Goal: Book appointment/travel/reservation

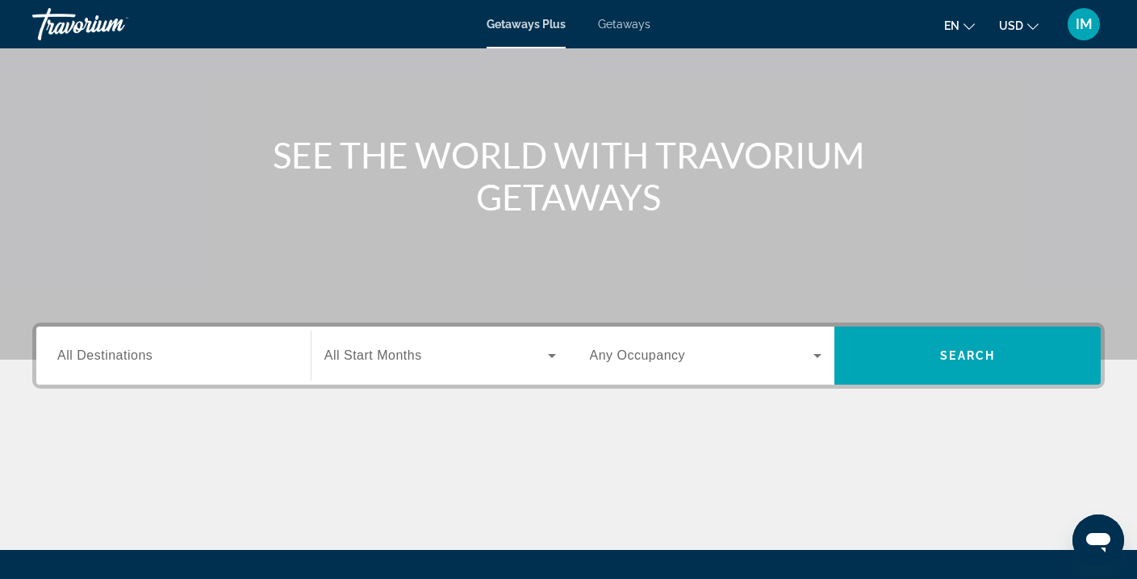
scroll to position [140, 0]
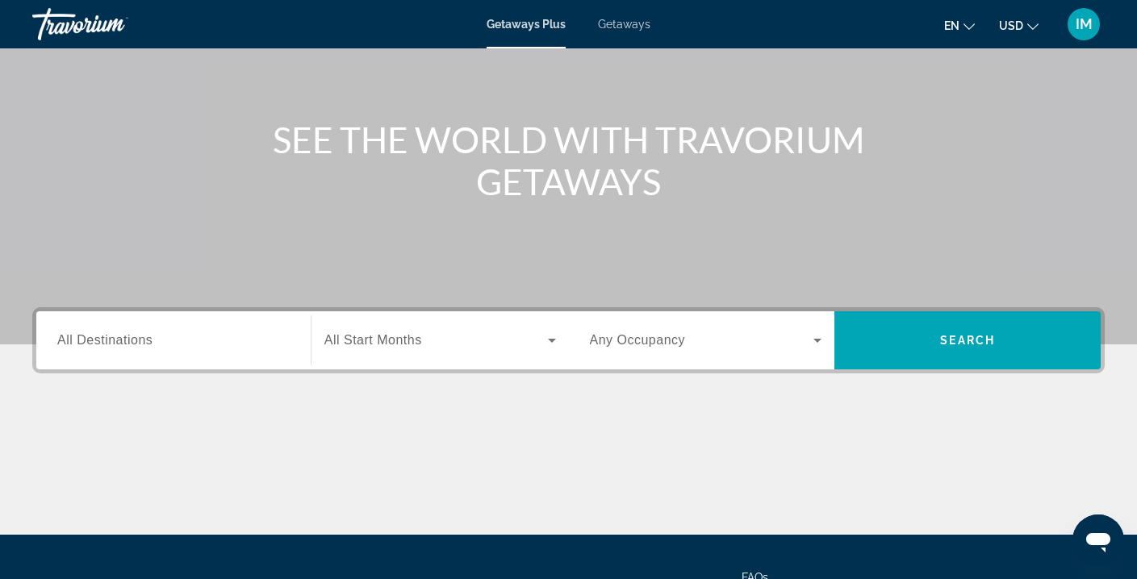
click at [247, 341] on input "Destination All Destinations" at bounding box center [173, 341] width 232 height 19
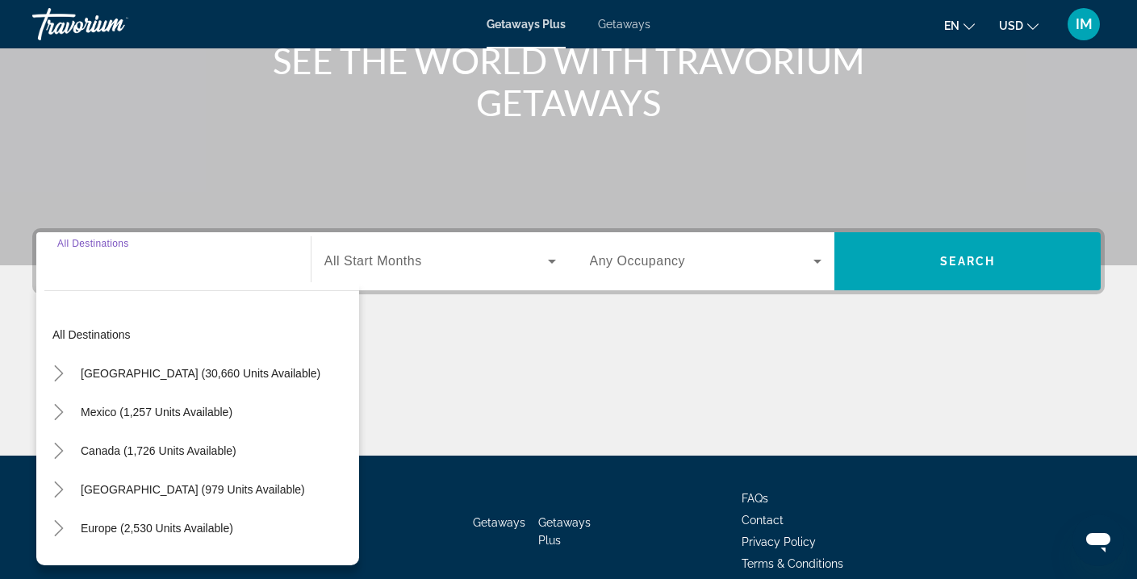
scroll to position [293, 0]
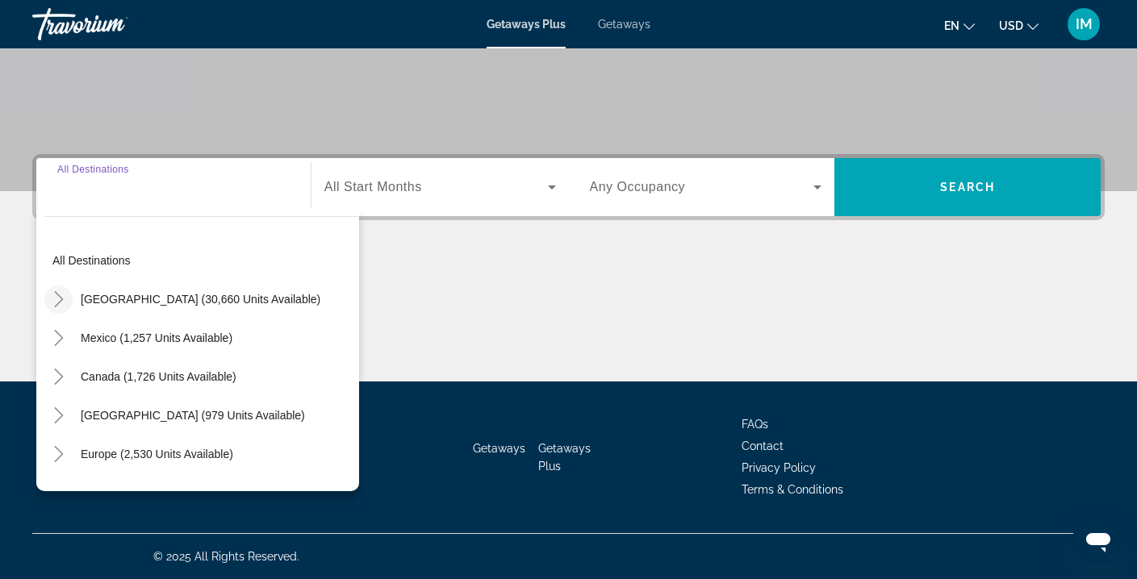
click at [60, 299] on icon "Toggle United States (30,660 units available)" at bounding box center [59, 299] width 16 height 16
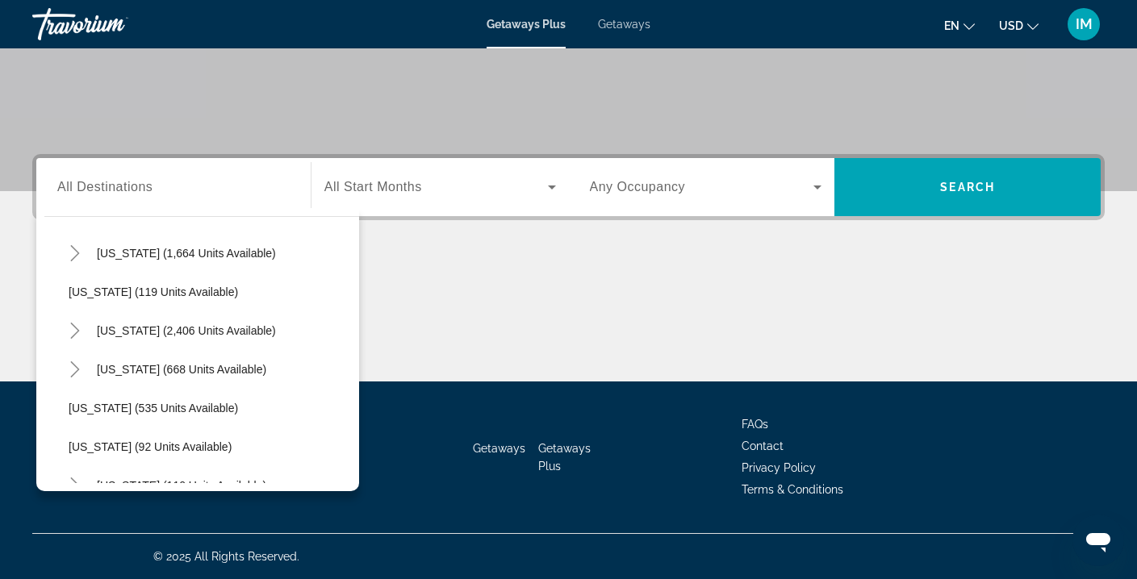
scroll to position [713, 0]
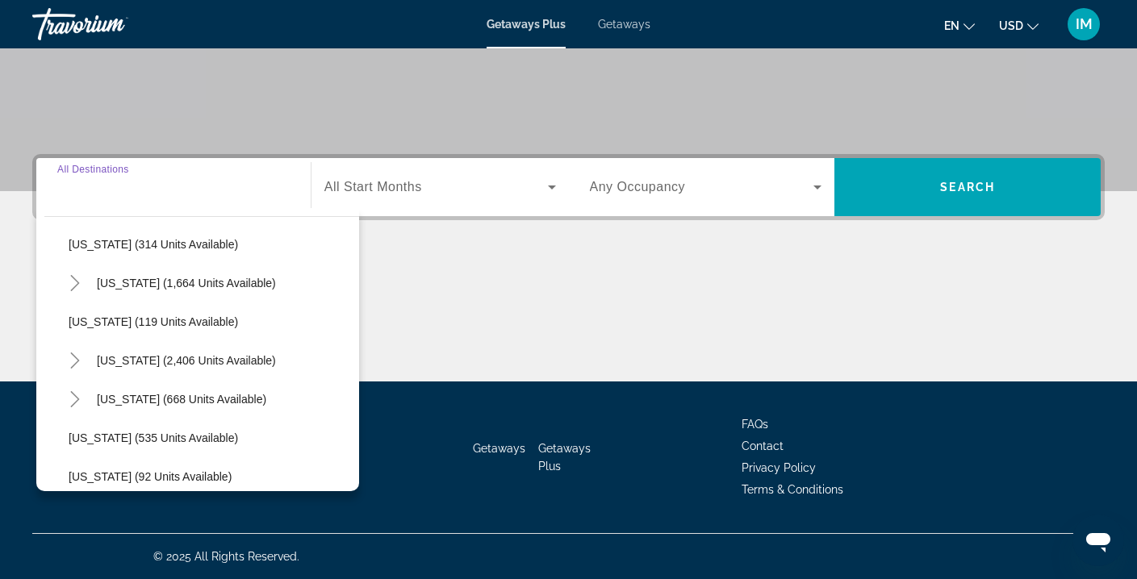
click at [178, 184] on input "Destination All Destinations" at bounding box center [173, 187] width 232 height 19
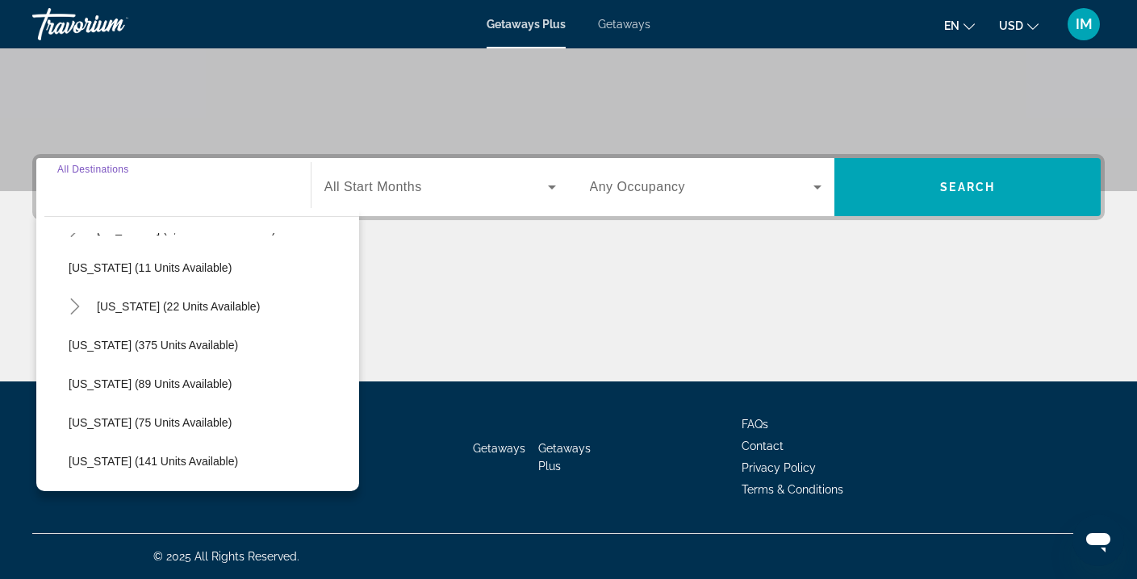
scroll to position [0, 0]
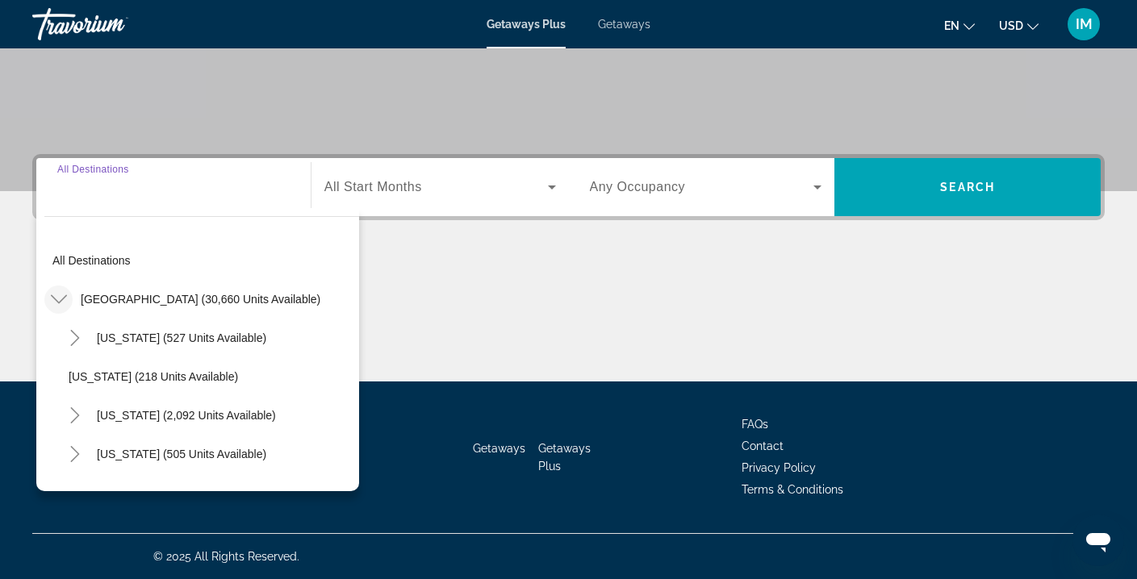
click at [64, 299] on icon "Toggle United States (30,660 units available)" at bounding box center [59, 299] width 16 height 16
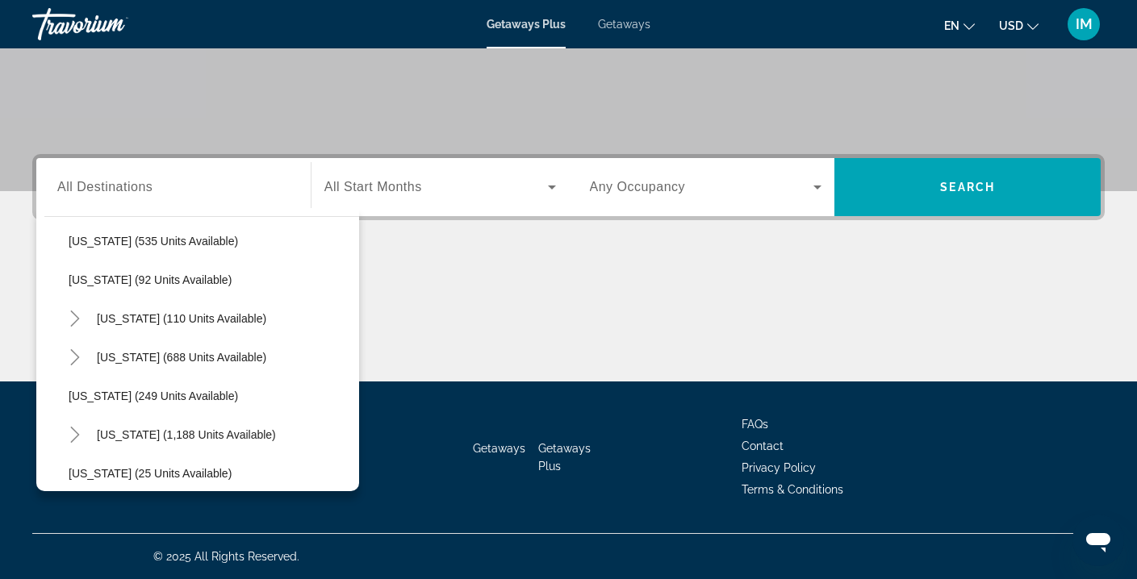
scroll to position [915, 0]
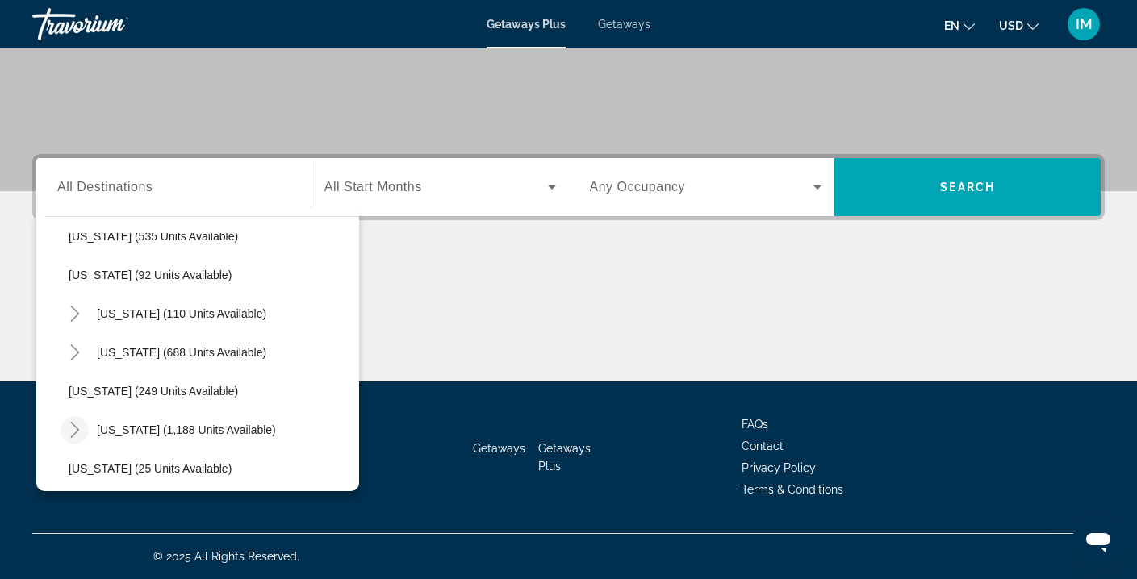
click at [82, 433] on icon "Toggle Pennsylvania (1,188 units available)" at bounding box center [75, 430] width 16 height 16
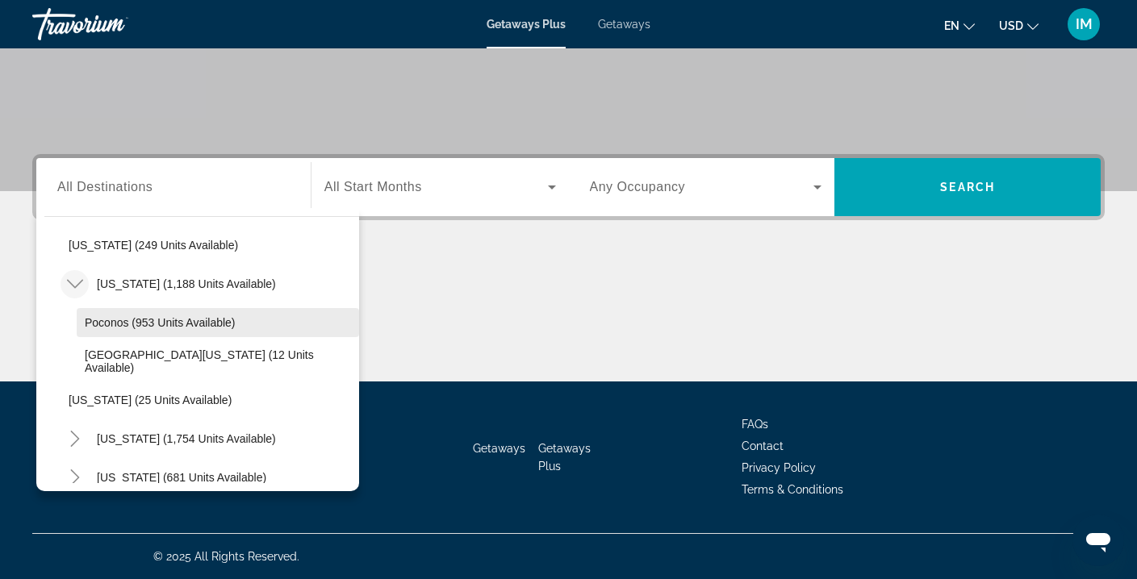
scroll to position [1062, 0]
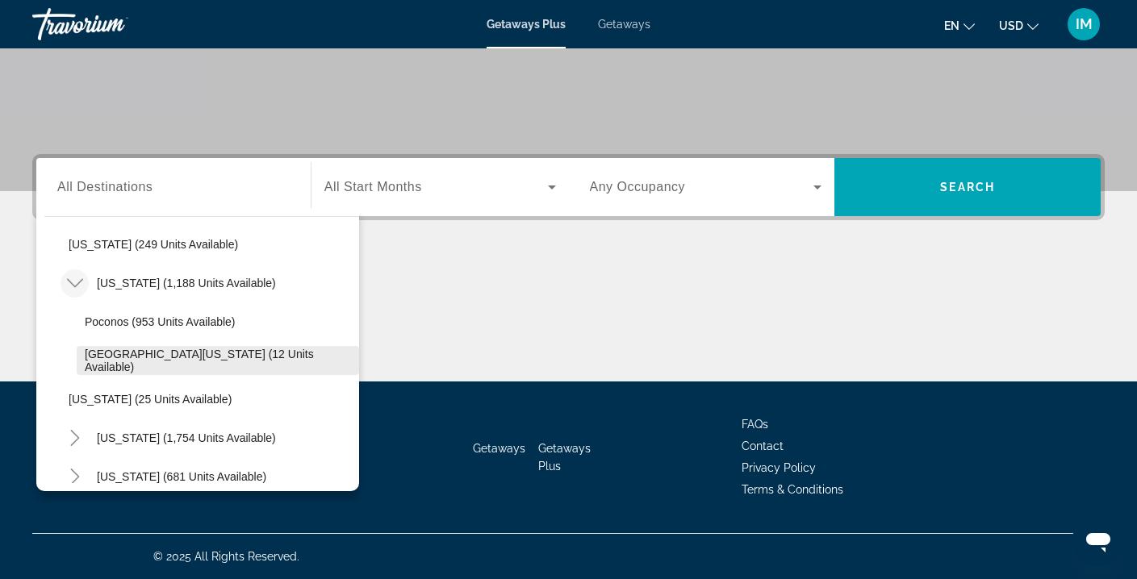
click at [172, 359] on span "Western Pennsylvania (12 units available)" at bounding box center [218, 361] width 266 height 26
type input "**********"
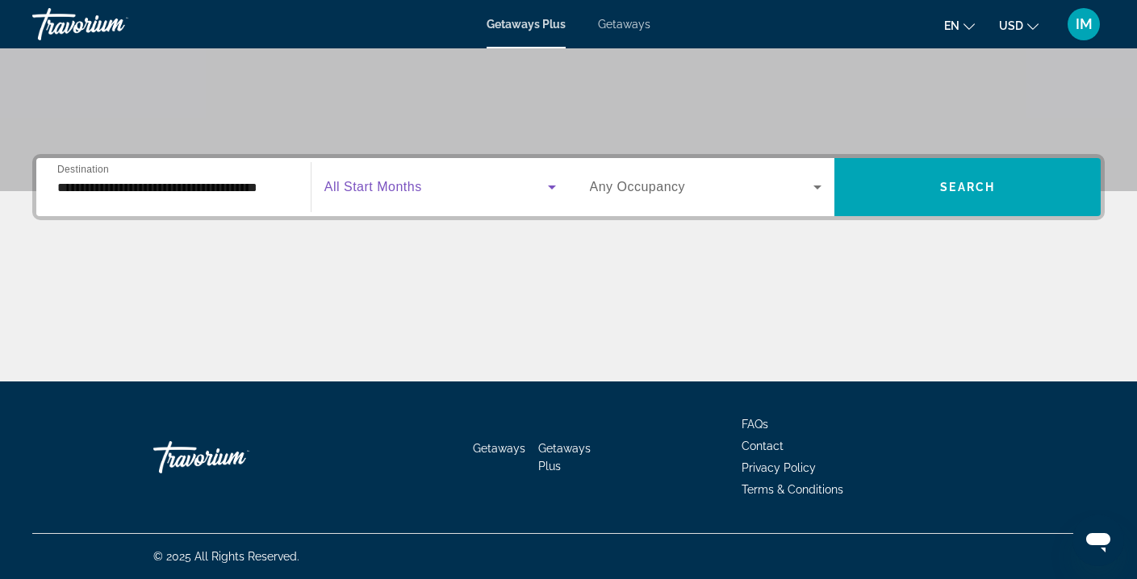
click at [554, 184] on icon "Search widget" at bounding box center [551, 187] width 19 height 19
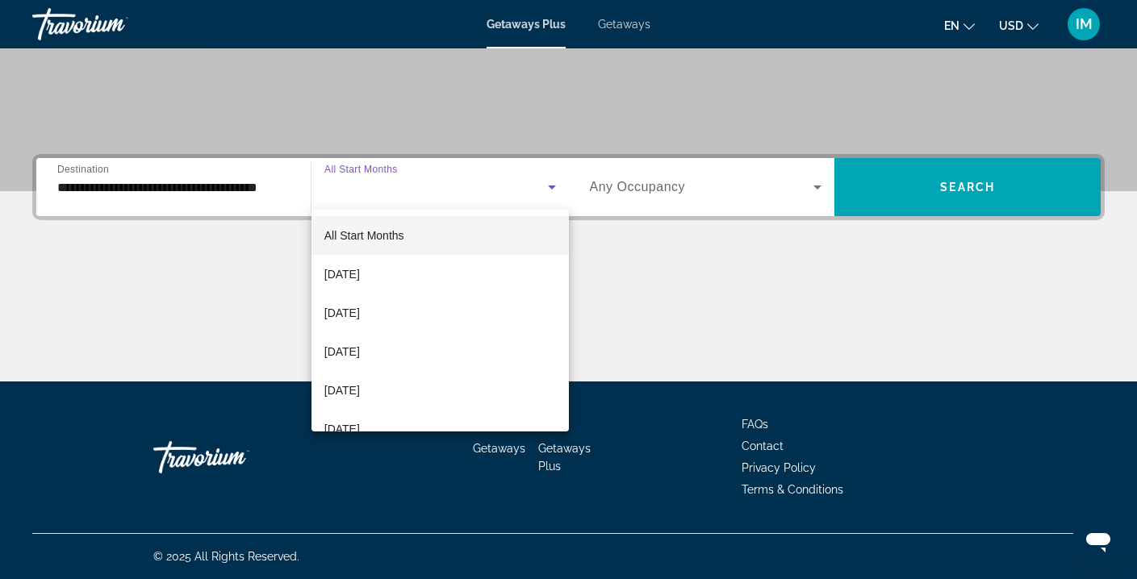
scroll to position [44, 0]
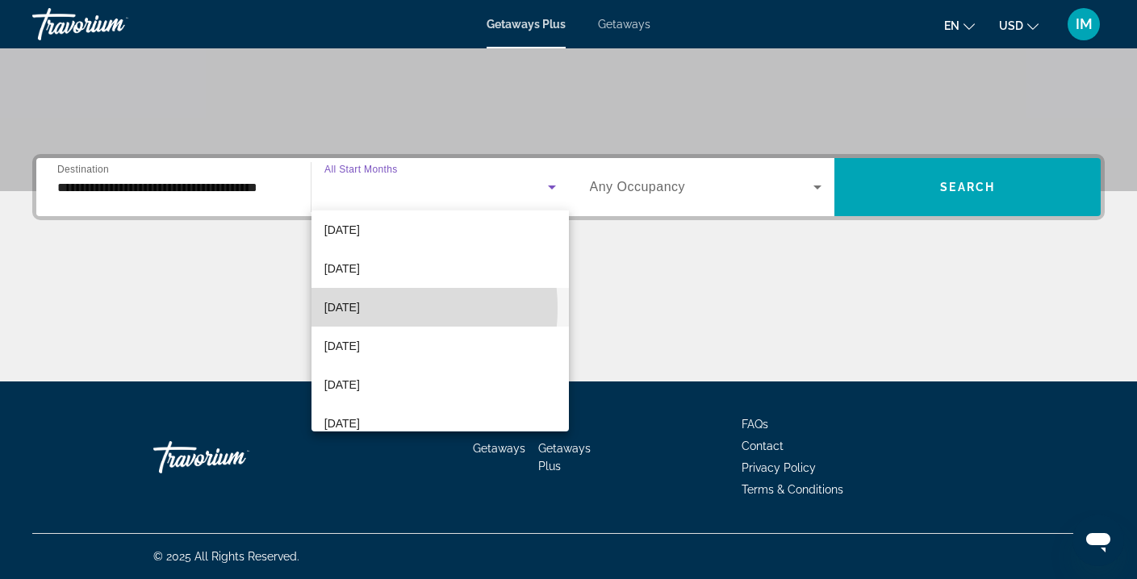
click at [360, 308] on span "[DATE]" at bounding box center [342, 307] width 36 height 19
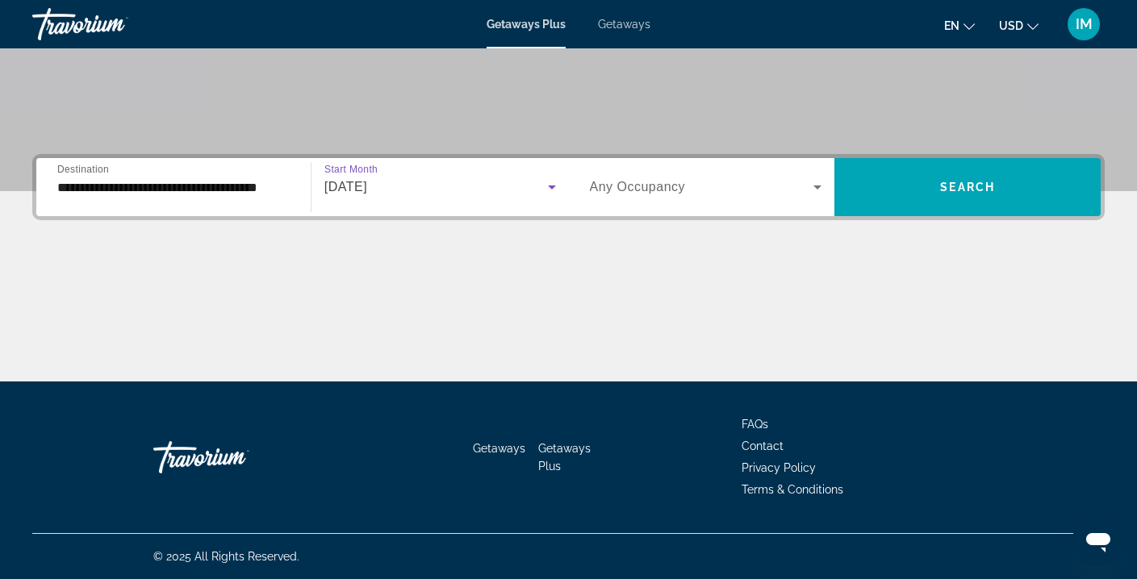
click at [812, 186] on icon "Search widget" at bounding box center [817, 187] width 19 height 19
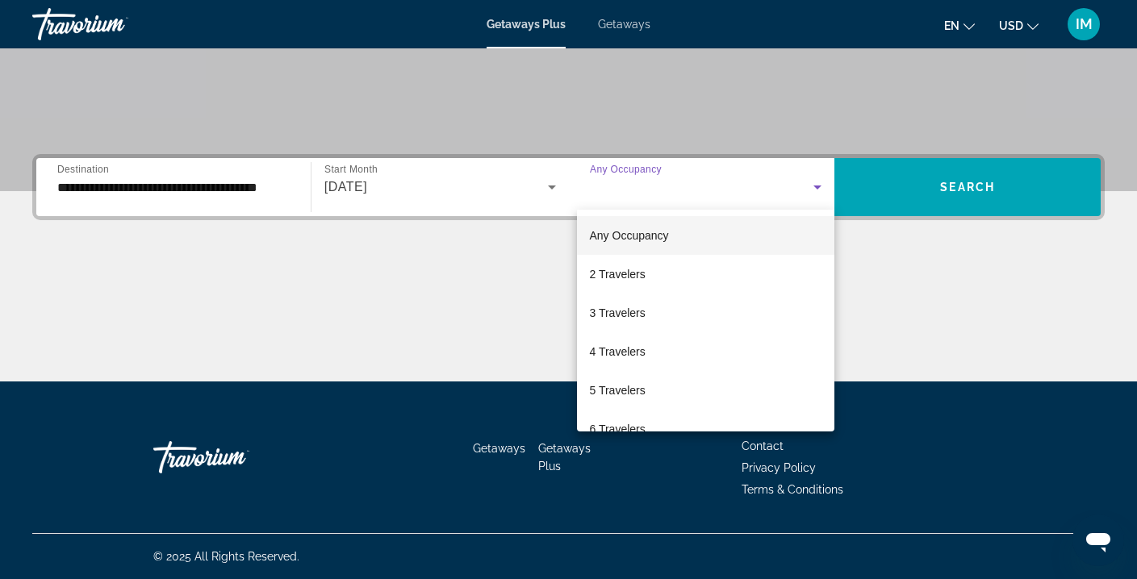
click at [952, 181] on div at bounding box center [568, 289] width 1137 height 579
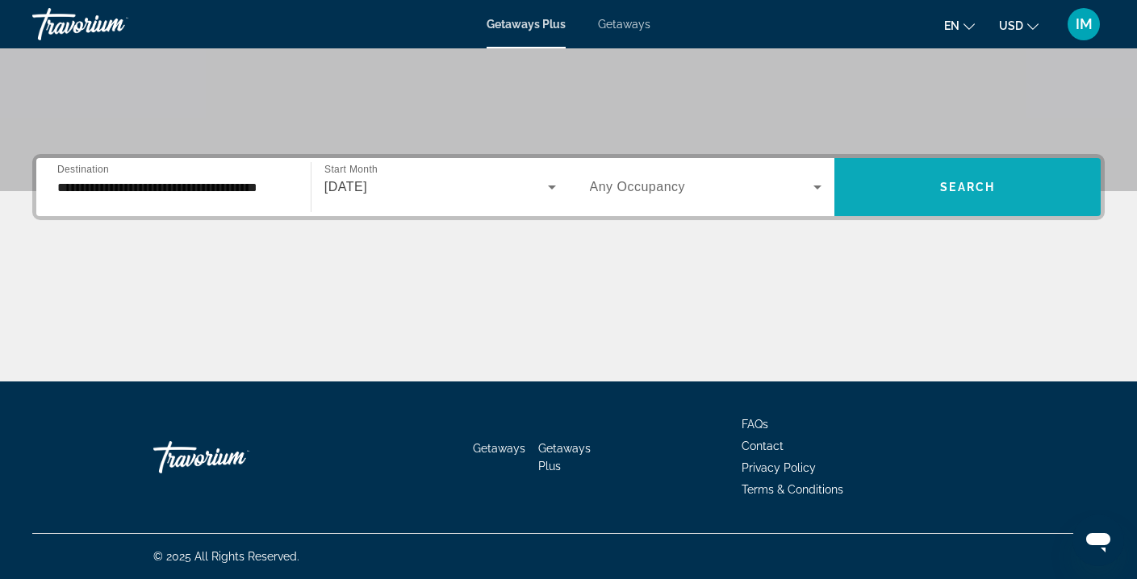
click at [909, 187] on span "Search widget" at bounding box center [968, 187] width 266 height 39
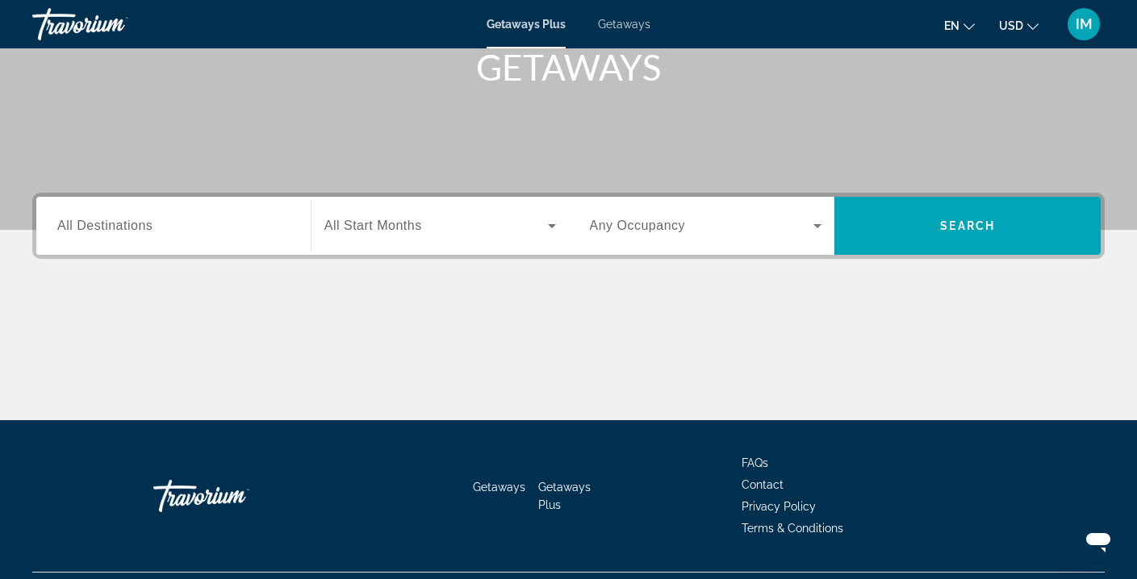
click at [253, 231] on input "Destination All Destinations" at bounding box center [173, 226] width 232 height 19
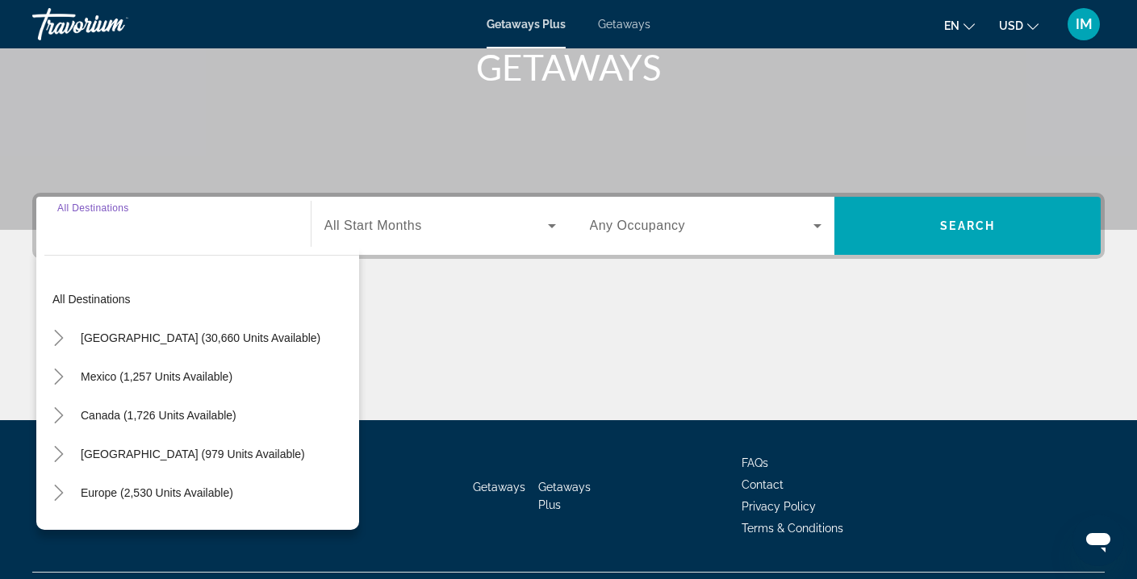
scroll to position [293, 0]
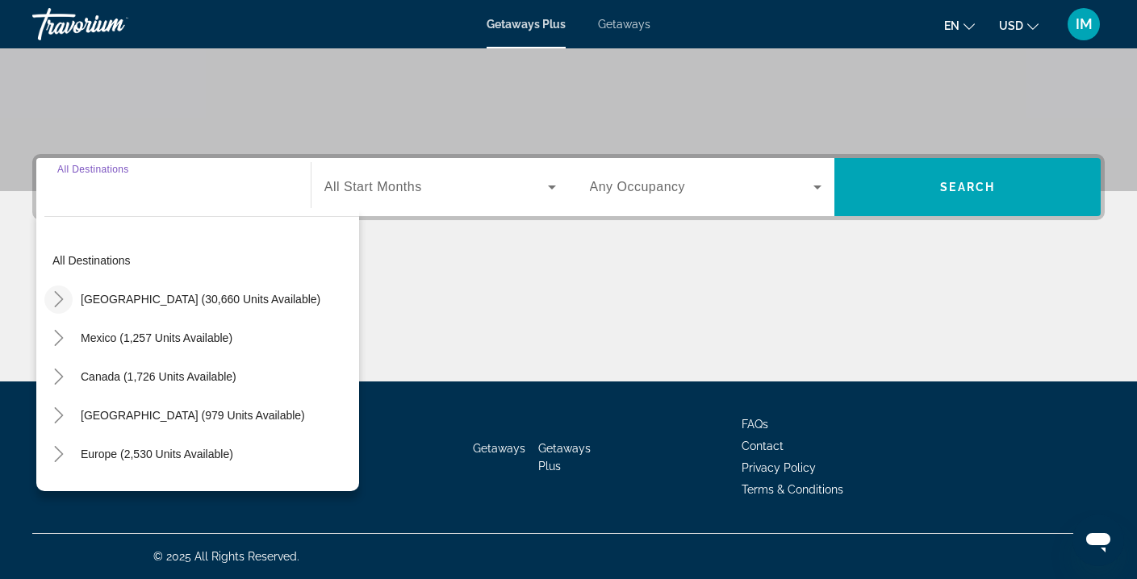
click at [61, 299] on icon "Toggle United States (30,660 units available)" at bounding box center [58, 299] width 9 height 16
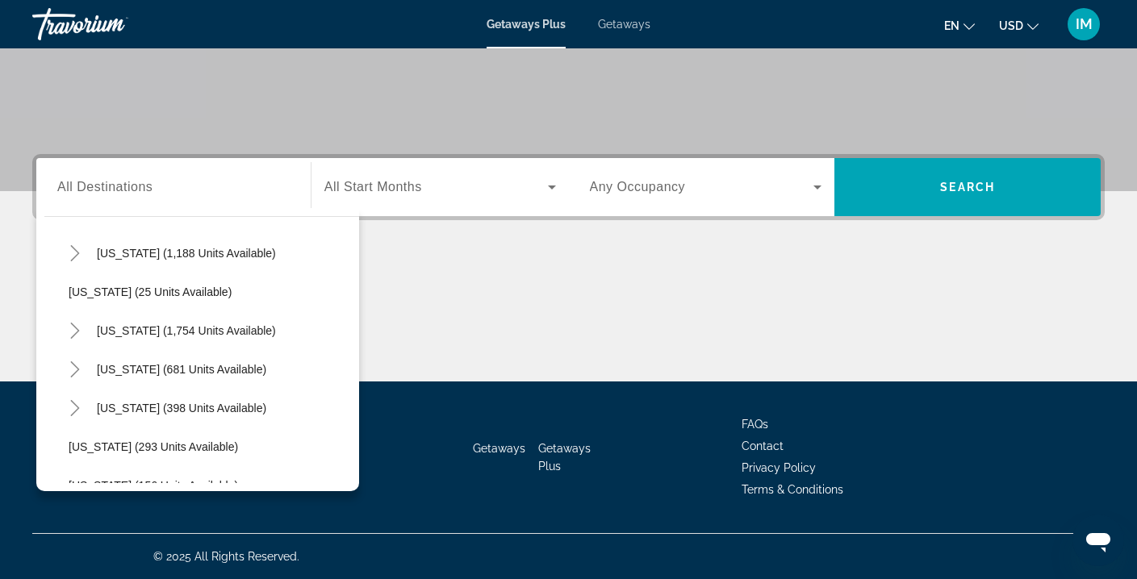
scroll to position [1096, 0]
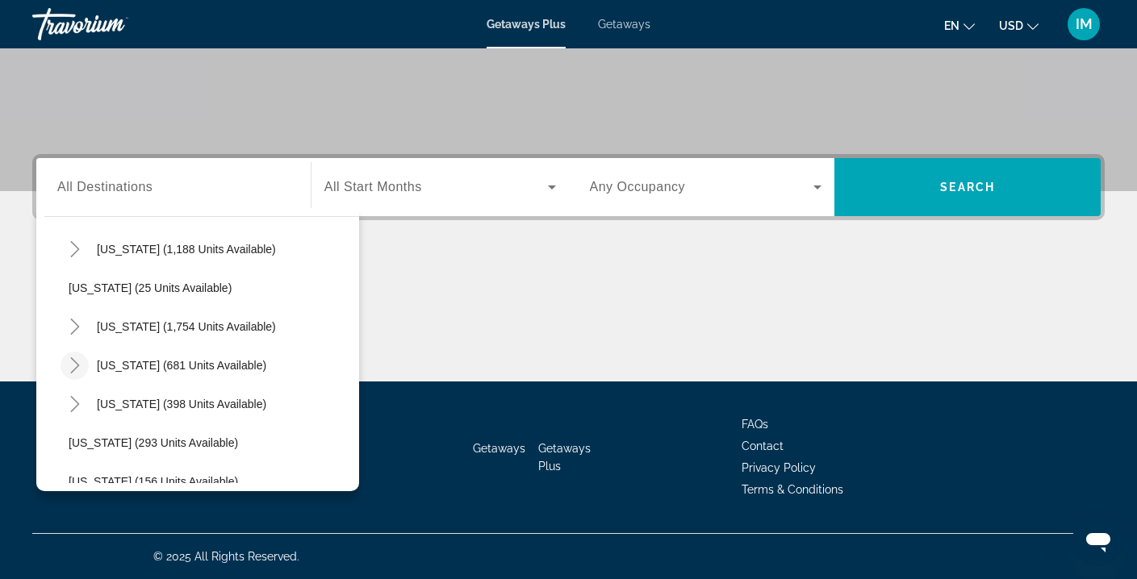
click at [74, 366] on icon "Toggle Tennessee (681 units available)" at bounding box center [75, 366] width 16 height 16
click at [136, 367] on span "Tennessee (681 units available)" at bounding box center [181, 365] width 169 height 13
type input "**********"
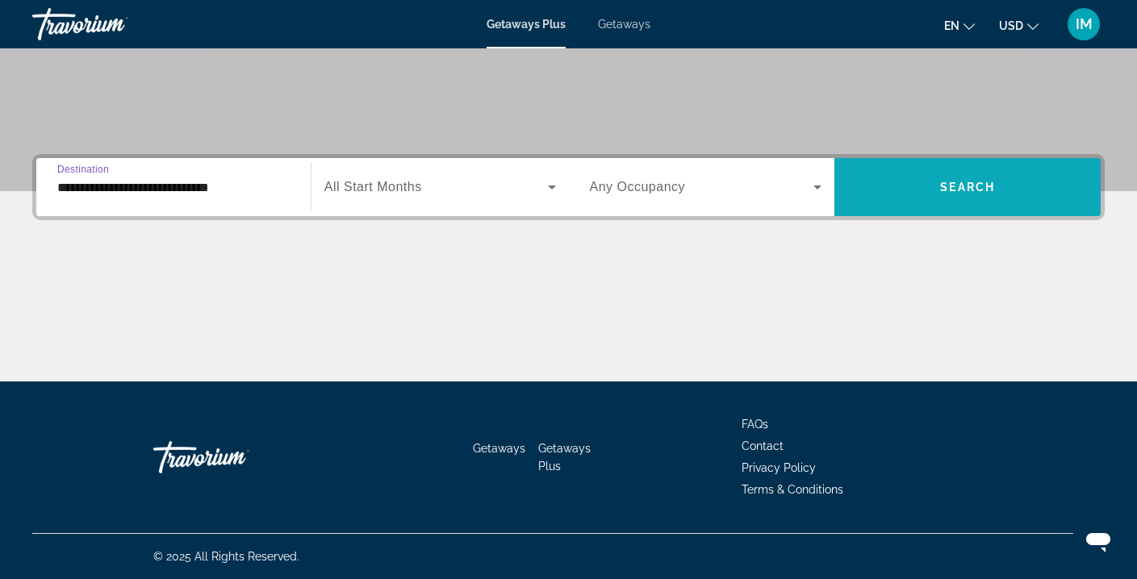
click at [939, 179] on span "Search widget" at bounding box center [968, 187] width 266 height 39
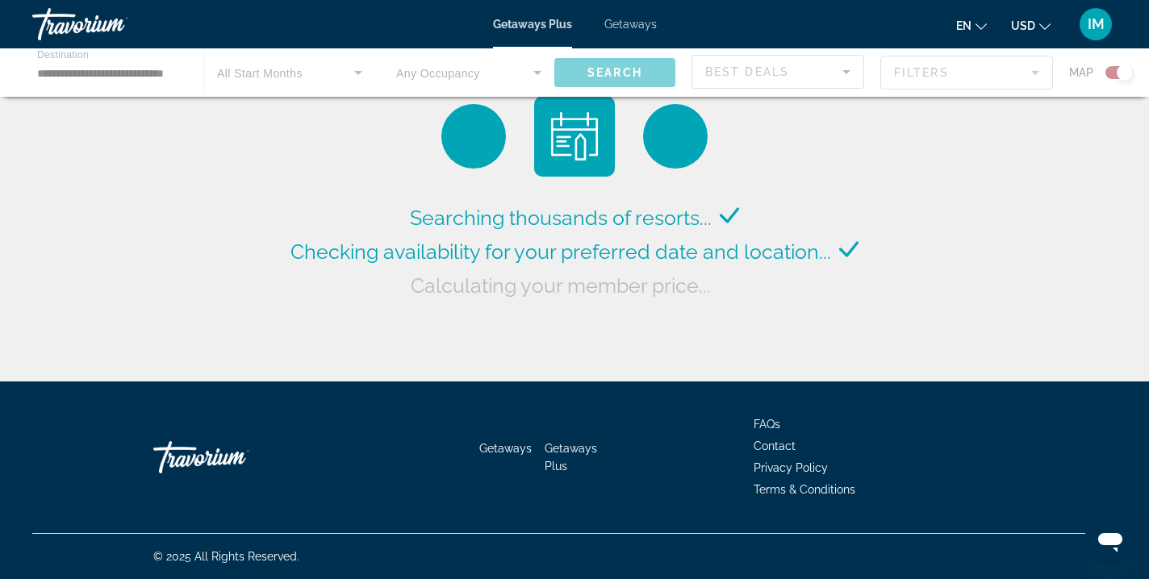
click at [354, 69] on div "Main content" at bounding box center [574, 72] width 1149 height 48
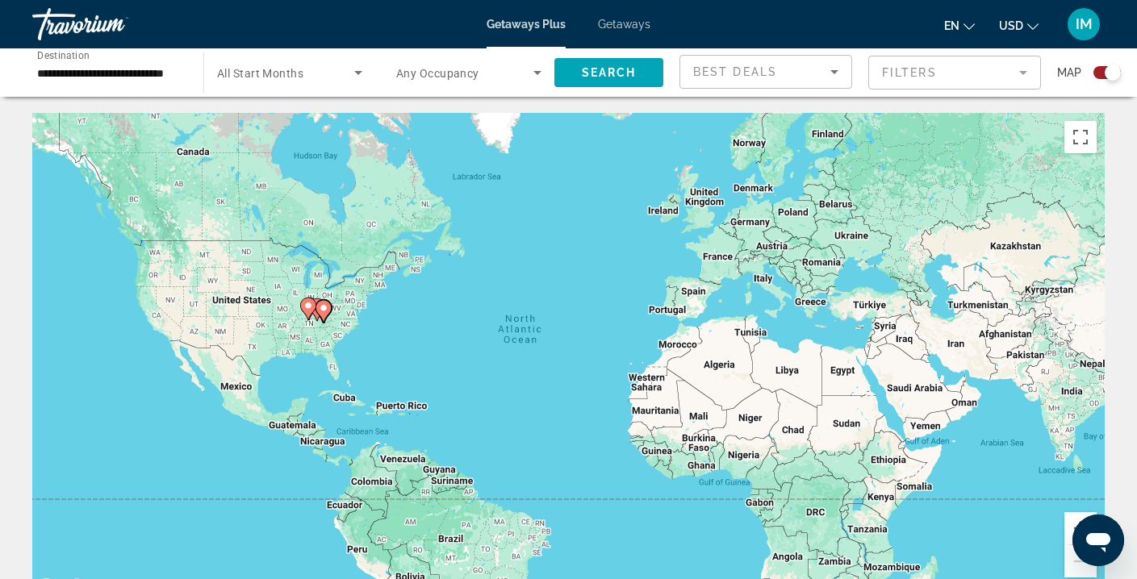
click at [353, 77] on icon "Search widget" at bounding box center [358, 72] width 19 height 19
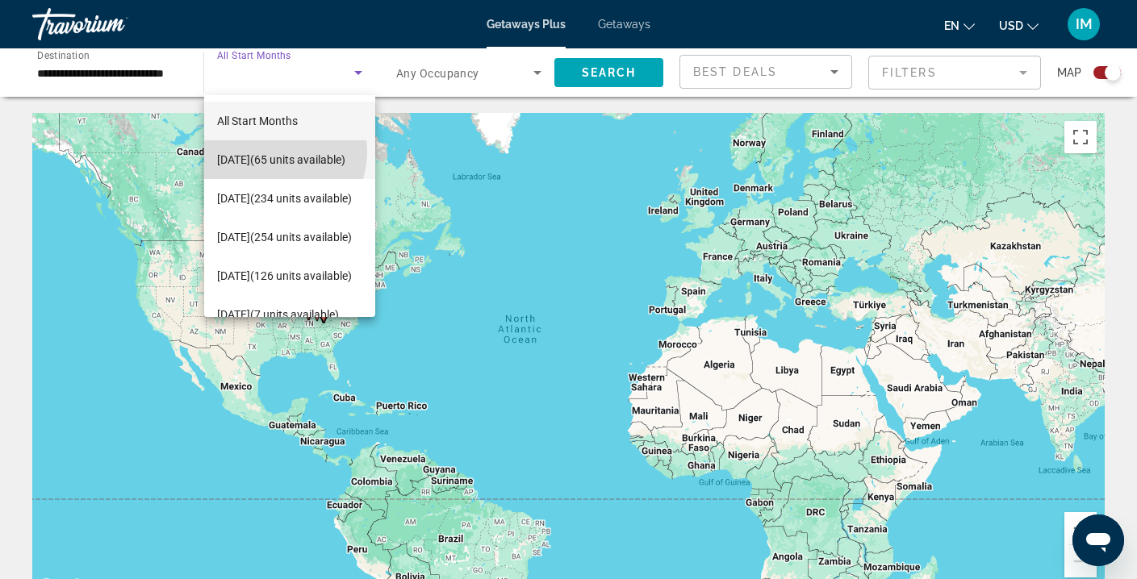
click at [272, 152] on span "November 2025 (65 units available)" at bounding box center [281, 159] width 128 height 19
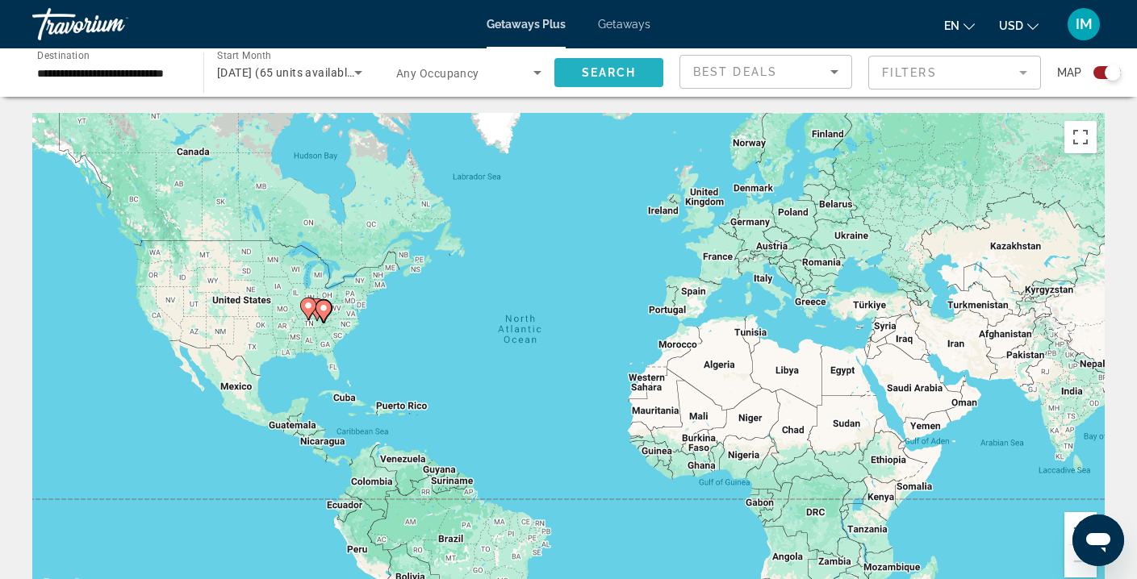
click at [596, 73] on span "Search" at bounding box center [609, 72] width 55 height 13
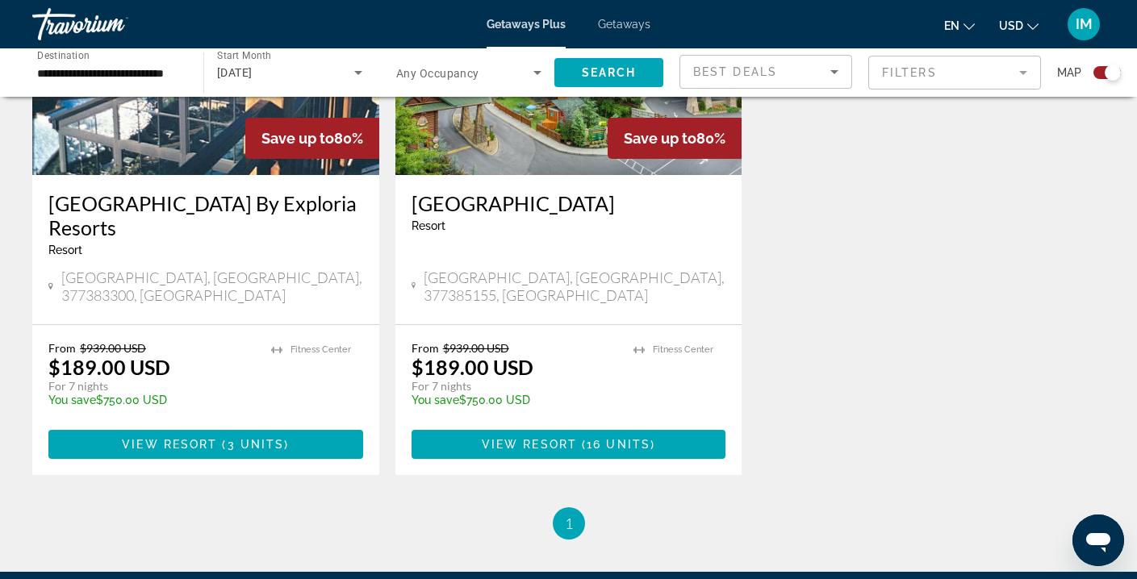
scroll to position [1340, 0]
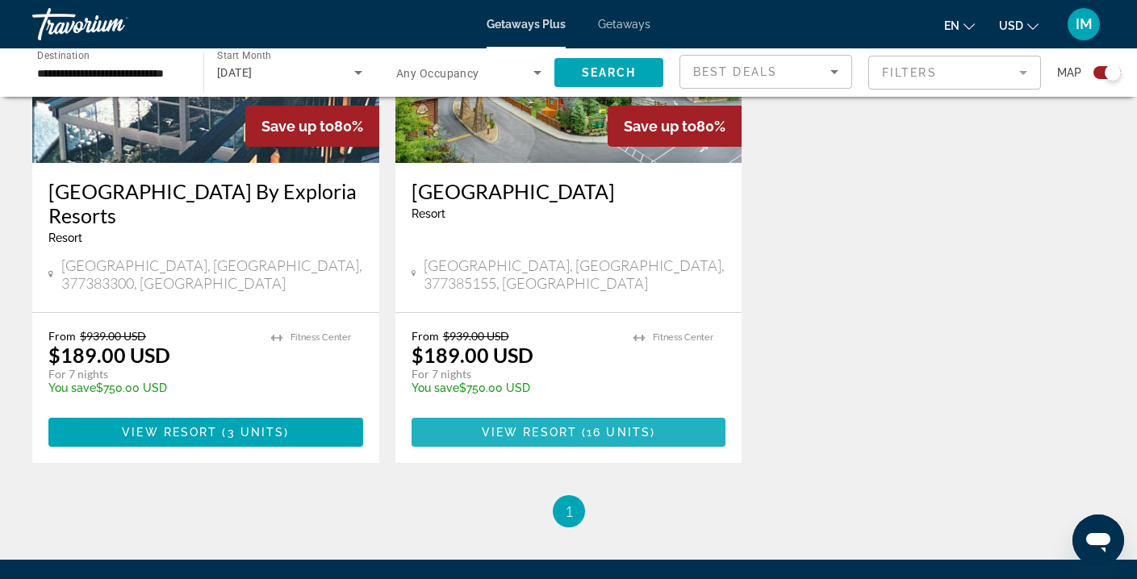
click at [602, 426] on span "16 units" at bounding box center [619, 432] width 64 height 13
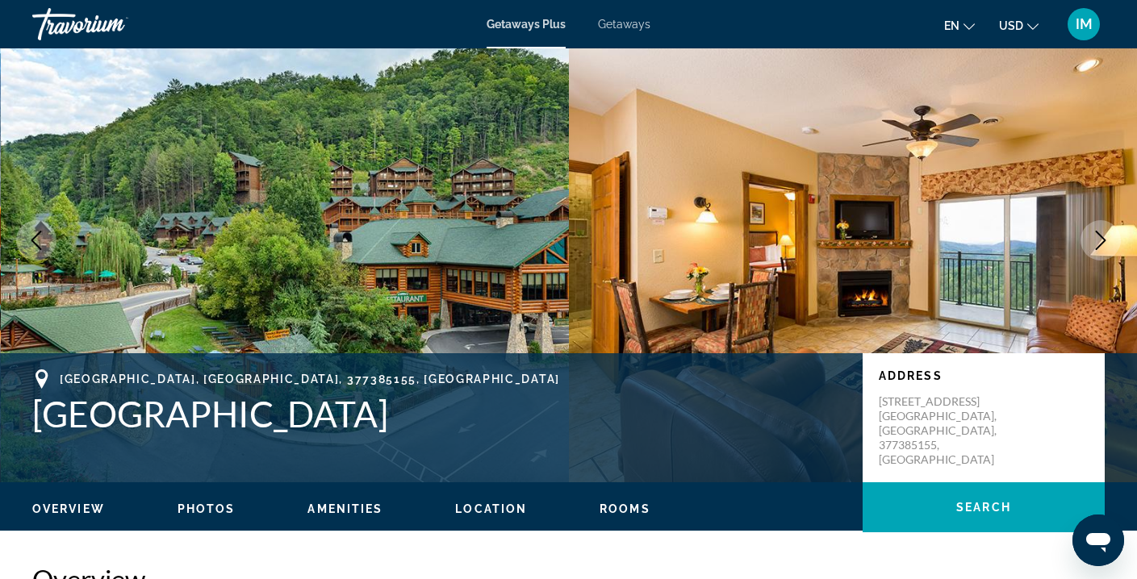
scroll to position [43, 0]
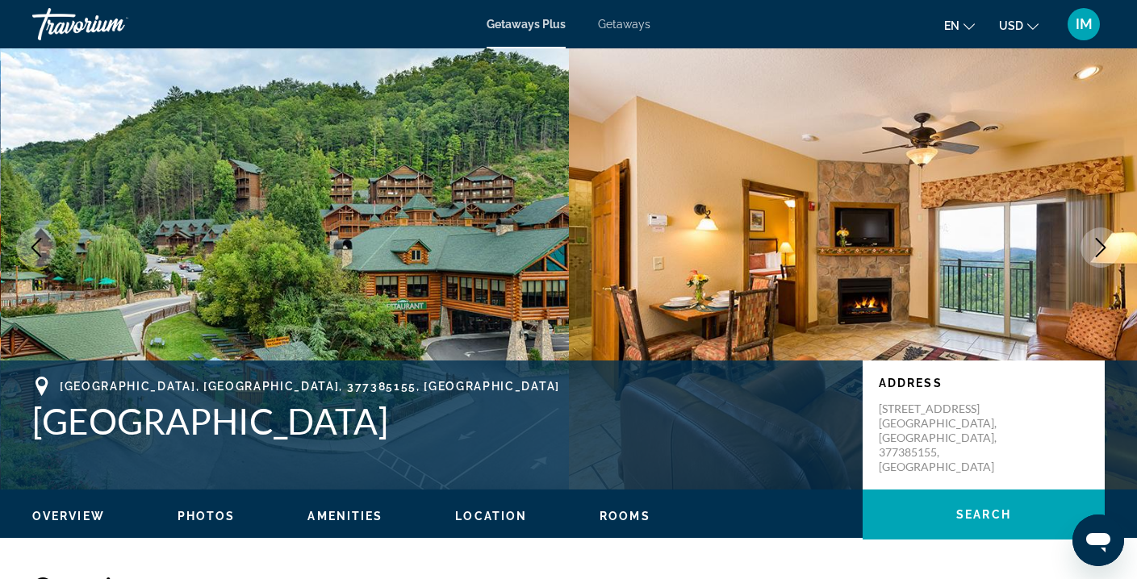
click at [1098, 246] on icon "Next image" at bounding box center [1100, 247] width 19 height 19
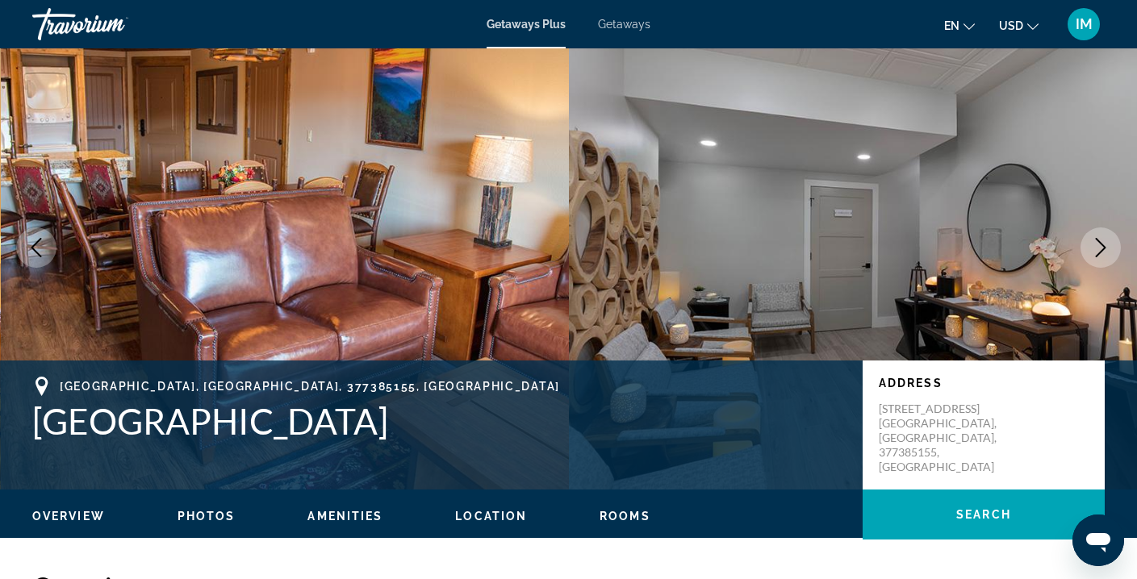
click at [1098, 246] on icon "Next image" at bounding box center [1100, 247] width 19 height 19
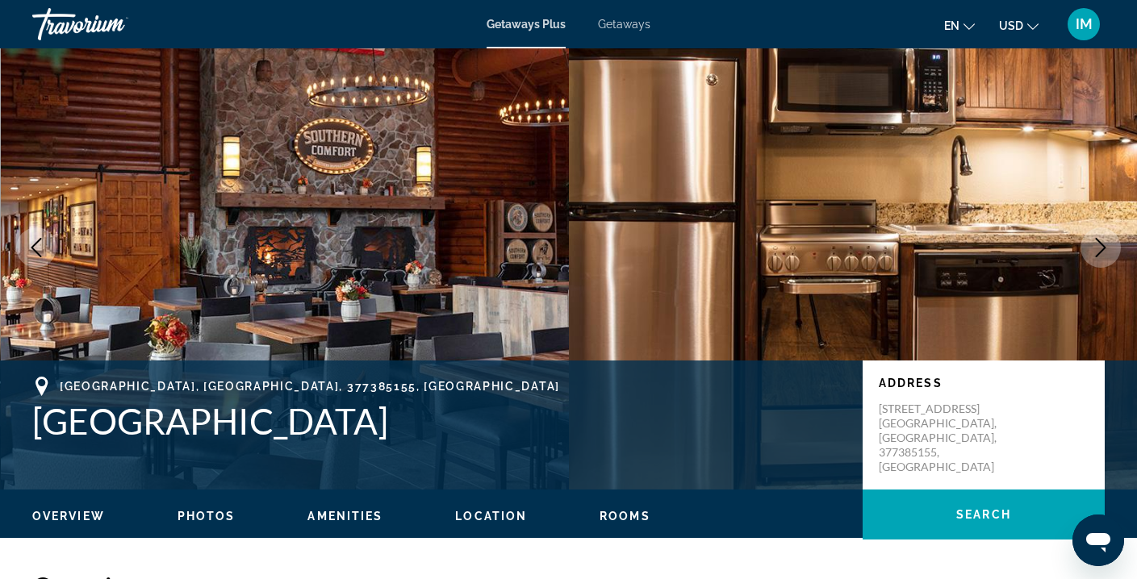
click at [1103, 248] on icon "Next image" at bounding box center [1100, 247] width 19 height 19
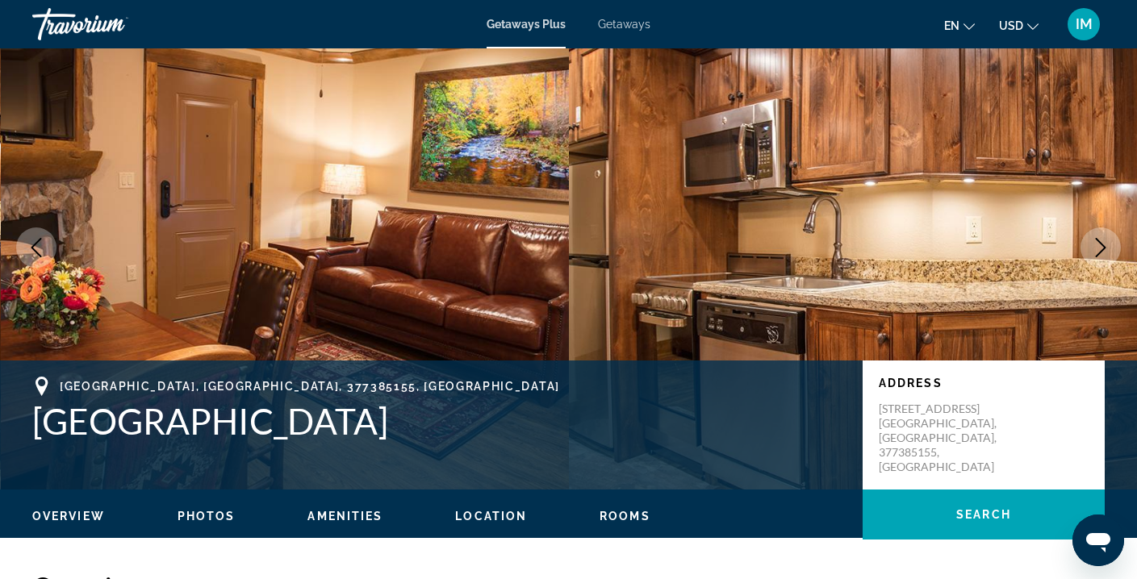
click at [1103, 248] on icon "Next image" at bounding box center [1100, 247] width 19 height 19
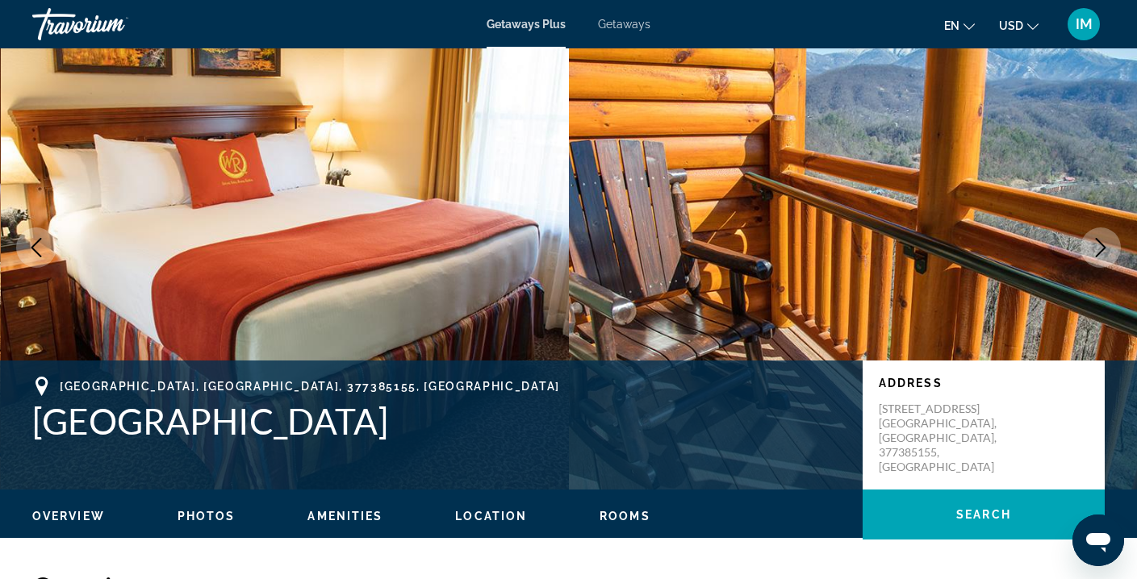
scroll to position [0, 0]
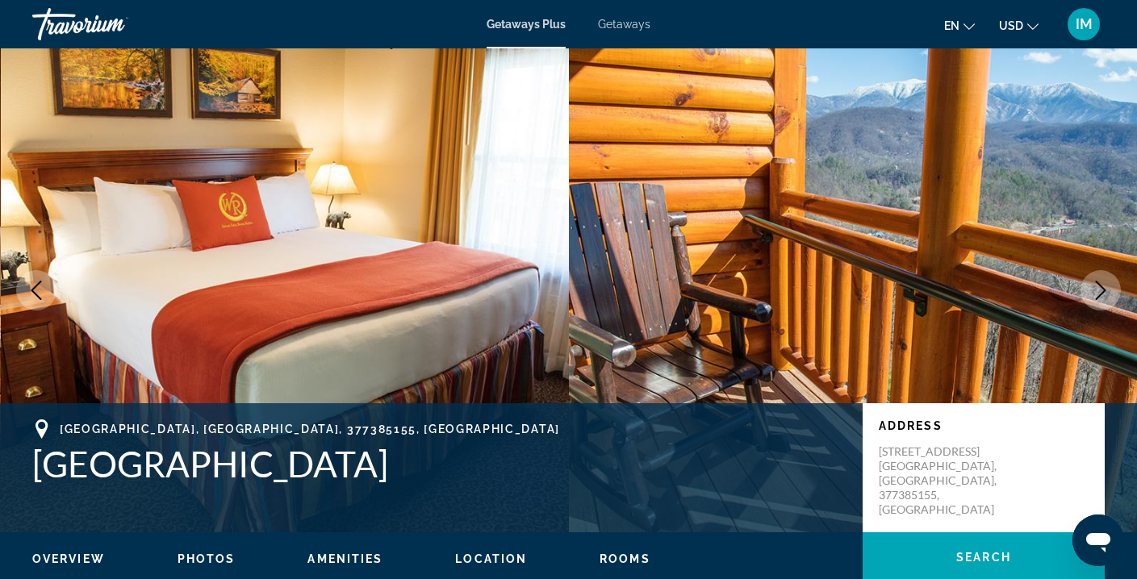
click at [1101, 292] on icon "Next image" at bounding box center [1100, 290] width 19 height 19
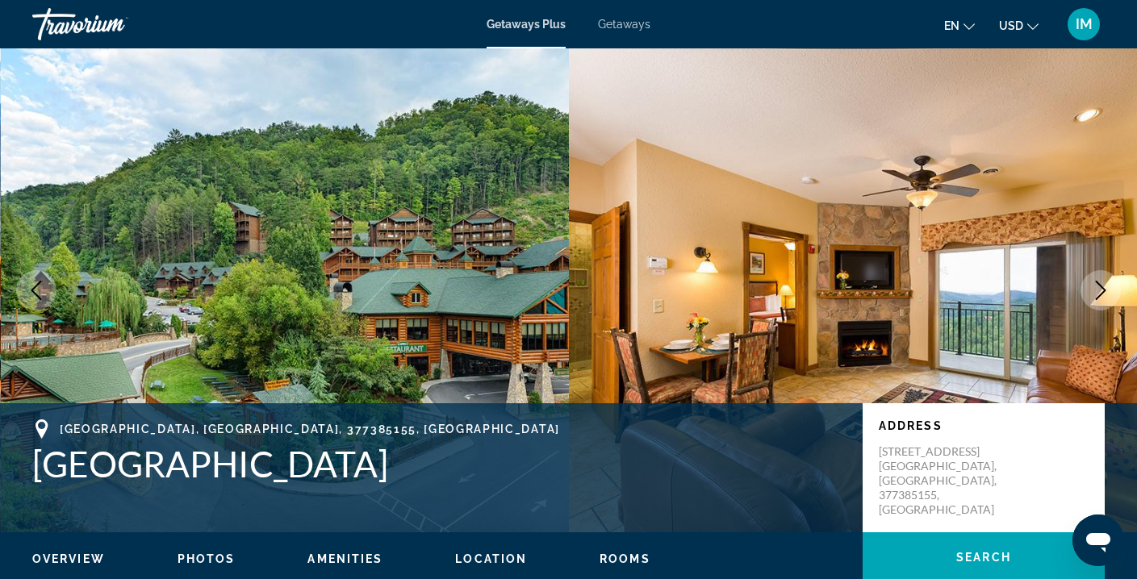
click at [1101, 292] on icon "Next image" at bounding box center [1100, 290] width 19 height 19
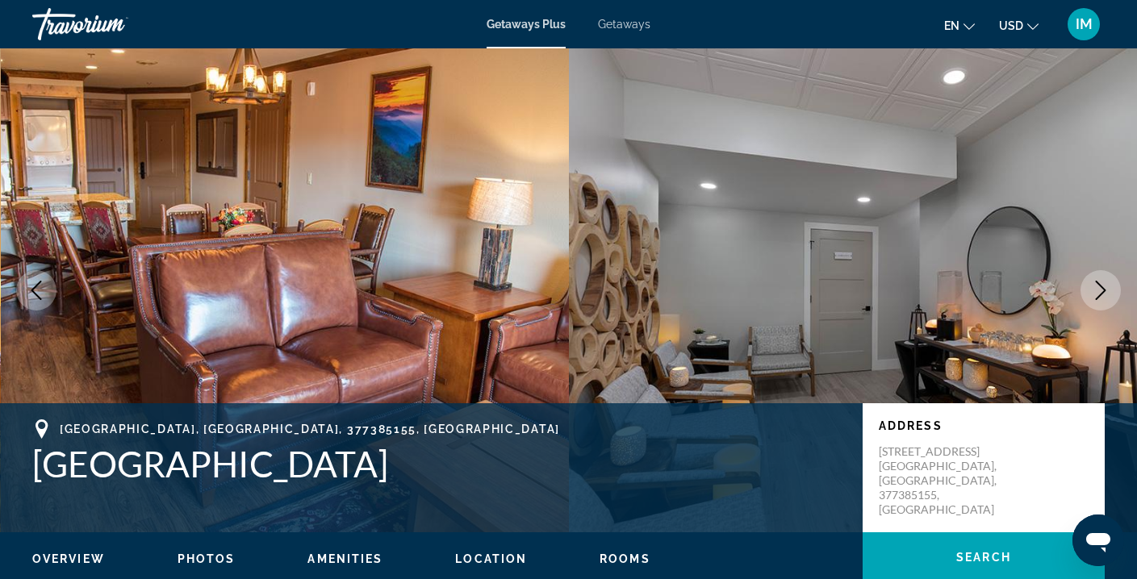
click at [1101, 292] on icon "Next image" at bounding box center [1100, 290] width 19 height 19
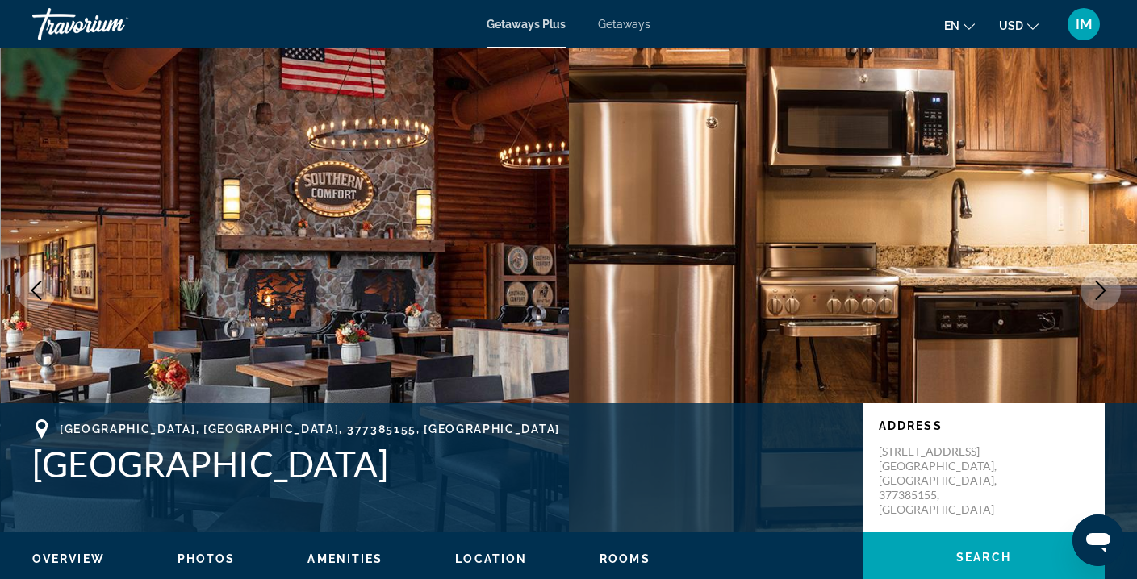
click at [1101, 292] on icon "Next image" at bounding box center [1100, 290] width 19 height 19
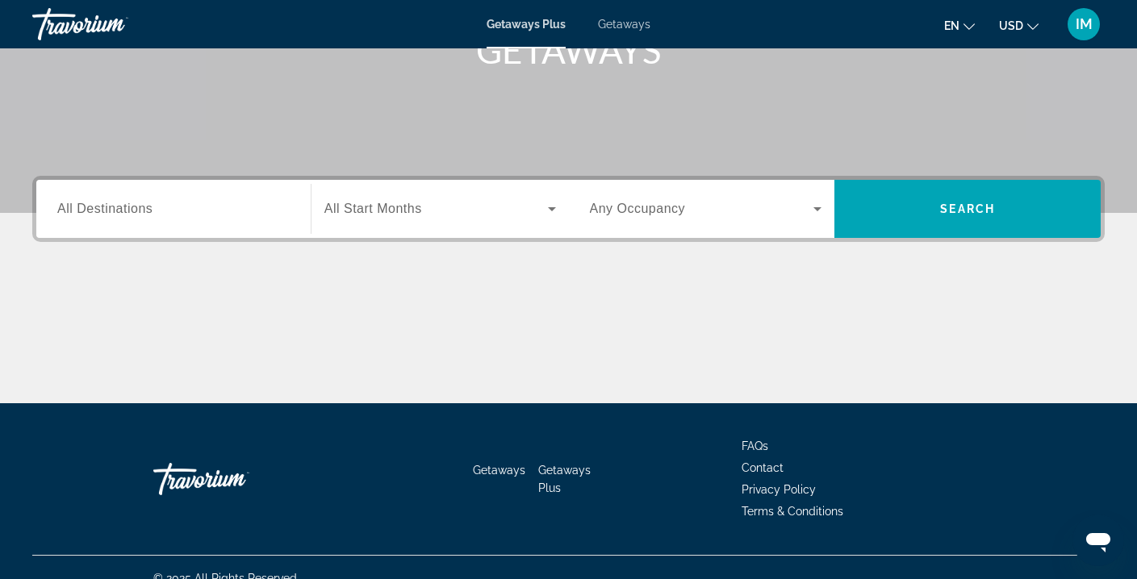
click at [240, 213] on input "Destination All Destinations" at bounding box center [173, 209] width 232 height 19
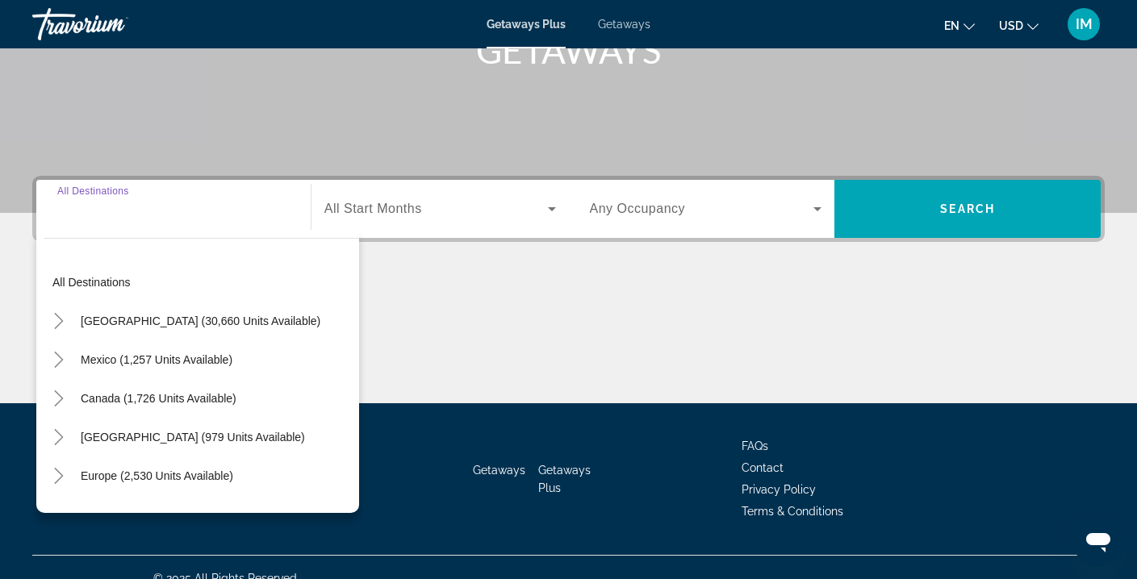
scroll to position [293, 0]
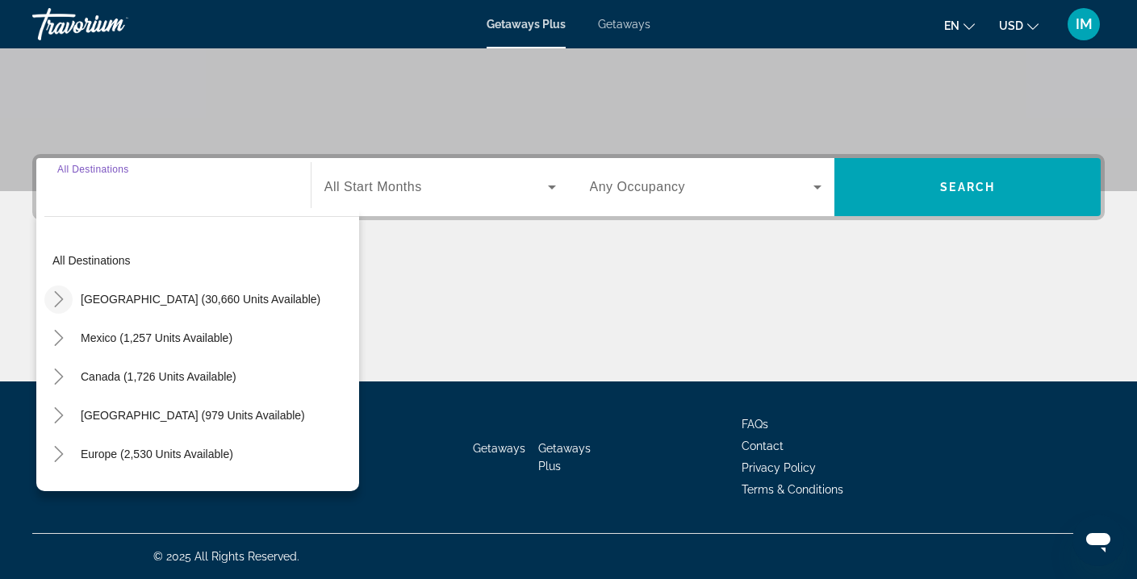
click at [59, 299] on icon "Toggle United States (30,660 units available)" at bounding box center [59, 299] width 16 height 16
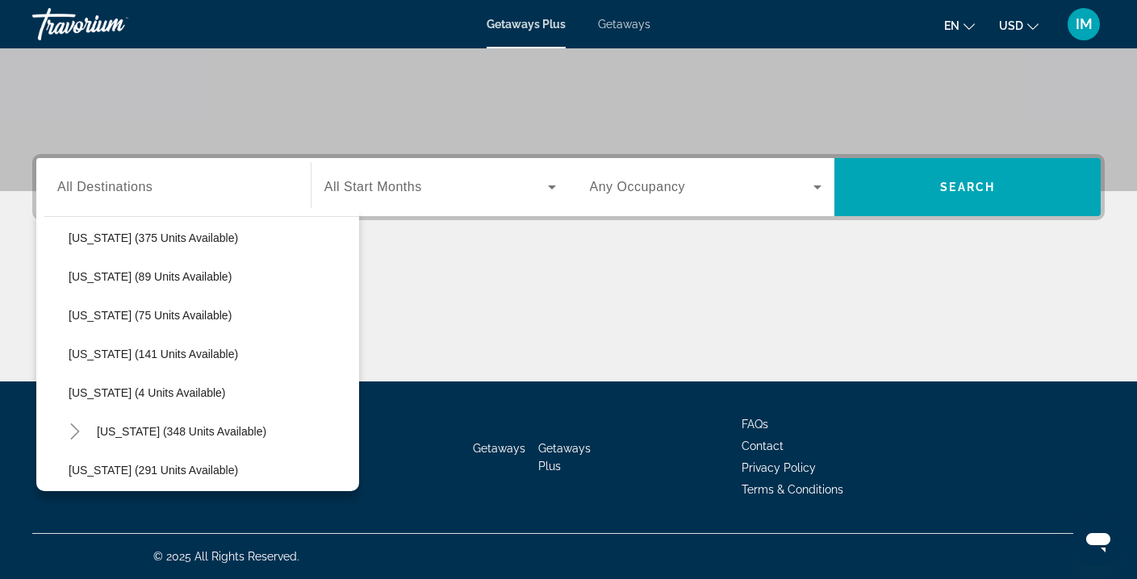
scroll to position [374, 0]
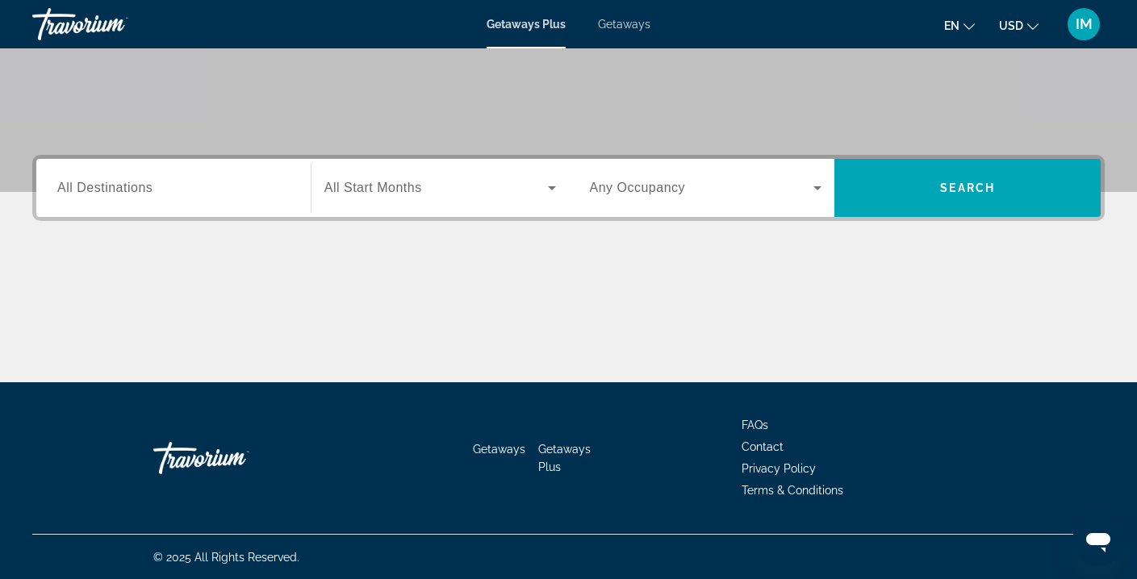
scroll to position [293, 0]
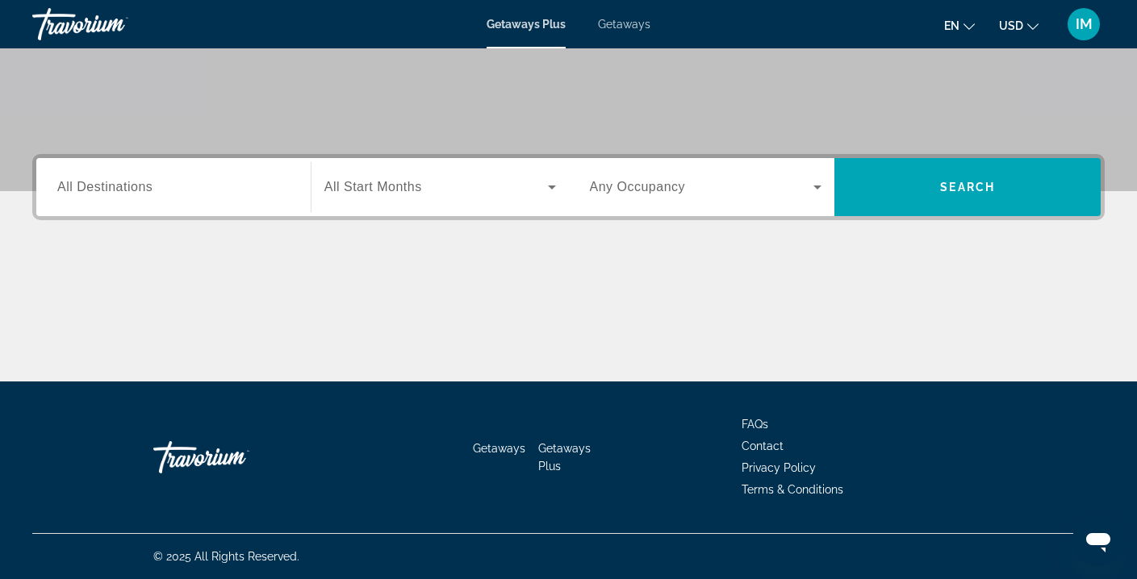
click at [90, 189] on span "All Destinations" at bounding box center [104, 187] width 95 height 14
click at [90, 189] on input "Destination All Destinations" at bounding box center [173, 187] width 232 height 19
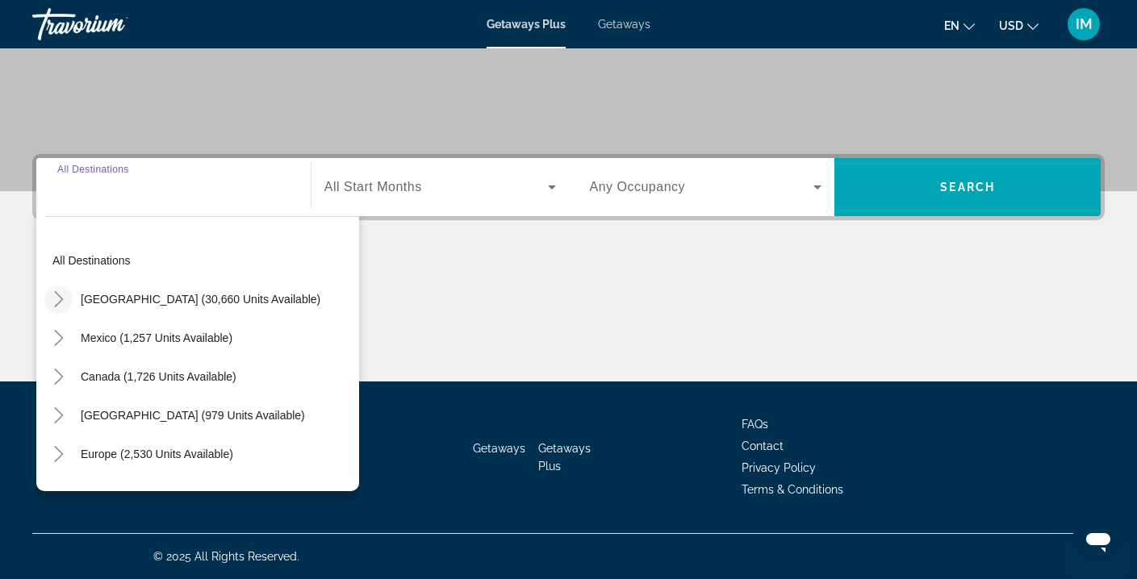
click at [60, 299] on icon "Toggle United States (30,660 units available)" at bounding box center [59, 299] width 16 height 16
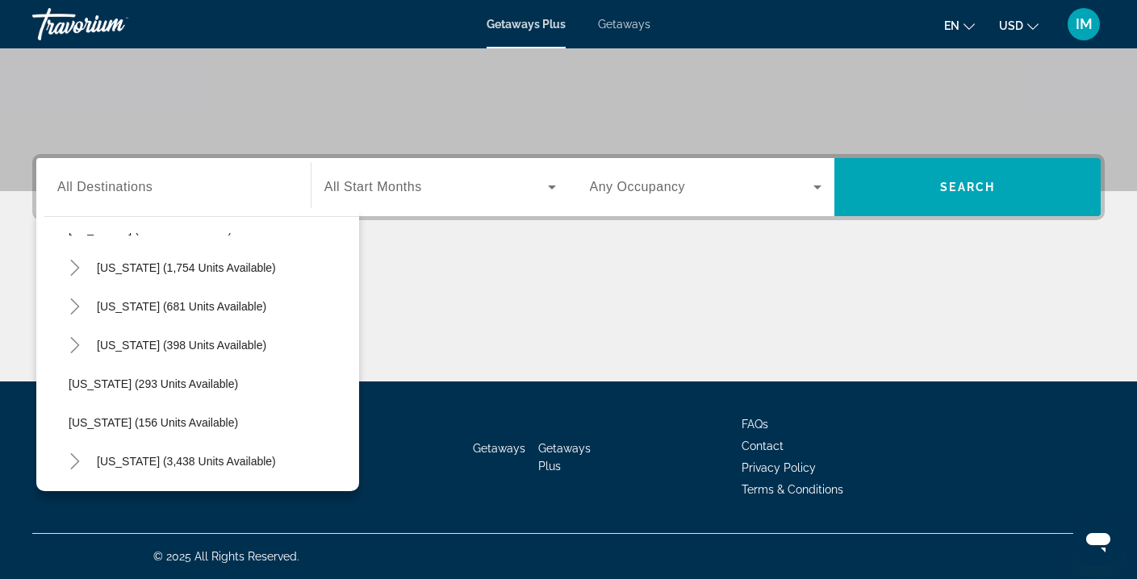
scroll to position [1161, 0]
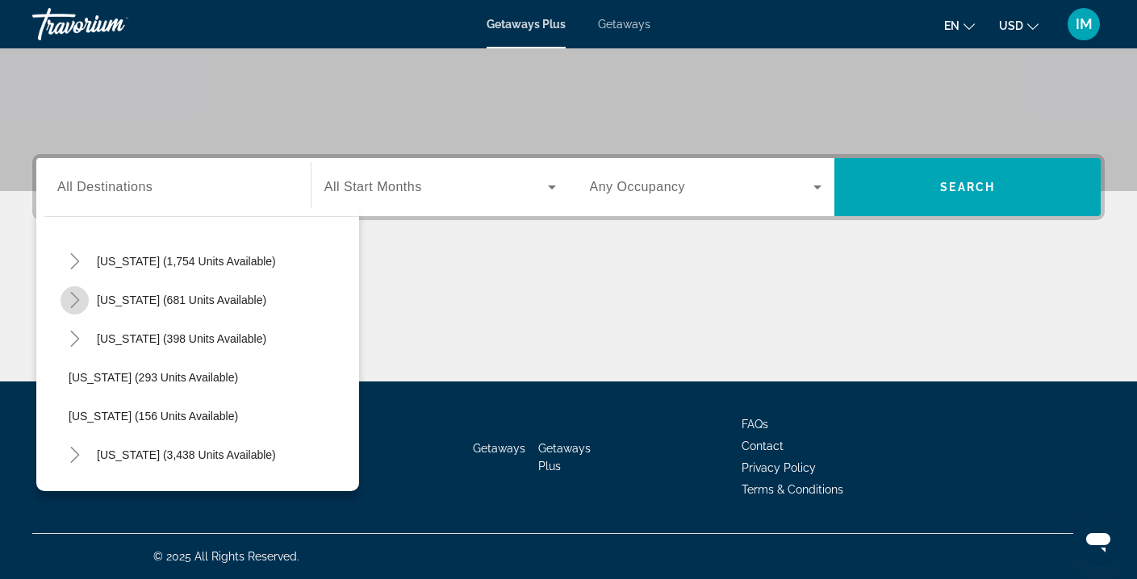
click at [77, 297] on icon "Toggle Tennessee (681 units available)" at bounding box center [75, 300] width 16 height 16
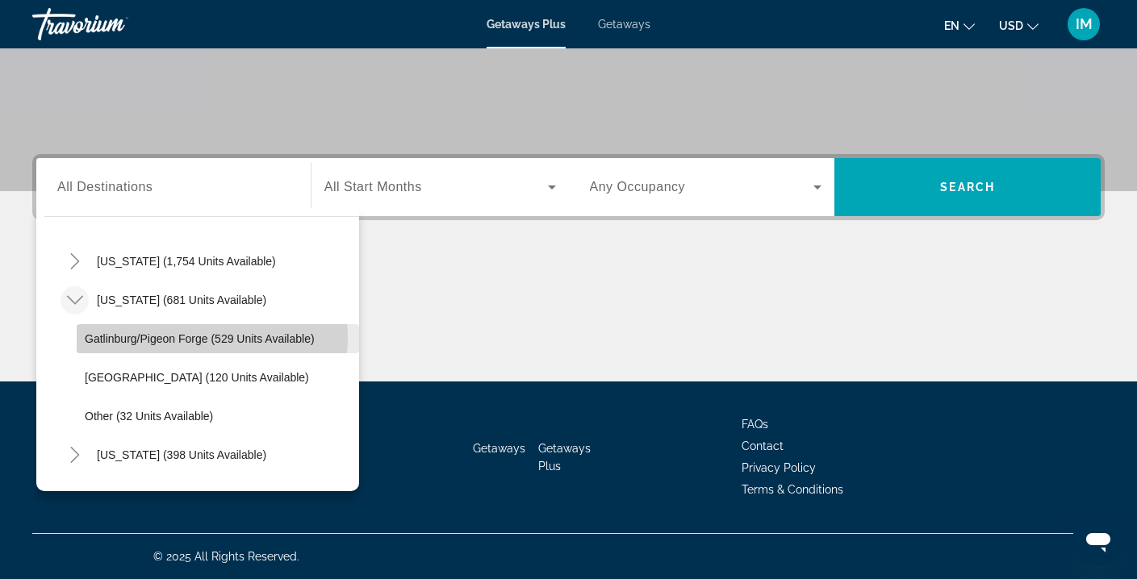
click at [190, 338] on span "Gatlinburg/Pigeon Forge (529 units available)" at bounding box center [200, 339] width 230 height 13
type input "**********"
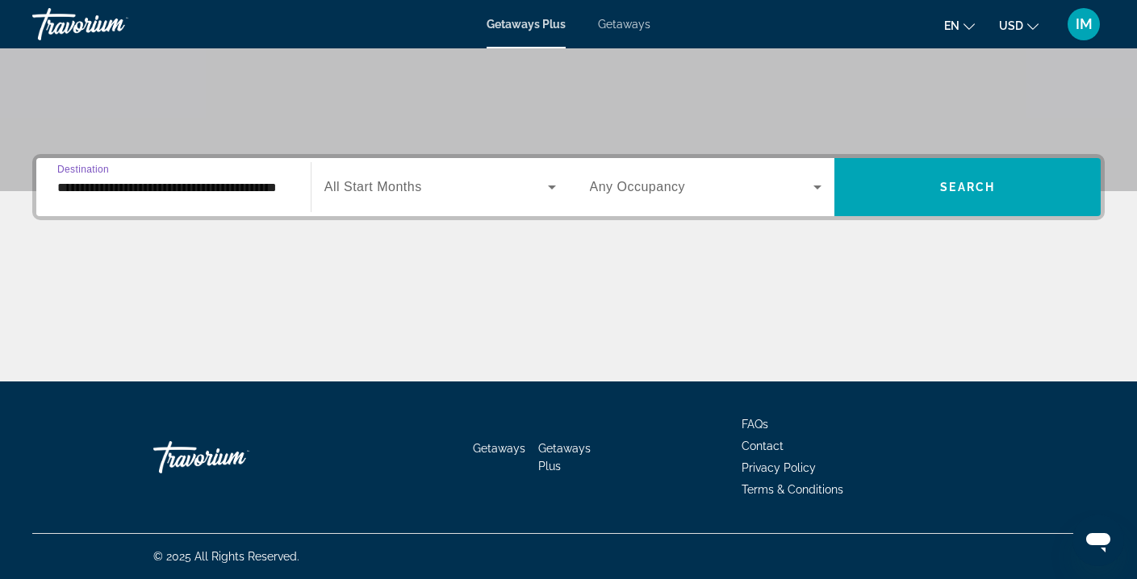
click at [546, 188] on icon "Search widget" at bounding box center [551, 187] width 19 height 19
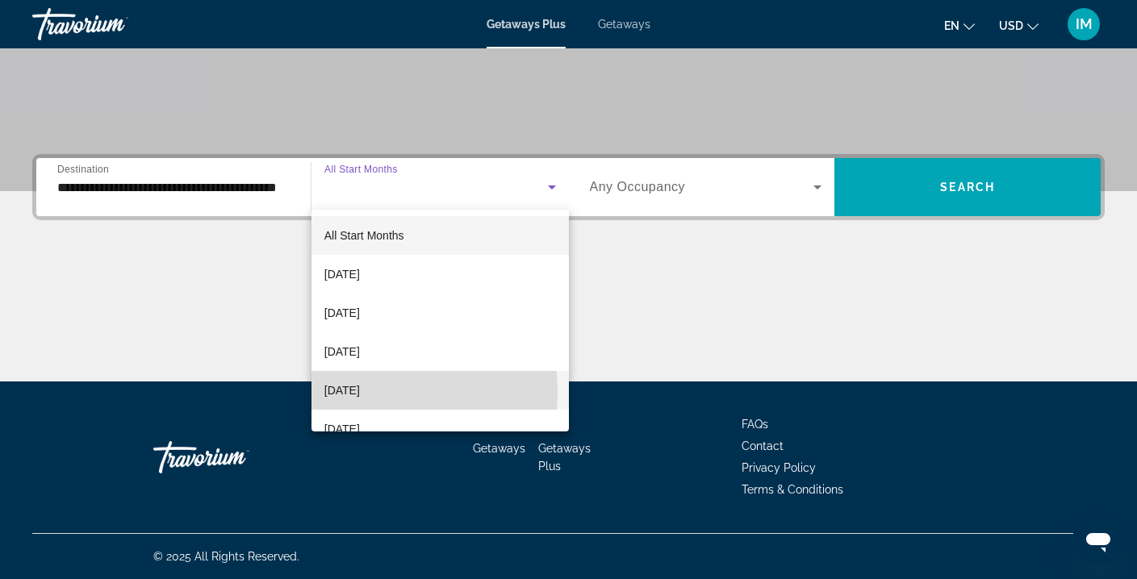
click at [360, 392] on span "[DATE]" at bounding box center [342, 390] width 36 height 19
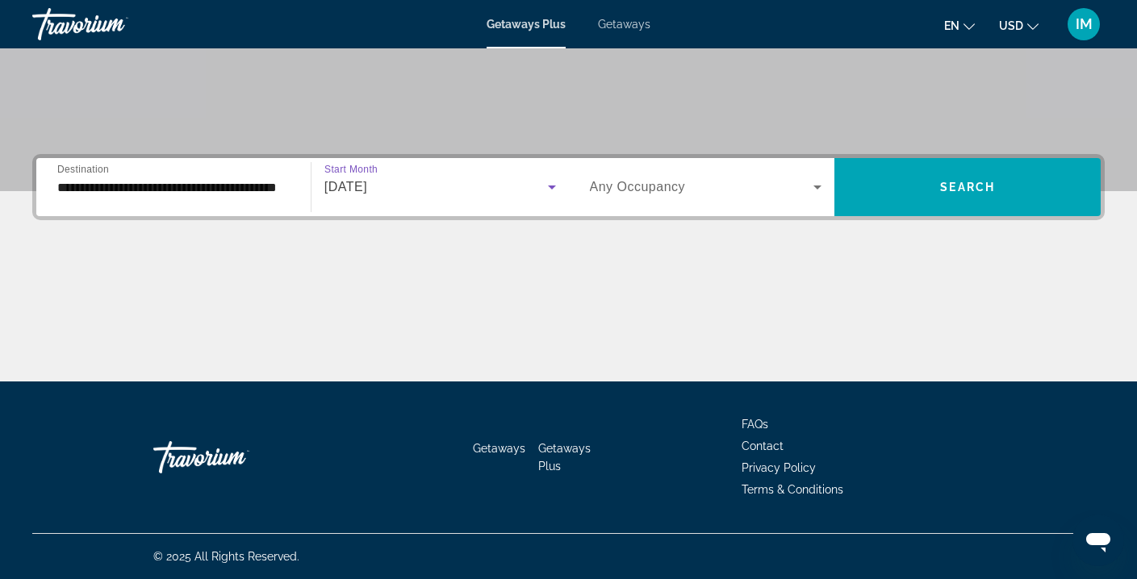
click at [819, 186] on icon "Search widget" at bounding box center [818, 188] width 8 height 4
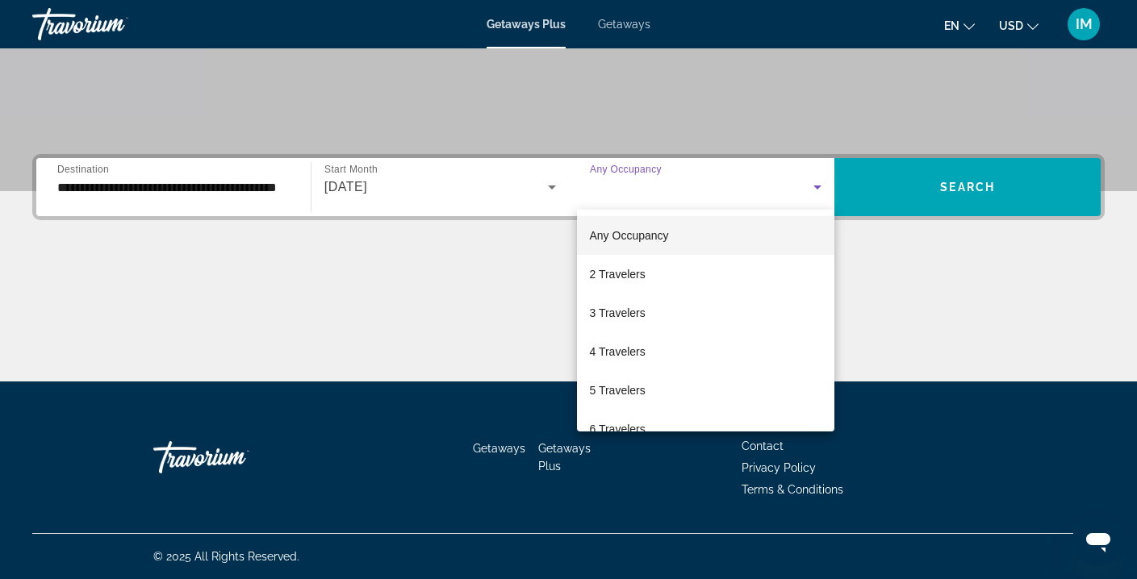
click at [917, 237] on div at bounding box center [568, 289] width 1137 height 579
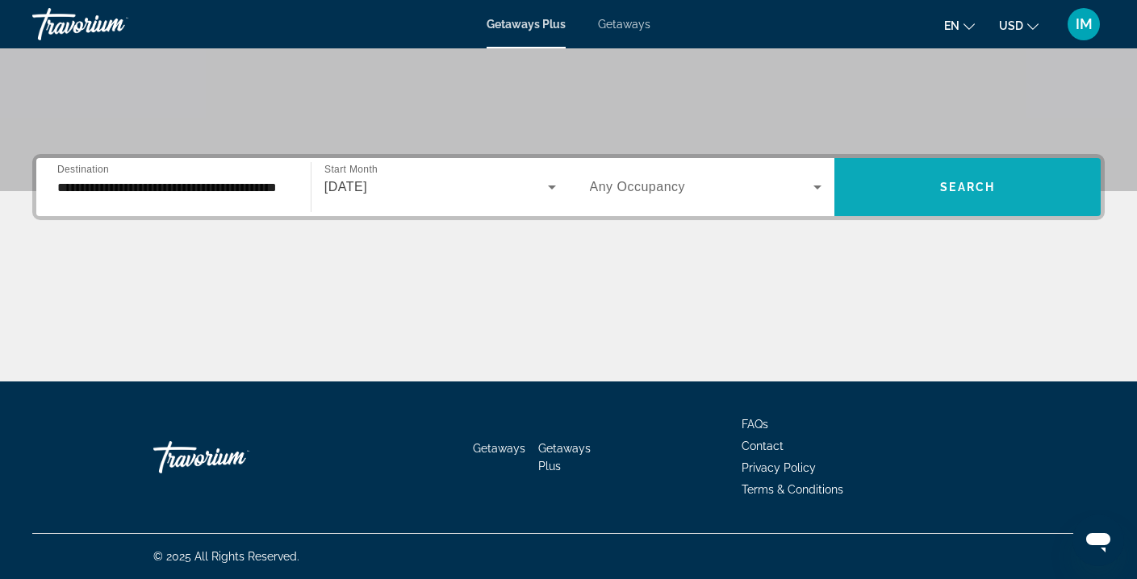
click at [945, 183] on span "Search" at bounding box center [967, 187] width 55 height 13
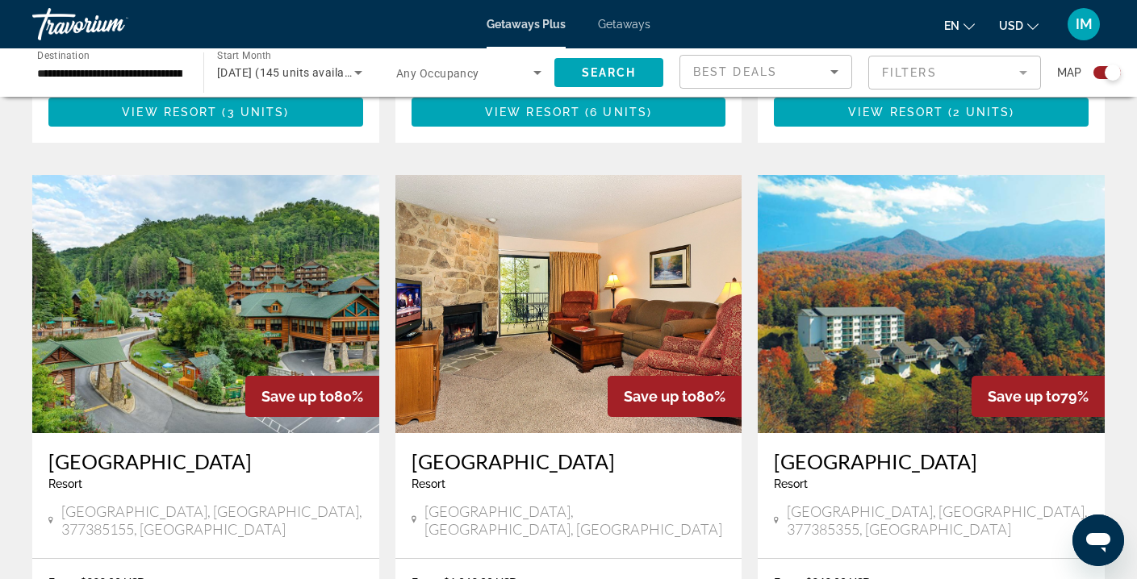
scroll to position [1634, 0]
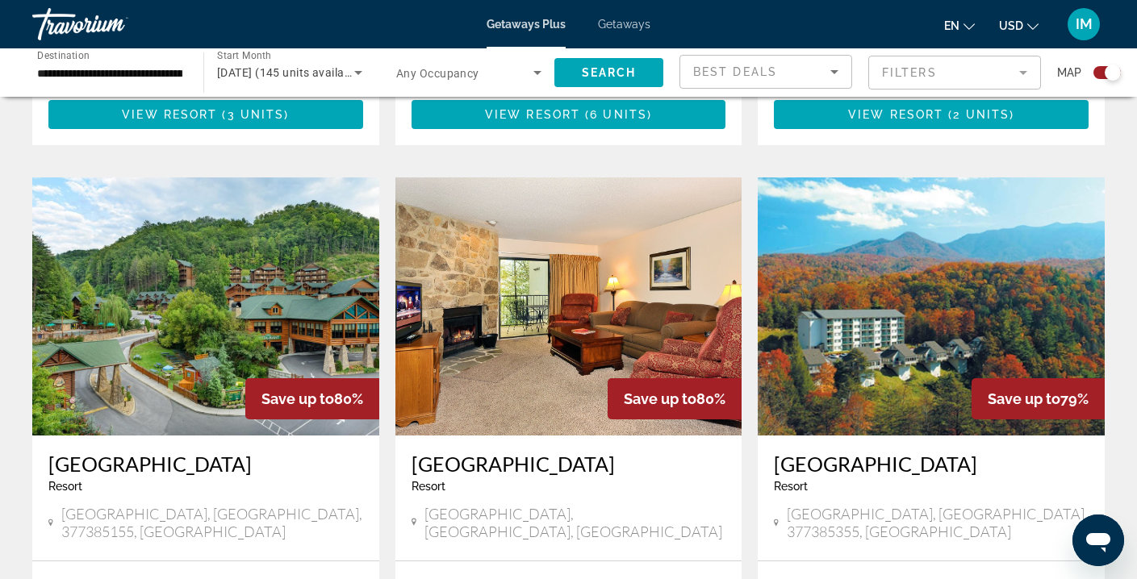
click at [278, 274] on img "Main content" at bounding box center [205, 307] width 347 height 258
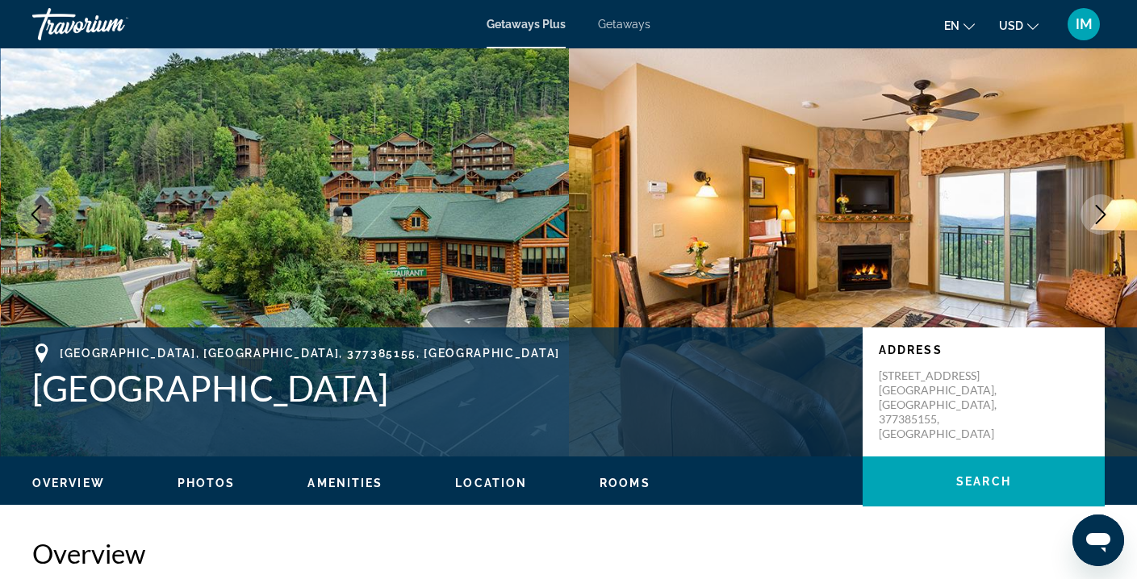
scroll to position [54, 0]
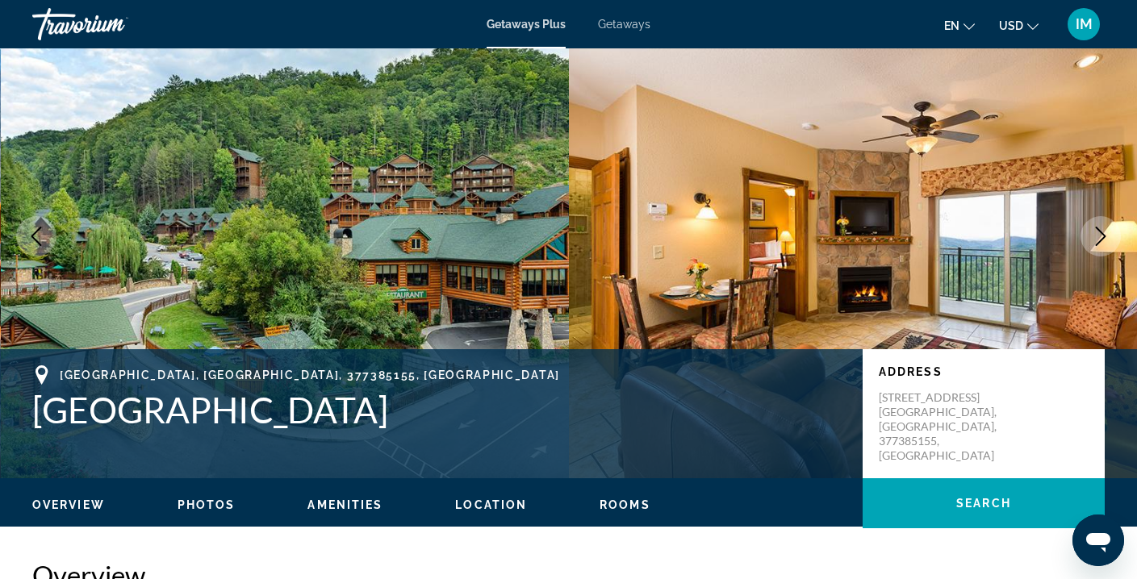
click at [1103, 238] on icon "Next image" at bounding box center [1101, 236] width 10 height 19
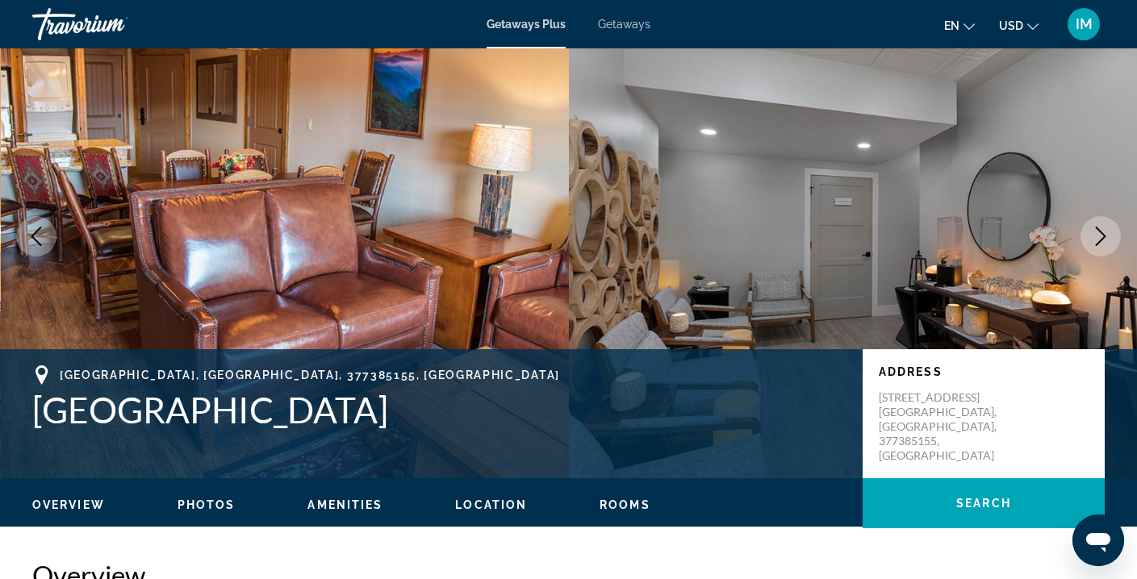
click at [1103, 239] on icon "Next image" at bounding box center [1101, 236] width 10 height 19
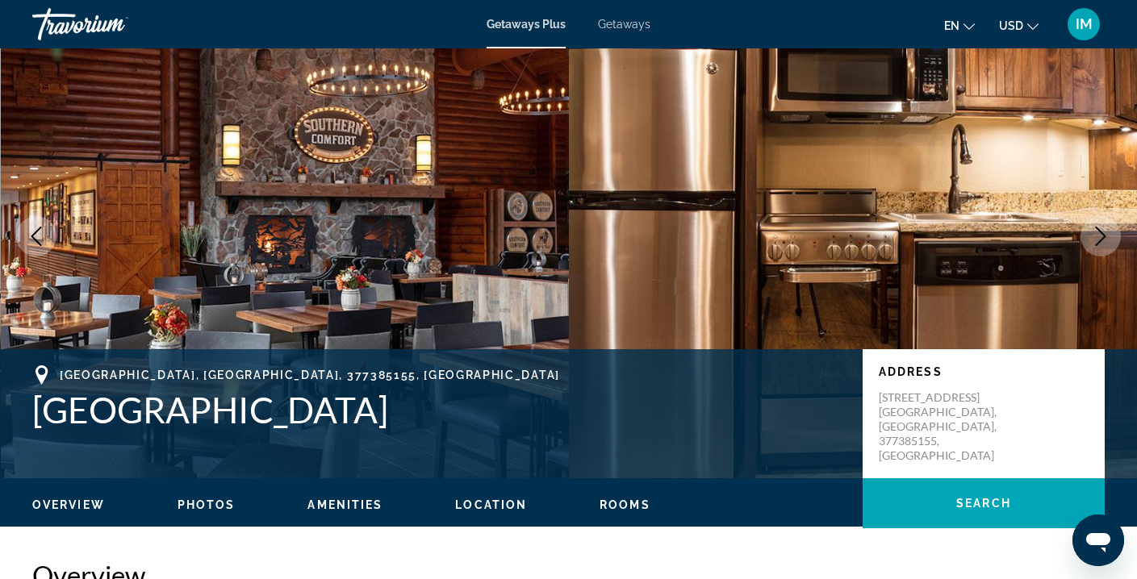
click at [1103, 239] on icon "Next image" at bounding box center [1101, 236] width 10 height 19
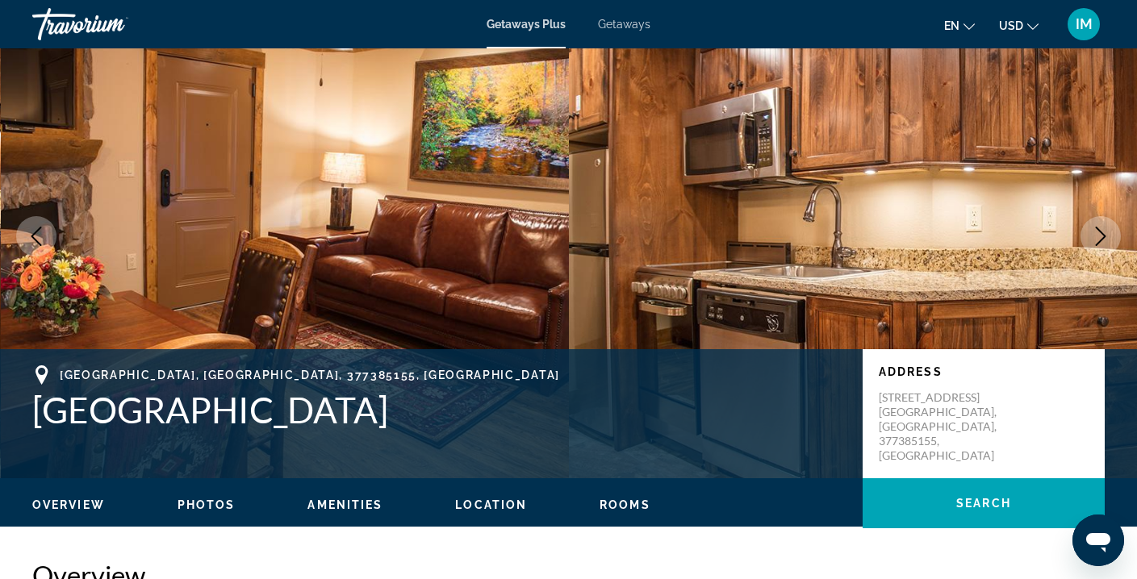
click at [1103, 240] on icon "Next image" at bounding box center [1100, 236] width 19 height 19
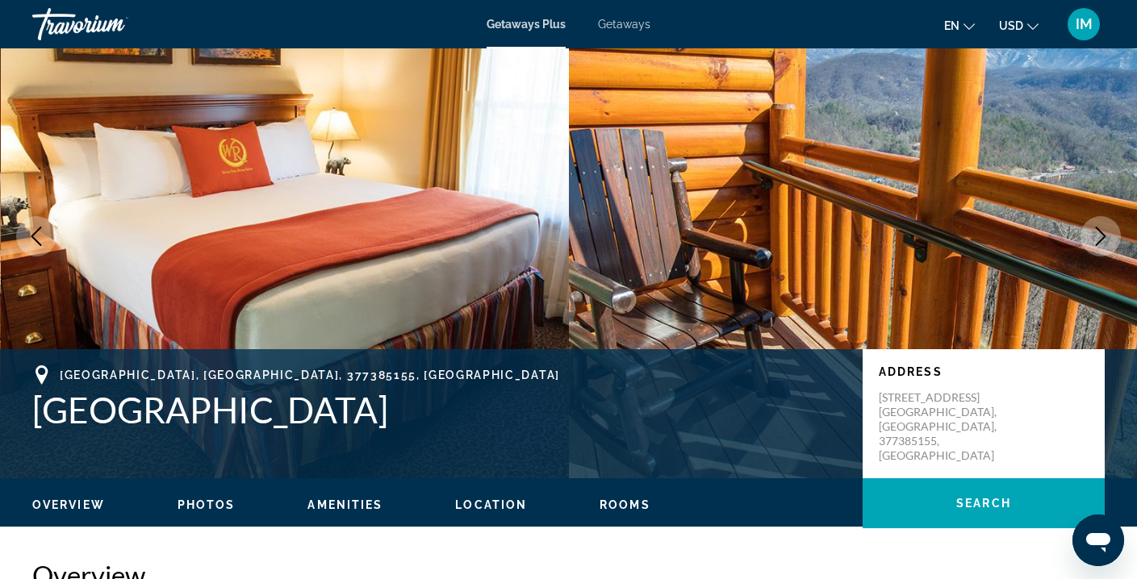
scroll to position [0, 0]
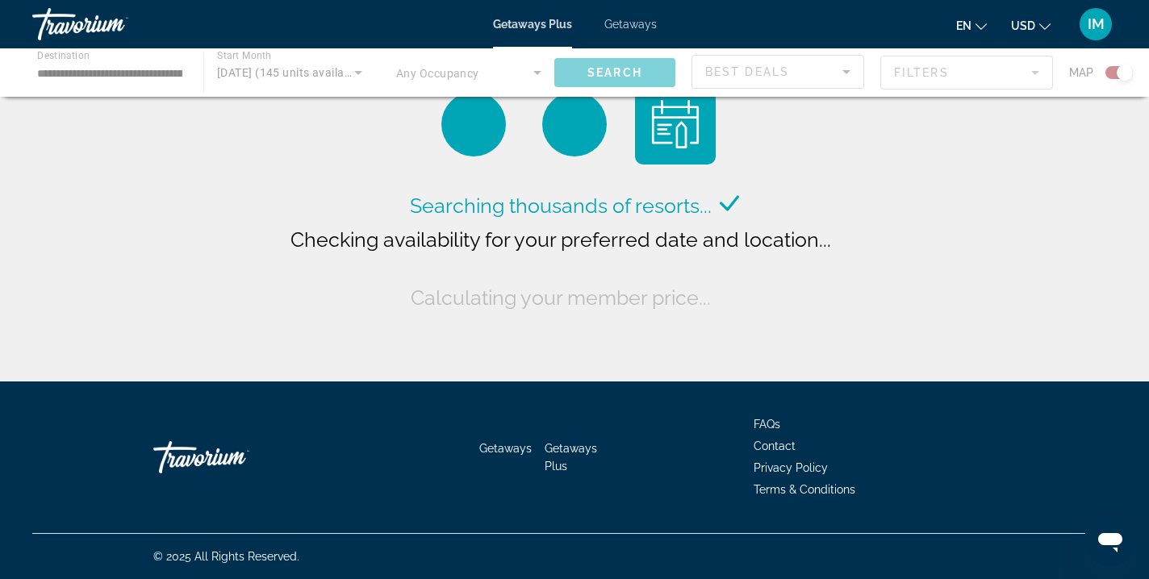
click at [526, 67] on div "Main content" at bounding box center [574, 72] width 1149 height 48
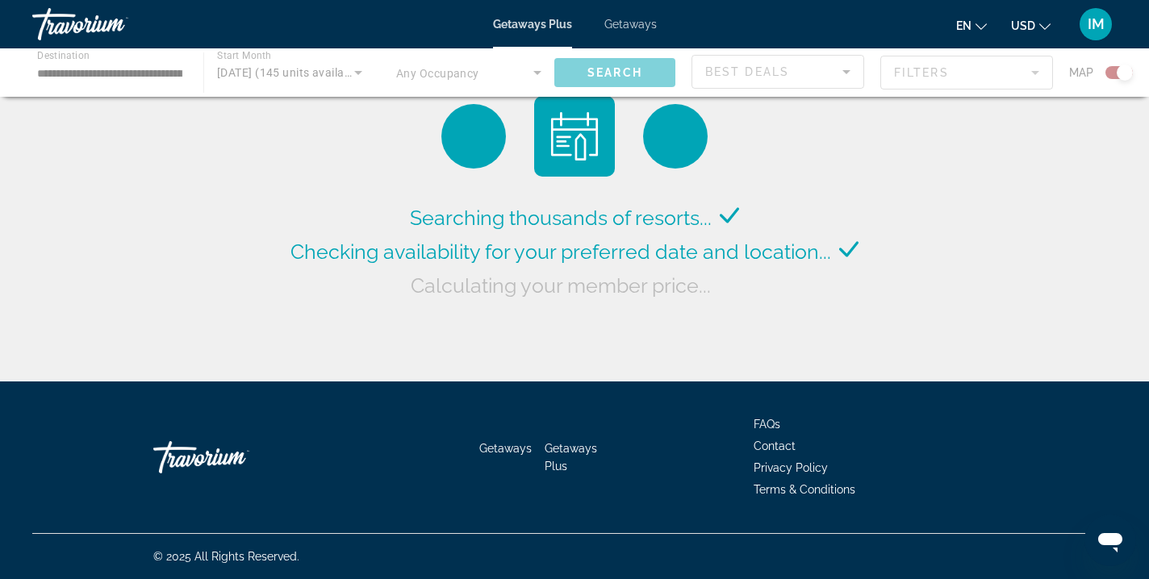
click at [539, 75] on div "Main content" at bounding box center [574, 72] width 1149 height 48
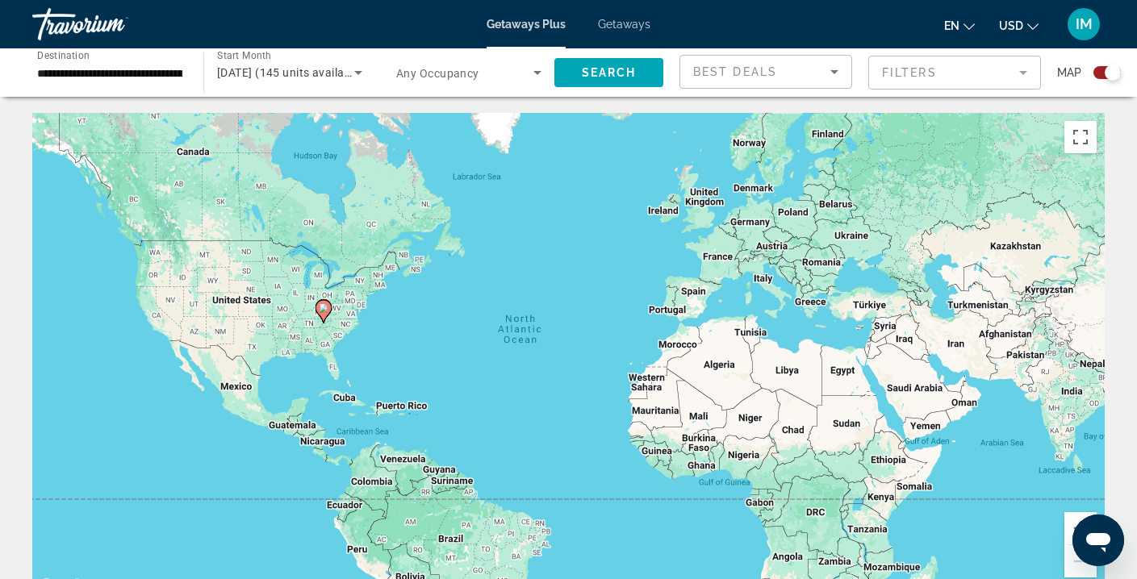
click at [537, 73] on icon "Search widget" at bounding box center [537, 73] width 8 height 4
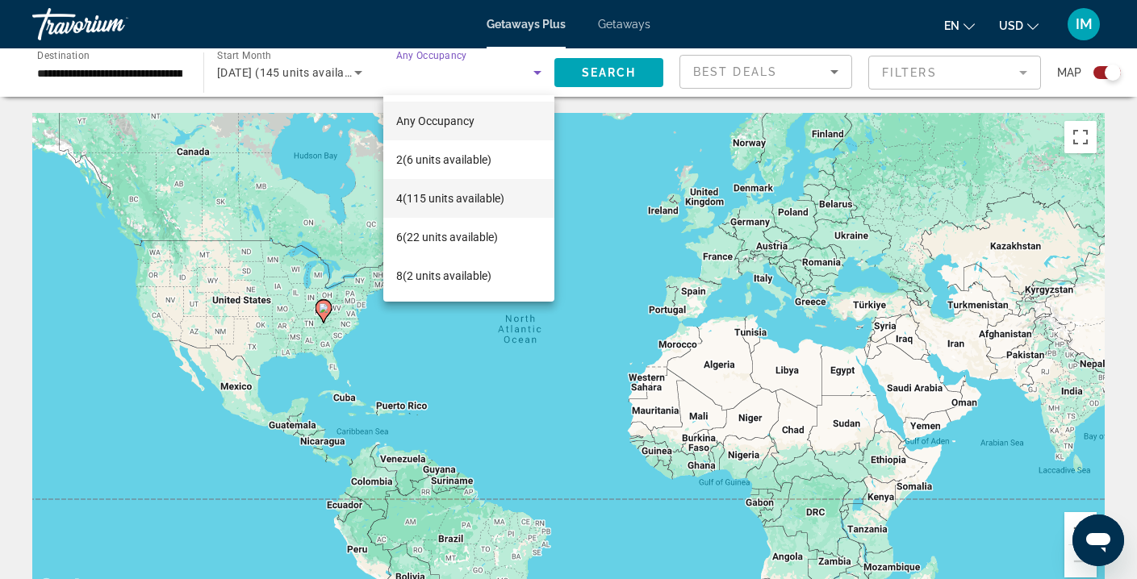
click at [428, 204] on span "4 (115 units available)" at bounding box center [450, 198] width 108 height 19
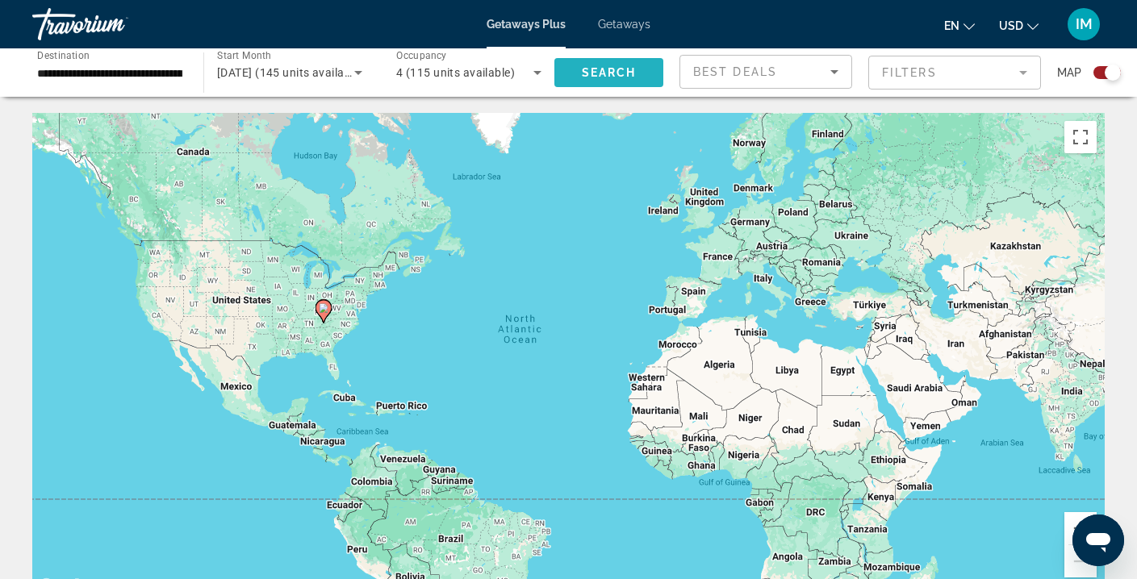
click at [600, 73] on span "Search" at bounding box center [609, 72] width 55 height 13
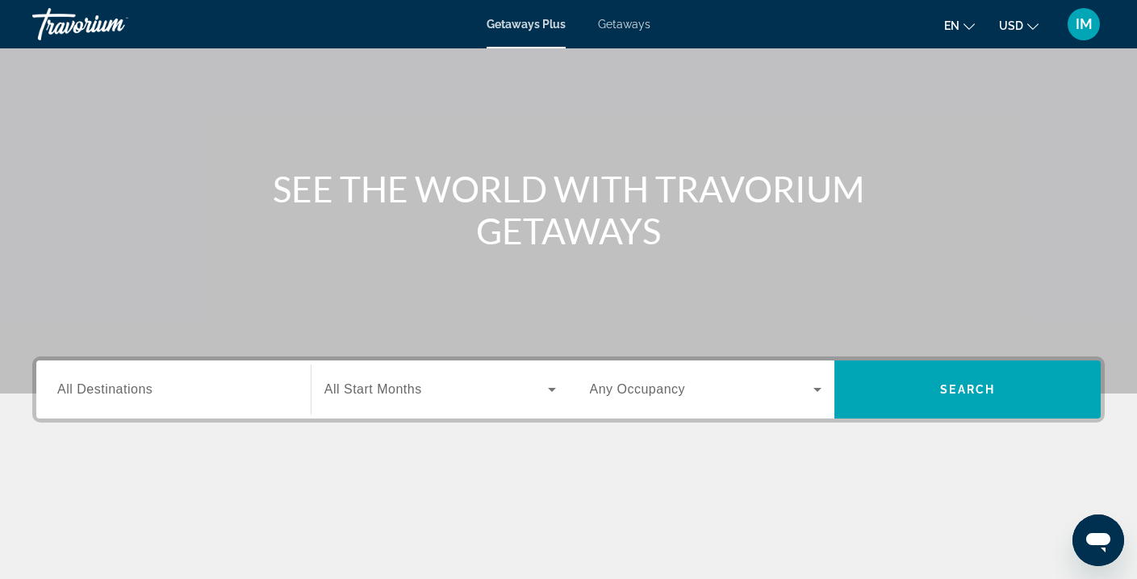
click at [224, 391] on input "Destination All Destinations" at bounding box center [173, 390] width 232 height 19
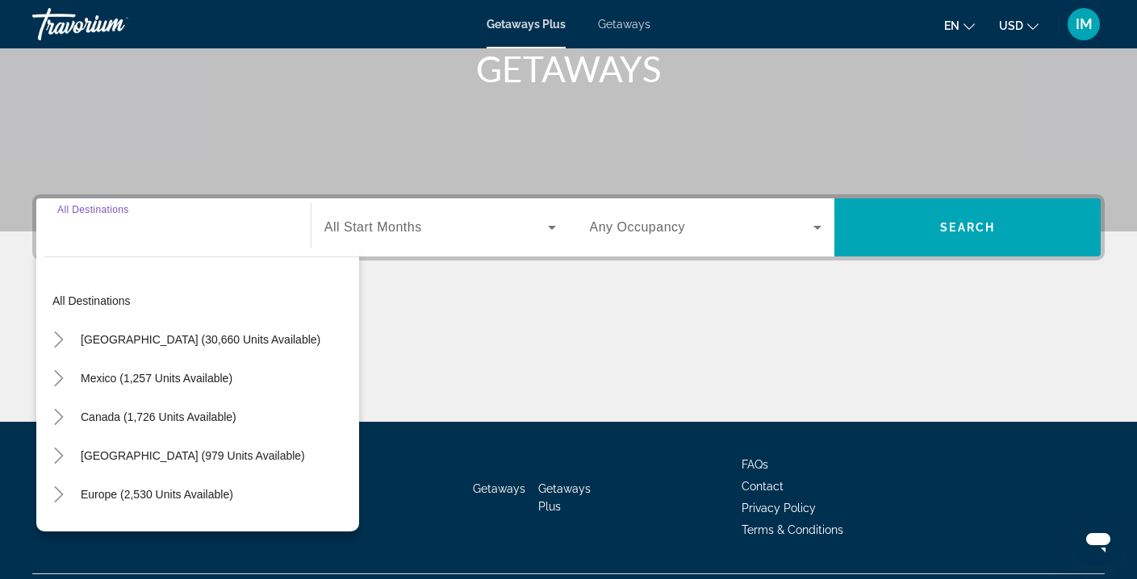
scroll to position [293, 0]
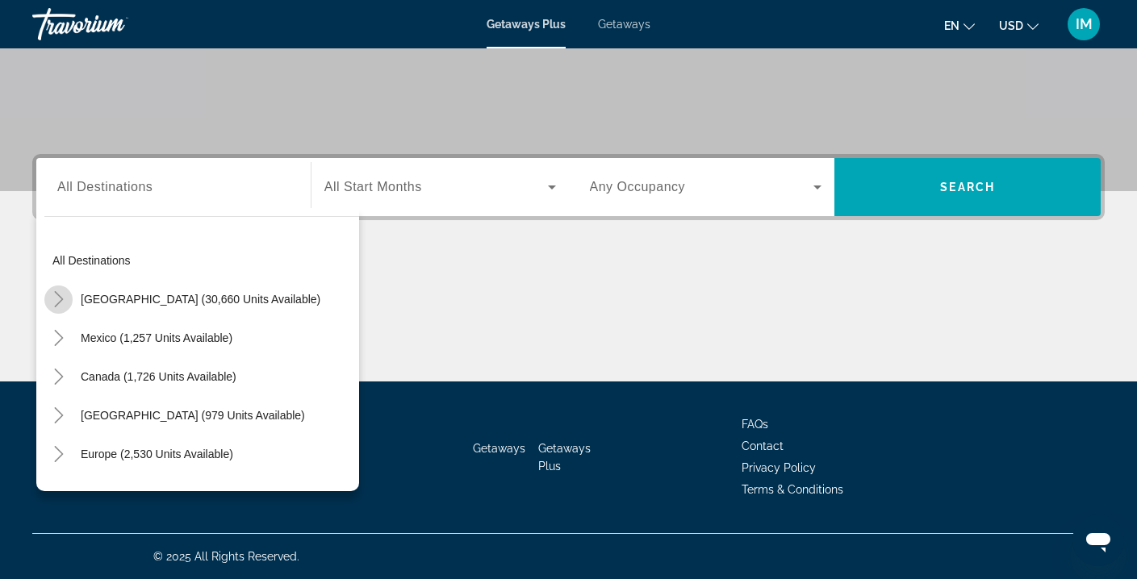
click at [58, 299] on icon "Toggle United States (30,660 units available)" at bounding box center [59, 299] width 16 height 16
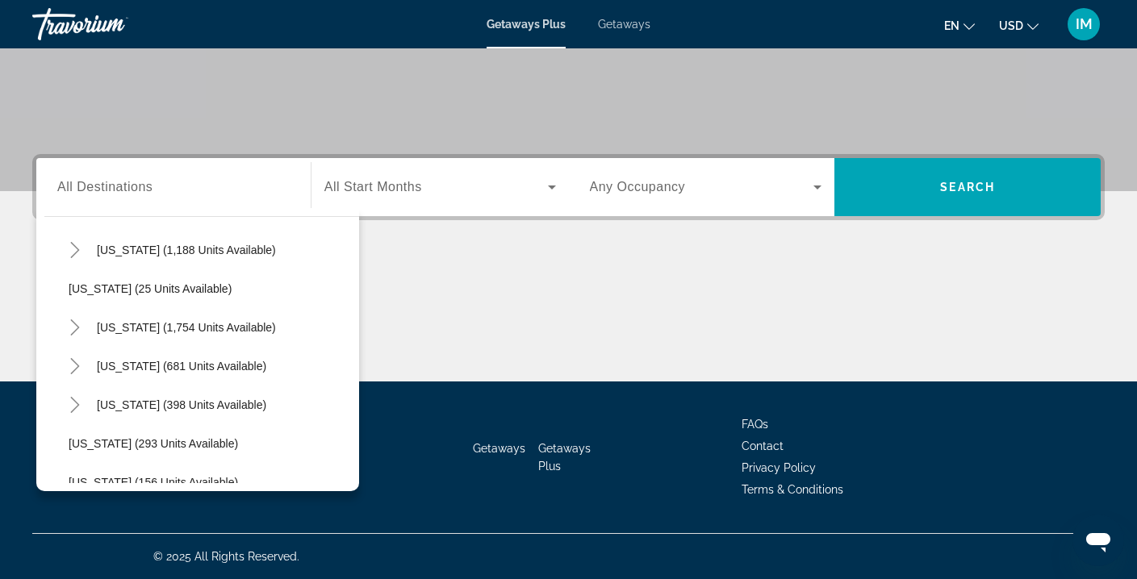
scroll to position [1096, 0]
click at [77, 363] on icon "Toggle Tennessee (681 units available)" at bounding box center [74, 366] width 9 height 16
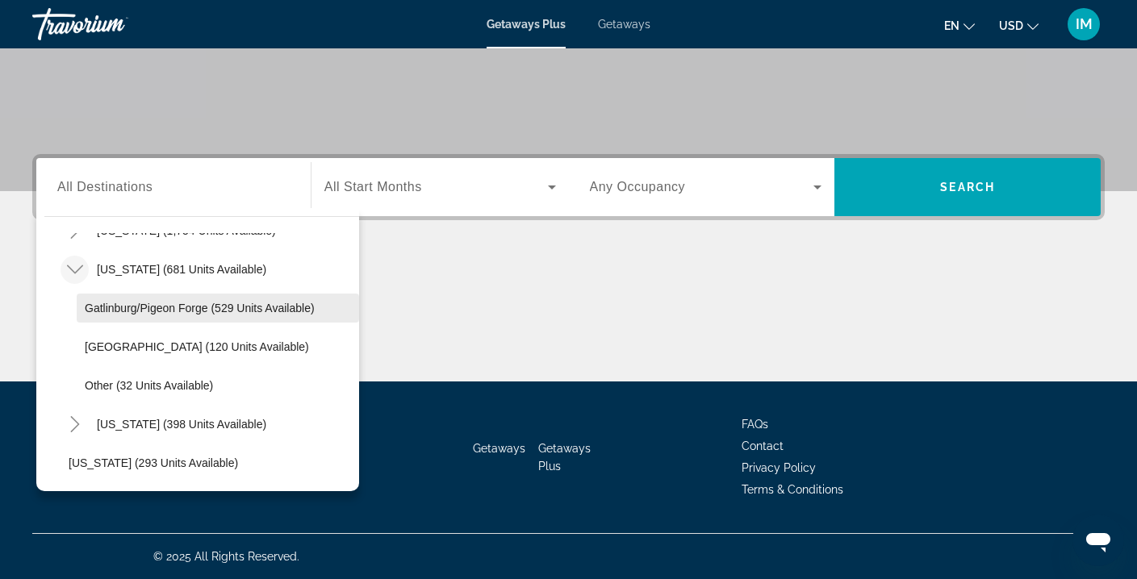
scroll to position [1203, 0]
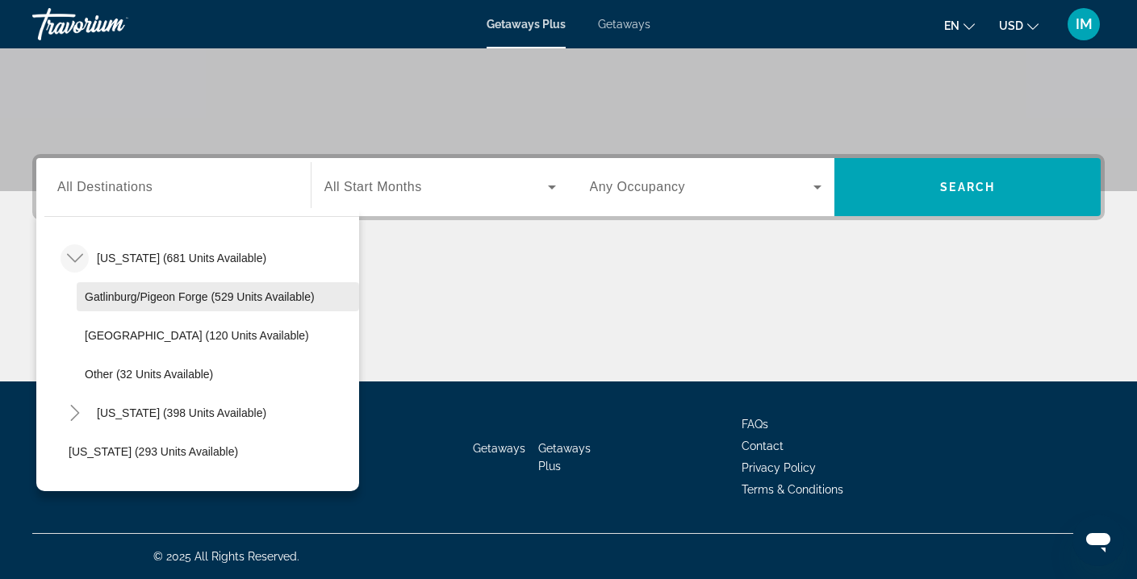
click at [228, 299] on span "Gatlinburg/Pigeon Forge (529 units available)" at bounding box center [200, 297] width 230 height 13
type input "**********"
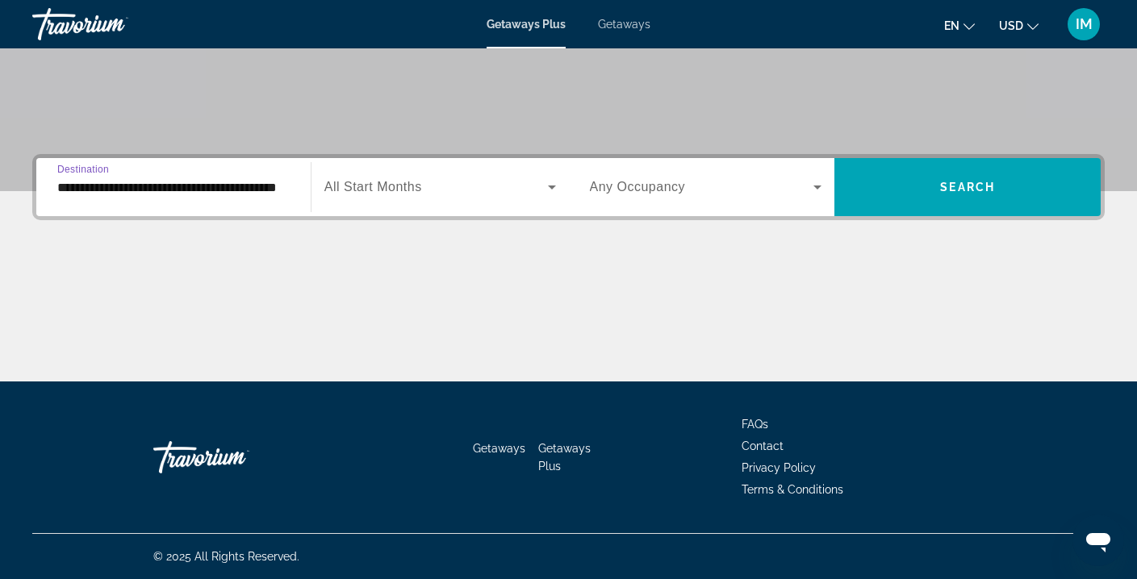
click at [549, 187] on icon "Search widget" at bounding box center [551, 187] width 19 height 19
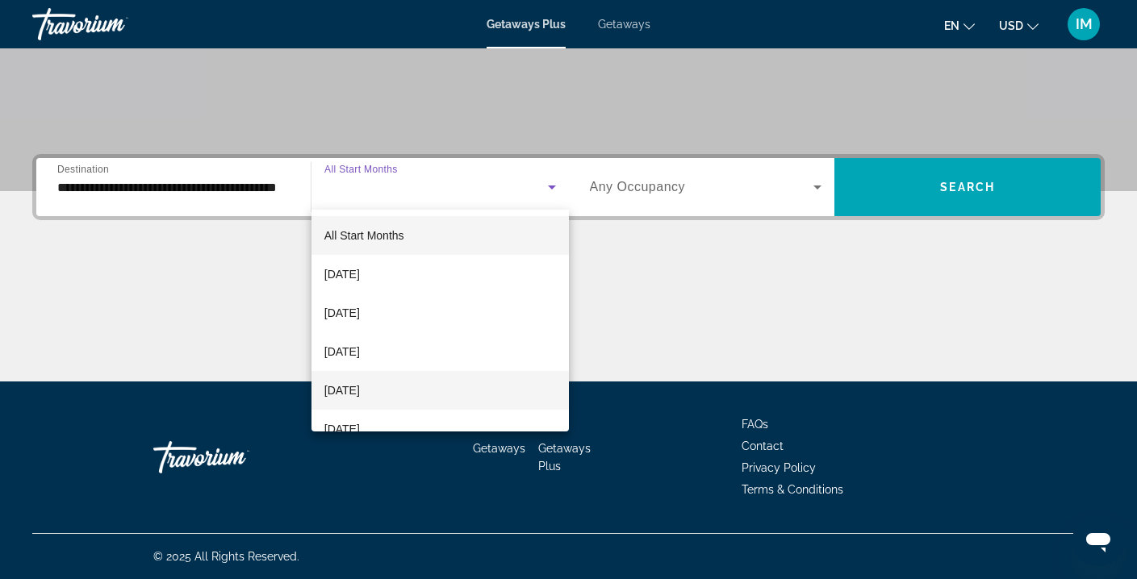
click at [360, 392] on span "[DATE]" at bounding box center [342, 390] width 36 height 19
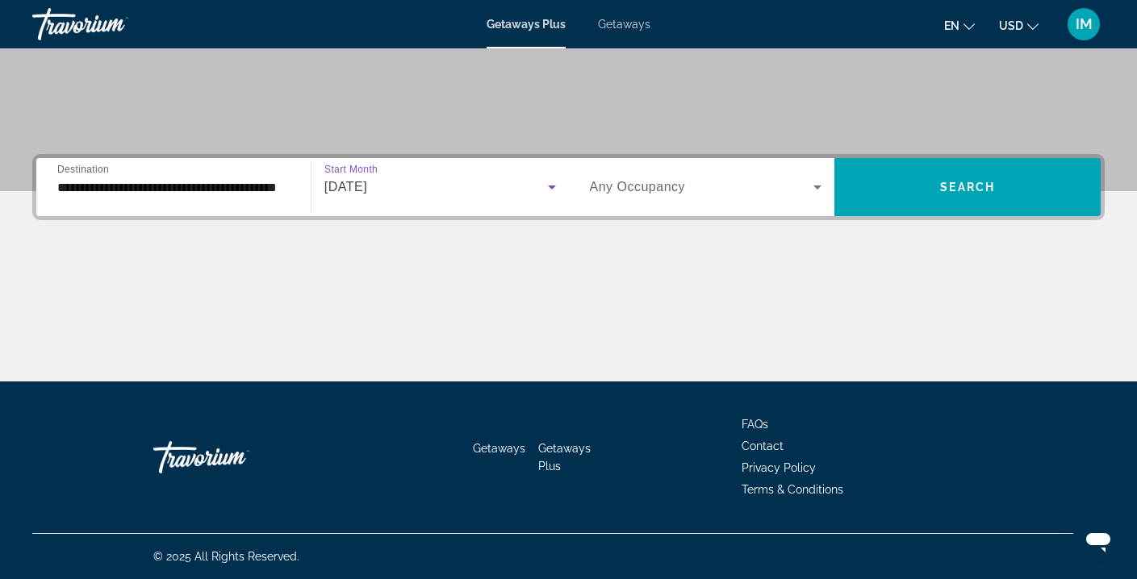
click at [815, 190] on icon "Search widget" at bounding box center [817, 187] width 19 height 19
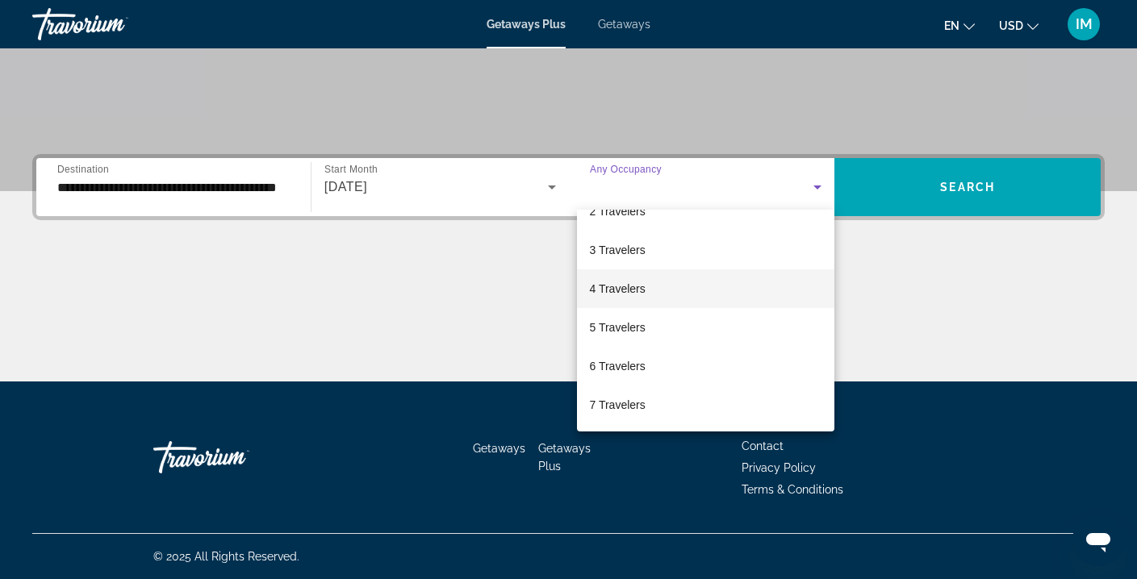
scroll to position [77, 0]
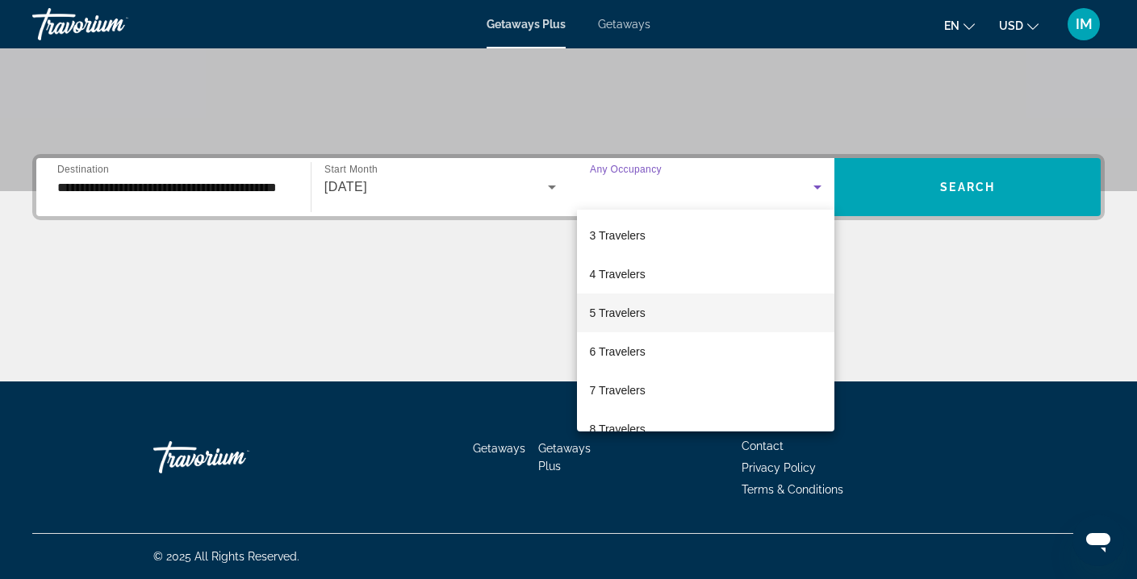
click at [661, 317] on mat-option "5 Travelers" at bounding box center [706, 313] width 258 height 39
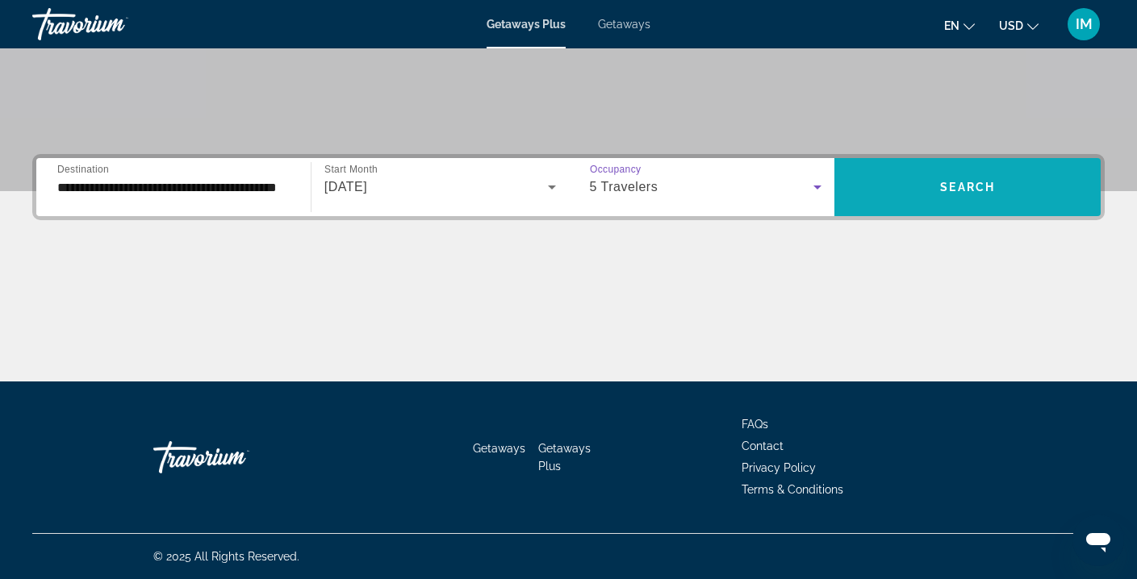
click at [964, 184] on span "Search" at bounding box center [967, 187] width 55 height 13
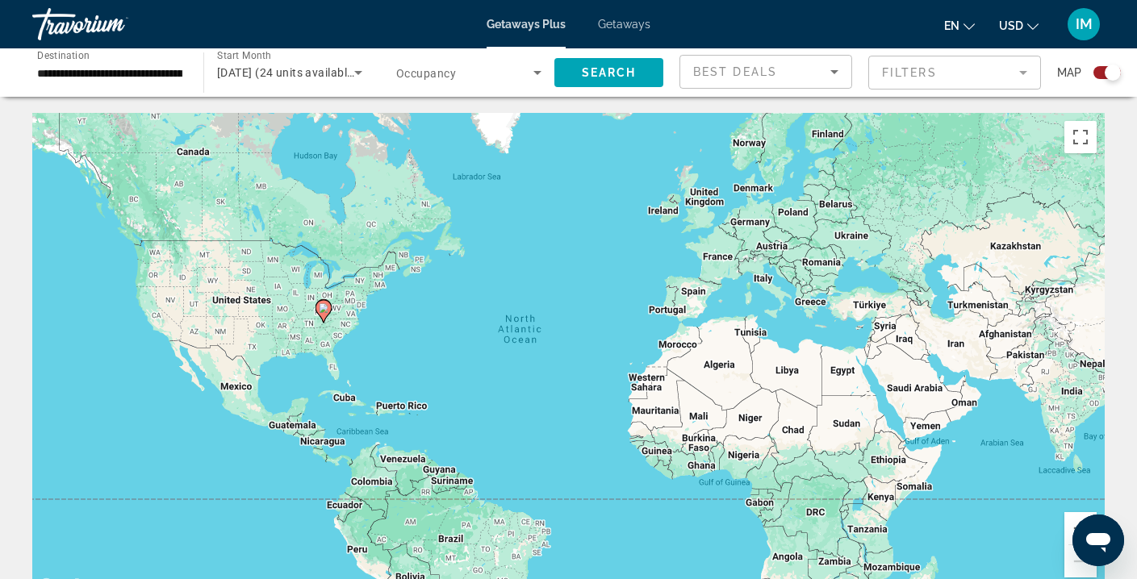
click at [539, 70] on icon "Search widget" at bounding box center [537, 72] width 19 height 19
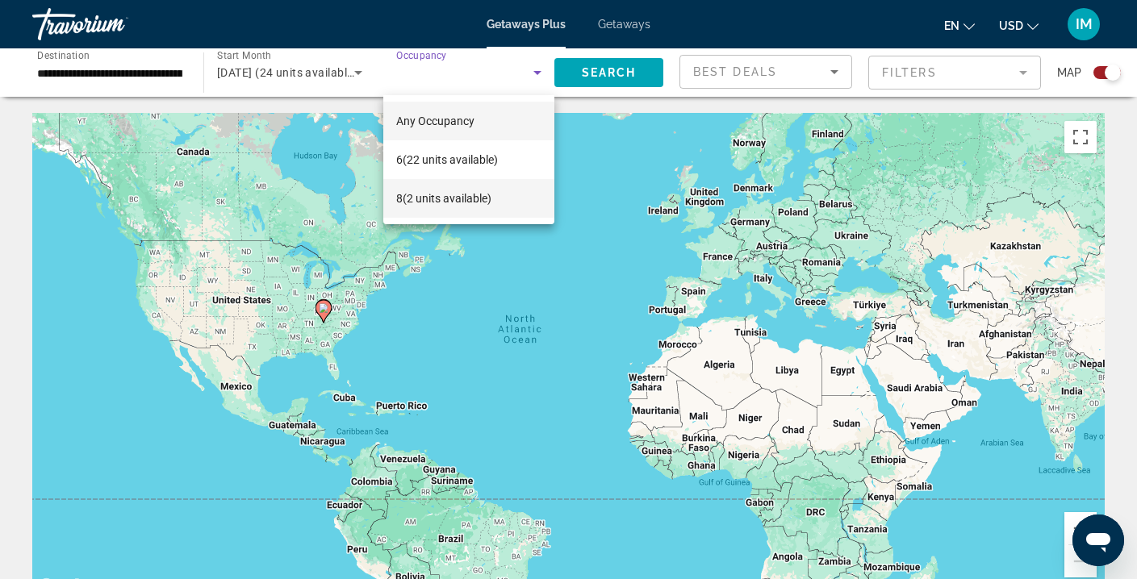
click at [468, 199] on span "8 (2 units available)" at bounding box center [443, 198] width 95 height 19
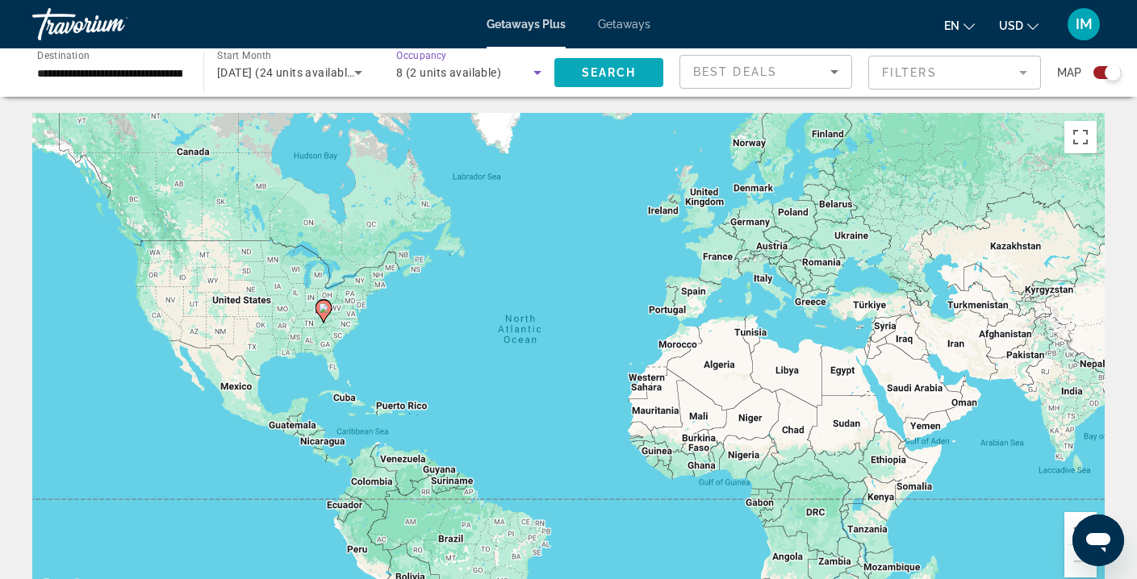
click at [648, 71] on span "Search widget" at bounding box center [608, 72] width 109 height 39
click at [541, 65] on icon "Search widget" at bounding box center [537, 72] width 19 height 19
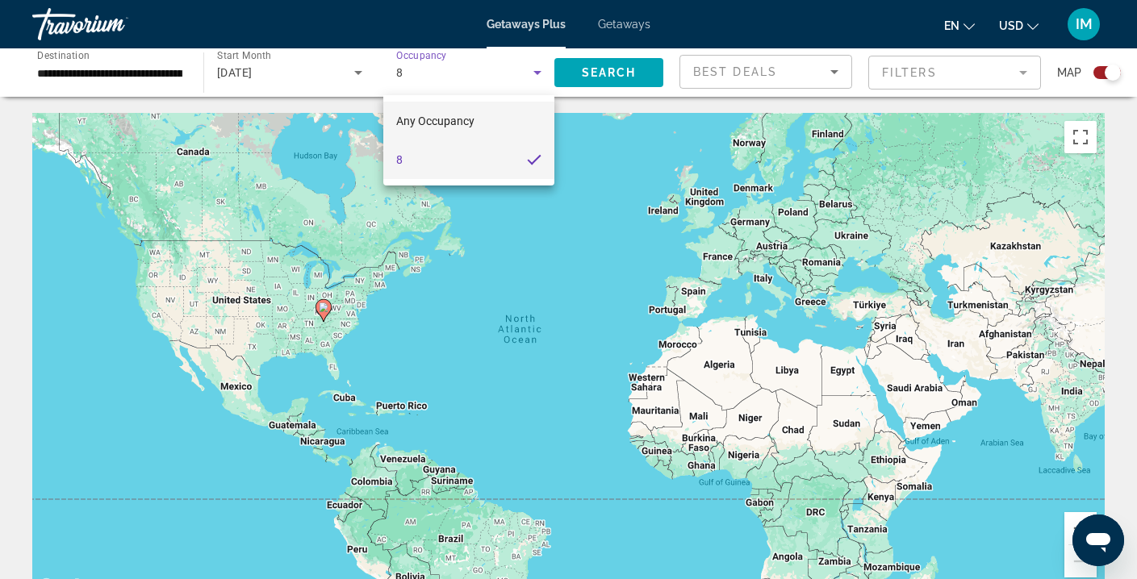
click at [456, 120] on span "Any Occupancy" at bounding box center [435, 121] width 78 height 13
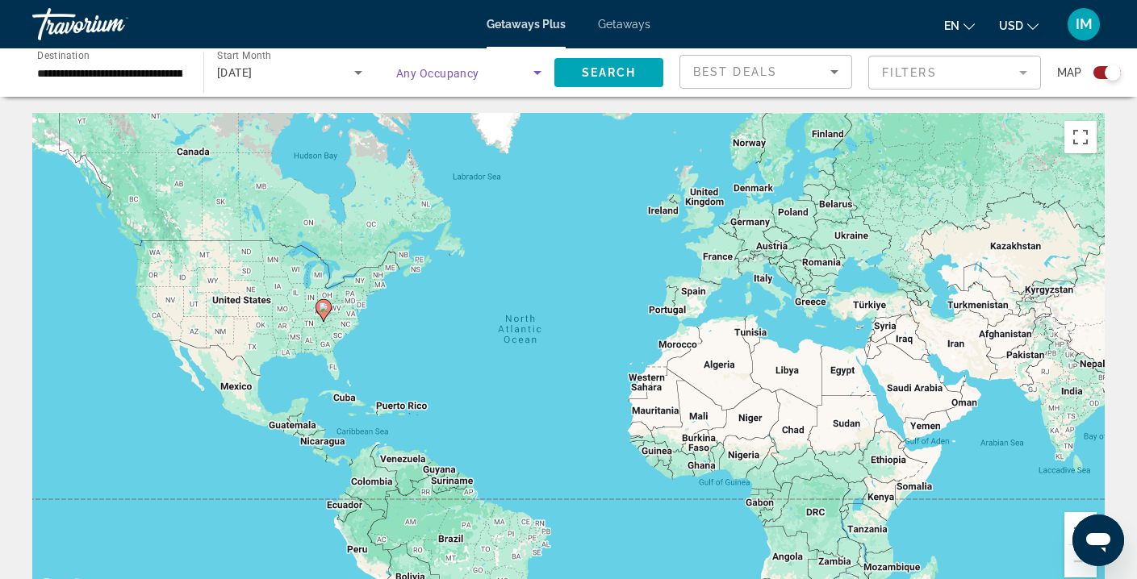
click at [489, 67] on span "Search widget" at bounding box center [464, 72] width 137 height 19
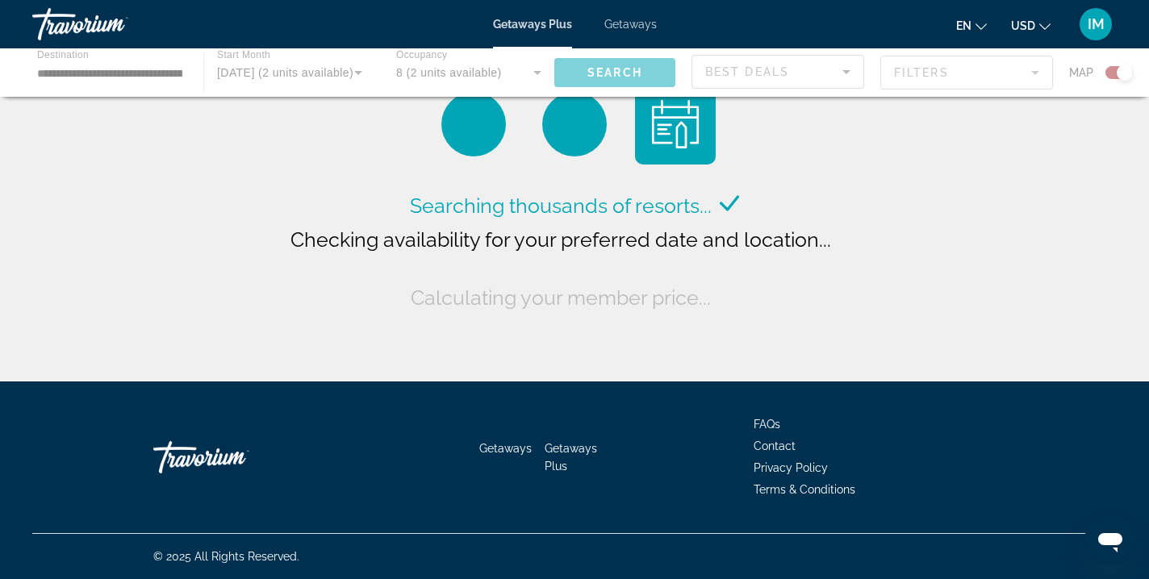
click at [534, 75] on div "Main content" at bounding box center [574, 72] width 1149 height 48
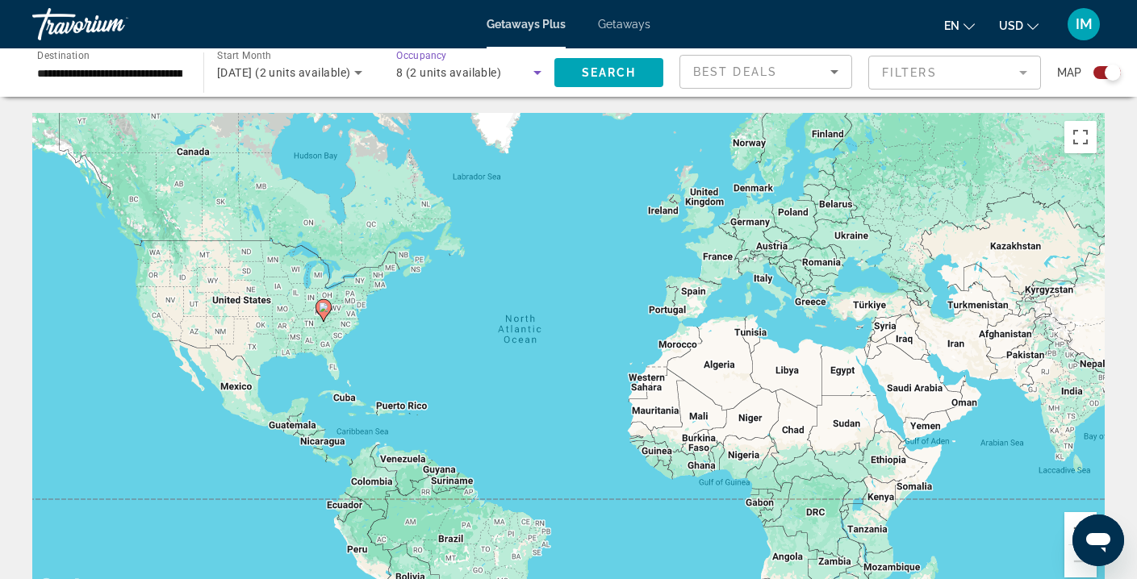
click at [528, 72] on icon "Search widget" at bounding box center [537, 72] width 19 height 19
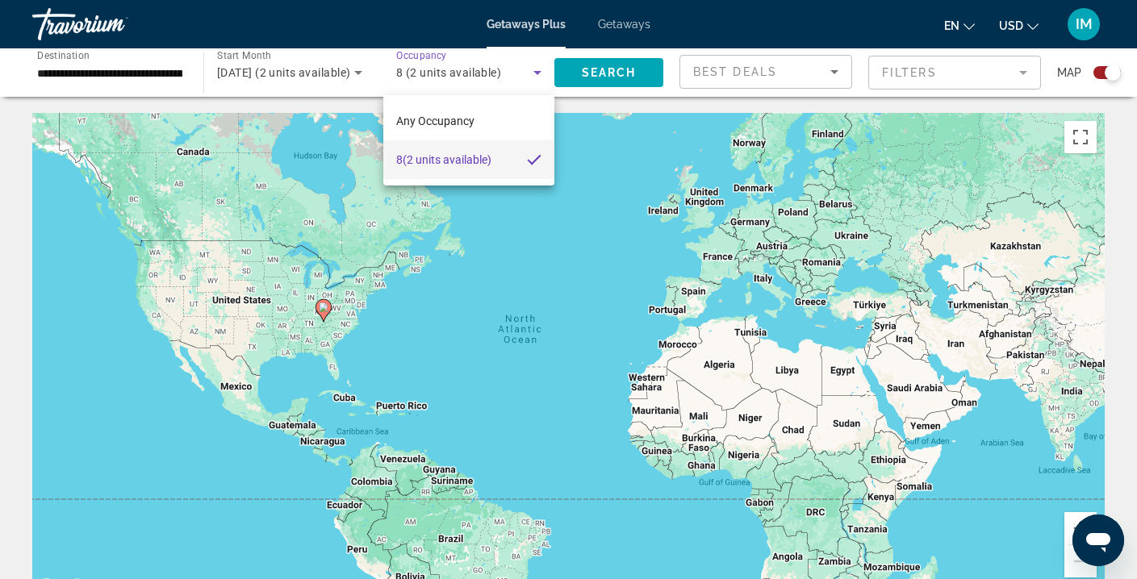
click at [314, 65] on div at bounding box center [568, 289] width 1137 height 579
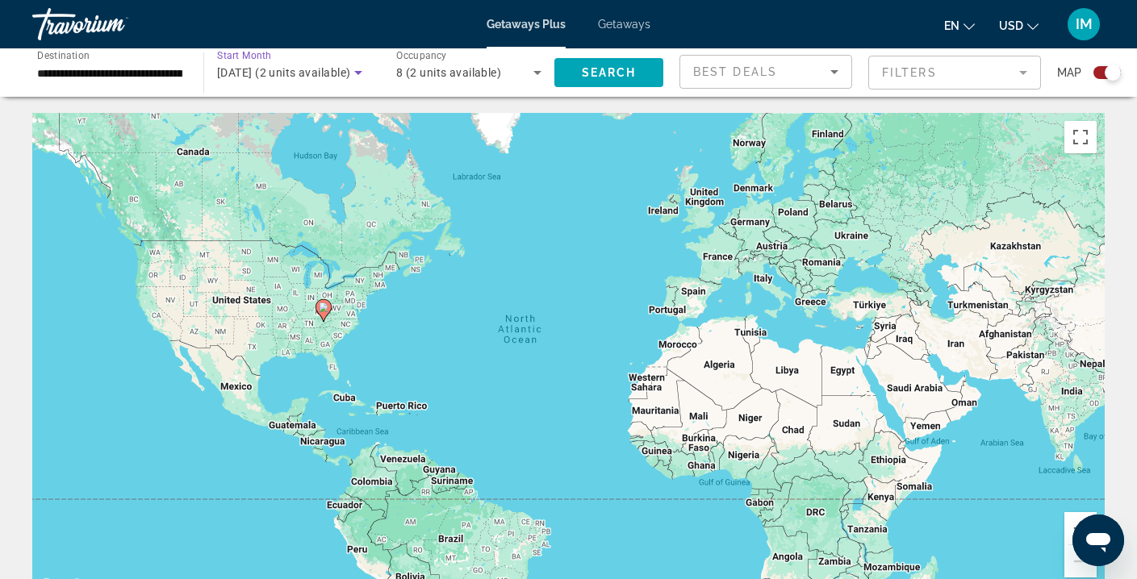
click at [316, 77] on span "[DATE] (2 units available)" at bounding box center [283, 72] width 133 height 13
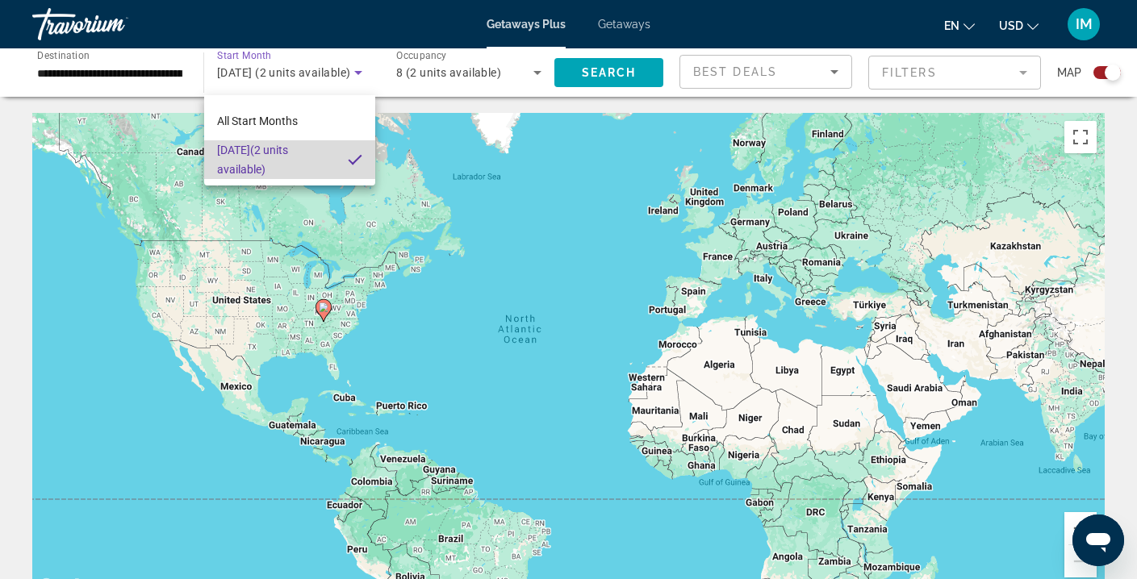
click at [285, 149] on span "[DATE] (2 units available)" at bounding box center [276, 159] width 118 height 39
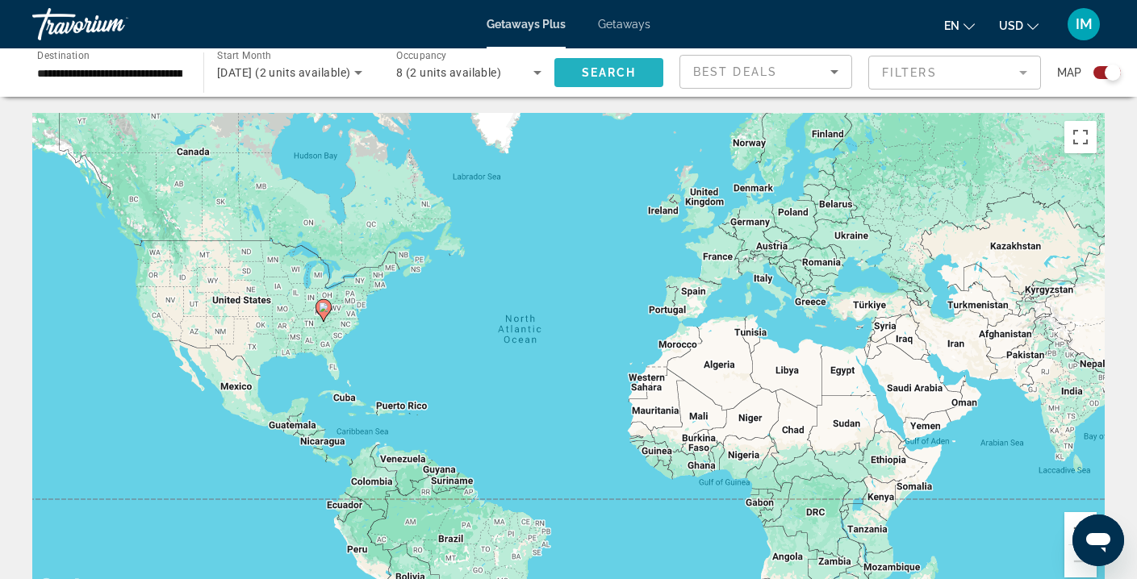
click at [625, 67] on span "Search" at bounding box center [609, 72] width 55 height 13
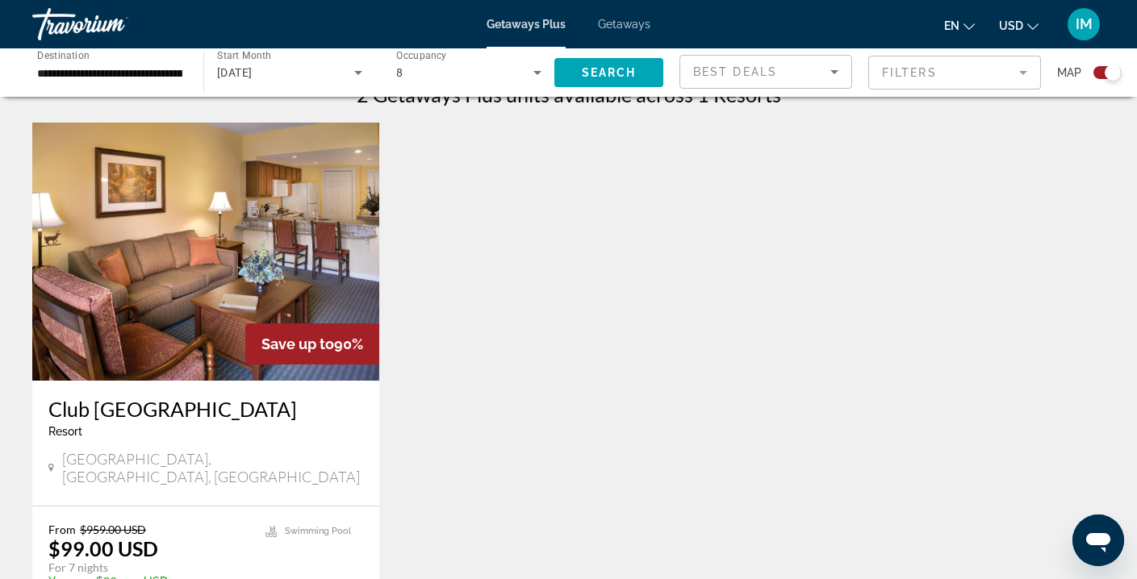
scroll to position [525, 0]
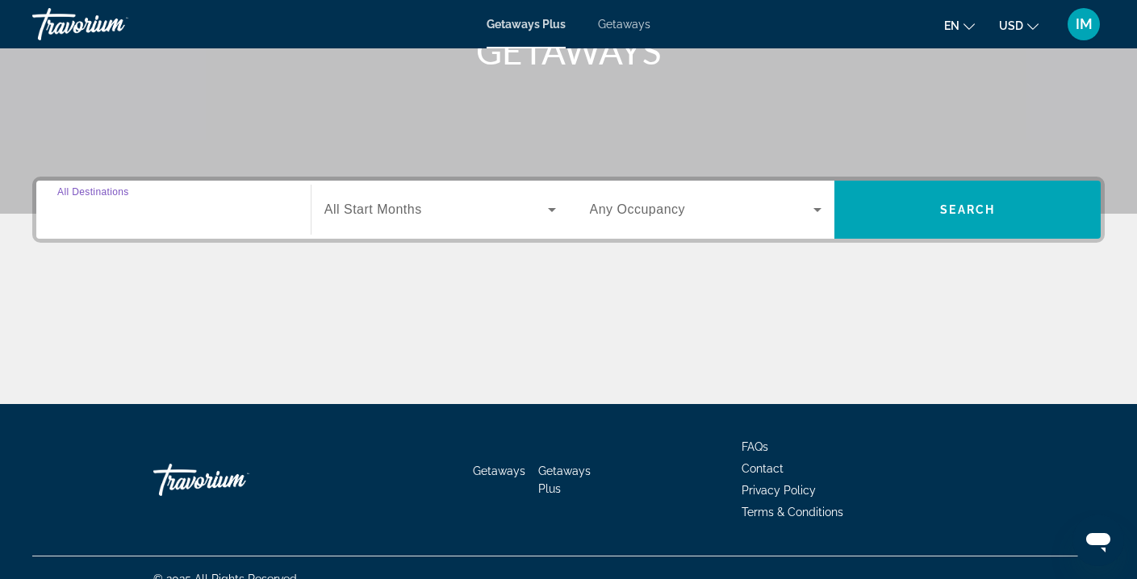
click at [168, 210] on input "Destination All Destinations" at bounding box center [173, 210] width 232 height 19
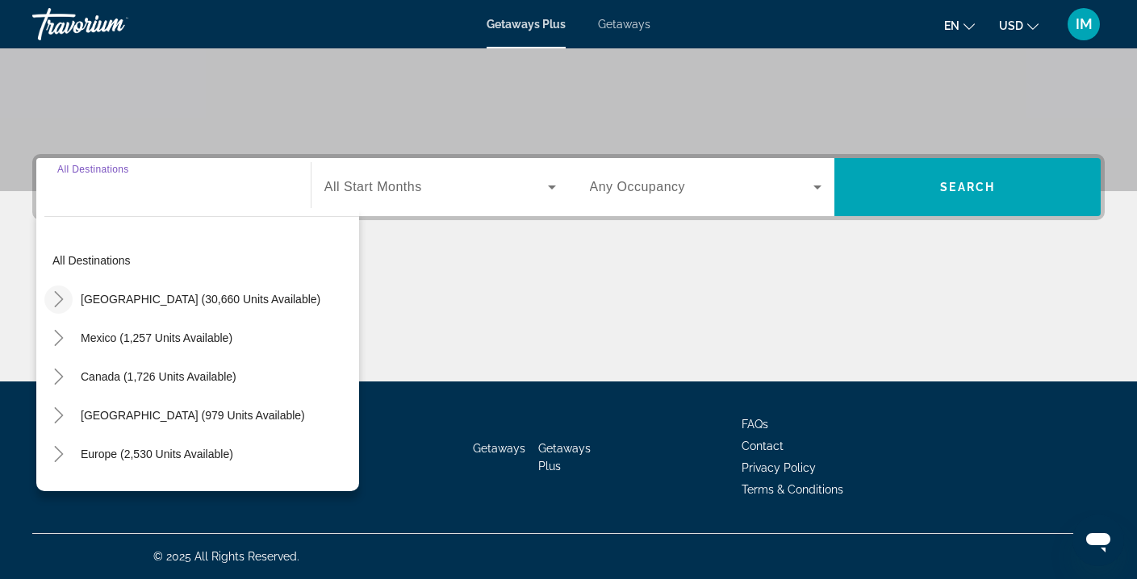
click at [62, 303] on icon "Toggle United States (30,660 units available)" at bounding box center [59, 299] width 16 height 16
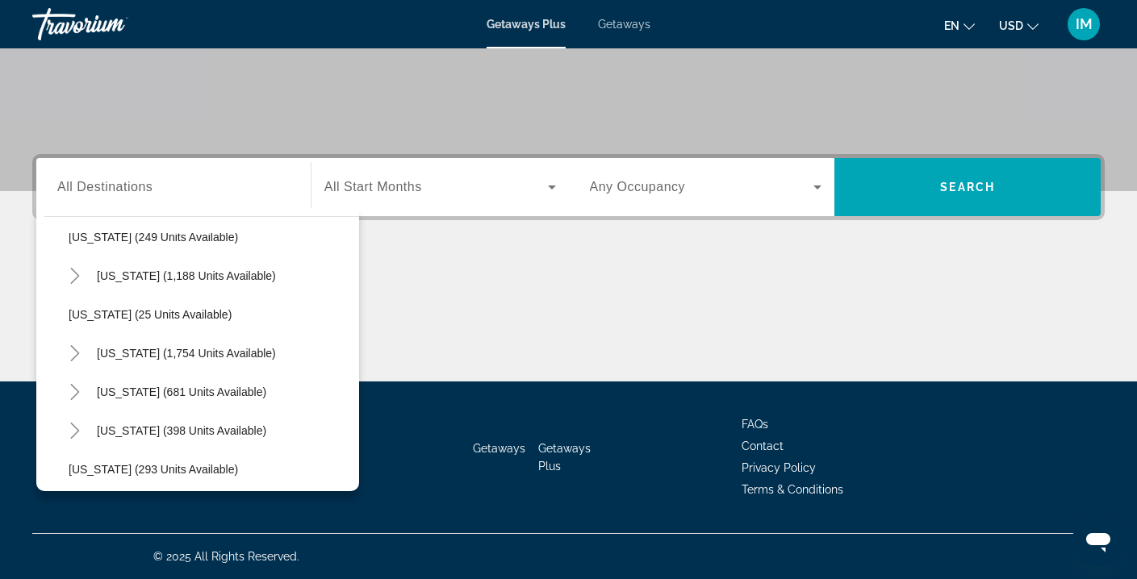
scroll to position [1090, 0]
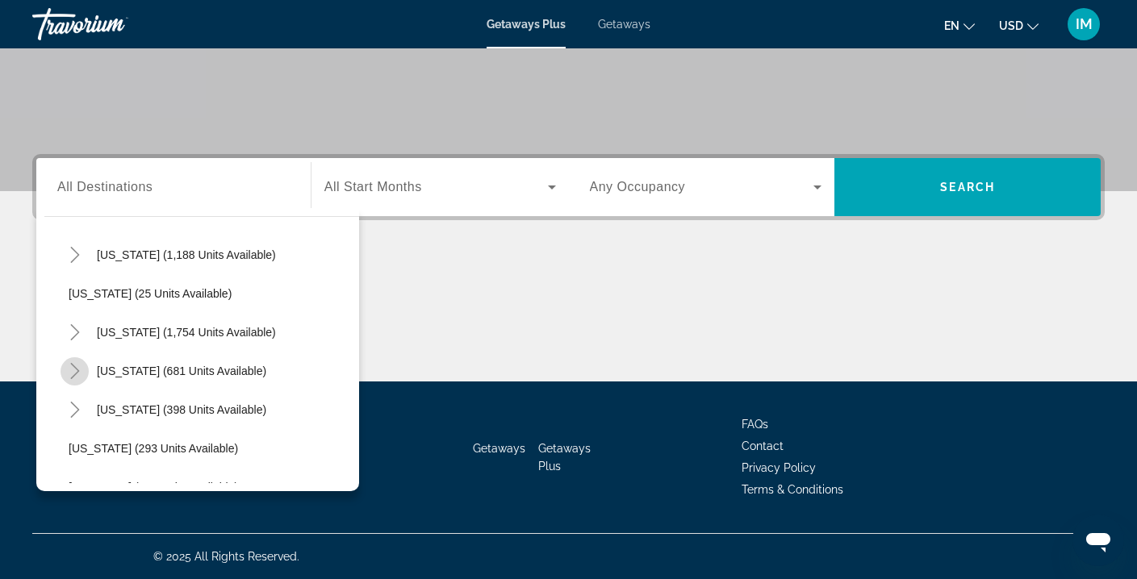
click at [79, 366] on icon "Toggle Tennessee (681 units available)" at bounding box center [75, 371] width 16 height 16
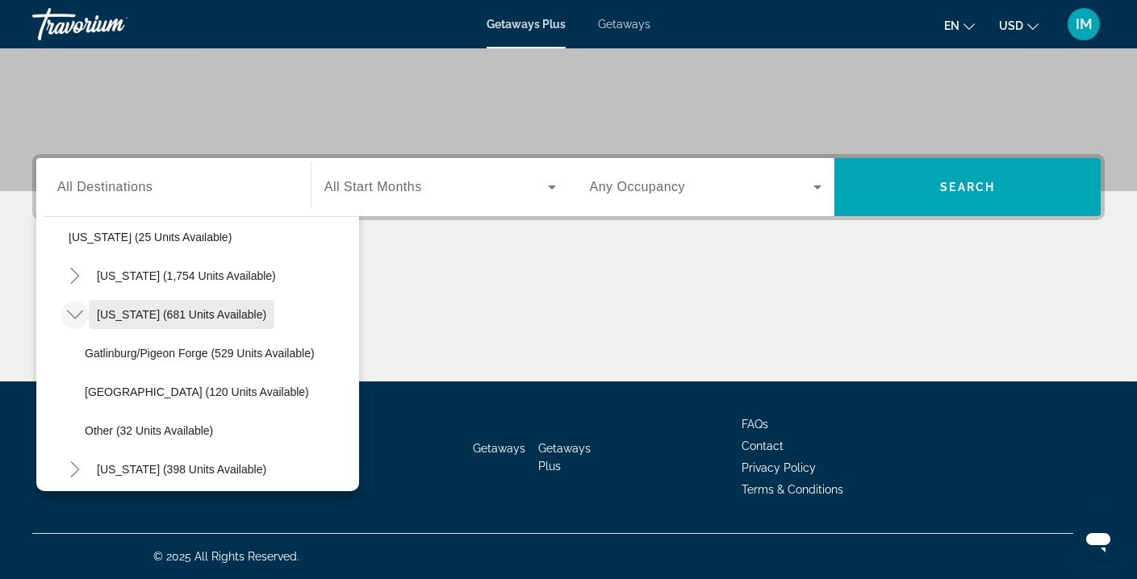
scroll to position [1152, 0]
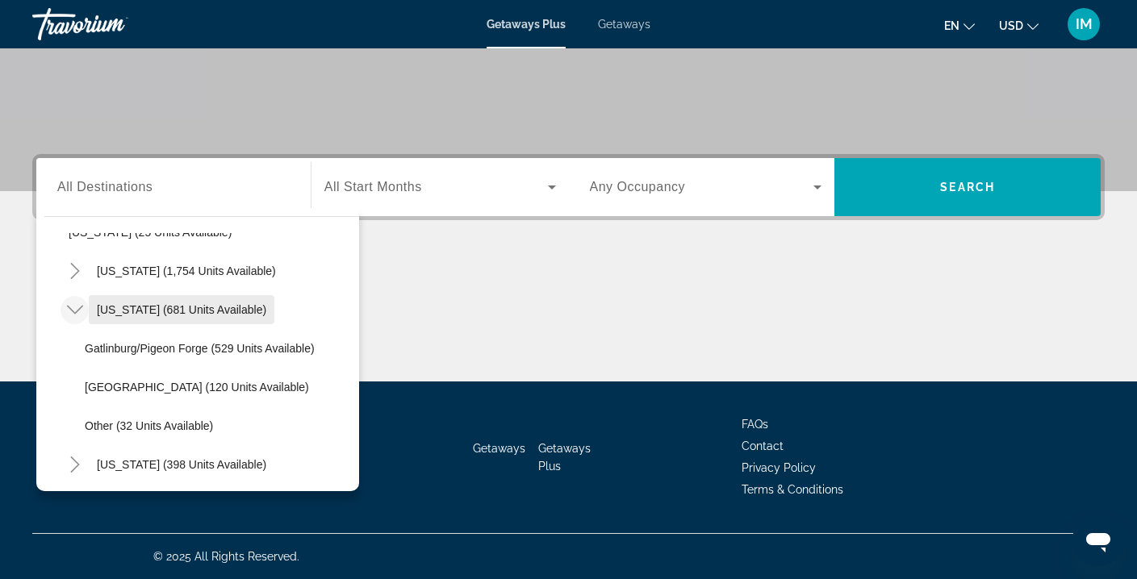
click at [199, 312] on span "[US_STATE] (681 units available)" at bounding box center [181, 309] width 169 height 13
type input "**********"
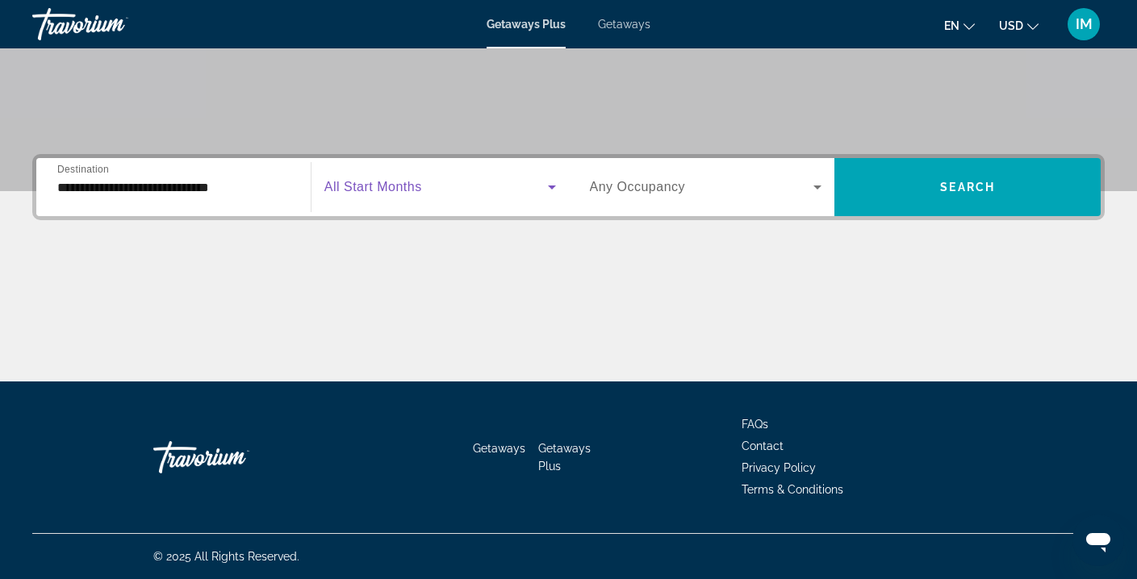
click at [506, 188] on span "Search widget" at bounding box center [436, 187] width 224 height 19
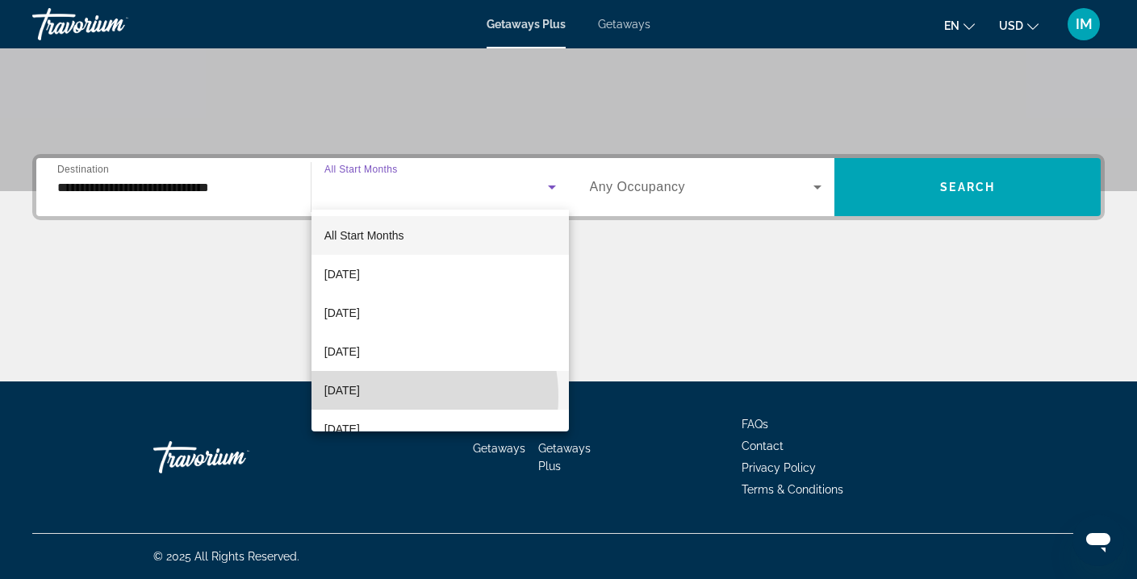
click at [360, 397] on span "[DATE]" at bounding box center [342, 390] width 36 height 19
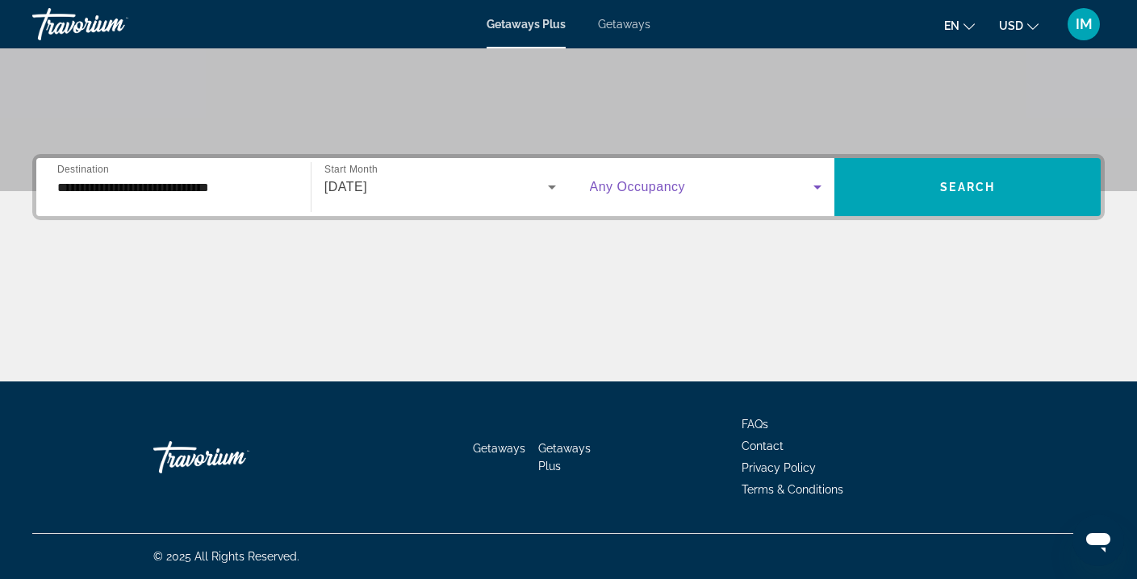
click at [805, 187] on span "Search widget" at bounding box center [702, 187] width 224 height 19
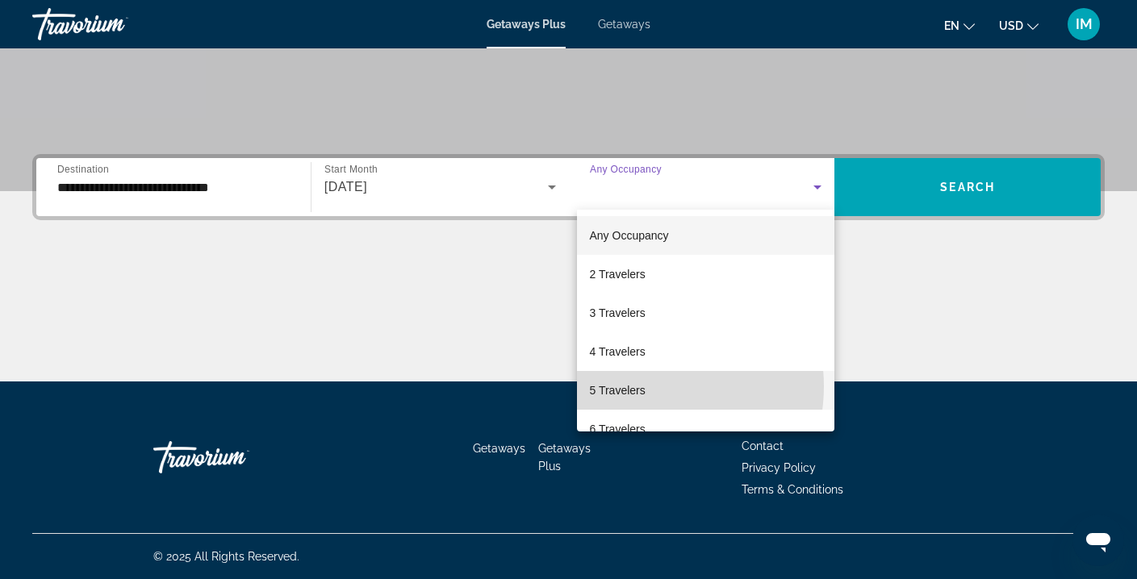
click at [641, 387] on span "5 Travelers" at bounding box center [618, 390] width 56 height 19
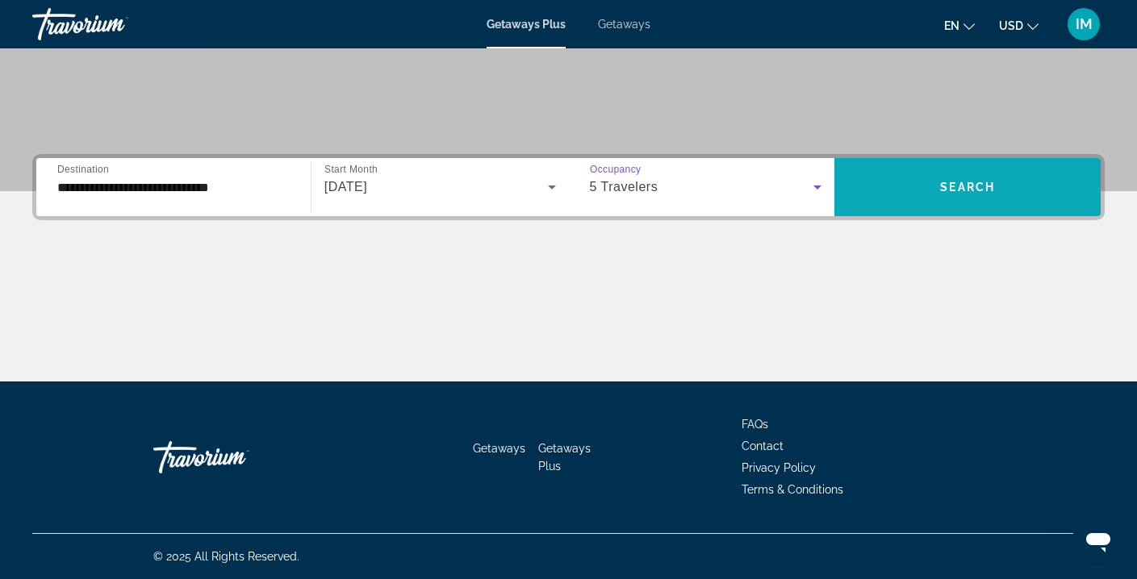
click at [920, 174] on span "Search widget" at bounding box center [968, 187] width 266 height 39
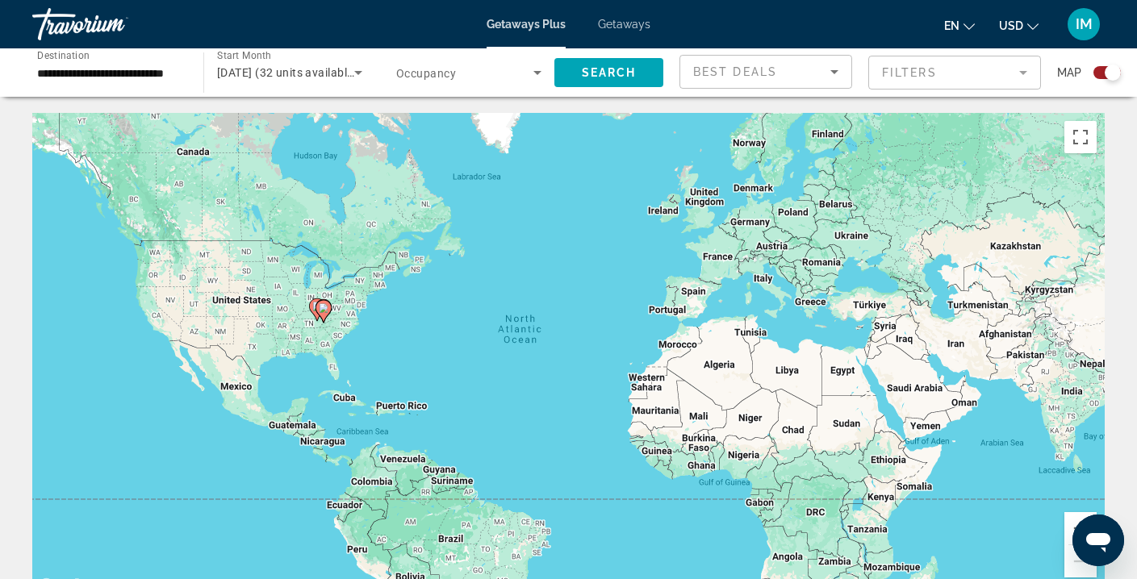
click at [171, 69] on input "**********" at bounding box center [109, 73] width 145 height 19
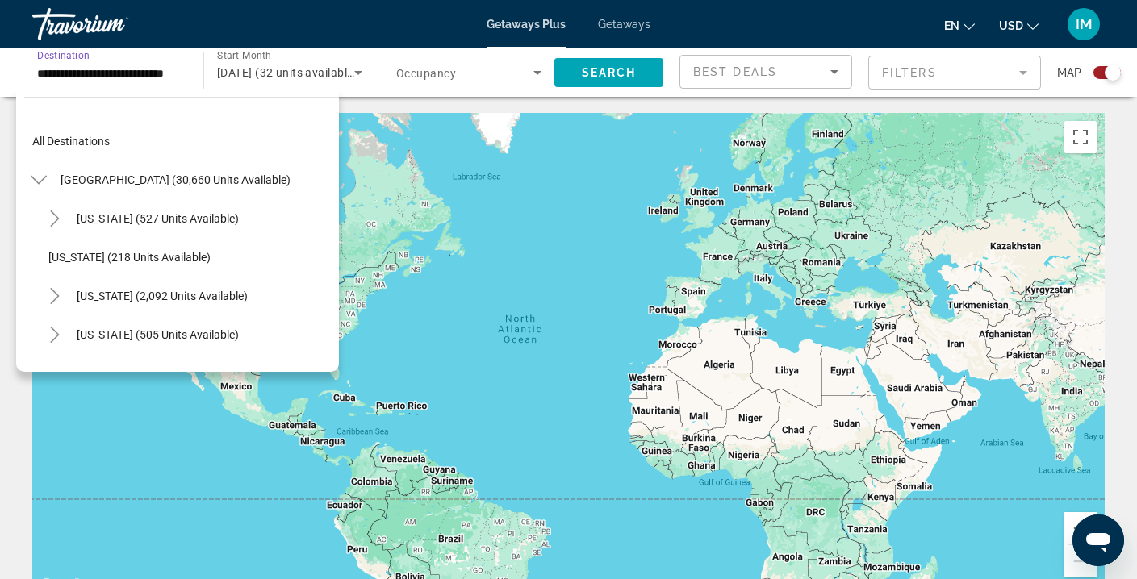
scroll to position [1103, 0]
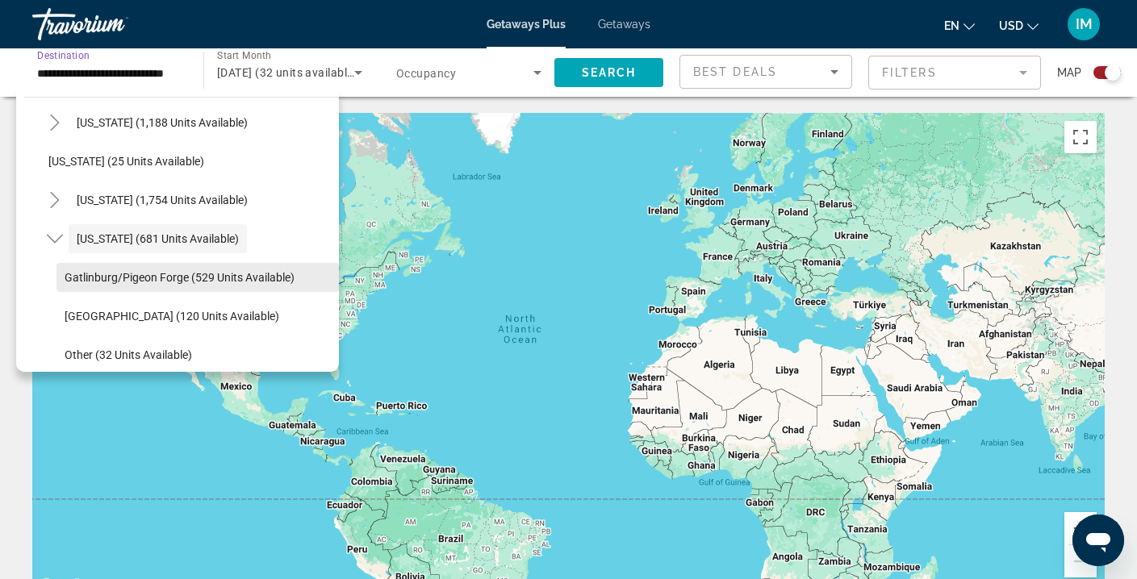
click at [73, 275] on span "Gatlinburg/Pigeon Forge (529 units available)" at bounding box center [180, 277] width 230 height 13
type input "**********"
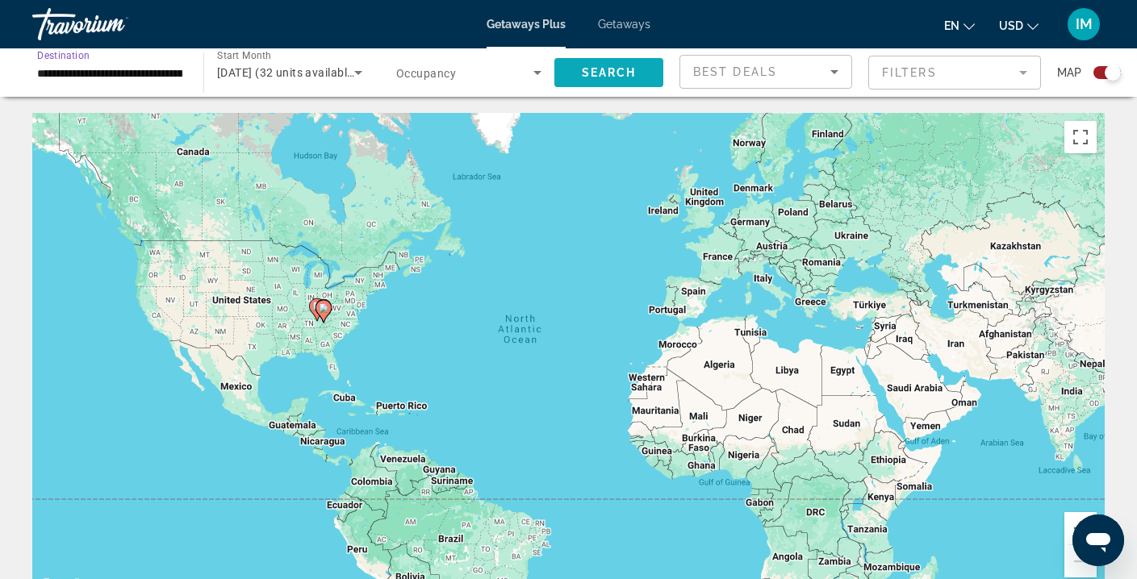
click at [575, 78] on span "Search widget" at bounding box center [608, 72] width 109 height 39
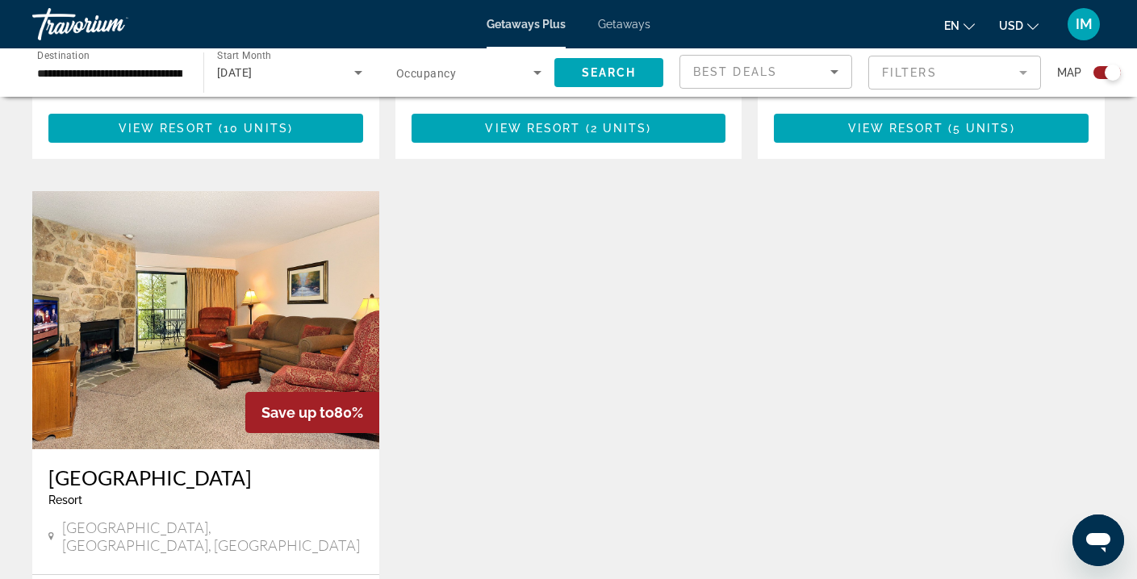
scroll to position [1031, 0]
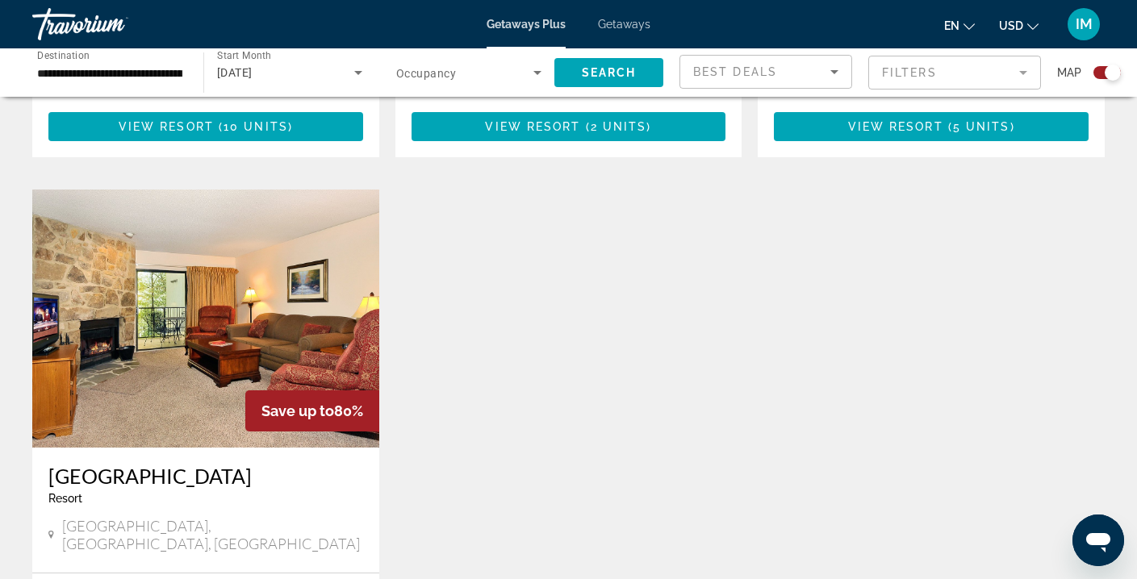
click at [299, 324] on img "Main content" at bounding box center [205, 319] width 347 height 258
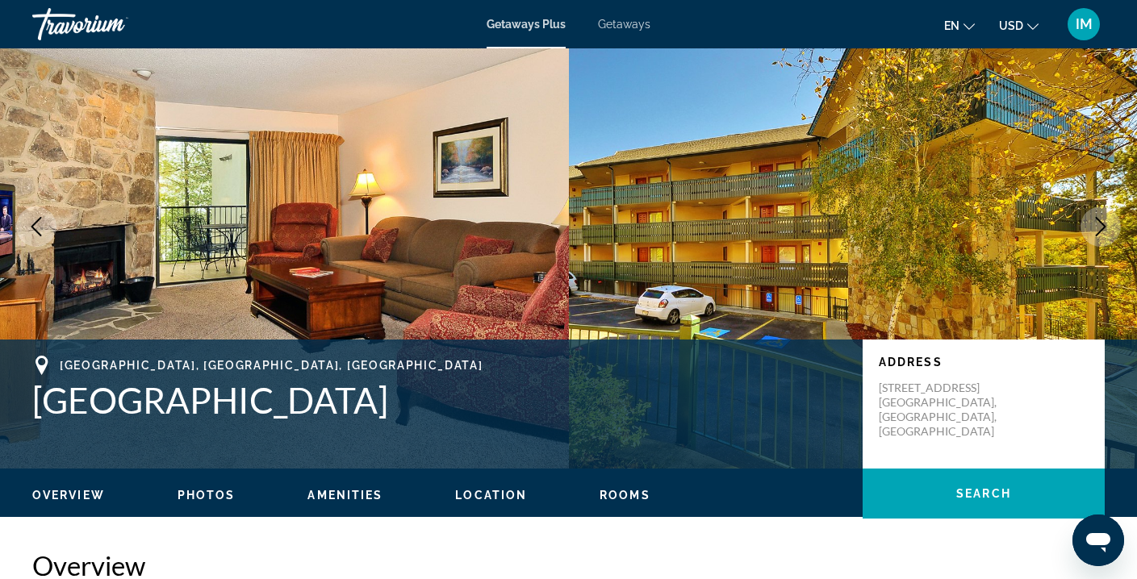
scroll to position [27, 0]
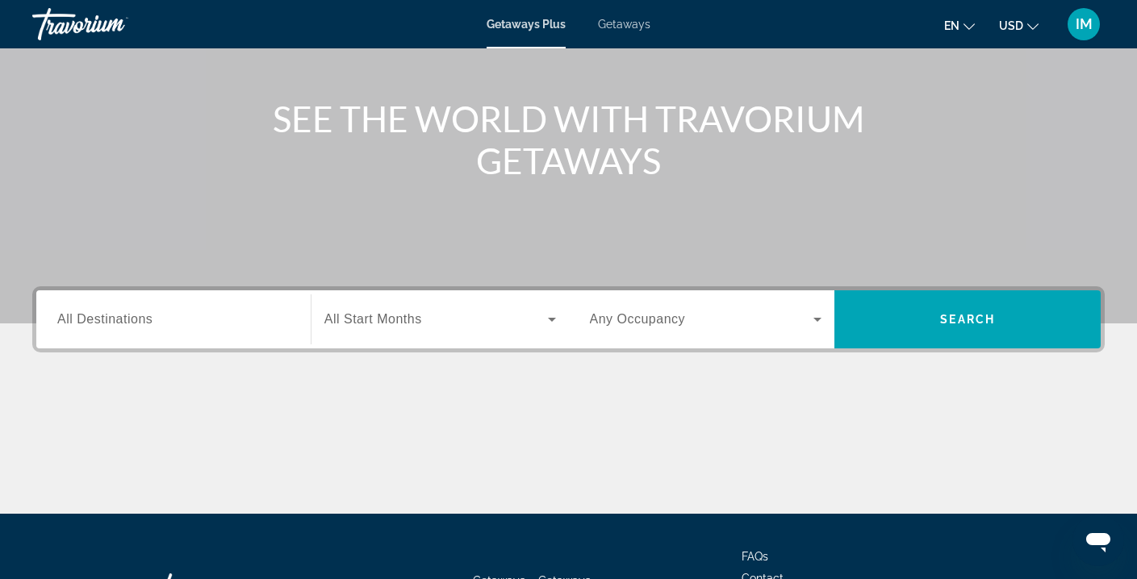
scroll to position [161, 0]
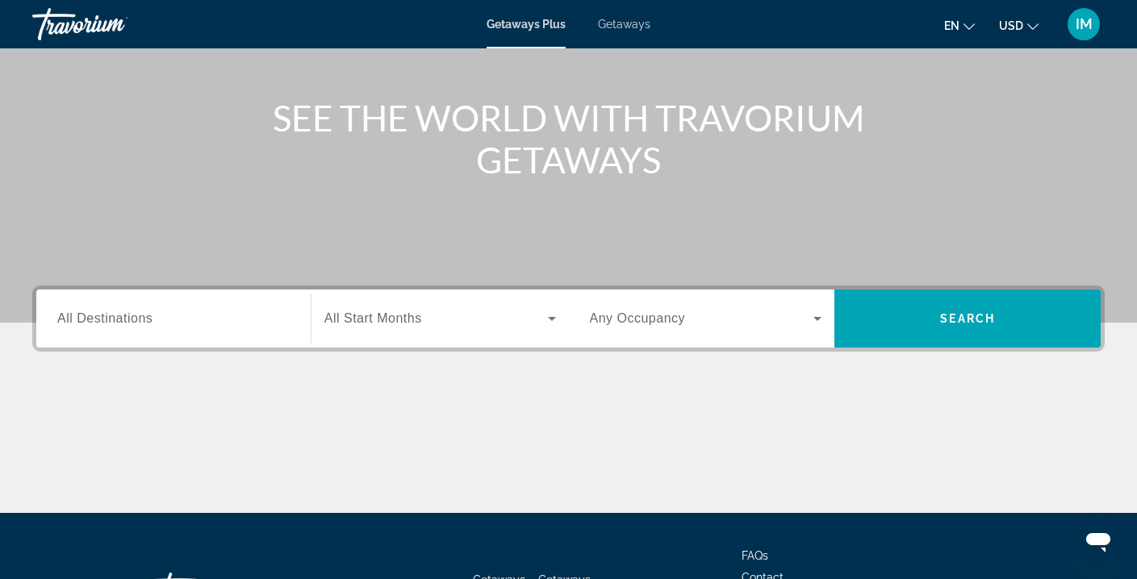
click at [73, 323] on span "All Destinations" at bounding box center [104, 319] width 95 height 14
click at [73, 323] on input "Destination All Destinations" at bounding box center [173, 319] width 232 height 19
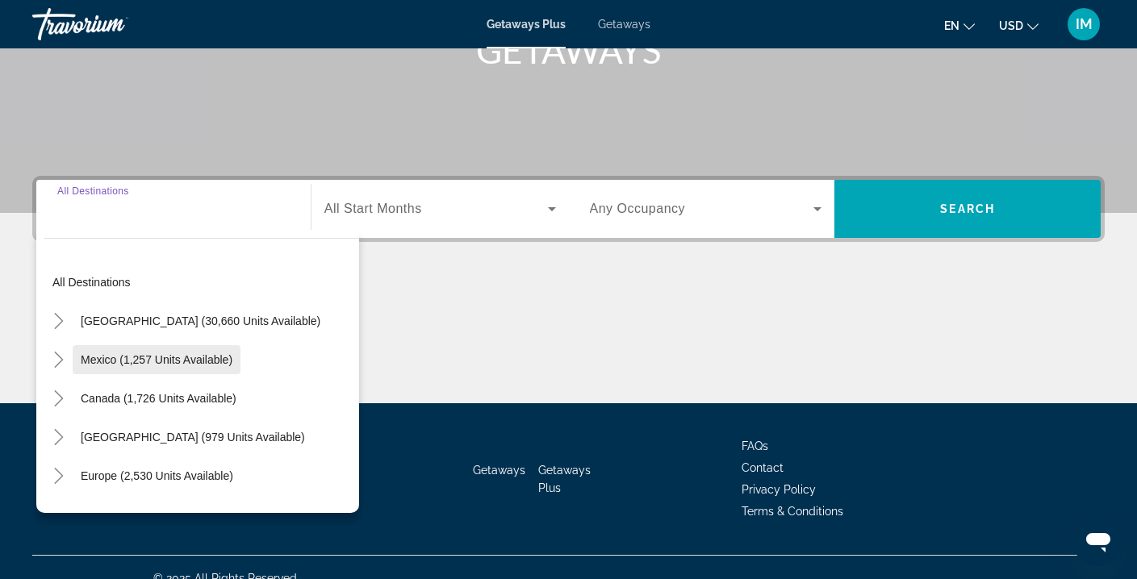
scroll to position [264, 0]
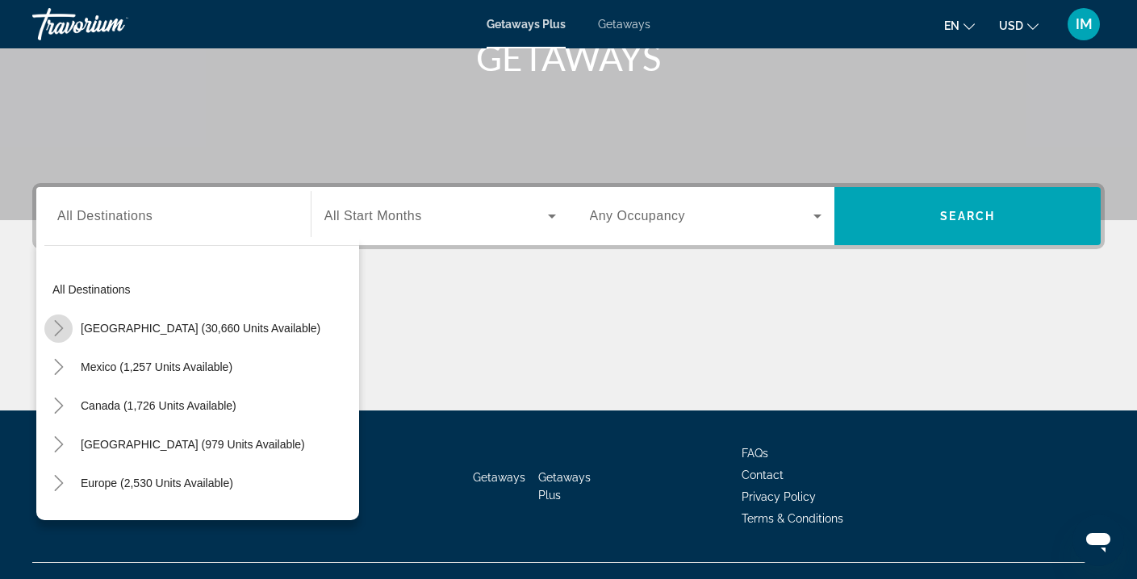
click at [58, 324] on icon "Toggle United States (30,660 units available)" at bounding box center [58, 328] width 9 height 16
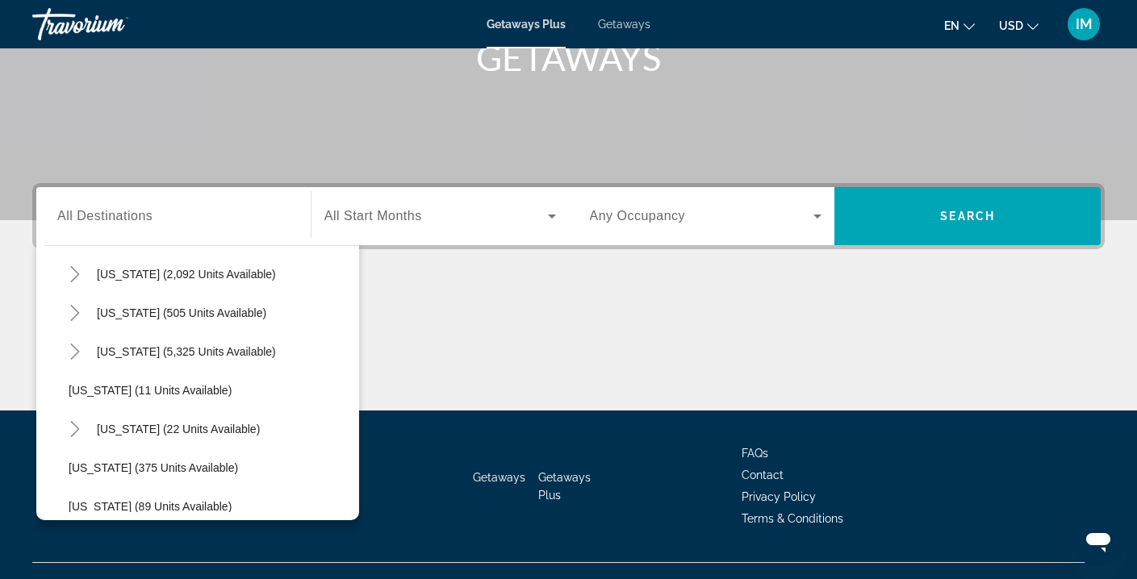
scroll to position [174, 0]
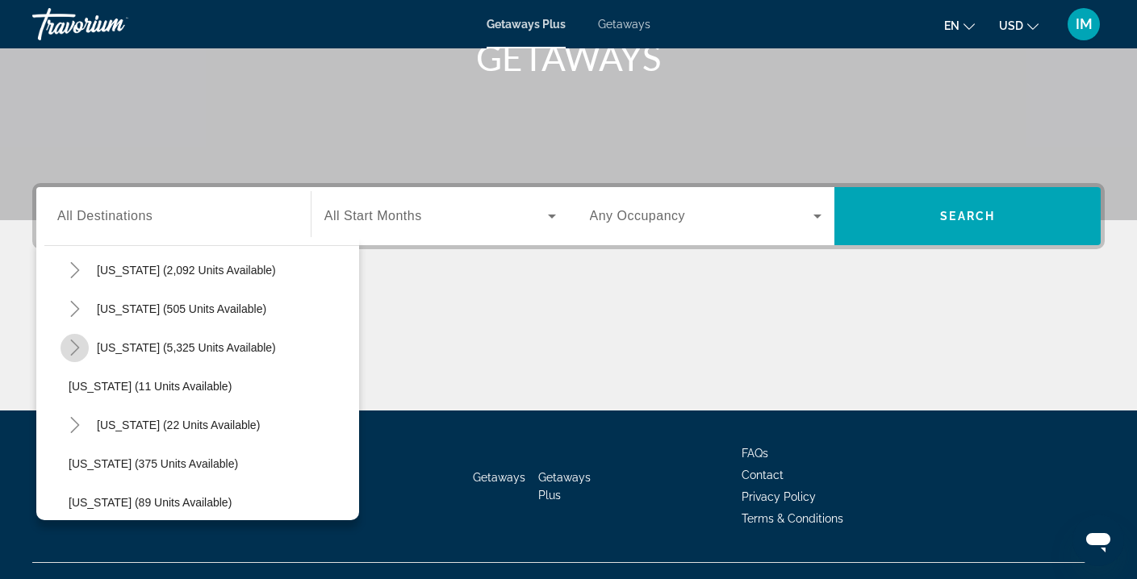
click at [73, 352] on icon "Toggle Florida (5,325 units available)" at bounding box center [74, 348] width 9 height 16
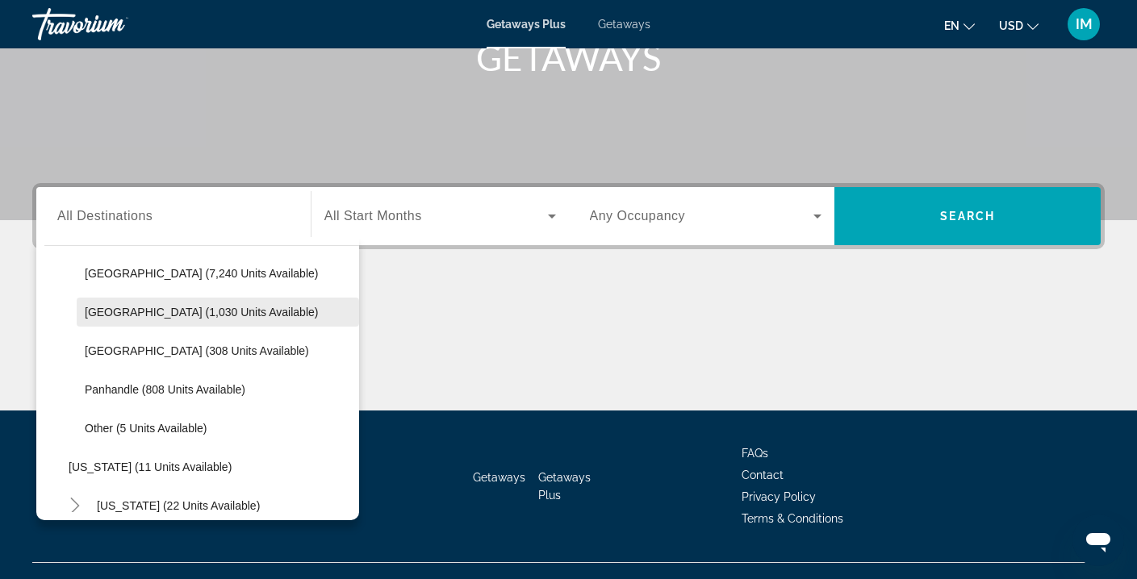
scroll to position [291, 0]
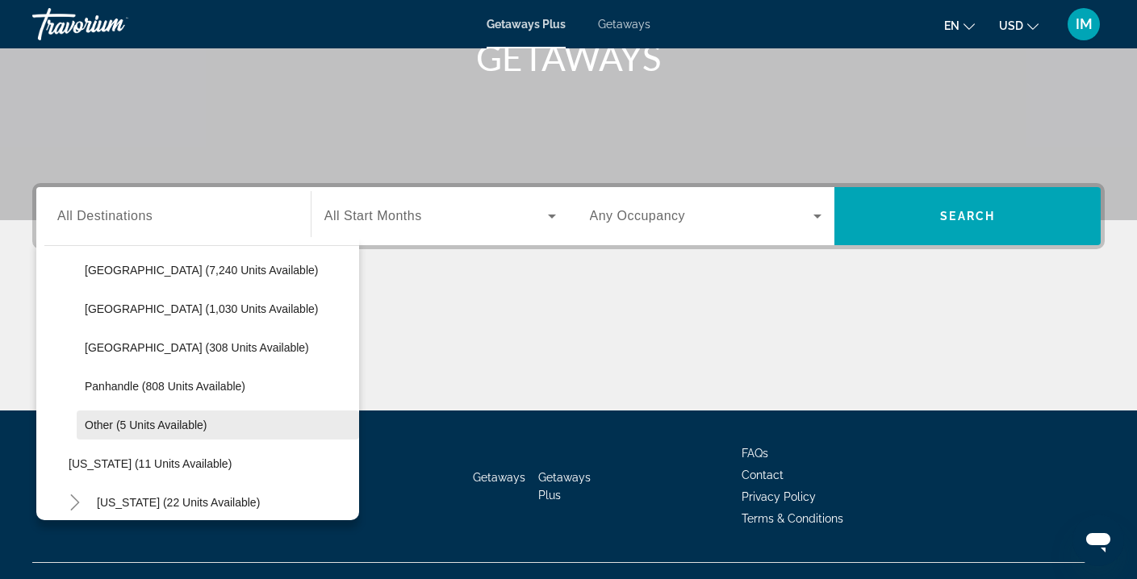
click at [168, 425] on span "Other (5 units available)" at bounding box center [146, 425] width 122 height 13
type input "**********"
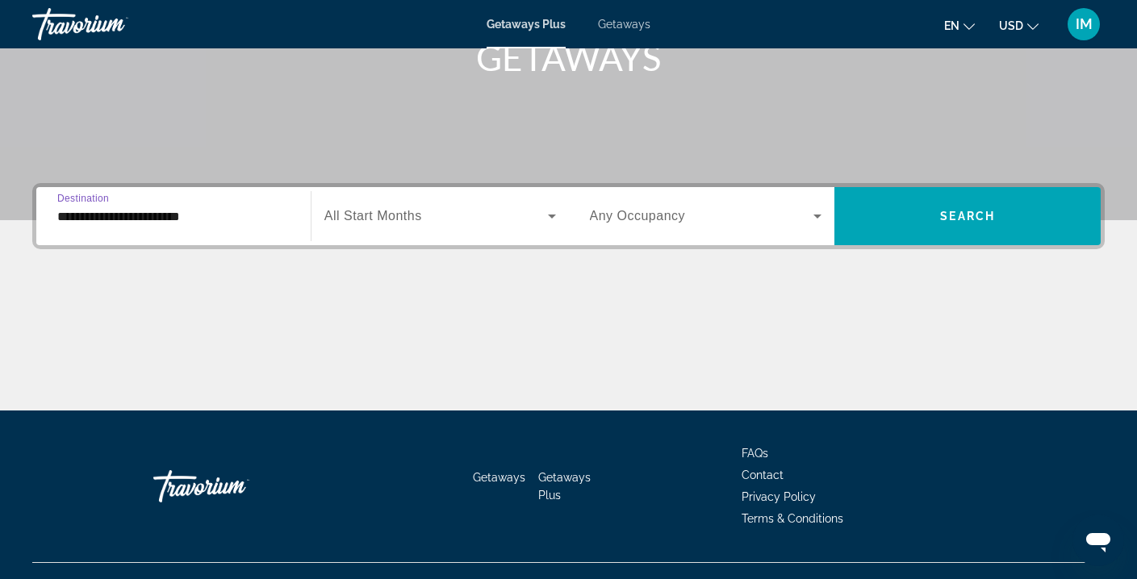
scroll to position [293, 0]
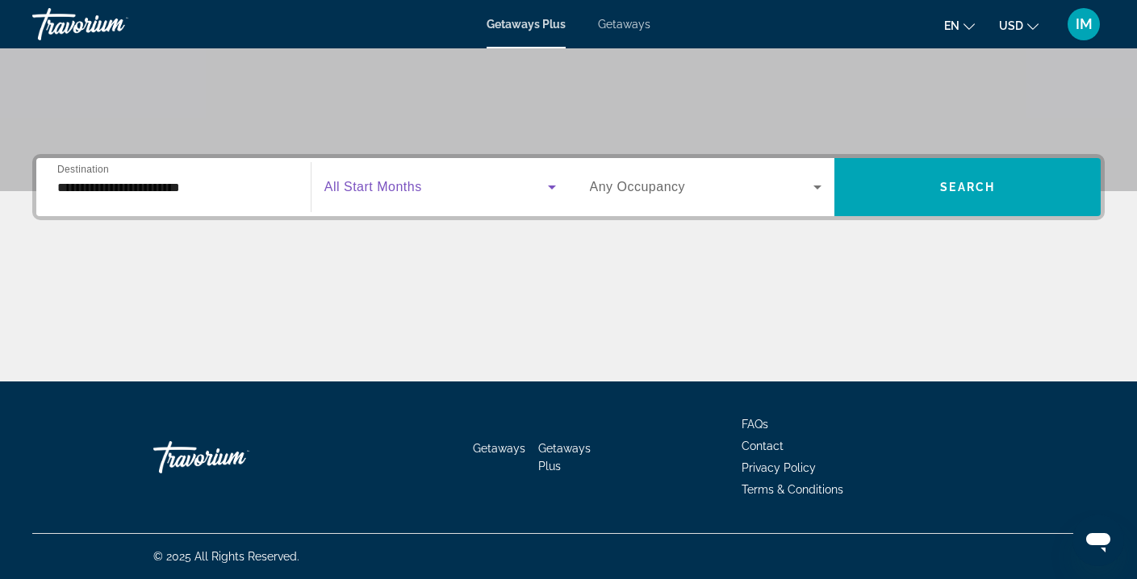
click at [551, 193] on icon "Search widget" at bounding box center [551, 187] width 19 height 19
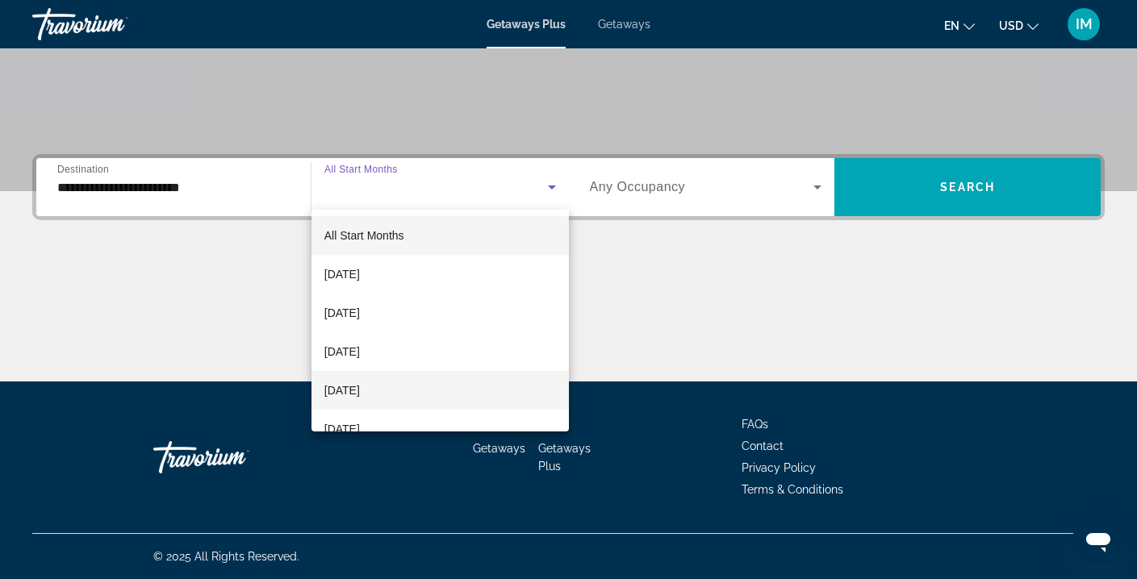
click at [360, 386] on span "[DATE]" at bounding box center [342, 390] width 36 height 19
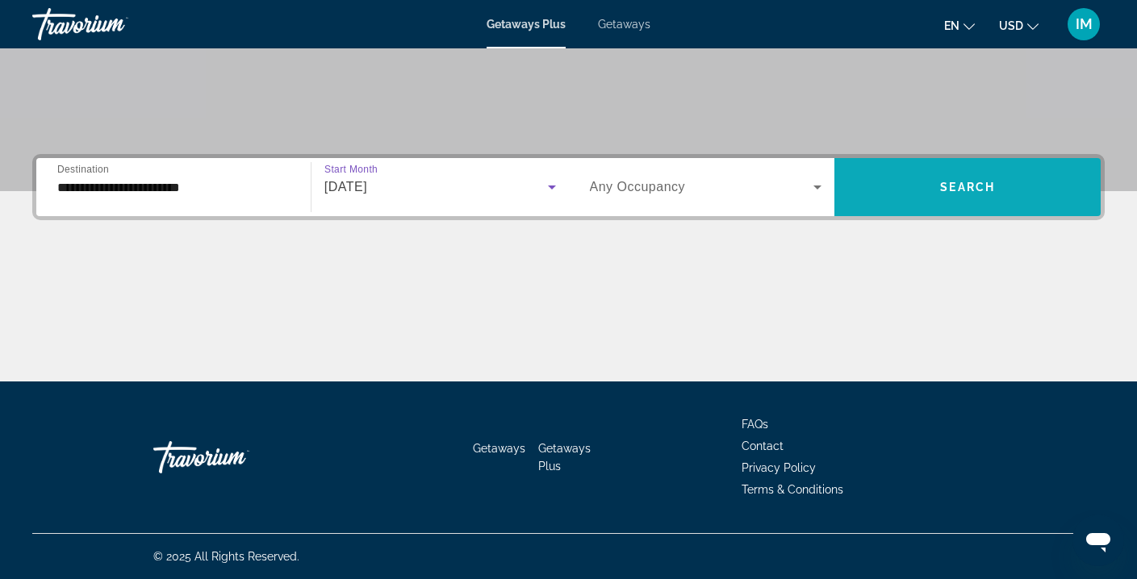
click at [926, 186] on span "Search widget" at bounding box center [968, 187] width 266 height 39
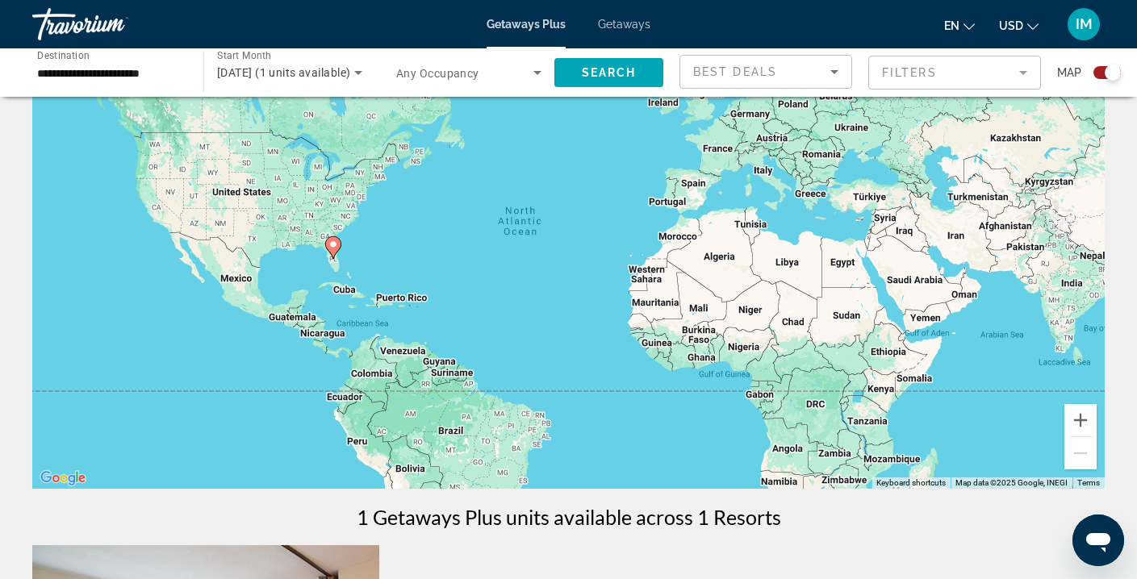
scroll to position [88, 0]
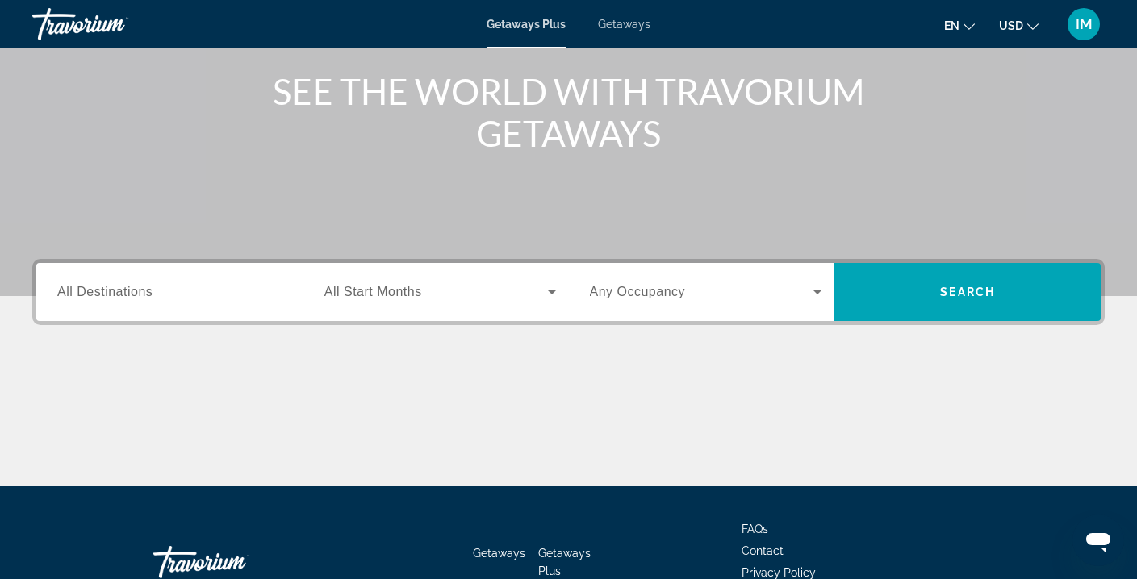
scroll to position [293, 0]
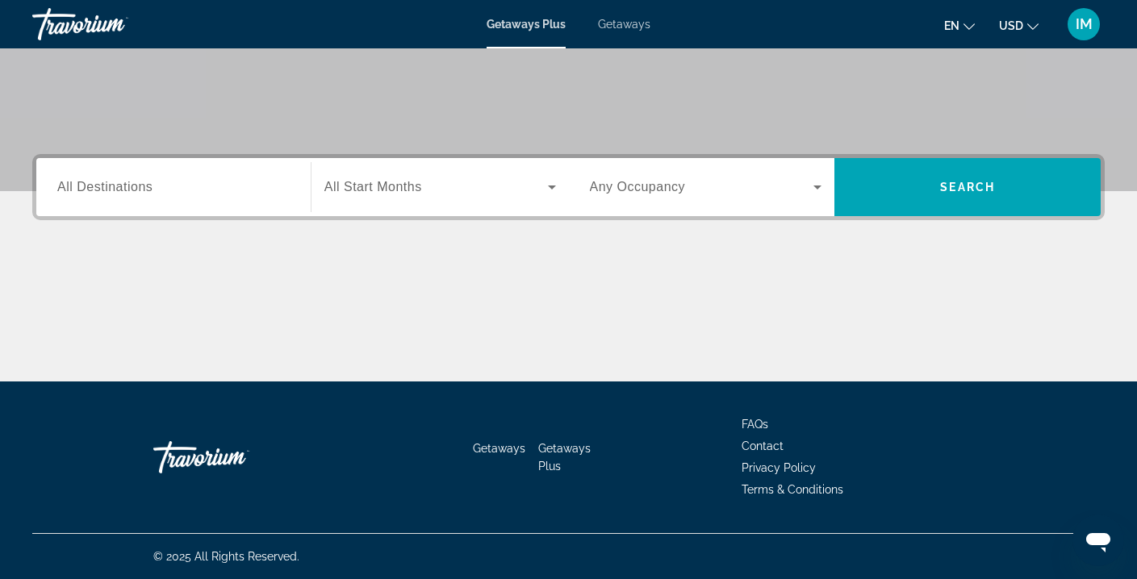
click at [107, 189] on span "All Destinations" at bounding box center [104, 187] width 95 height 14
click at [107, 189] on input "Destination All Destinations" at bounding box center [173, 187] width 232 height 19
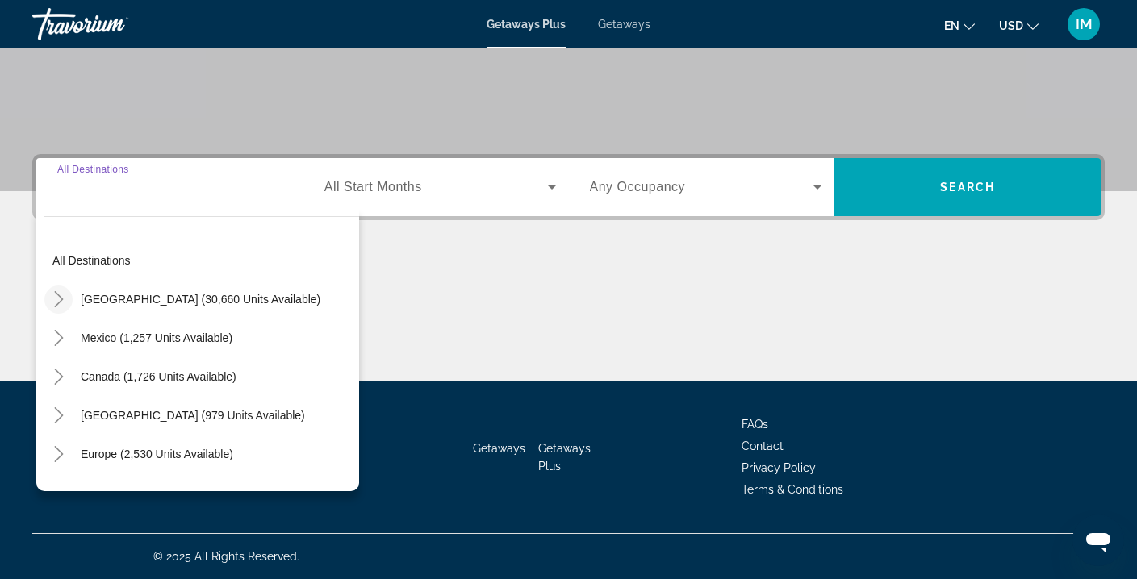
click at [57, 299] on icon "Toggle United States (30,660 units available)" at bounding box center [59, 299] width 16 height 16
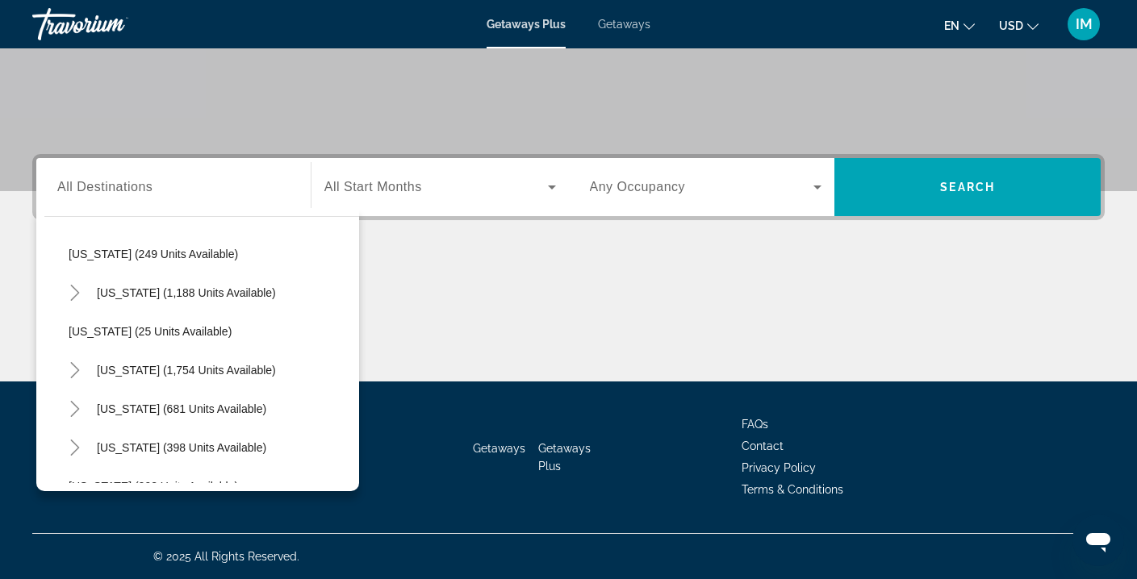
scroll to position [1057, 0]
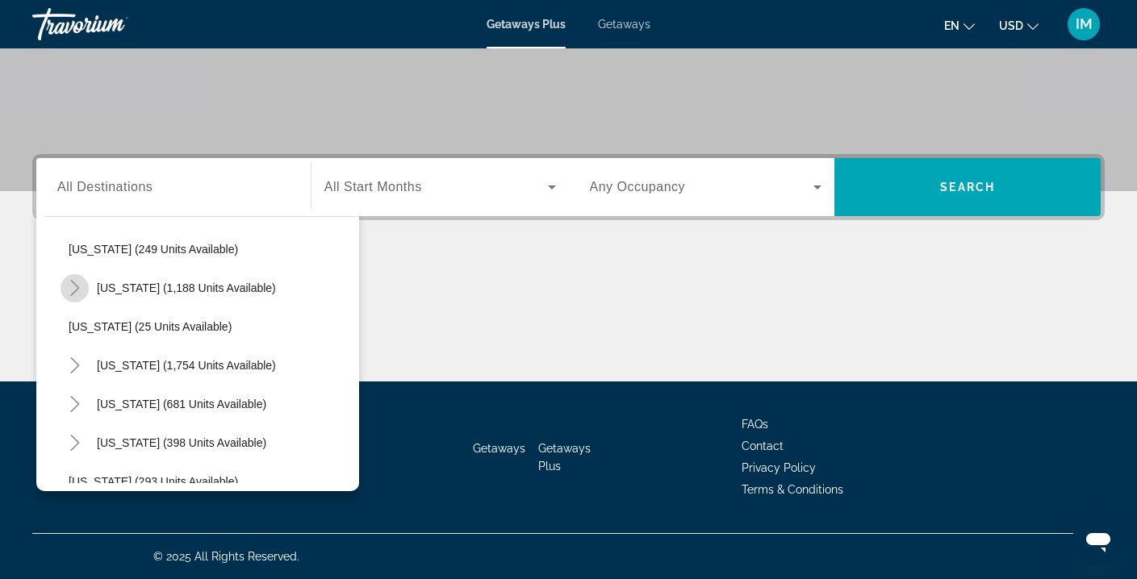
click at [73, 287] on icon "Toggle Pennsylvania (1,188 units available)" at bounding box center [75, 288] width 16 height 16
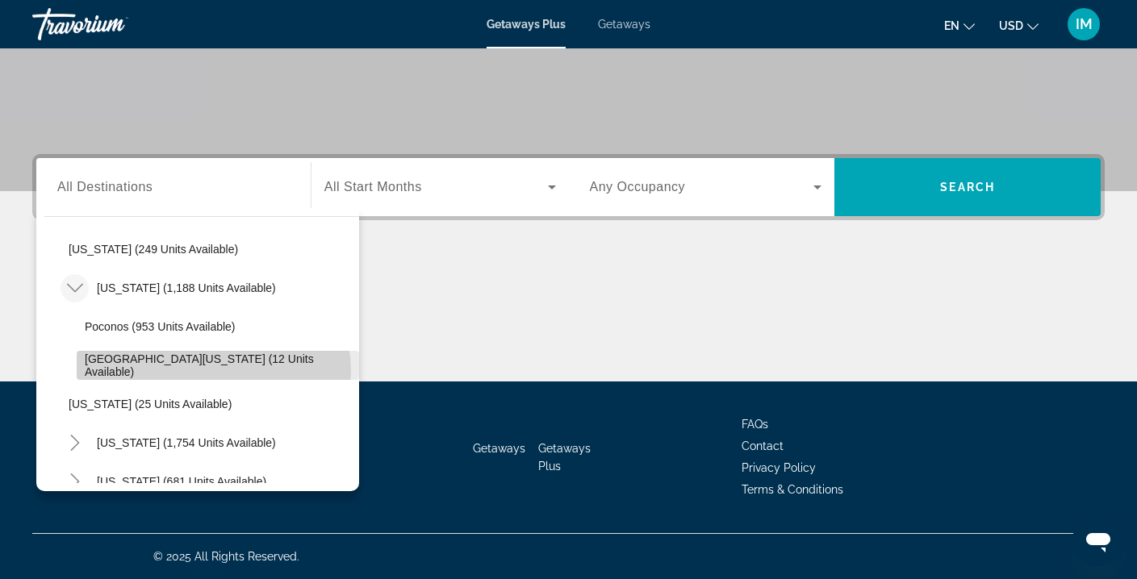
click at [213, 371] on span "Western Pennsylvania (12 units available)" at bounding box center [218, 366] width 266 height 26
type input "**********"
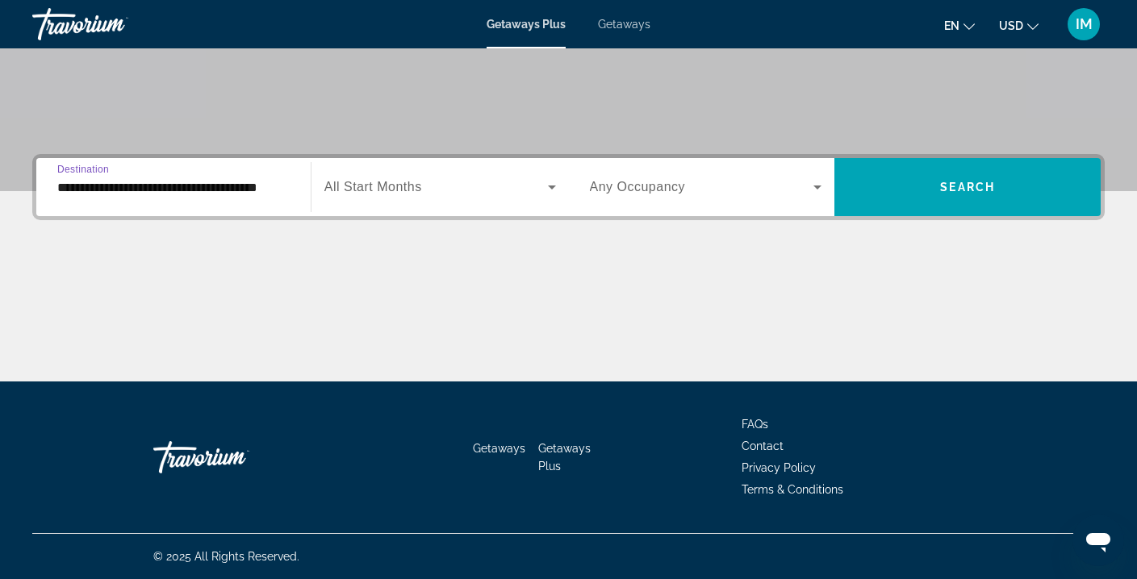
click at [552, 188] on icon "Search widget" at bounding box center [552, 188] width 8 height 4
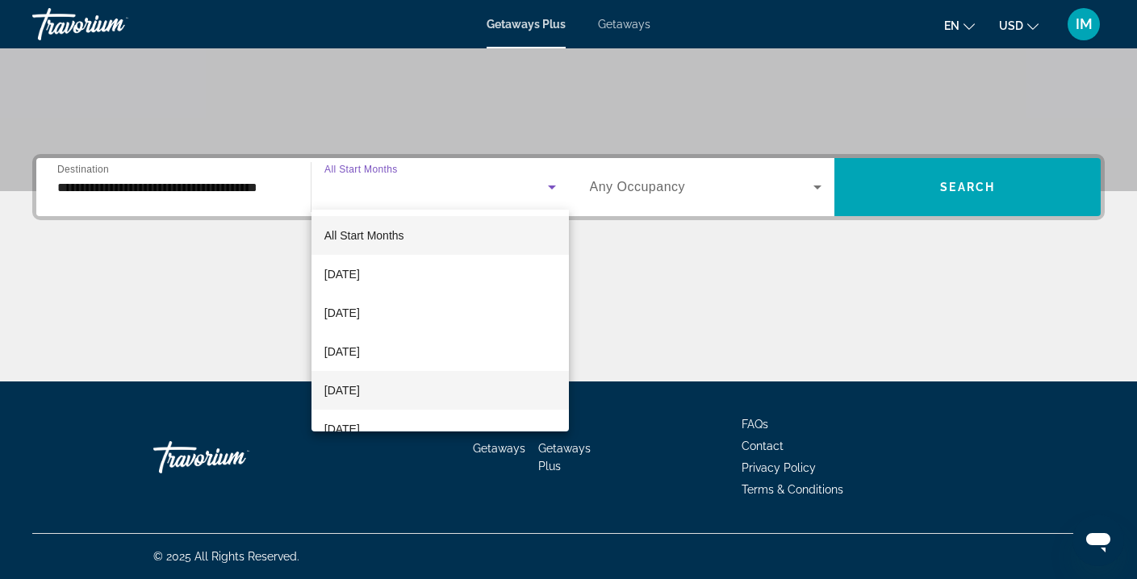
click at [359, 395] on span "[DATE]" at bounding box center [342, 390] width 36 height 19
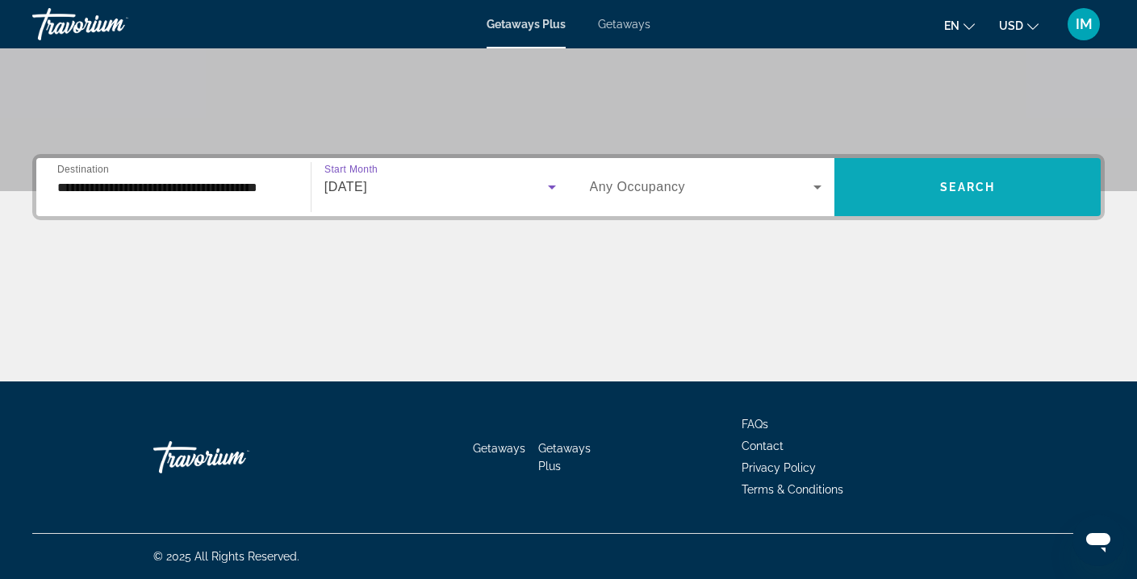
click at [905, 192] on span "Search widget" at bounding box center [968, 187] width 266 height 39
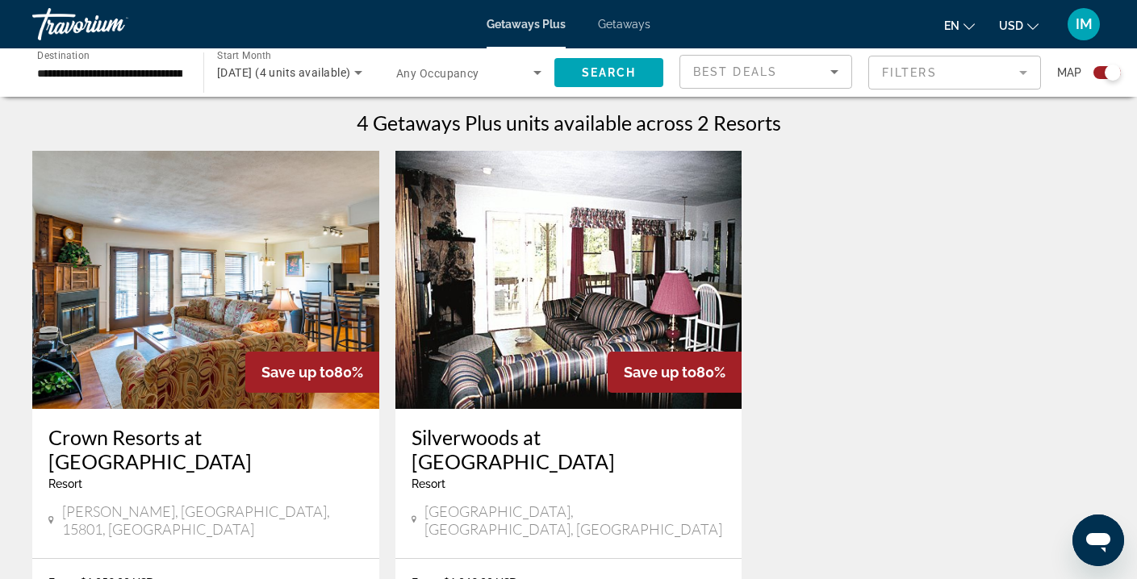
scroll to position [501, 0]
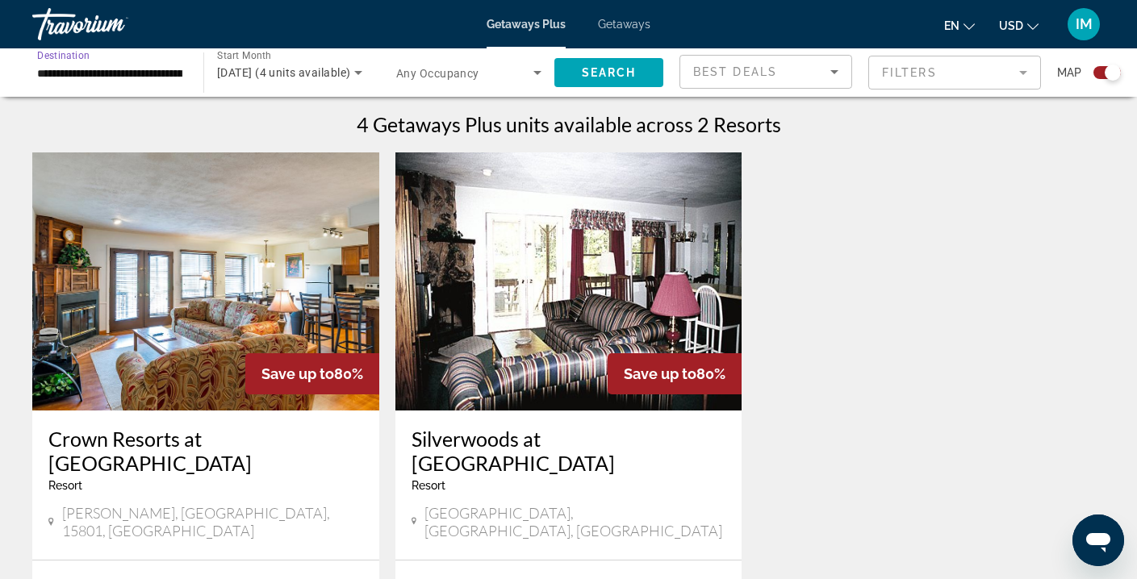
click at [103, 64] on input "**********" at bounding box center [109, 73] width 145 height 19
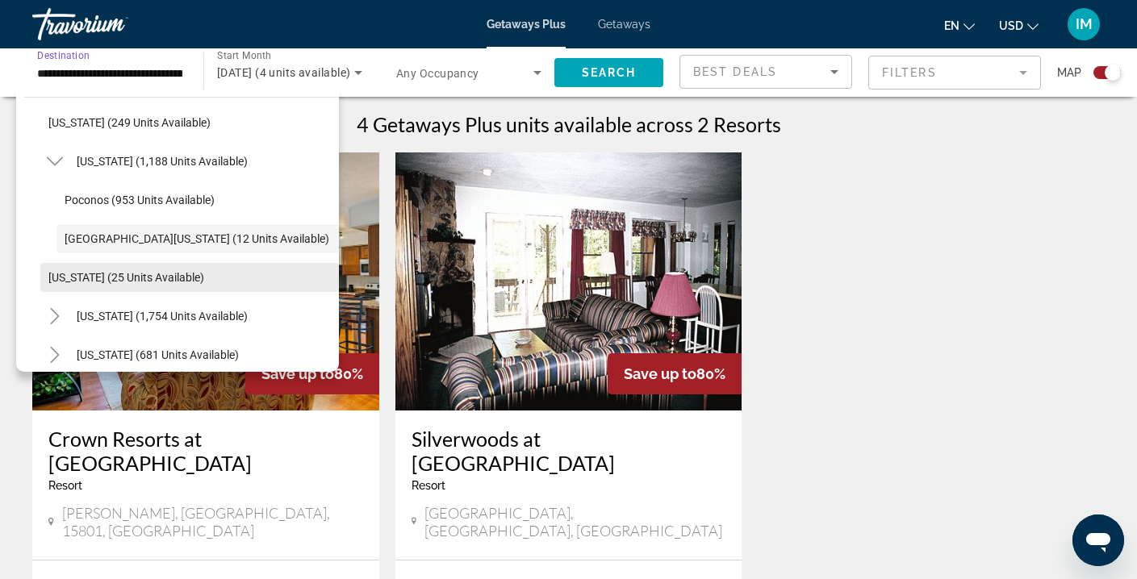
scroll to position [1153, 0]
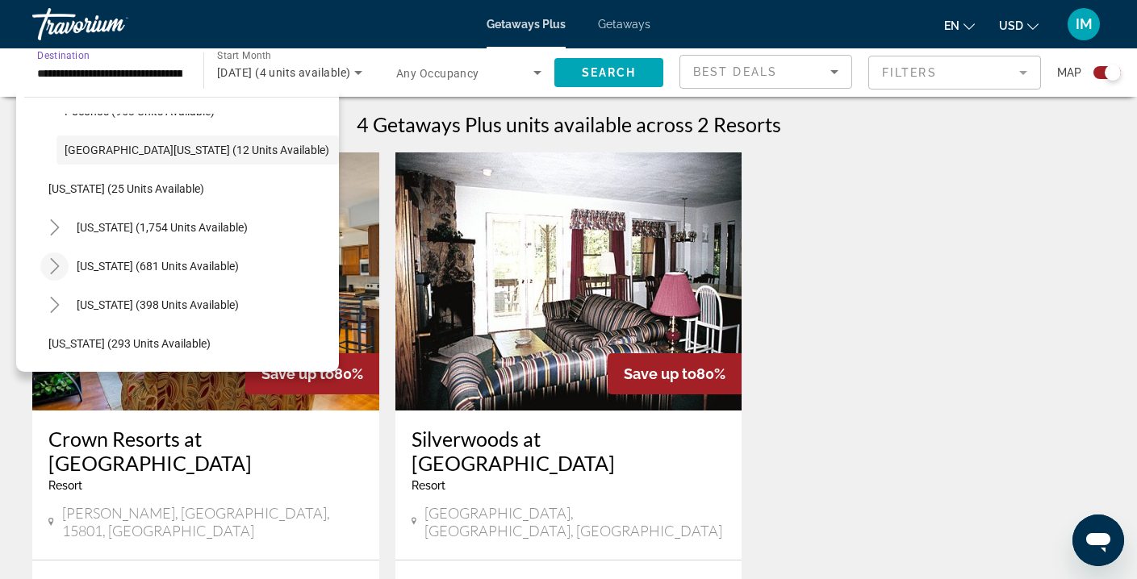
click at [56, 268] on icon "Toggle Tennessee (681 units available)" at bounding box center [54, 266] width 9 height 16
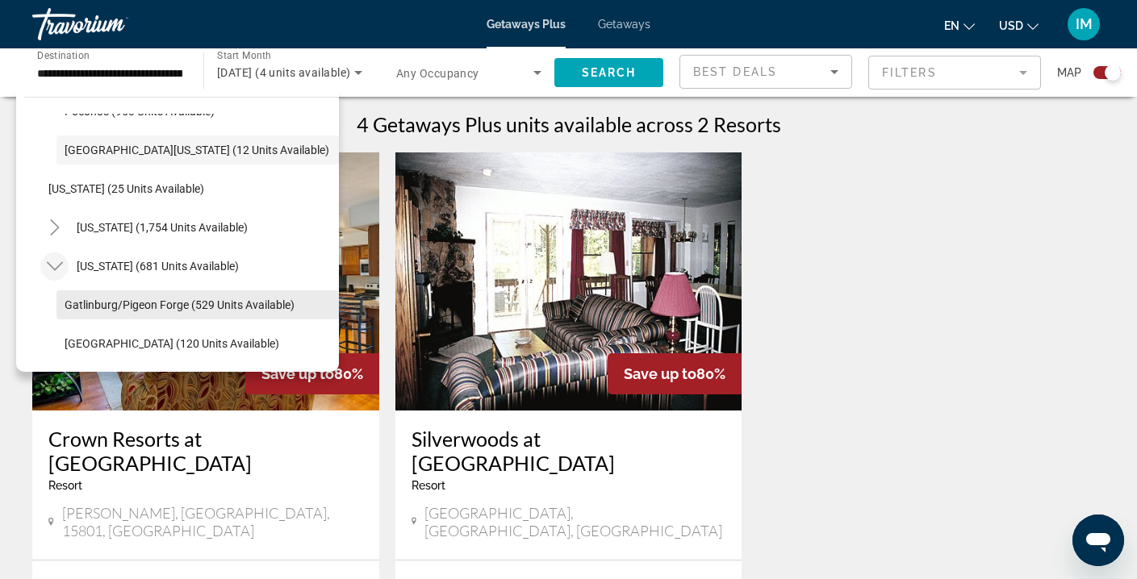
click at [121, 304] on span "Gatlinburg/Pigeon Forge (529 units available)" at bounding box center [180, 305] width 230 height 13
type input "**********"
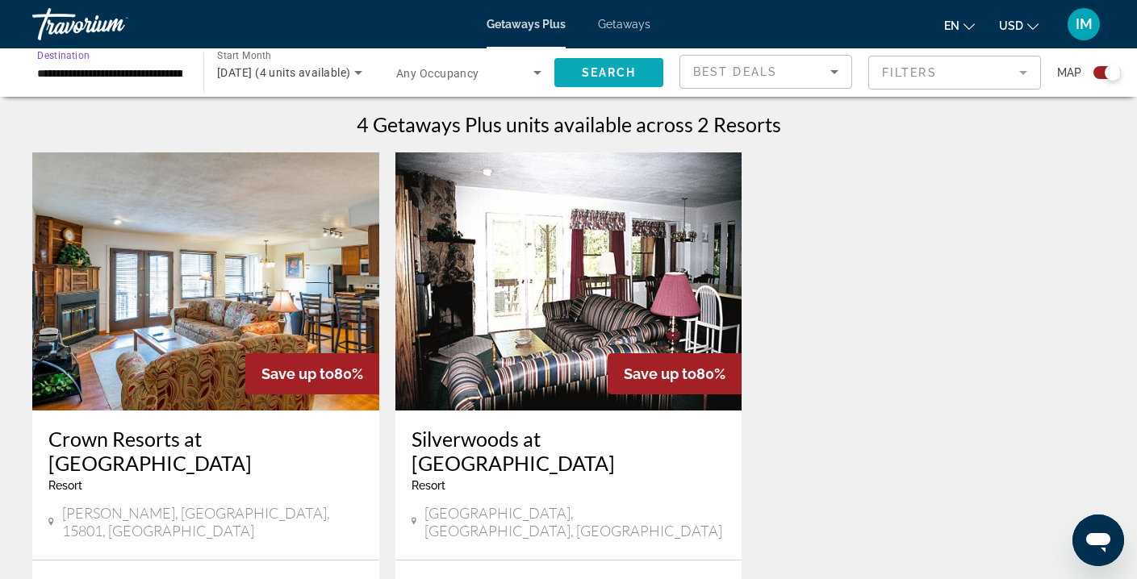
click at [600, 73] on span "Search" at bounding box center [609, 72] width 55 height 13
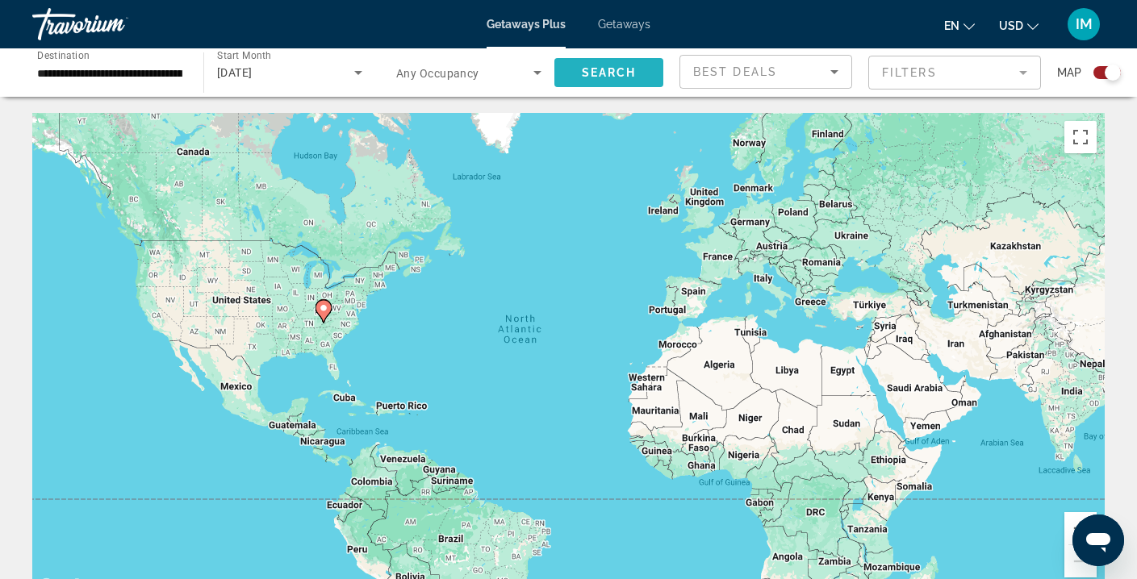
click at [600, 73] on span "Search" at bounding box center [609, 72] width 55 height 13
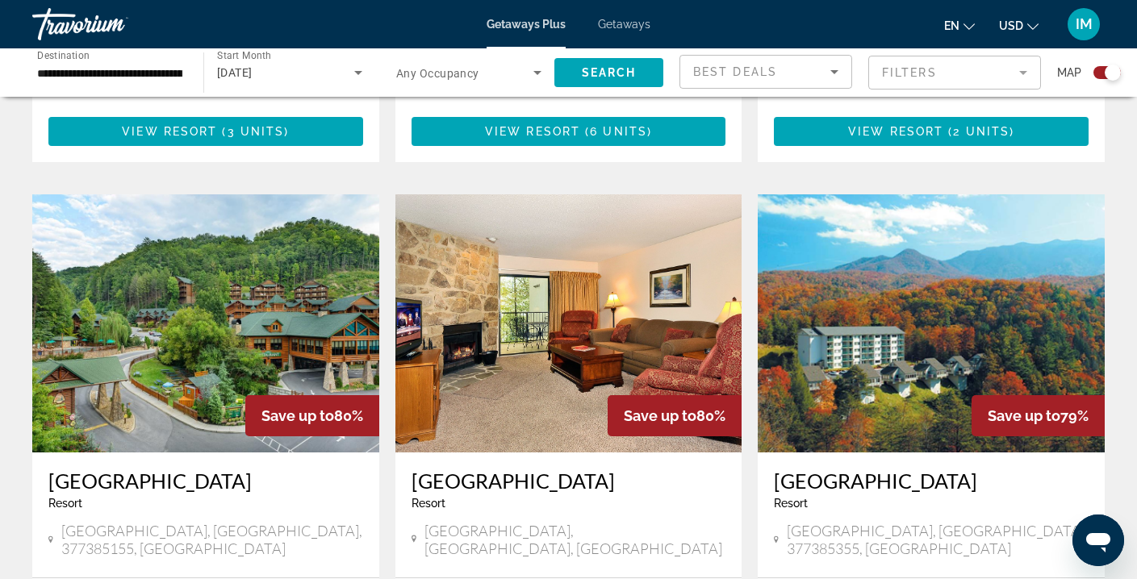
scroll to position [1622, 0]
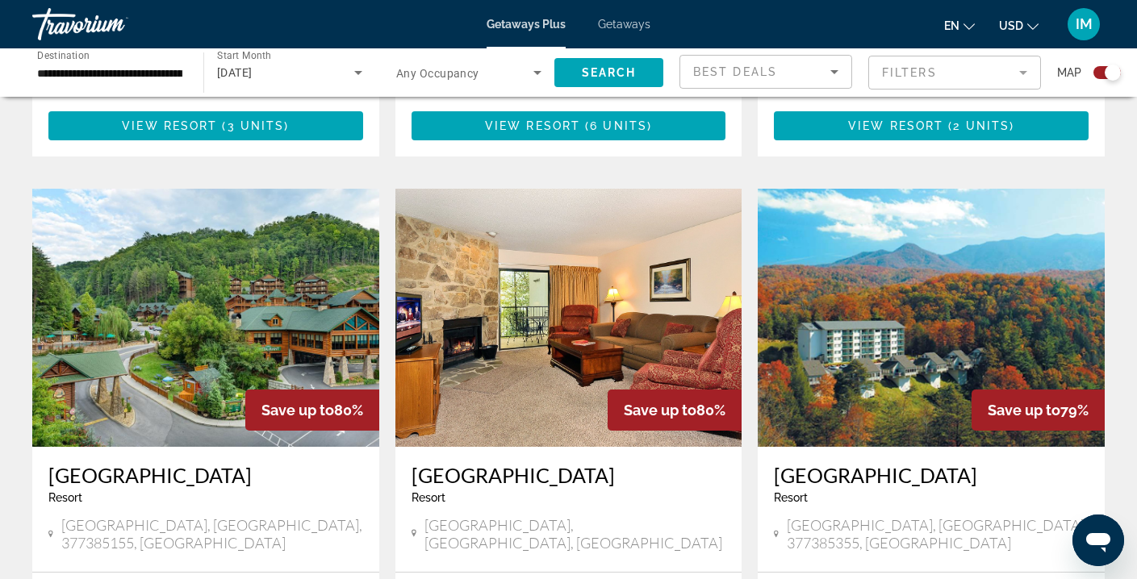
click at [328, 273] on img "Main content" at bounding box center [205, 318] width 347 height 258
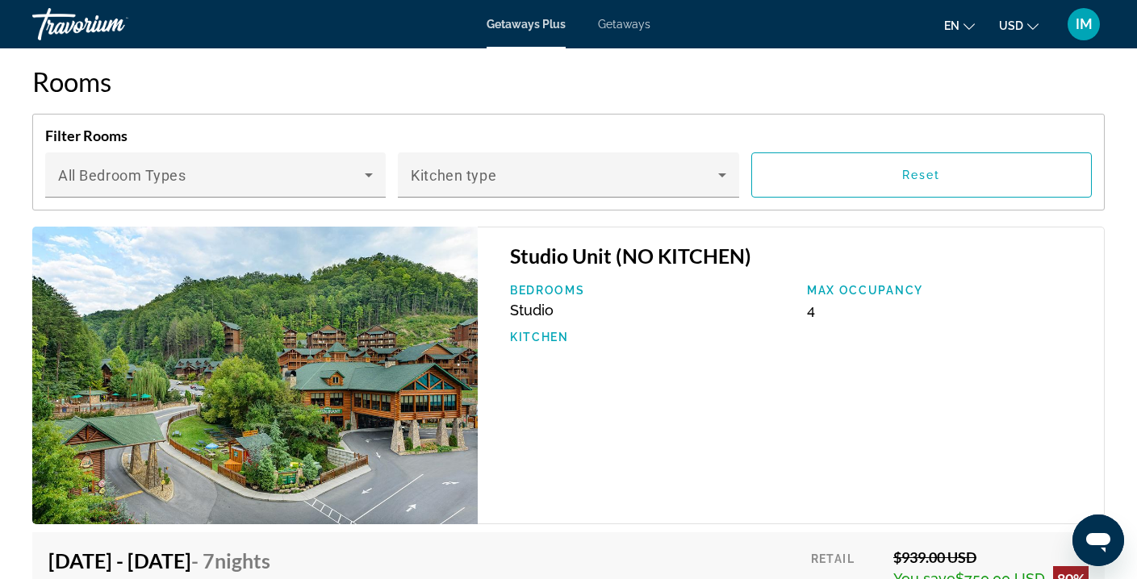
scroll to position [2556, 0]
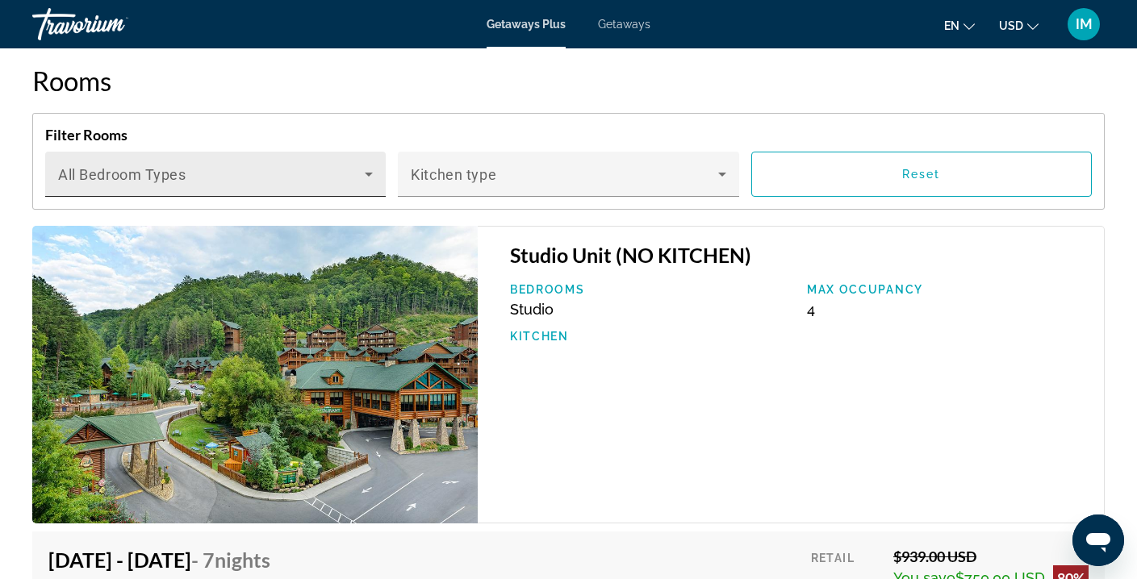
click at [367, 166] on icon "Main content" at bounding box center [368, 174] width 19 height 19
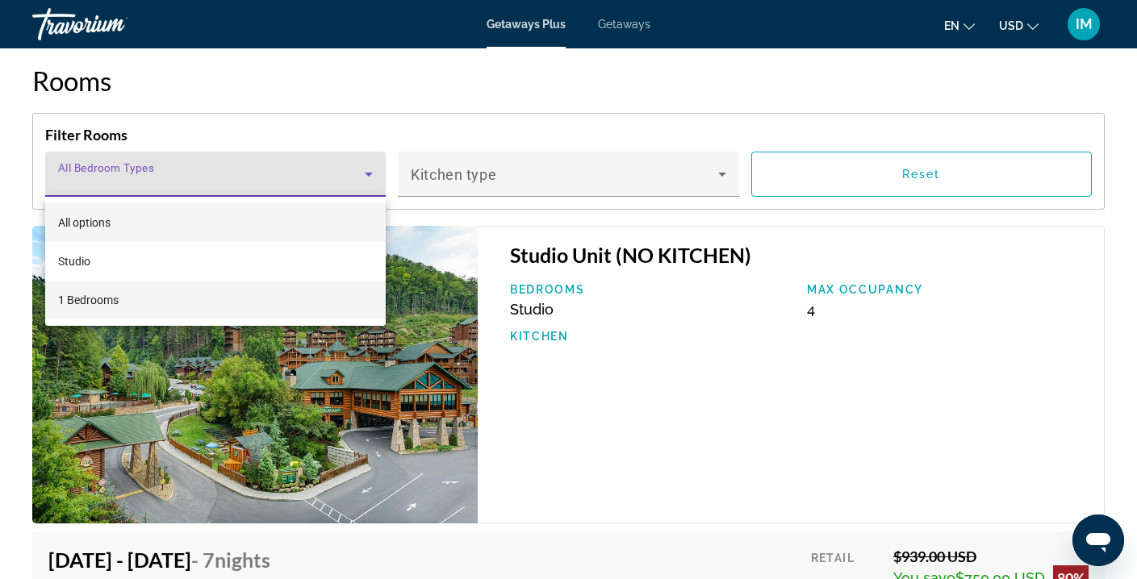
click at [99, 303] on span "1 Bedrooms" at bounding box center [88, 300] width 61 height 19
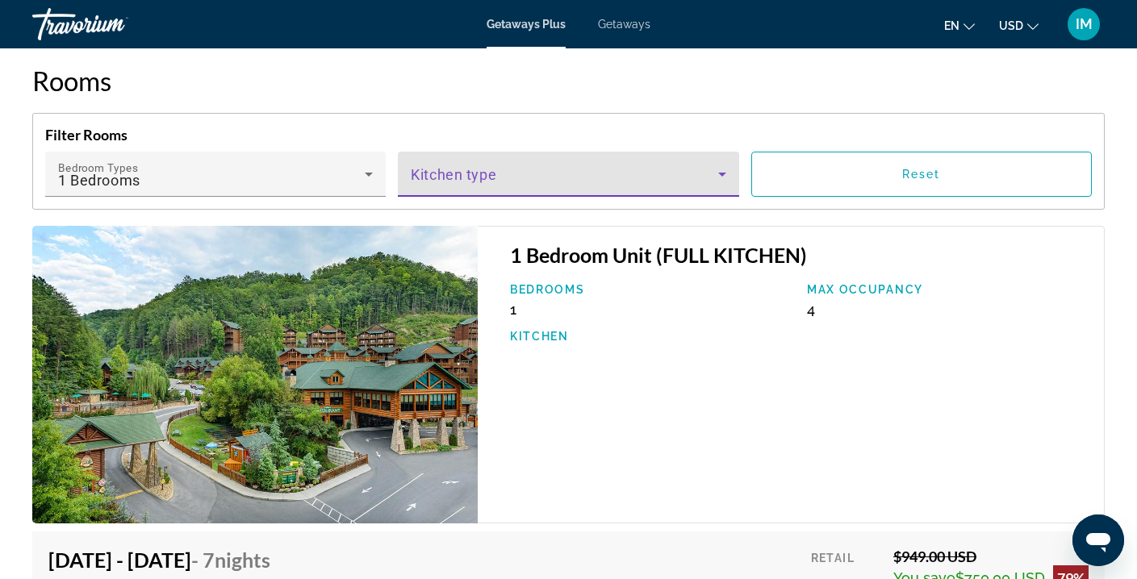
click at [496, 174] on span "Main content" at bounding box center [564, 180] width 307 height 19
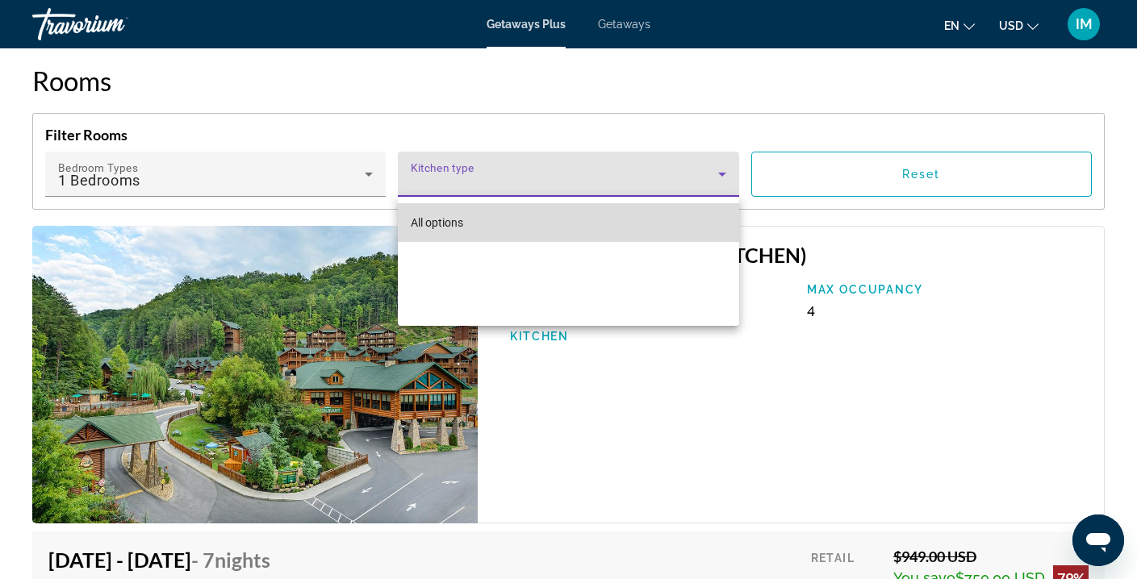
click at [454, 224] on span "All options" at bounding box center [437, 222] width 52 height 13
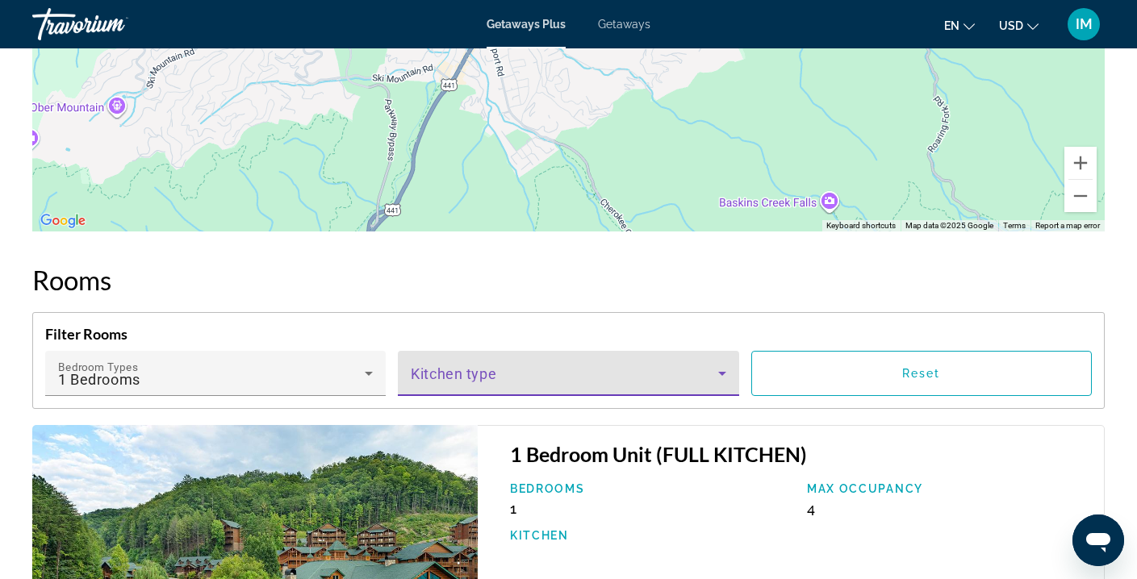
scroll to position [2356, 0]
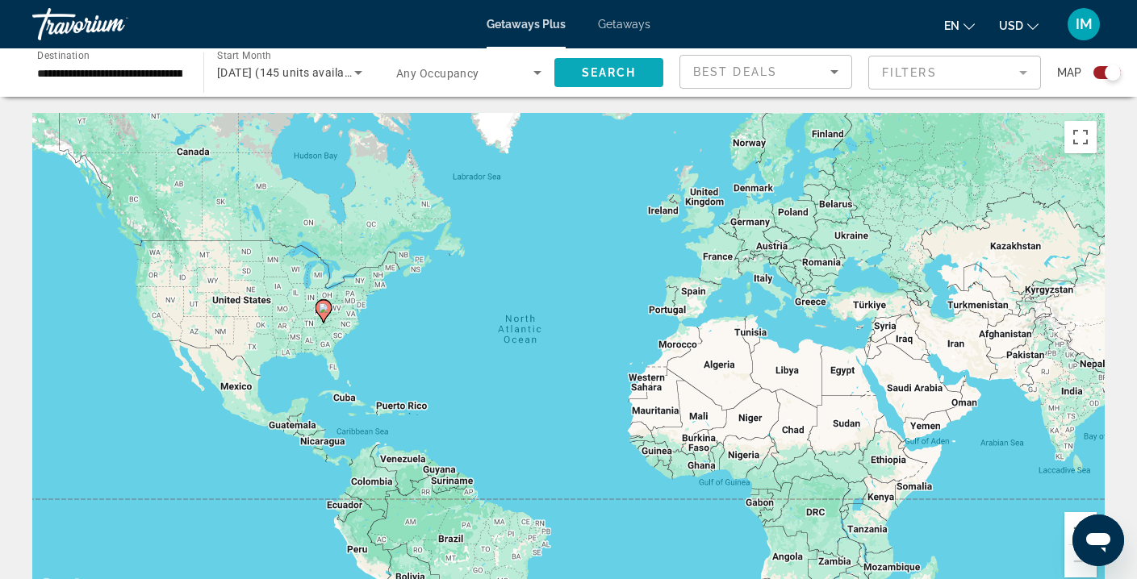
click at [614, 66] on span "Search" at bounding box center [609, 72] width 55 height 13
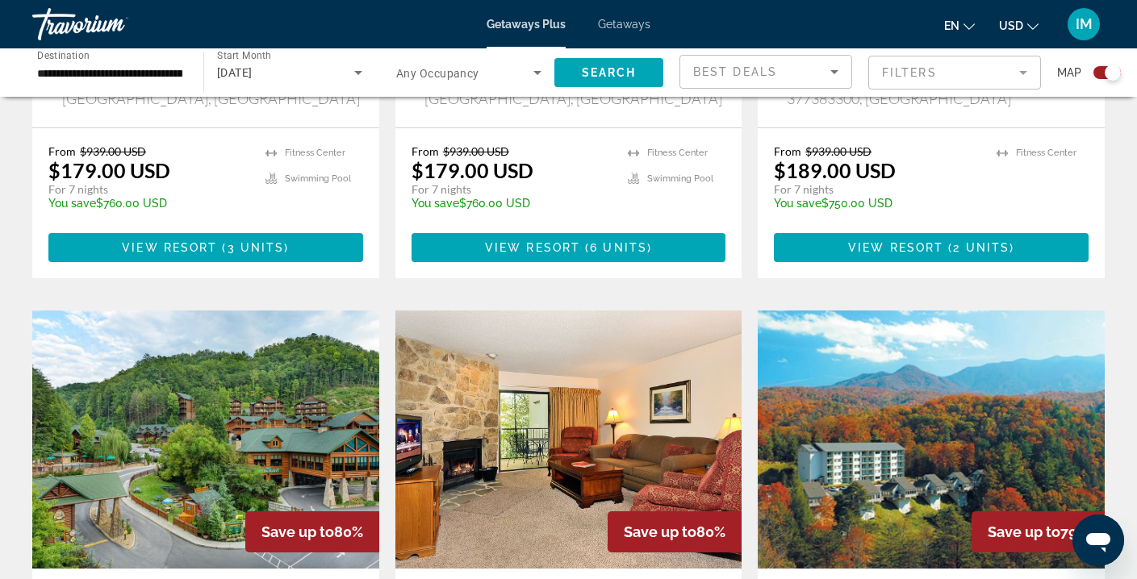
scroll to position [1500, 0]
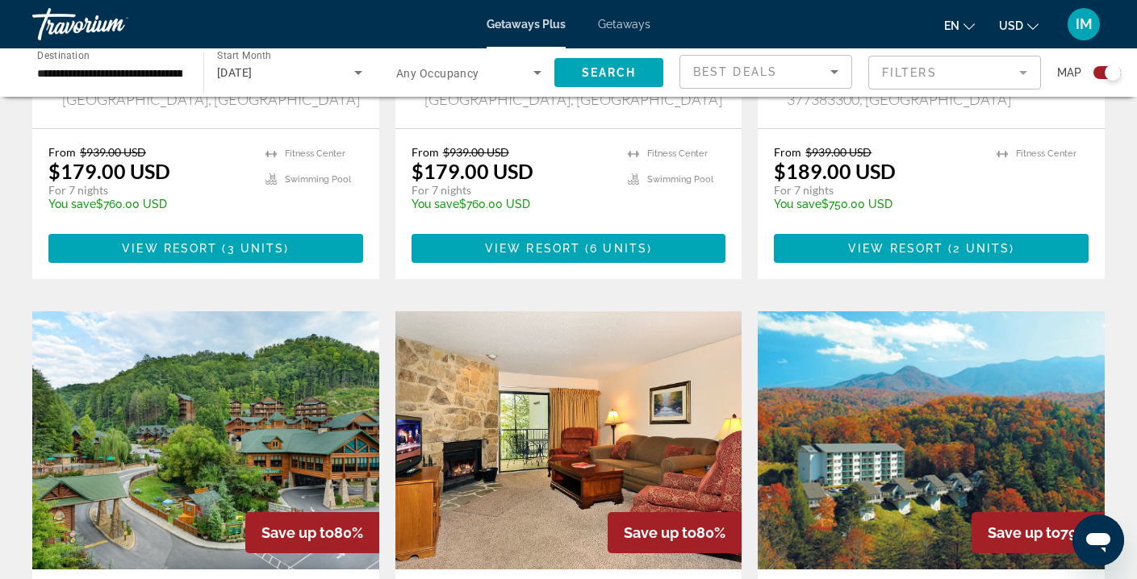
click at [897, 379] on img "Main content" at bounding box center [931, 441] width 347 height 258
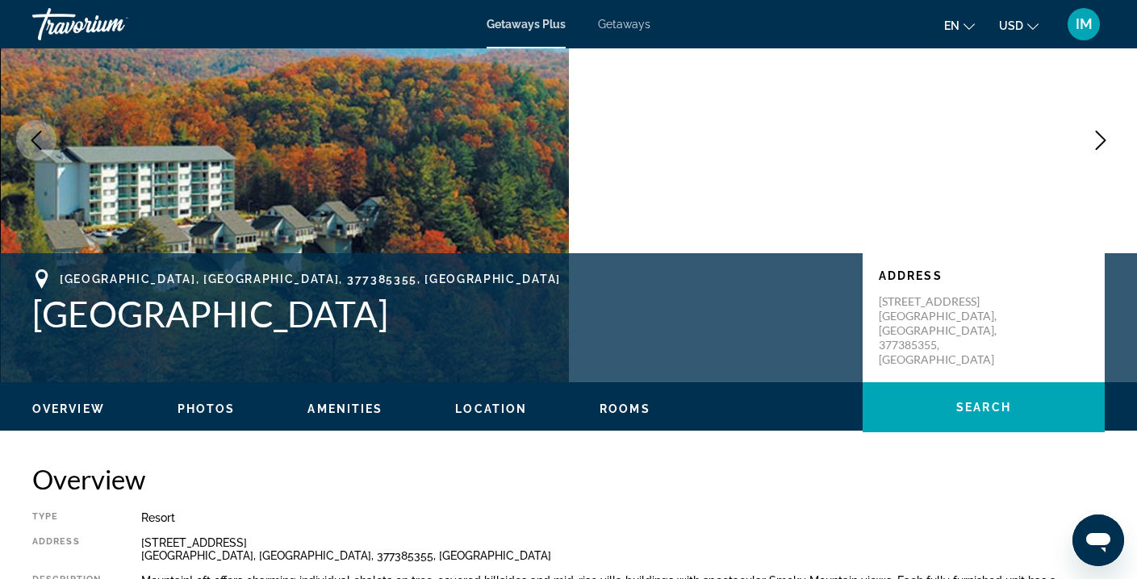
scroll to position [140, 0]
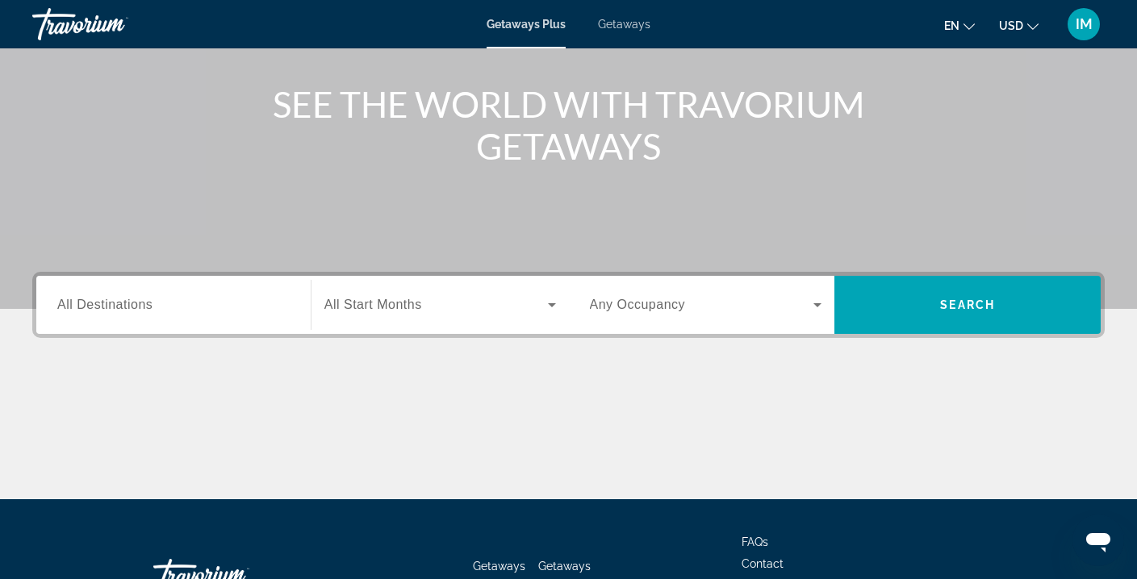
click at [108, 307] on span "All Destinations" at bounding box center [104, 305] width 95 height 14
click at [108, 307] on input "Destination All Destinations" at bounding box center [173, 305] width 232 height 19
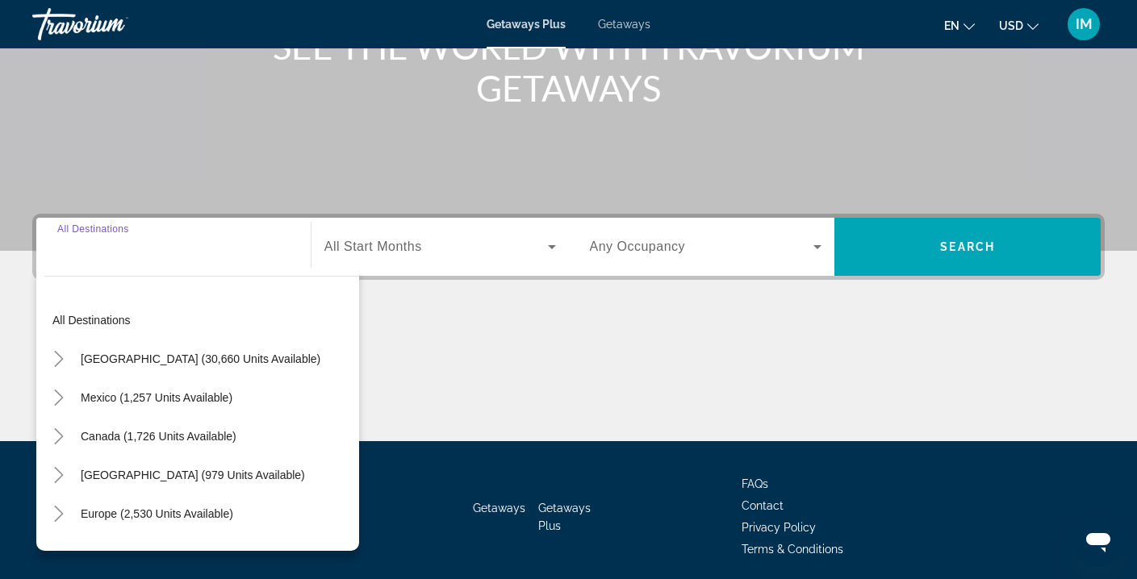
scroll to position [293, 0]
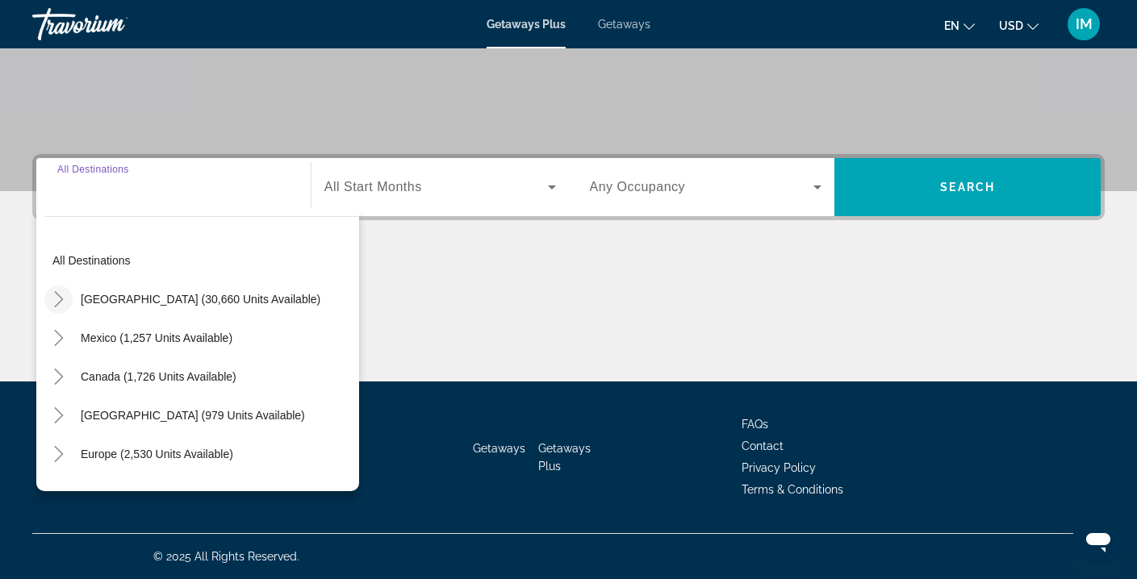
click at [60, 299] on icon "Toggle United States (30,660 units available)" at bounding box center [59, 299] width 16 height 16
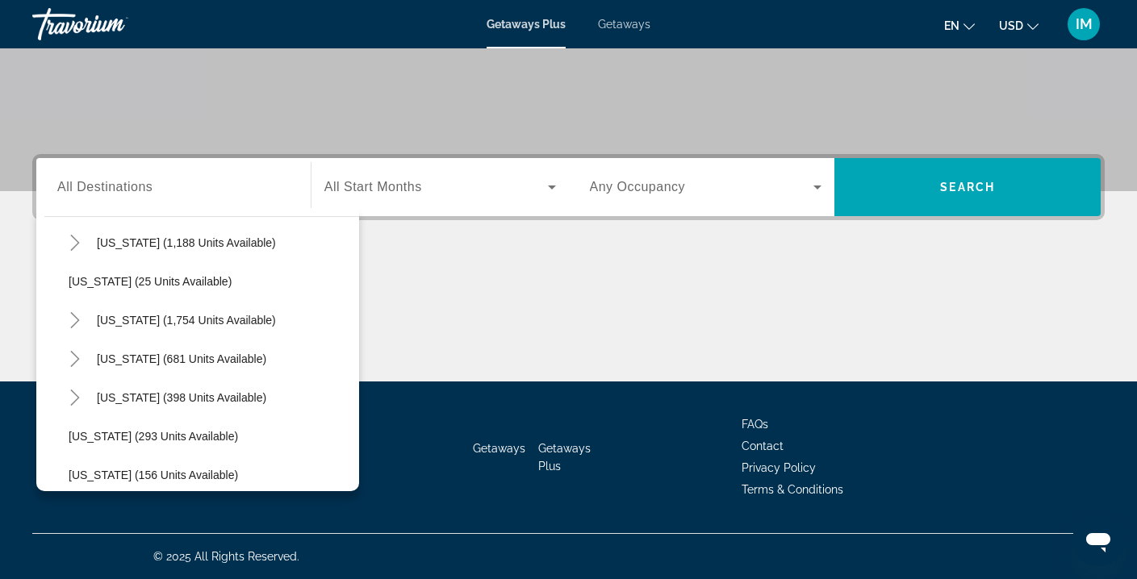
scroll to position [1106, 0]
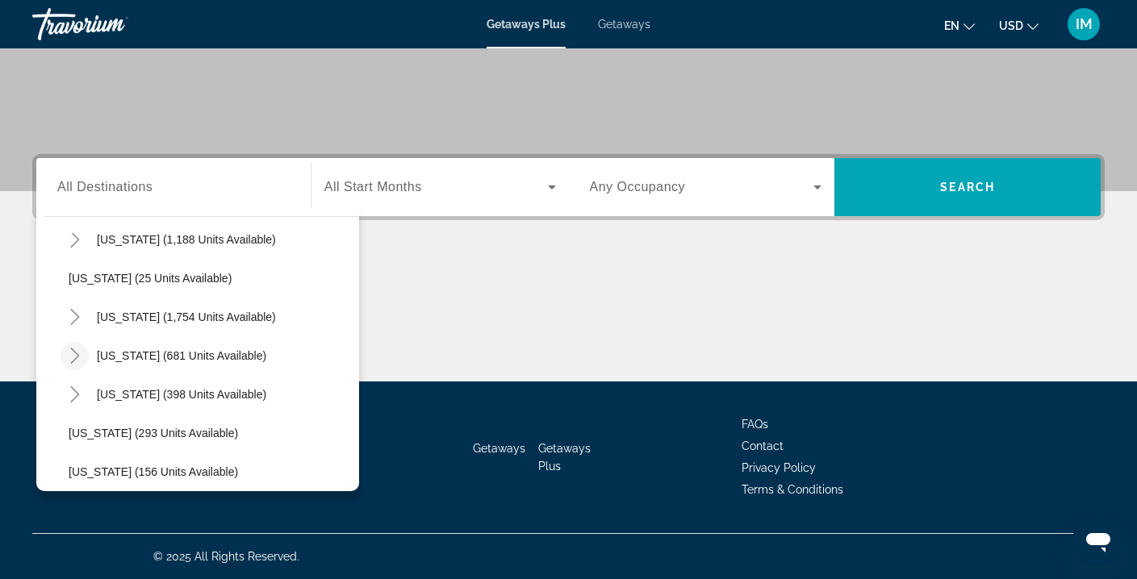
click at [73, 357] on icon "Toggle Tennessee (681 units available)" at bounding box center [75, 356] width 16 height 16
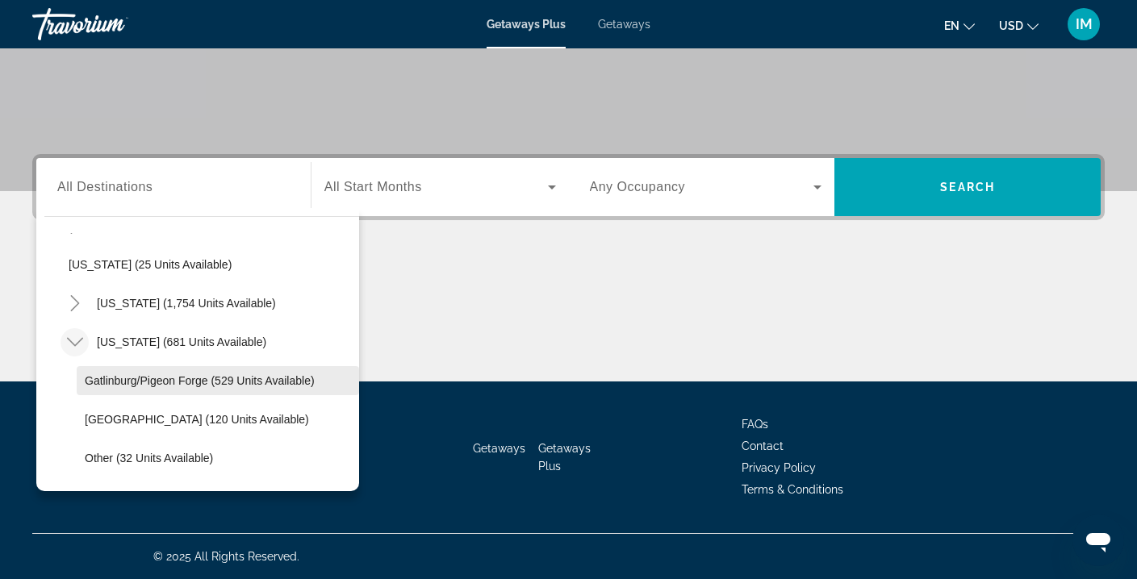
scroll to position [1132, 0]
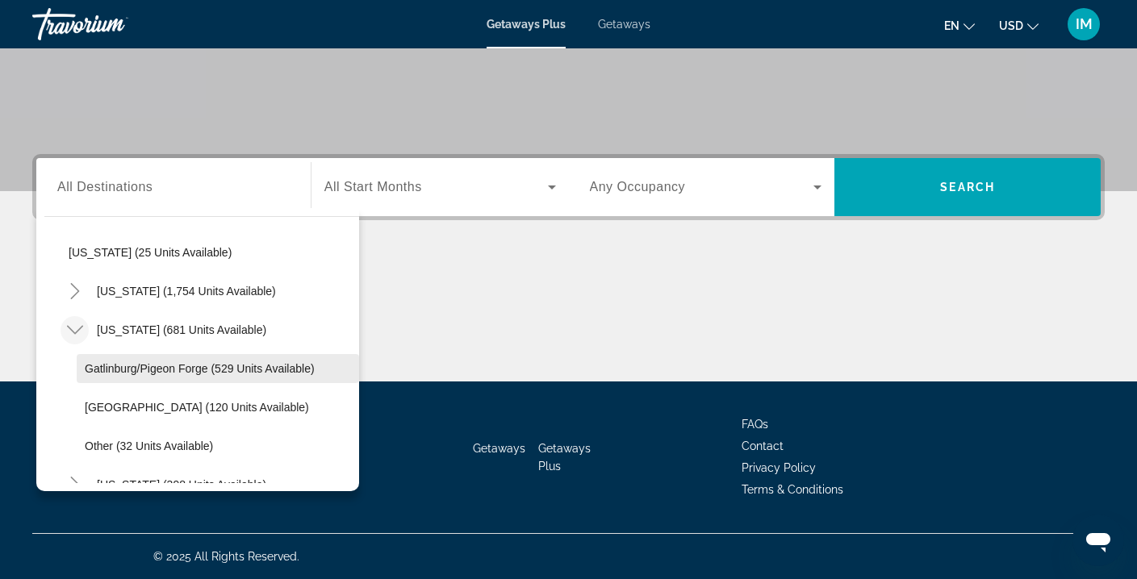
click at [86, 370] on span "Gatlinburg/Pigeon Forge (529 units available)" at bounding box center [200, 368] width 230 height 13
type input "**********"
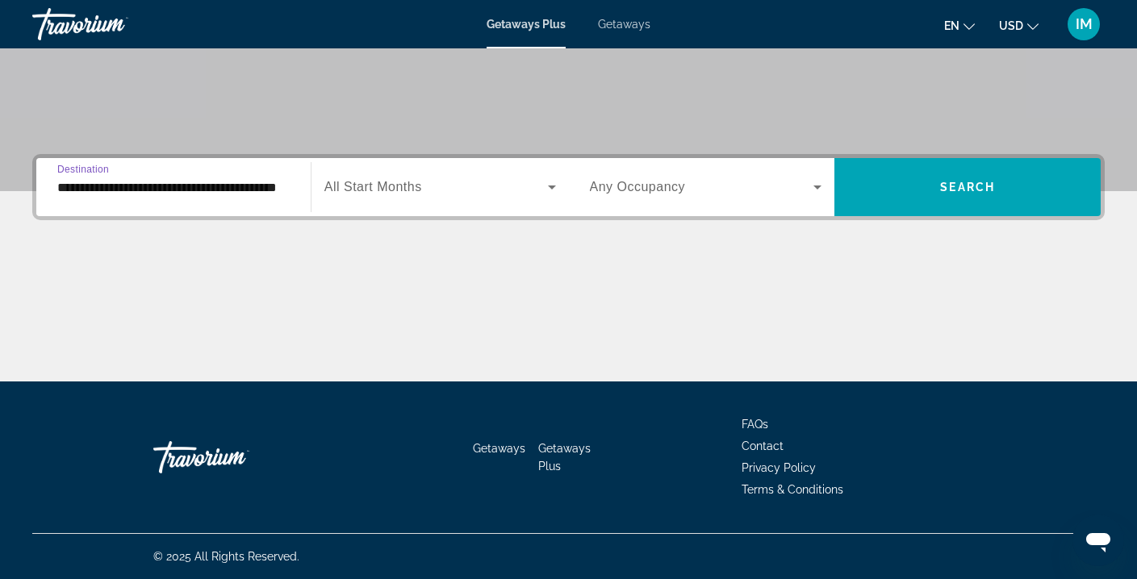
click at [549, 185] on icon "Search widget" at bounding box center [551, 187] width 19 height 19
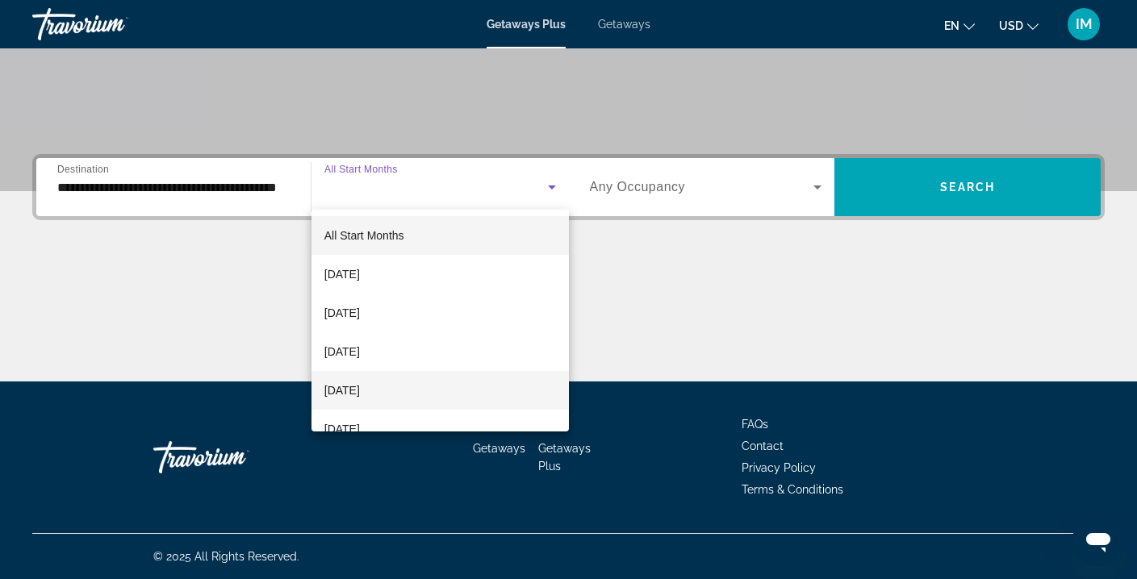
click at [360, 389] on span "[DATE]" at bounding box center [342, 390] width 36 height 19
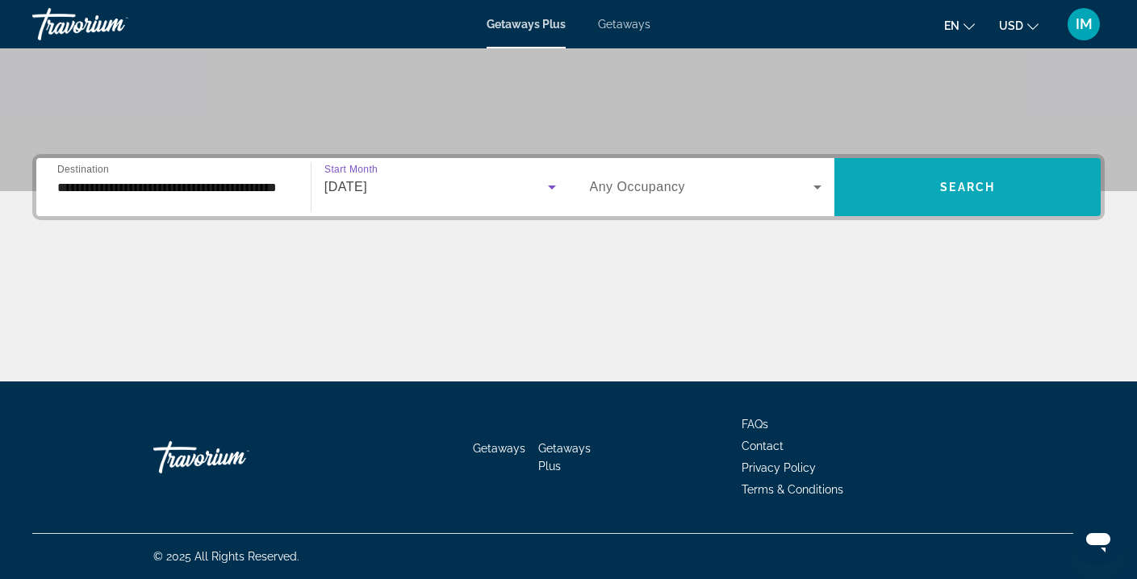
click at [868, 183] on span "Search widget" at bounding box center [968, 187] width 266 height 39
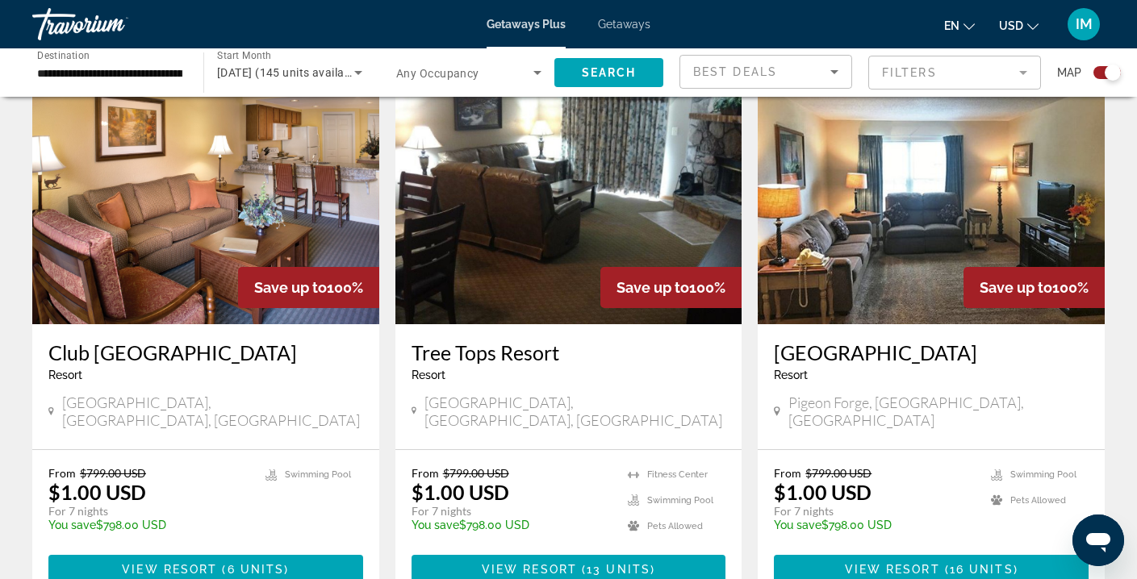
scroll to position [576, 0]
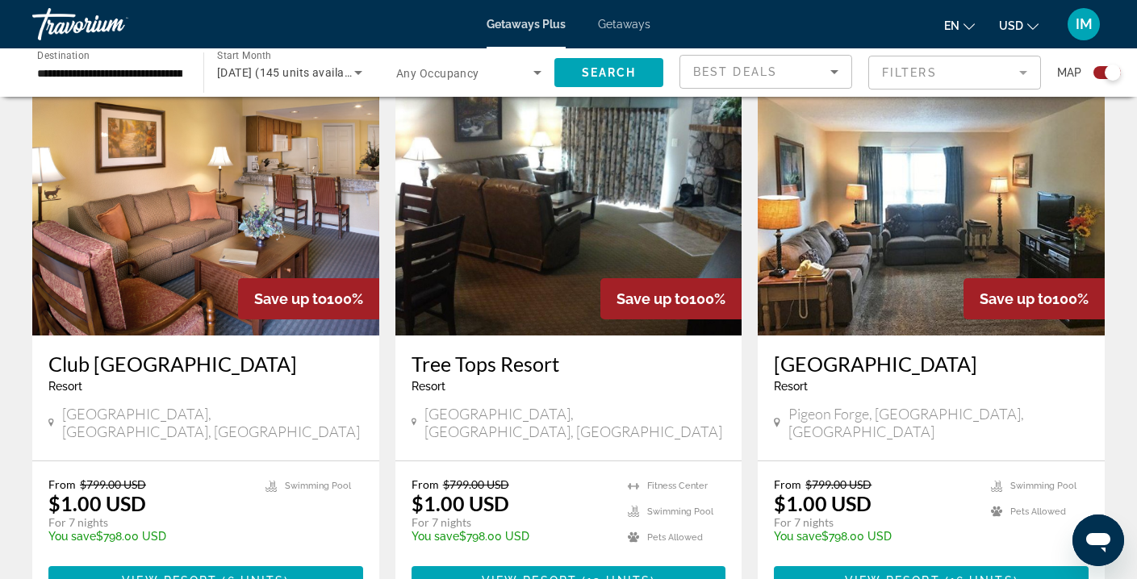
click at [316, 191] on img "Main content" at bounding box center [205, 206] width 347 height 258
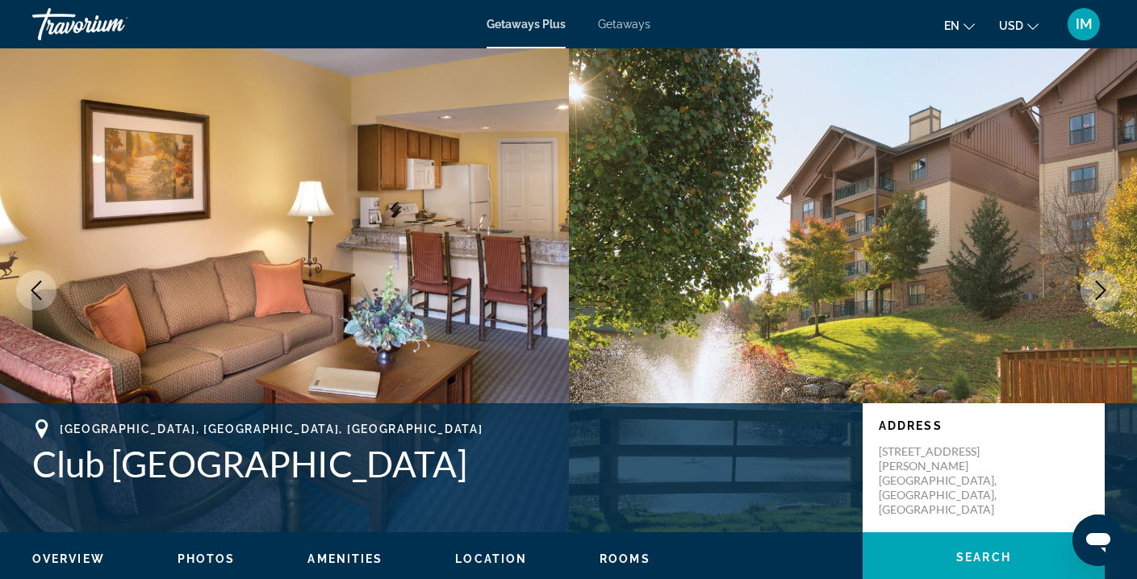
click at [1101, 292] on icon "Next image" at bounding box center [1100, 290] width 19 height 19
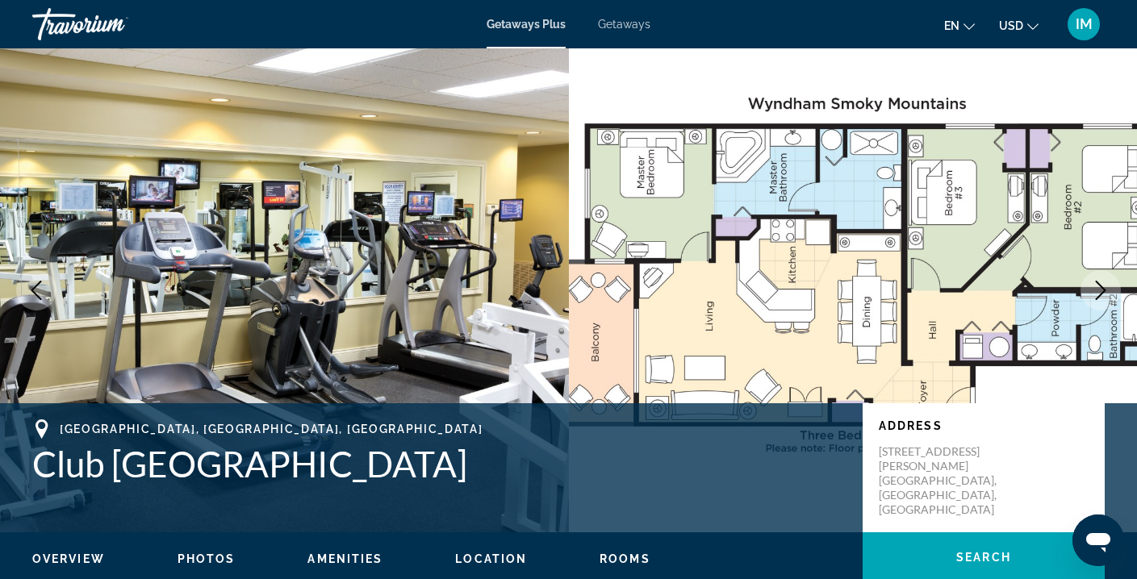
click at [1101, 292] on icon "Next image" at bounding box center [1100, 290] width 19 height 19
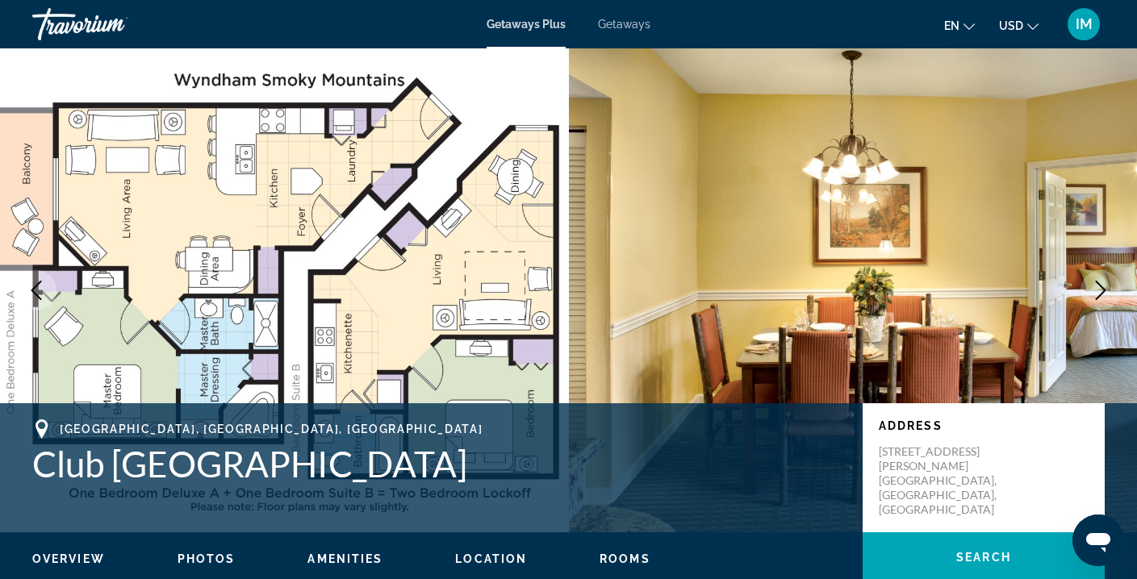
click at [1101, 292] on icon "Next image" at bounding box center [1100, 290] width 19 height 19
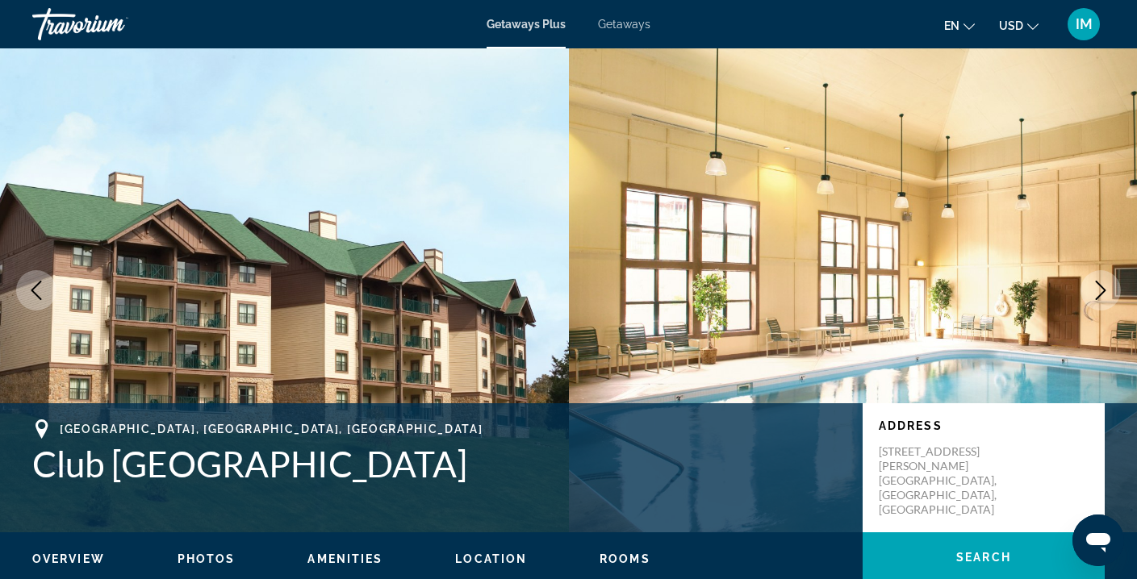
click at [1101, 292] on icon "Next image" at bounding box center [1100, 290] width 19 height 19
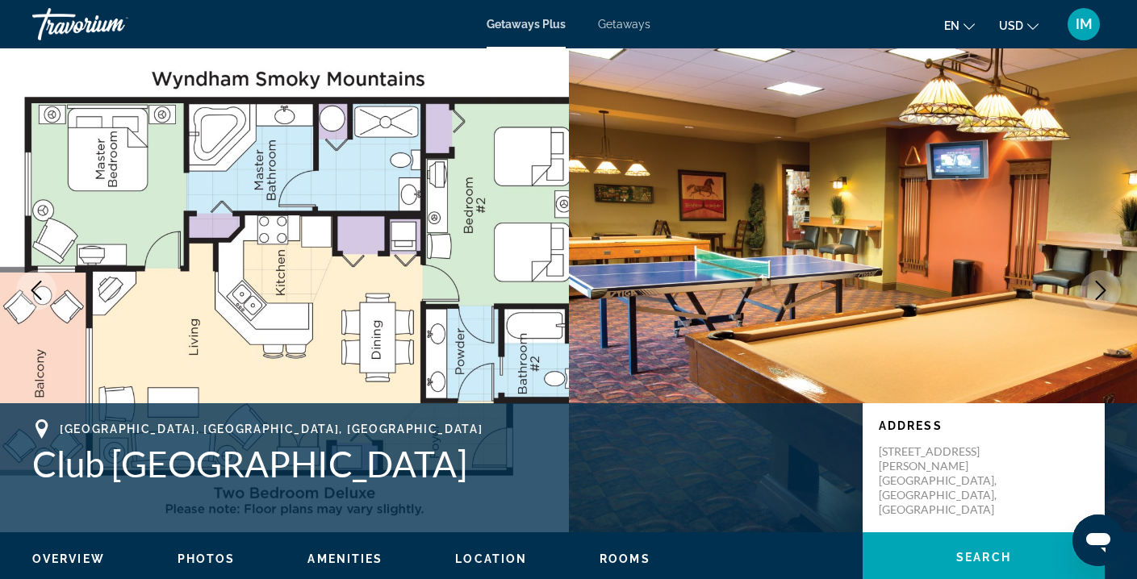
click at [1101, 292] on icon "Next image" at bounding box center [1100, 290] width 19 height 19
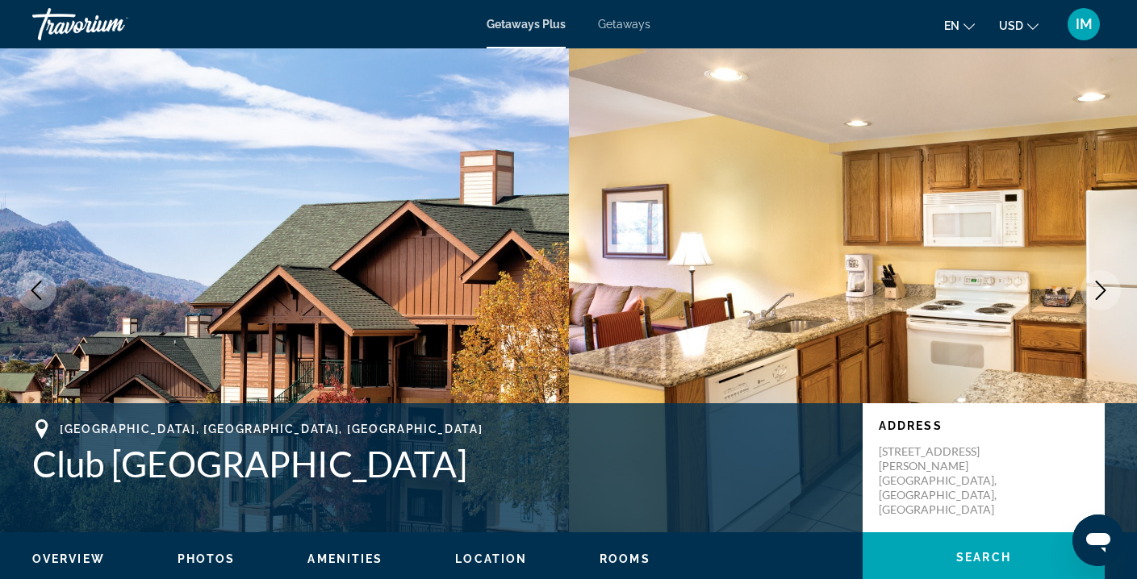
click at [1101, 292] on icon "Next image" at bounding box center [1100, 290] width 19 height 19
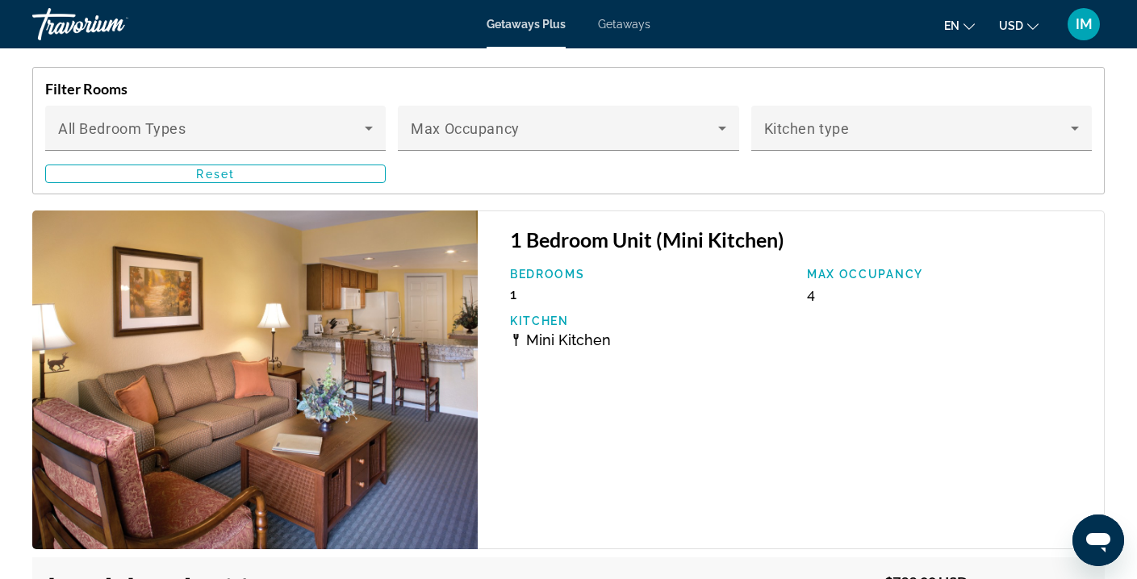
scroll to position [2956, 0]
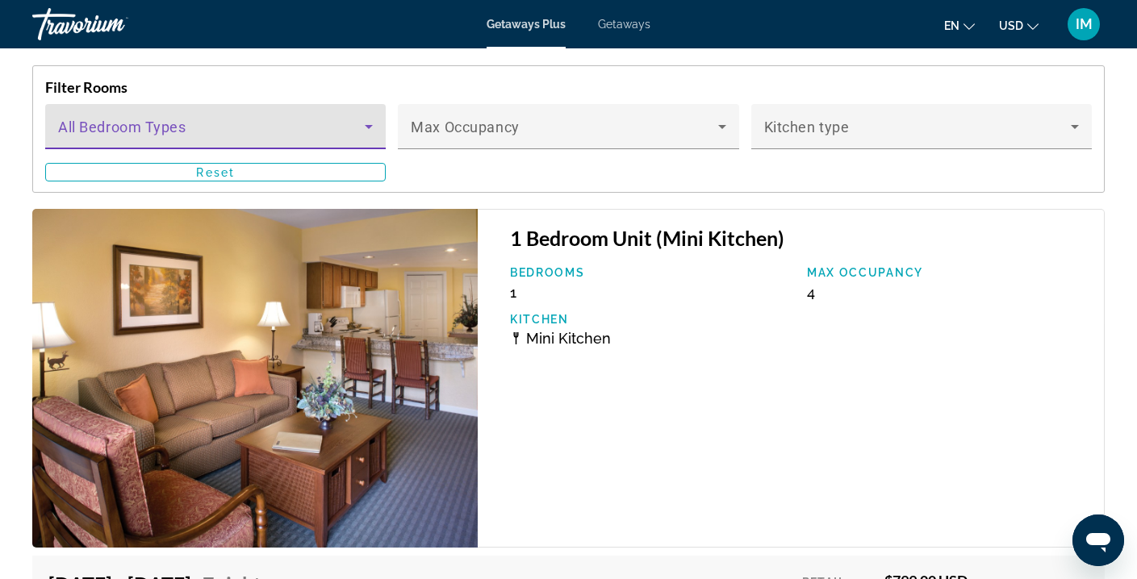
click at [363, 128] on icon "Main content" at bounding box center [368, 126] width 19 height 19
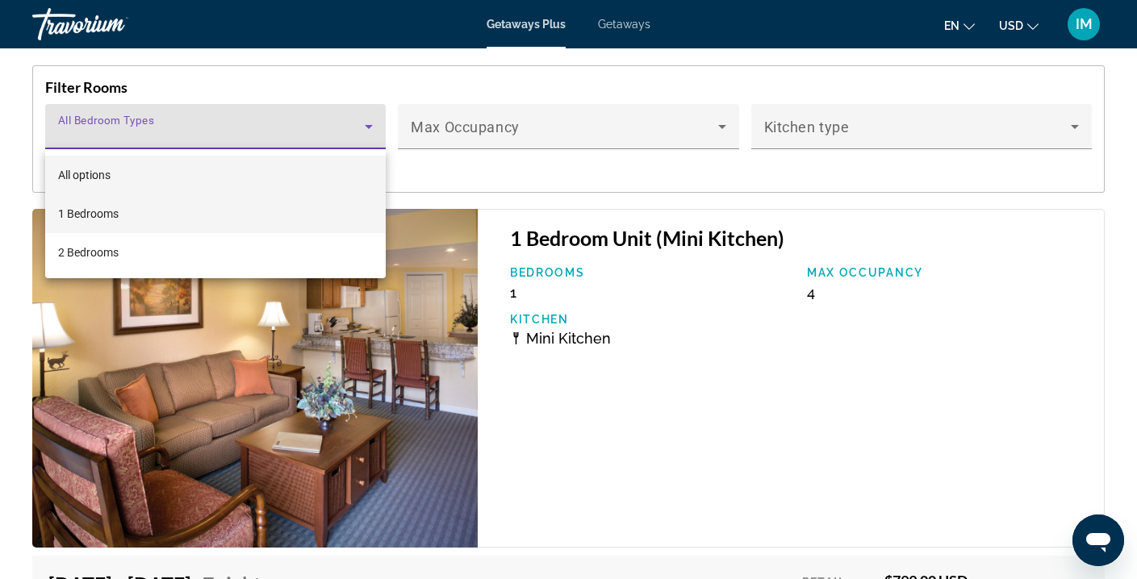
click at [120, 219] on mat-option "1 Bedrooms" at bounding box center [215, 214] width 341 height 39
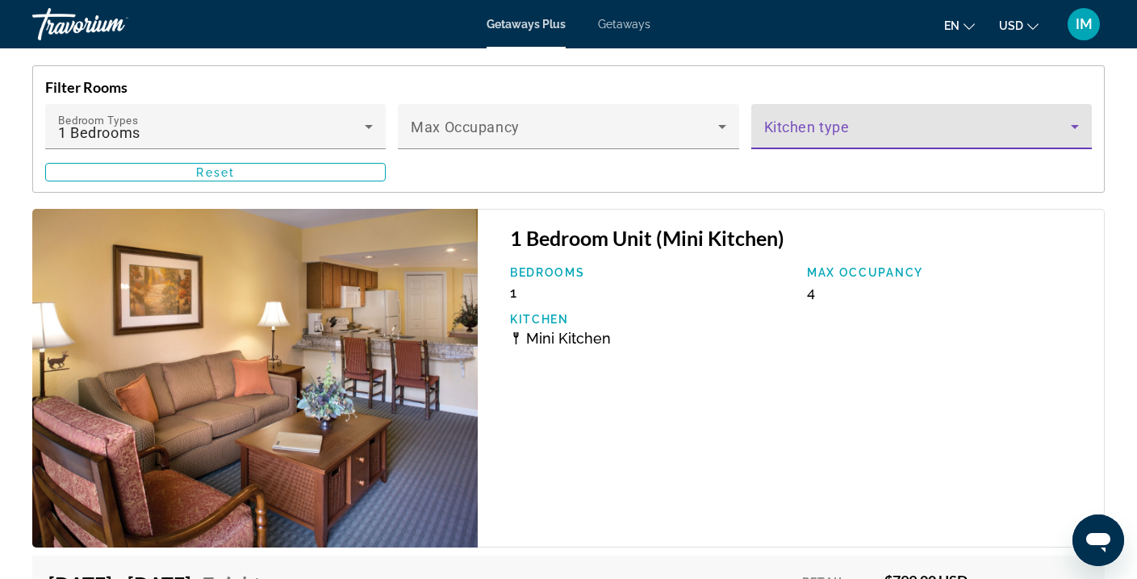
click at [790, 132] on span "Main content" at bounding box center [917, 132] width 307 height 19
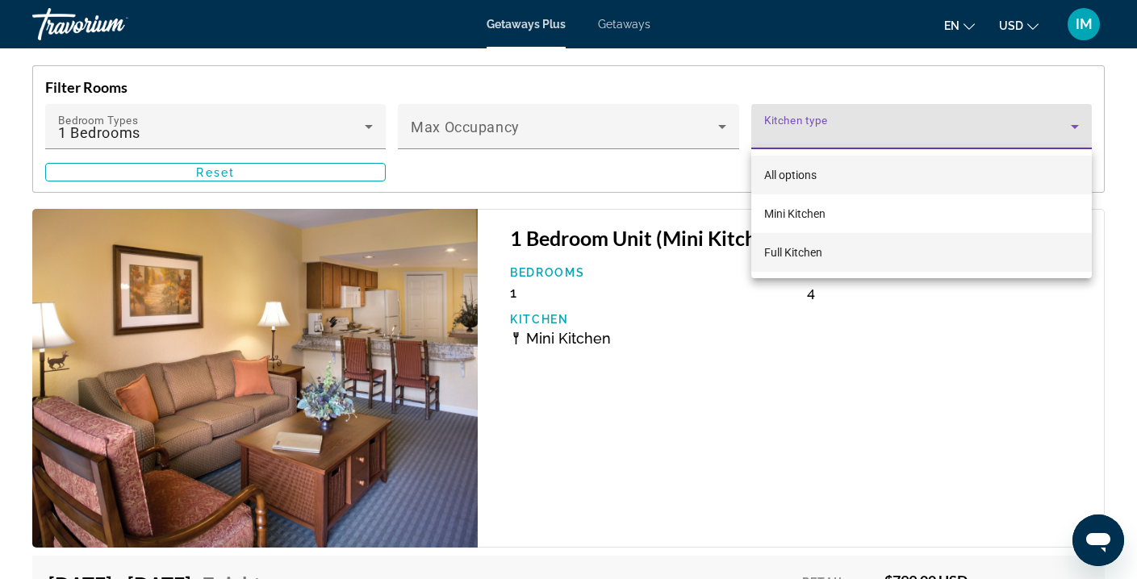
click at [779, 252] on span "Full Kitchen" at bounding box center [793, 252] width 58 height 13
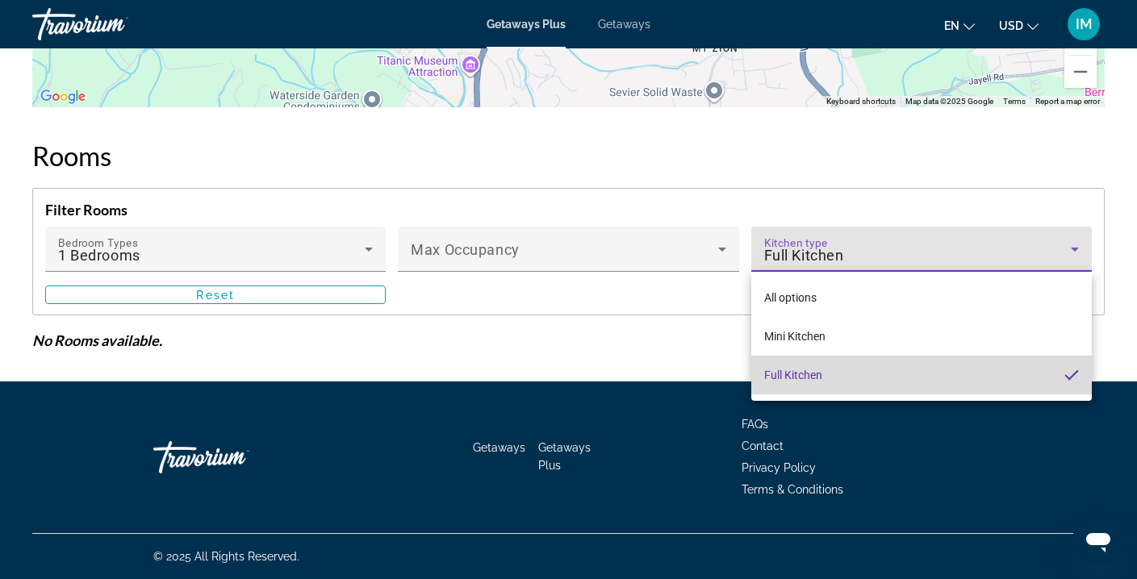
scroll to position [2834, 0]
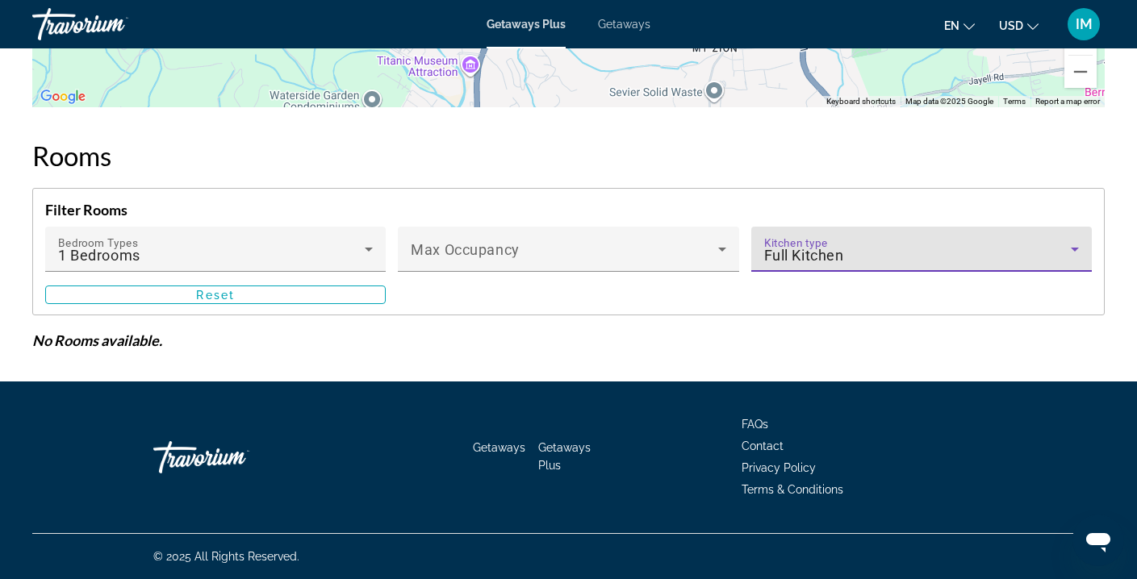
click at [814, 253] on span "Full Kitchen" at bounding box center [804, 255] width 80 height 17
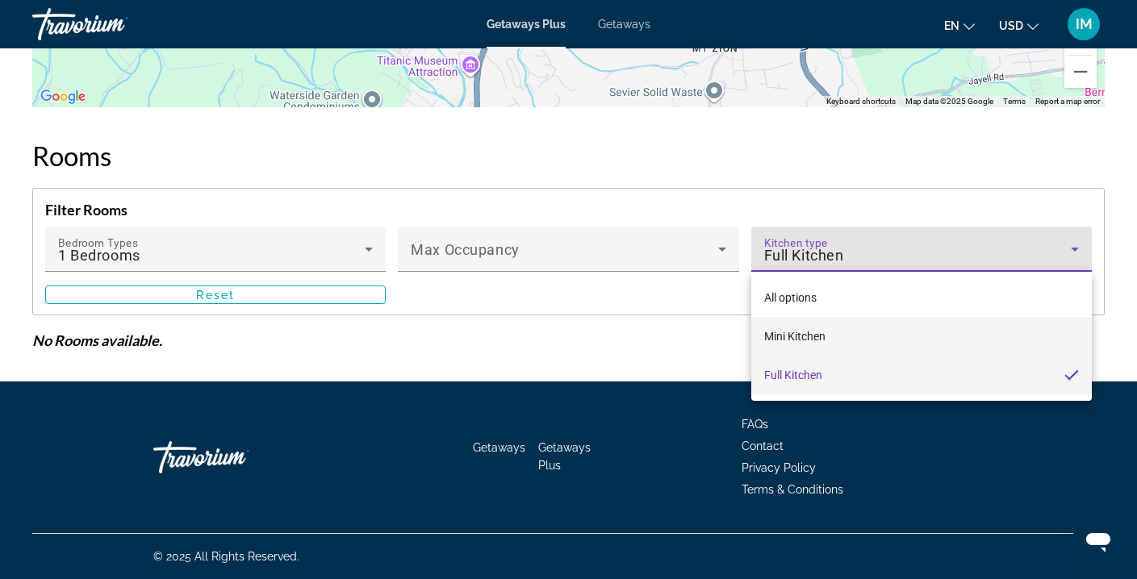
click at [789, 337] on span "Mini Kitchen" at bounding box center [794, 336] width 61 height 13
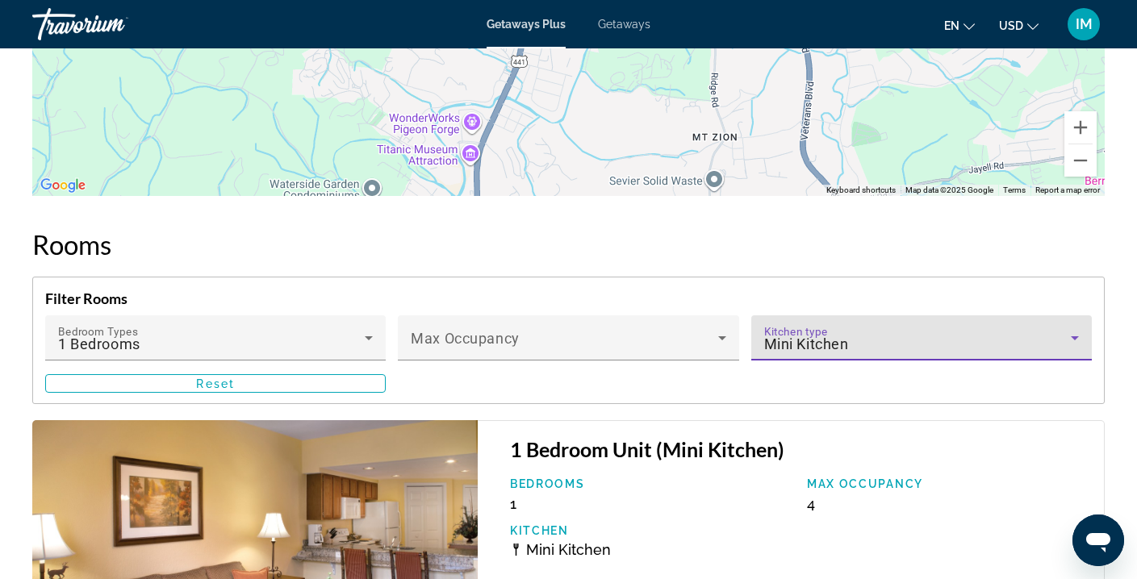
scroll to position [2734, 0]
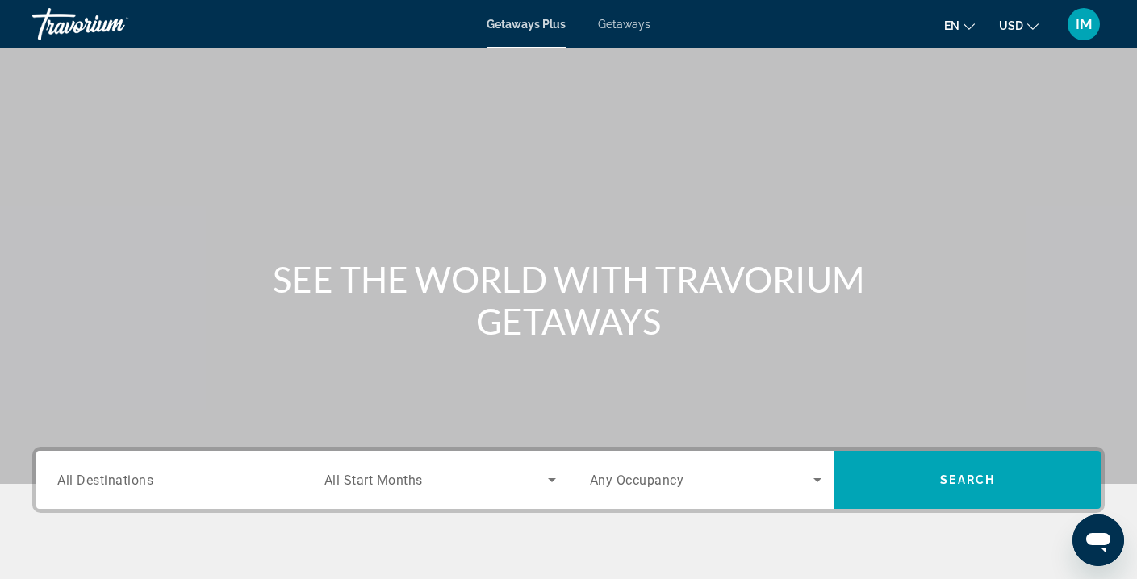
click at [144, 482] on span "All Destinations" at bounding box center [105, 479] width 96 height 15
click at [144, 482] on input "Destination All Destinations" at bounding box center [173, 480] width 232 height 19
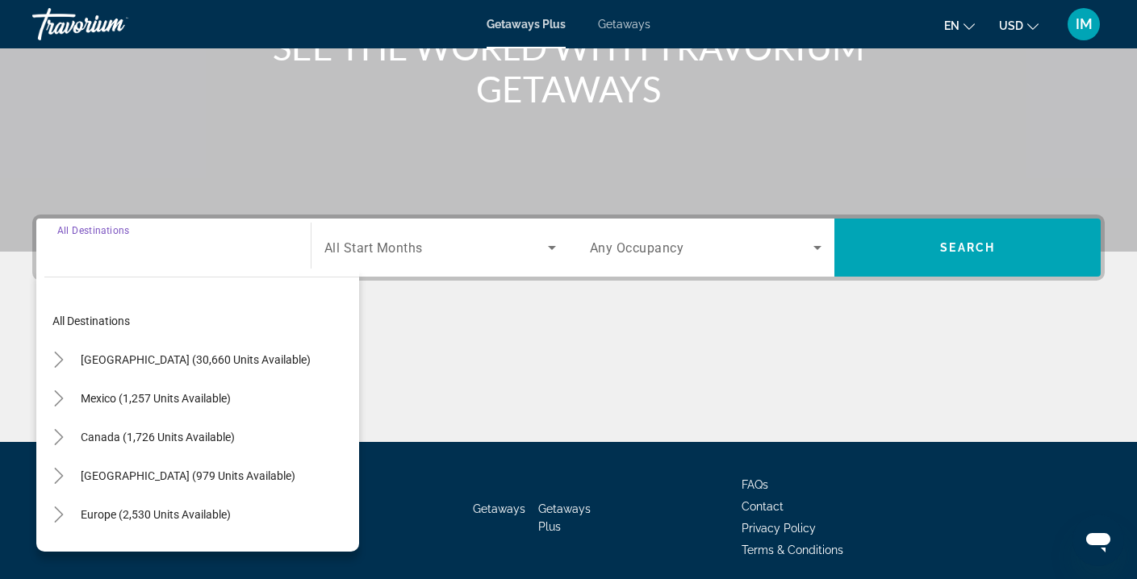
scroll to position [293, 0]
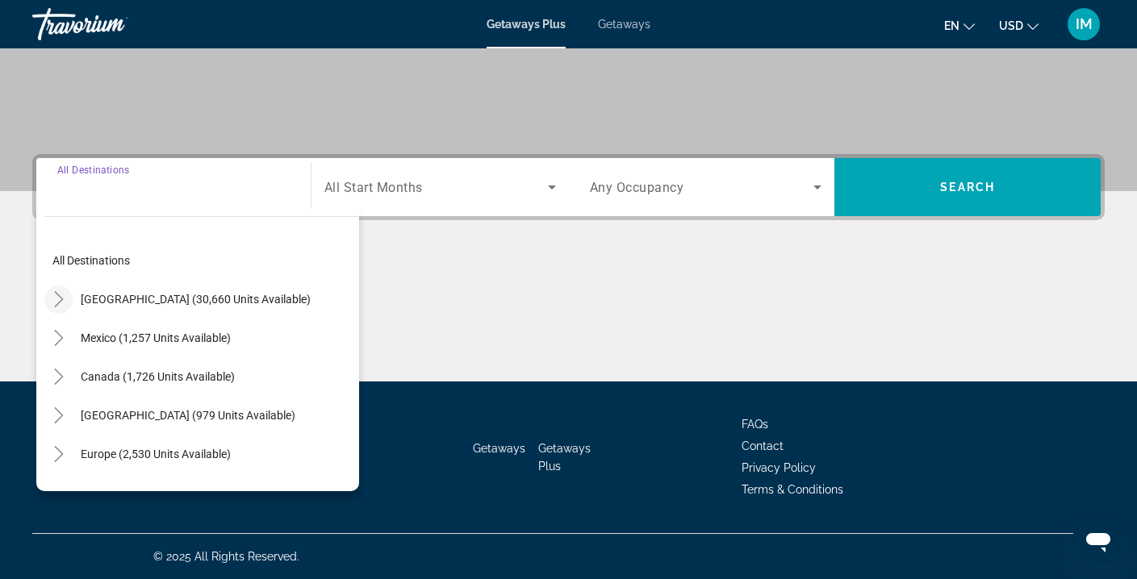
click at [56, 299] on icon "Toggle United States (30,660 units available)" at bounding box center [59, 299] width 16 height 16
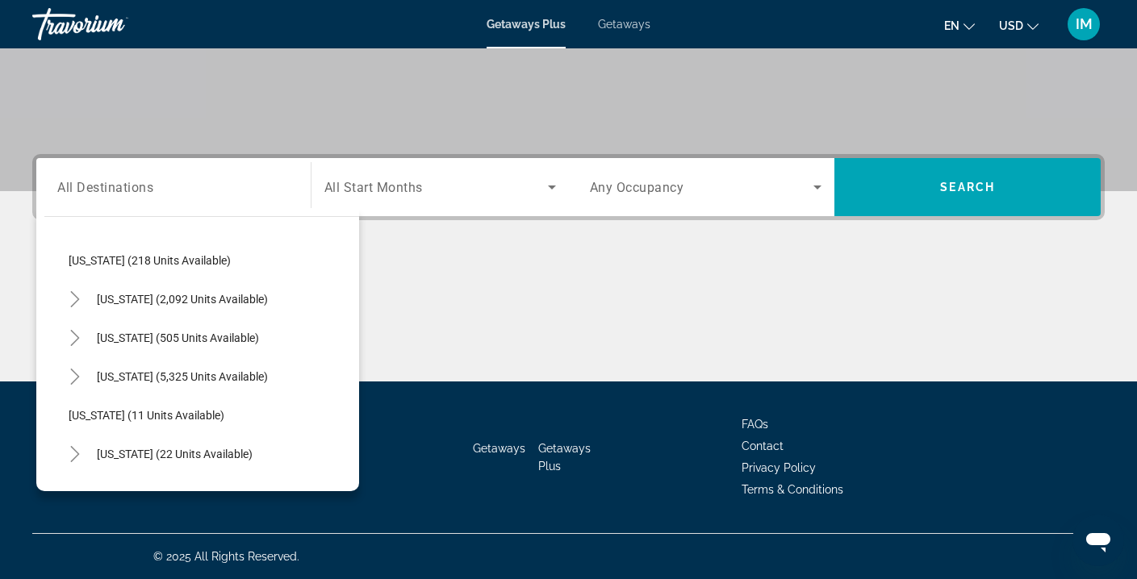
scroll to position [118, 0]
click at [76, 374] on icon "Toggle Florida (5,325 units available)" at bounding box center [75, 375] width 16 height 16
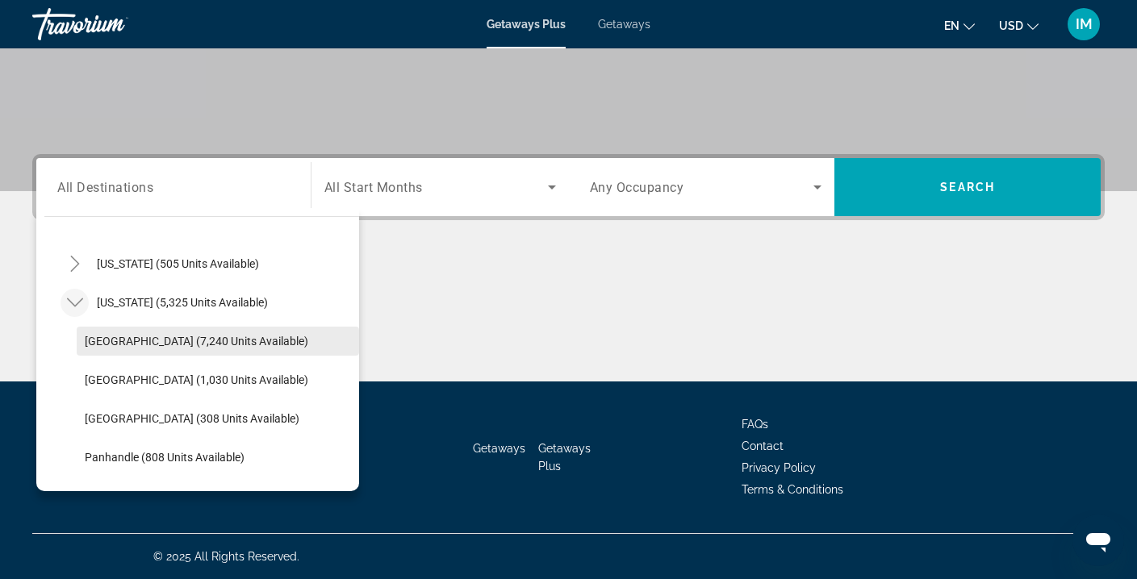
scroll to position [191, 0]
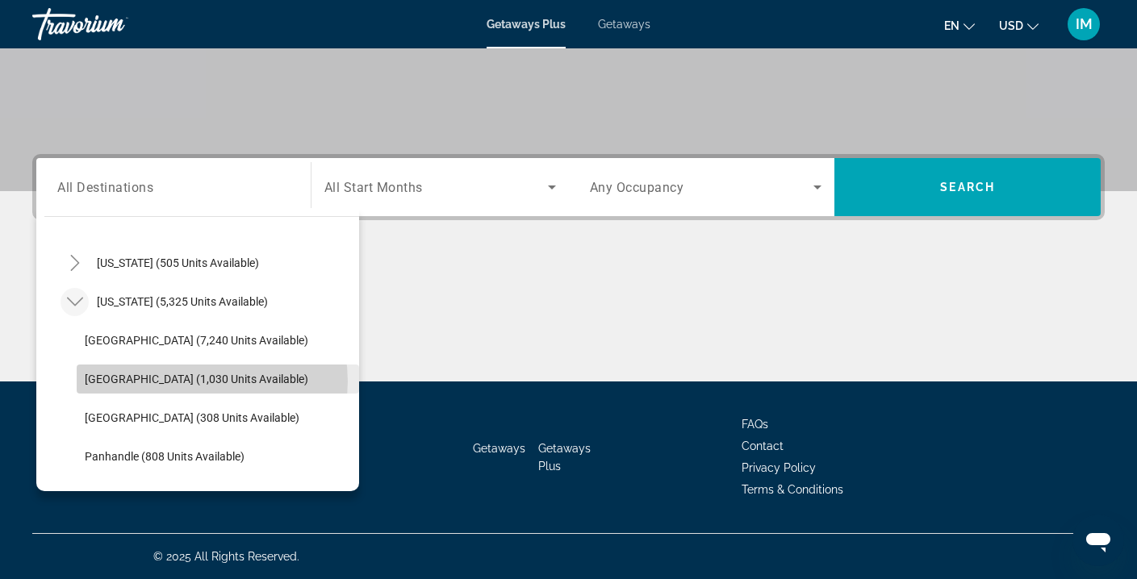
click at [199, 382] on span "[GEOGRAPHIC_DATA] (1,030 units available)" at bounding box center [197, 379] width 224 height 13
type input "**********"
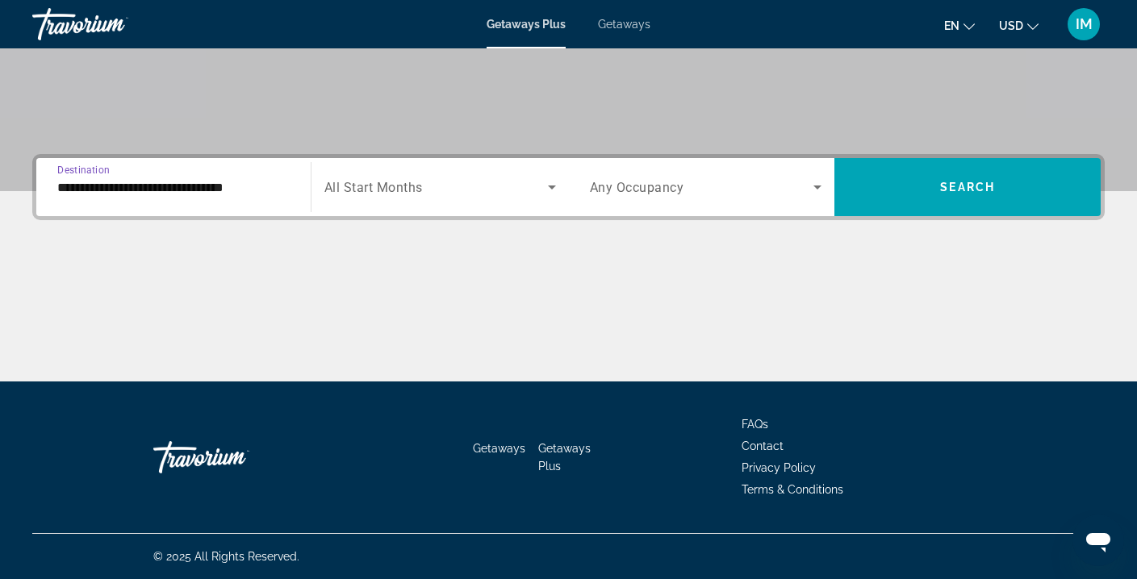
click at [549, 182] on icon "Search widget" at bounding box center [551, 187] width 19 height 19
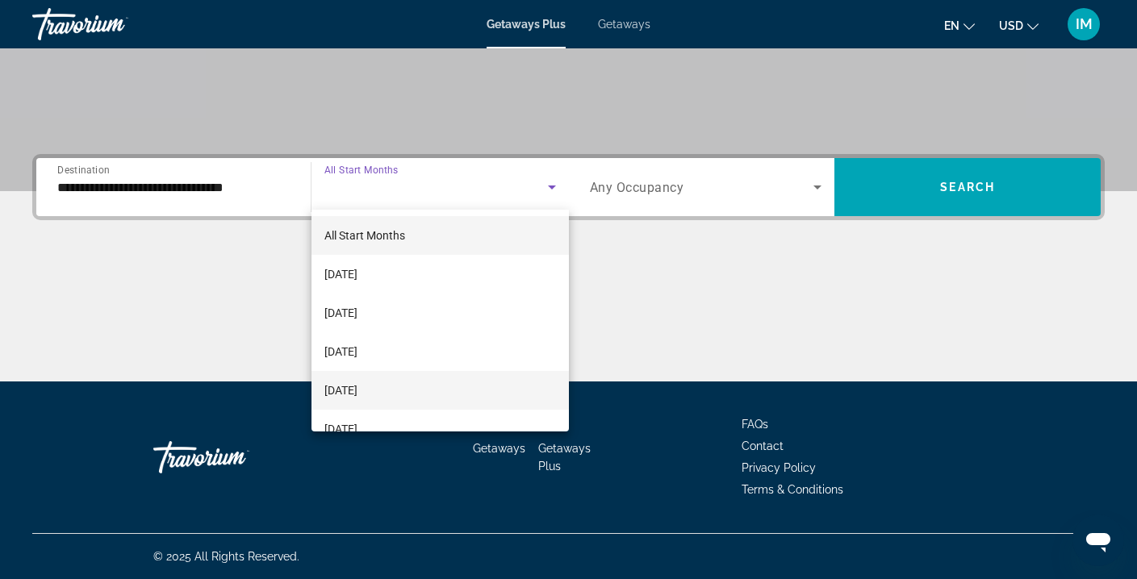
click at [327, 388] on span "[DATE]" at bounding box center [340, 390] width 33 height 19
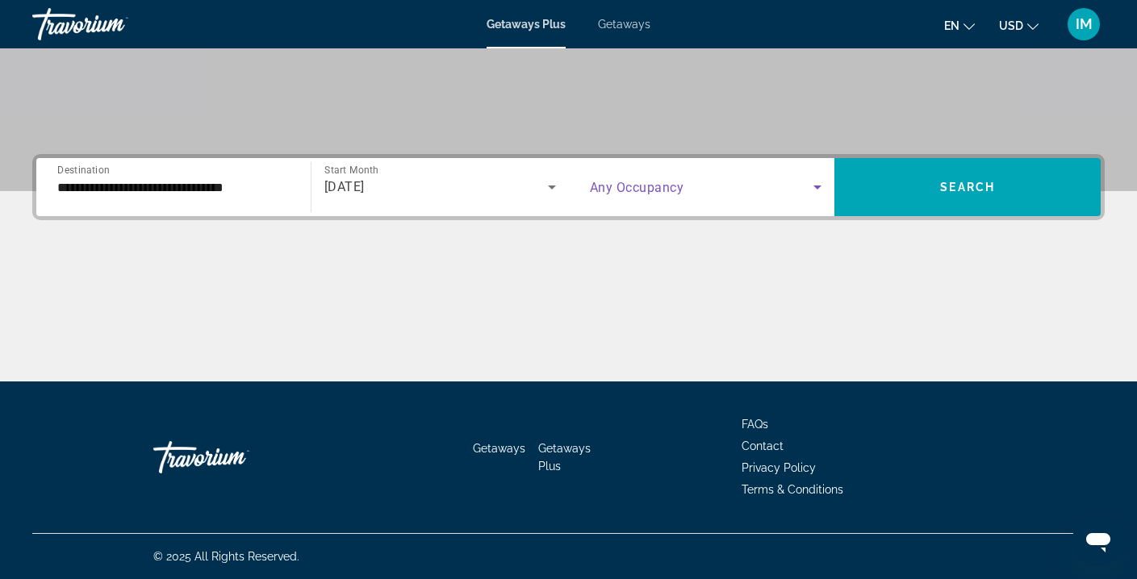
click at [815, 190] on icon "Search widget" at bounding box center [817, 187] width 19 height 19
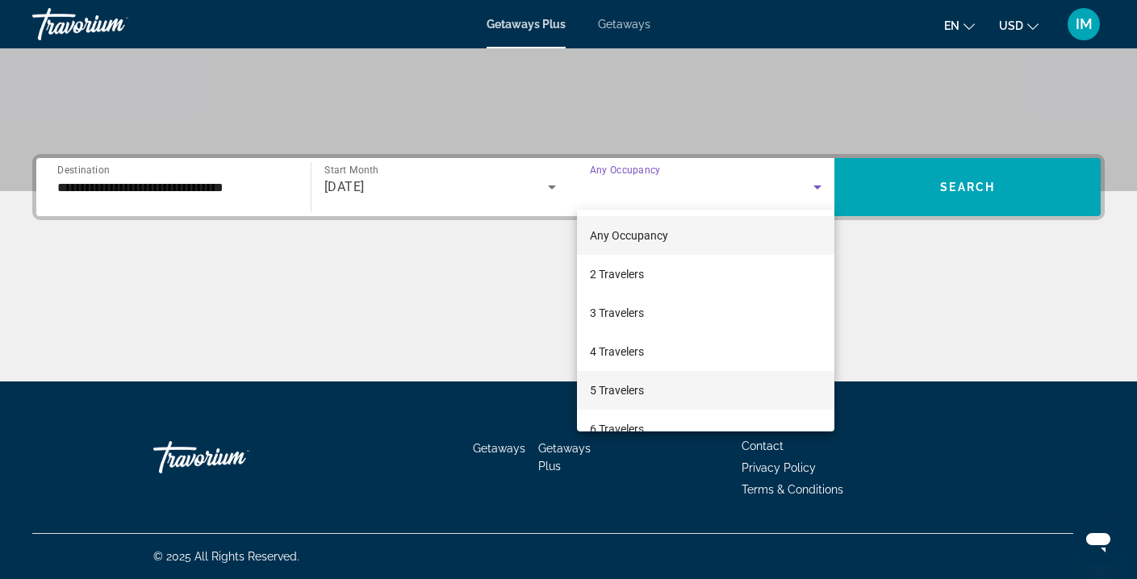
click at [606, 391] on span "5 Travelers" at bounding box center [617, 390] width 54 height 19
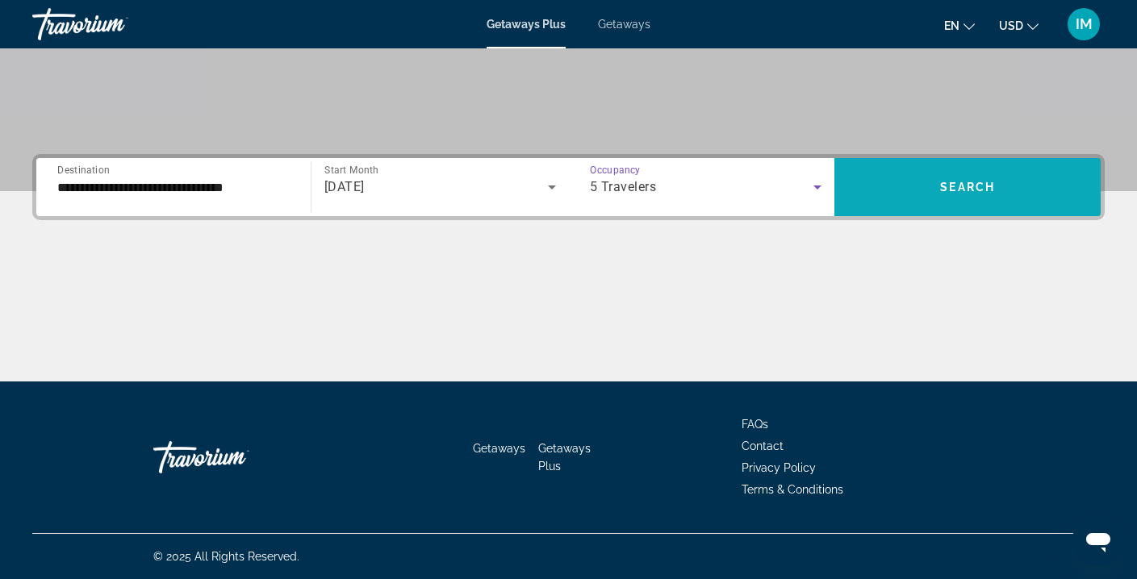
click at [931, 171] on span "Search widget" at bounding box center [968, 187] width 266 height 39
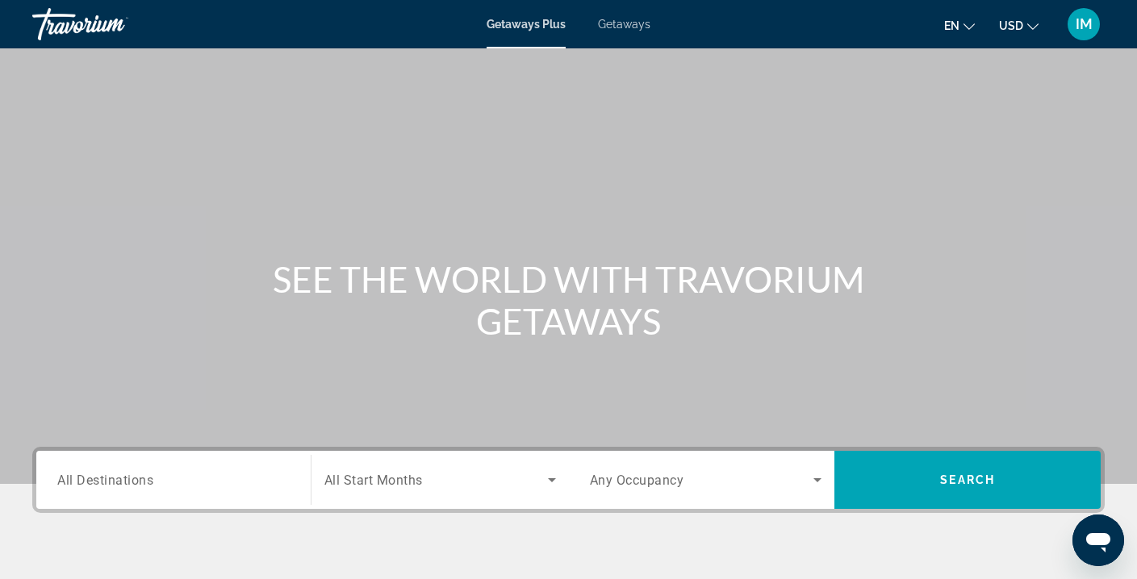
click at [136, 481] on span "All Destinations" at bounding box center [105, 479] width 96 height 15
click at [136, 481] on input "Destination All Destinations" at bounding box center [173, 480] width 232 height 19
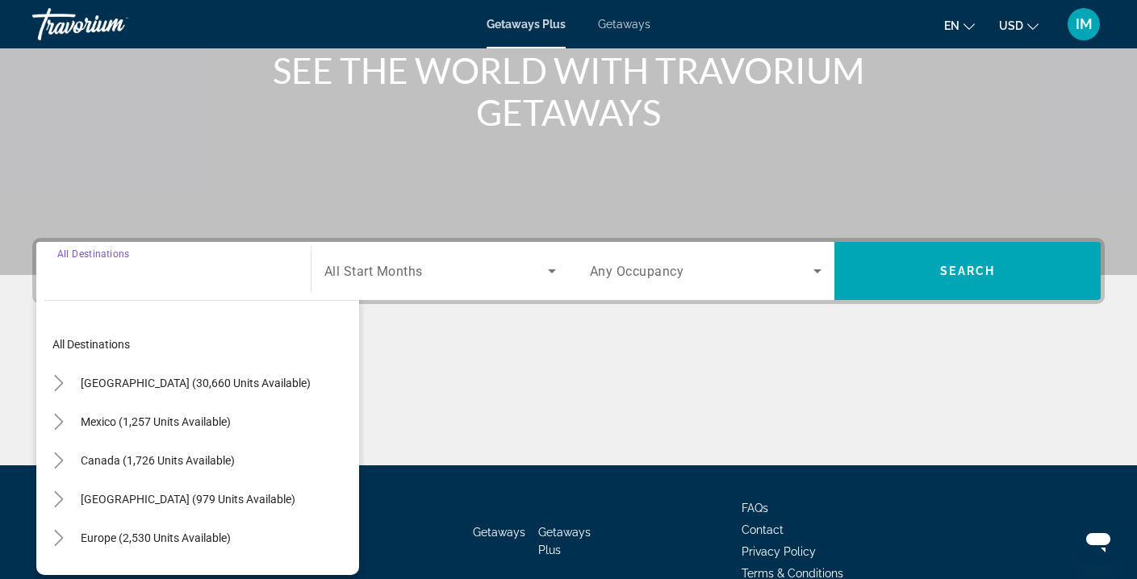
scroll to position [293, 0]
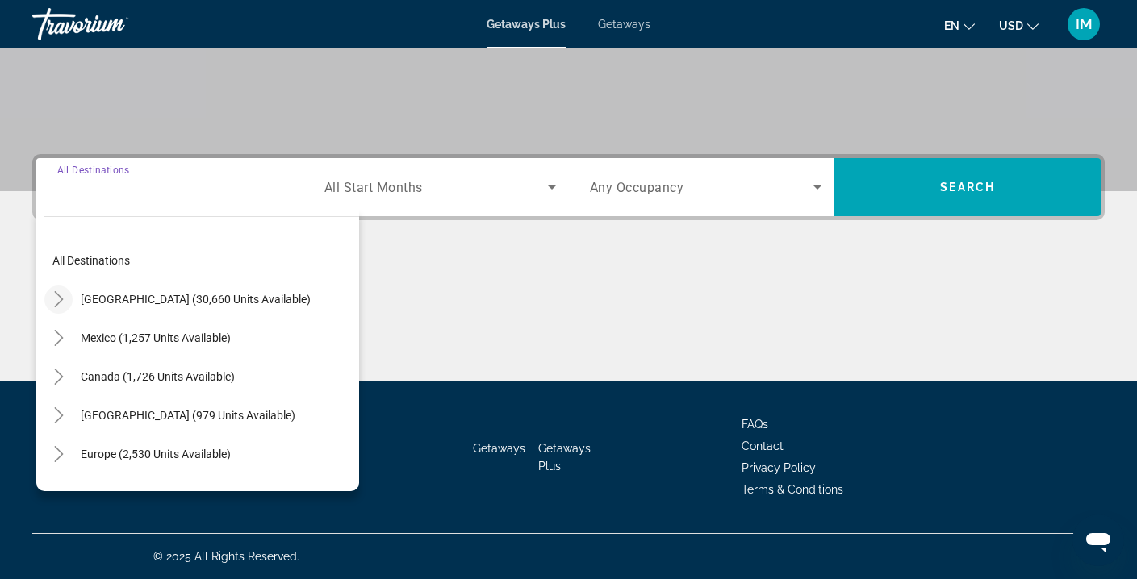
click at [59, 301] on icon "Toggle United States (30,660 units available)" at bounding box center [58, 299] width 9 height 16
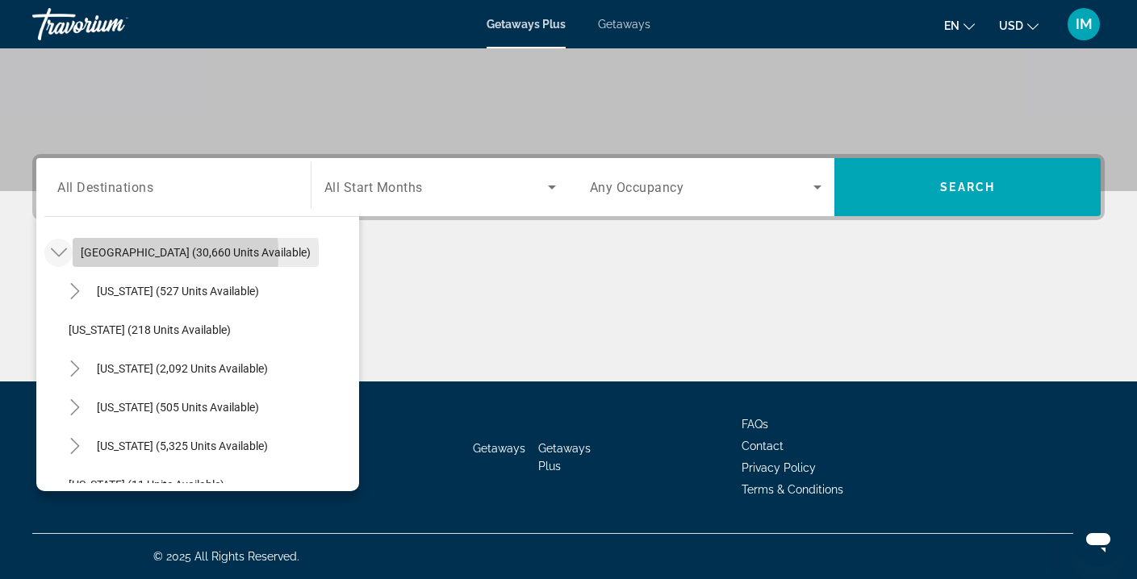
click at [108, 255] on span "[GEOGRAPHIC_DATA] (30,660 units available)" at bounding box center [196, 252] width 230 height 13
type input "**********"
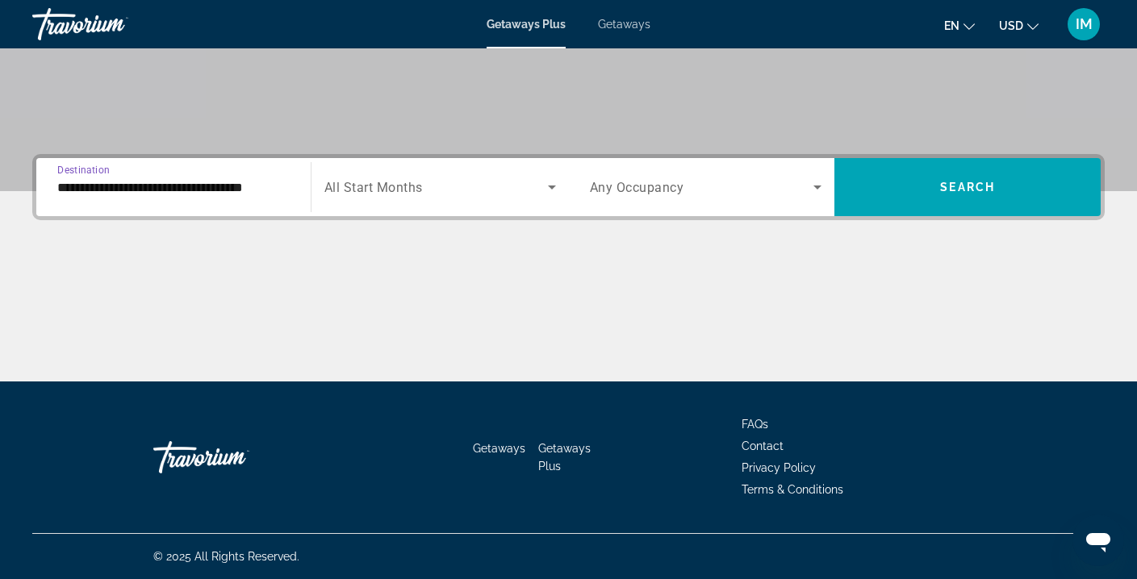
click at [514, 190] on span "Search widget" at bounding box center [436, 187] width 224 height 19
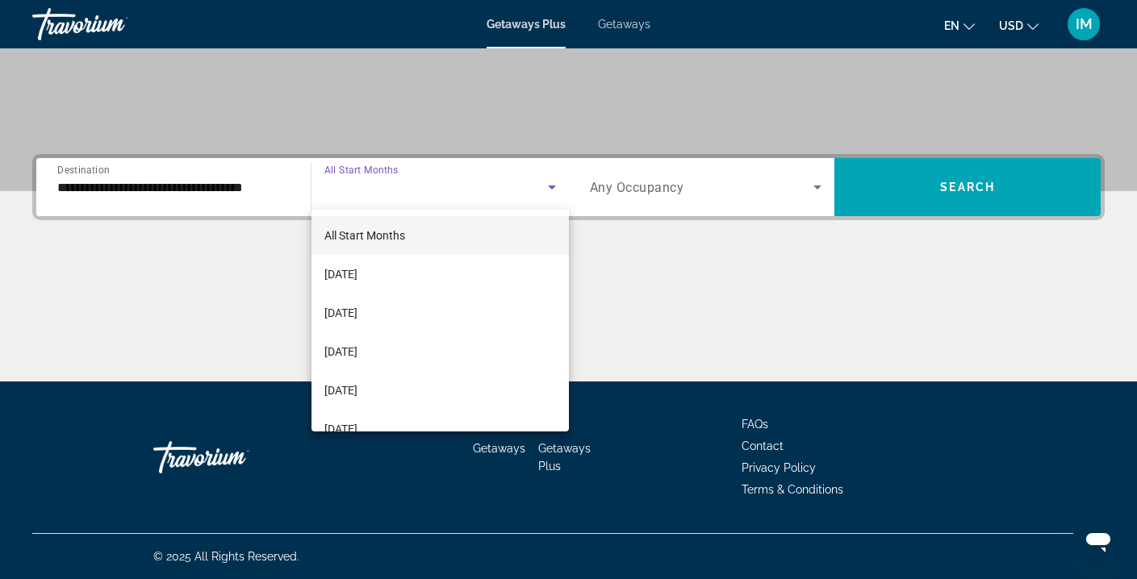
click at [250, 186] on div at bounding box center [568, 289] width 1137 height 579
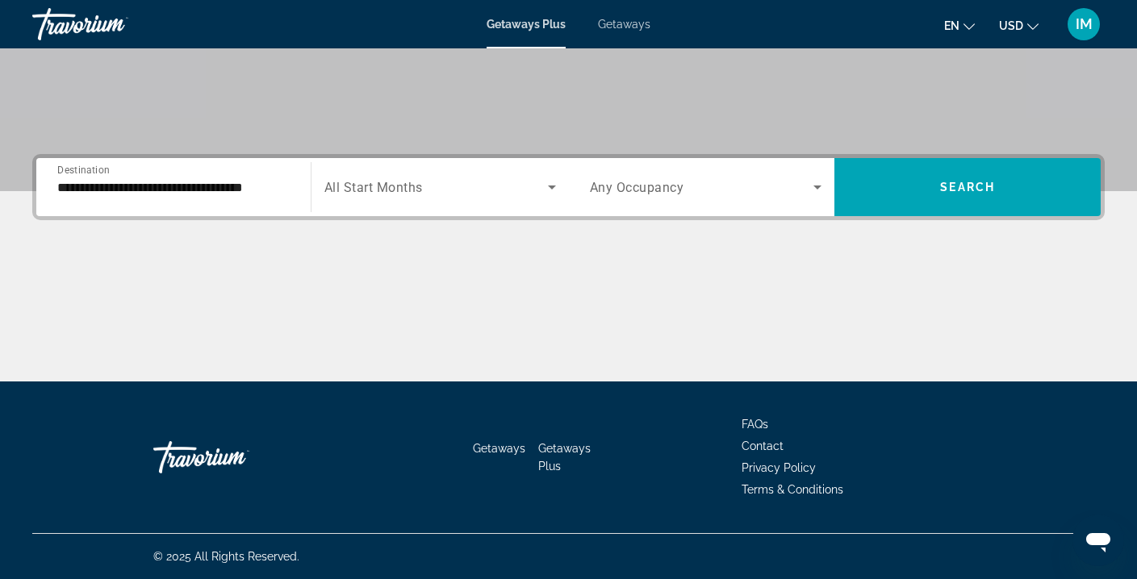
click at [261, 183] on input "**********" at bounding box center [173, 187] width 232 height 19
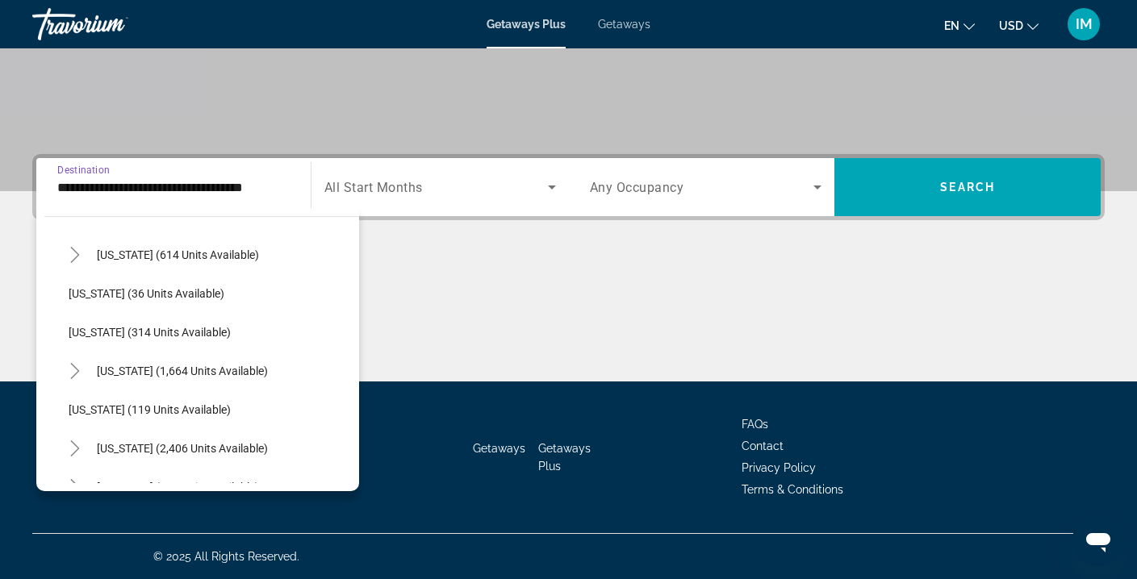
scroll to position [630, 0]
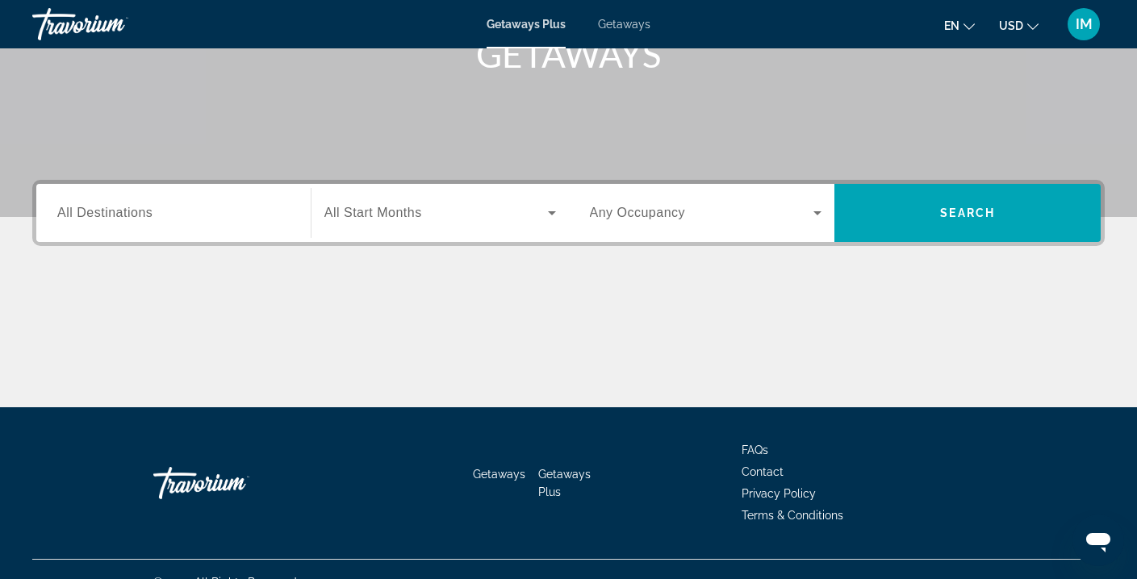
scroll to position [293, 0]
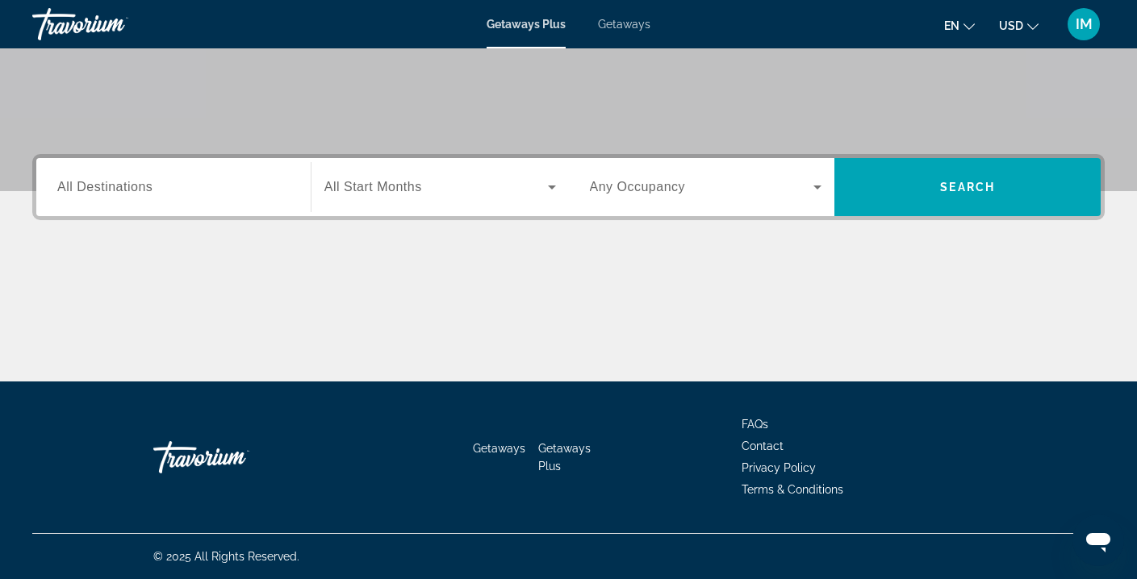
click at [64, 190] on span "All Destinations" at bounding box center [104, 187] width 95 height 14
click at [64, 190] on input "Destination All Destinations" at bounding box center [173, 187] width 232 height 19
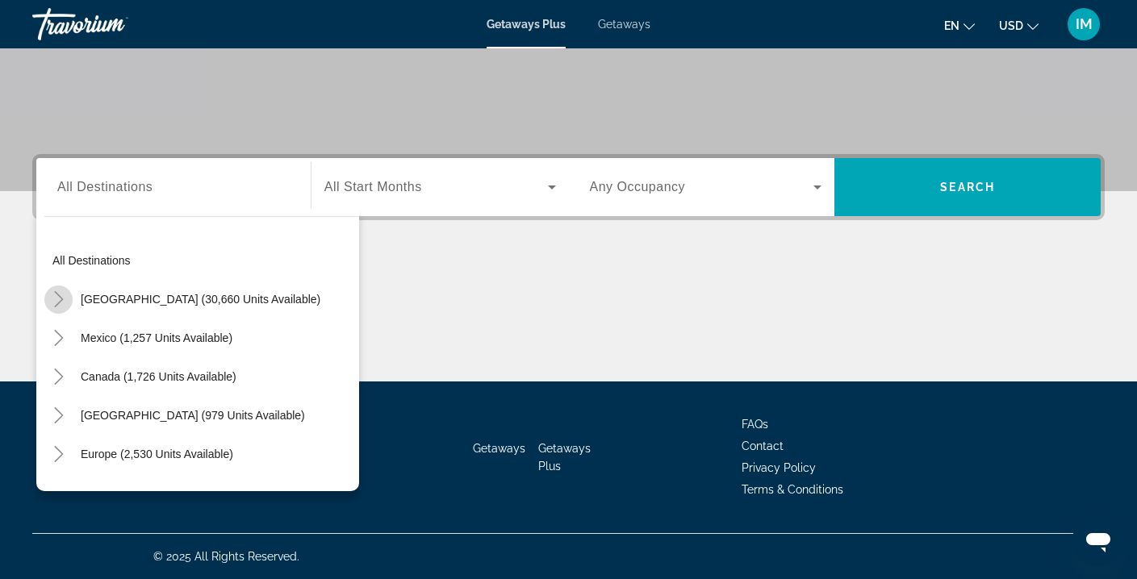
click at [61, 296] on icon "Toggle United States (30,660 units available)" at bounding box center [59, 299] width 16 height 16
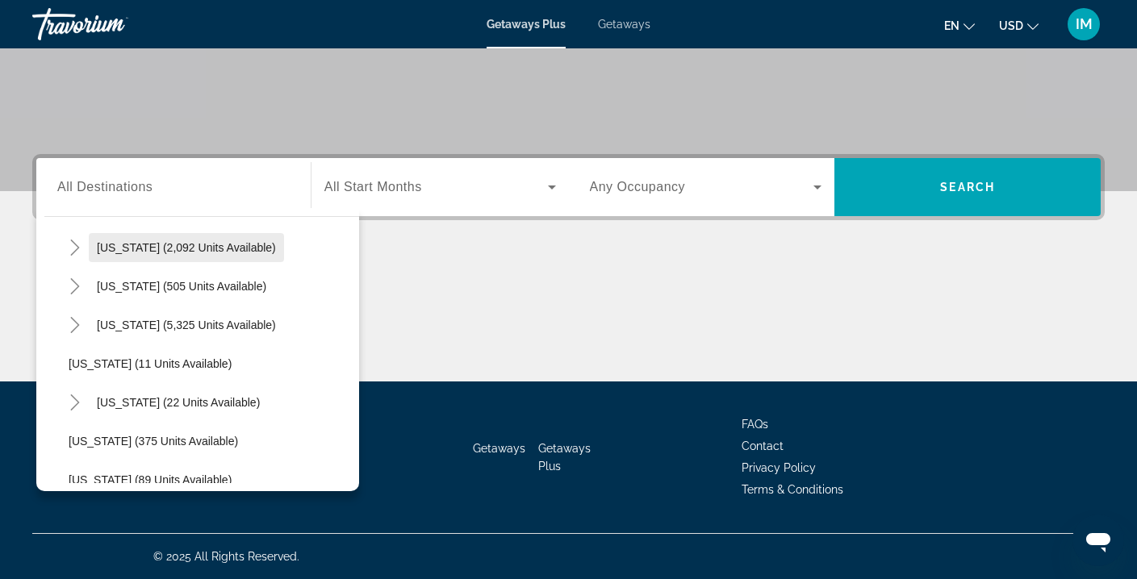
scroll to position [167, 0]
click at [82, 330] on icon "Toggle Florida (5,325 units available)" at bounding box center [75, 326] width 16 height 16
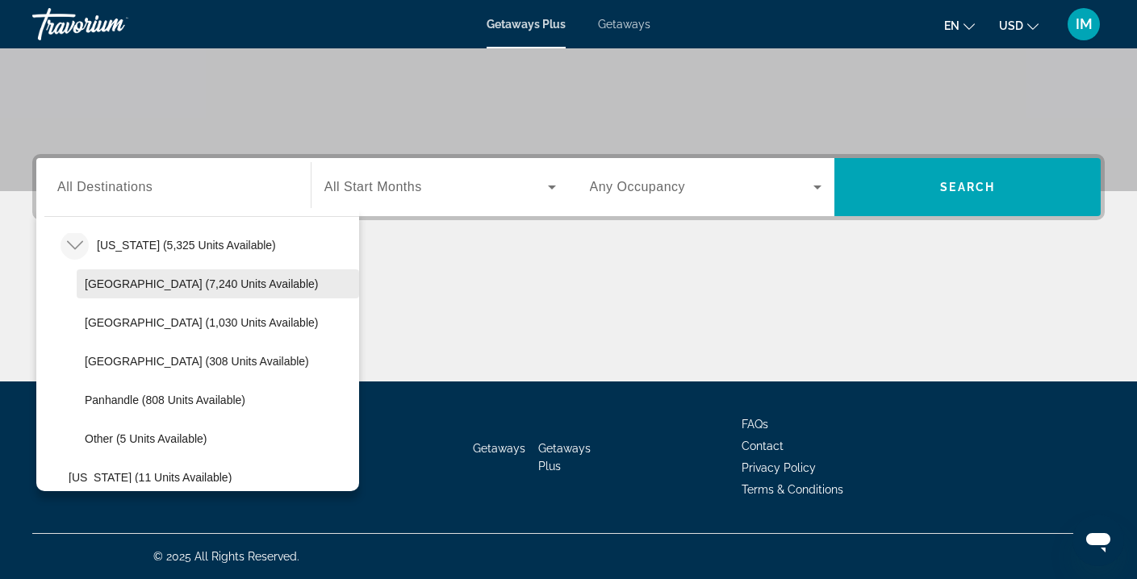
scroll to position [249, 0]
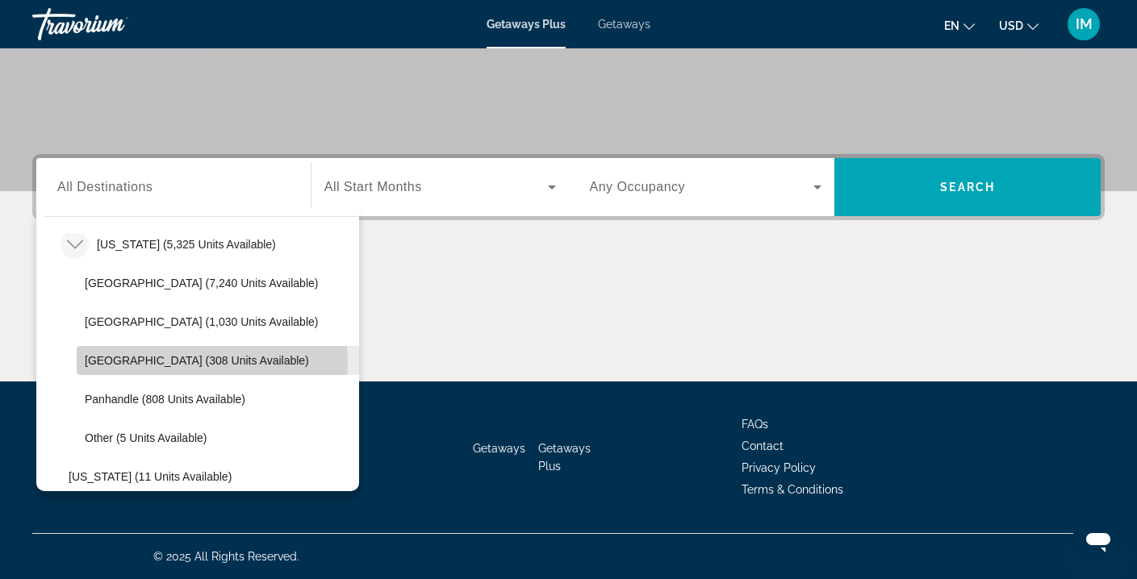
click at [153, 364] on span "[GEOGRAPHIC_DATA] (308 units available)" at bounding box center [197, 360] width 224 height 13
type input "**********"
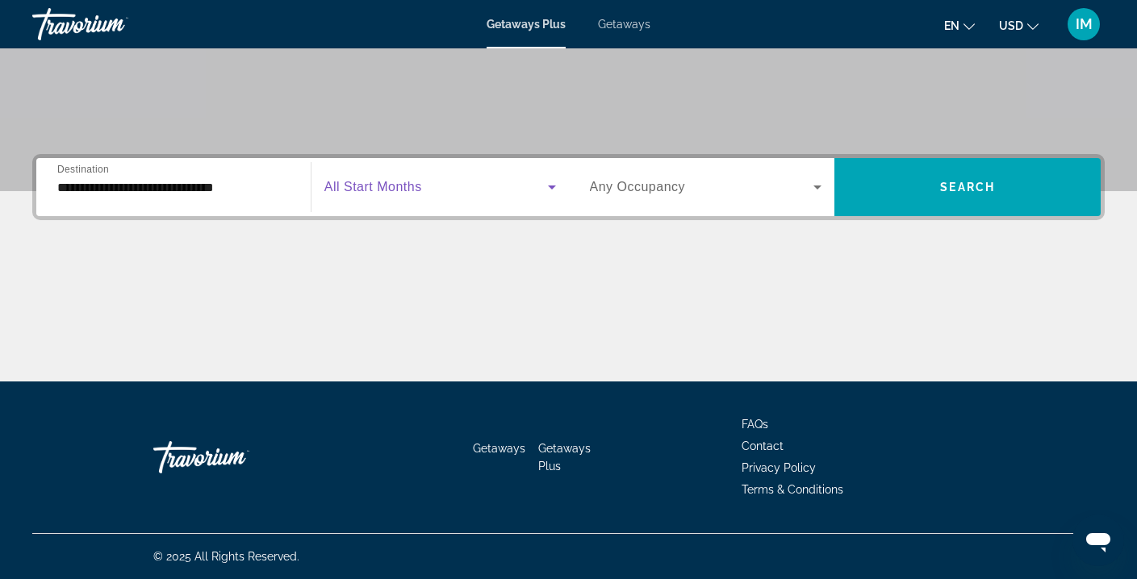
click at [538, 191] on span "Search widget" at bounding box center [436, 187] width 224 height 19
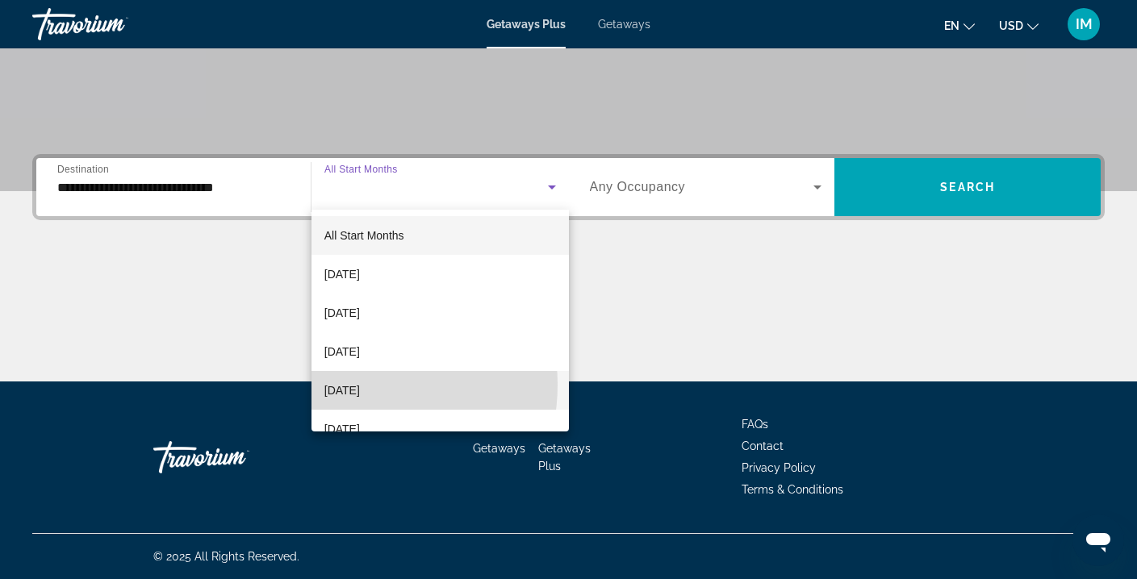
click at [349, 385] on span "[DATE]" at bounding box center [342, 390] width 36 height 19
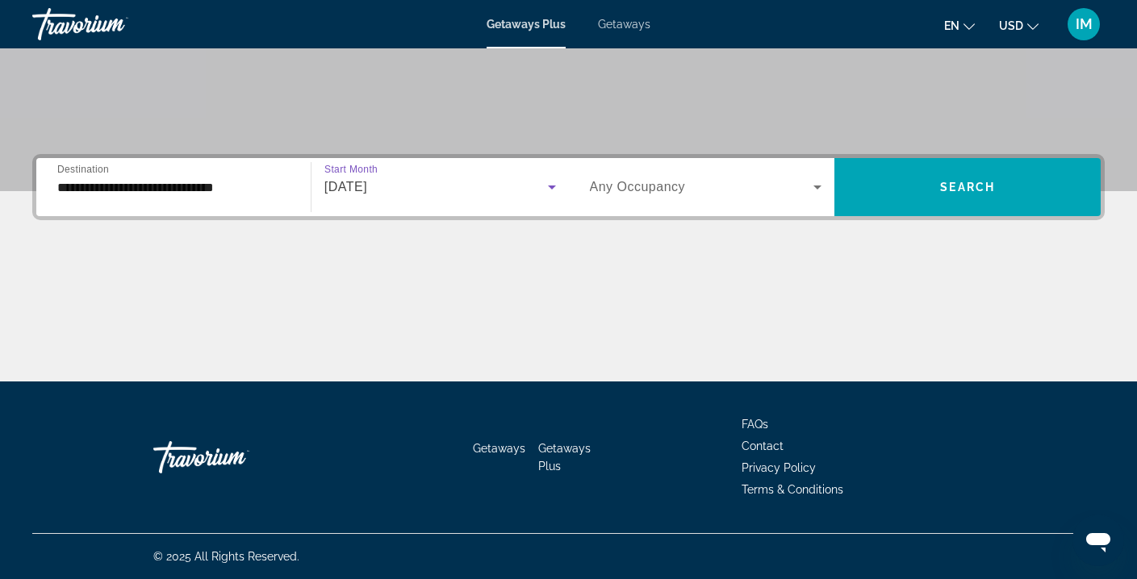
click at [808, 191] on icon "Search widget" at bounding box center [817, 187] width 19 height 19
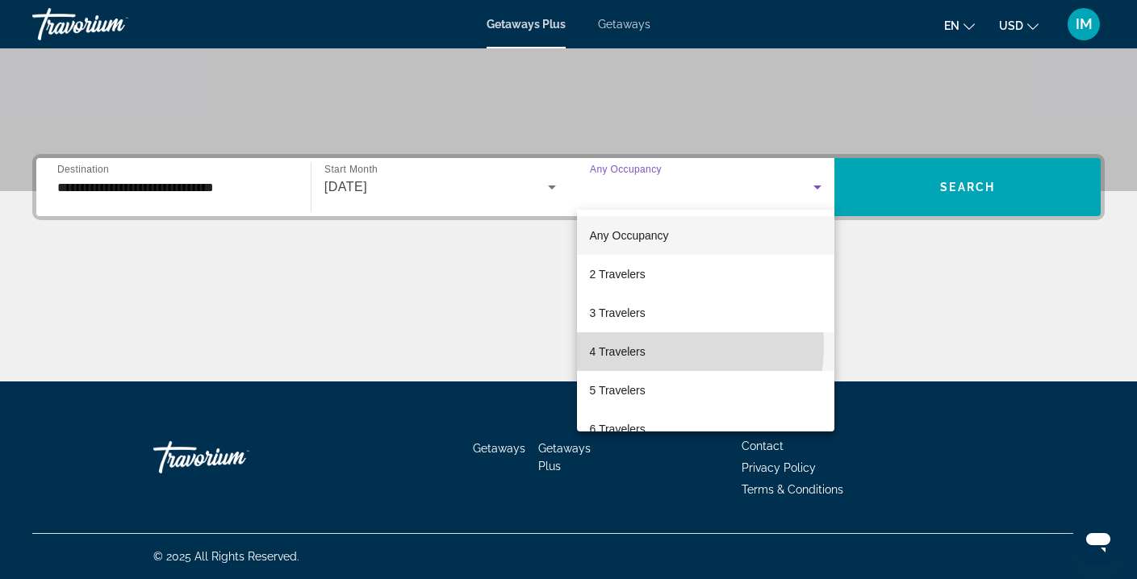
click at [611, 344] on span "4 Travelers" at bounding box center [618, 351] width 56 height 19
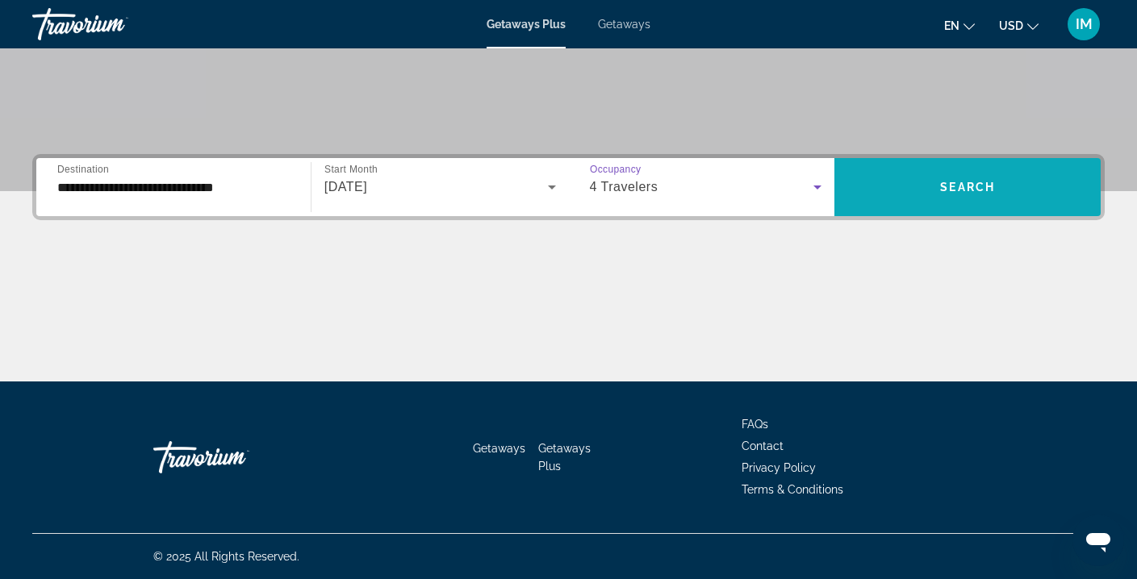
click at [935, 179] on span "Search widget" at bounding box center [968, 187] width 266 height 39
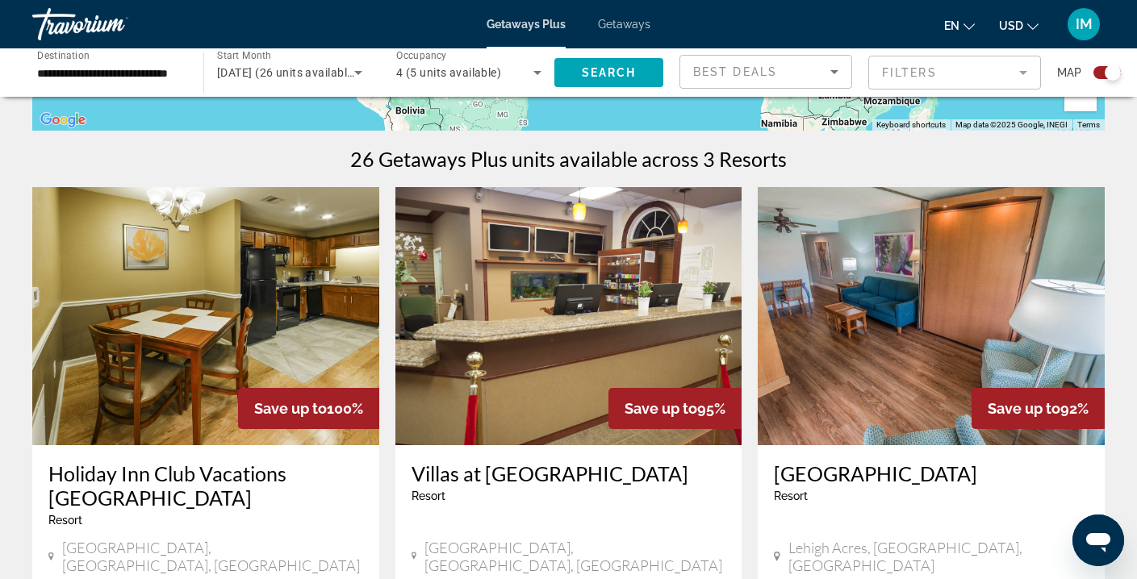
scroll to position [480, 0]
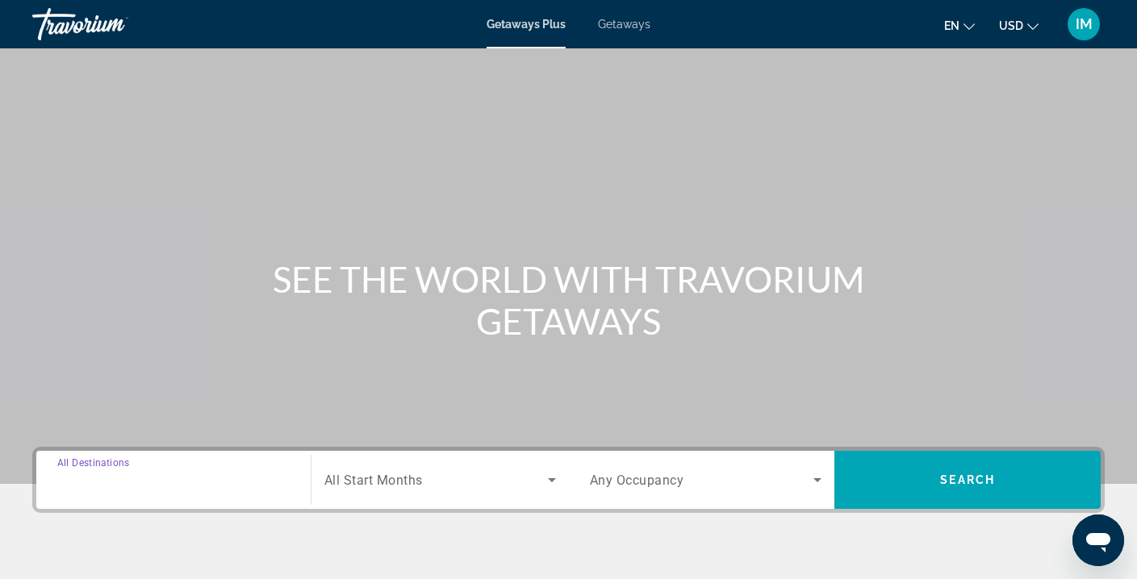
click at [156, 482] on input "Destination All Destinations" at bounding box center [173, 480] width 232 height 19
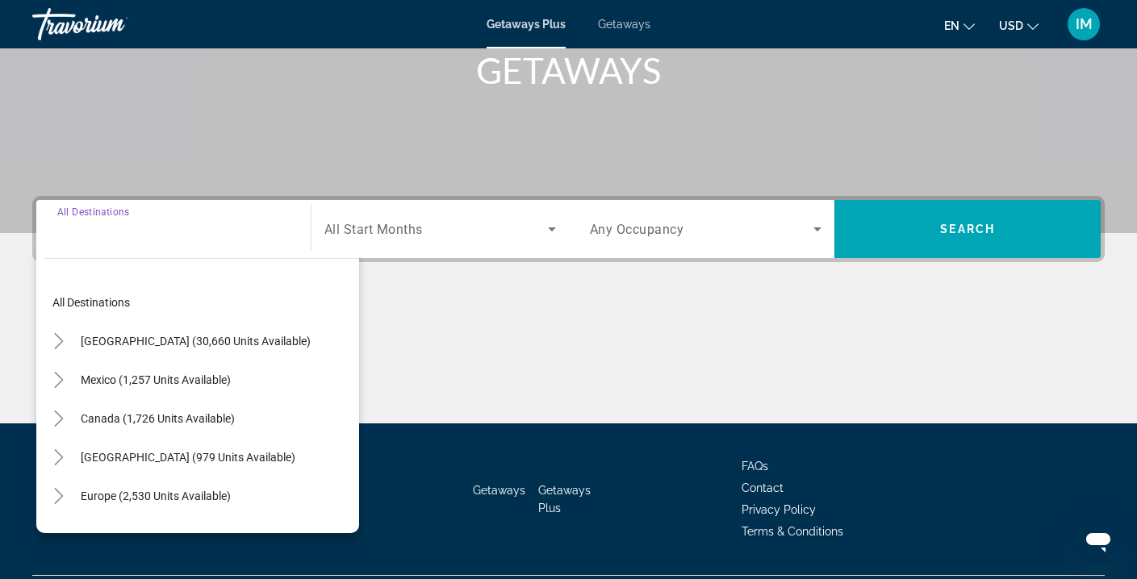
scroll to position [293, 0]
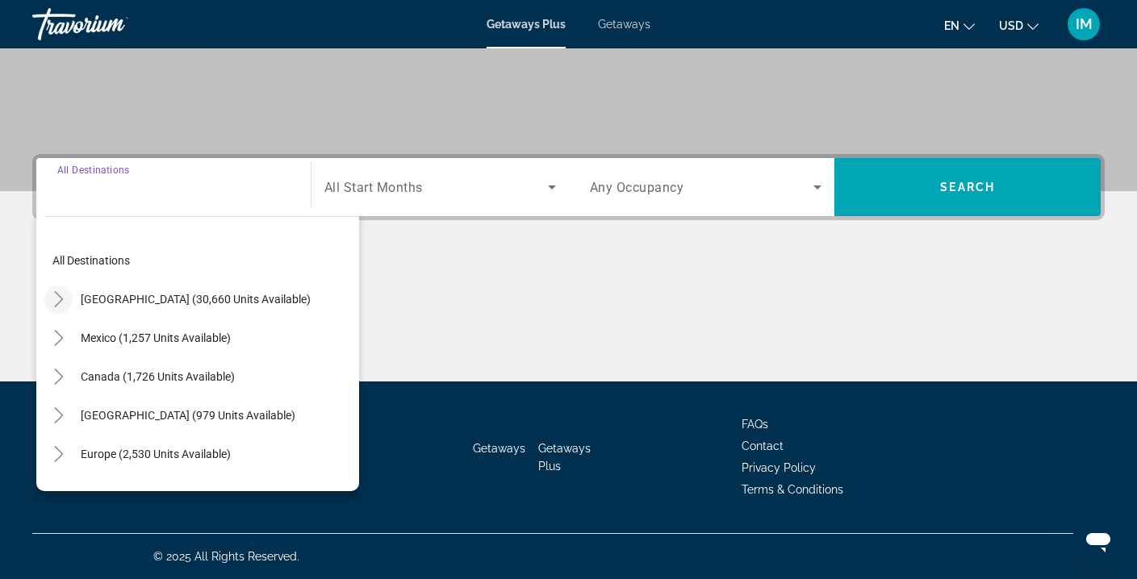
click at [58, 300] on icon "Toggle United States (30,660 units available)" at bounding box center [59, 299] width 16 height 16
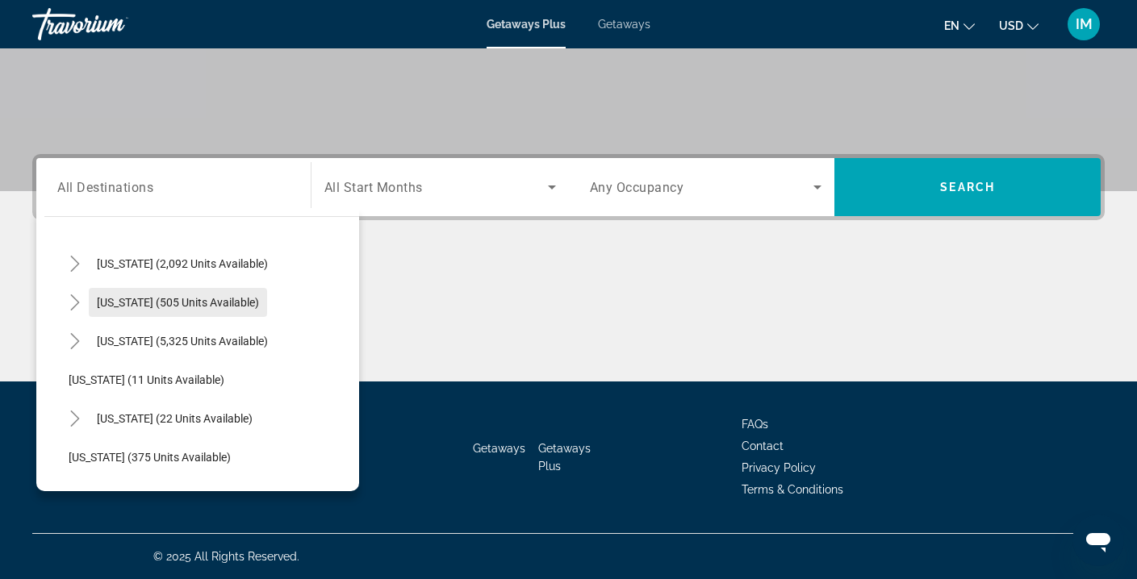
scroll to position [116, 0]
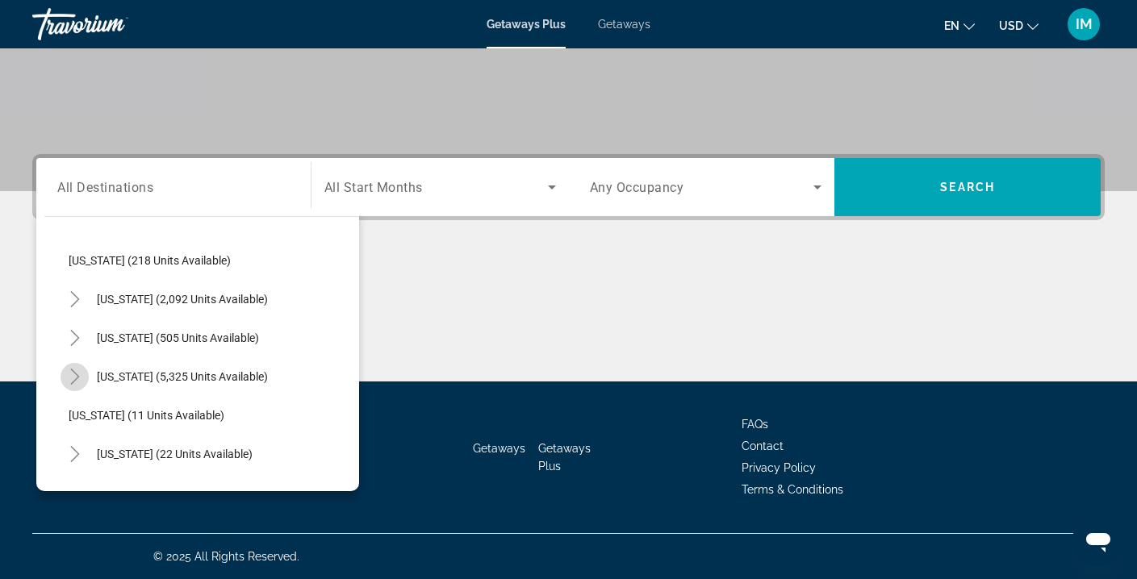
click at [78, 374] on icon "Toggle Florida (5,325 units available)" at bounding box center [75, 377] width 16 height 16
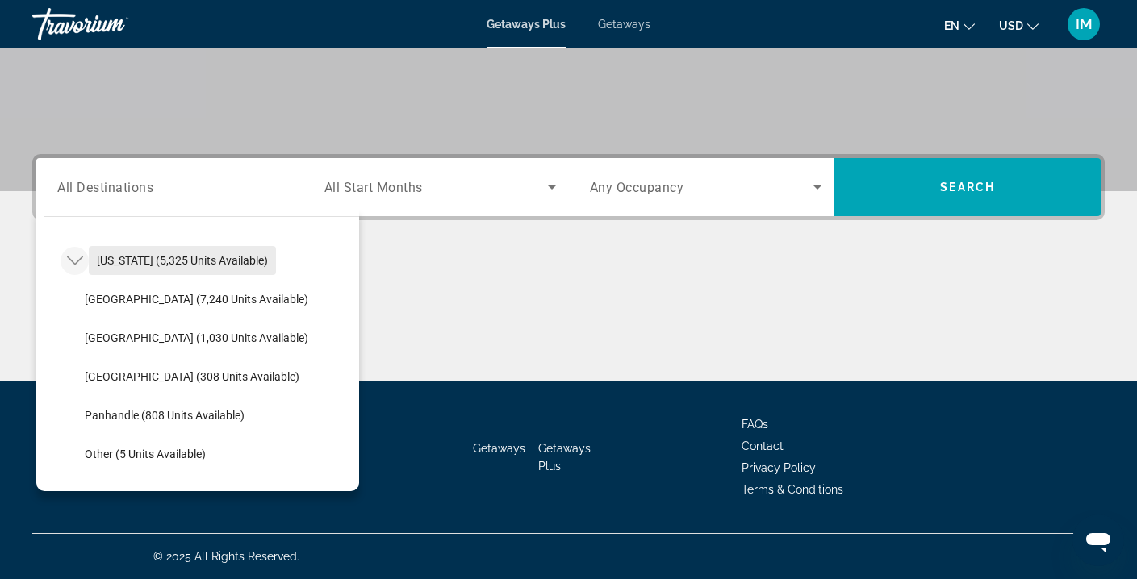
scroll to position [234, 0]
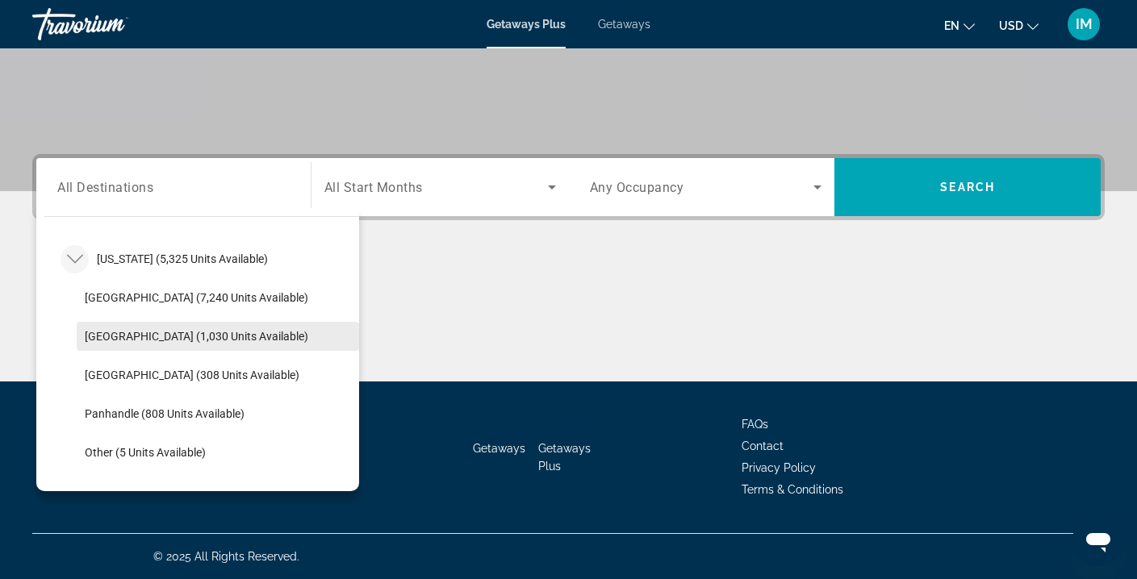
click at [174, 333] on span "[GEOGRAPHIC_DATA] (1,030 units available)" at bounding box center [197, 336] width 224 height 13
type input "**********"
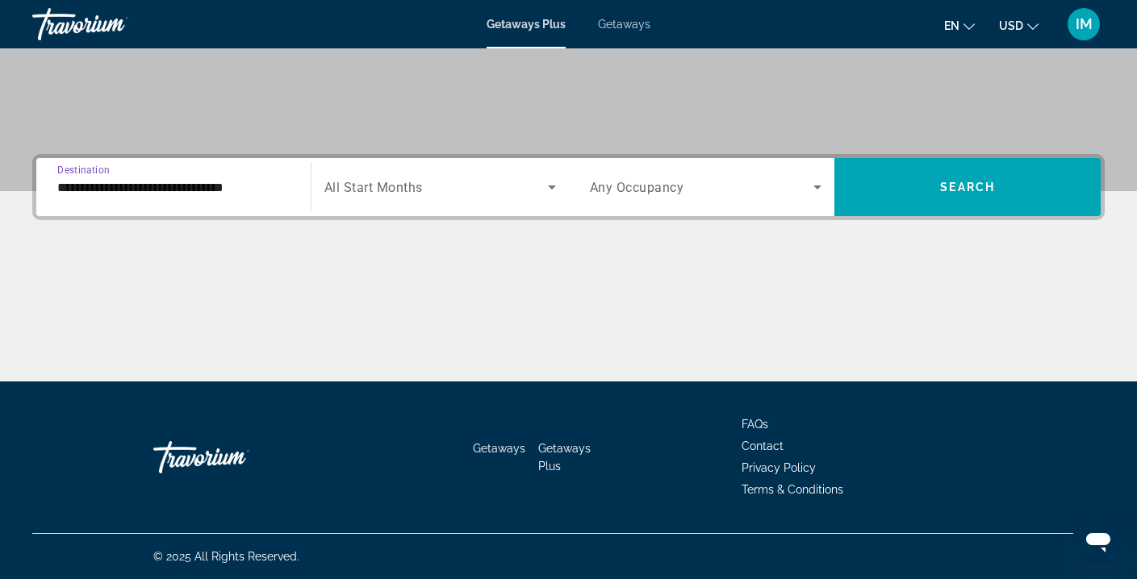
click at [502, 195] on span "Search widget" at bounding box center [436, 187] width 224 height 19
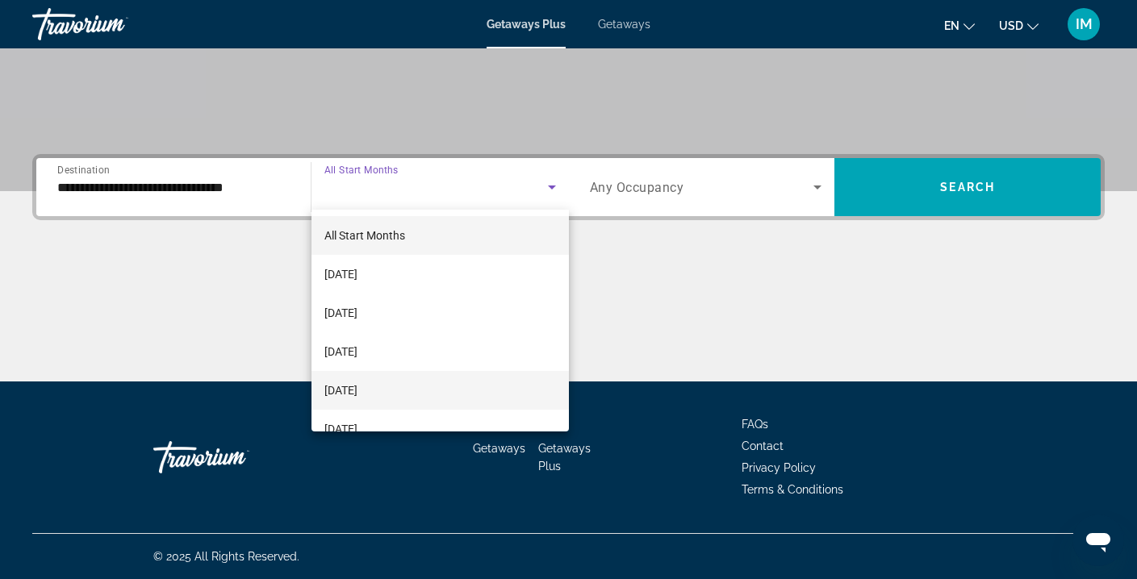
click at [357, 399] on span "[DATE]" at bounding box center [340, 390] width 33 height 19
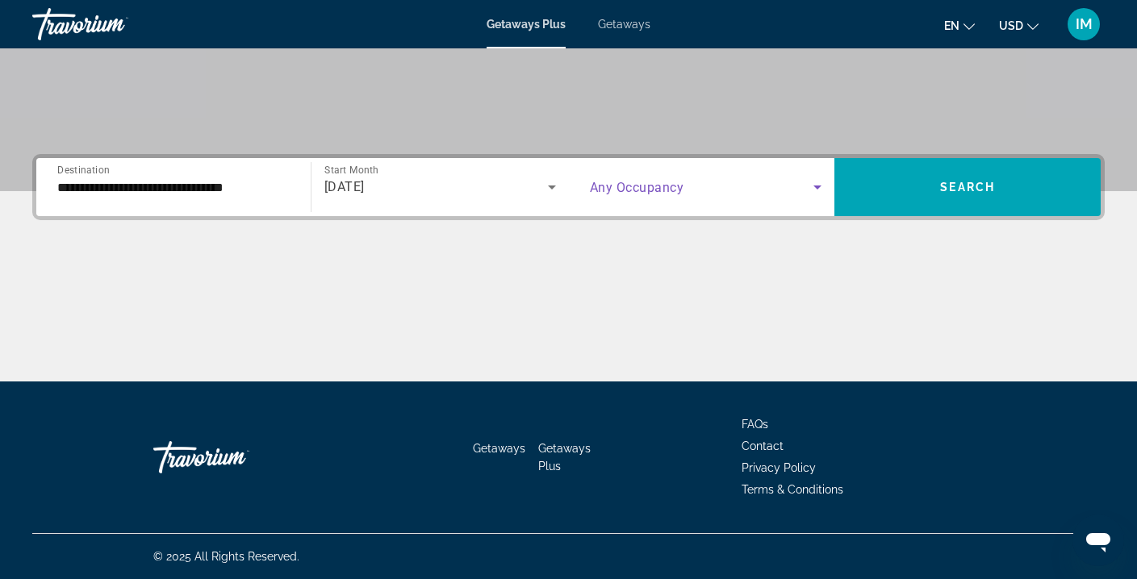
click at [738, 185] on span "Search widget" at bounding box center [702, 187] width 224 height 19
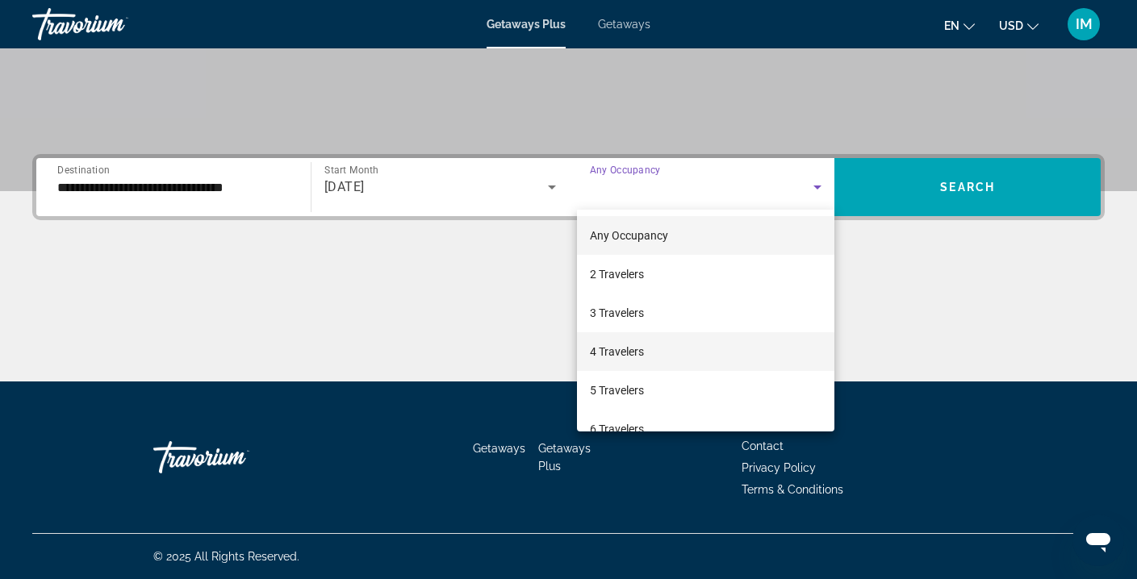
click at [635, 354] on span "4 Travelers" at bounding box center [617, 351] width 54 height 19
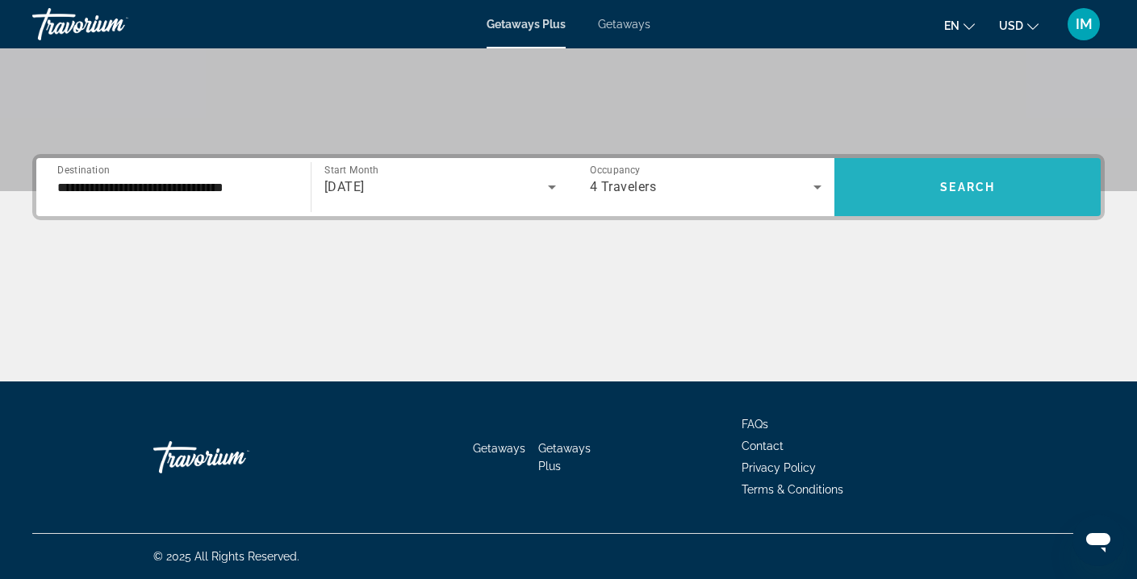
click at [939, 193] on span "Search widget" at bounding box center [968, 187] width 266 height 39
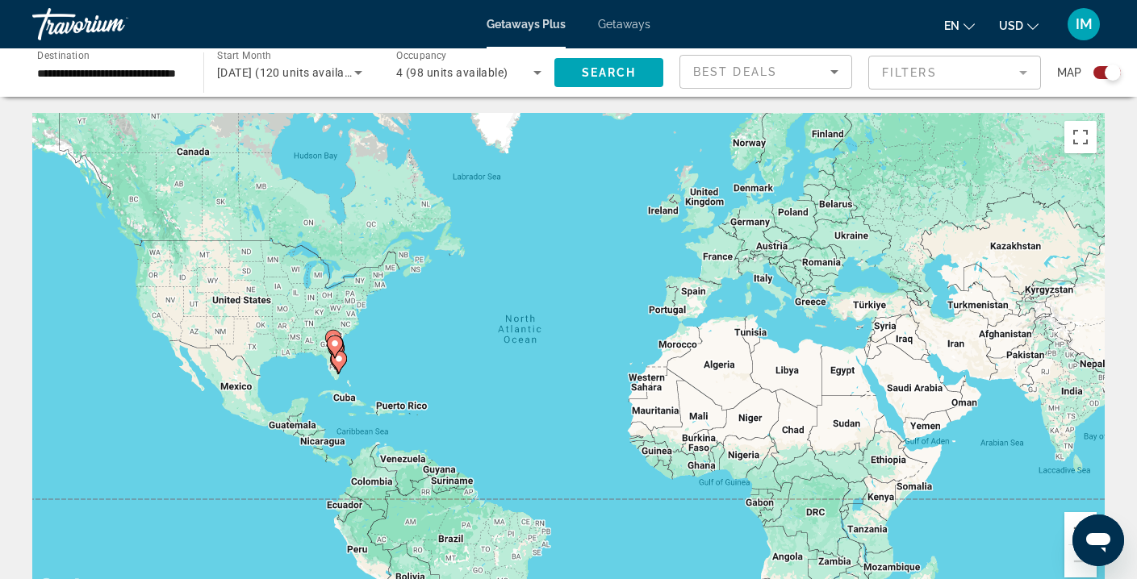
click at [138, 69] on input "**********" at bounding box center [109, 73] width 145 height 19
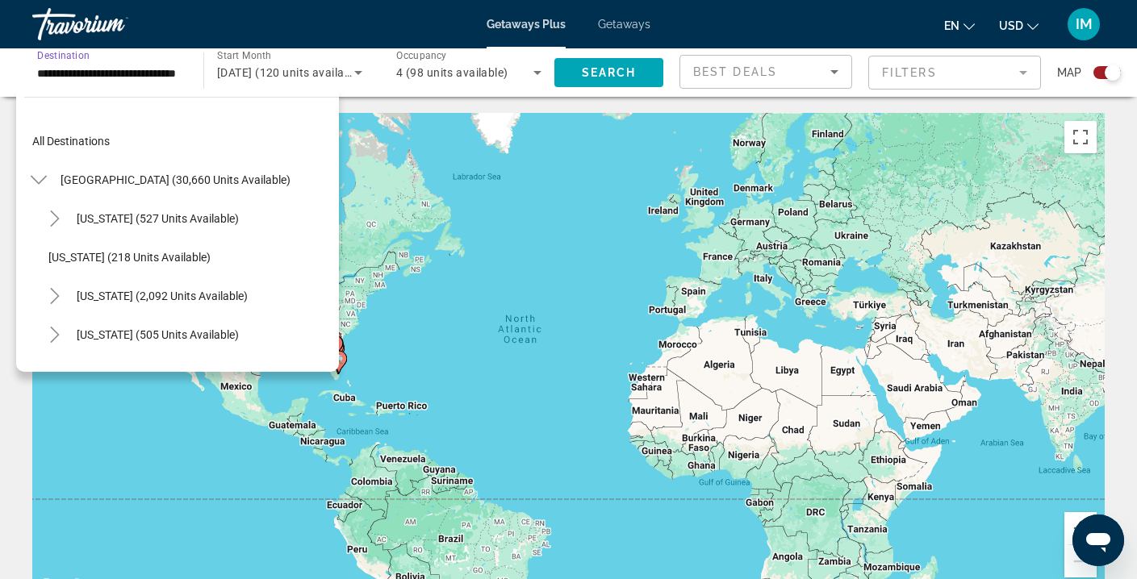
scroll to position [212, 0]
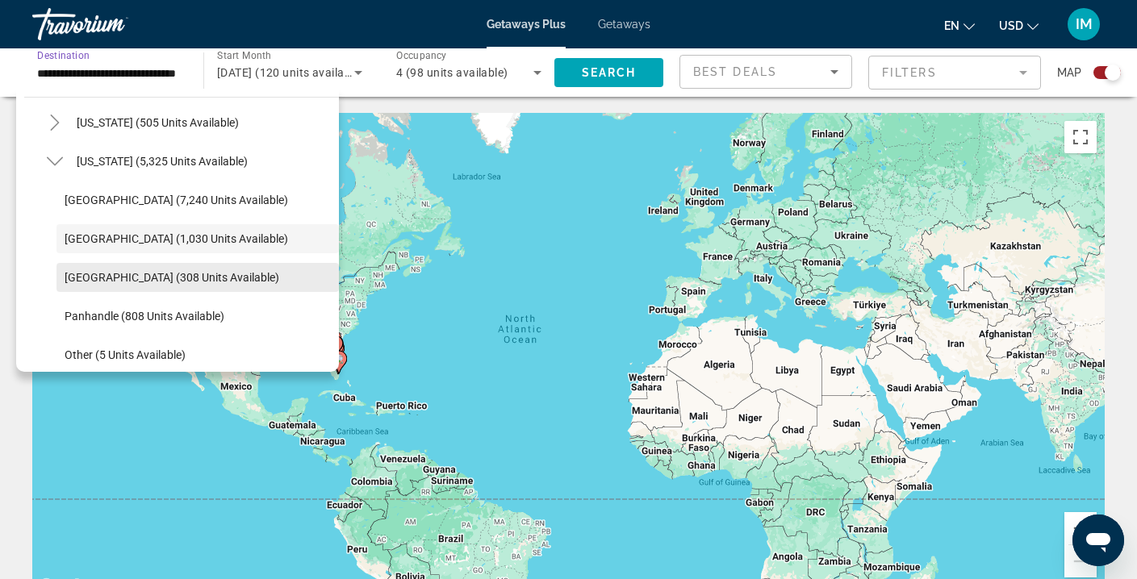
click at [86, 277] on span "West Coast (308 units available)" at bounding box center [172, 277] width 215 height 13
type input "**********"
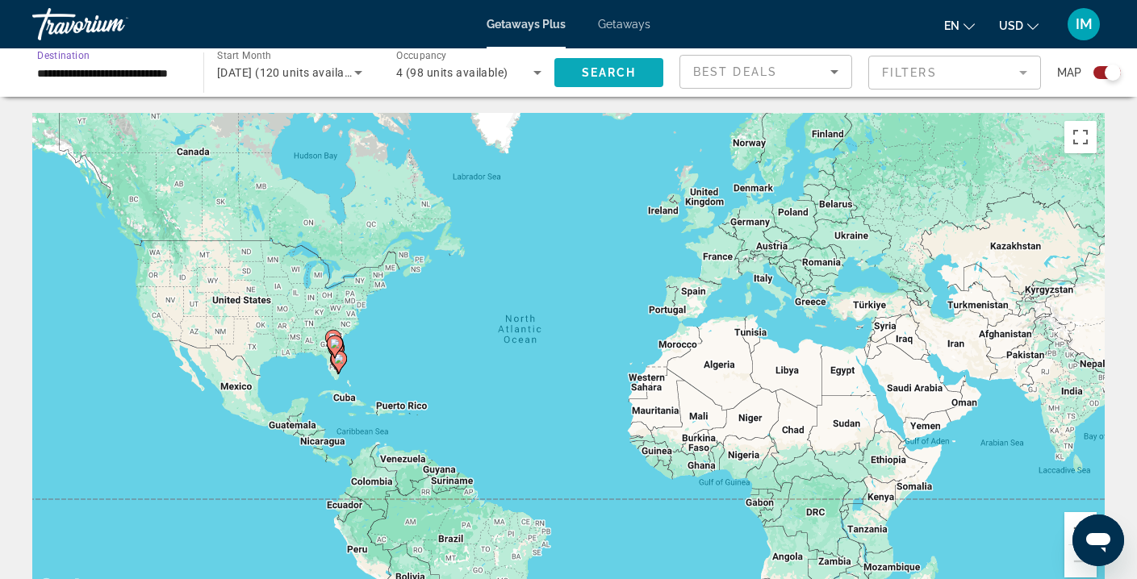
click at [622, 66] on span "Search" at bounding box center [609, 72] width 55 height 13
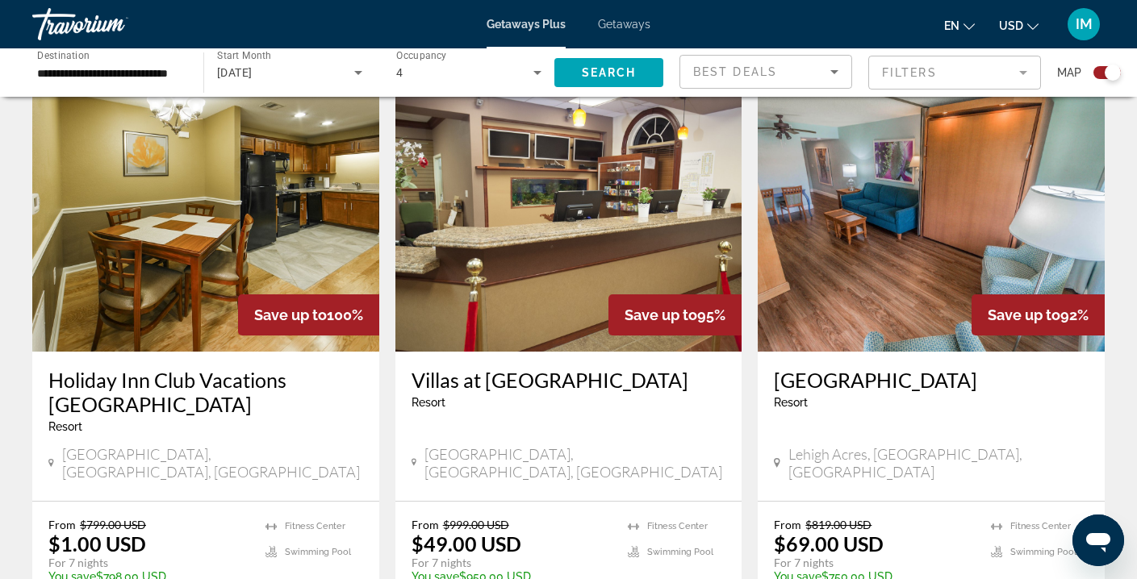
scroll to position [559, 0]
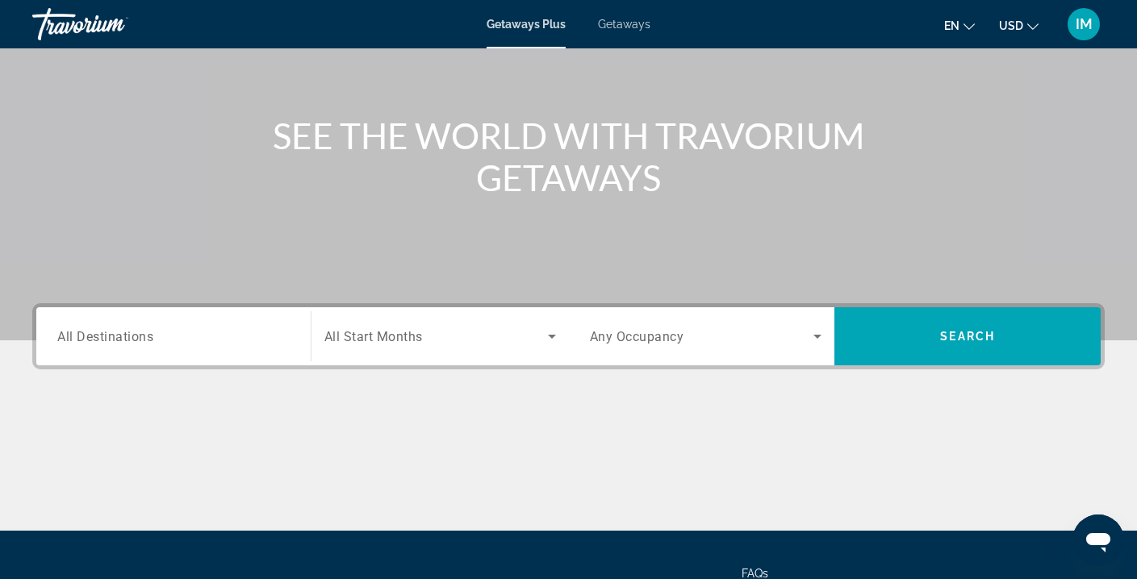
scroll to position [170, 0]
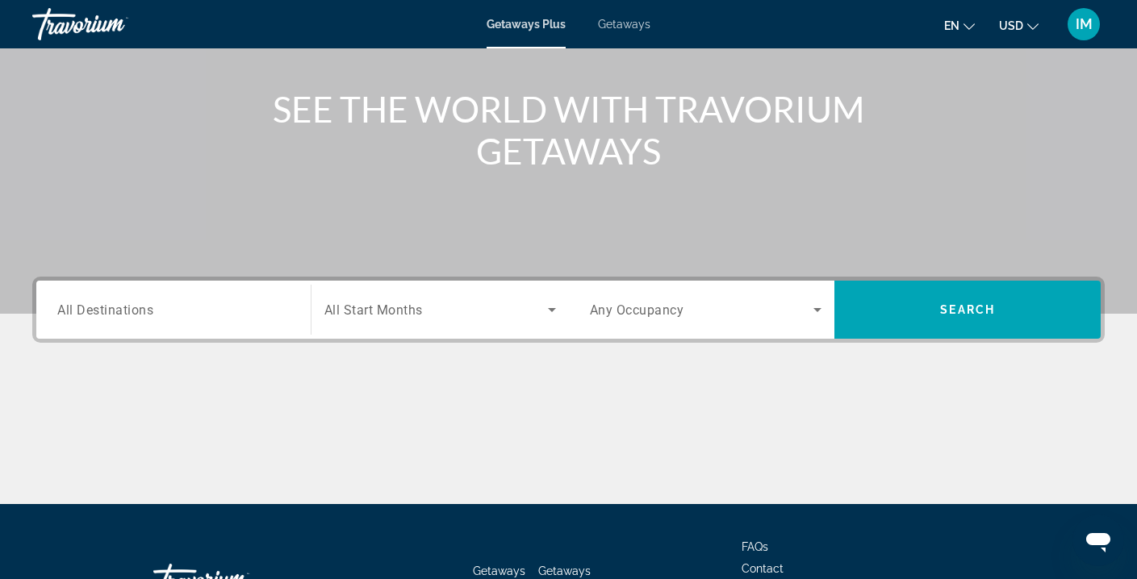
click at [123, 308] on span "All Destinations" at bounding box center [105, 309] width 96 height 15
click at [123, 308] on input "Destination All Destinations" at bounding box center [173, 310] width 232 height 19
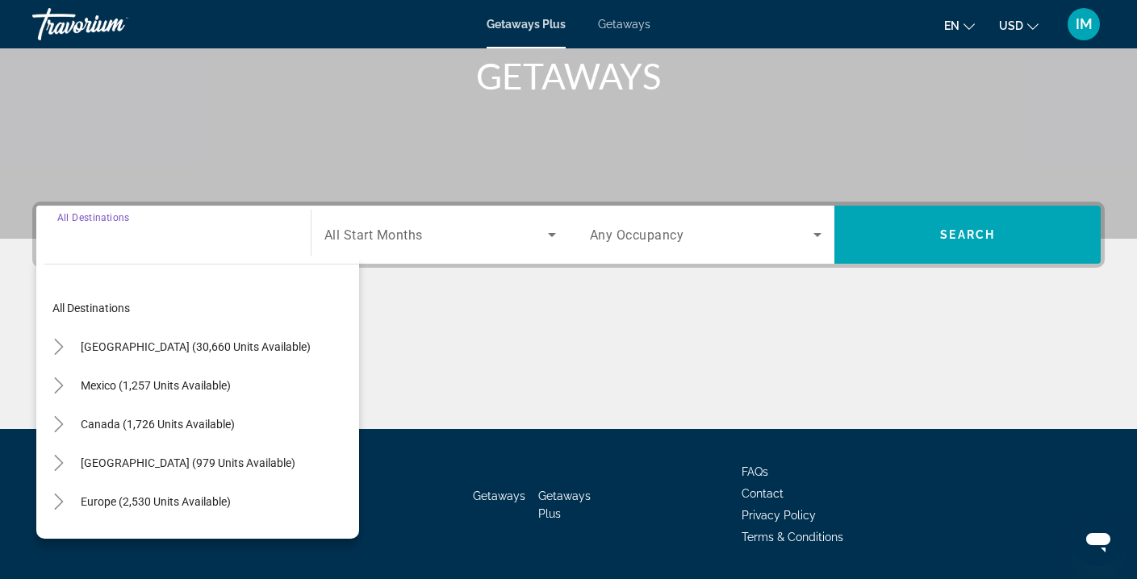
scroll to position [293, 0]
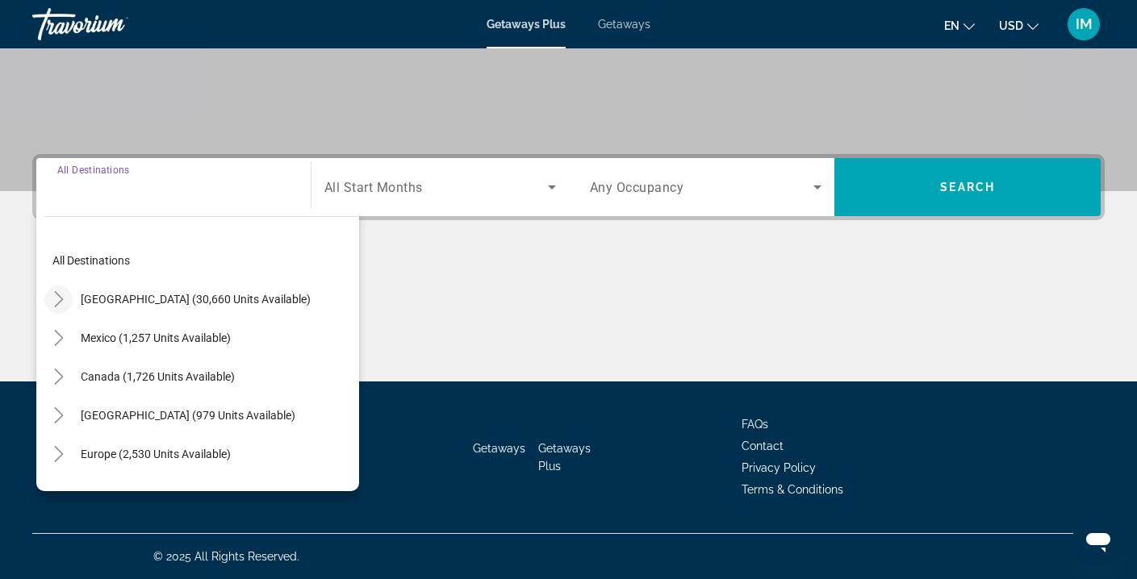
click at [60, 295] on icon "Toggle United States (30,660 units available)" at bounding box center [59, 299] width 16 height 16
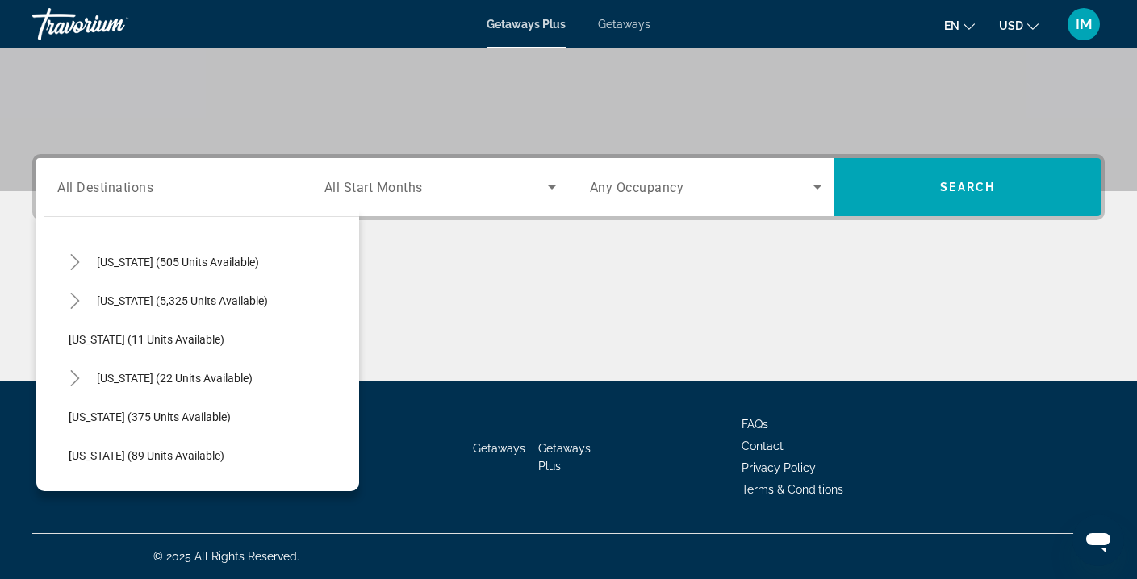
scroll to position [228, 0]
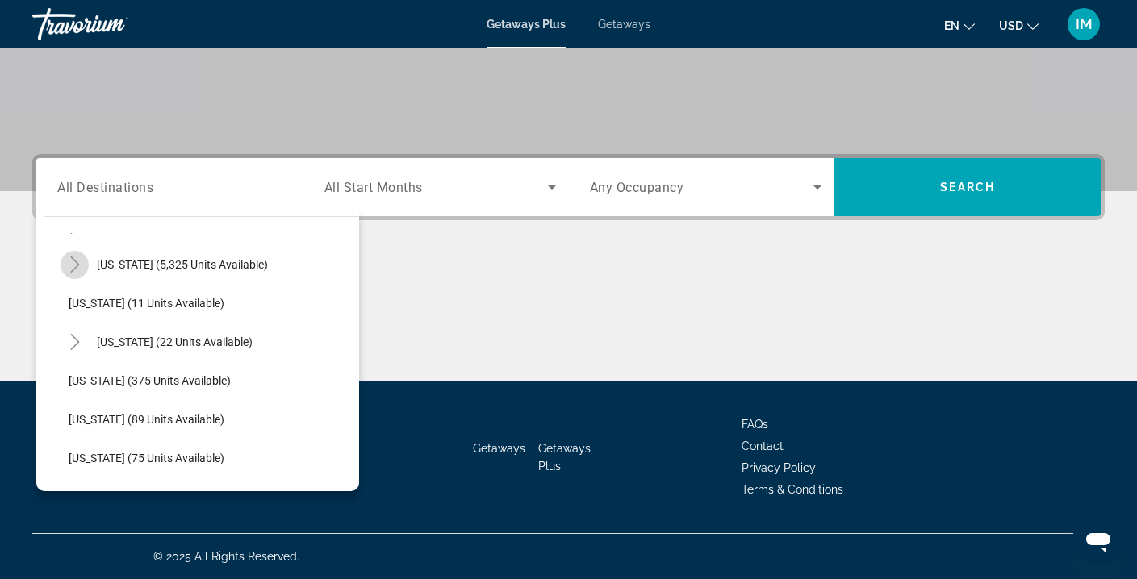
click at [71, 263] on icon "Toggle Florida (5,325 units available)" at bounding box center [75, 265] width 16 height 16
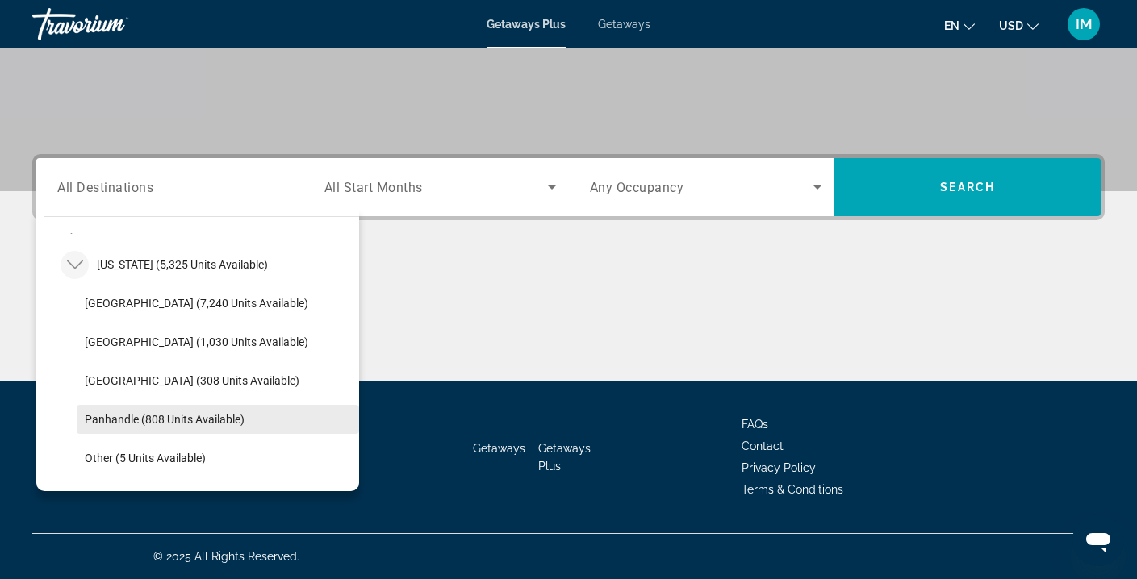
click at [224, 420] on span "Panhandle (808 units available)" at bounding box center [165, 419] width 160 height 13
type input "**********"
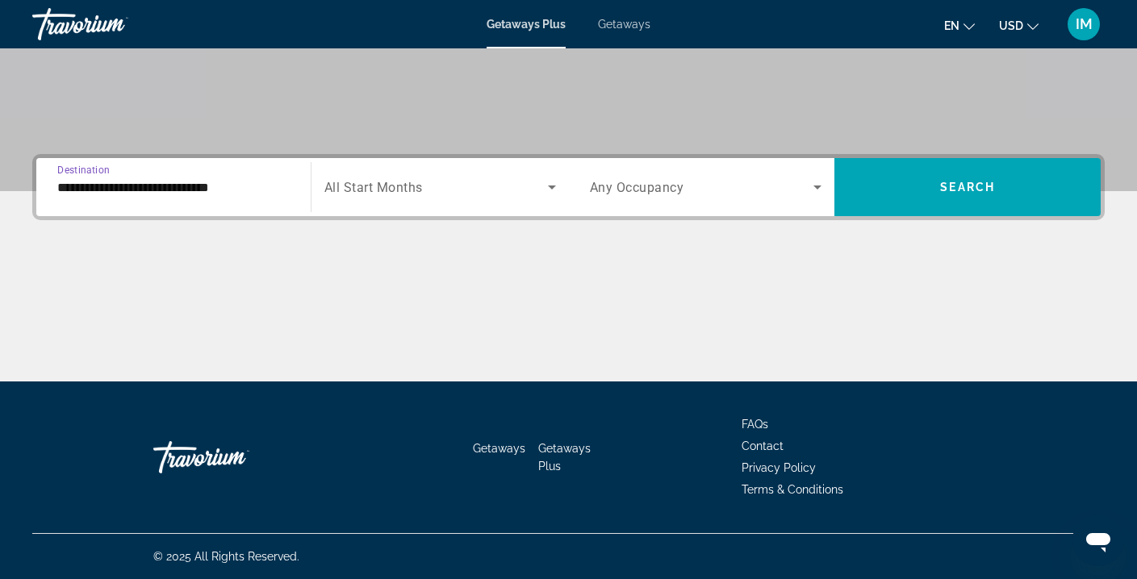
click at [539, 186] on span "Search widget" at bounding box center [436, 187] width 224 height 19
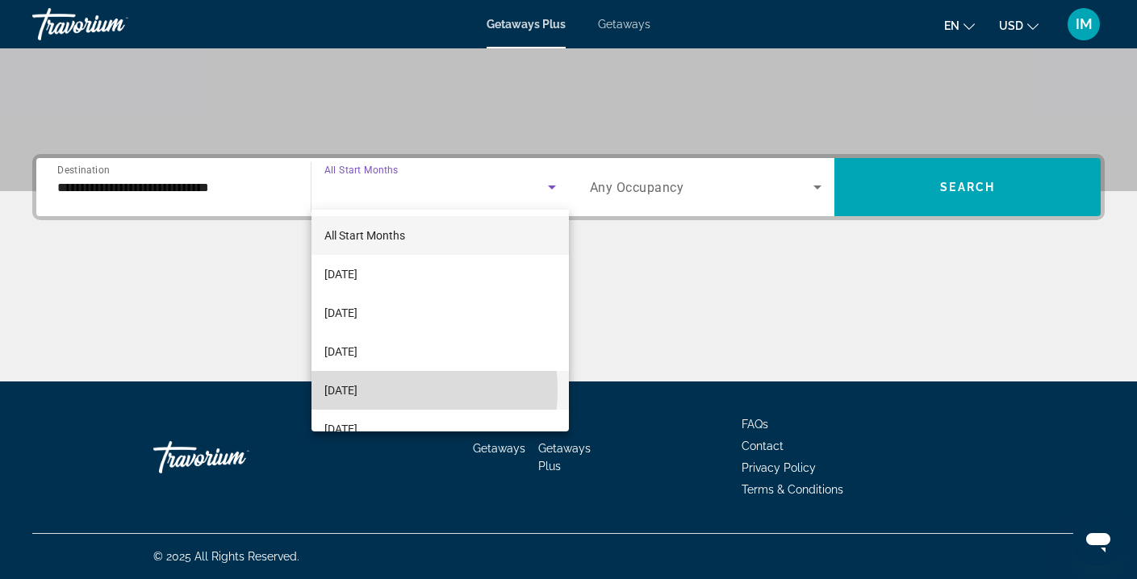
click at [358, 390] on span "[DATE]" at bounding box center [340, 390] width 33 height 19
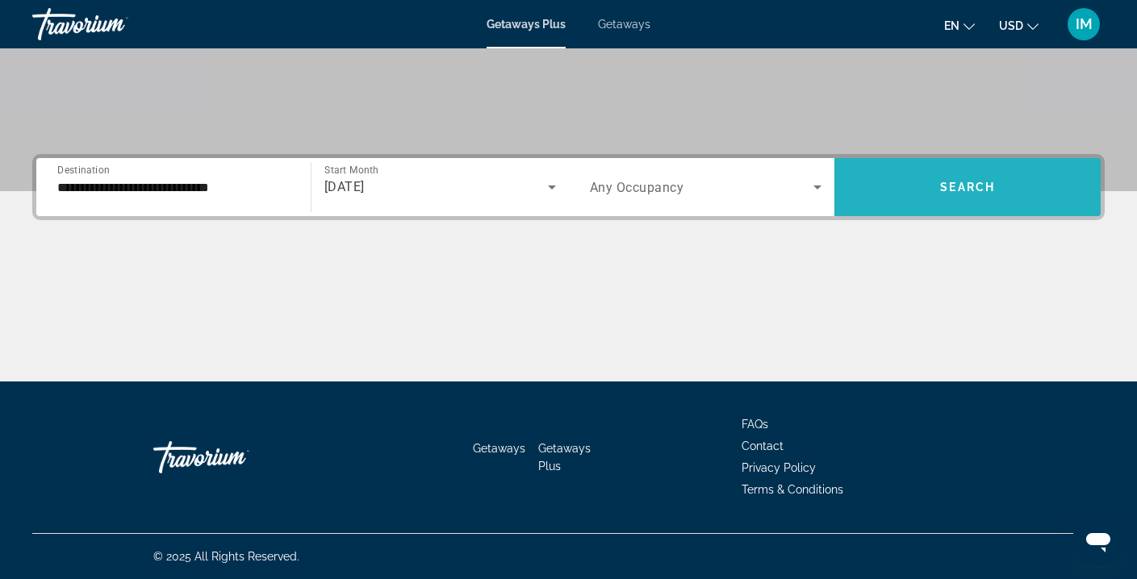
click at [898, 186] on span "Search widget" at bounding box center [968, 187] width 266 height 39
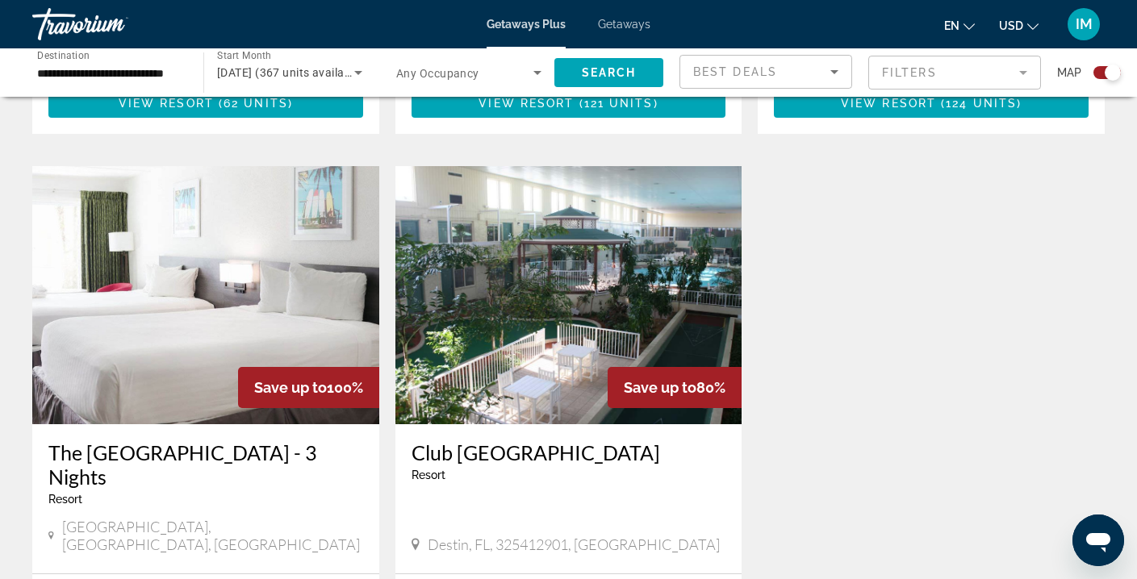
scroll to position [1130, 0]
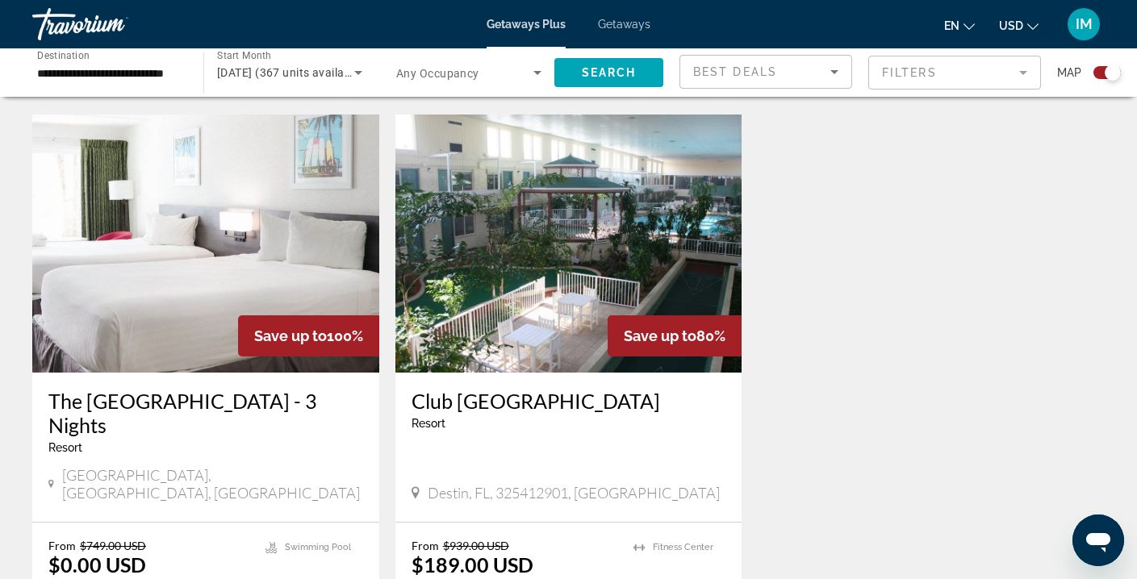
click at [649, 240] on img "Main content" at bounding box center [568, 244] width 347 height 258
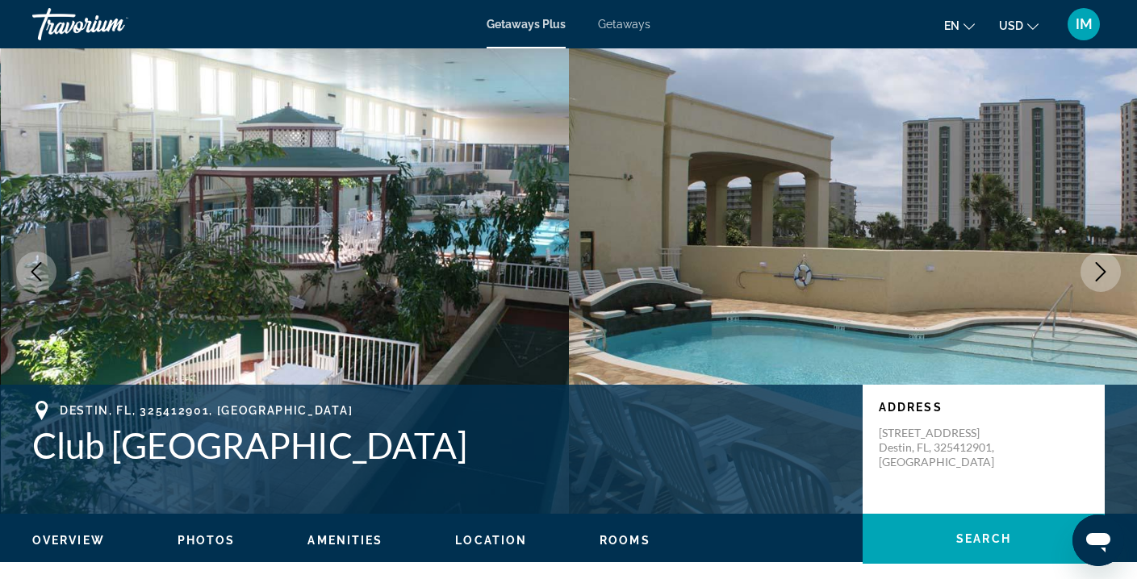
scroll to position [18, 0]
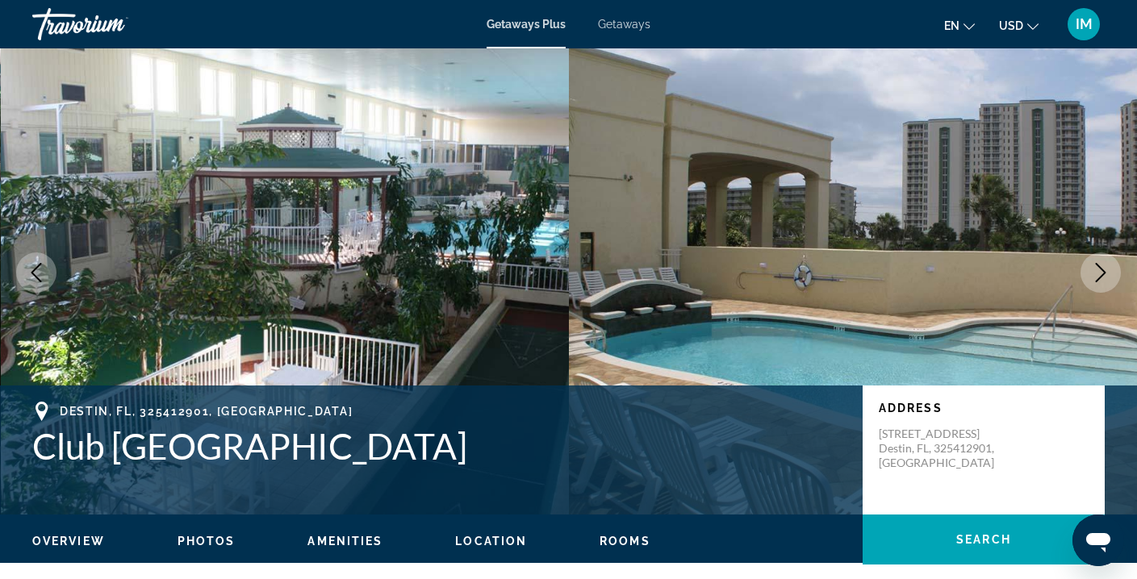
click at [1106, 266] on icon "Next image" at bounding box center [1100, 272] width 19 height 19
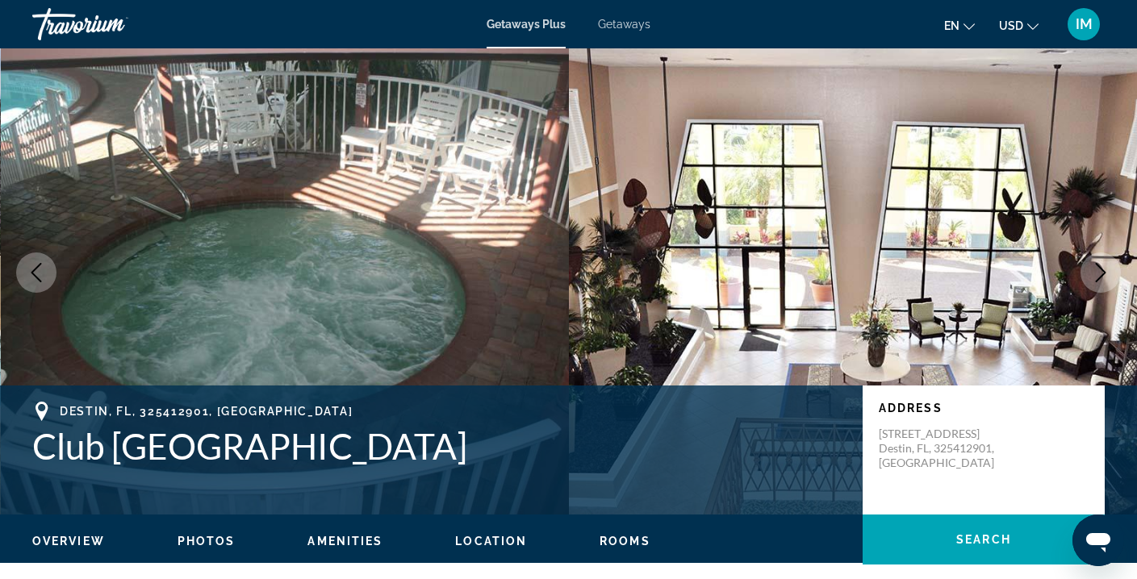
click at [1106, 266] on icon "Next image" at bounding box center [1100, 272] width 19 height 19
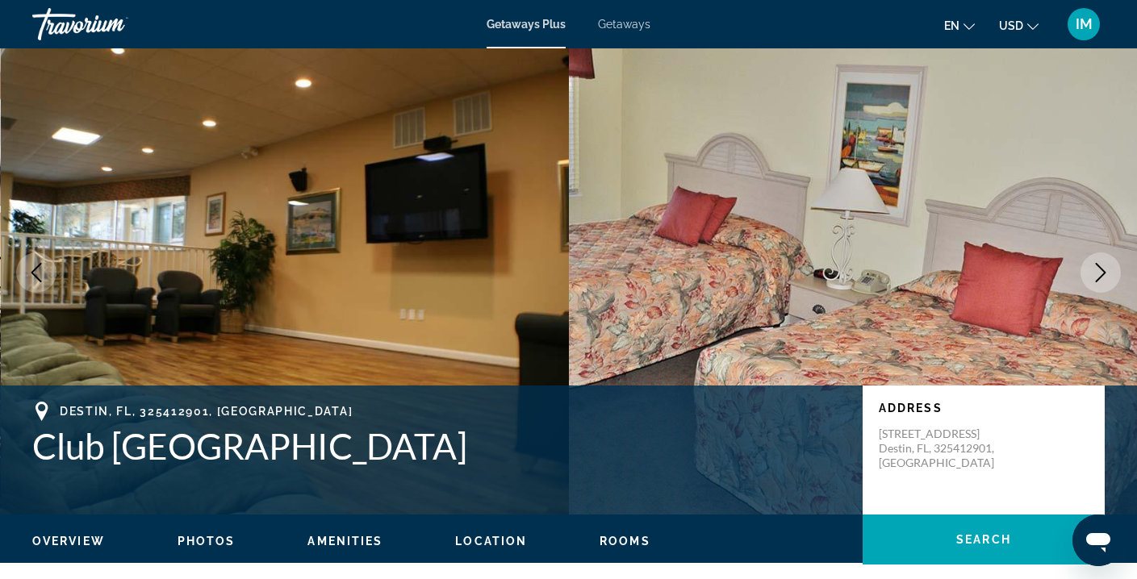
click at [1106, 266] on icon "Next image" at bounding box center [1100, 272] width 19 height 19
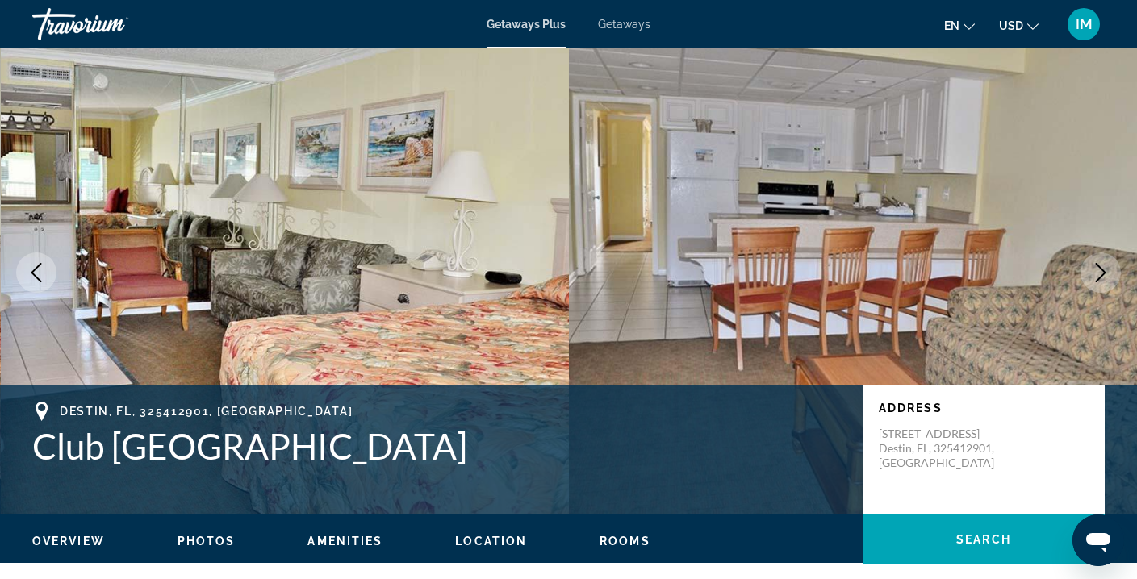
click at [1106, 266] on icon "Next image" at bounding box center [1100, 272] width 19 height 19
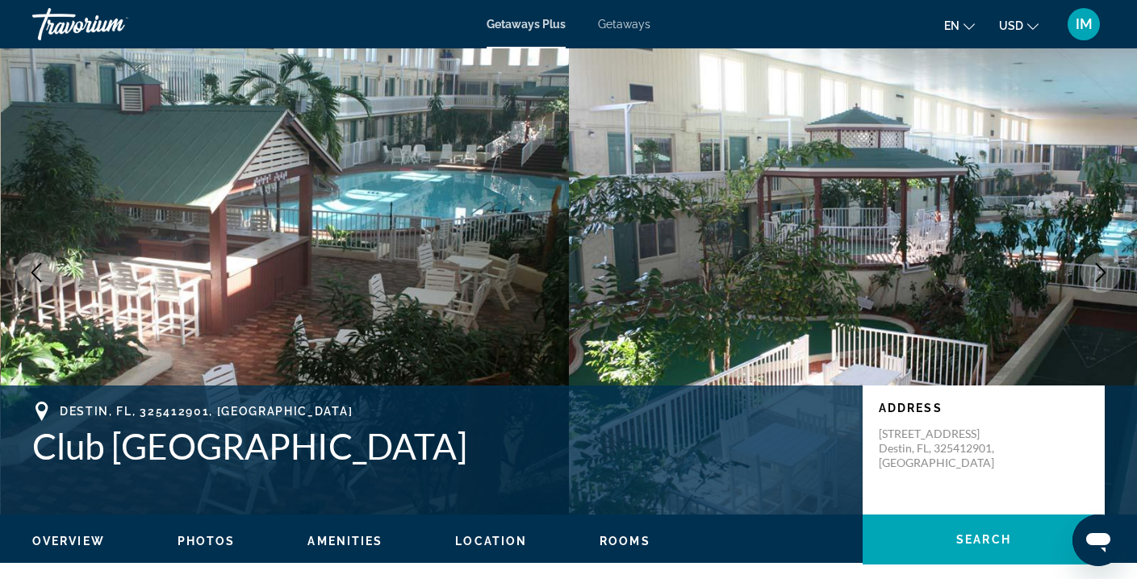
click at [1106, 266] on icon "Next image" at bounding box center [1100, 272] width 19 height 19
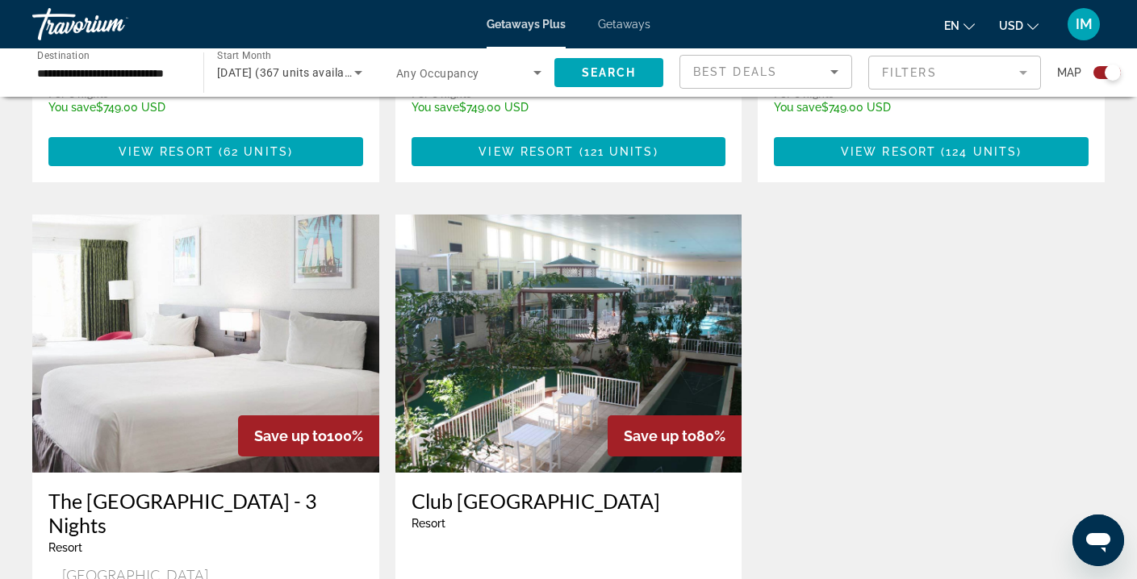
scroll to position [1129, 0]
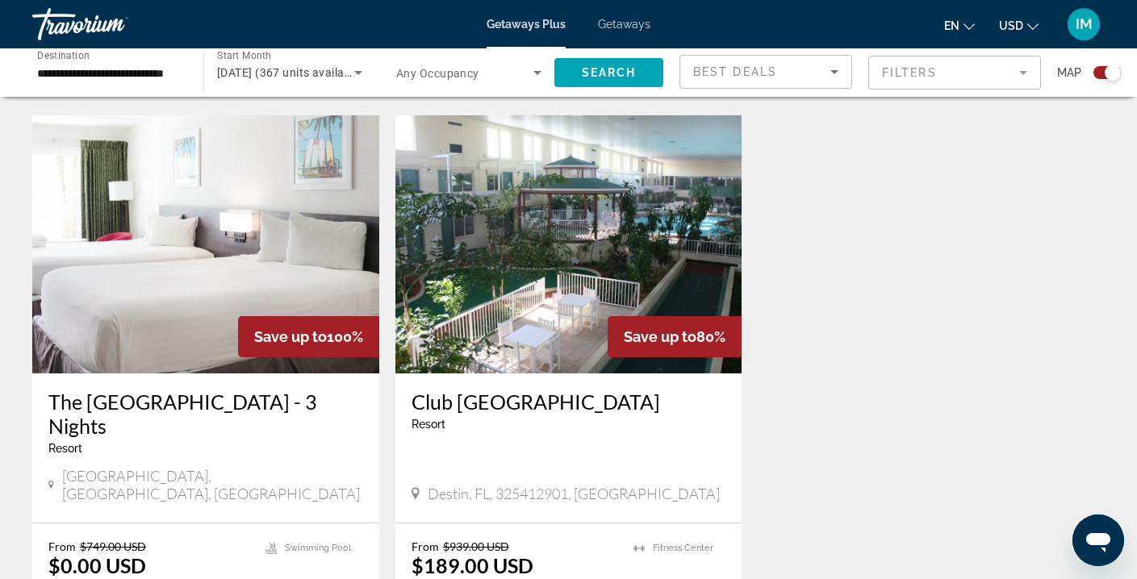
click at [235, 230] on img "Main content" at bounding box center [205, 244] width 347 height 258
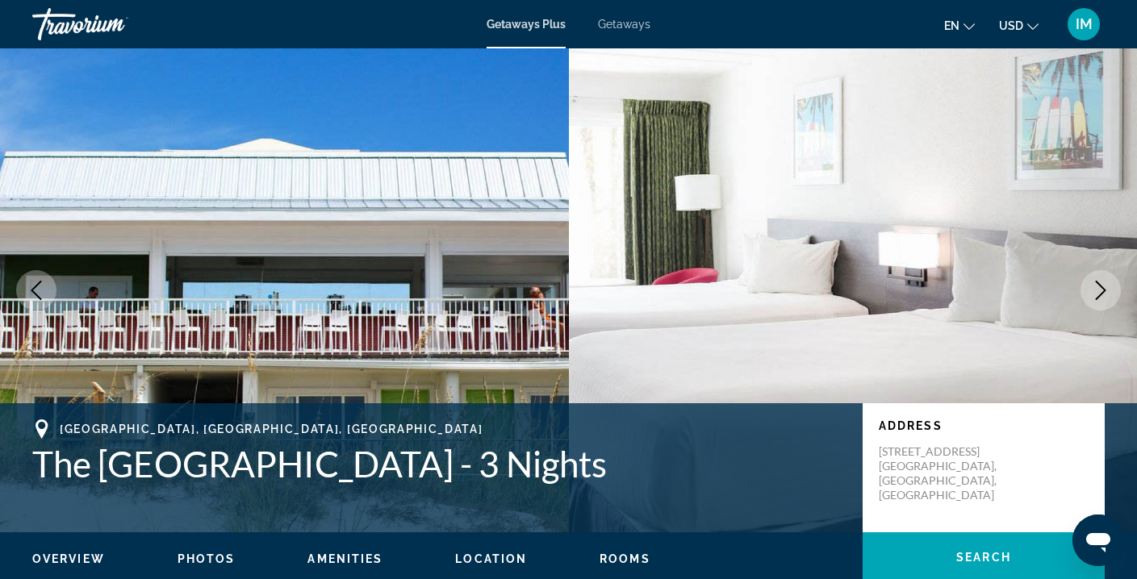
click at [1094, 296] on icon "Next image" at bounding box center [1100, 290] width 19 height 19
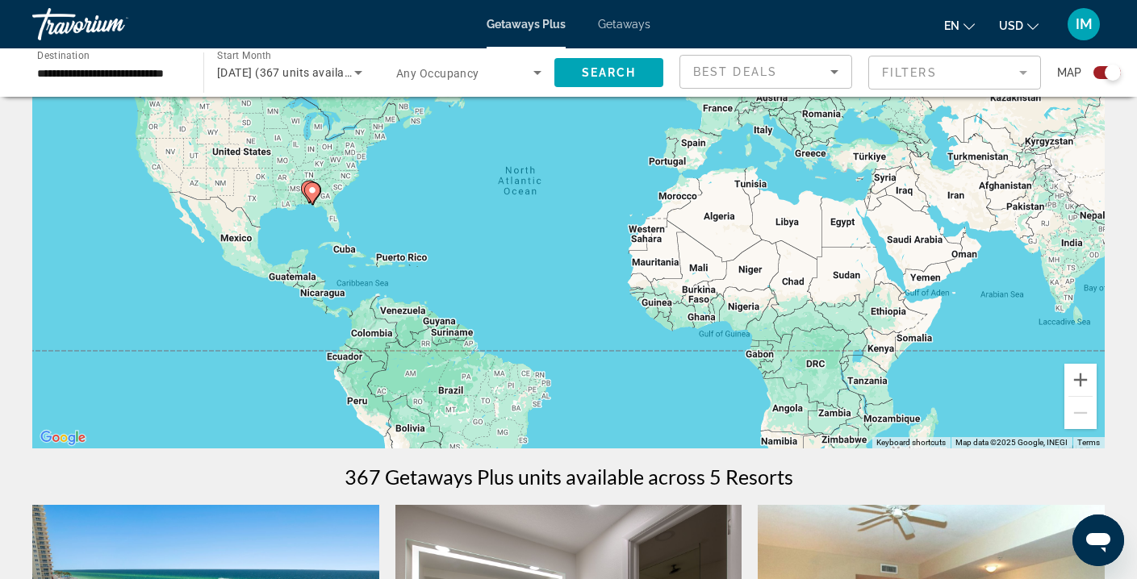
scroll to position [138, 0]
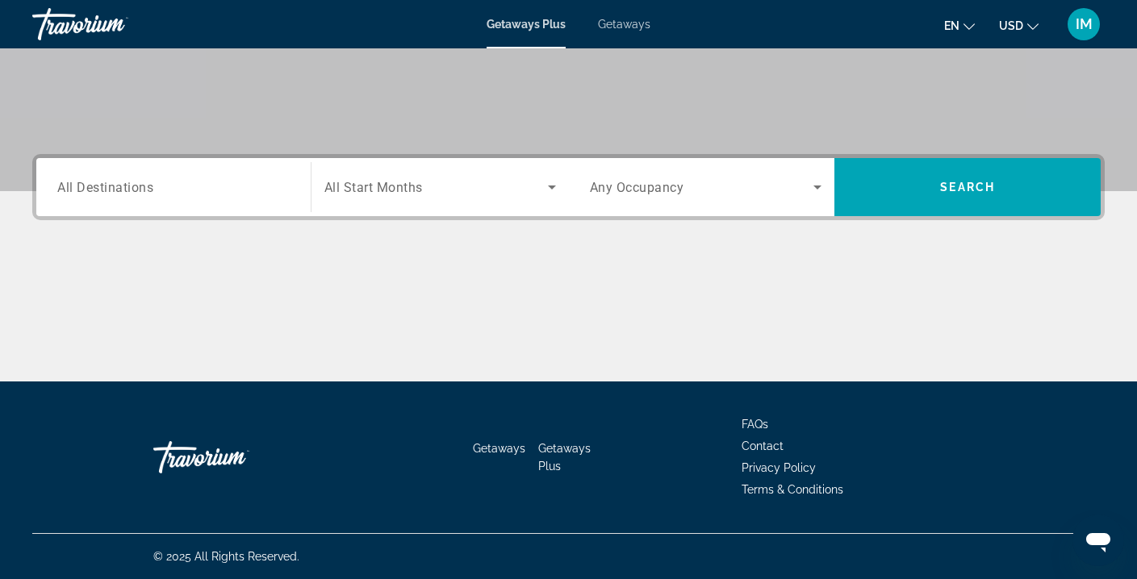
scroll to position [291, 0]
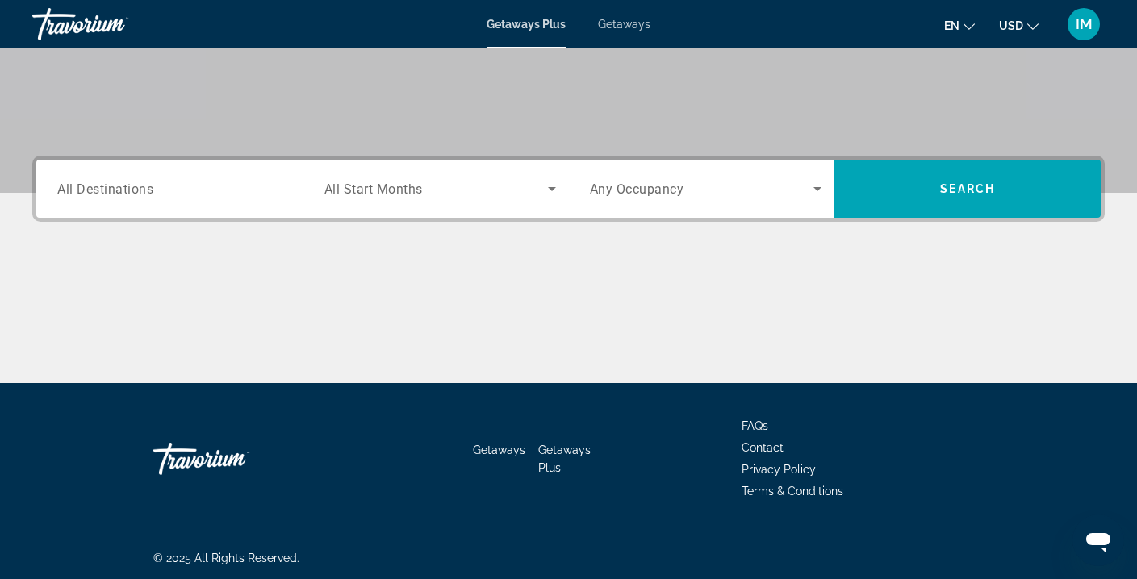
click at [139, 186] on span "All Destinations" at bounding box center [105, 188] width 96 height 15
click at [139, 186] on input "Destination All Destinations" at bounding box center [173, 189] width 232 height 19
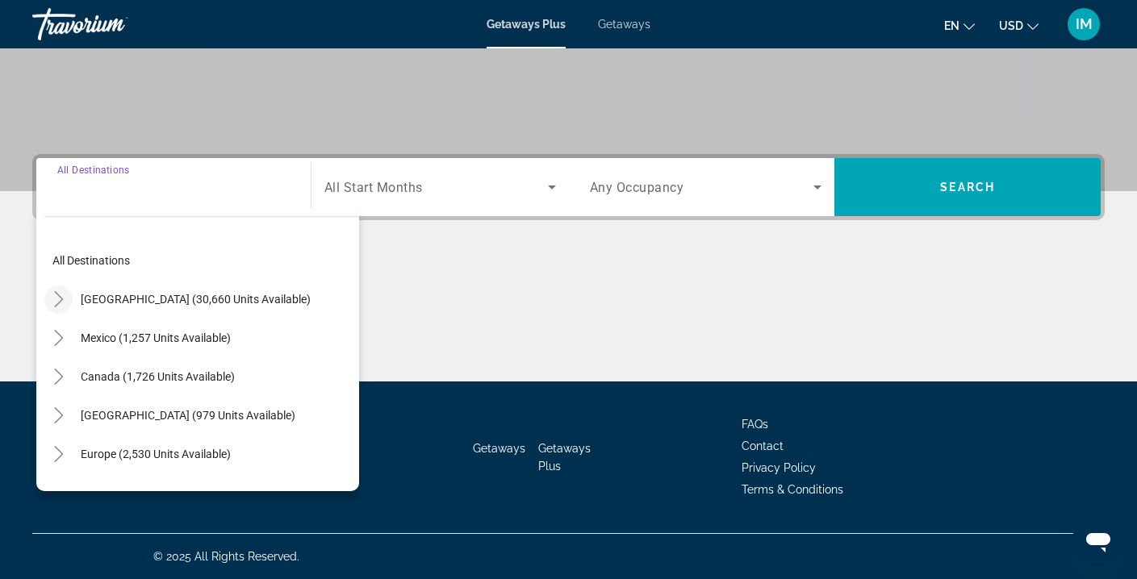
click at [61, 298] on icon "Toggle United States (30,660 units available)" at bounding box center [58, 299] width 9 height 16
click at [57, 299] on icon "Toggle United States (30,660 units available)" at bounding box center [59, 299] width 16 height 16
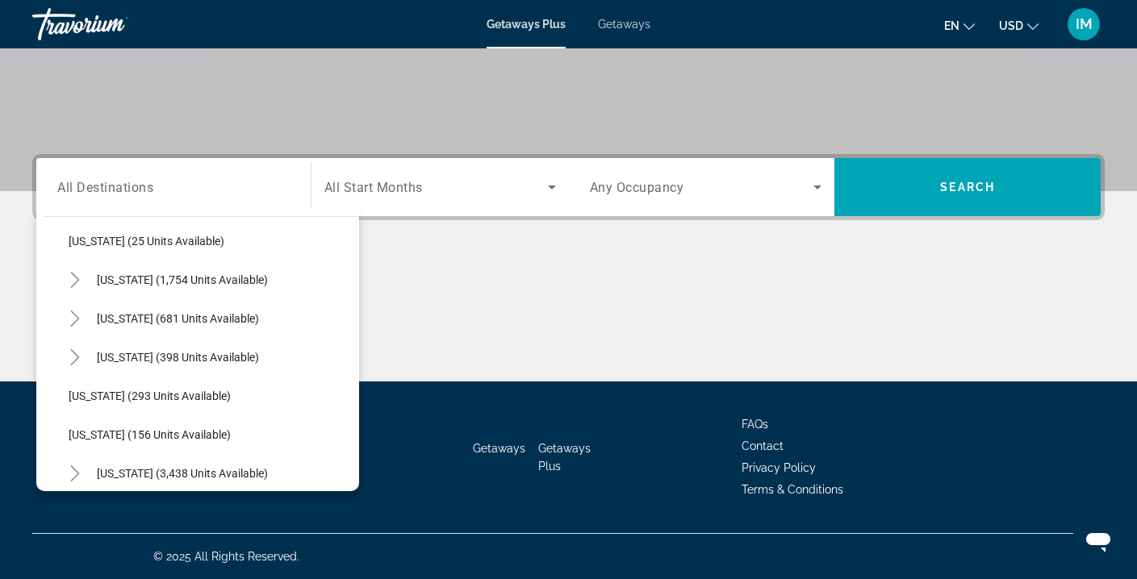
scroll to position [1148, 0]
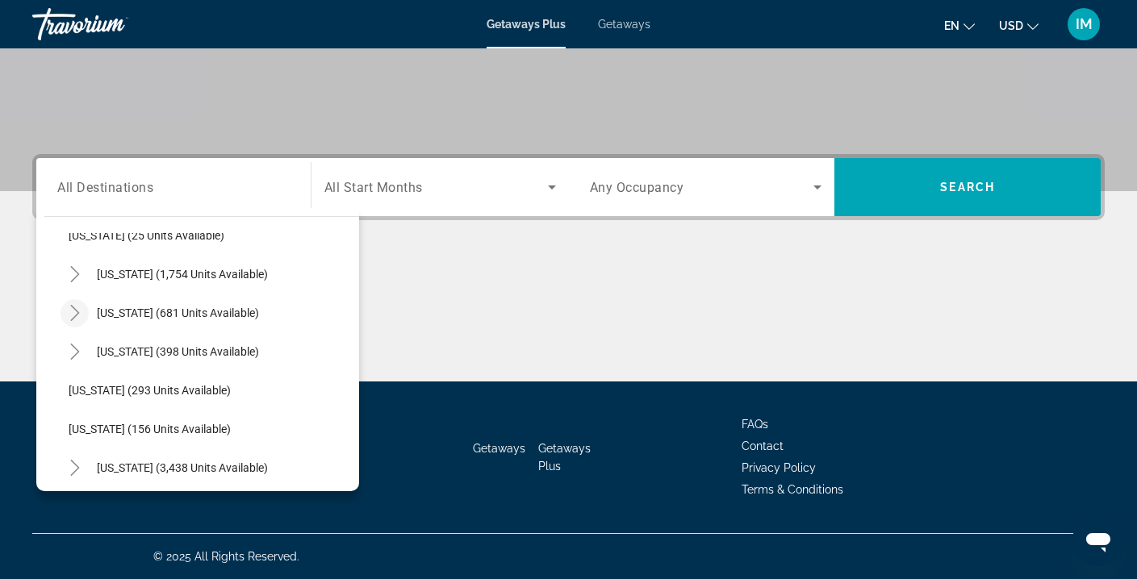
click at [76, 312] on icon "Toggle Tennessee (681 units available)" at bounding box center [75, 313] width 16 height 16
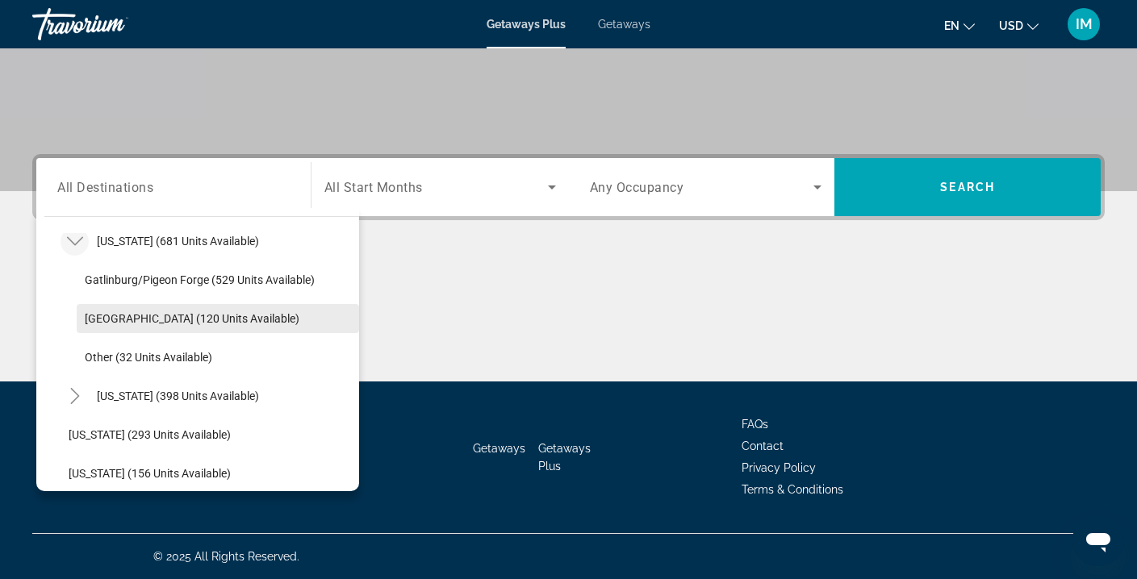
scroll to position [1226, 0]
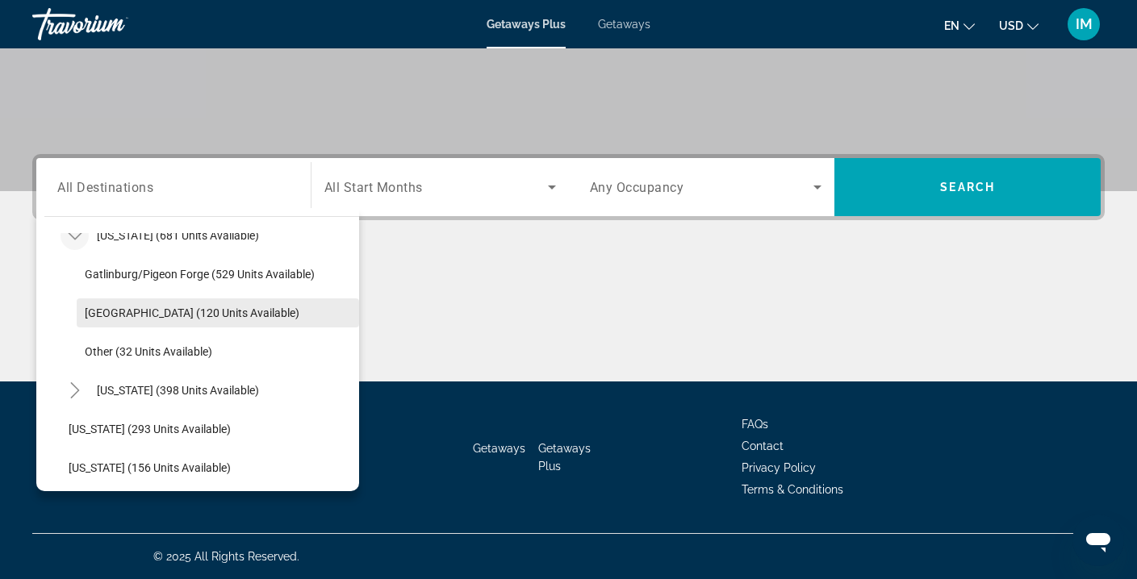
click at [177, 313] on span "Nashville (120 units available)" at bounding box center [192, 313] width 215 height 13
type input "**********"
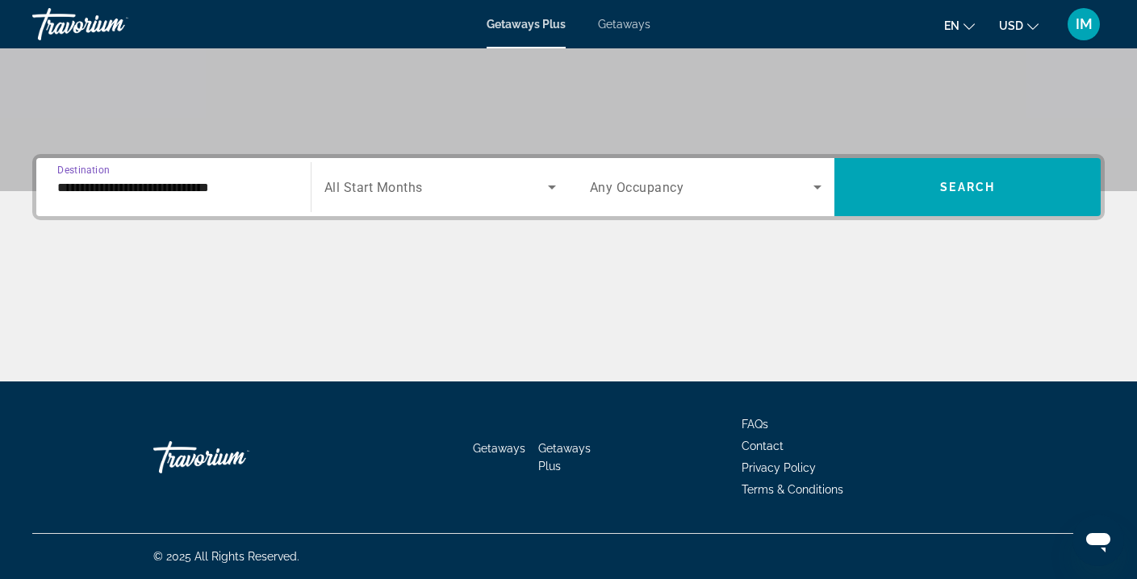
click at [549, 188] on icon "Search widget" at bounding box center [551, 187] width 19 height 19
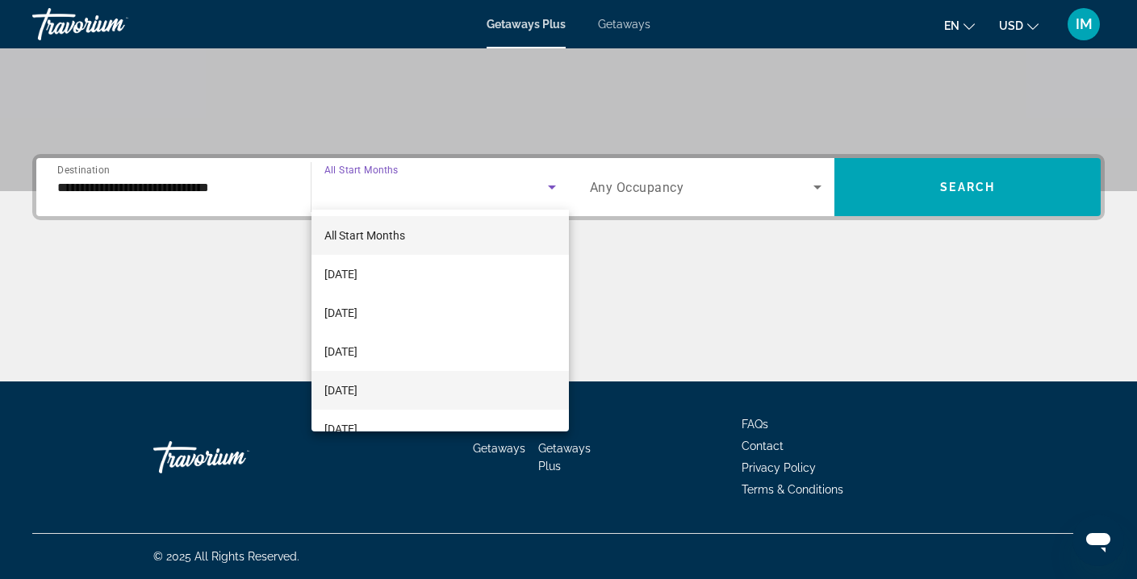
click at [358, 392] on span "[DATE]" at bounding box center [340, 390] width 33 height 19
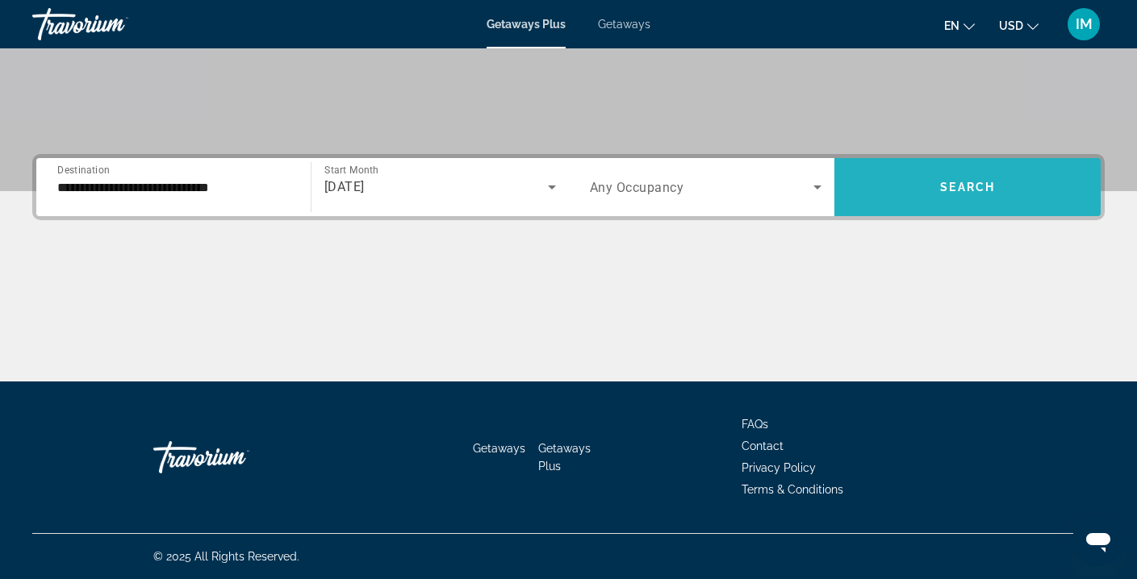
click at [929, 181] on span "Search widget" at bounding box center [968, 187] width 266 height 39
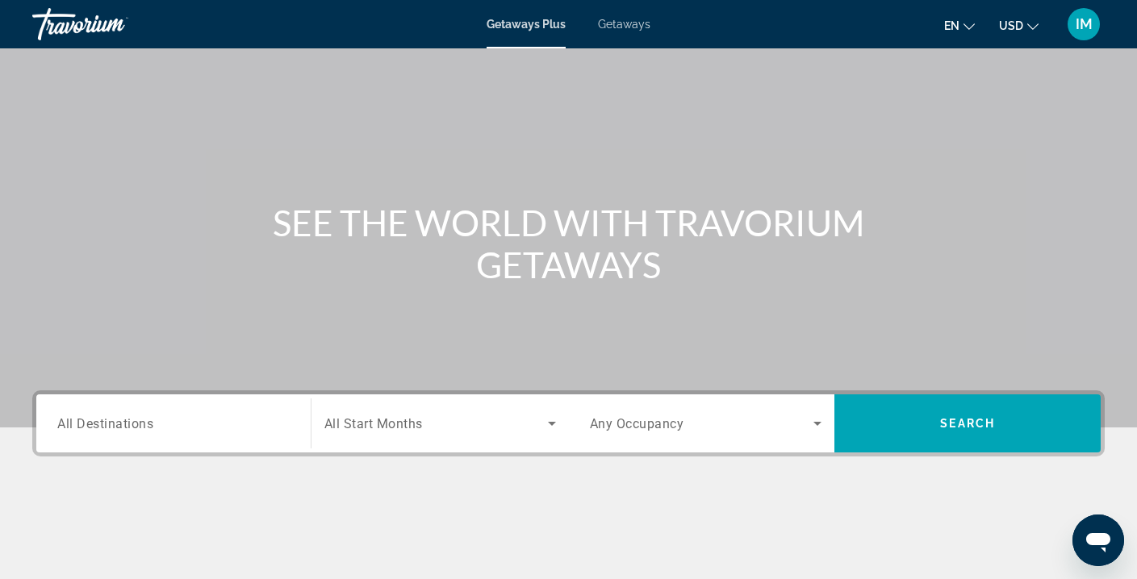
scroll to position [53, 0]
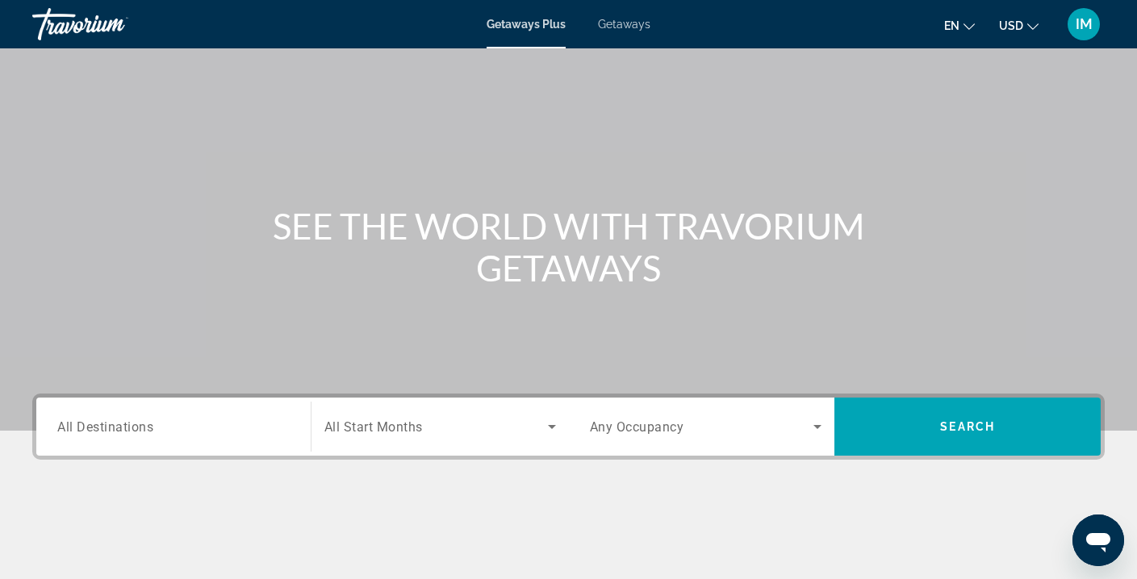
click at [149, 419] on span "All Destinations" at bounding box center [105, 426] width 96 height 15
click at [149, 419] on input "Destination All Destinations" at bounding box center [173, 427] width 232 height 19
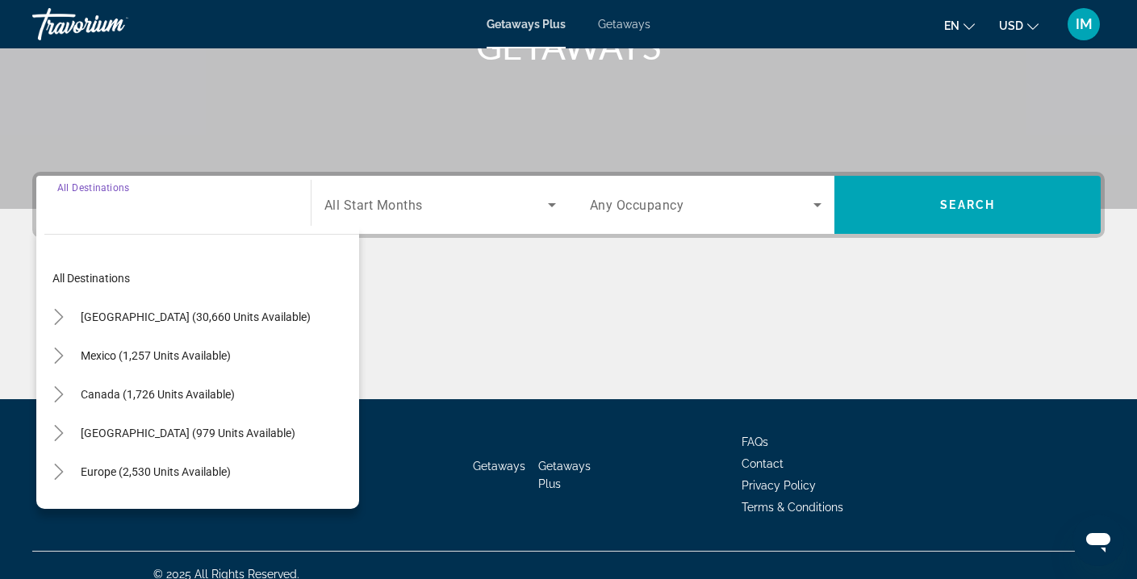
scroll to position [293, 0]
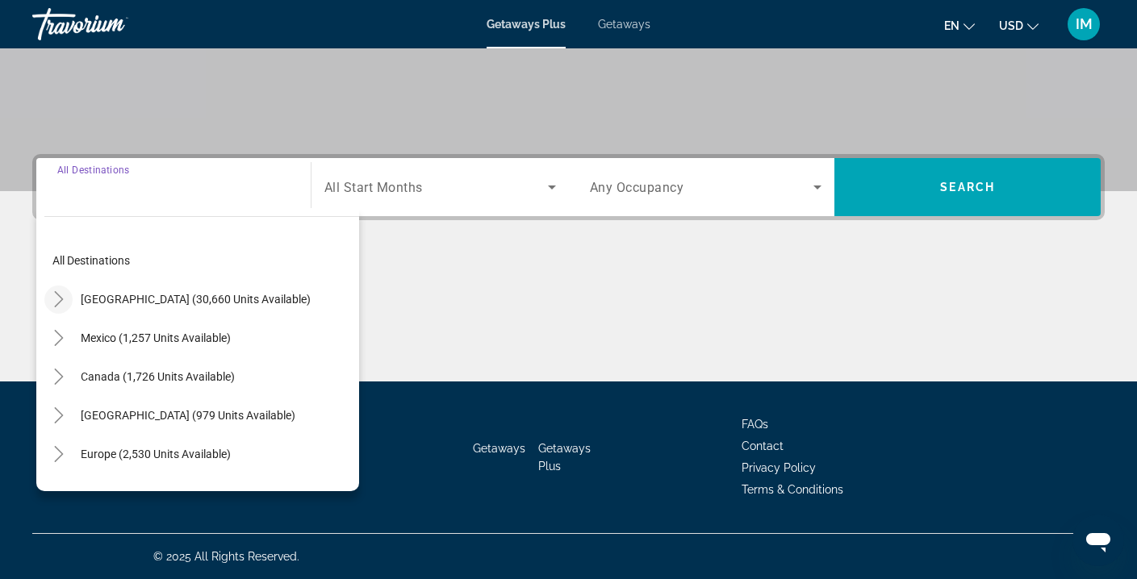
click at [54, 300] on icon "Toggle United States (30,660 units available)" at bounding box center [59, 299] width 16 height 16
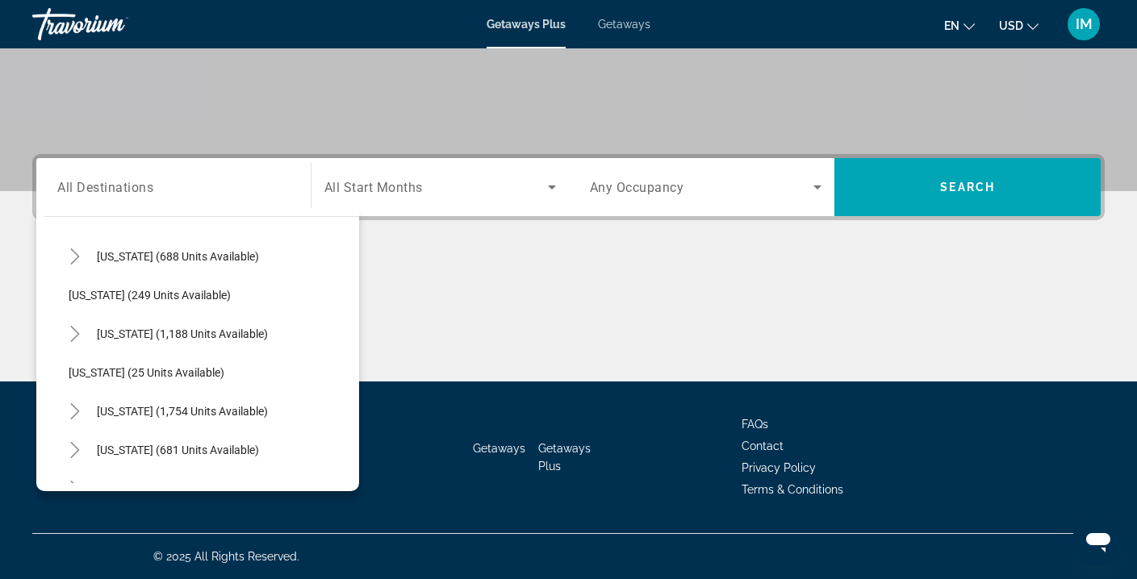
scroll to position [1012, 0]
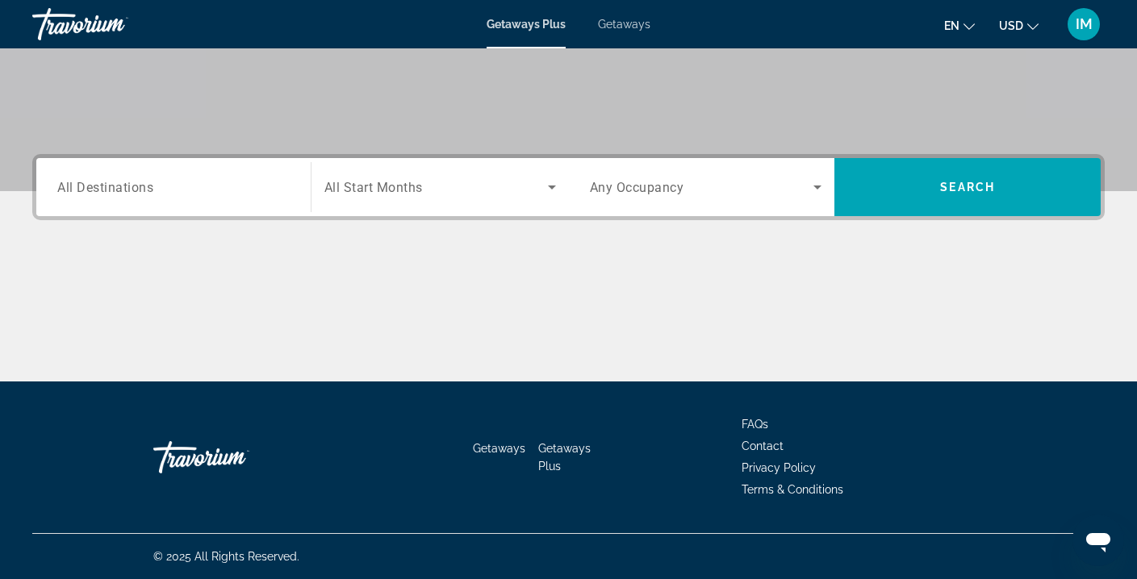
click at [625, 23] on span "Getaways" at bounding box center [624, 24] width 52 height 13
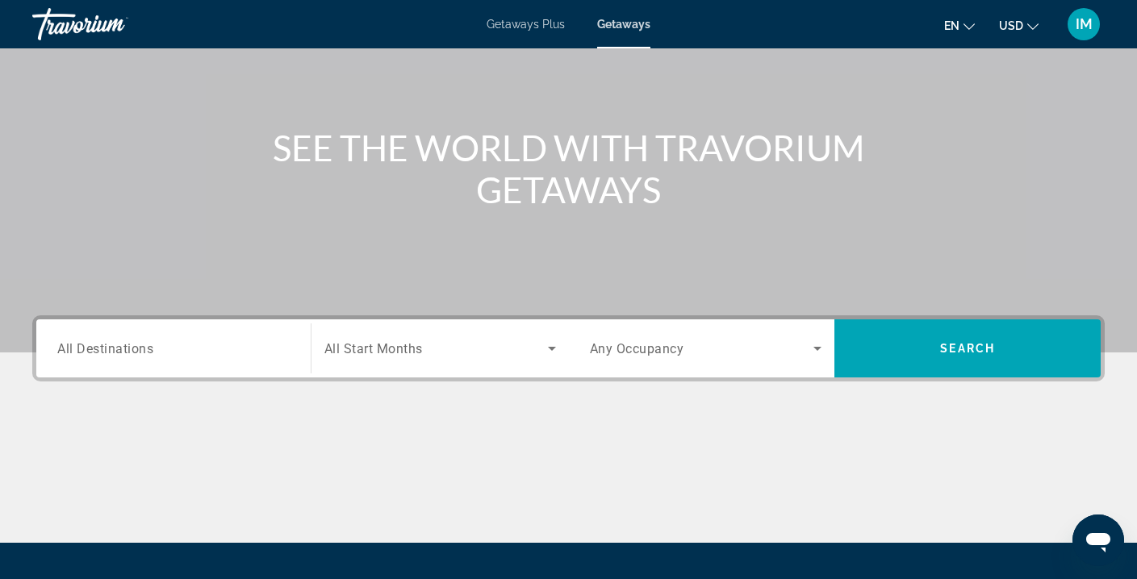
click at [111, 349] on span "All Destinations" at bounding box center [105, 348] width 96 height 15
click at [111, 349] on input "Destination All Destinations" at bounding box center [173, 349] width 232 height 19
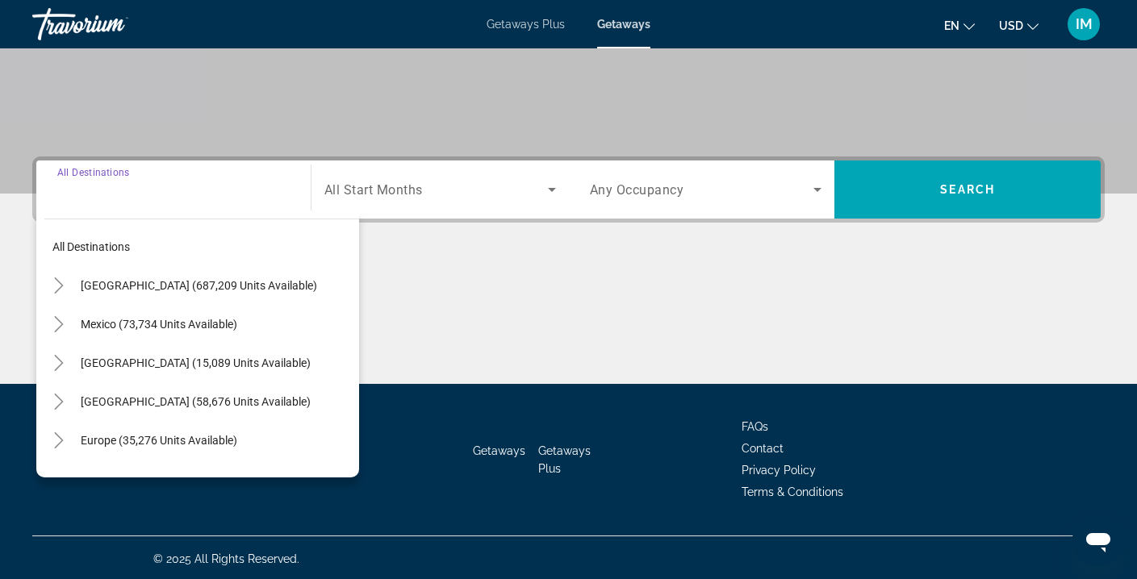
scroll to position [293, 0]
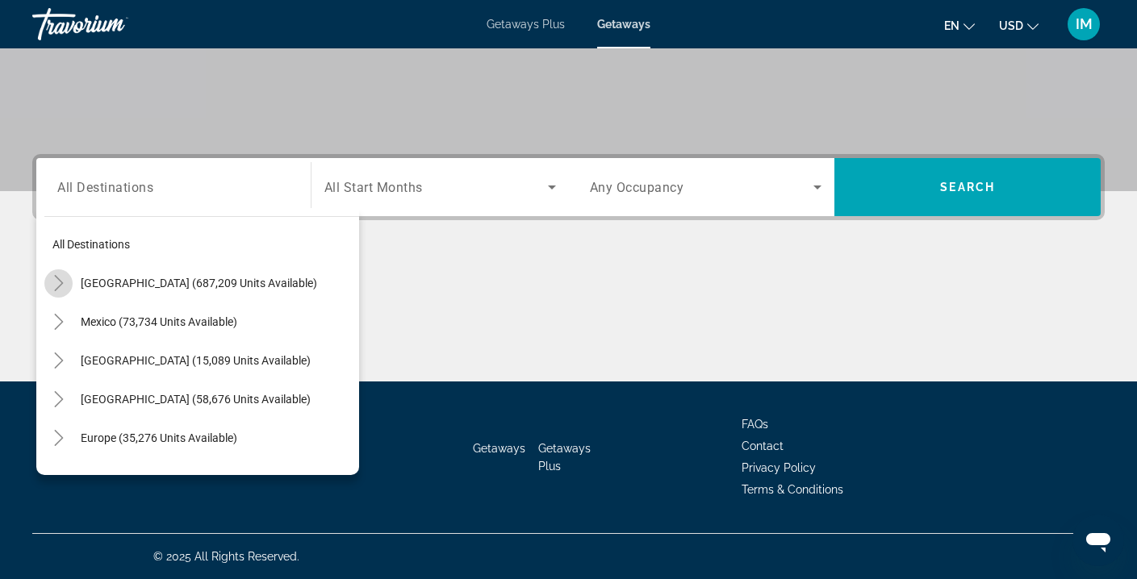
click at [59, 280] on icon "Toggle United States (687,209 units available)" at bounding box center [58, 283] width 9 height 16
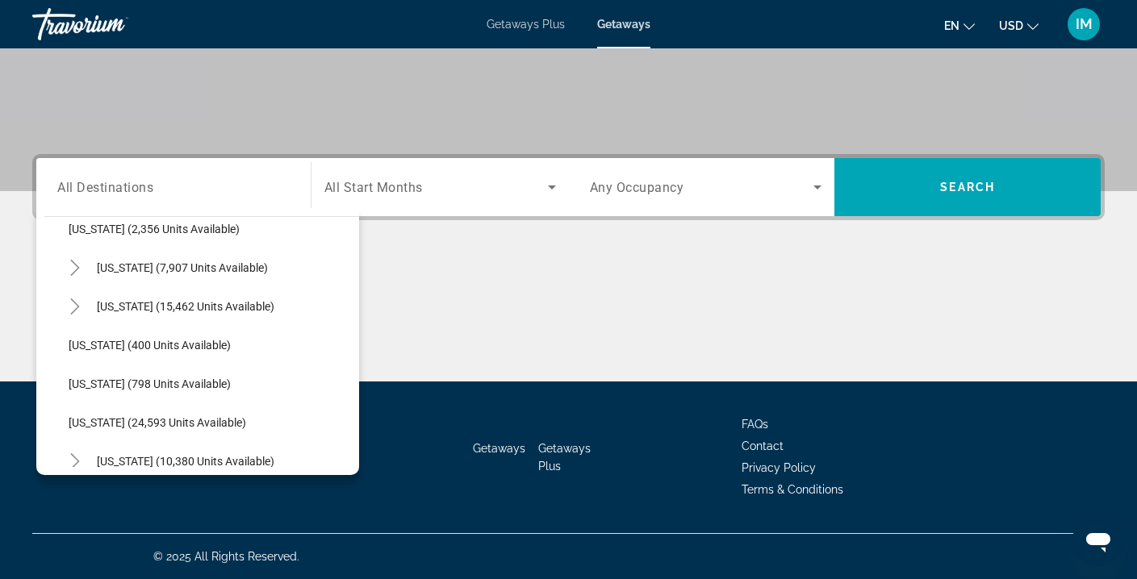
scroll to position [1102, 0]
click at [144, 341] on span "[US_STATE] (400 units available)" at bounding box center [150, 343] width 162 height 13
type input "**********"
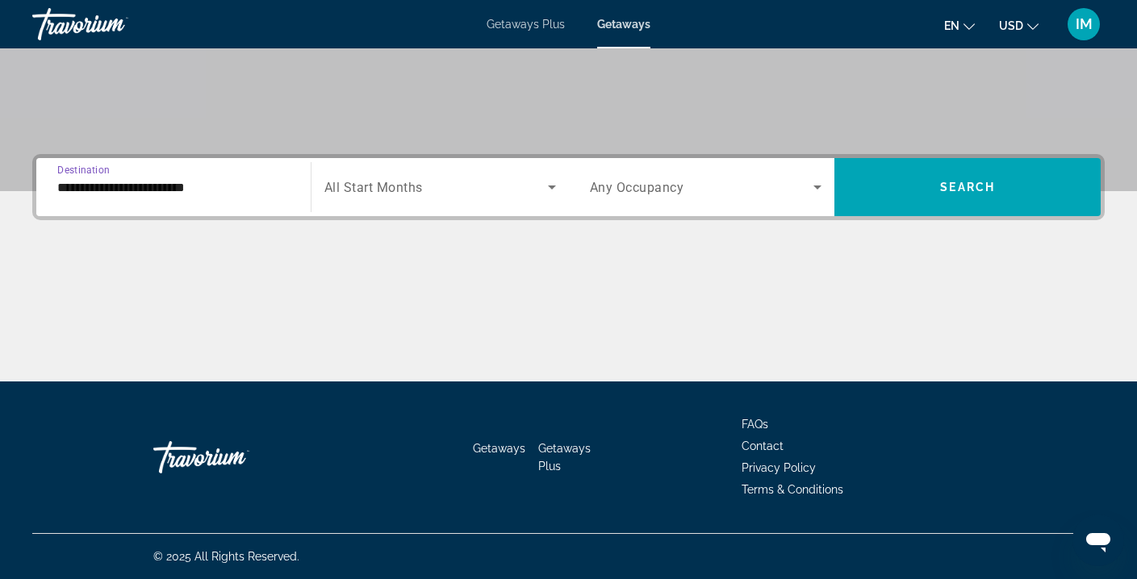
click at [518, 186] on span "Search widget" at bounding box center [436, 187] width 224 height 19
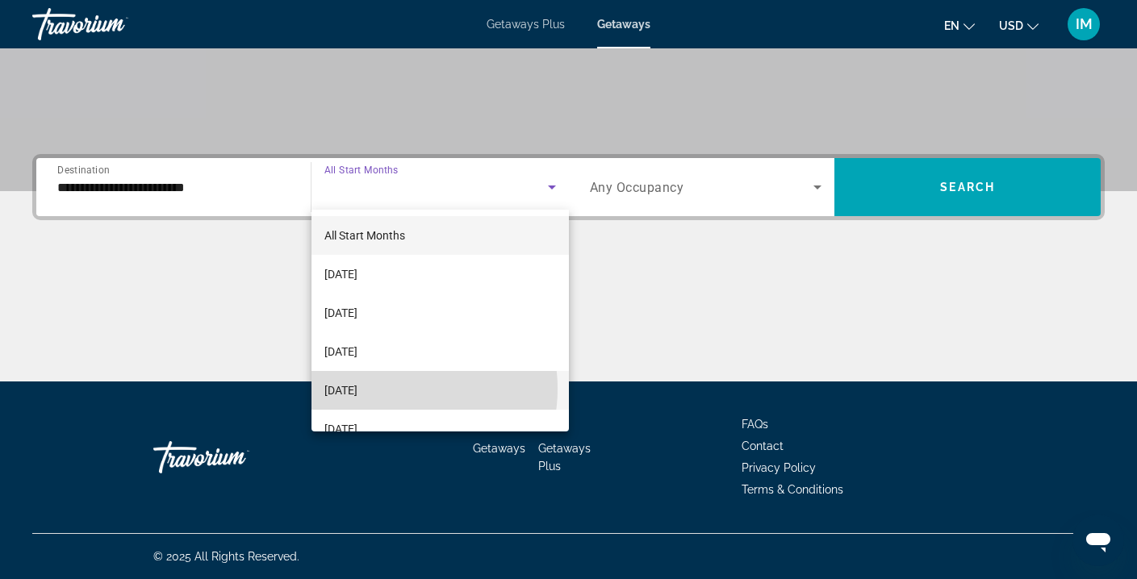
click at [358, 389] on span "[DATE]" at bounding box center [340, 390] width 33 height 19
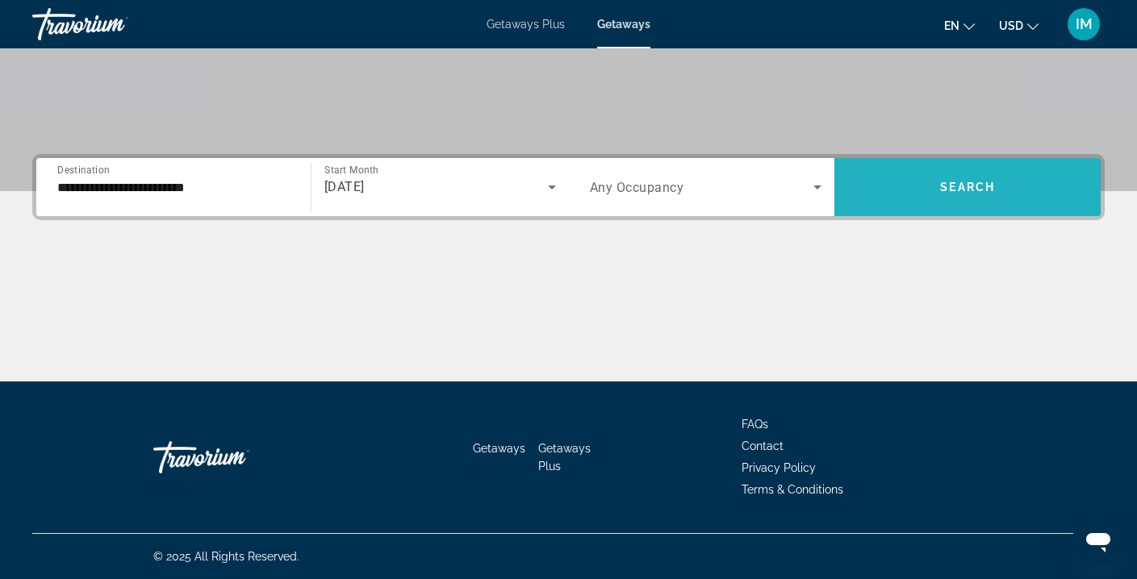
click at [895, 187] on span "Search widget" at bounding box center [968, 187] width 266 height 39
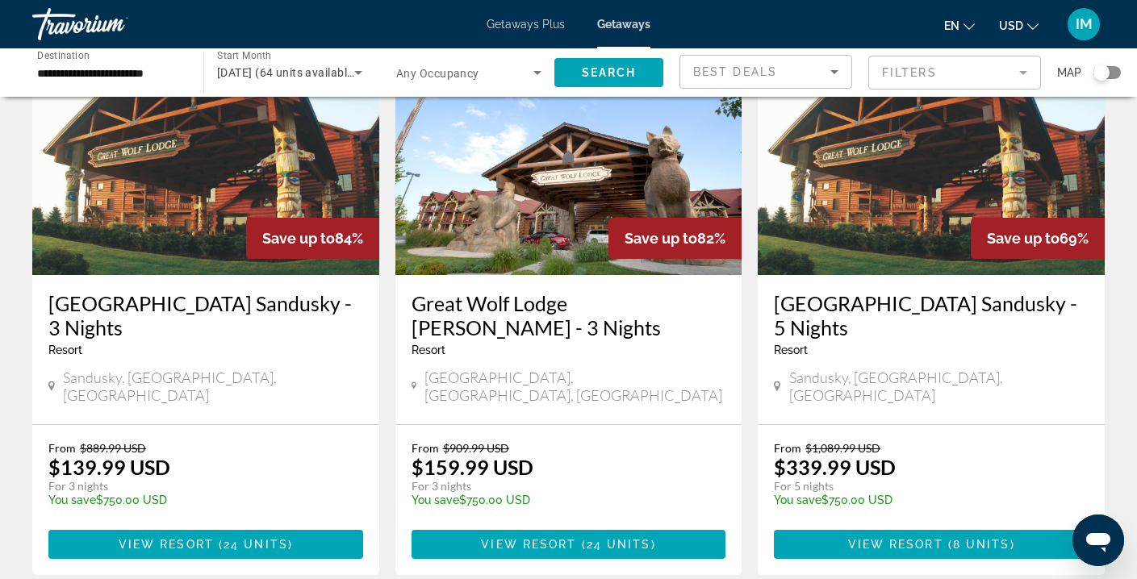
scroll to position [146, 0]
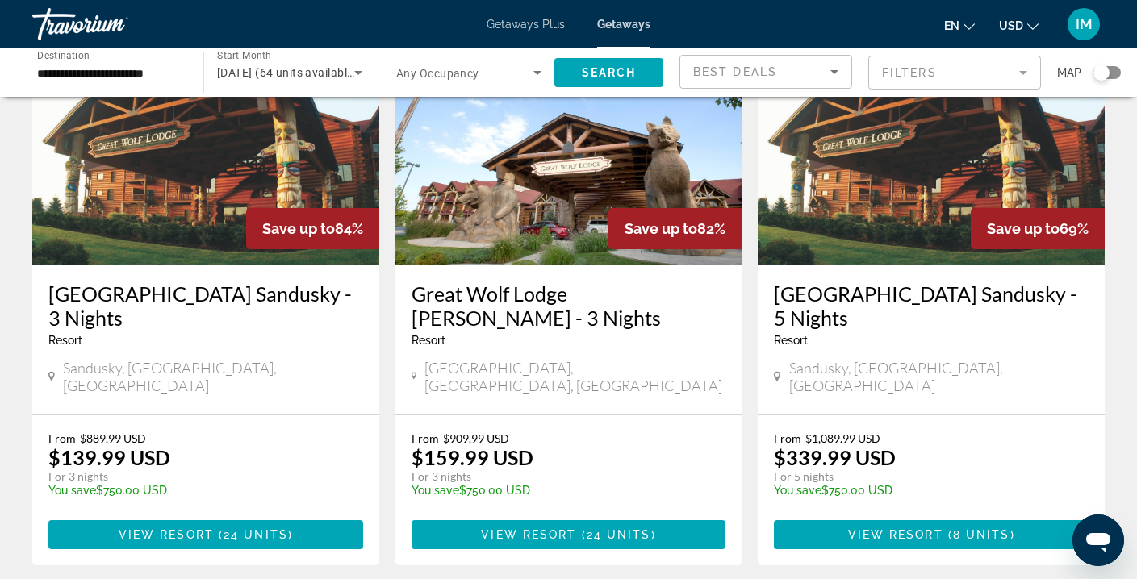
click at [188, 190] on img "Main content" at bounding box center [205, 136] width 347 height 258
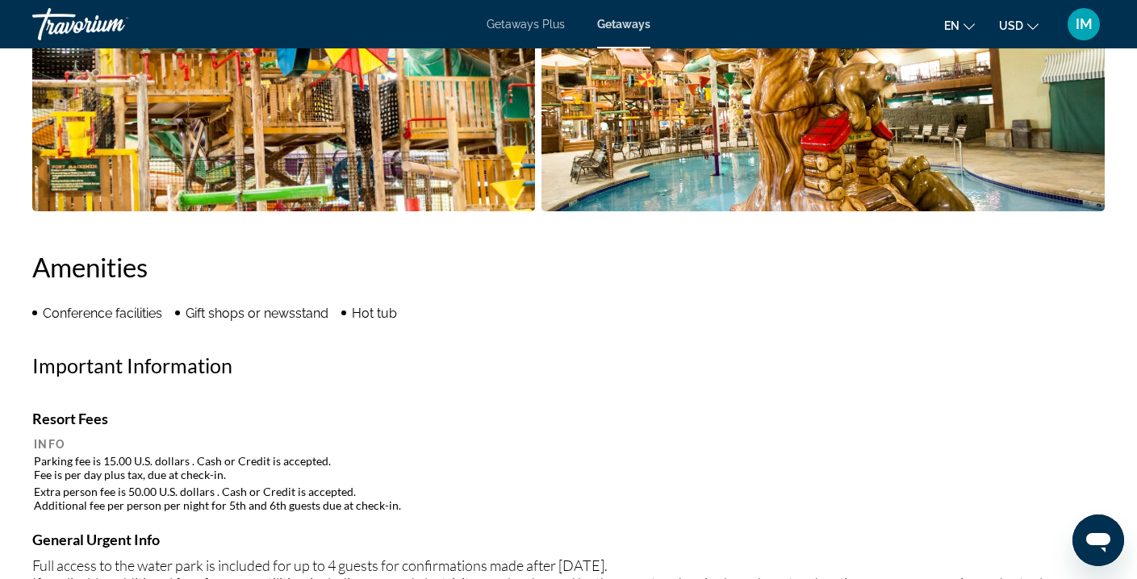
scroll to position [1031, 0]
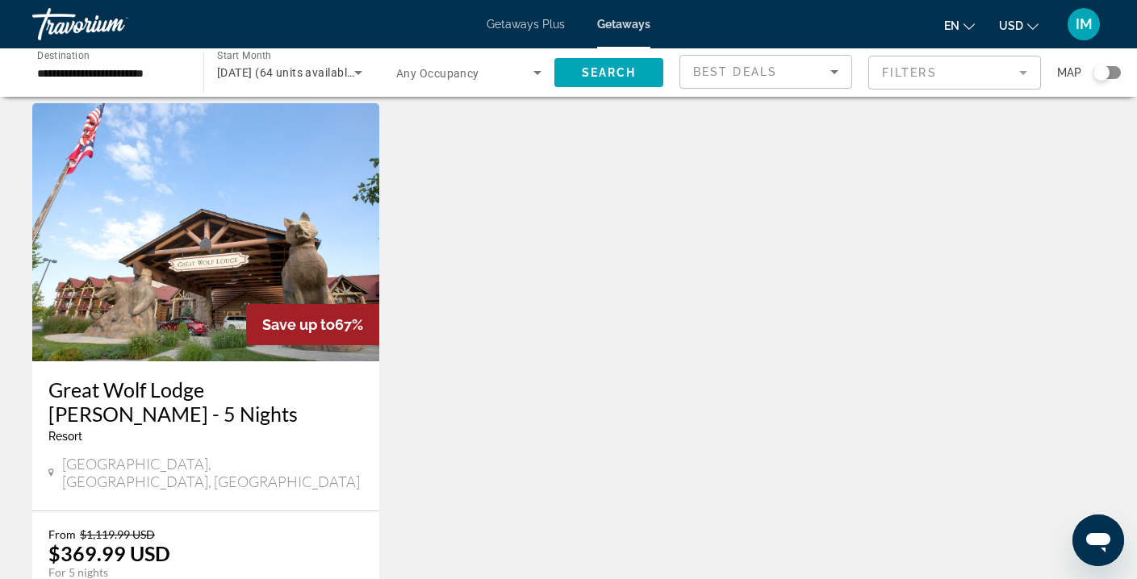
scroll to position [666, 0]
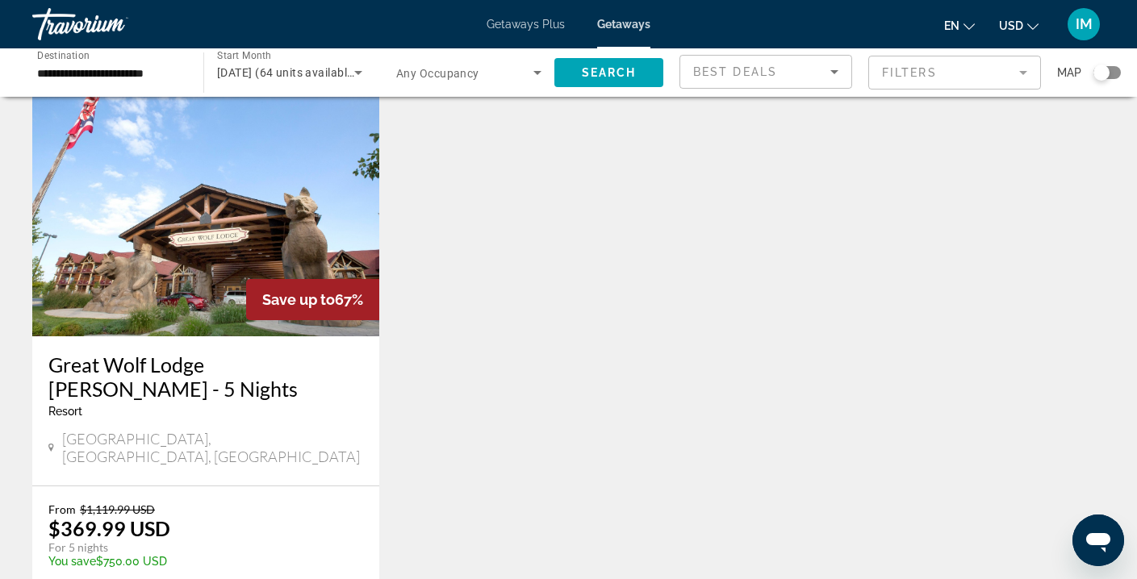
click at [276, 229] on img "Main content" at bounding box center [205, 207] width 347 height 258
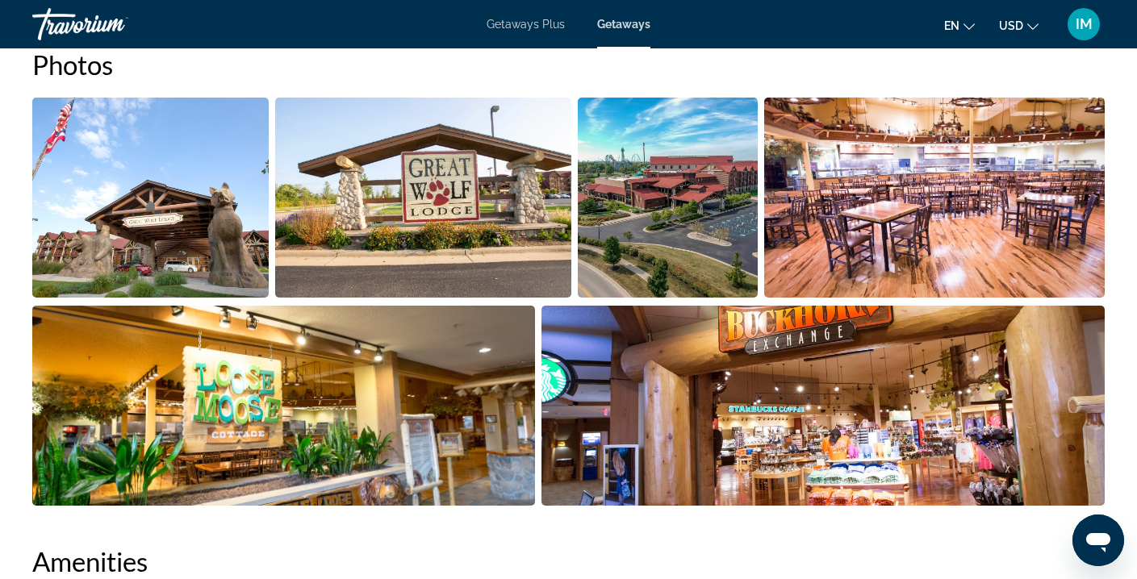
scroll to position [698, 0]
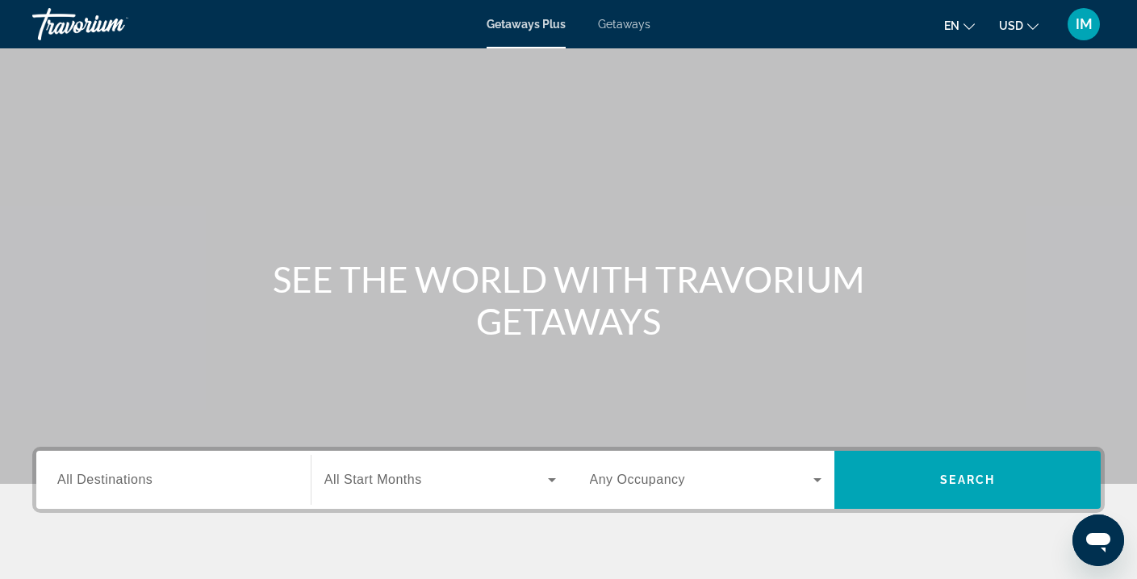
click at [625, 23] on span "Getaways" at bounding box center [624, 24] width 52 height 13
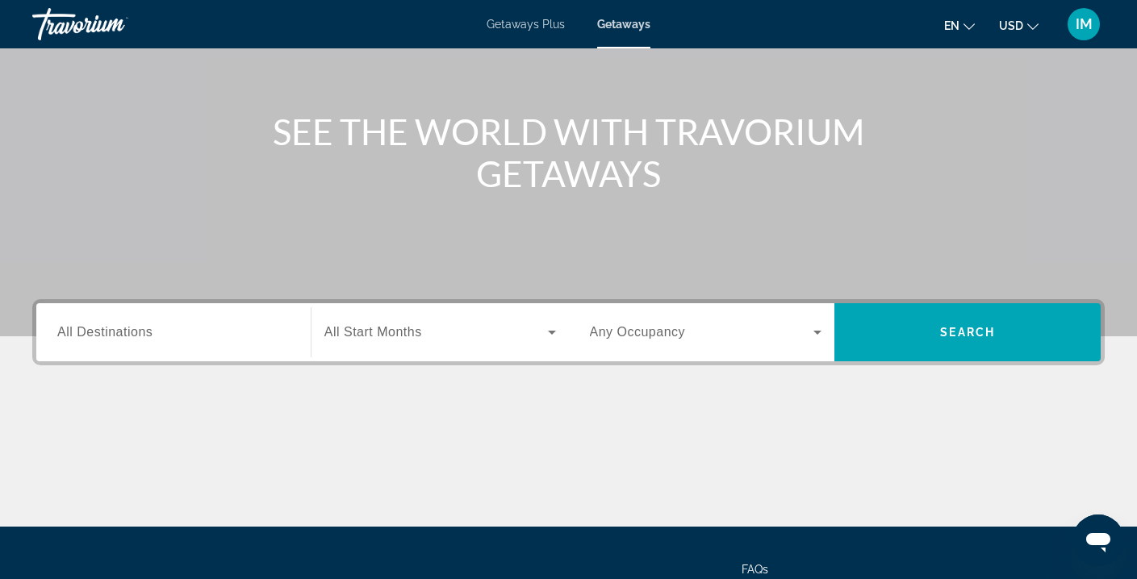
scroll to position [203, 0]
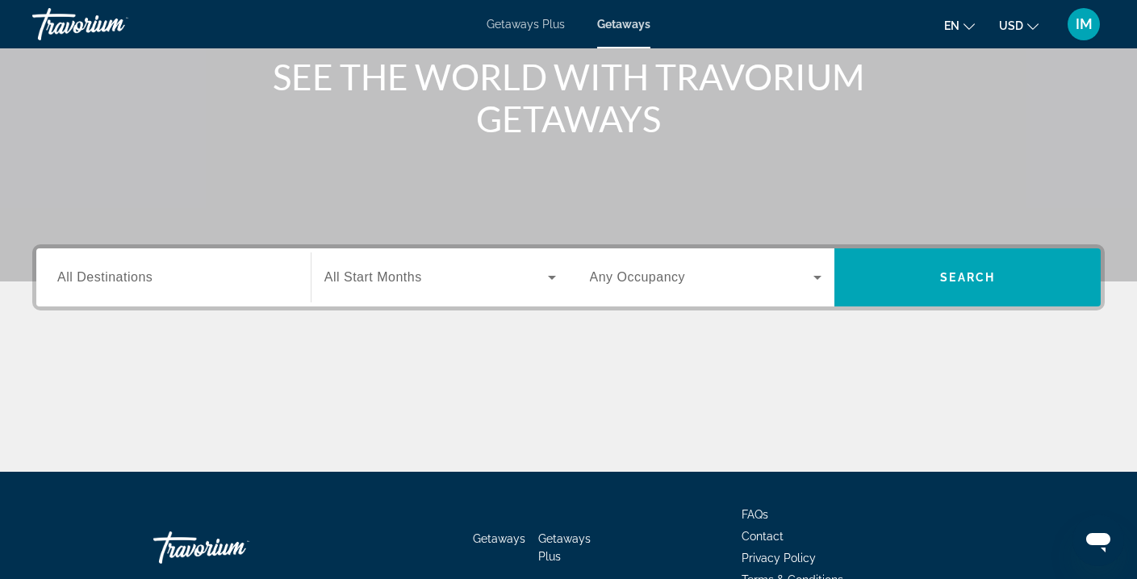
click at [90, 278] on span "All Destinations" at bounding box center [104, 277] width 95 height 14
click at [90, 278] on input "Destination All Destinations" at bounding box center [173, 278] width 232 height 19
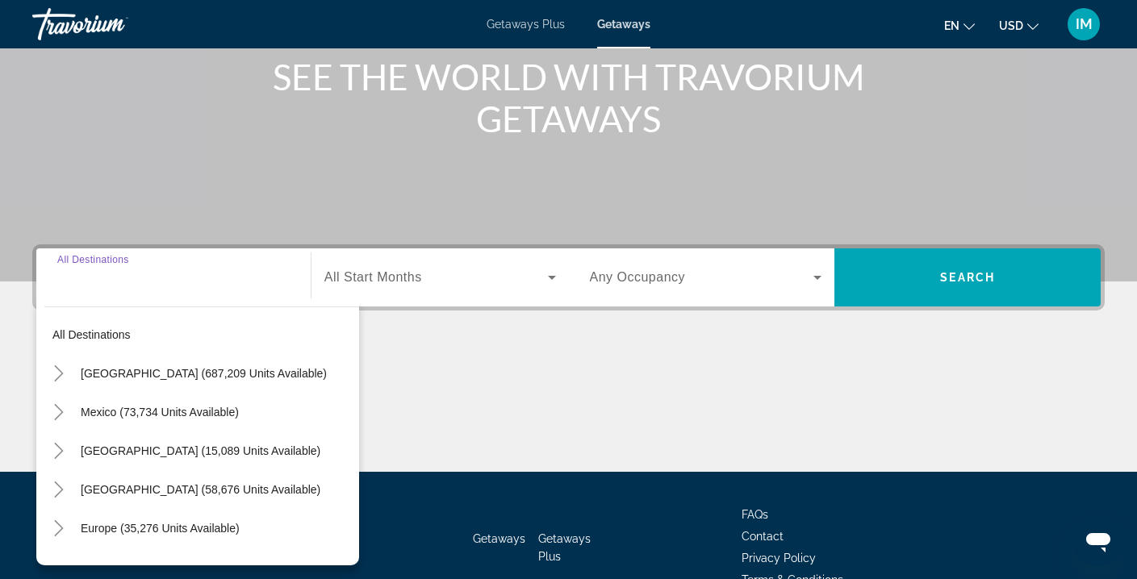
scroll to position [293, 0]
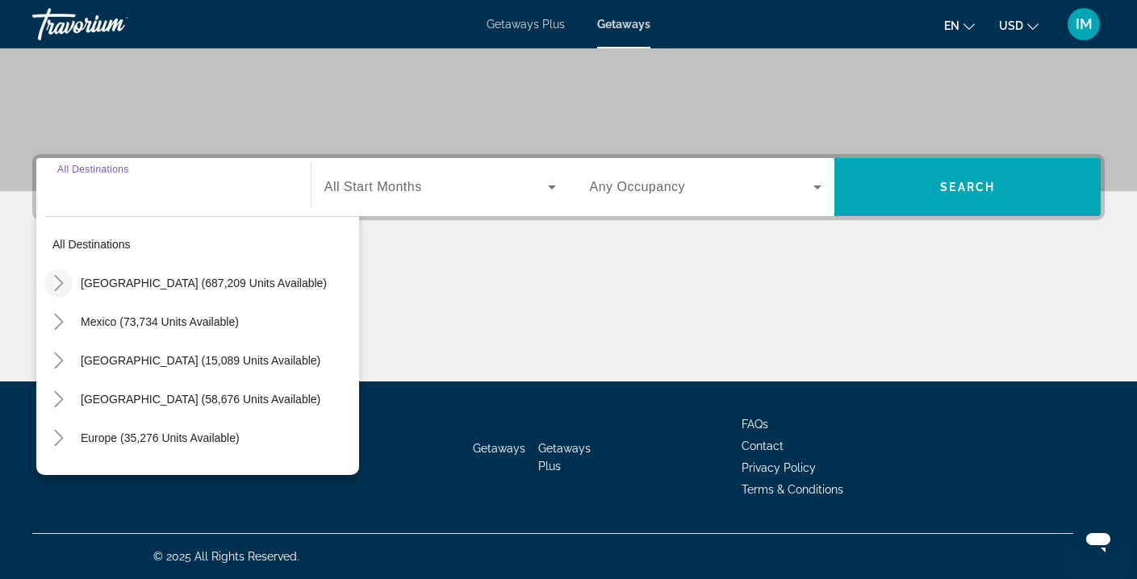
click at [61, 282] on icon "Toggle United States (687,209 units available)" at bounding box center [58, 283] width 9 height 16
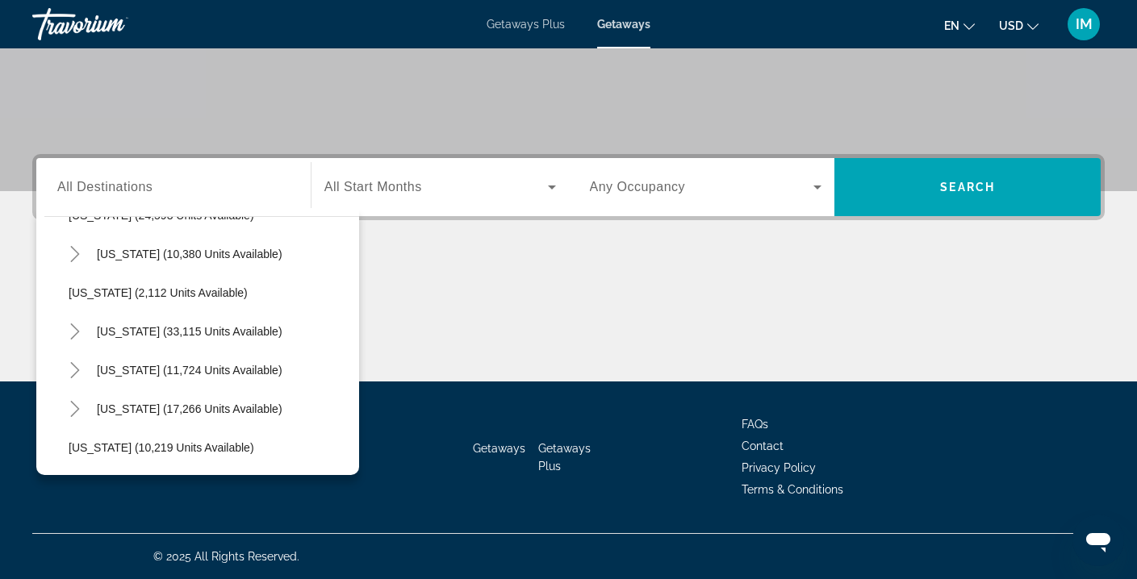
scroll to position [1316, 0]
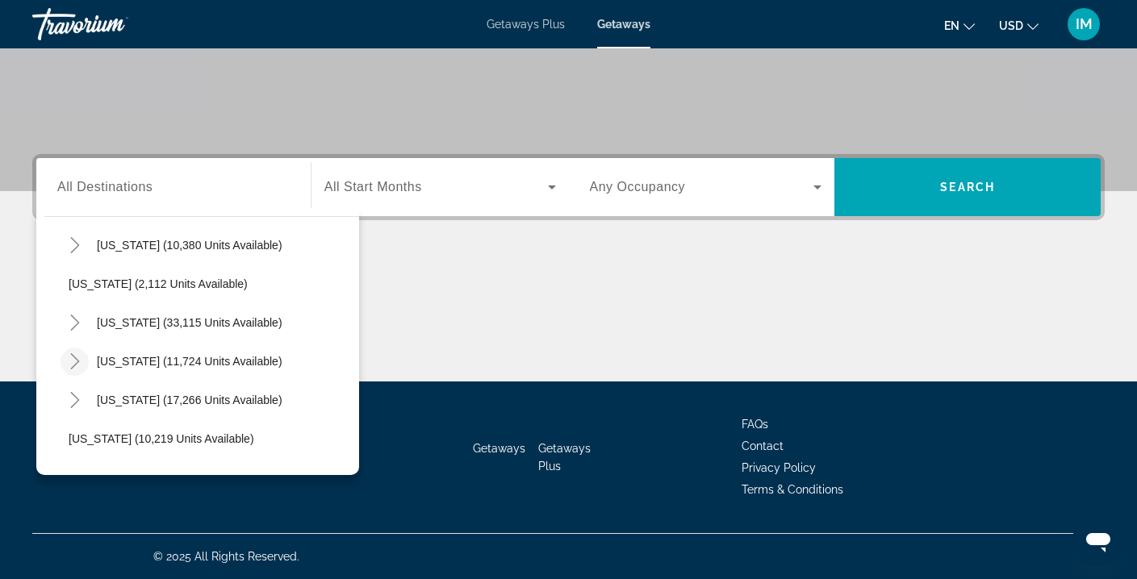
click at [74, 360] on icon "Toggle Tennessee (11,724 units available)" at bounding box center [75, 362] width 16 height 16
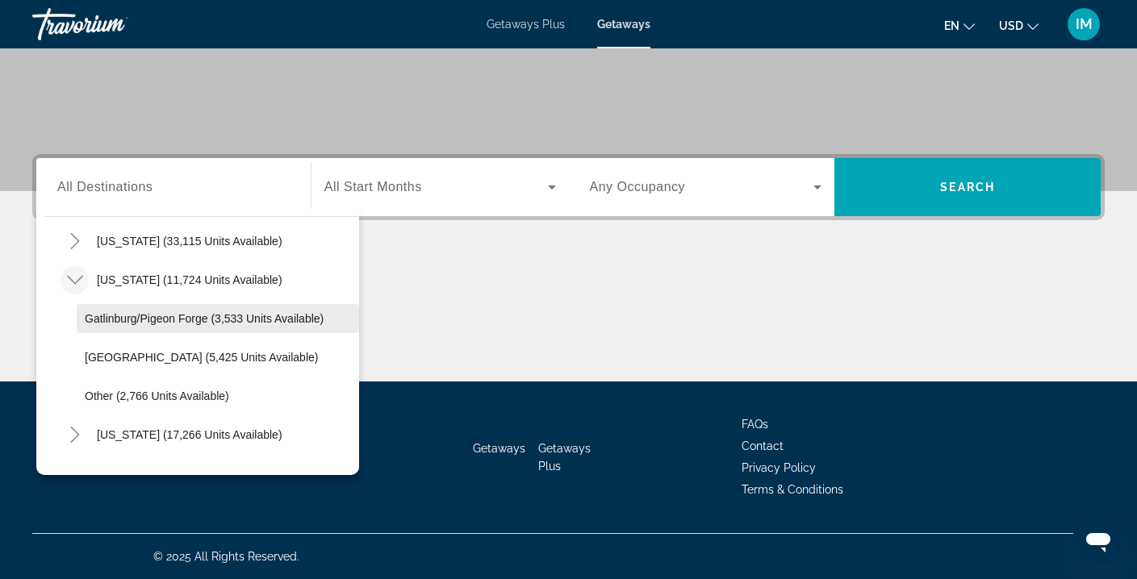
scroll to position [1399, 0]
click at [235, 317] on span "Gatlinburg/Pigeon Forge (3,533 units available)" at bounding box center [204, 317] width 239 height 13
type input "**********"
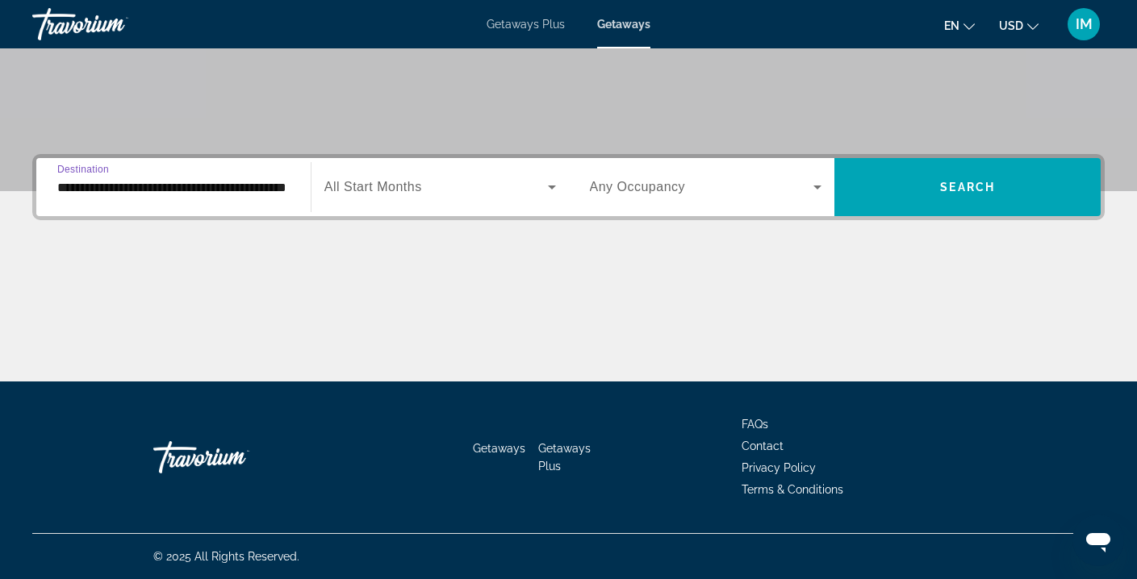
click at [549, 190] on icon "Search widget" at bounding box center [551, 187] width 19 height 19
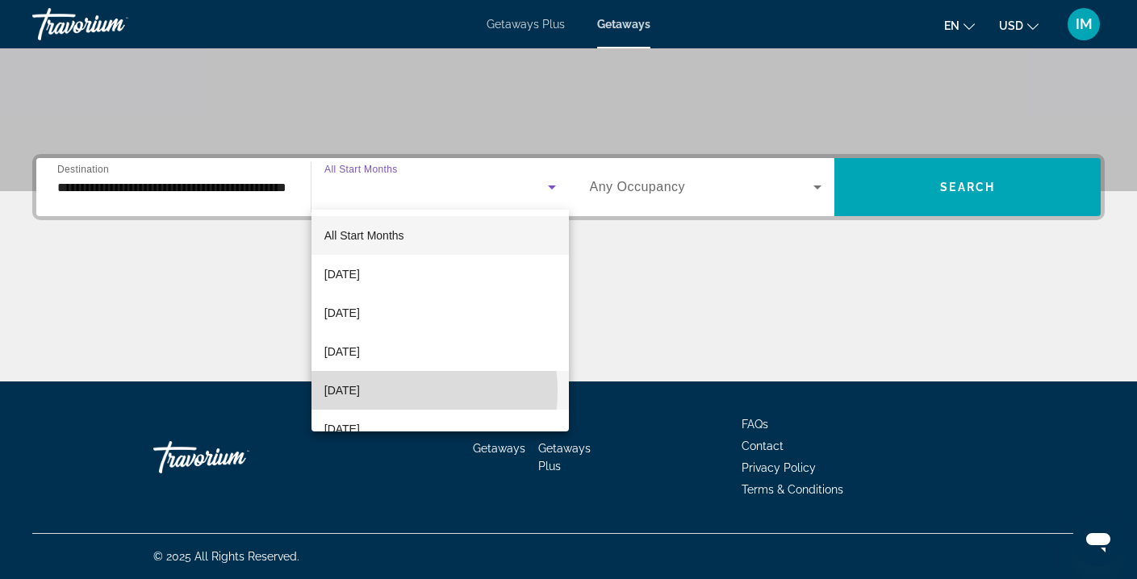
click at [360, 391] on span "[DATE]" at bounding box center [342, 390] width 36 height 19
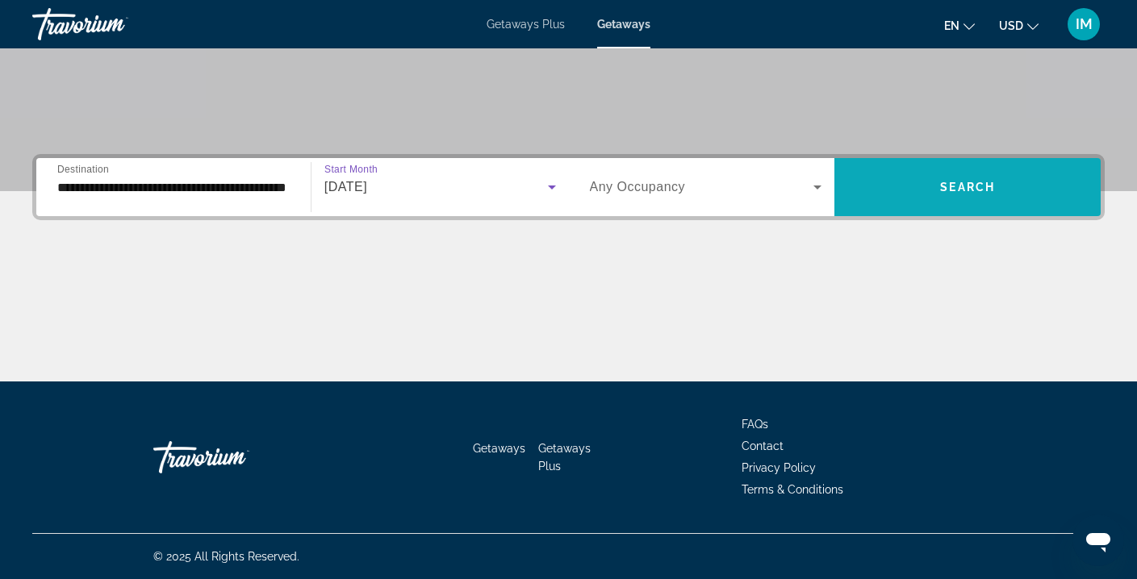
click at [975, 181] on span "Search" at bounding box center [967, 187] width 55 height 13
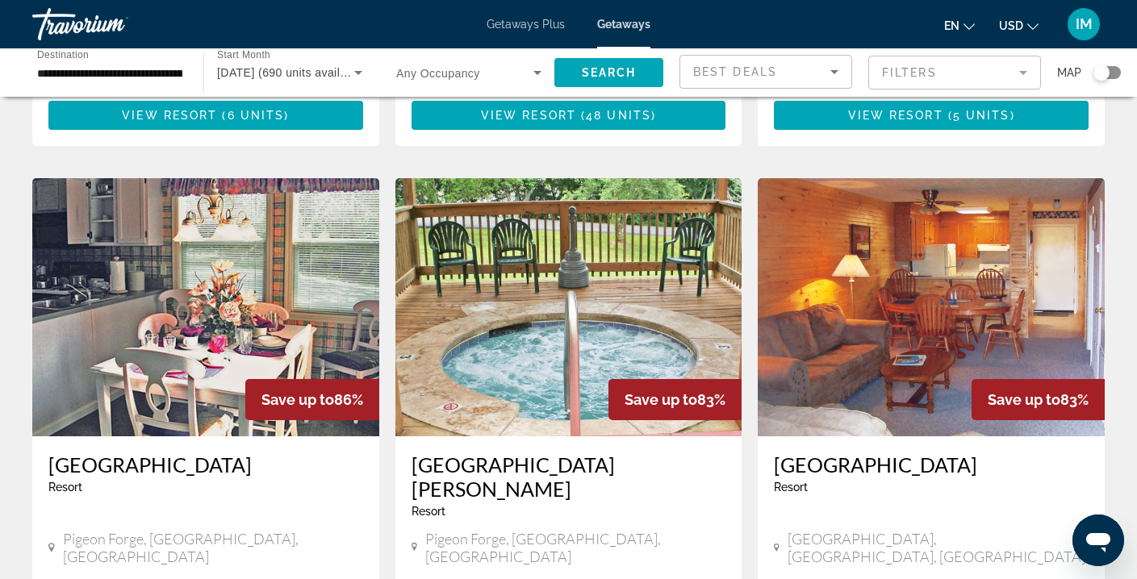
scroll to position [1158, 0]
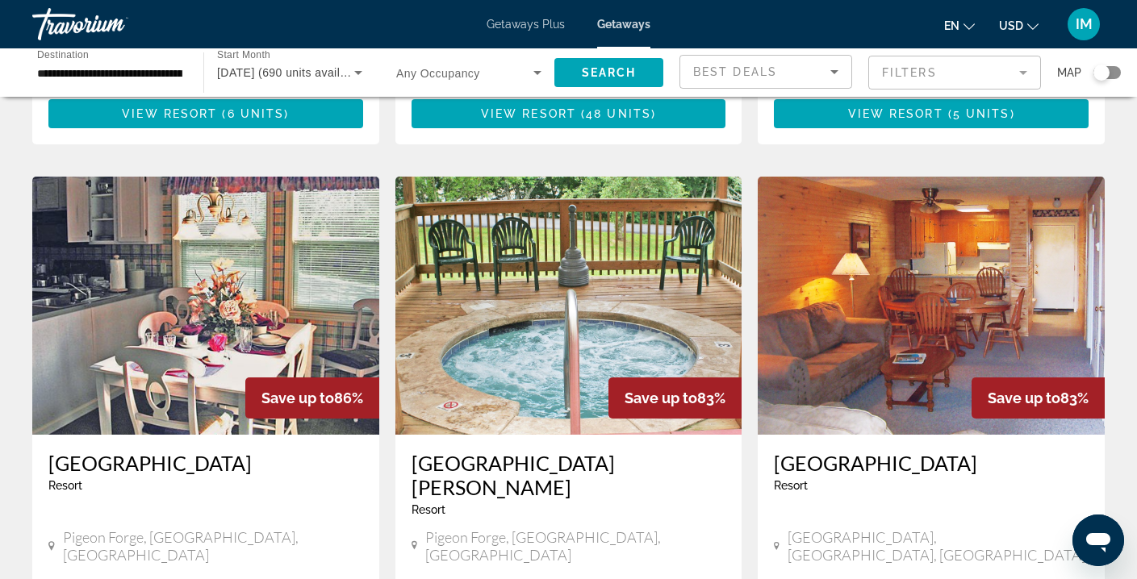
click at [563, 239] on img "Main content" at bounding box center [568, 306] width 347 height 258
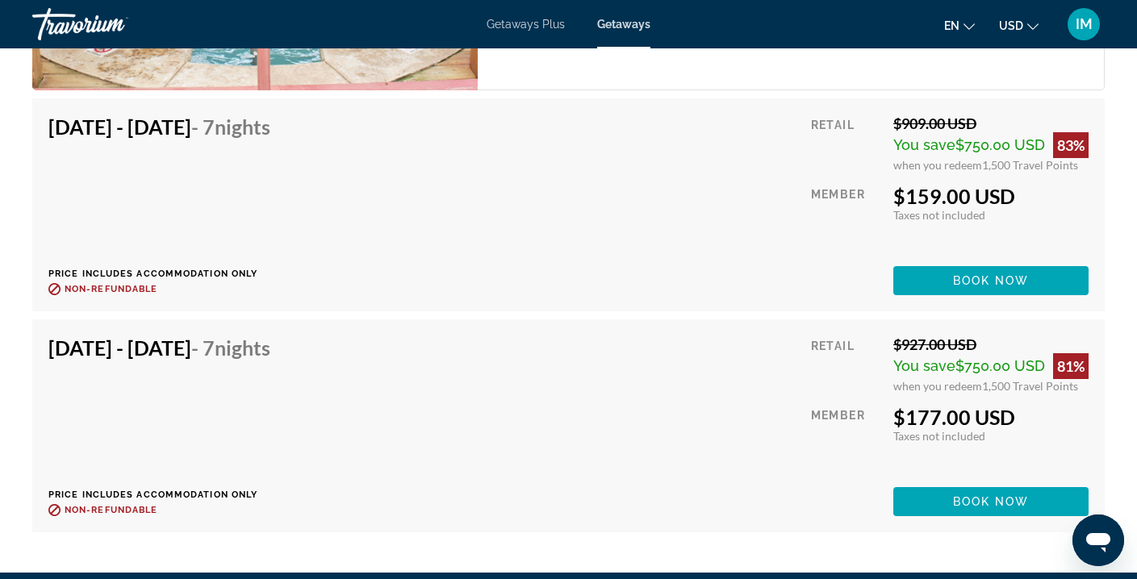
scroll to position [2916, 0]
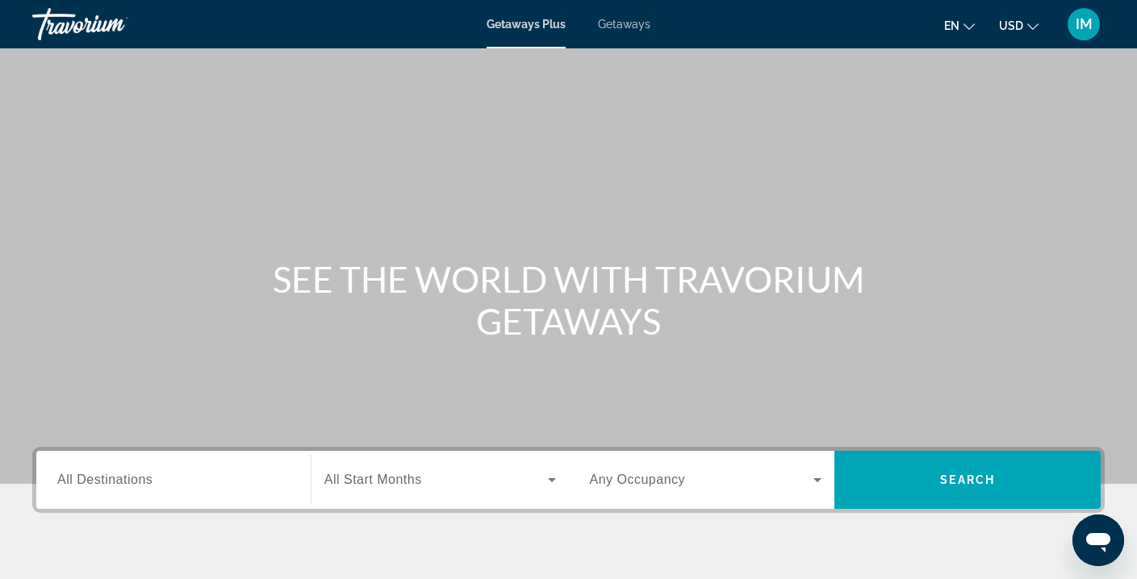
click at [625, 23] on span "Getaways" at bounding box center [624, 24] width 52 height 13
click at [105, 477] on span "All Destinations" at bounding box center [104, 480] width 95 height 14
click at [105, 477] on input "Destination All Destinations" at bounding box center [173, 480] width 232 height 19
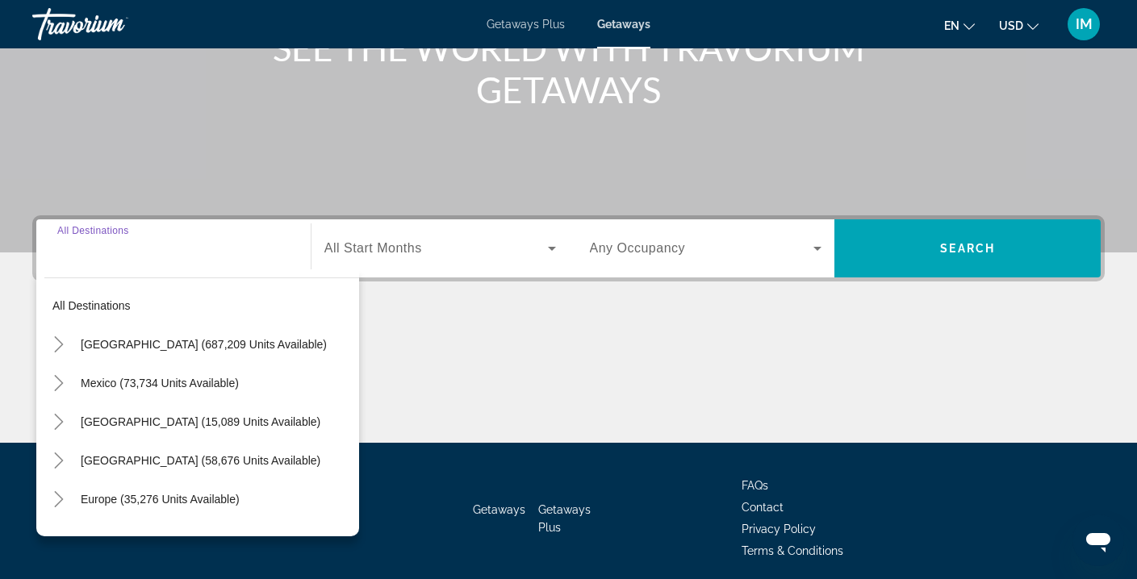
scroll to position [293, 0]
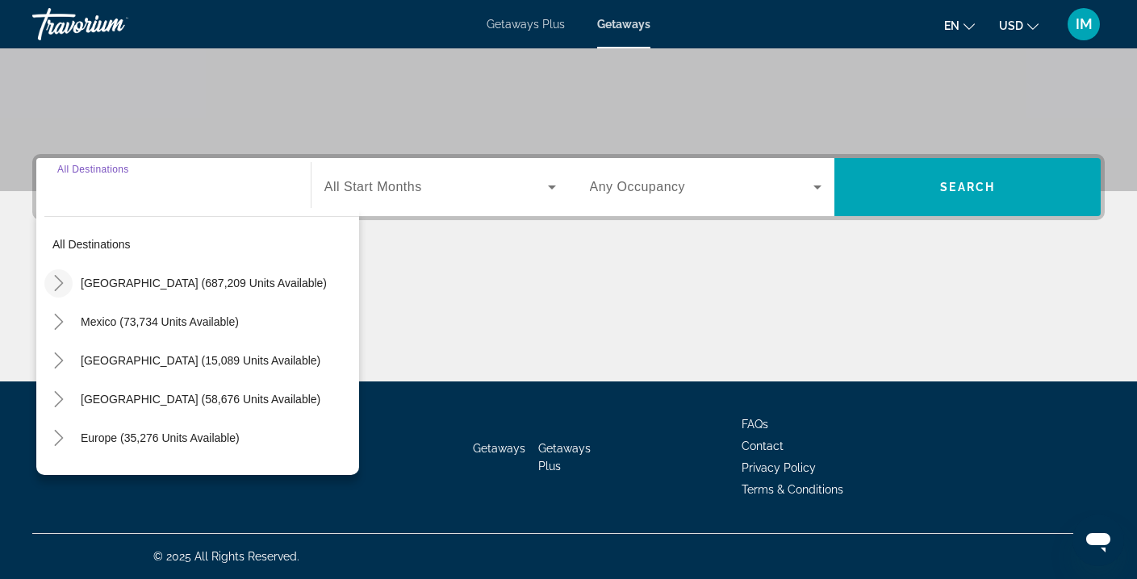
click at [60, 282] on icon "Toggle United States (687,209 units available)" at bounding box center [59, 283] width 16 height 16
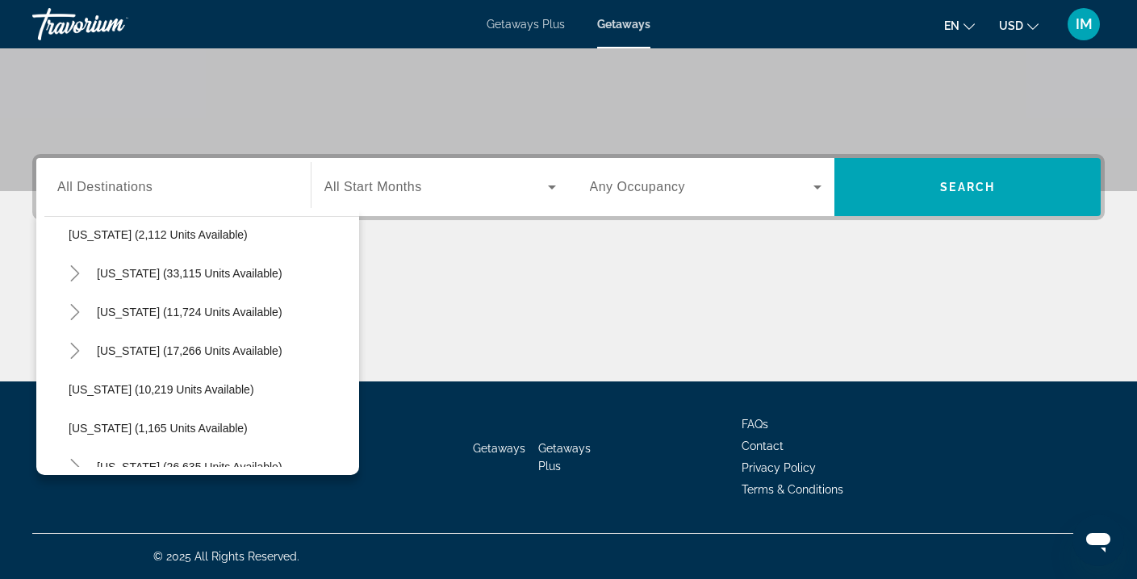
scroll to position [1366, 0]
click at [76, 309] on icon "Toggle Tennessee (11,724 units available)" at bounding box center [74, 311] width 9 height 16
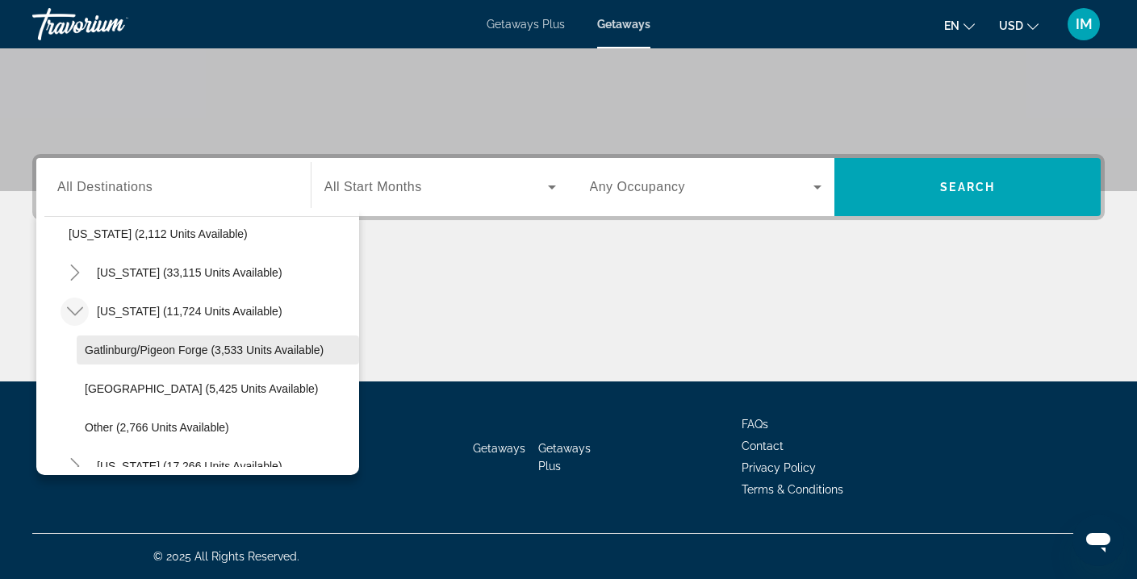
click at [149, 357] on span "Search widget" at bounding box center [218, 350] width 282 height 39
type input "**********"
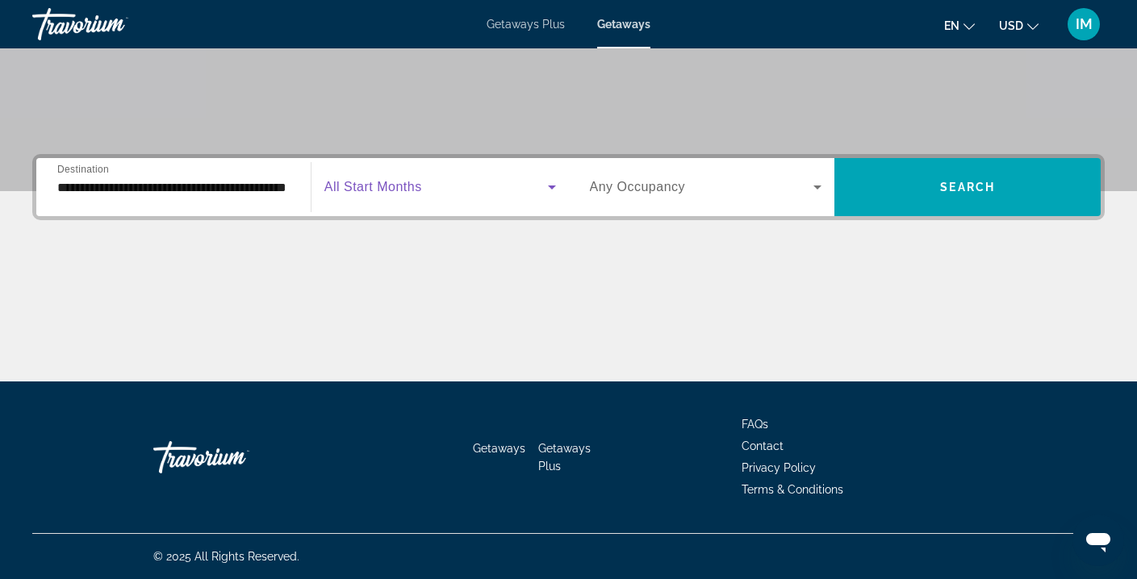
click at [472, 190] on span "Search widget" at bounding box center [436, 187] width 224 height 19
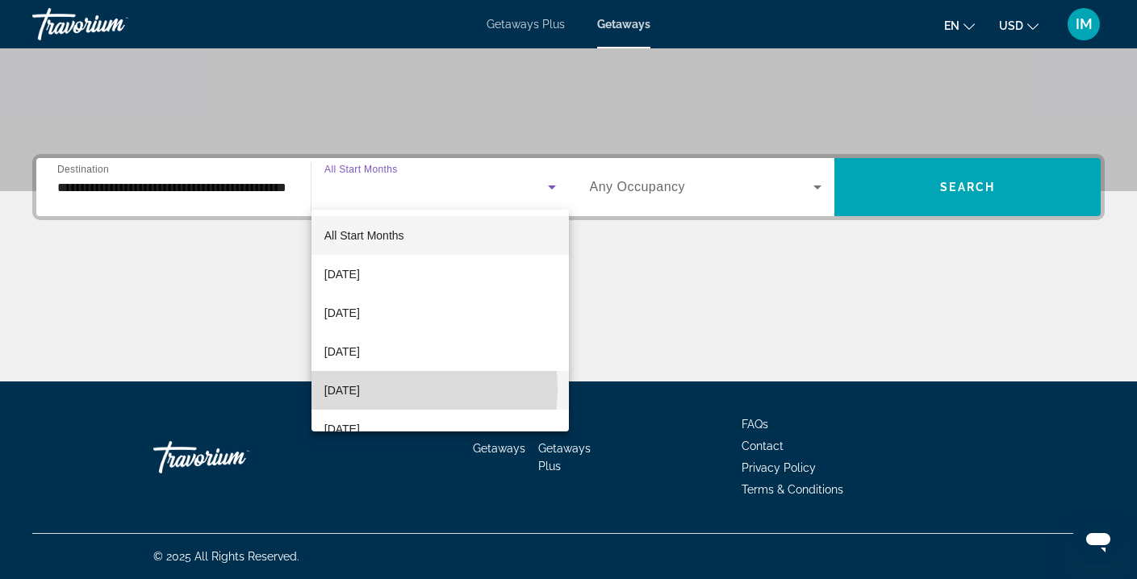
click at [360, 390] on span "[DATE]" at bounding box center [342, 390] width 36 height 19
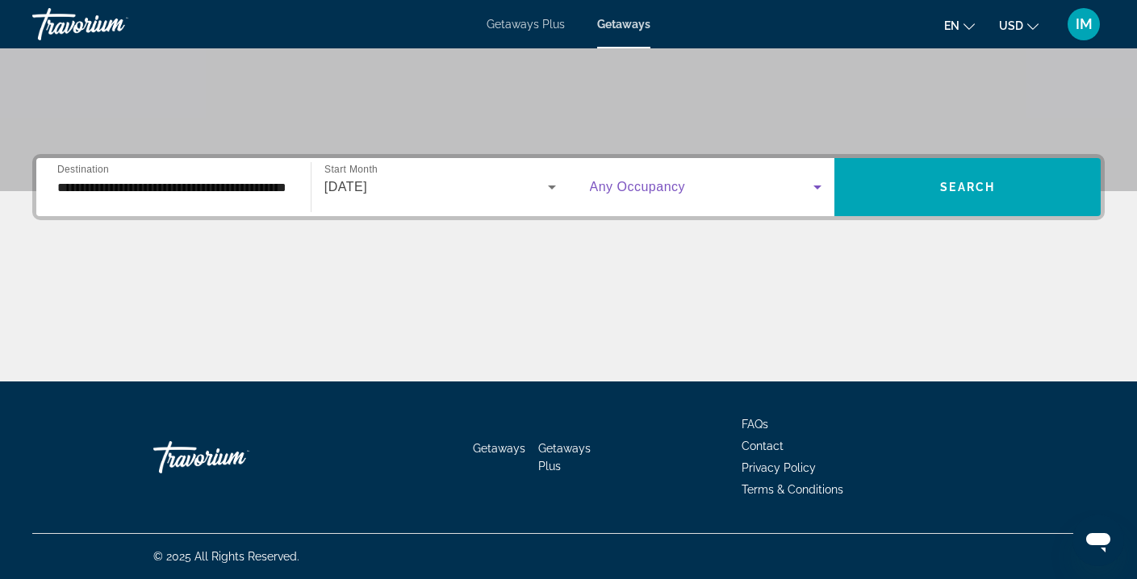
click at [729, 188] on span "Search widget" at bounding box center [702, 187] width 224 height 19
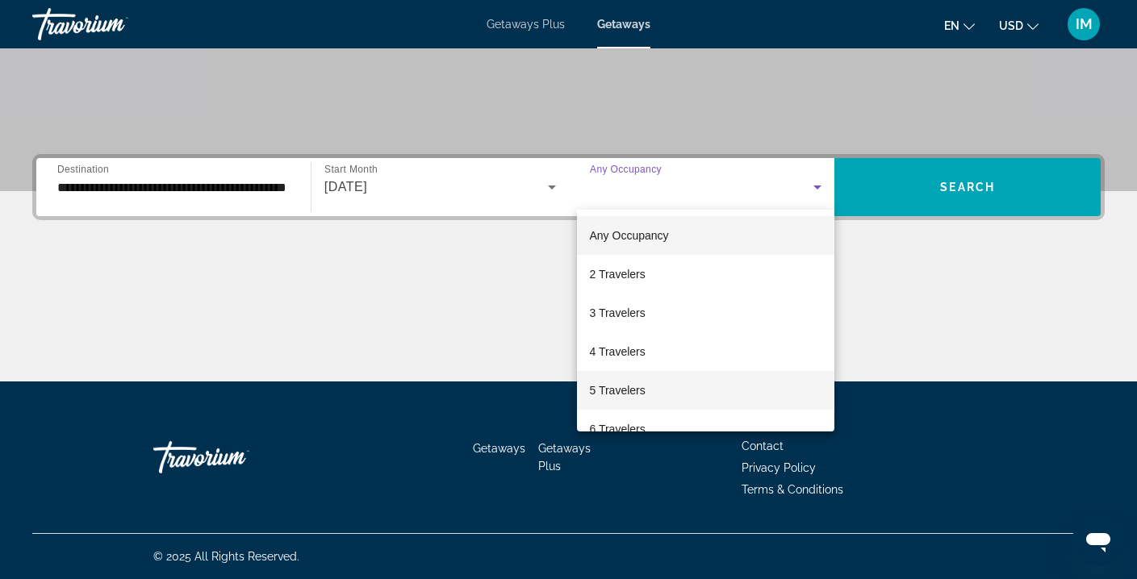
click at [615, 387] on span "5 Travelers" at bounding box center [618, 390] width 56 height 19
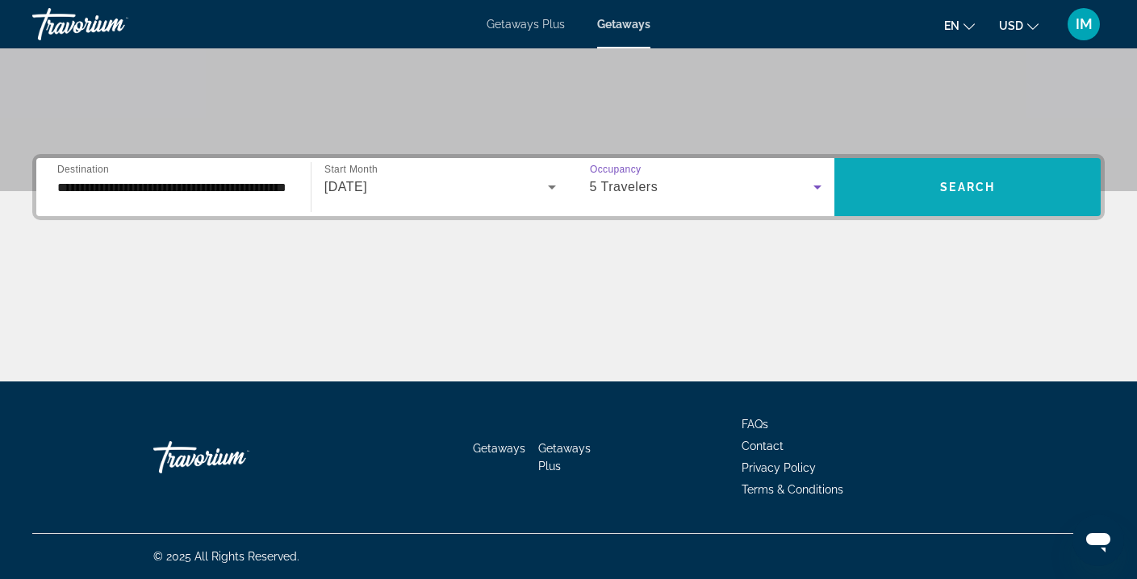
click at [919, 187] on span "Search widget" at bounding box center [968, 187] width 266 height 39
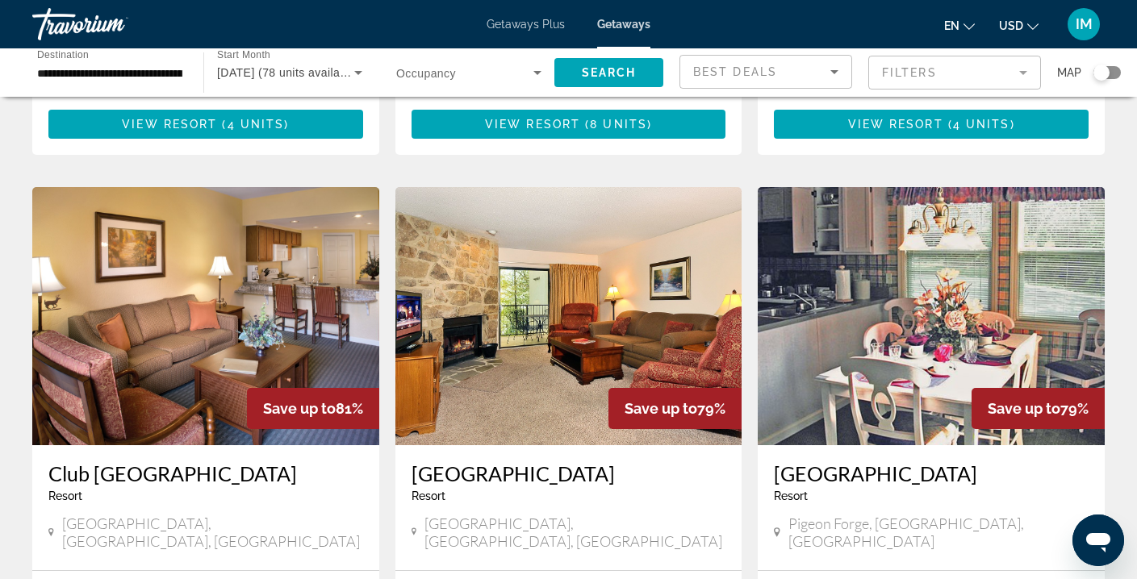
scroll to position [1146, 0]
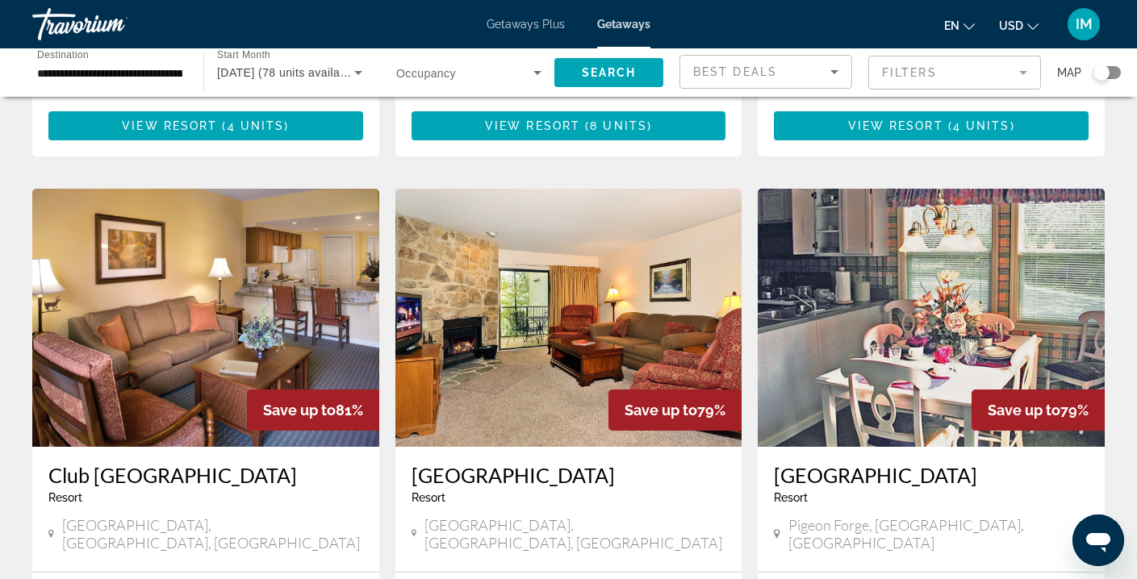
click at [913, 203] on img "Main content" at bounding box center [931, 318] width 347 height 258
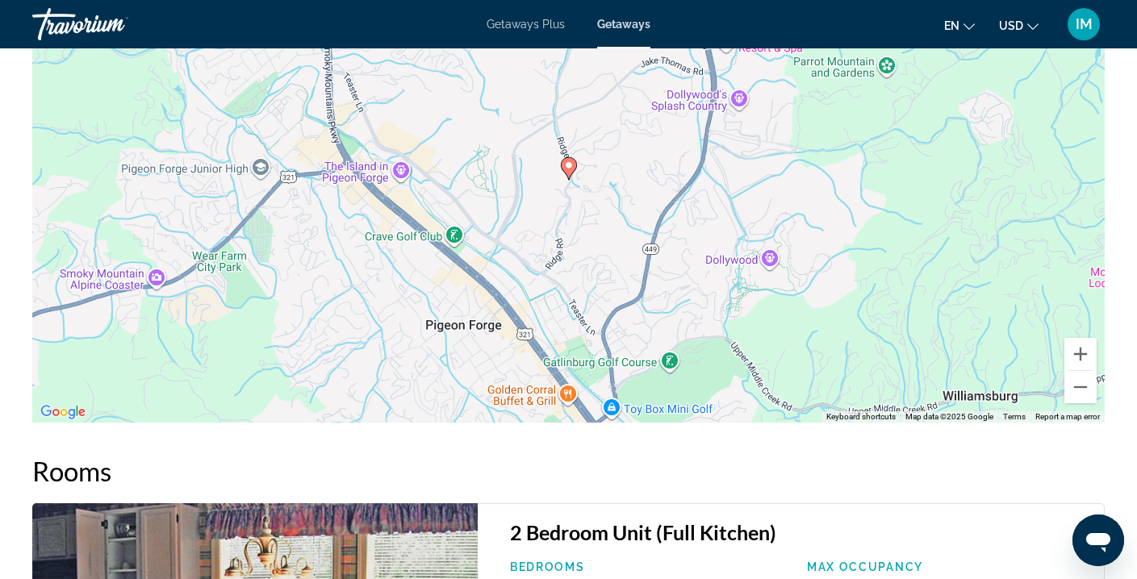
scroll to position [2474, 0]
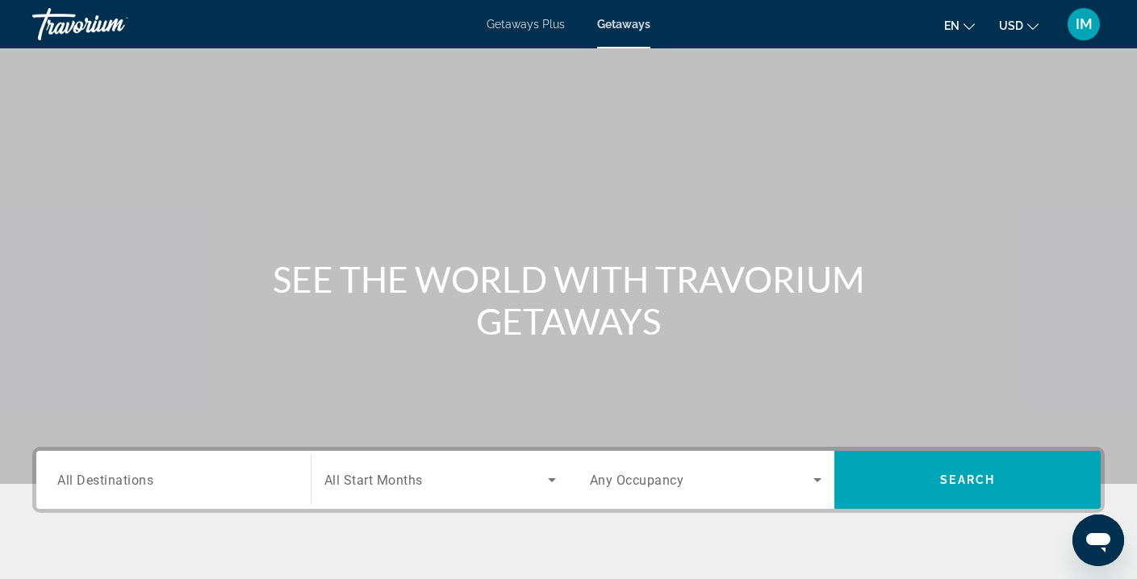
click at [130, 480] on span "All Destinations" at bounding box center [105, 479] width 96 height 15
click at [130, 480] on input "Destination All Destinations" at bounding box center [173, 480] width 232 height 19
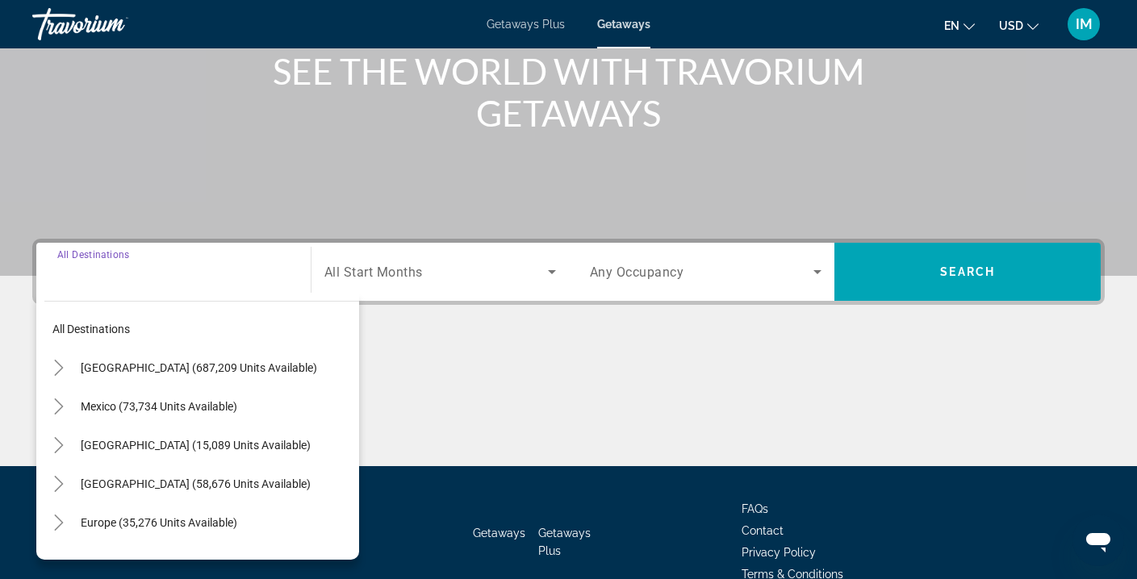
scroll to position [293, 0]
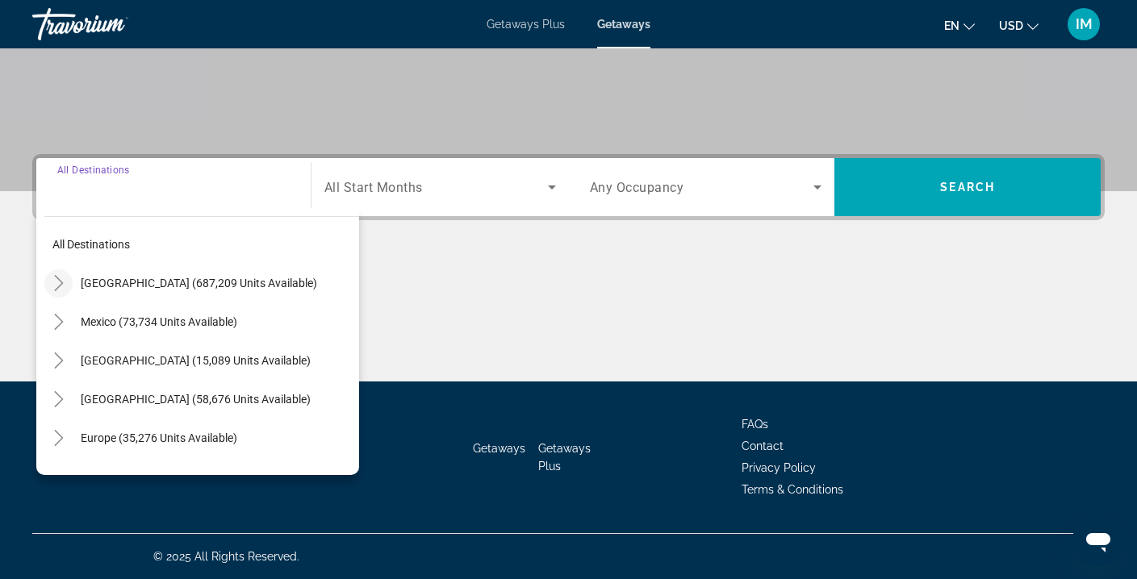
click at [57, 281] on icon "Toggle United States (687,209 units available)" at bounding box center [59, 283] width 16 height 16
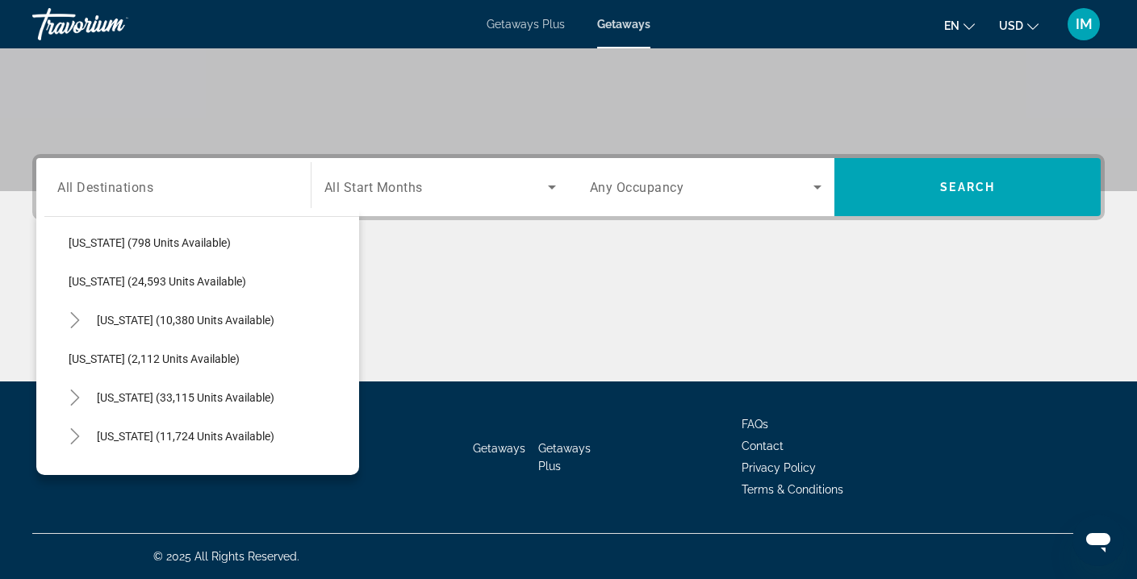
scroll to position [1248, 0]
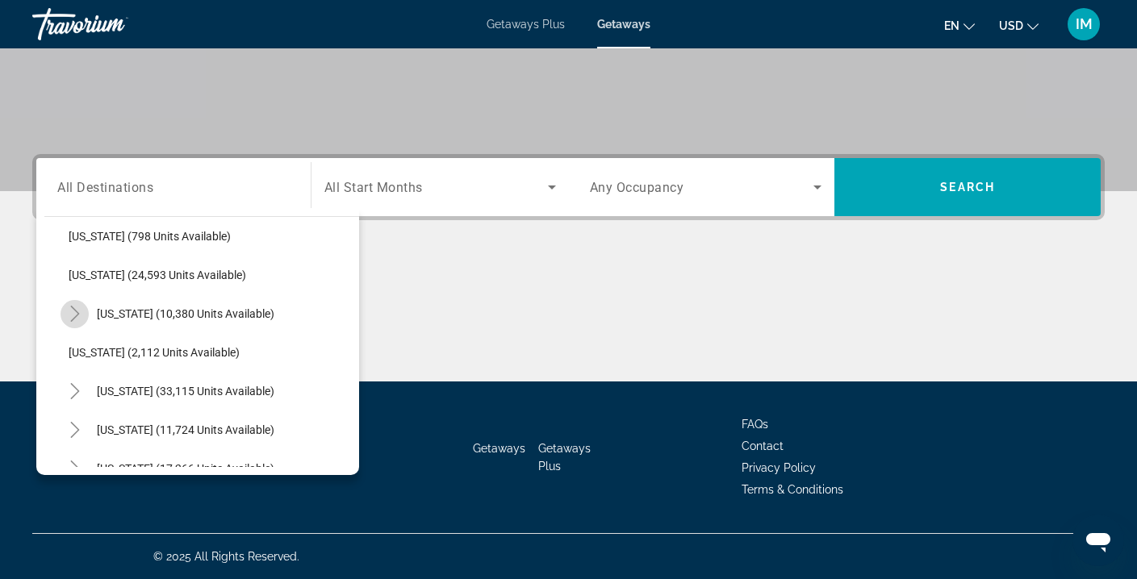
click at [78, 312] on icon "Toggle Pennsylvania (10,380 units available)" at bounding box center [75, 314] width 16 height 16
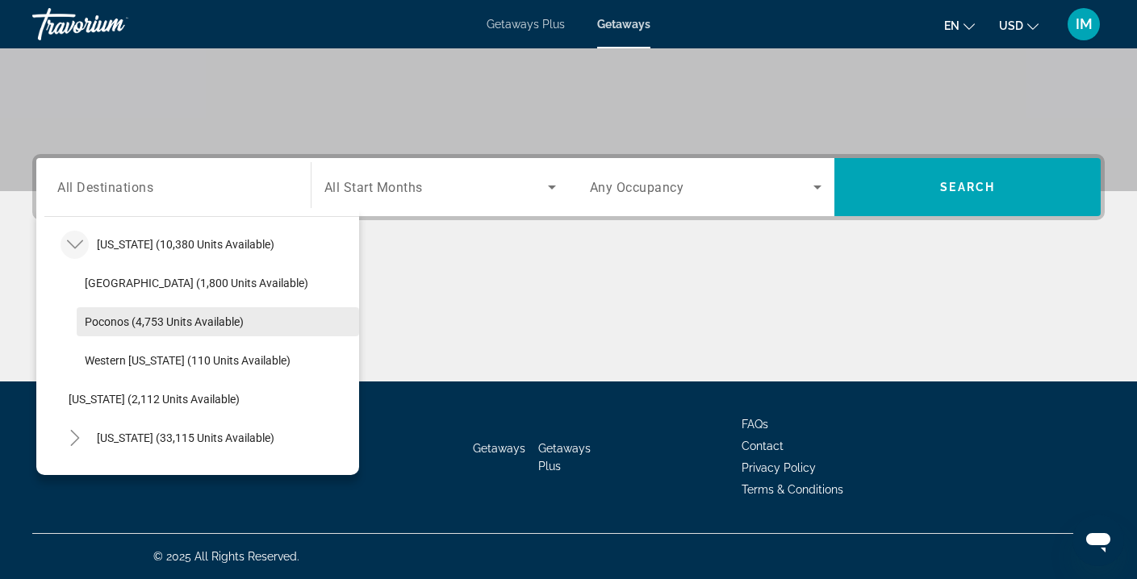
scroll to position [1320, 0]
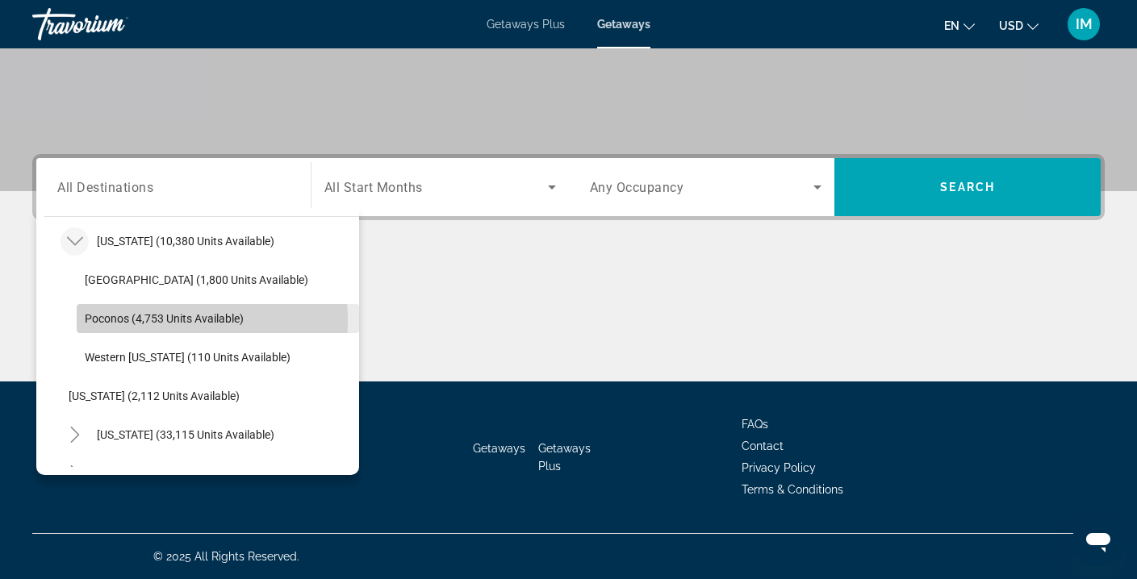
click at [133, 321] on span "Poconos (4,753 units available)" at bounding box center [164, 318] width 159 height 13
type input "**********"
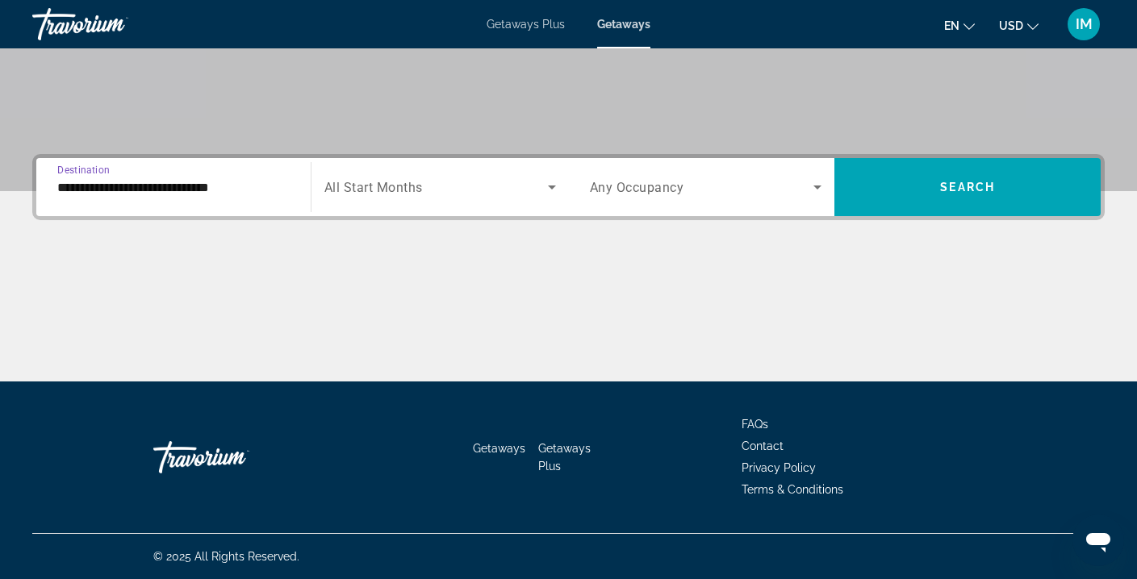
click at [493, 184] on span "Search widget" at bounding box center [436, 187] width 224 height 19
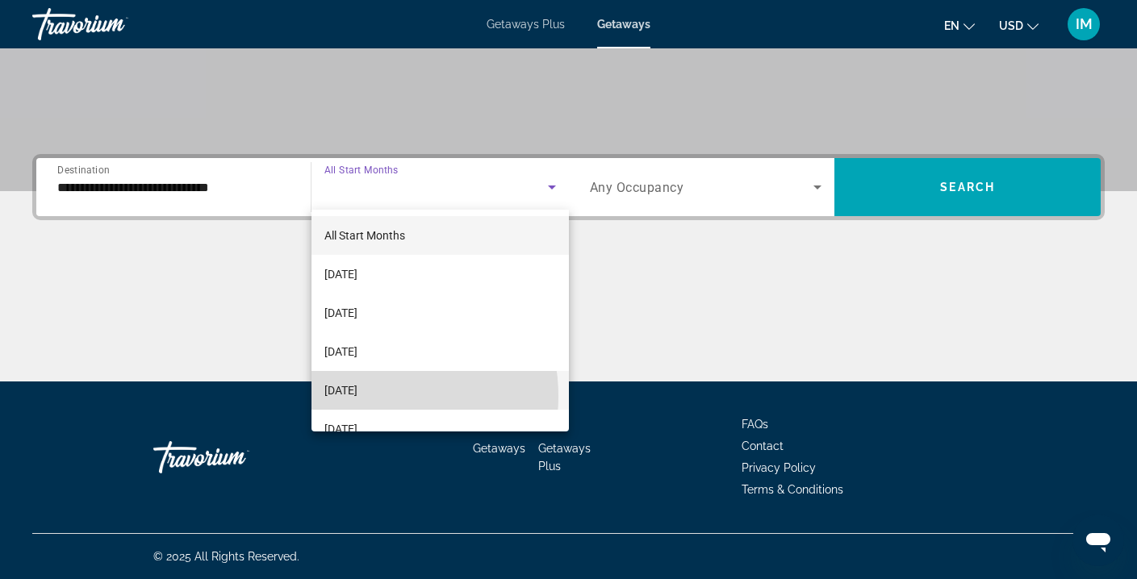
click at [358, 396] on span "[DATE]" at bounding box center [340, 390] width 33 height 19
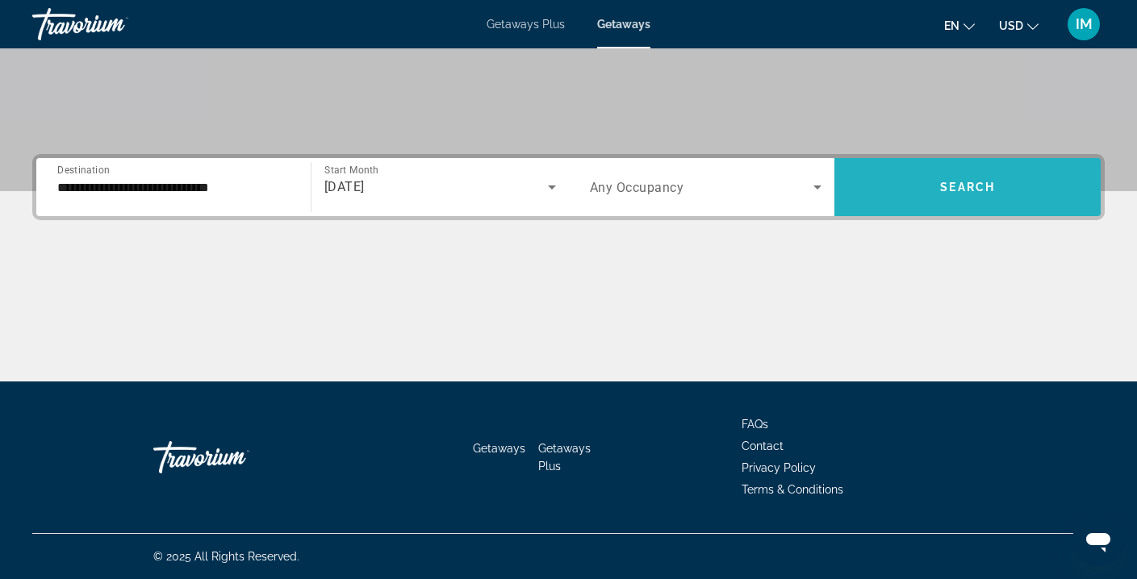
click at [919, 178] on span "Search widget" at bounding box center [968, 187] width 266 height 39
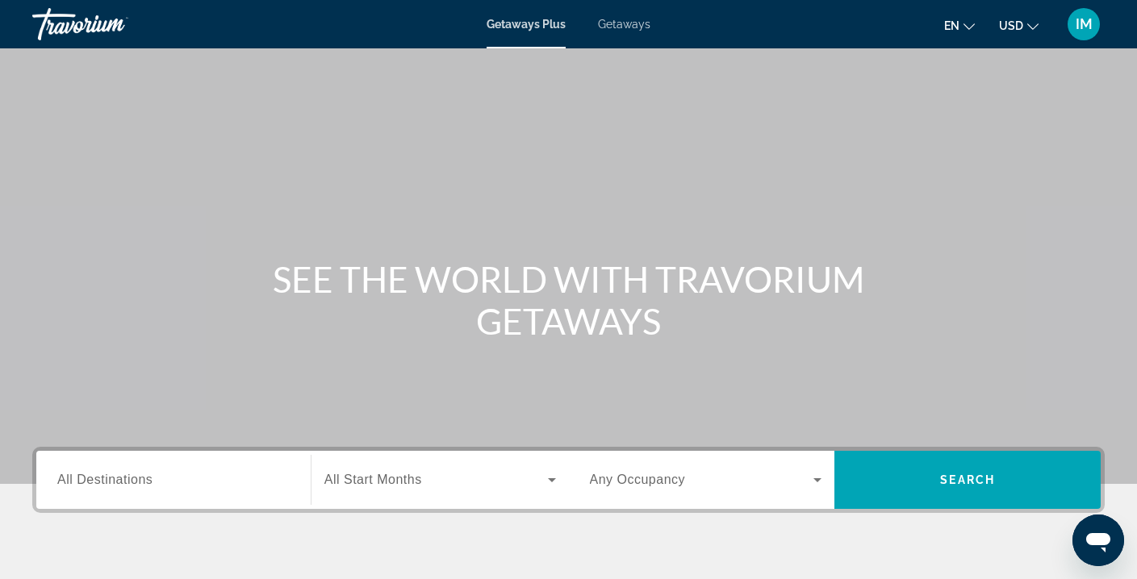
click at [620, 23] on span "Getaways" at bounding box center [624, 24] width 52 height 13
click at [162, 475] on input "Destination All Destinations" at bounding box center [173, 480] width 232 height 19
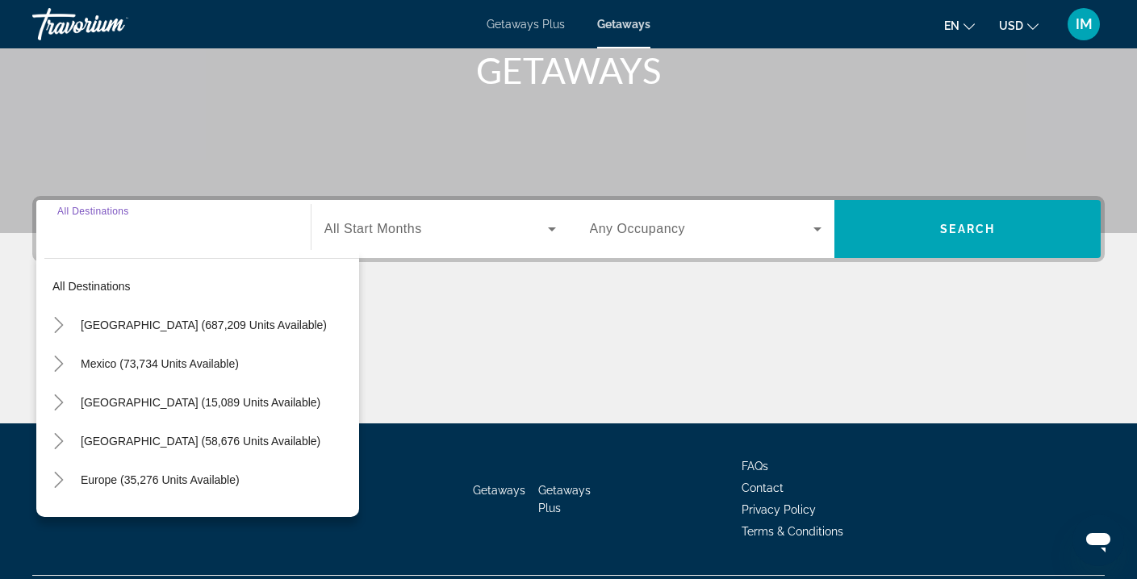
scroll to position [293, 0]
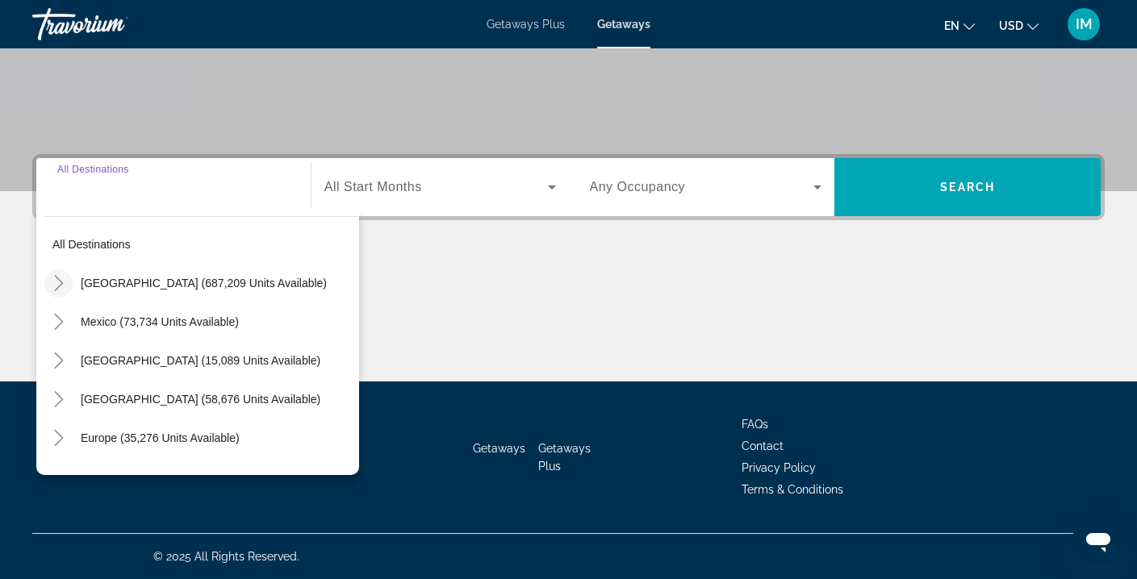
click at [55, 284] on icon "Toggle United States (687,209 units available)" at bounding box center [59, 283] width 16 height 16
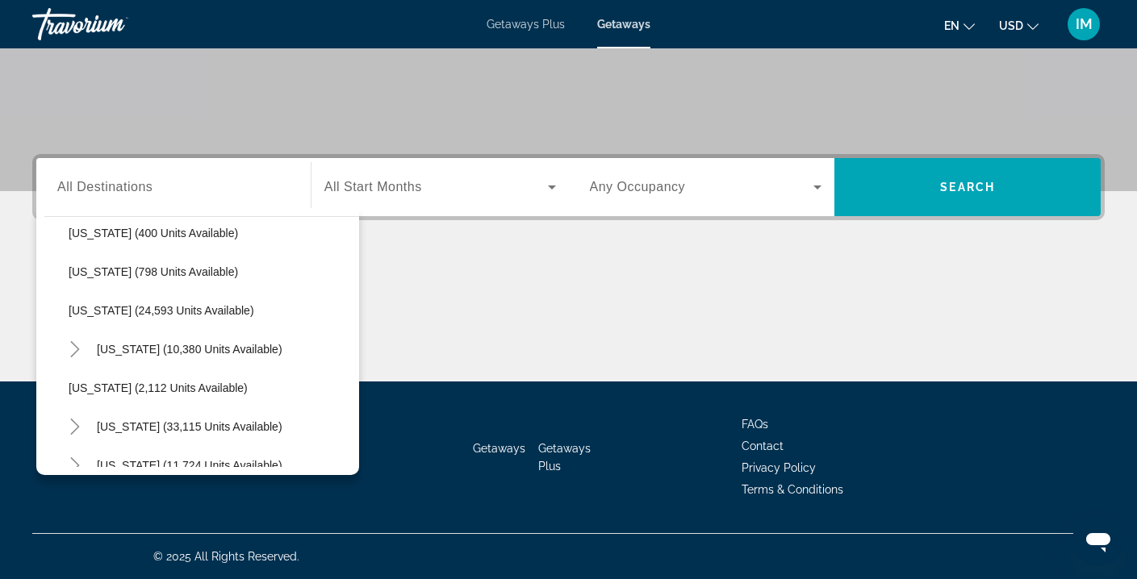
scroll to position [1278, 0]
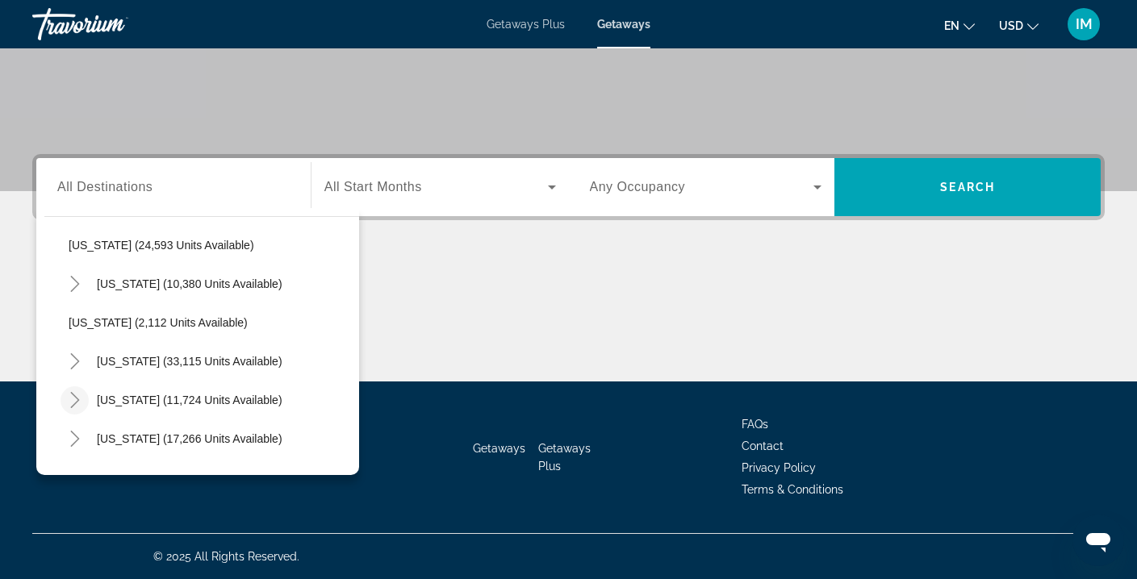
click at [80, 403] on icon "Toggle Tennessee (11,724 units available)" at bounding box center [75, 400] width 16 height 16
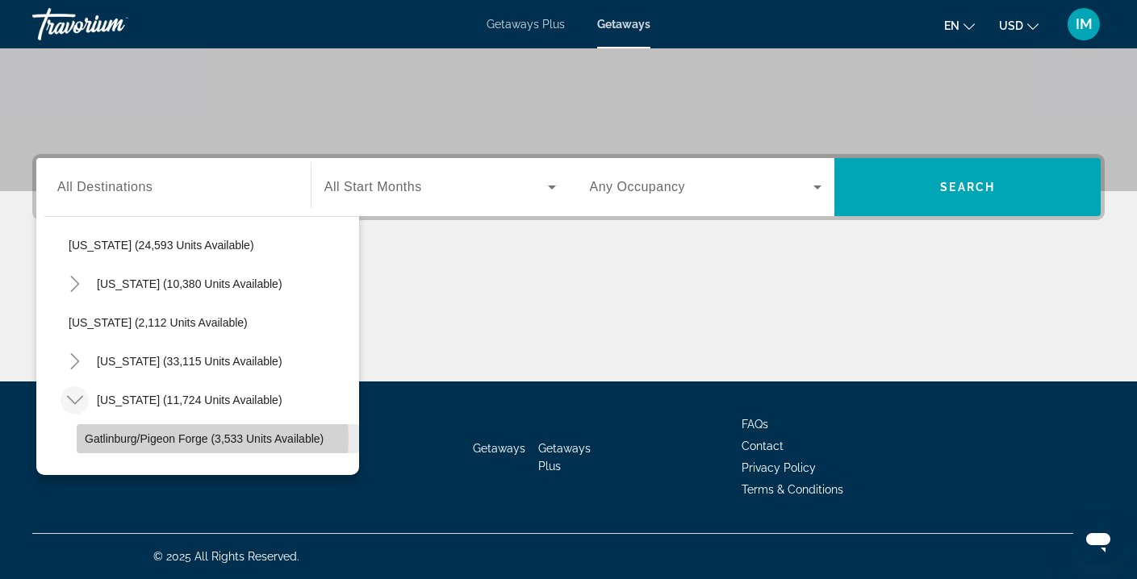
click at [212, 438] on span "Gatlinburg/Pigeon Forge (3,533 units available)" at bounding box center [204, 439] width 239 height 13
type input "**********"
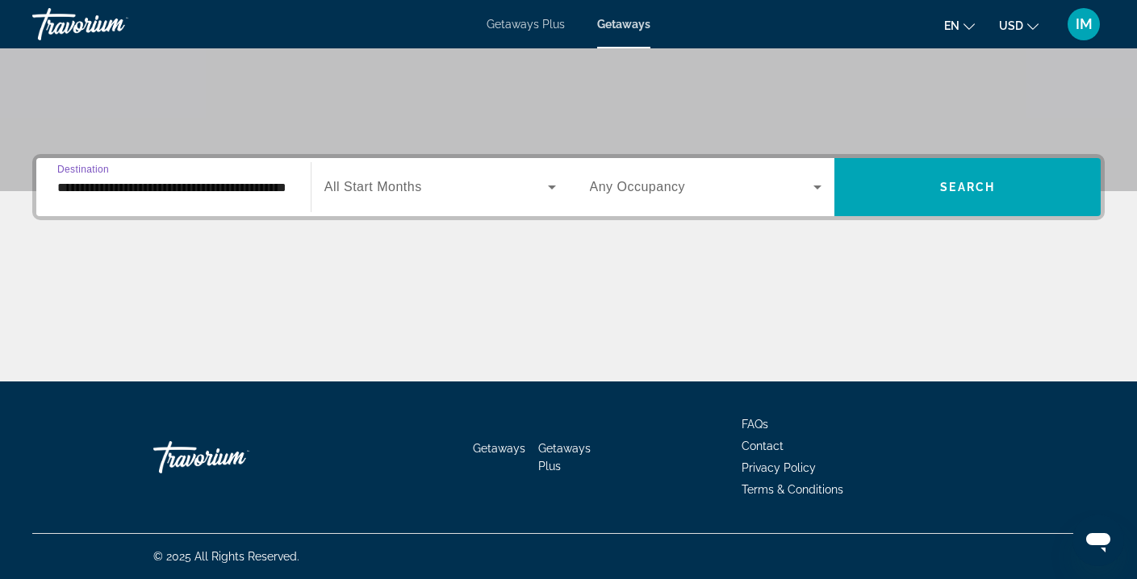
click at [496, 181] on span "Search widget" at bounding box center [436, 187] width 224 height 19
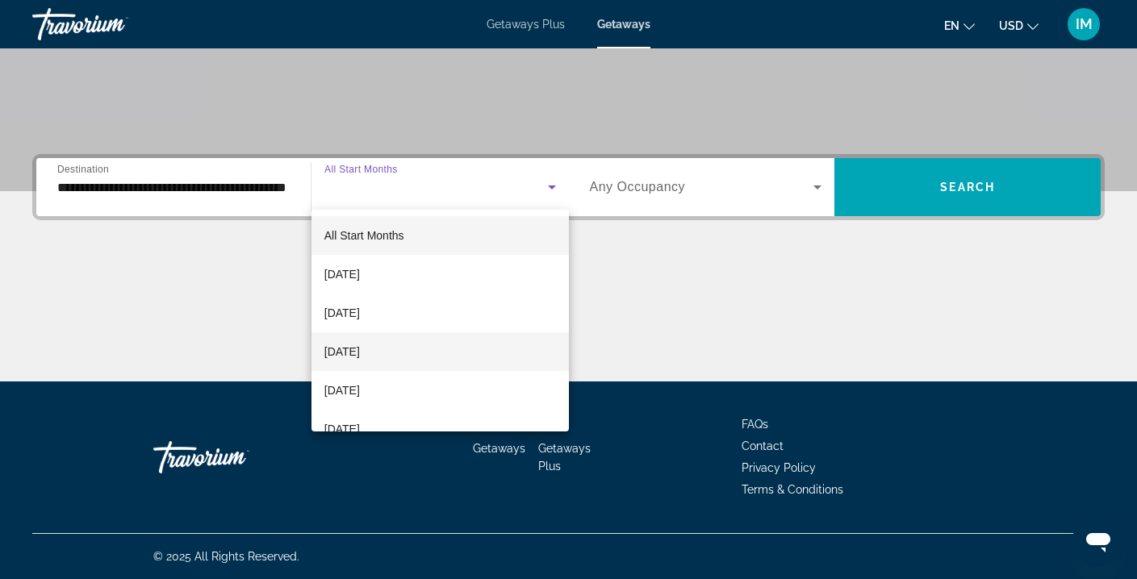
click at [360, 349] on span "[DATE]" at bounding box center [342, 351] width 36 height 19
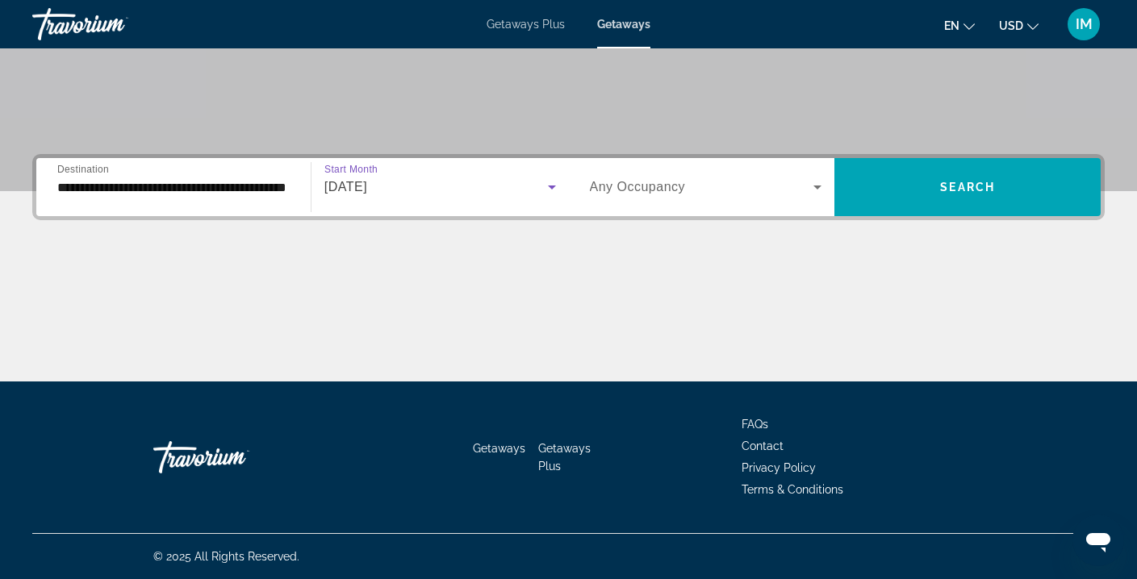
click at [810, 186] on icon "Search widget" at bounding box center [817, 187] width 19 height 19
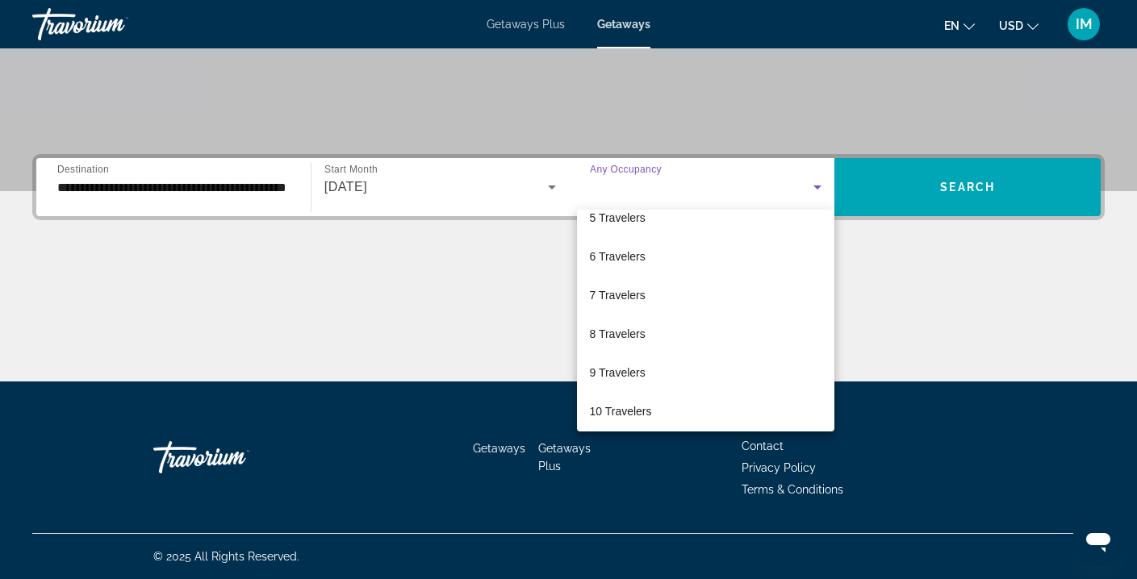
scroll to position [178, 0]
click at [938, 185] on div at bounding box center [568, 289] width 1137 height 579
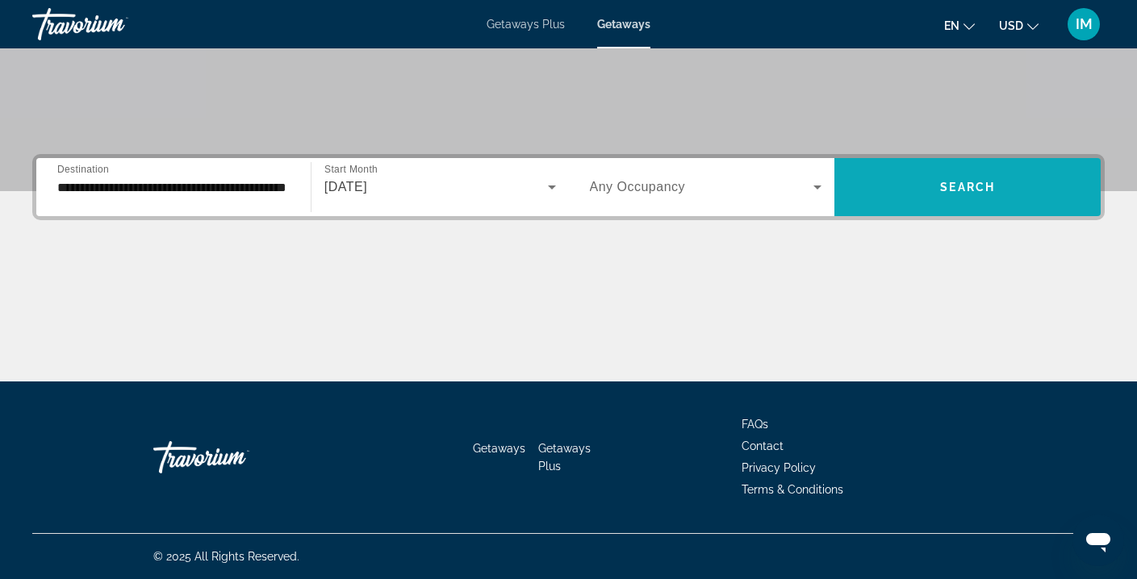
click at [938, 184] on span "Search widget" at bounding box center [968, 187] width 266 height 39
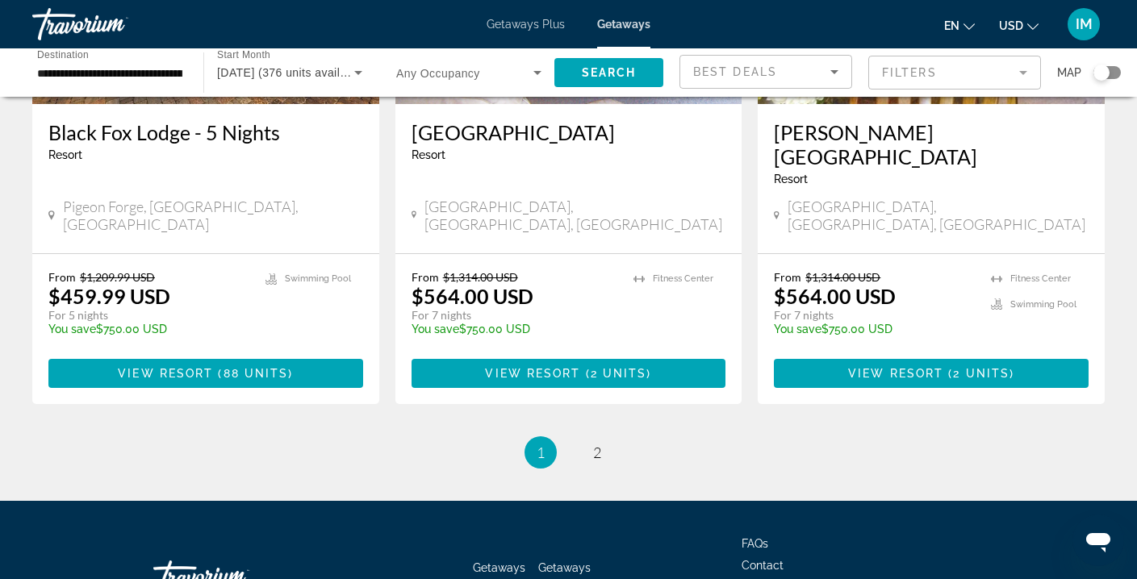
scroll to position [2104, 0]
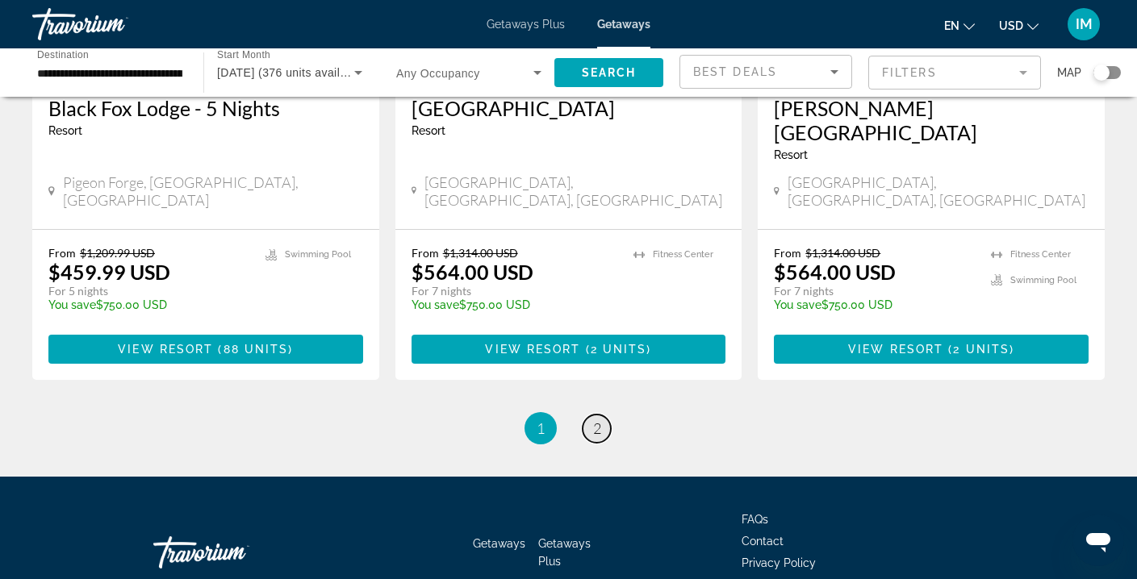
click at [596, 415] on link "page 2" at bounding box center [597, 429] width 28 height 28
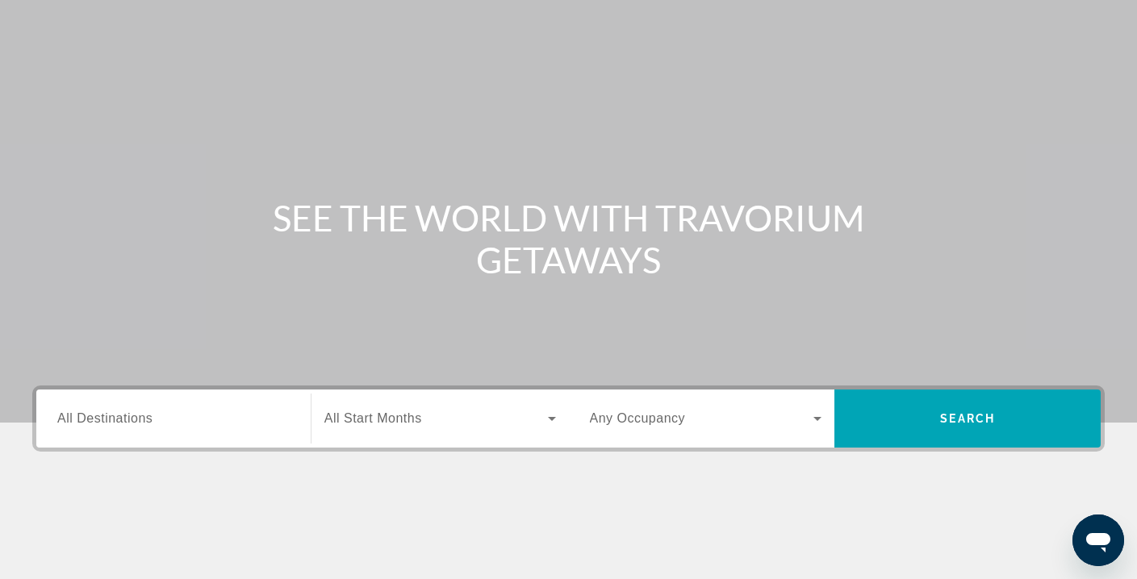
scroll to position [163, 0]
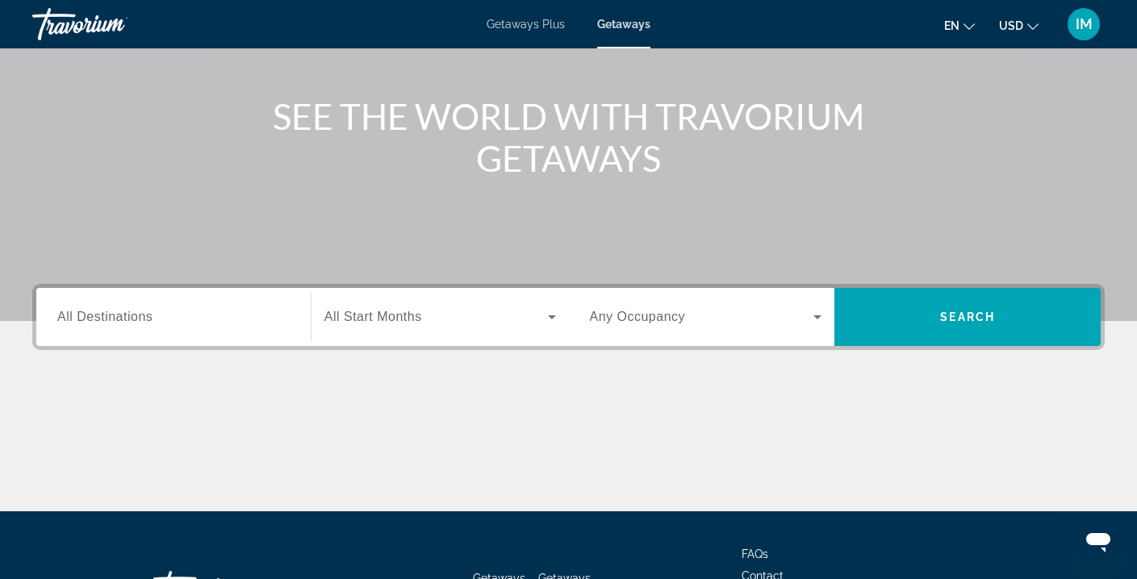
click at [172, 318] on input "Destination All Destinations" at bounding box center [173, 317] width 232 height 19
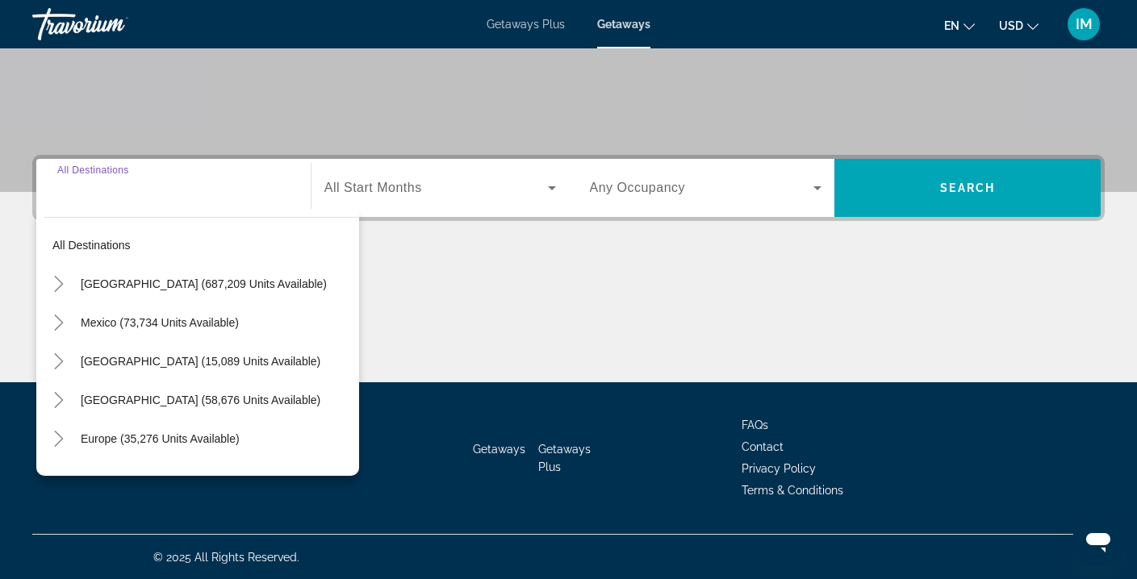
scroll to position [293, 0]
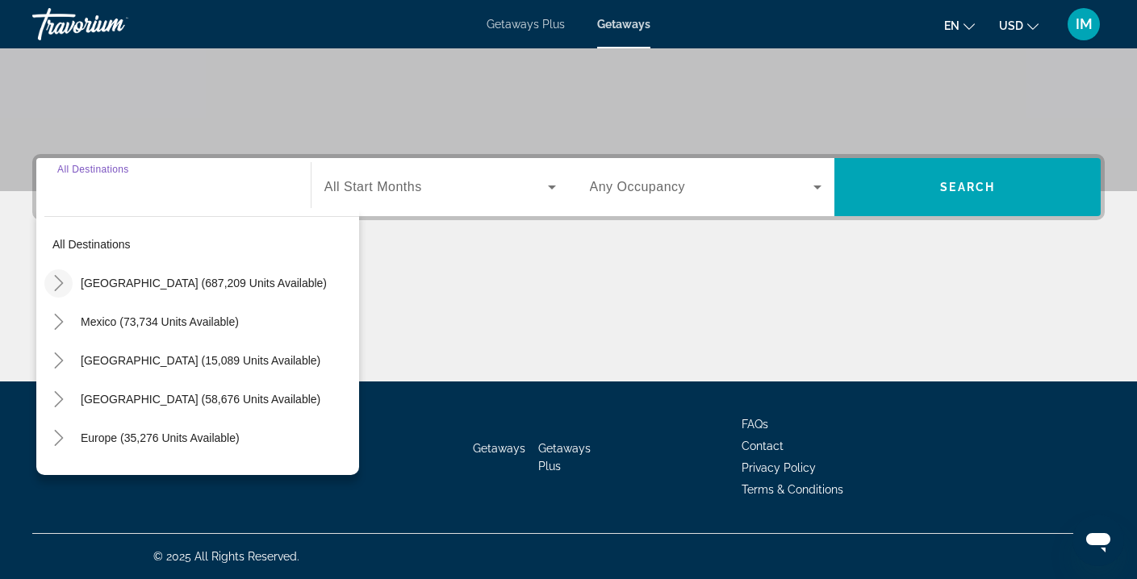
click at [61, 280] on icon "Toggle United States (687,209 units available)" at bounding box center [59, 283] width 16 height 16
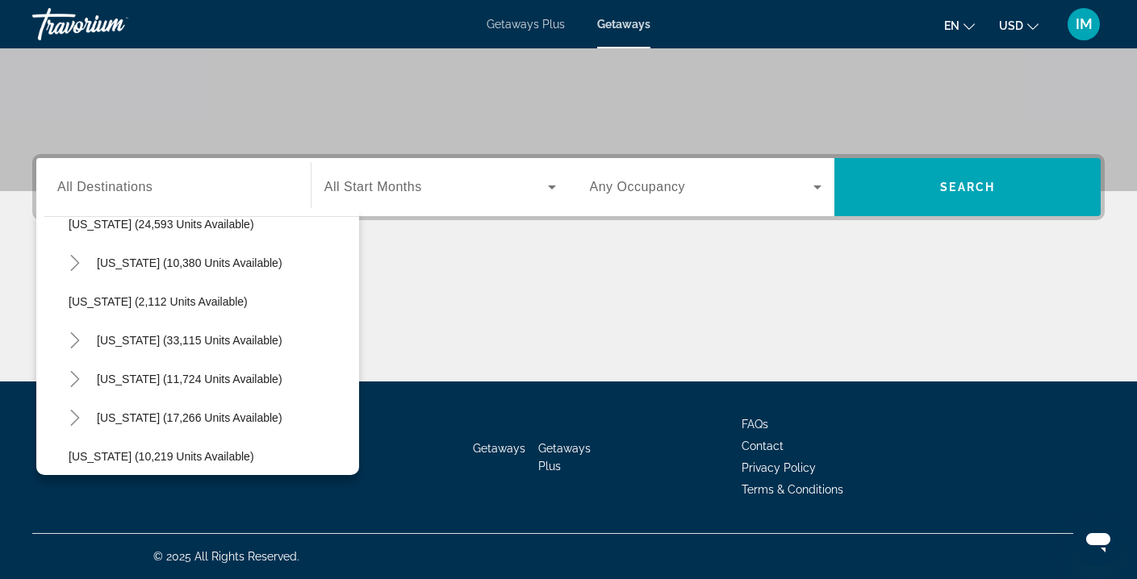
scroll to position [1306, 0]
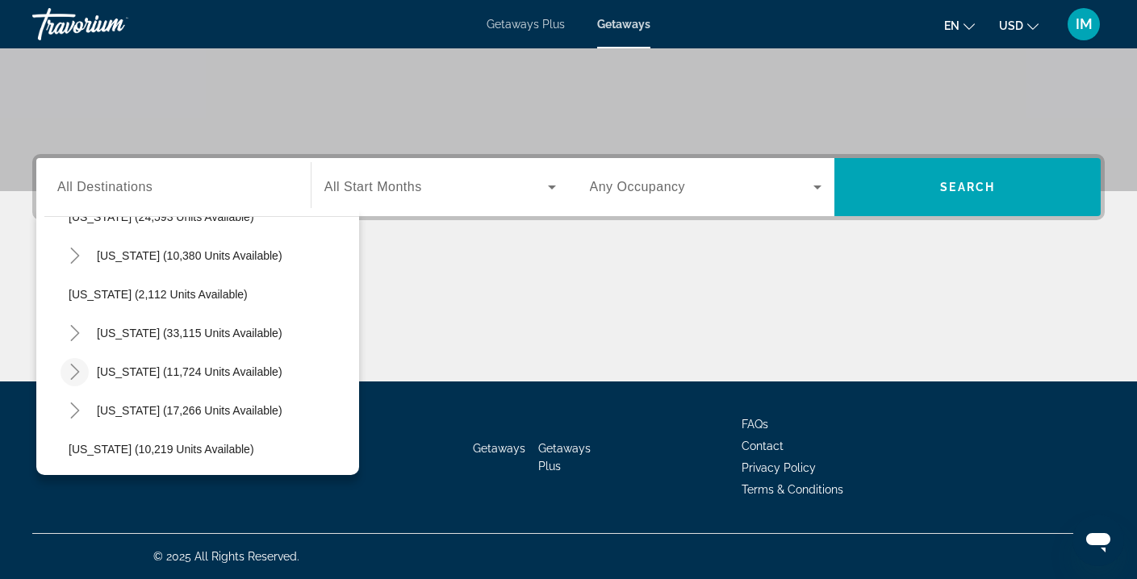
click at [70, 372] on icon "Toggle Tennessee (11,724 units available)" at bounding box center [75, 372] width 16 height 16
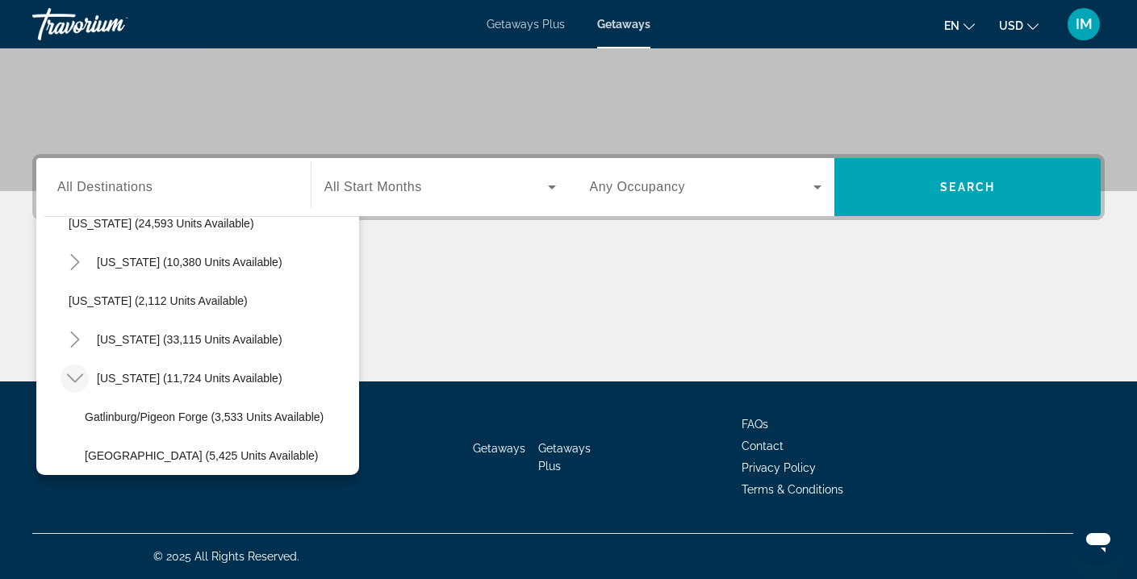
scroll to position [1276, 0]
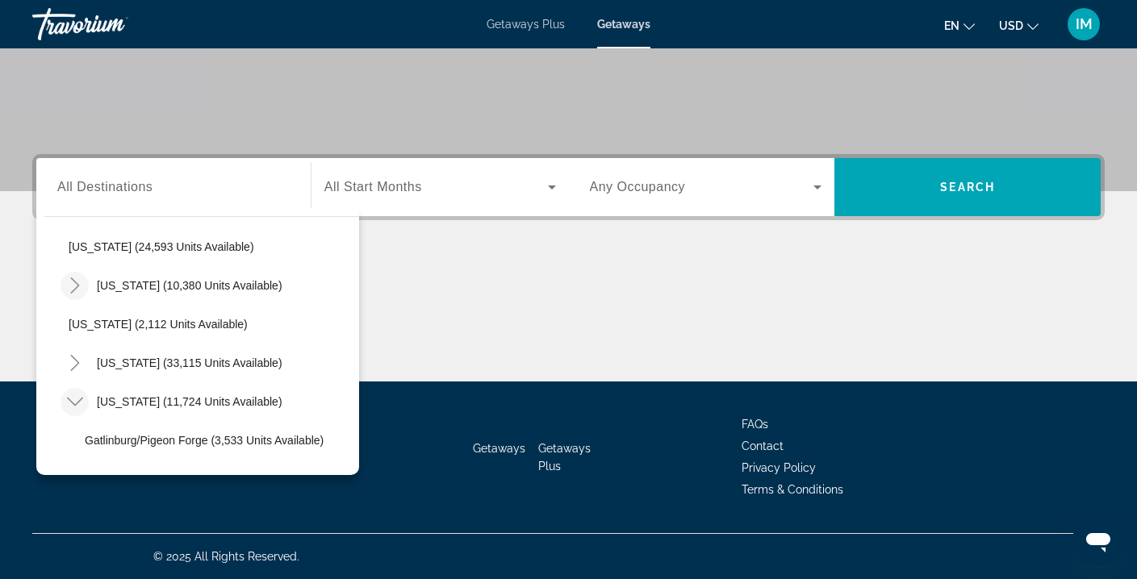
click at [78, 284] on icon "Toggle Pennsylvania (10,380 units available)" at bounding box center [75, 286] width 16 height 16
click at [77, 284] on icon "Toggle Pennsylvania (10,380 units available)" at bounding box center [75, 286] width 16 height 16
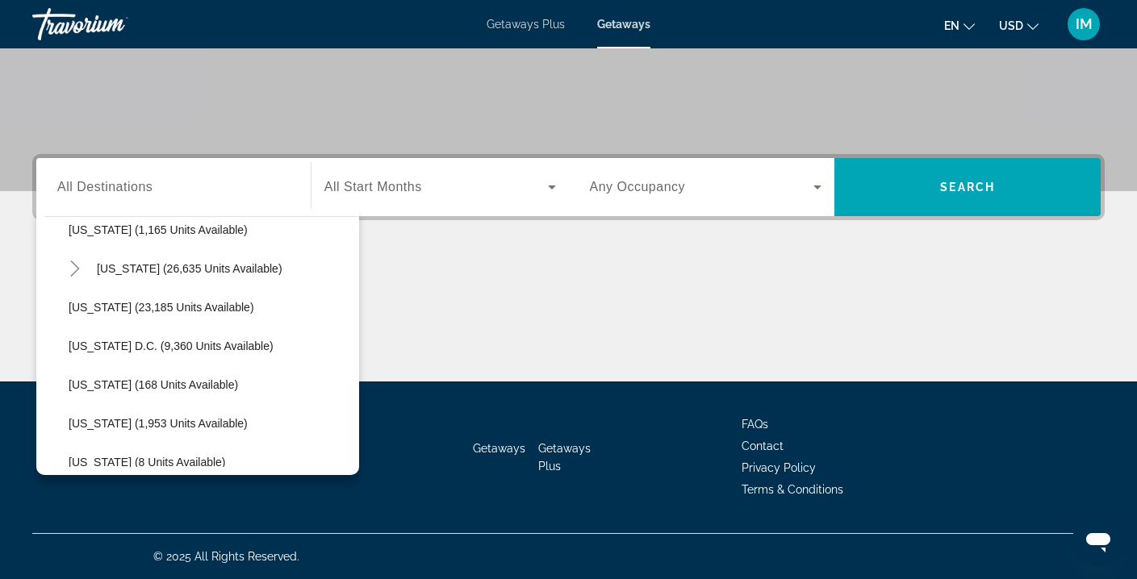
scroll to position [1696, 0]
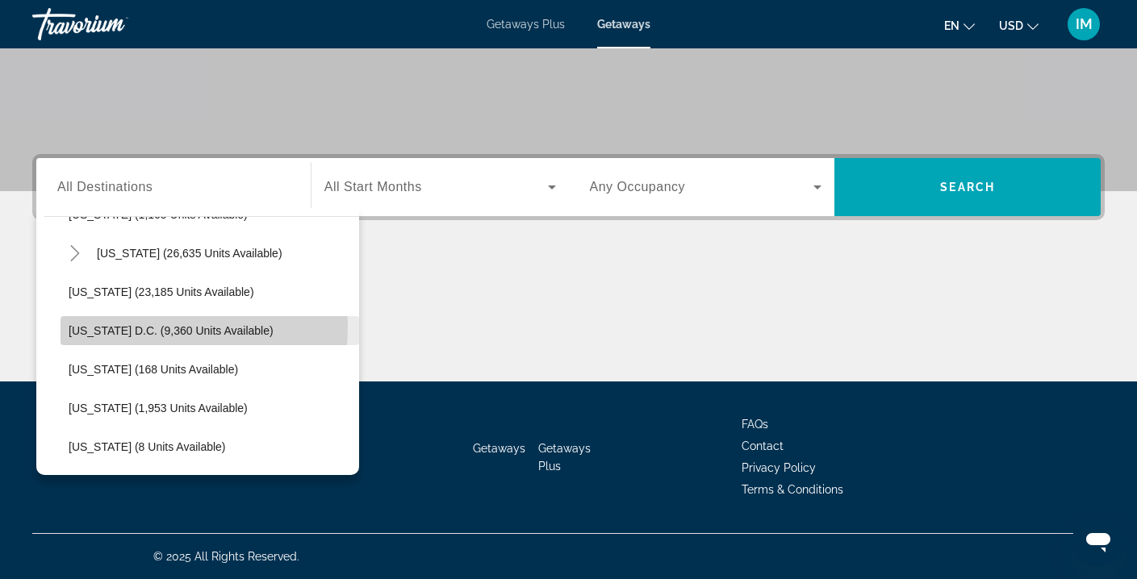
click at [136, 327] on span "[US_STATE] D.C. (9,360 units available)" at bounding box center [171, 330] width 205 height 13
type input "**********"
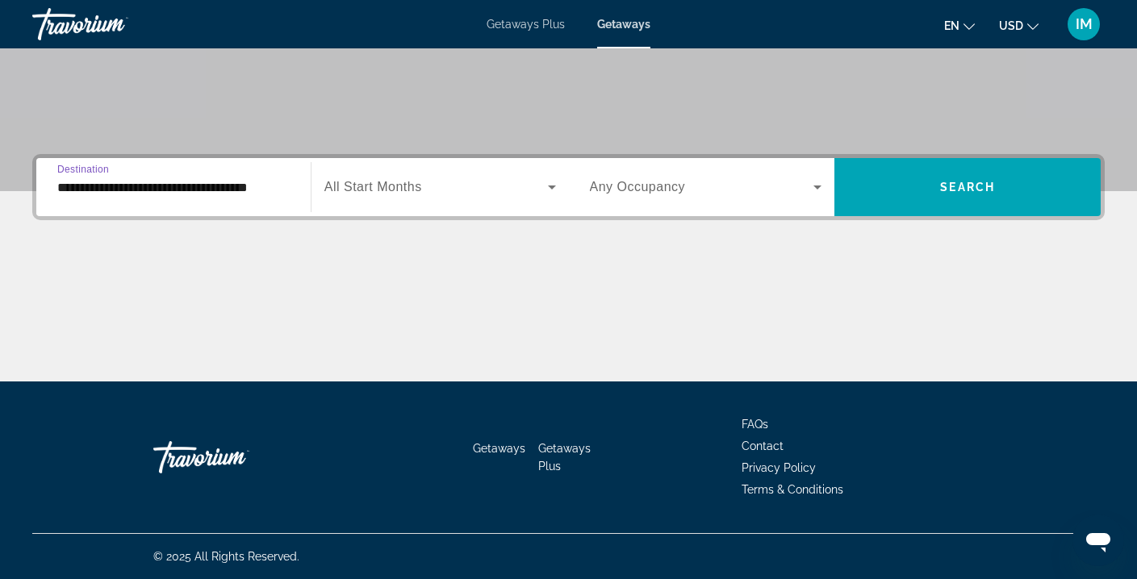
click at [545, 186] on icon "Search widget" at bounding box center [551, 187] width 19 height 19
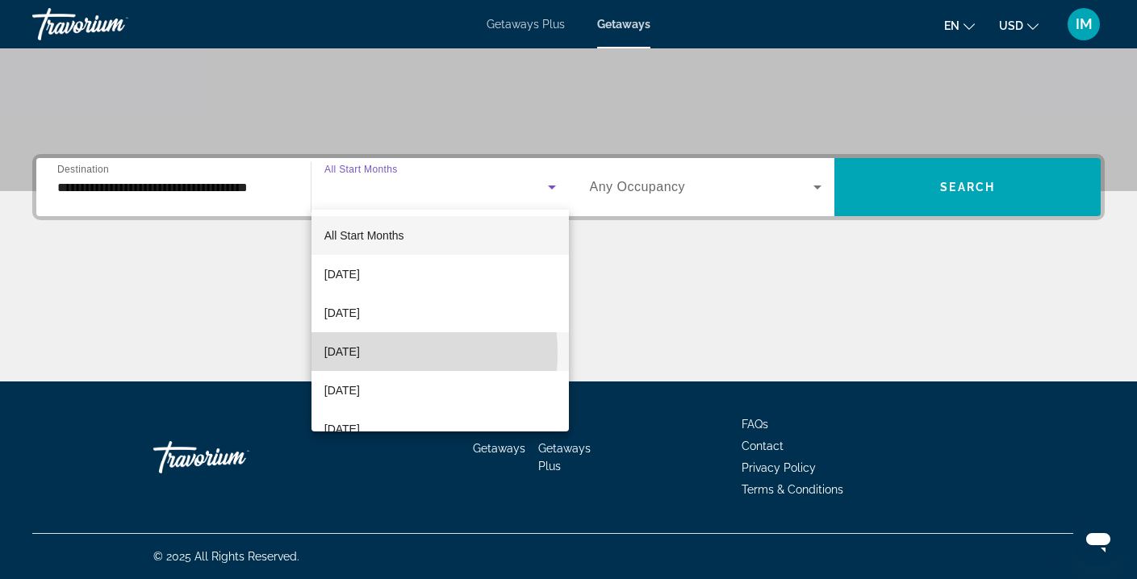
click at [358, 354] on span "[DATE]" at bounding box center [342, 351] width 36 height 19
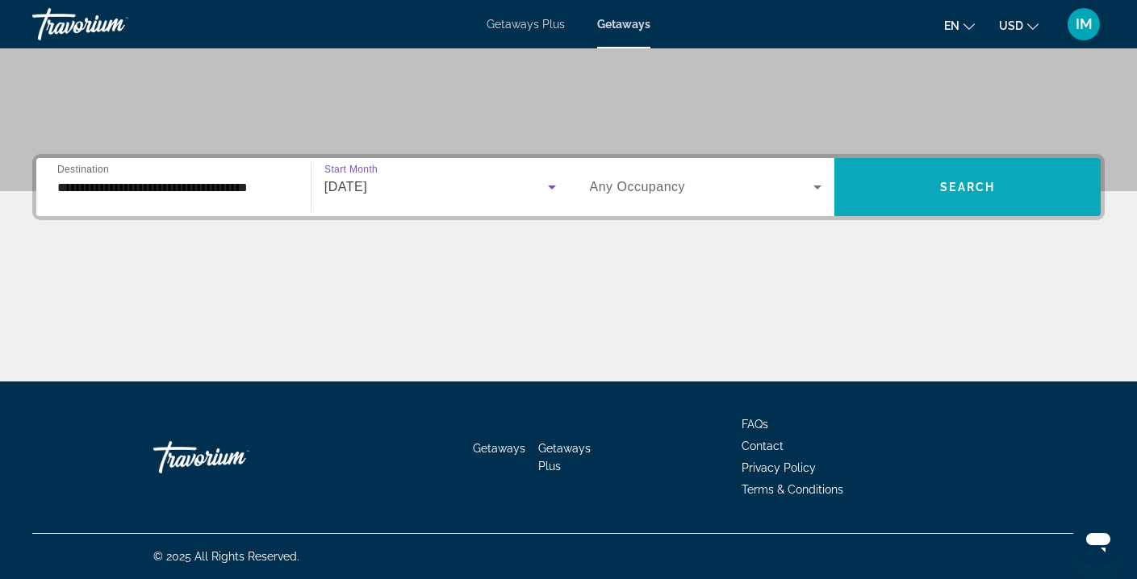
click at [927, 195] on span "Search widget" at bounding box center [968, 187] width 266 height 39
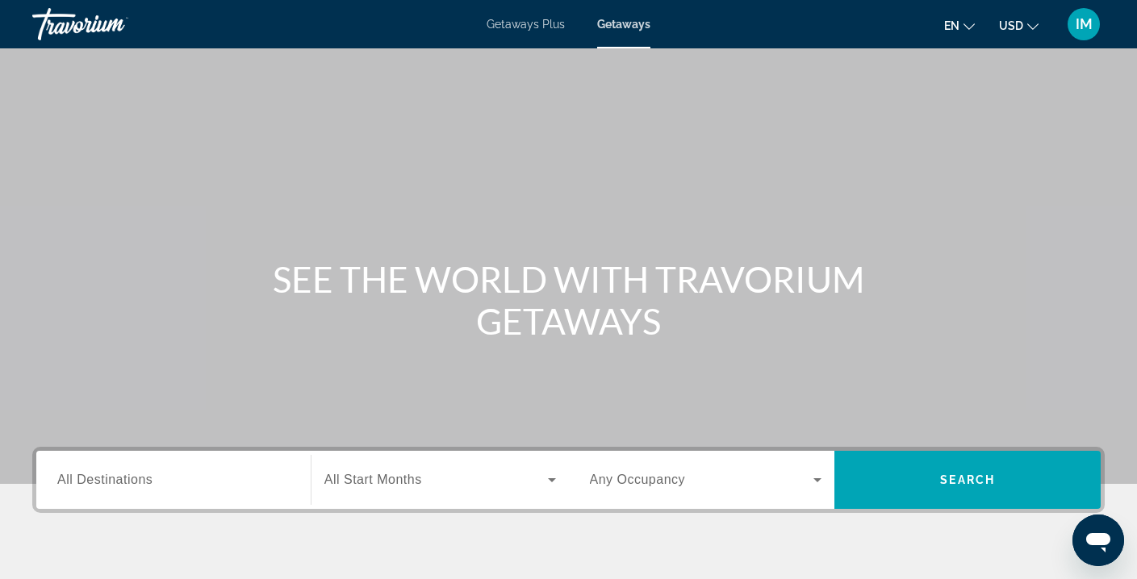
click at [105, 475] on span "All Destinations" at bounding box center [104, 480] width 95 height 14
click at [105, 475] on input "Destination All Destinations" at bounding box center [173, 480] width 232 height 19
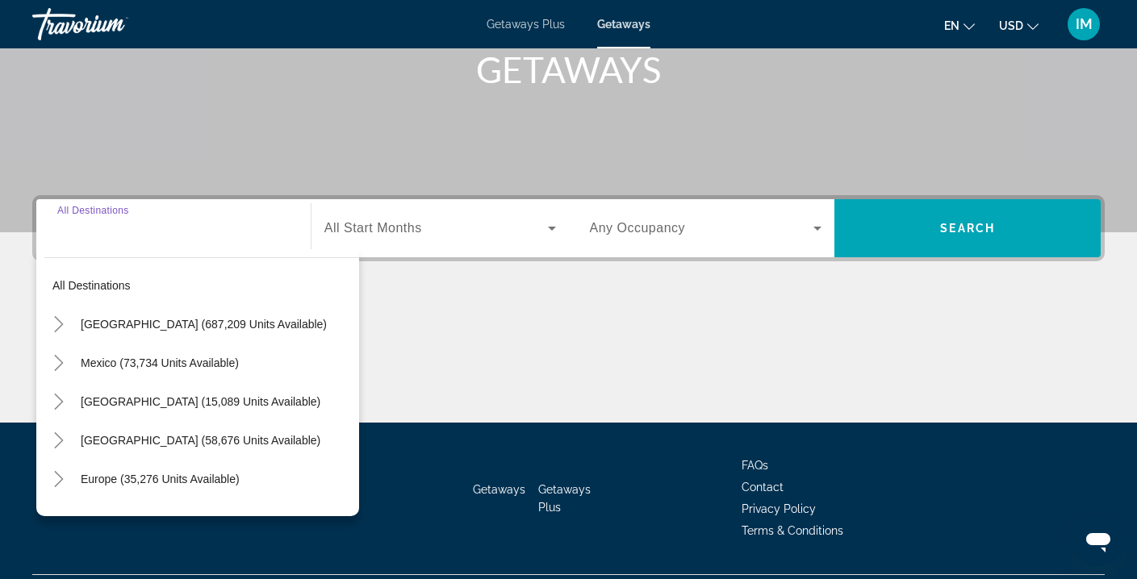
scroll to position [293, 0]
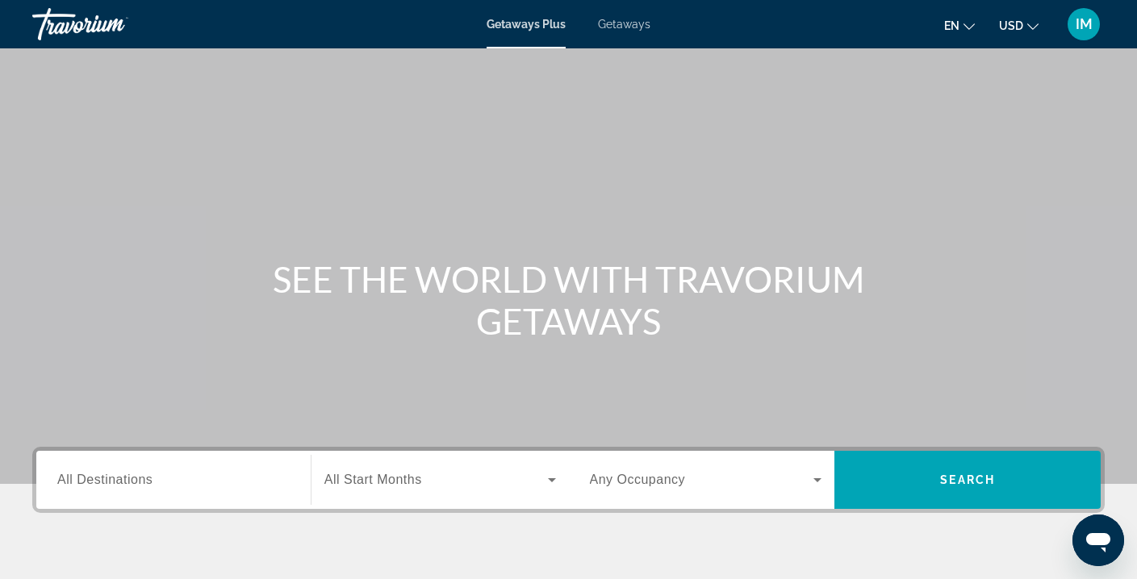
click at [157, 479] on input "Destination All Destinations" at bounding box center [173, 480] width 232 height 19
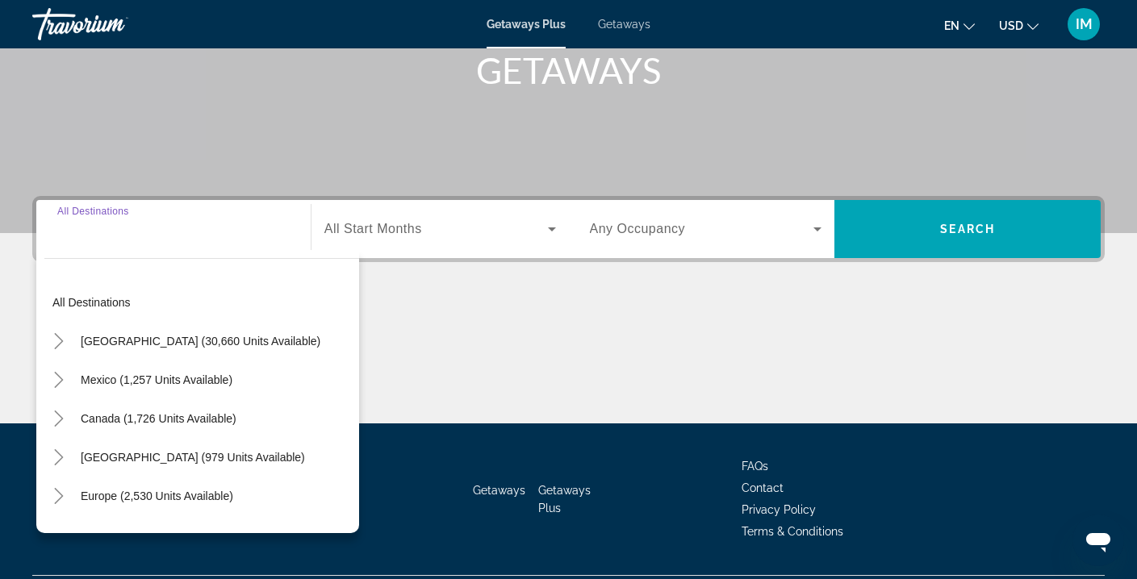
scroll to position [293, 0]
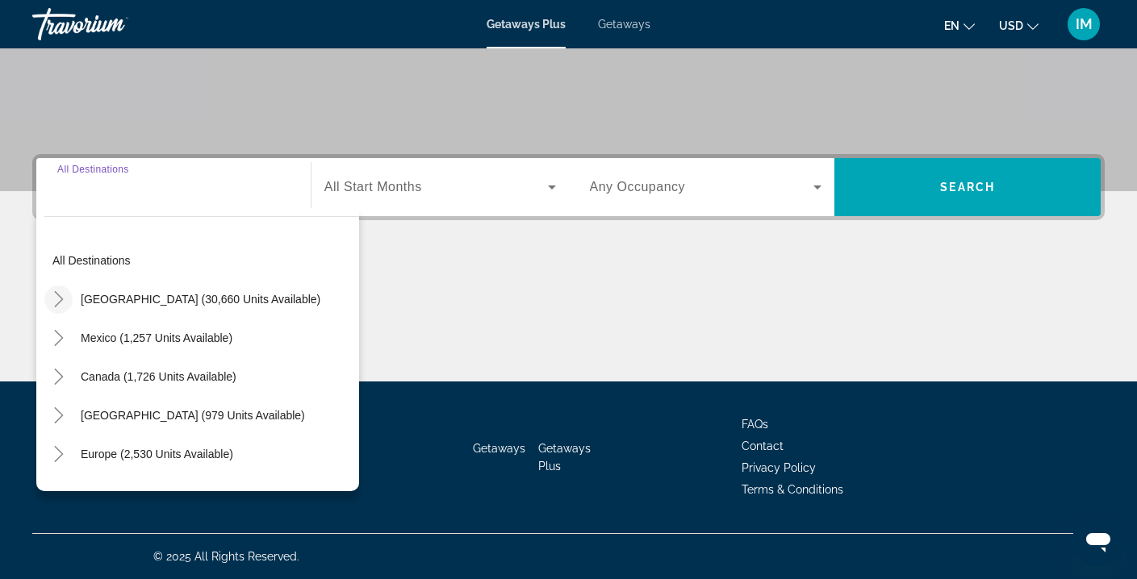
click at [56, 298] on icon "Toggle United States (30,660 units available)" at bounding box center [59, 299] width 16 height 16
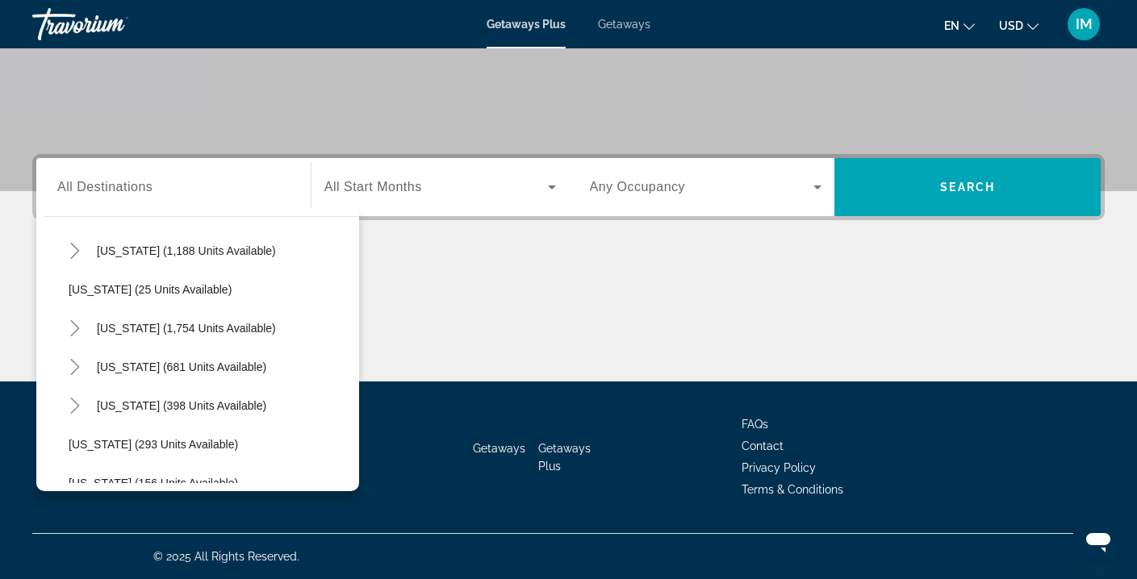
scroll to position [1101, 0]
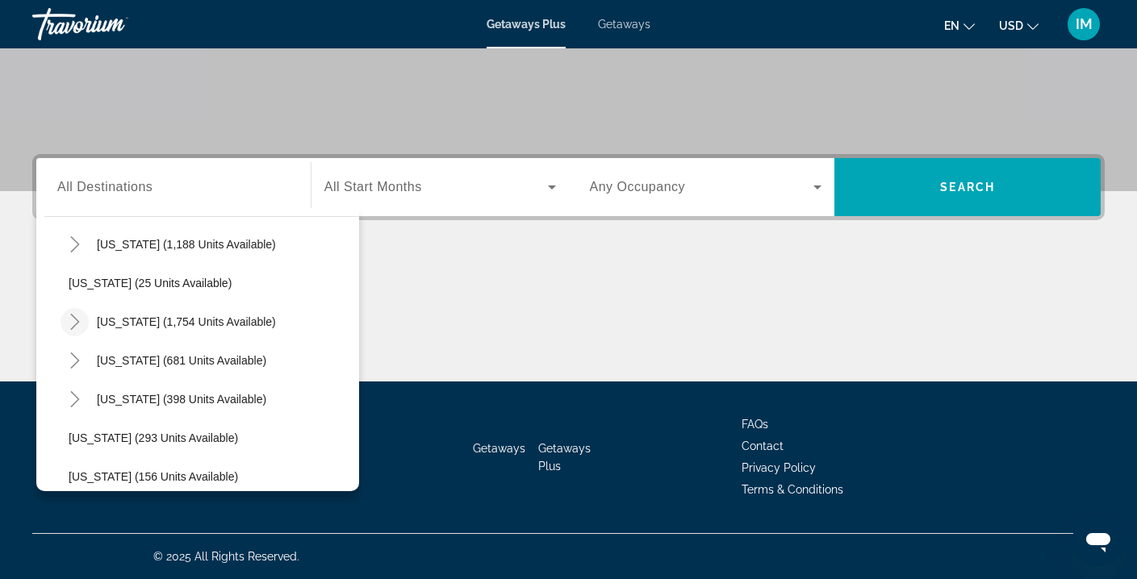
click at [74, 319] on icon "Toggle South Carolina (1,754 units available)" at bounding box center [75, 322] width 16 height 16
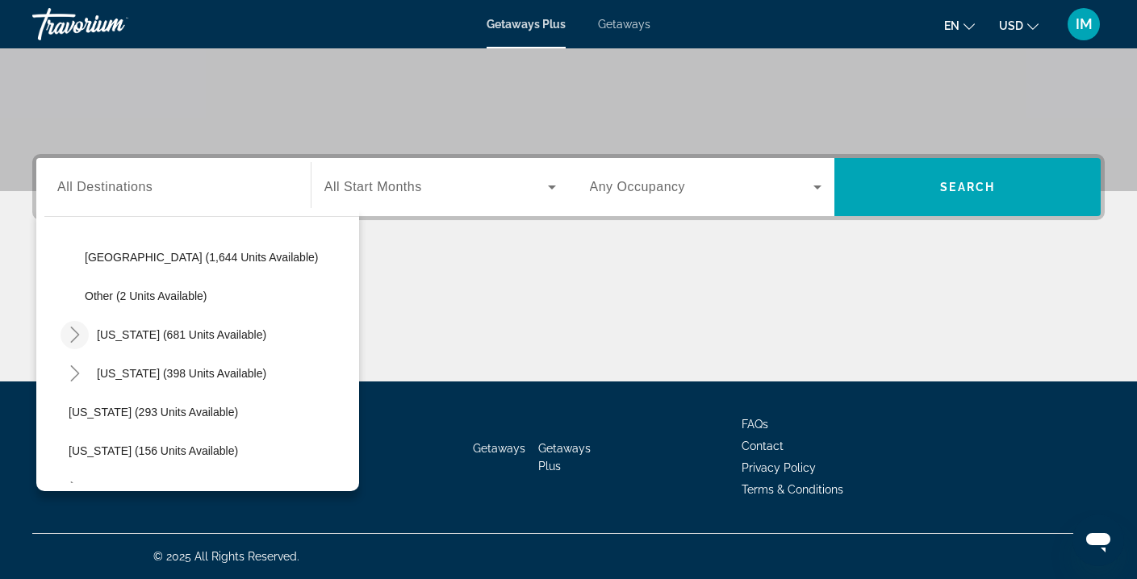
click at [82, 331] on icon "Toggle Tennessee (681 units available)" at bounding box center [75, 335] width 16 height 16
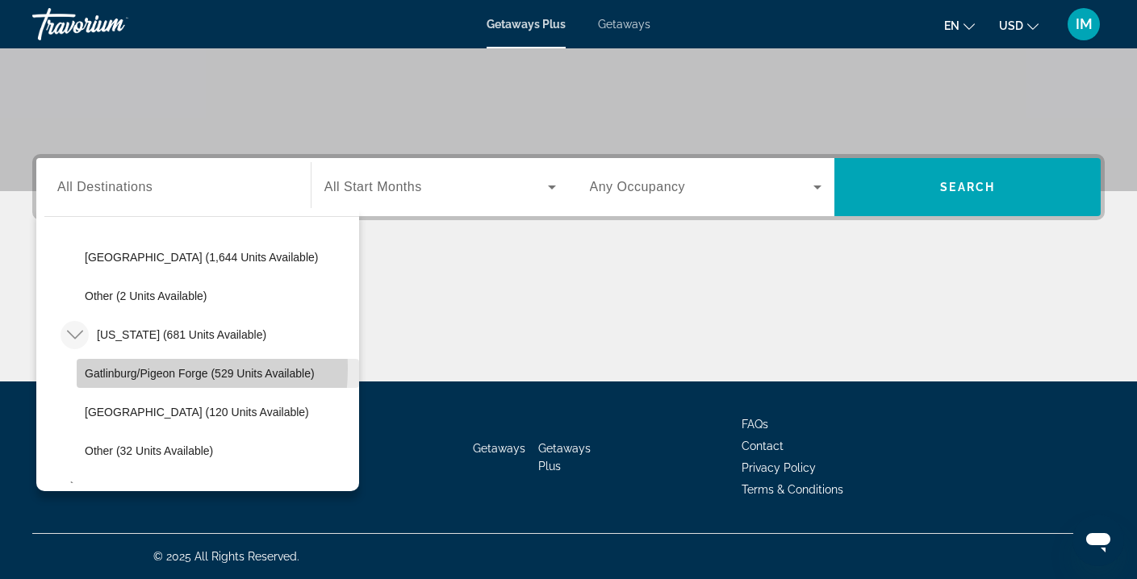
click at [128, 369] on span "Gatlinburg/Pigeon Forge (529 units available)" at bounding box center [200, 373] width 230 height 13
type input "**********"
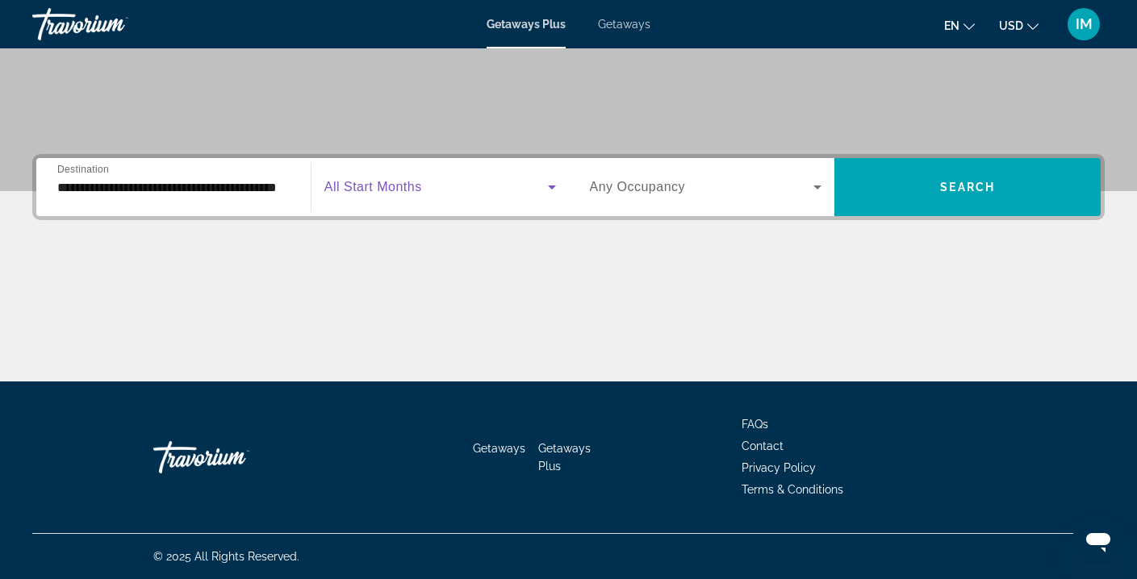
click at [450, 186] on span "Search widget" at bounding box center [436, 187] width 224 height 19
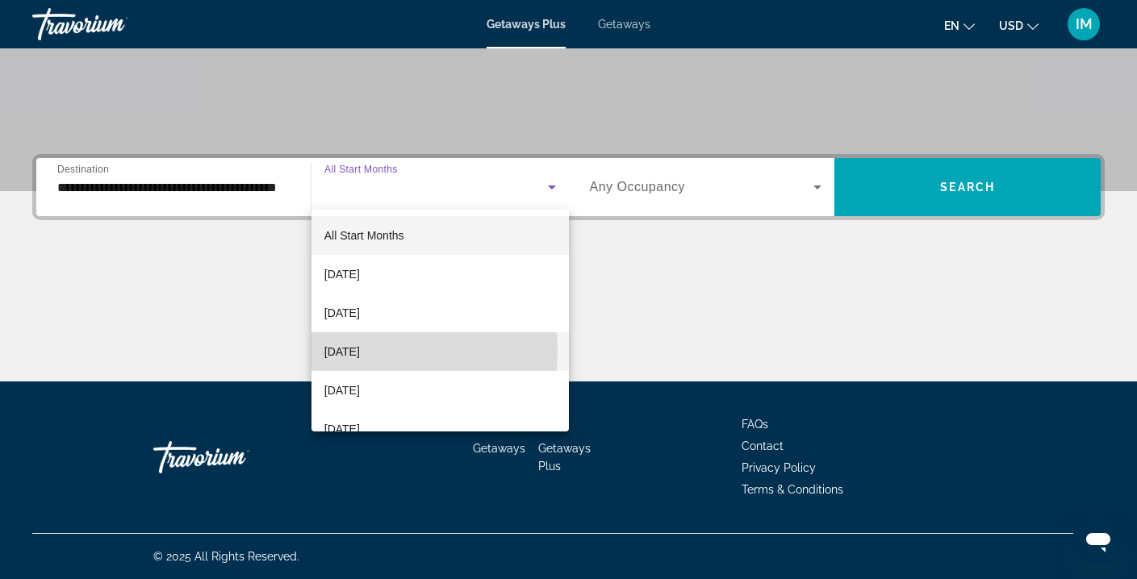
click at [360, 351] on span "[DATE]" at bounding box center [342, 351] width 36 height 19
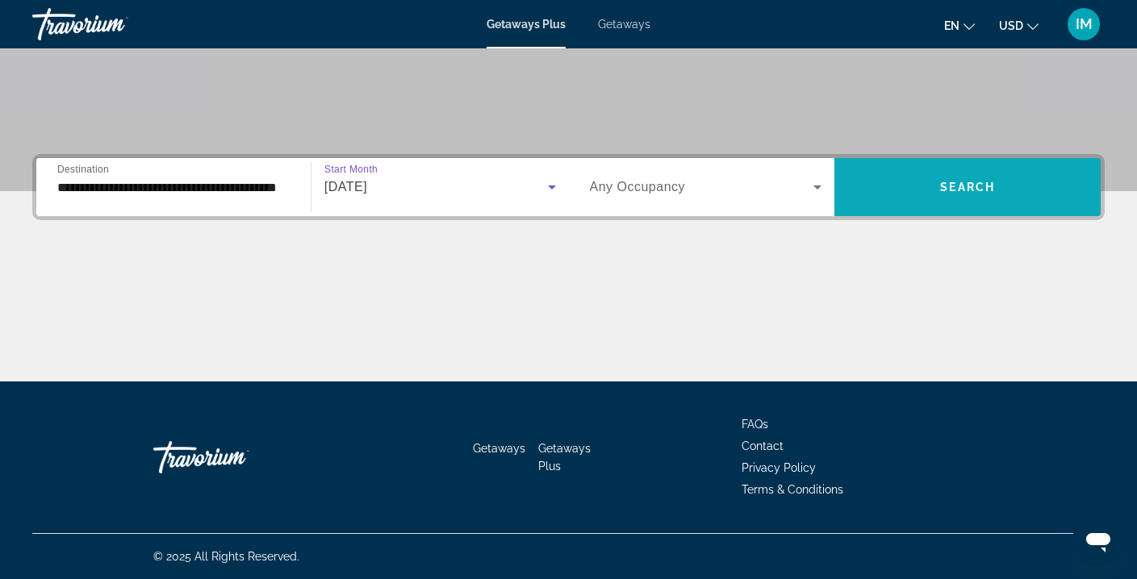
click at [921, 194] on span "Search widget" at bounding box center [968, 187] width 266 height 39
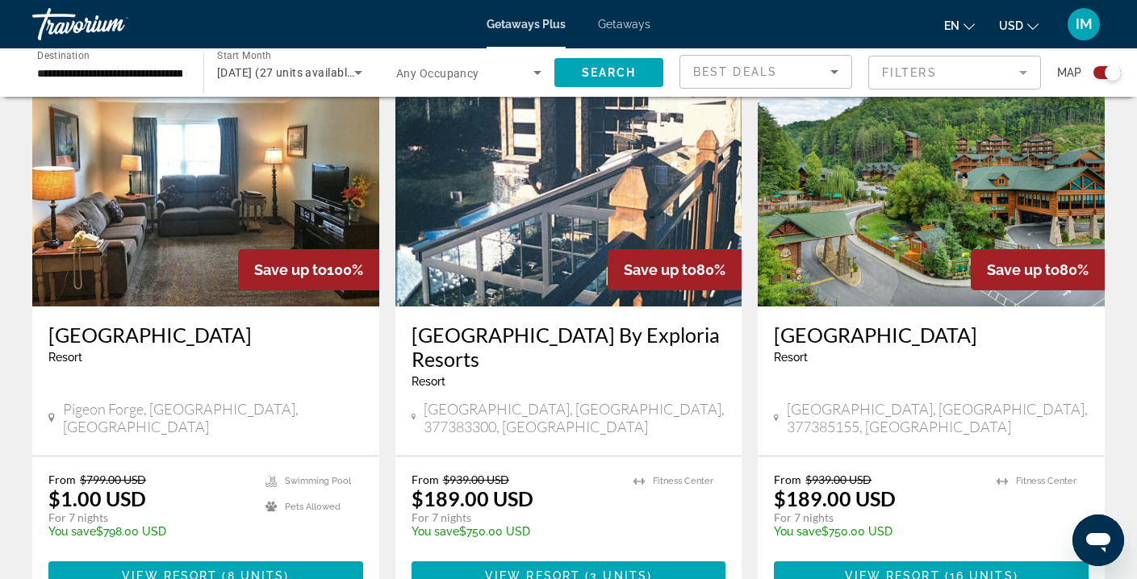
scroll to position [588, 0]
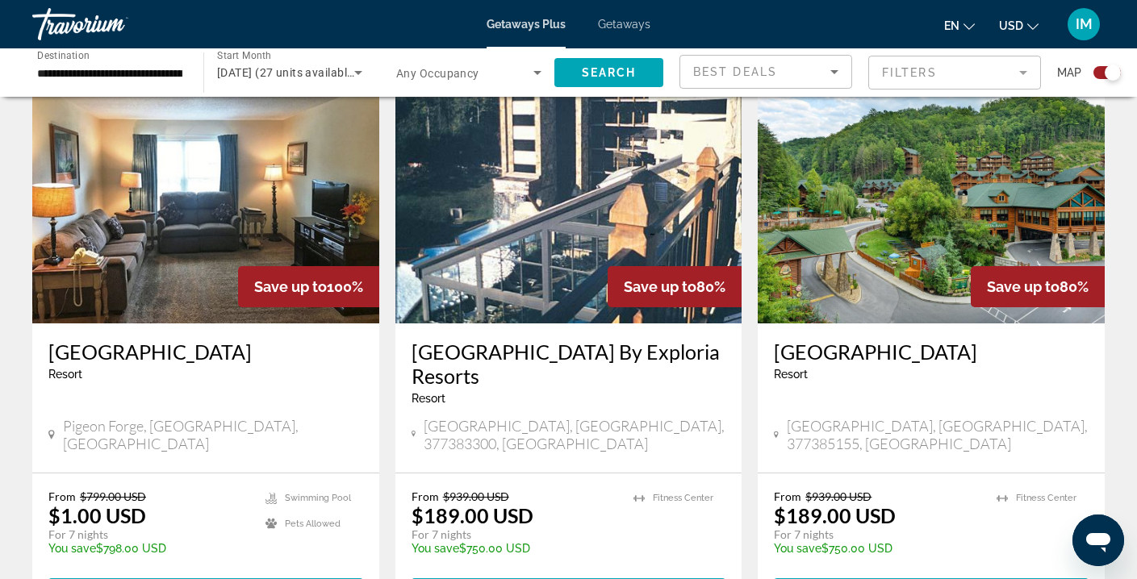
click at [934, 219] on img "Main content" at bounding box center [931, 194] width 347 height 258
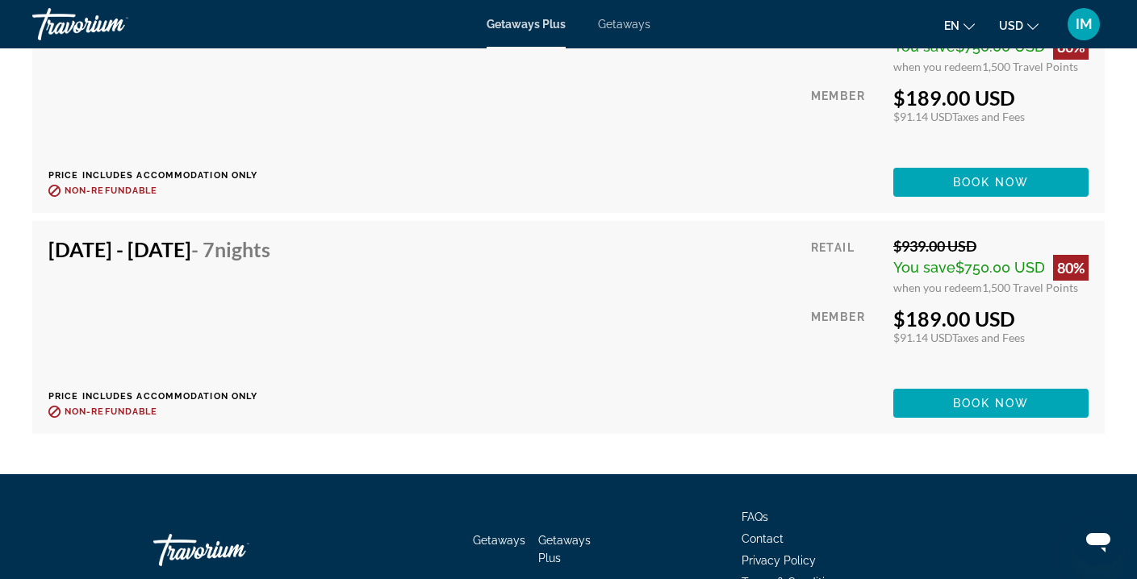
scroll to position [2981, 0]
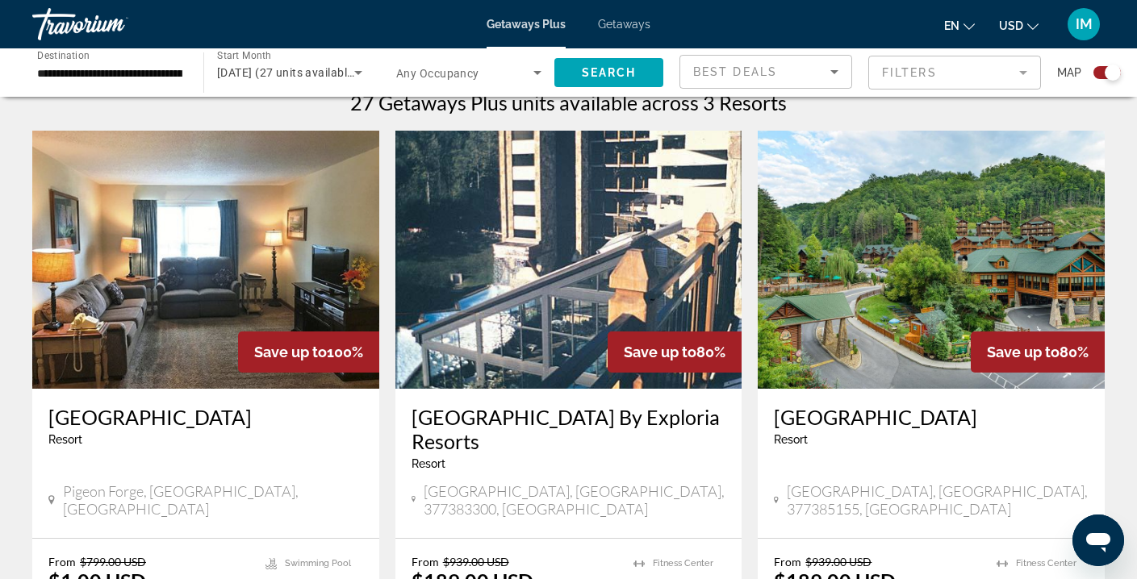
scroll to position [519, 0]
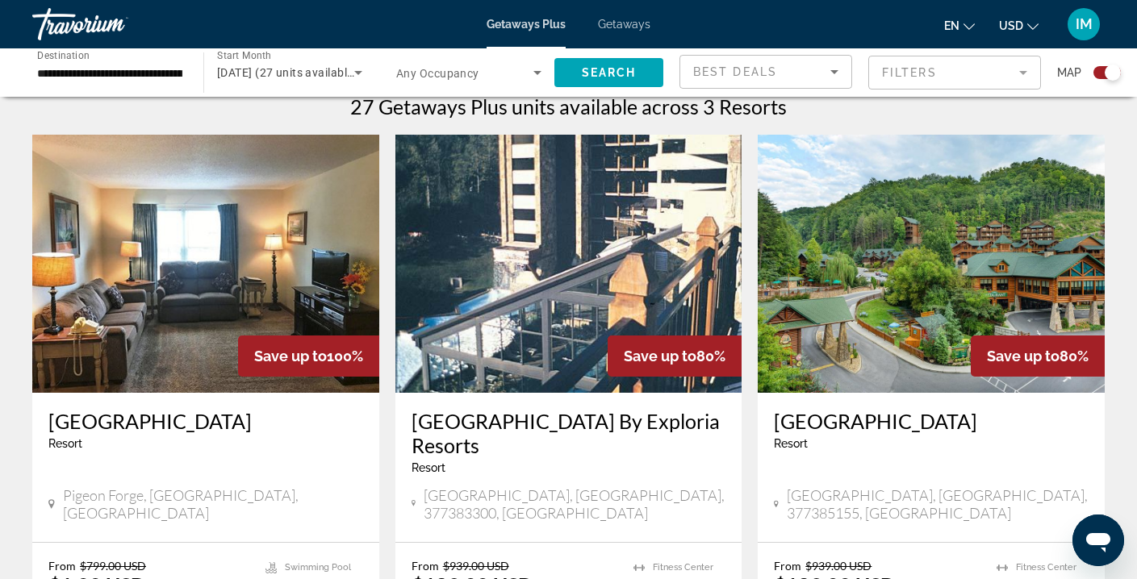
click at [534, 255] on img "Main content" at bounding box center [568, 264] width 347 height 258
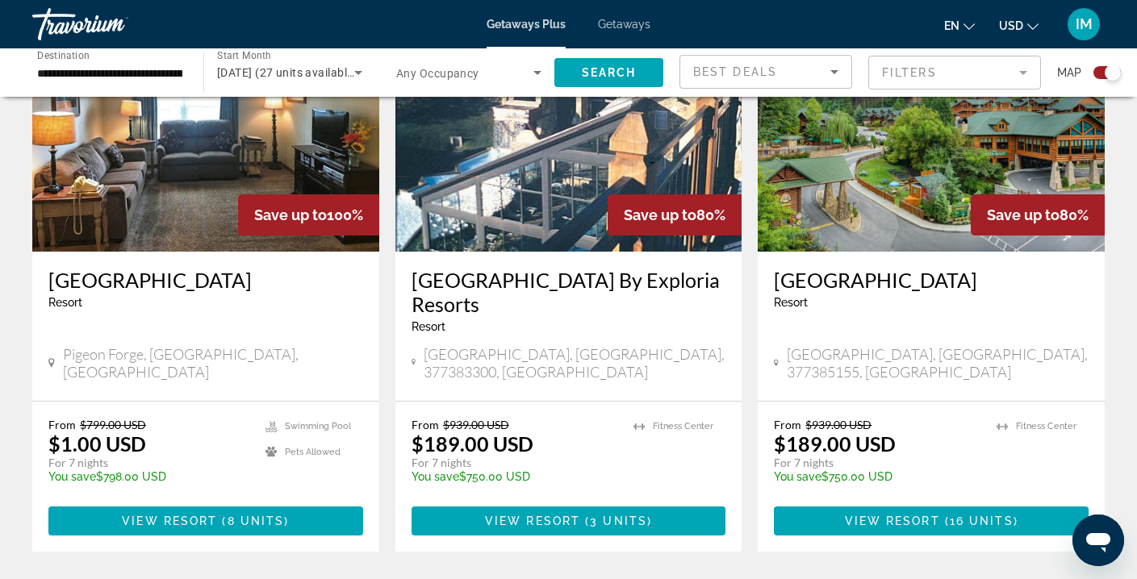
scroll to position [594, 0]
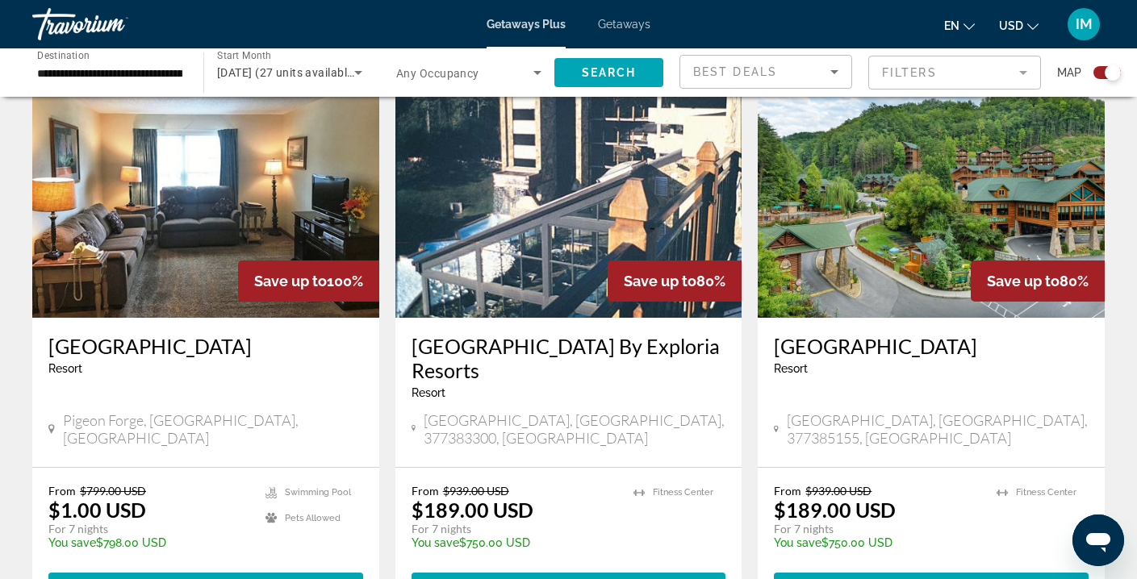
click at [283, 169] on img "Main content" at bounding box center [205, 189] width 347 height 258
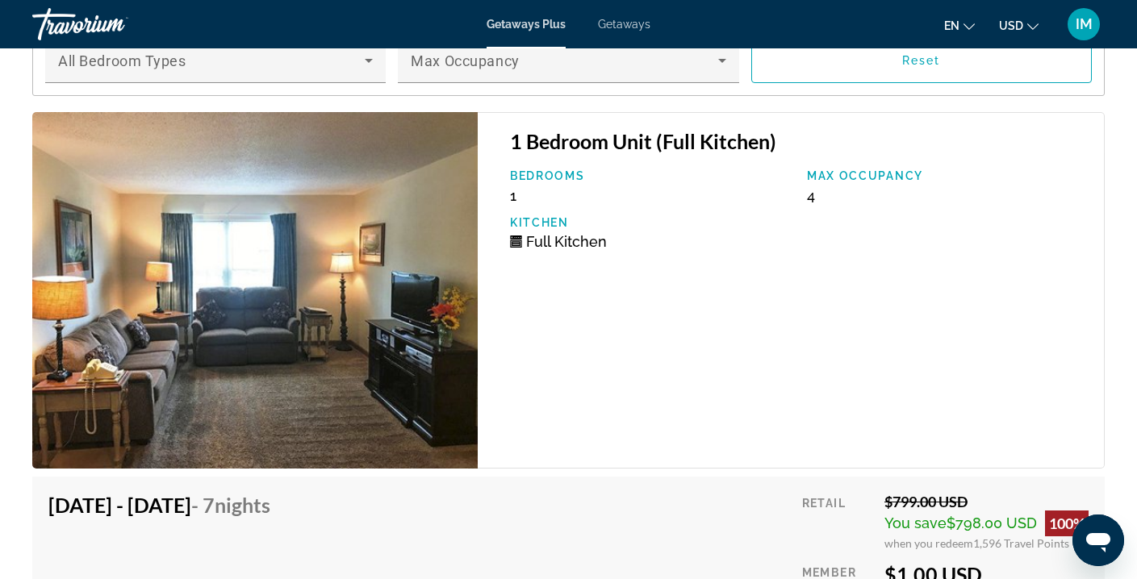
scroll to position [2594, 0]
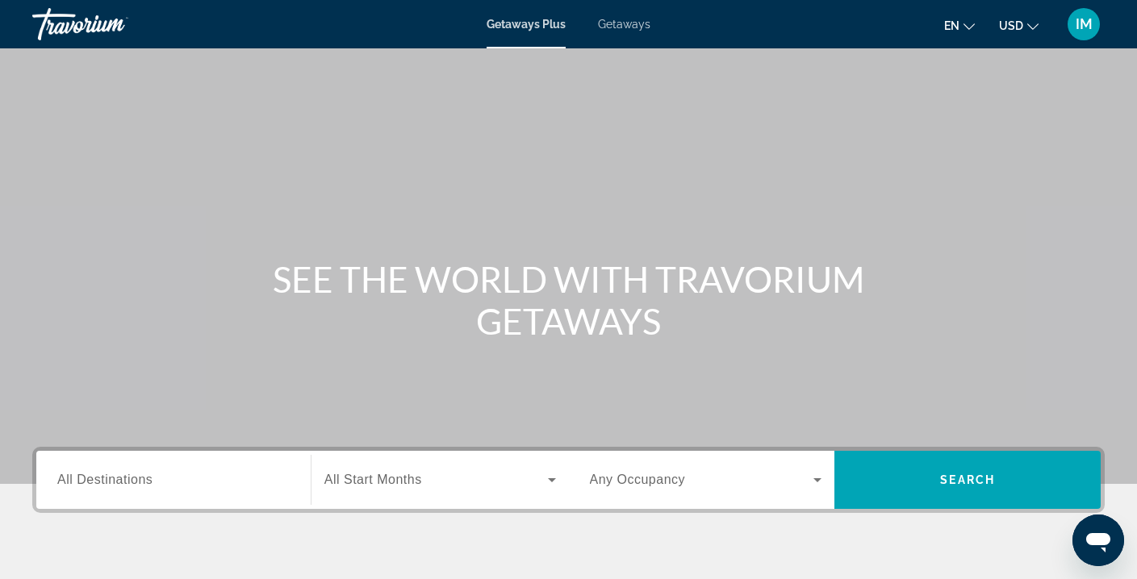
click at [69, 479] on span "All Destinations" at bounding box center [104, 480] width 95 height 14
click at [69, 479] on input "Destination All Destinations" at bounding box center [173, 480] width 232 height 19
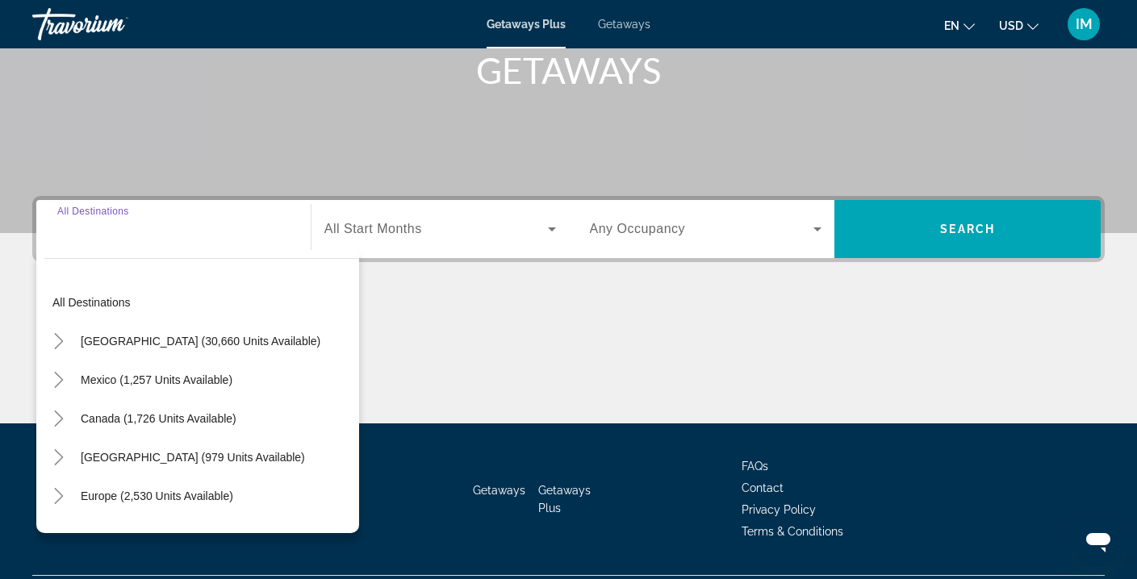
scroll to position [293, 0]
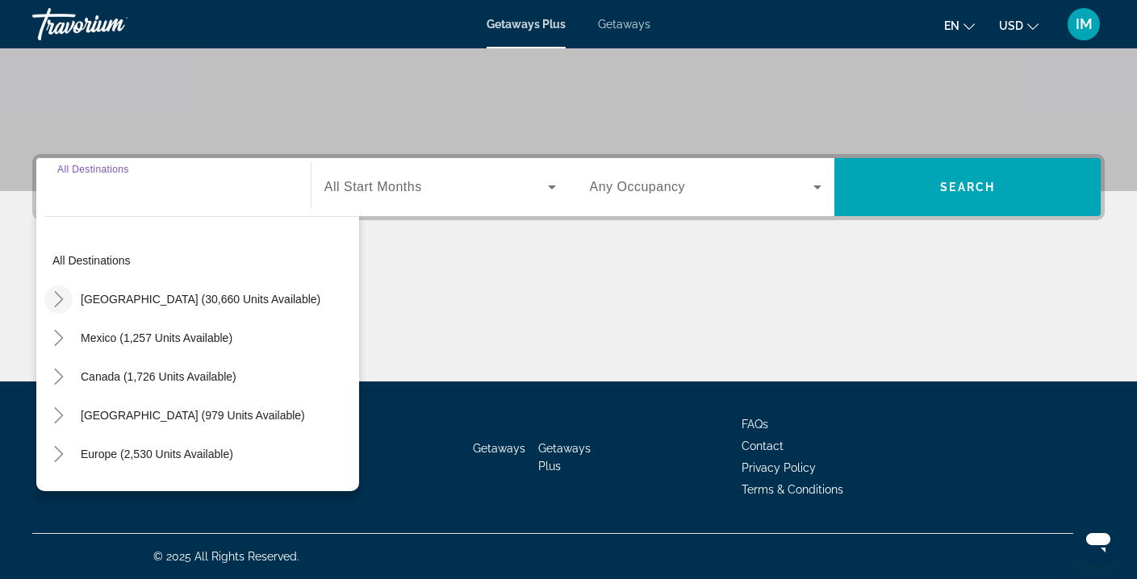
click at [64, 297] on icon "Toggle United States (30,660 units available)" at bounding box center [59, 299] width 16 height 16
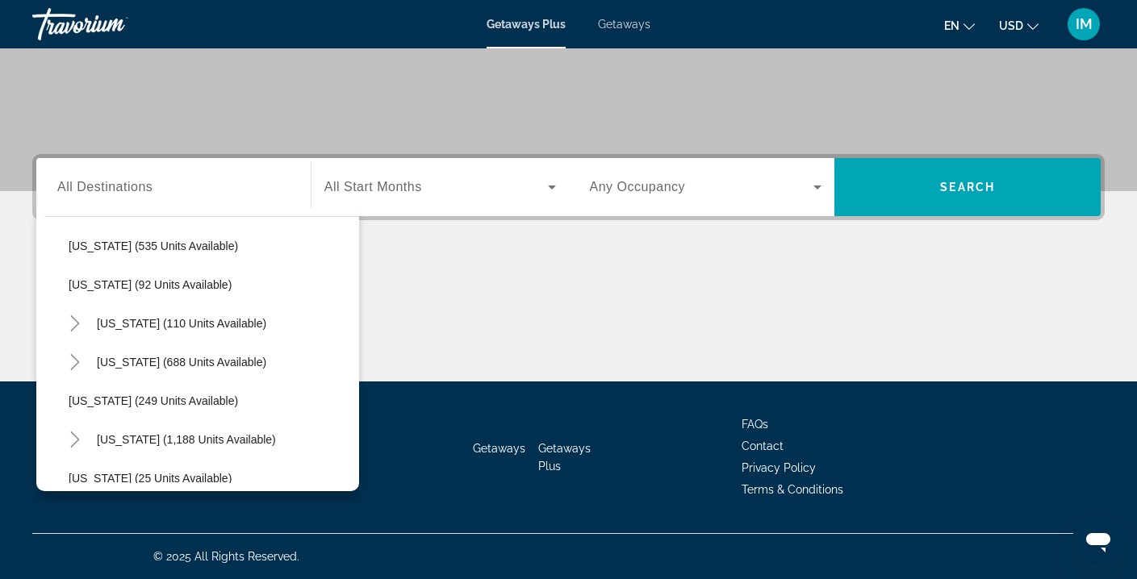
scroll to position [994, 0]
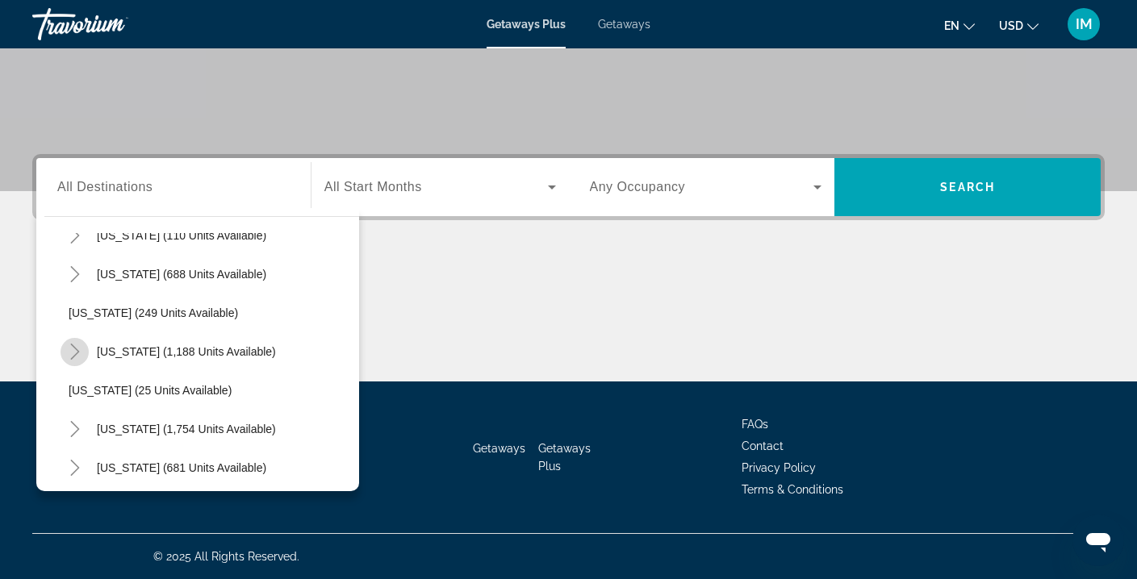
click at [75, 351] on icon "Toggle Pennsylvania (1,188 units available)" at bounding box center [75, 352] width 16 height 16
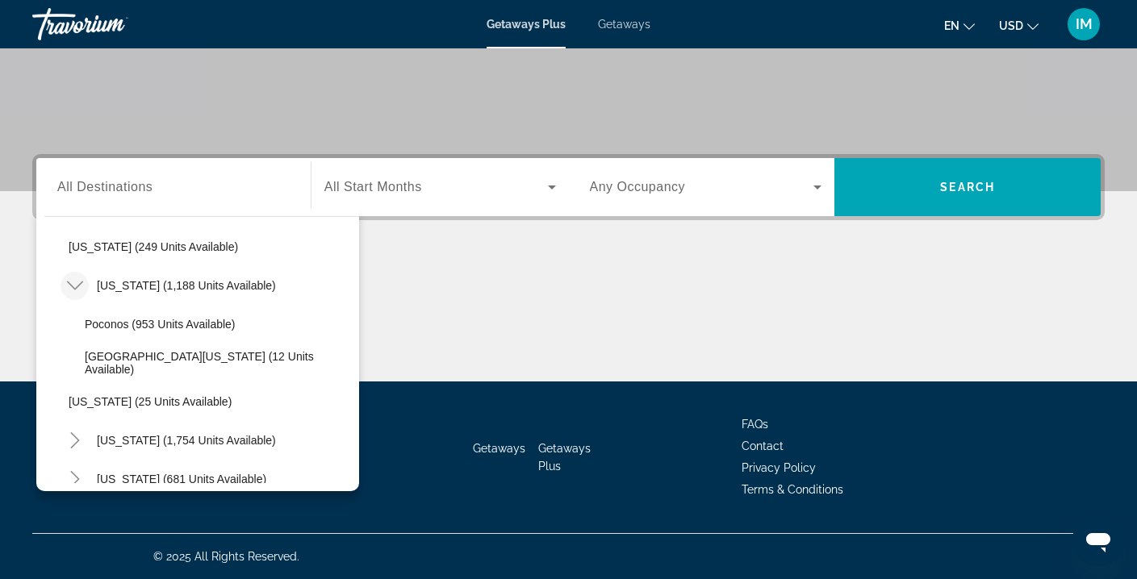
scroll to position [1080, 0]
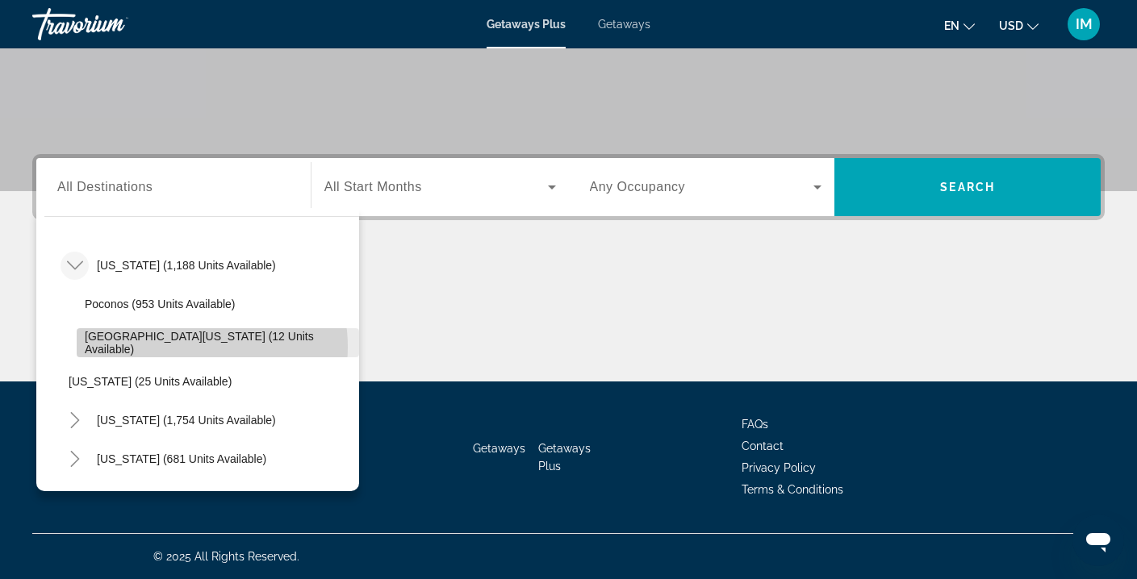
click at [186, 347] on span "Western Pennsylvania (12 units available)" at bounding box center [218, 343] width 266 height 26
type input "**********"
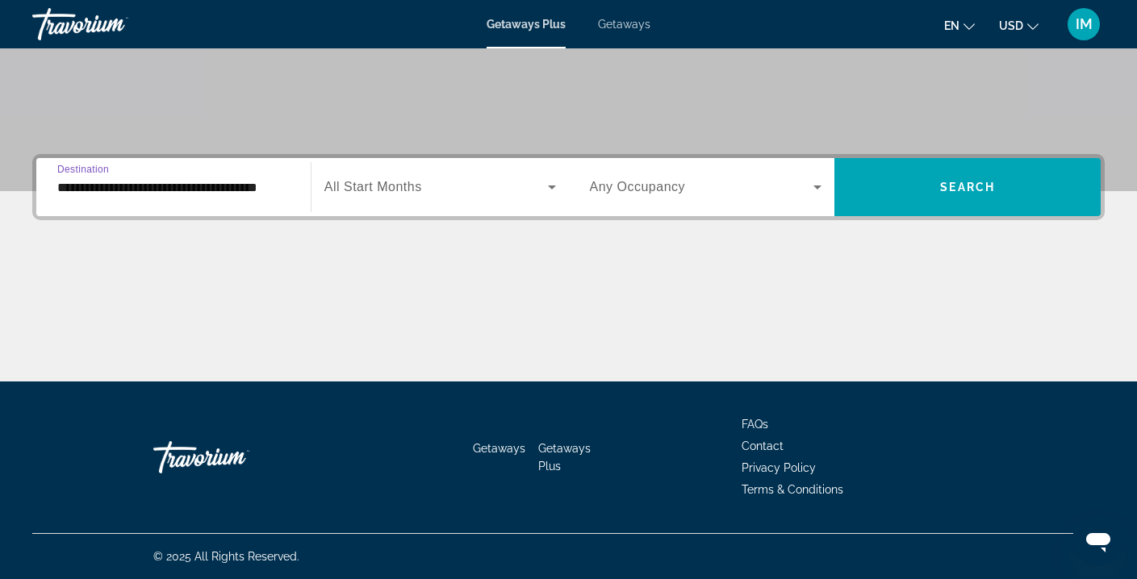
click at [468, 178] on span "Search widget" at bounding box center [436, 187] width 224 height 19
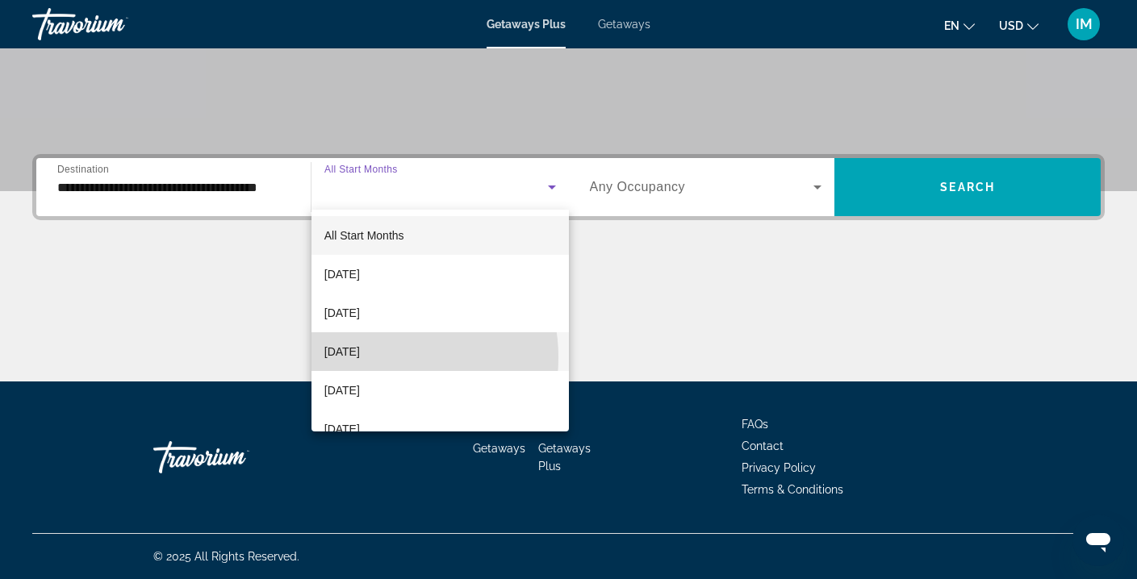
click at [360, 358] on span "[DATE]" at bounding box center [342, 351] width 36 height 19
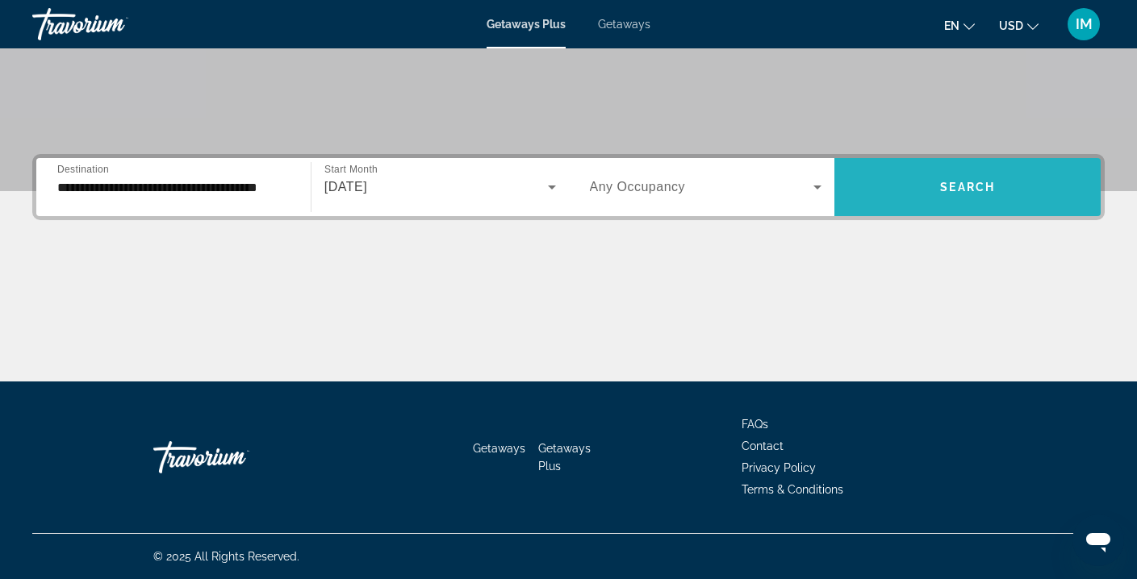
click at [979, 181] on span "Search" at bounding box center [967, 187] width 55 height 13
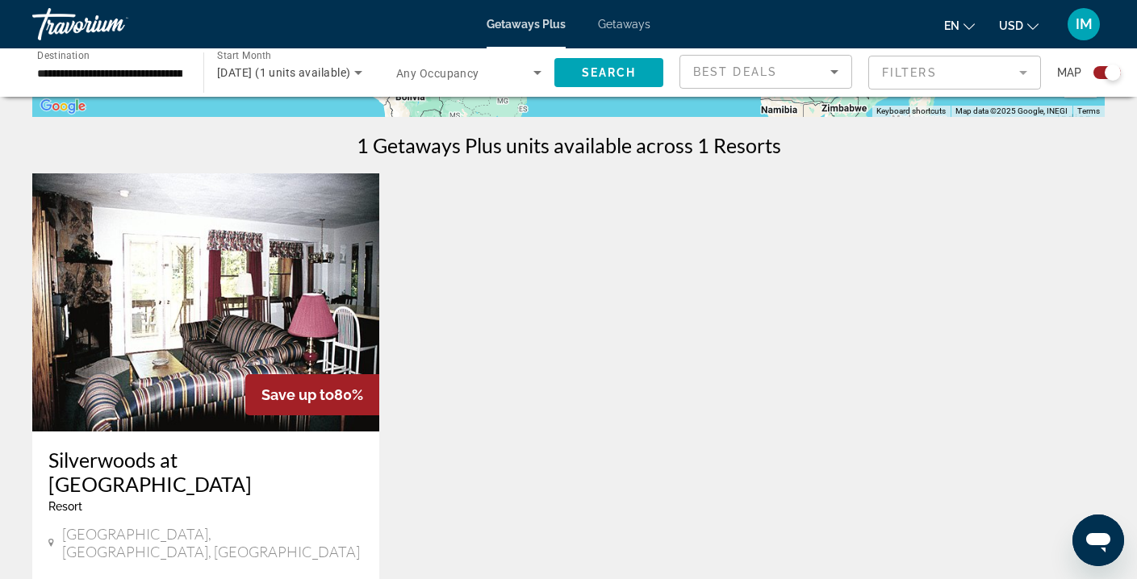
scroll to position [588, 0]
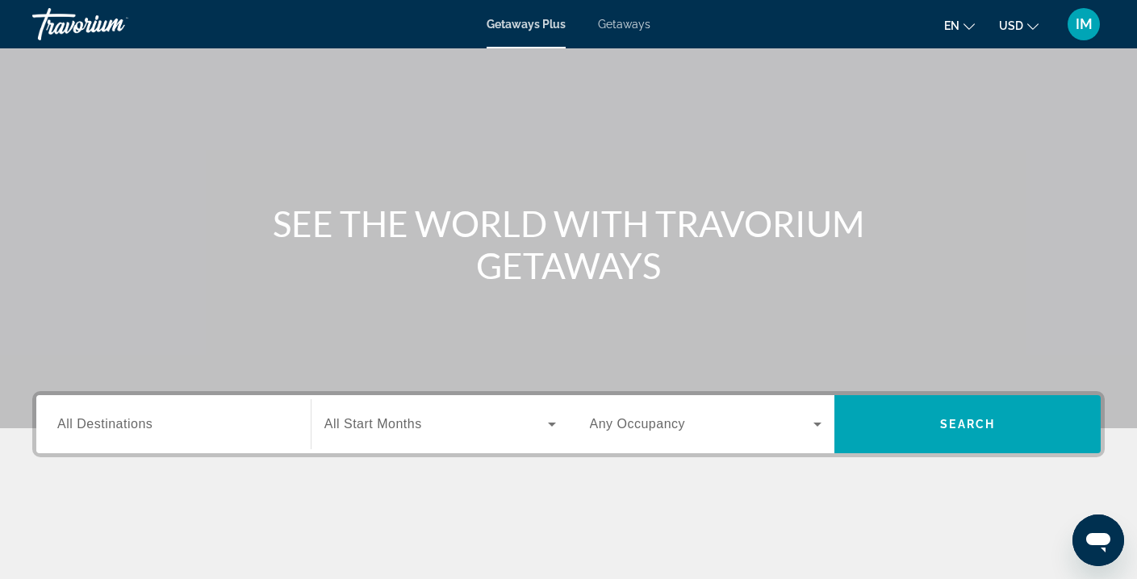
click at [87, 427] on span "All Destinations" at bounding box center [104, 424] width 95 height 14
click at [87, 427] on input "Destination All Destinations" at bounding box center [173, 425] width 232 height 19
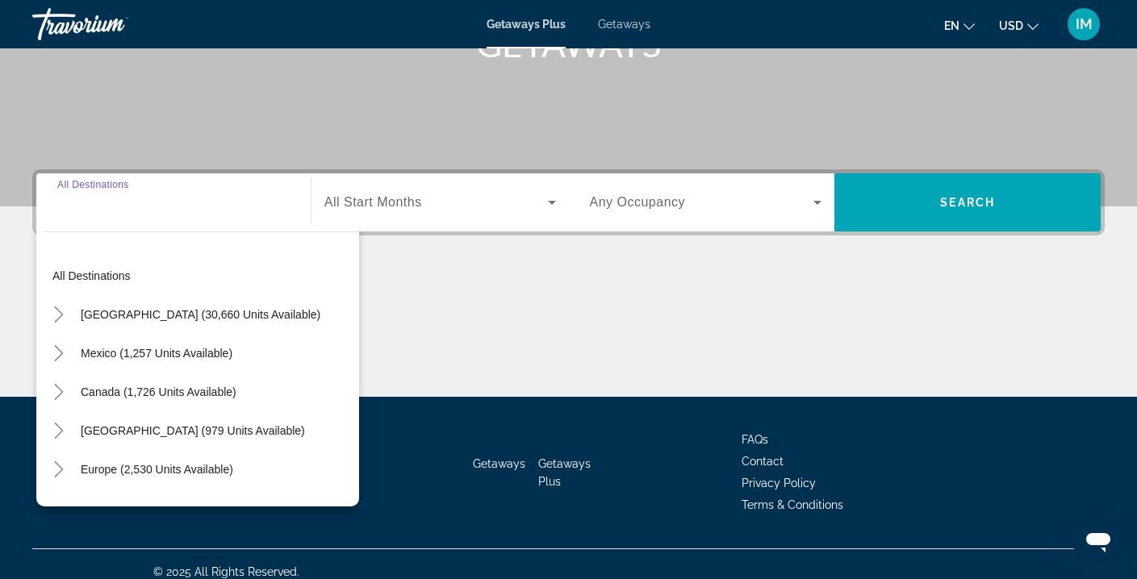
scroll to position [293, 0]
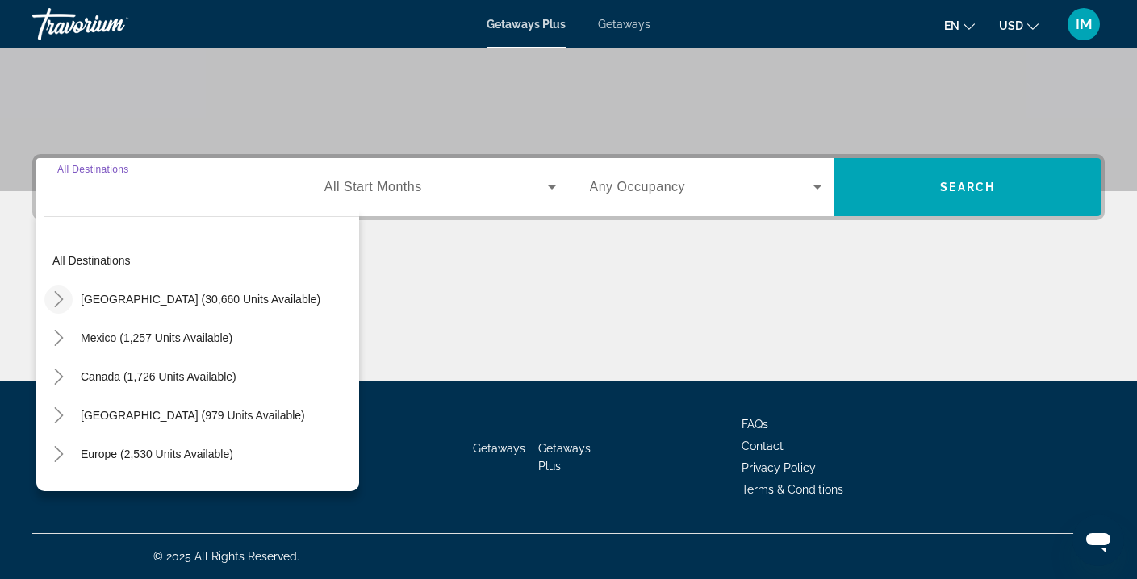
click at [56, 298] on icon "Toggle United States (30,660 units available)" at bounding box center [59, 299] width 16 height 16
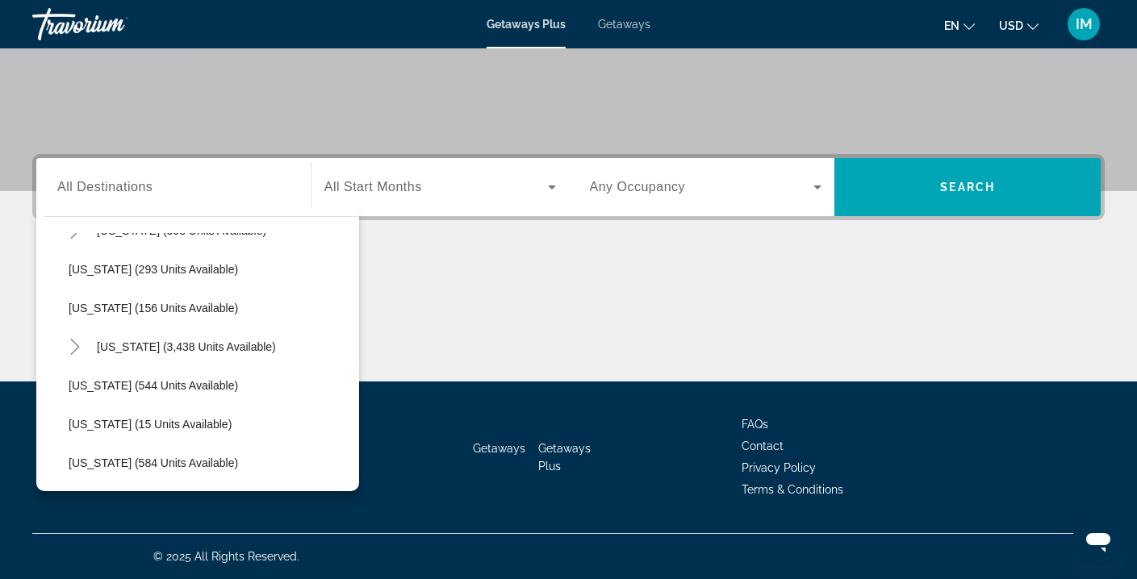
scroll to position [1295, 0]
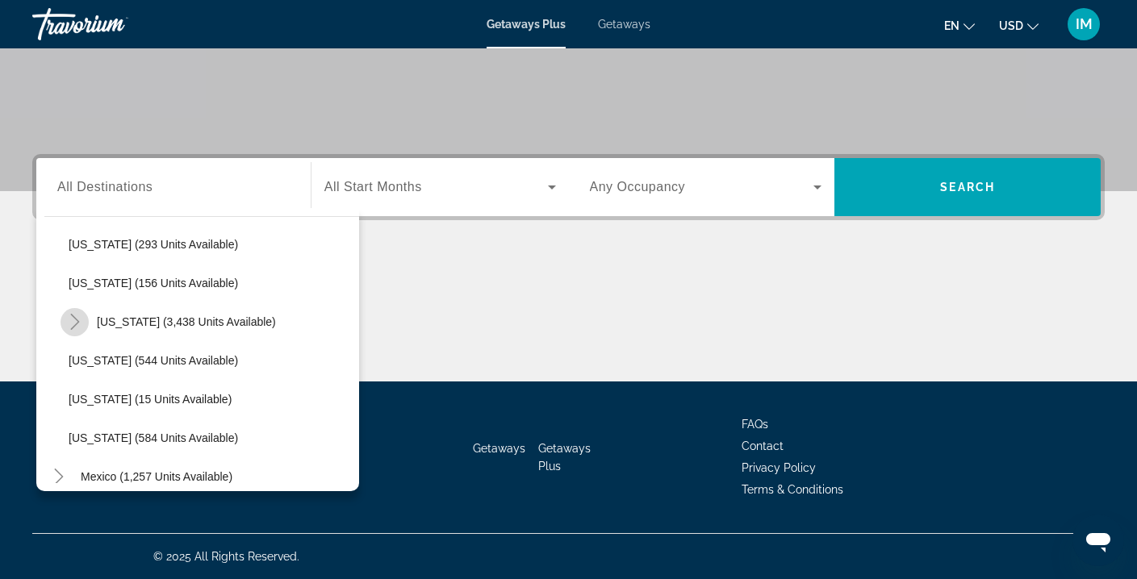
click at [79, 324] on icon "Toggle Virginia (3,438 units available)" at bounding box center [75, 322] width 16 height 16
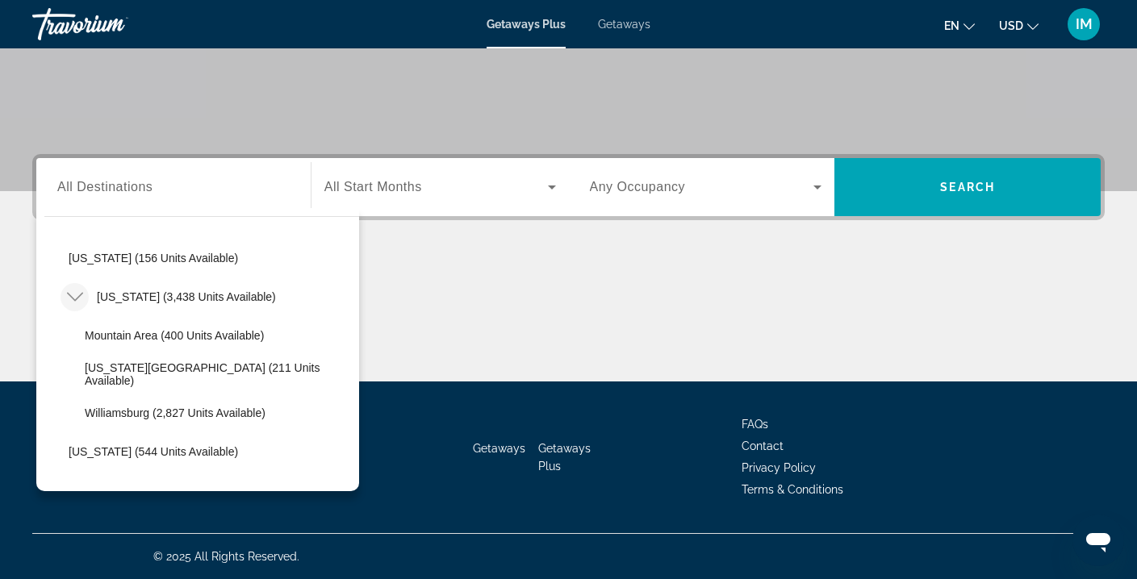
scroll to position [1340, 0]
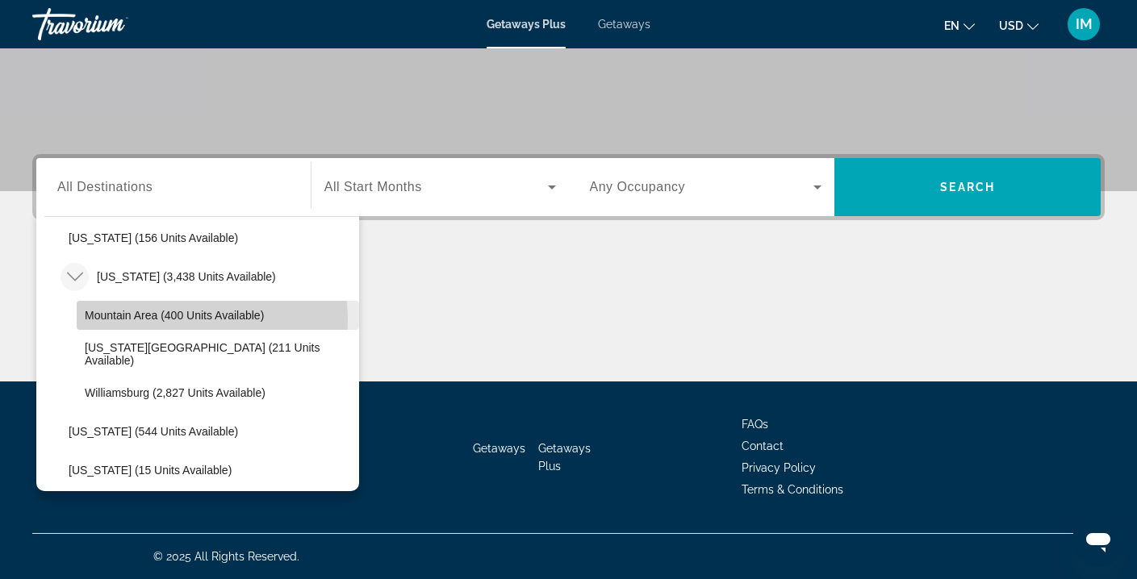
click at [161, 320] on span "Mountain Area (400 units available)" at bounding box center [174, 315] width 179 height 13
type input "**********"
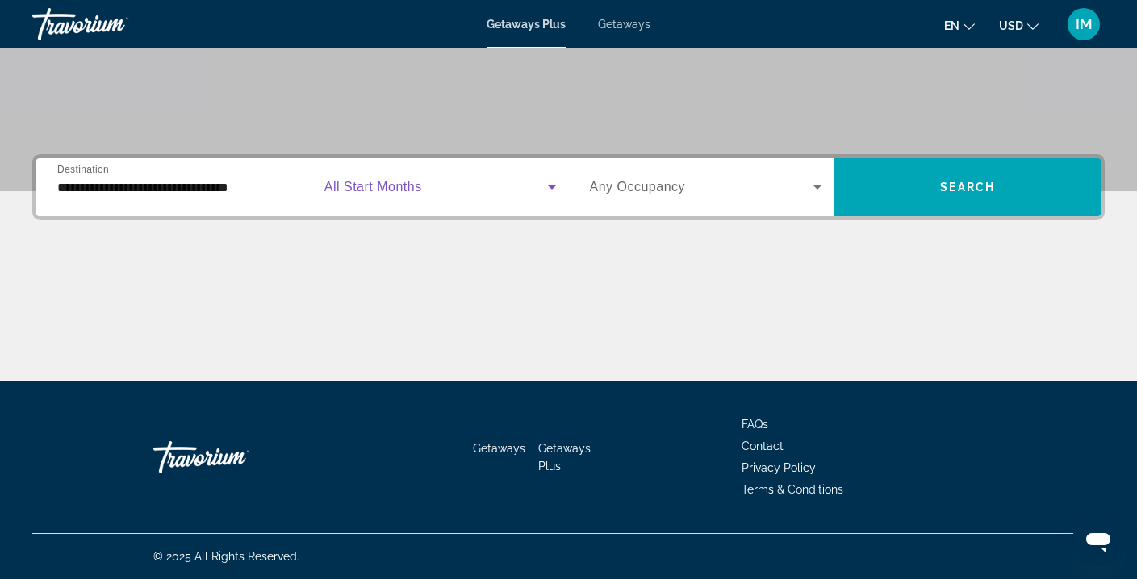
click at [546, 190] on icon "Search widget" at bounding box center [551, 187] width 19 height 19
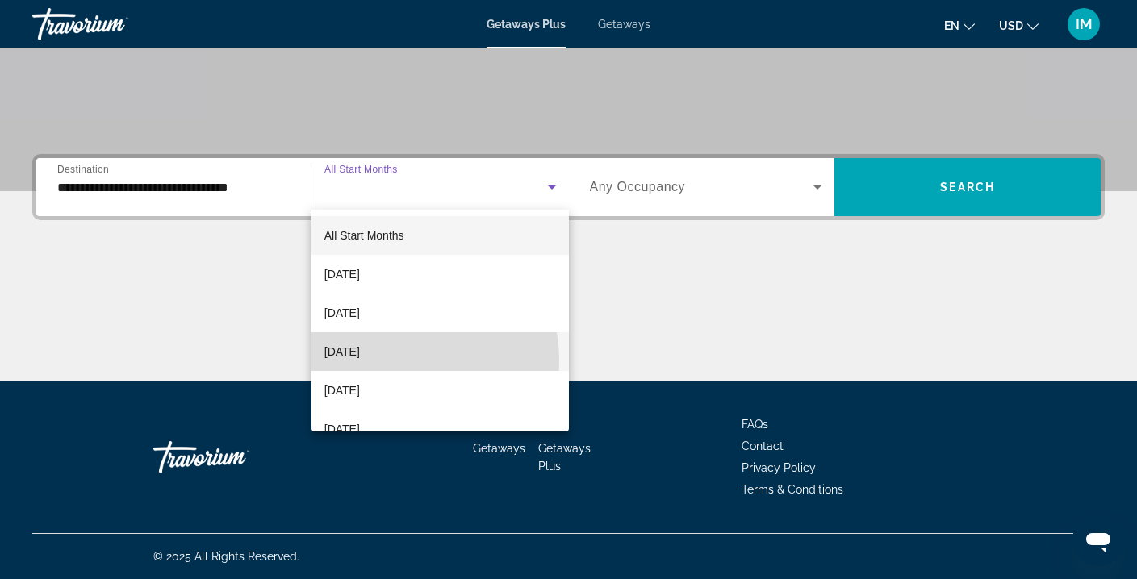
click at [360, 361] on span "[DATE]" at bounding box center [342, 351] width 36 height 19
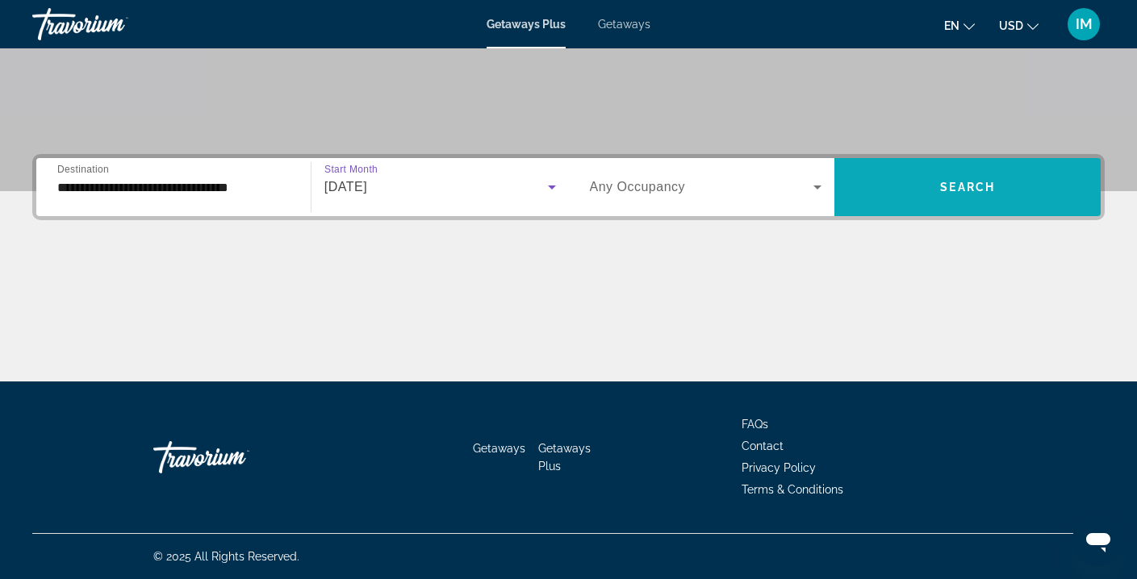
click at [914, 200] on span "Search widget" at bounding box center [968, 187] width 266 height 39
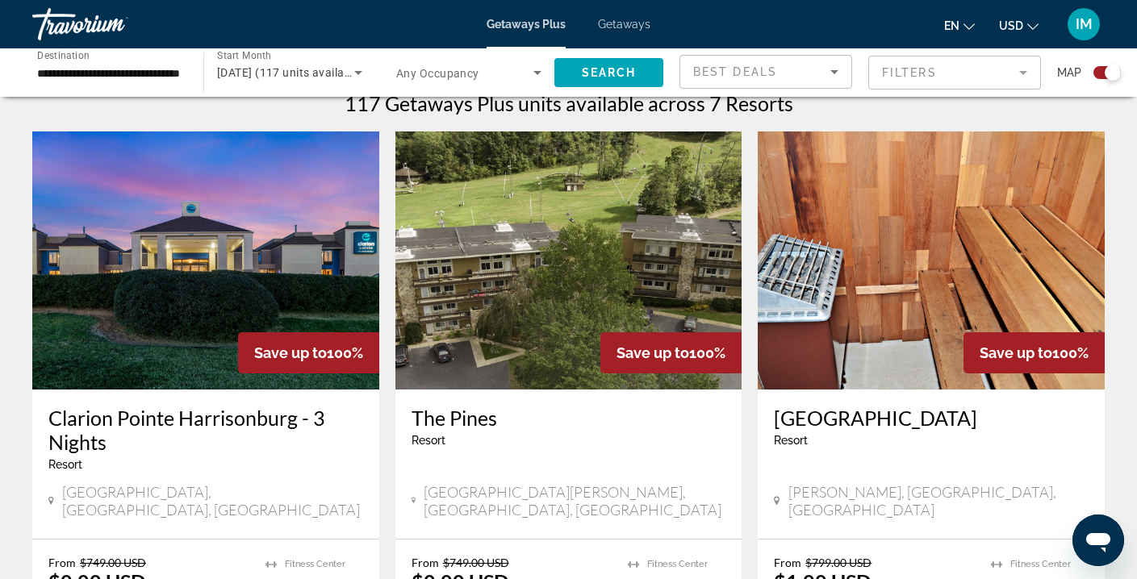
scroll to position [551, 0]
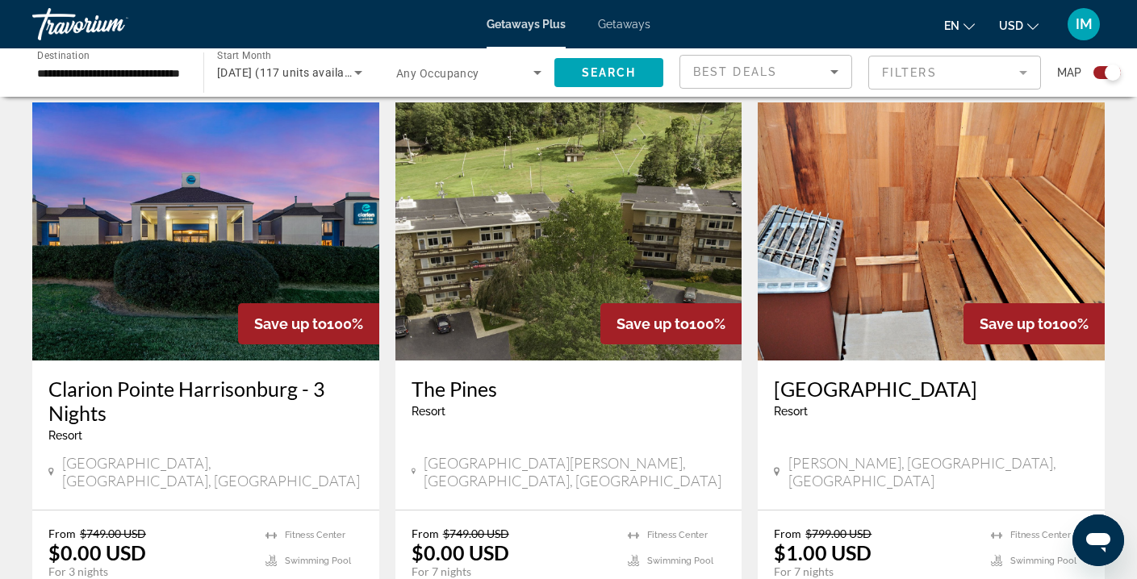
click at [883, 222] on img "Main content" at bounding box center [931, 231] width 347 height 258
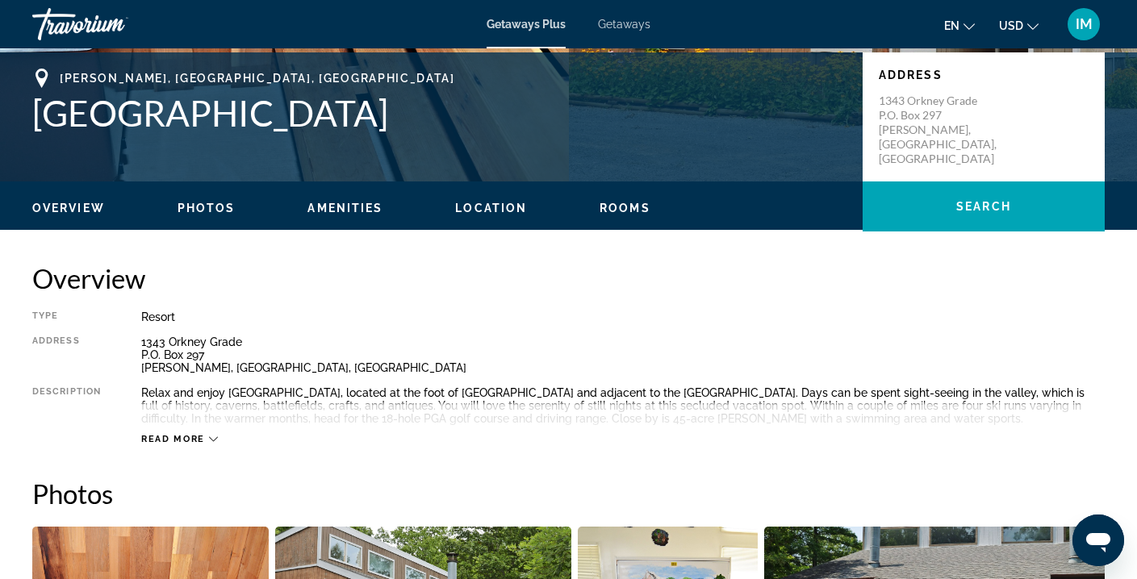
scroll to position [100, 0]
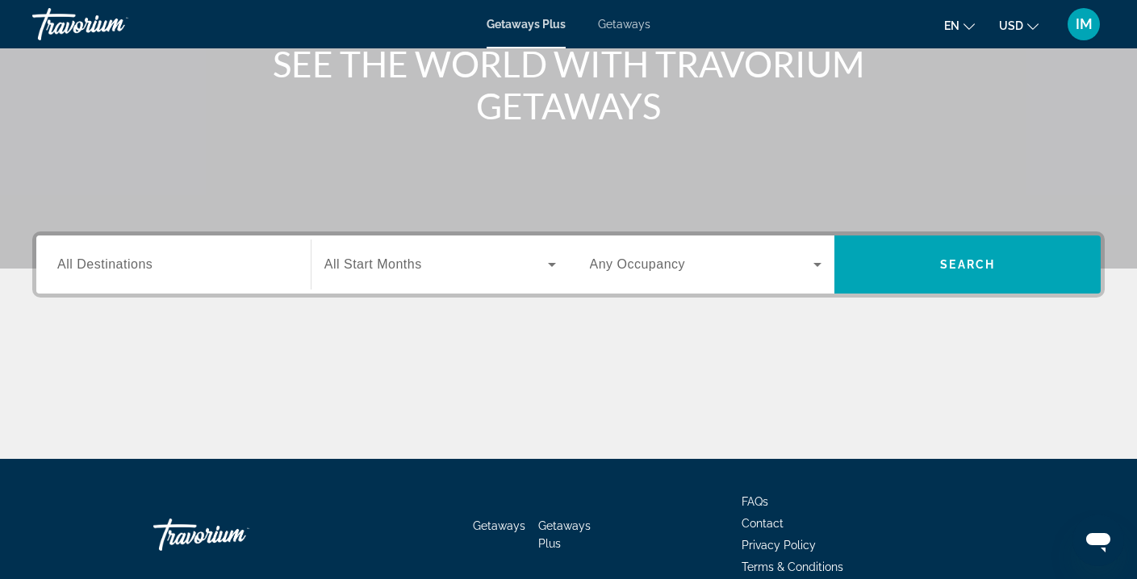
scroll to position [220, 0]
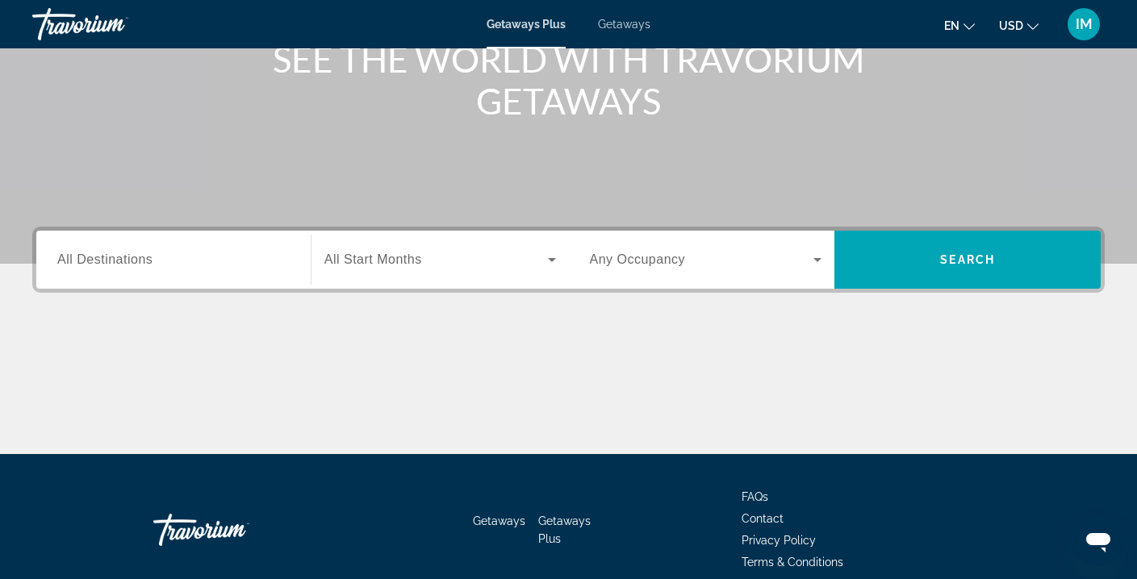
click at [127, 259] on span "All Destinations" at bounding box center [104, 260] width 95 height 14
click at [127, 259] on input "Destination All Destinations" at bounding box center [173, 260] width 232 height 19
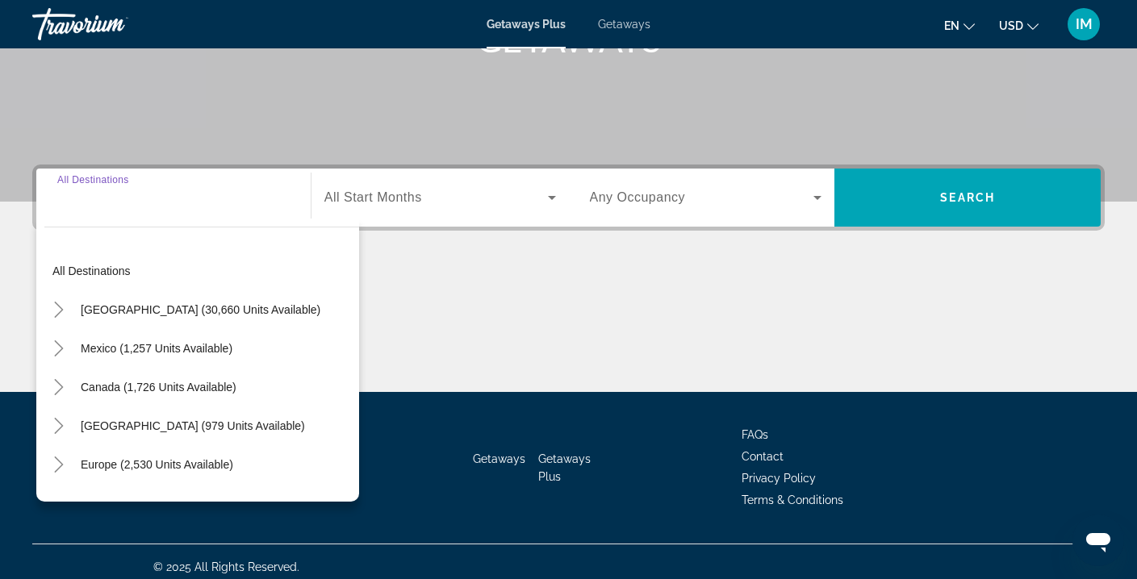
scroll to position [293, 0]
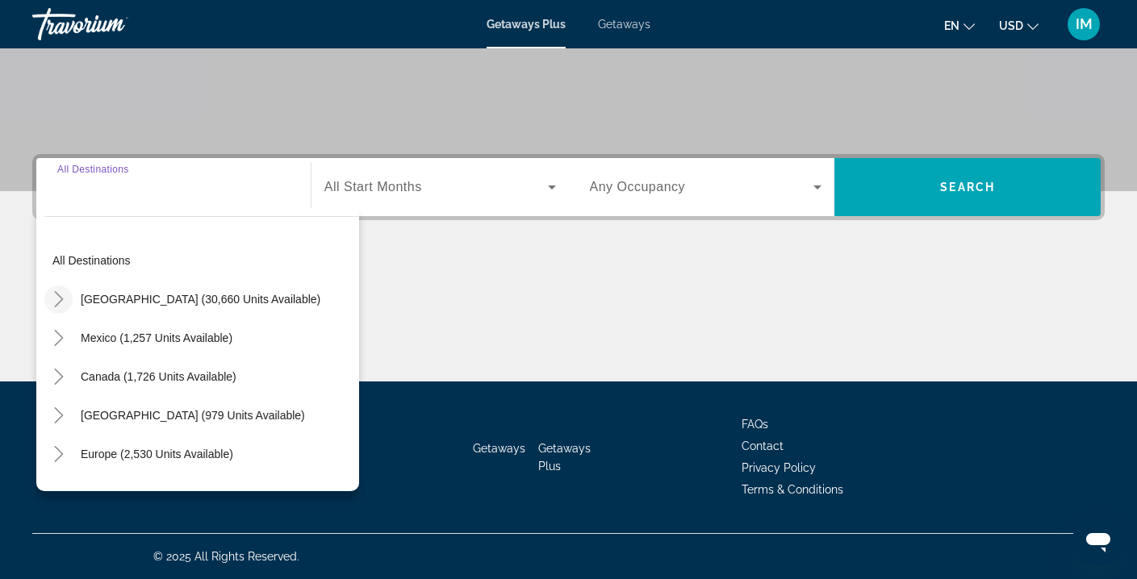
click at [60, 297] on icon "Toggle United States (30,660 units available)" at bounding box center [58, 299] width 9 height 16
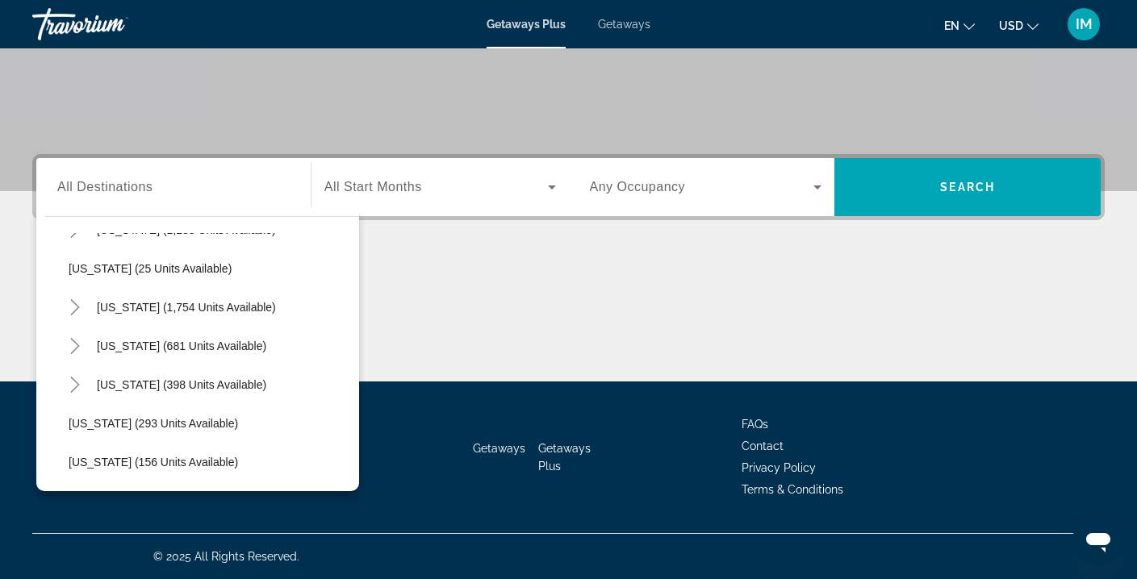
scroll to position [1077, 0]
click at [79, 266] on icon "Toggle Pennsylvania (1,188 units available)" at bounding box center [75, 268] width 16 height 16
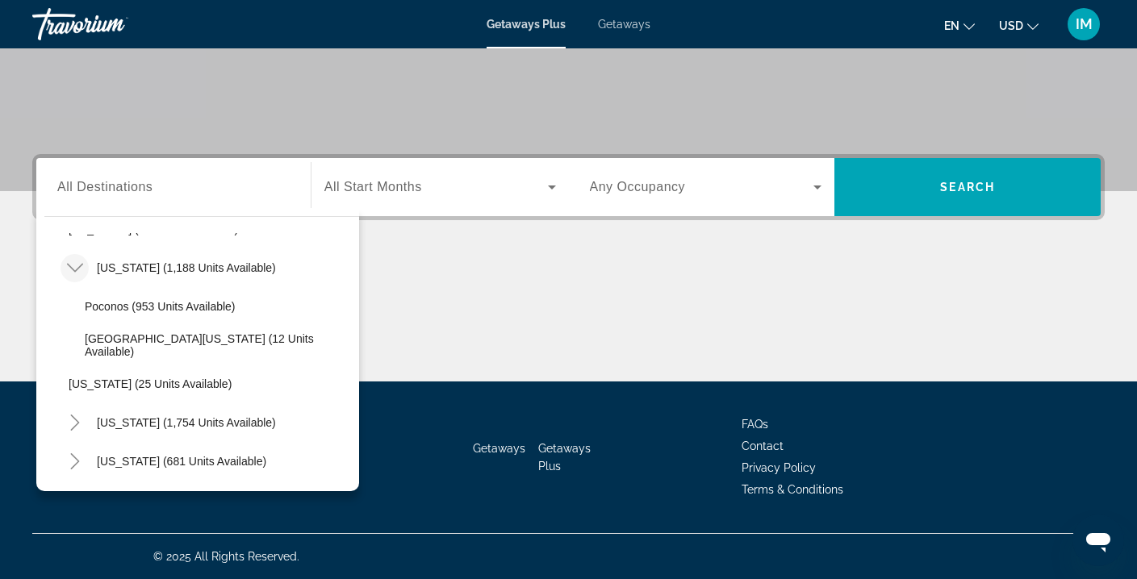
click at [79, 266] on icon "Toggle Pennsylvania (1,188 units available)" at bounding box center [74, 268] width 16 height 9
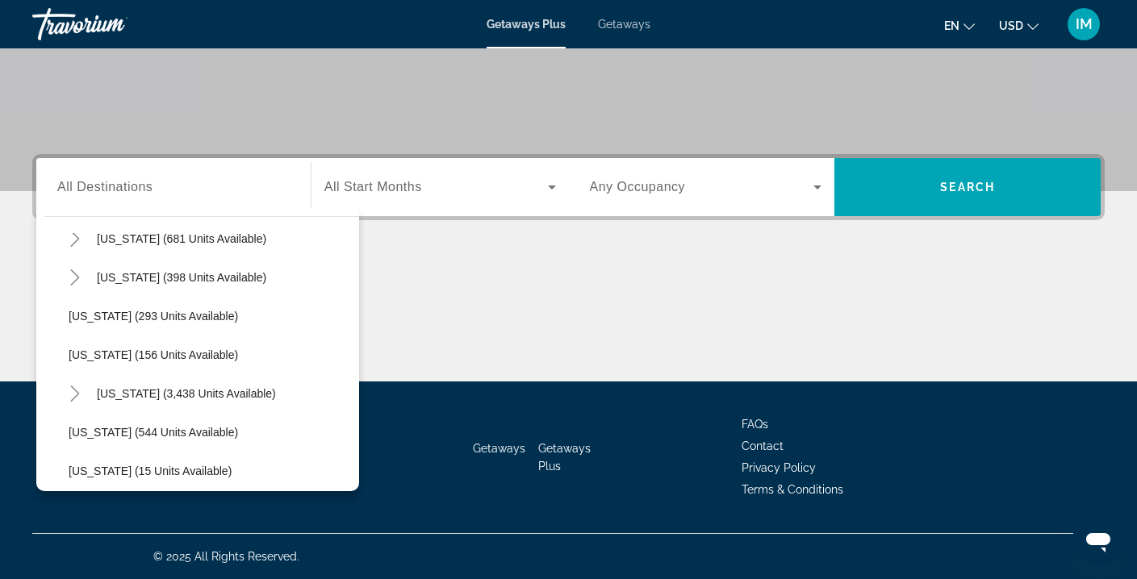
scroll to position [1229, 0]
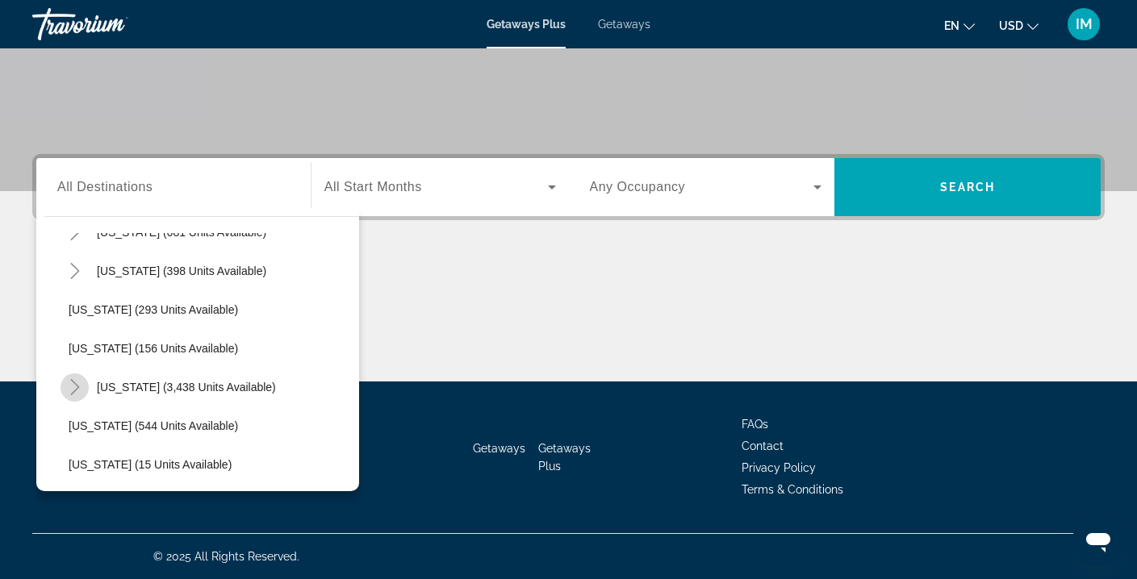
click at [73, 385] on icon "Toggle Virginia (3,438 units available)" at bounding box center [75, 387] width 16 height 16
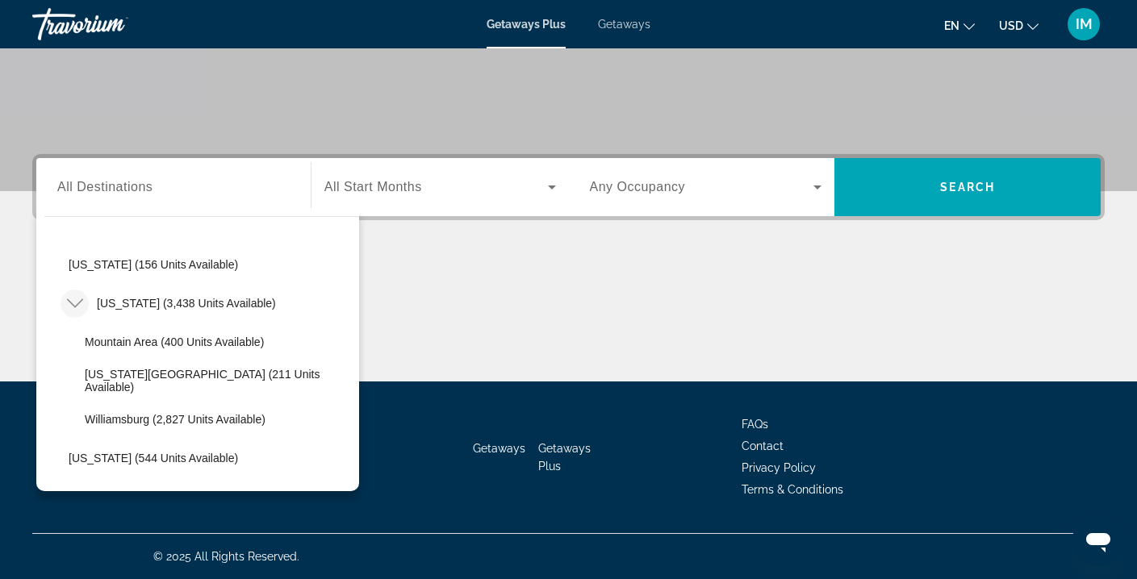
scroll to position [1327, 0]
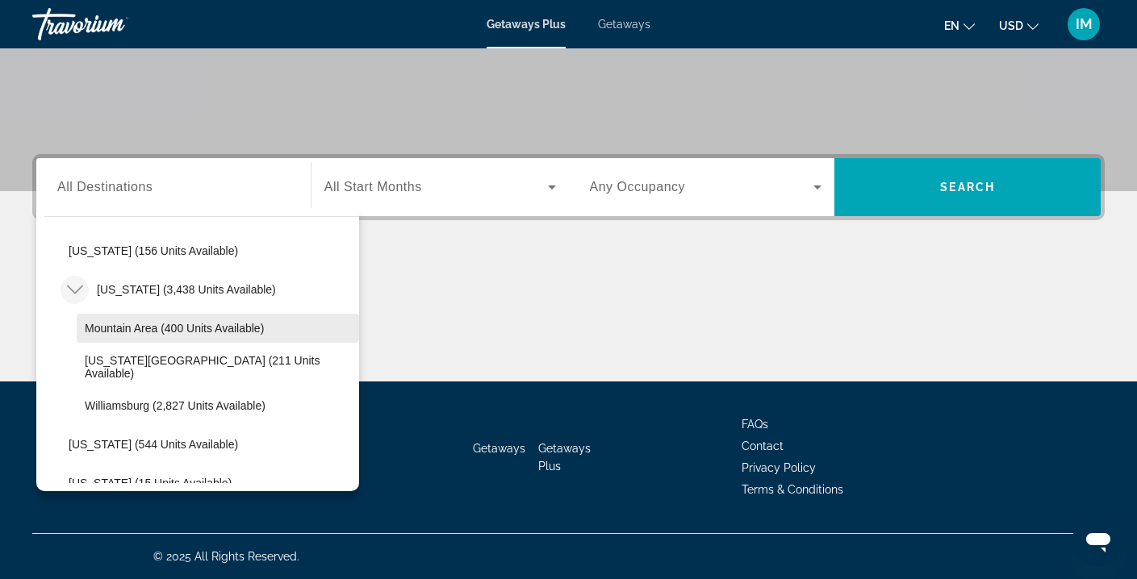
click at [208, 332] on span "Mountain Area (400 units available)" at bounding box center [174, 328] width 179 height 13
type input "**********"
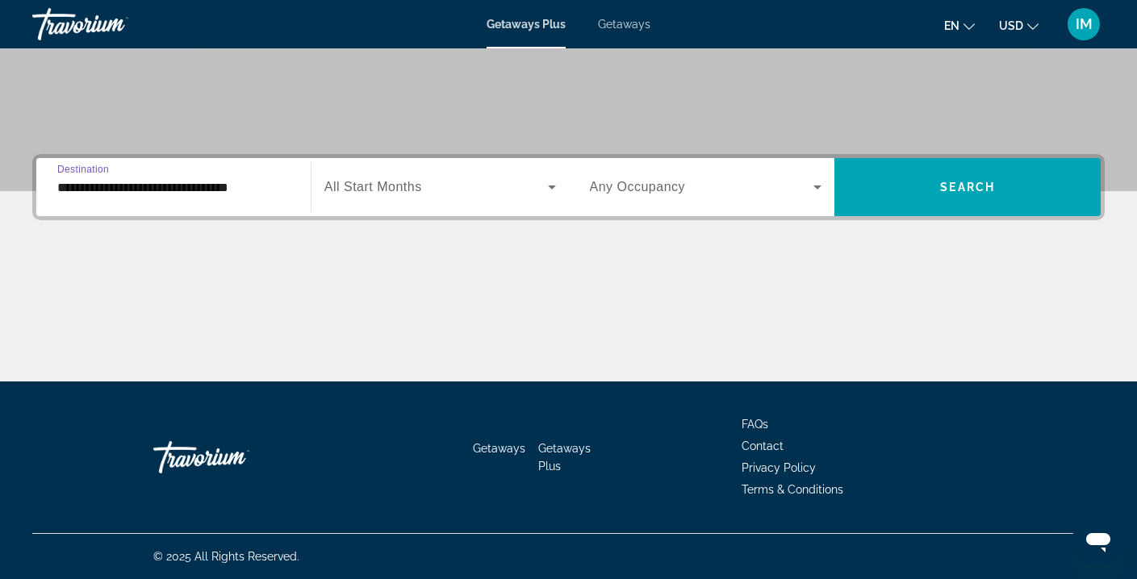
click at [550, 174] on div "Search widget" at bounding box center [440, 187] width 232 height 45
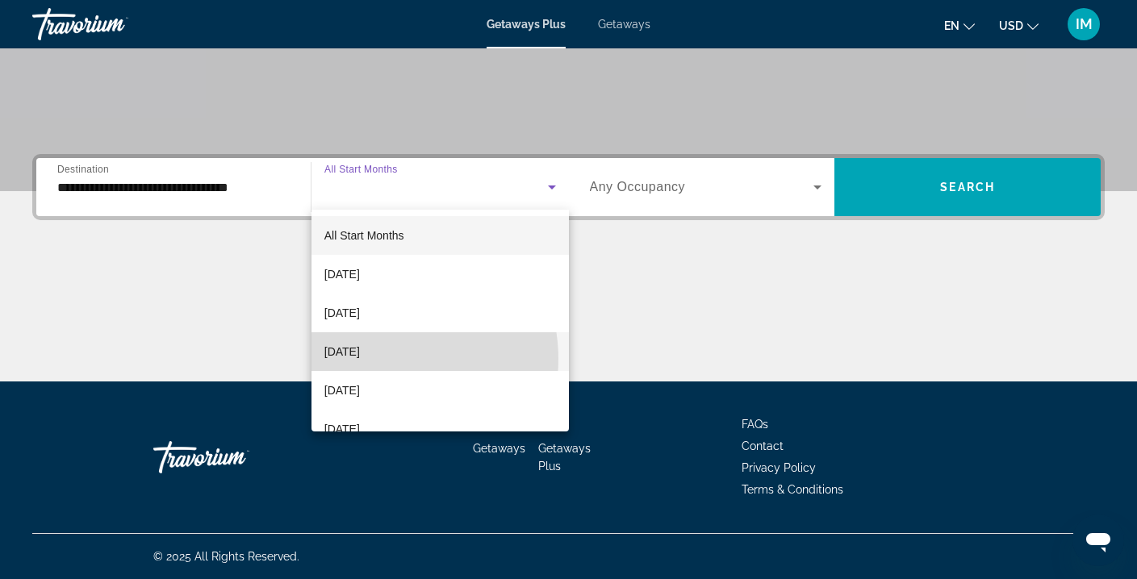
click at [360, 359] on span "[DATE]" at bounding box center [342, 351] width 36 height 19
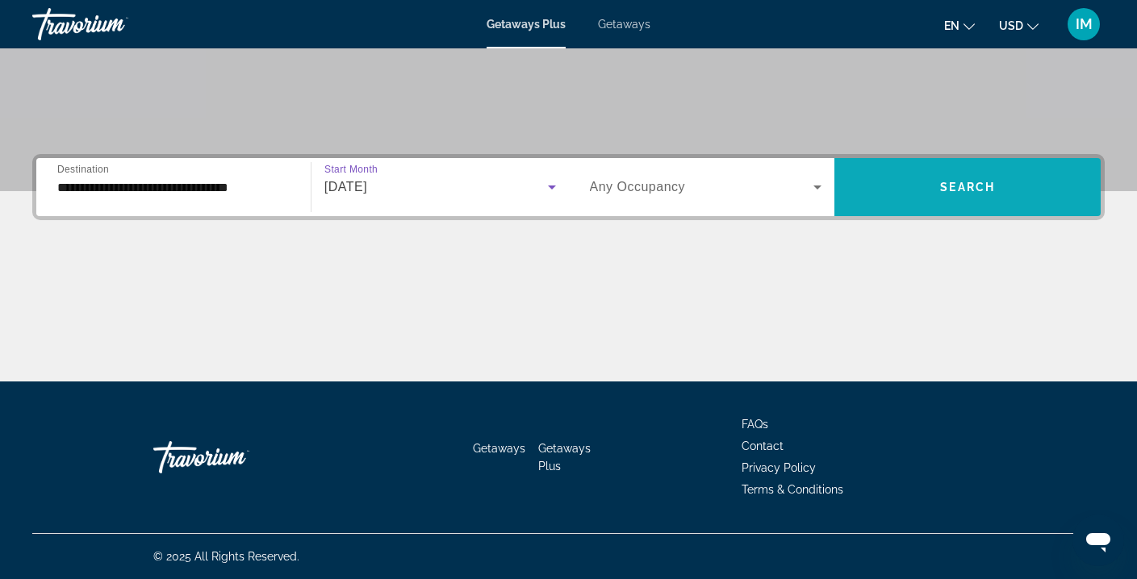
click at [935, 181] on span "Search widget" at bounding box center [968, 187] width 266 height 39
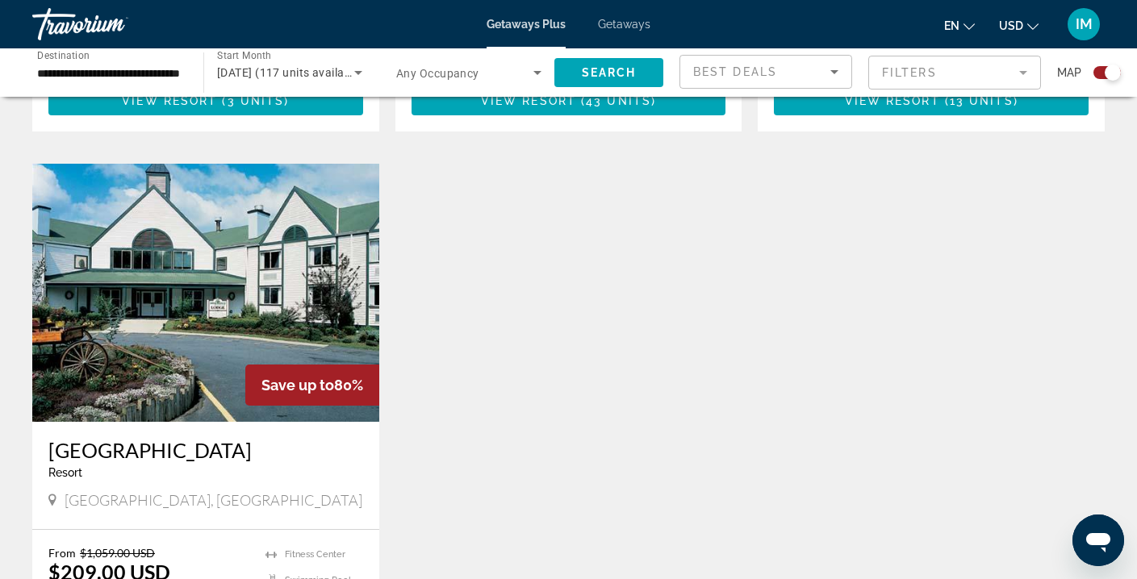
scroll to position [1716, 0]
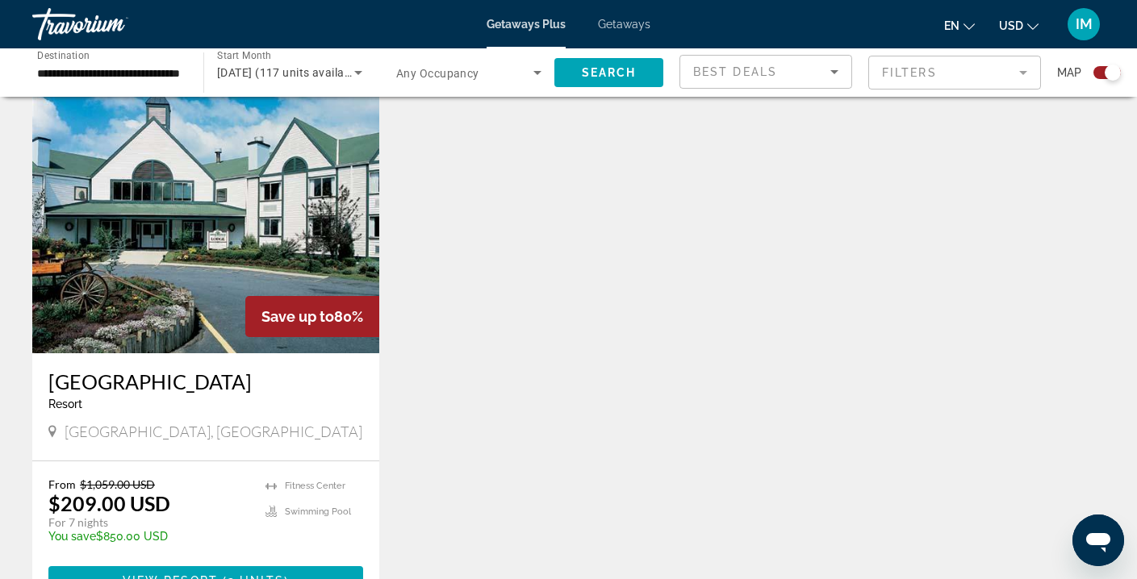
click at [205, 199] on img "Main content" at bounding box center [205, 224] width 347 height 258
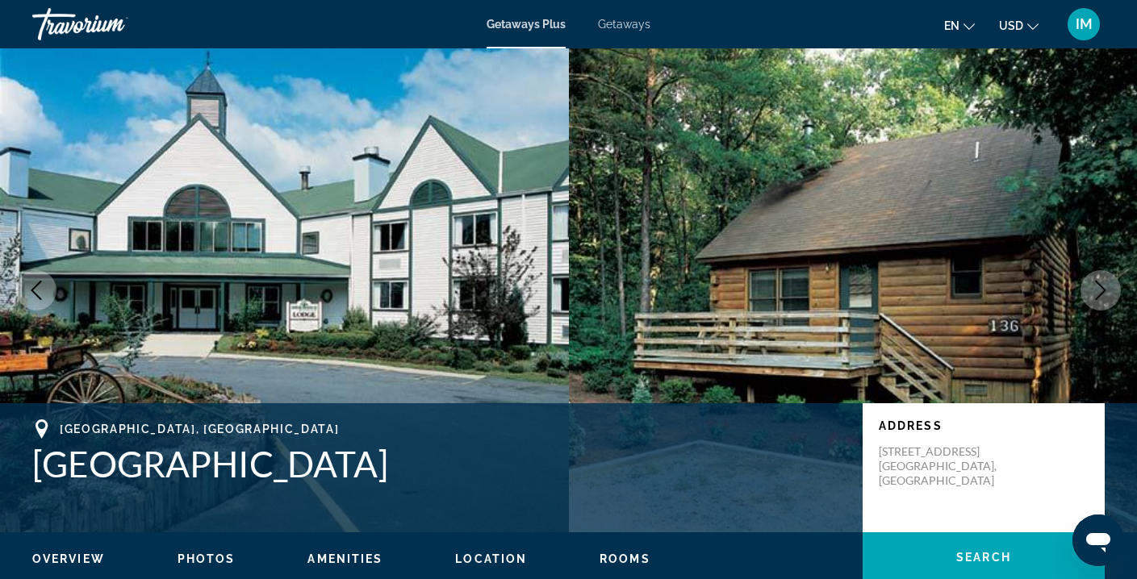
click at [1109, 292] on icon "Next image" at bounding box center [1100, 290] width 19 height 19
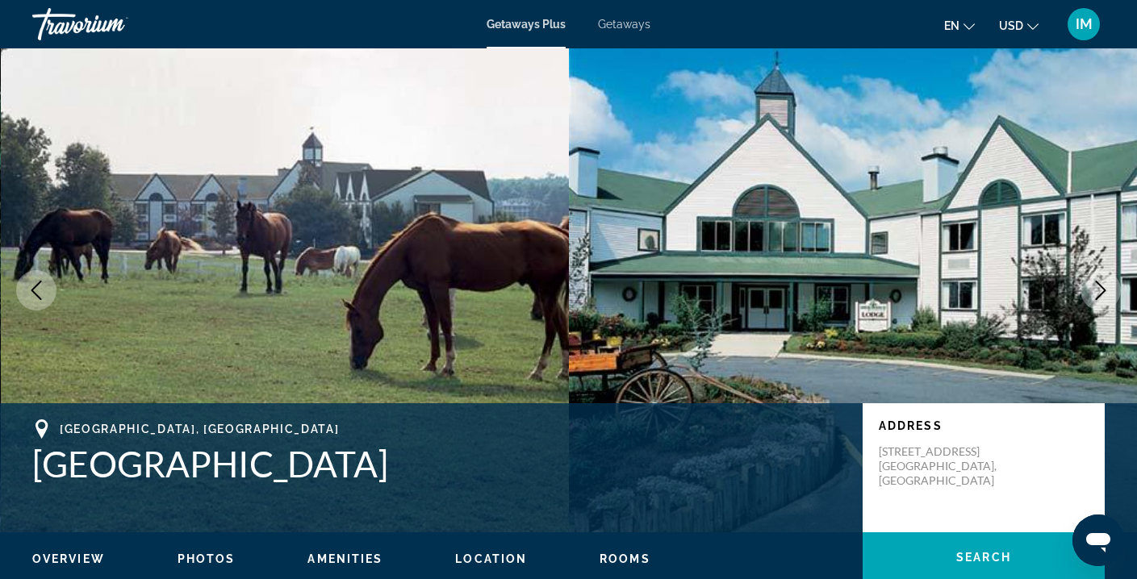
click at [1098, 295] on icon "Next image" at bounding box center [1100, 290] width 19 height 19
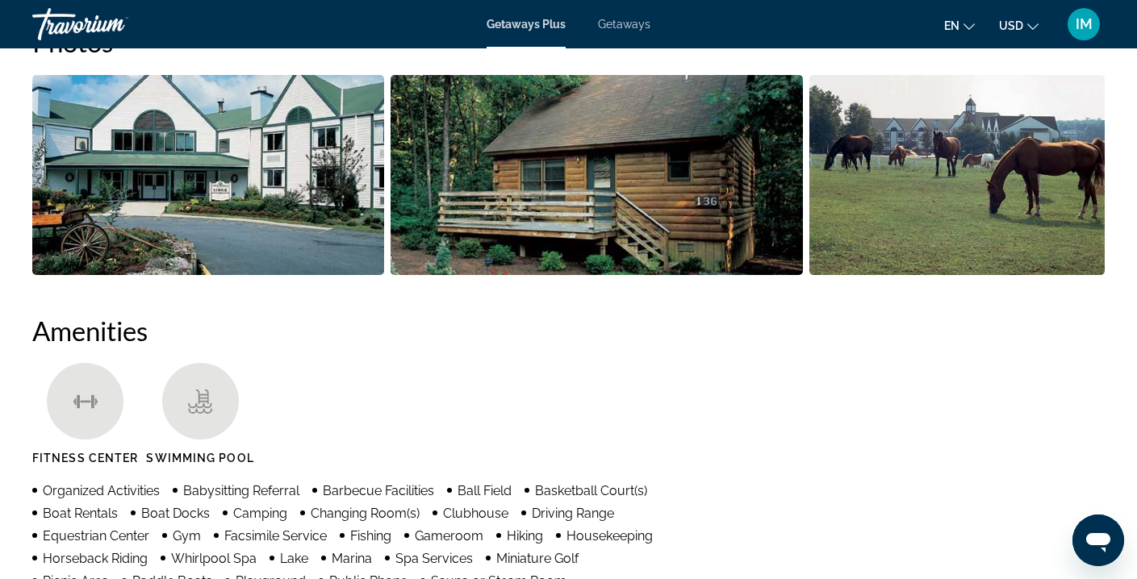
scroll to position [134, 0]
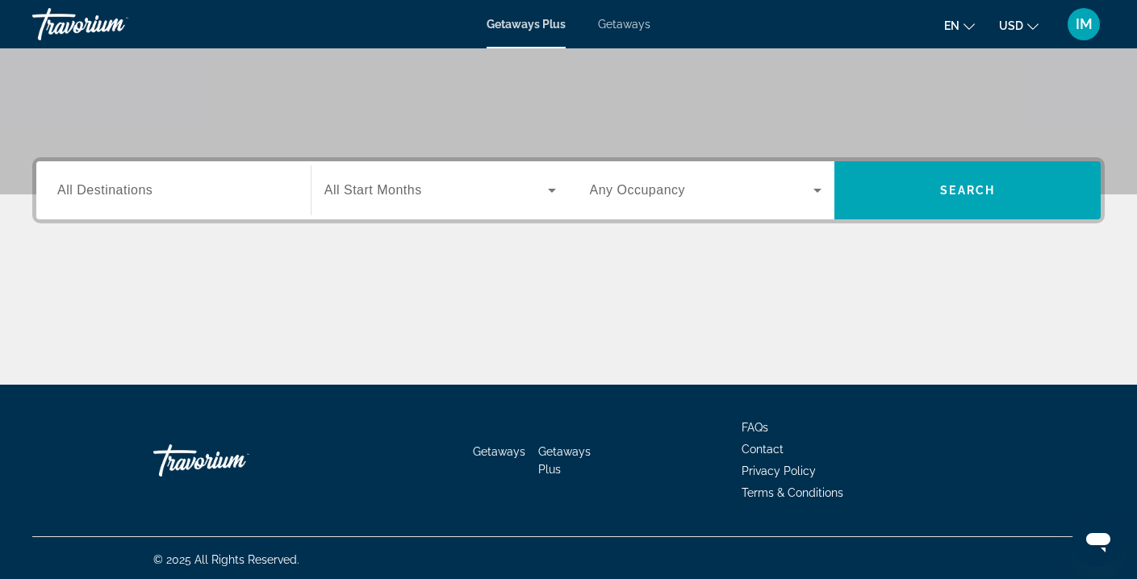
scroll to position [293, 0]
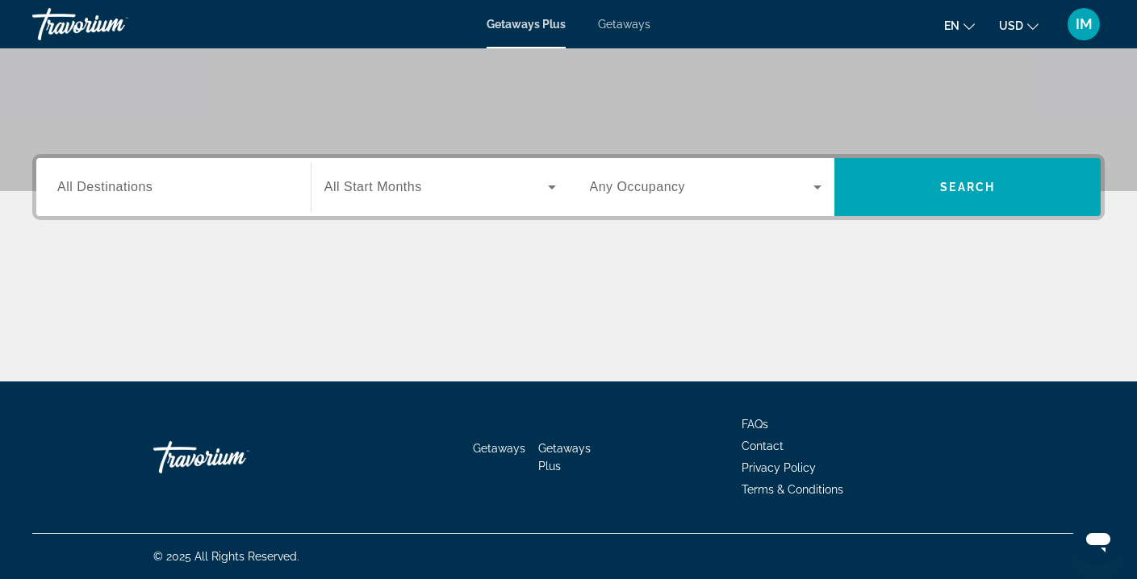
click at [107, 189] on span "All Destinations" at bounding box center [104, 187] width 95 height 14
click at [107, 189] on input "Destination All Destinations" at bounding box center [173, 187] width 232 height 19
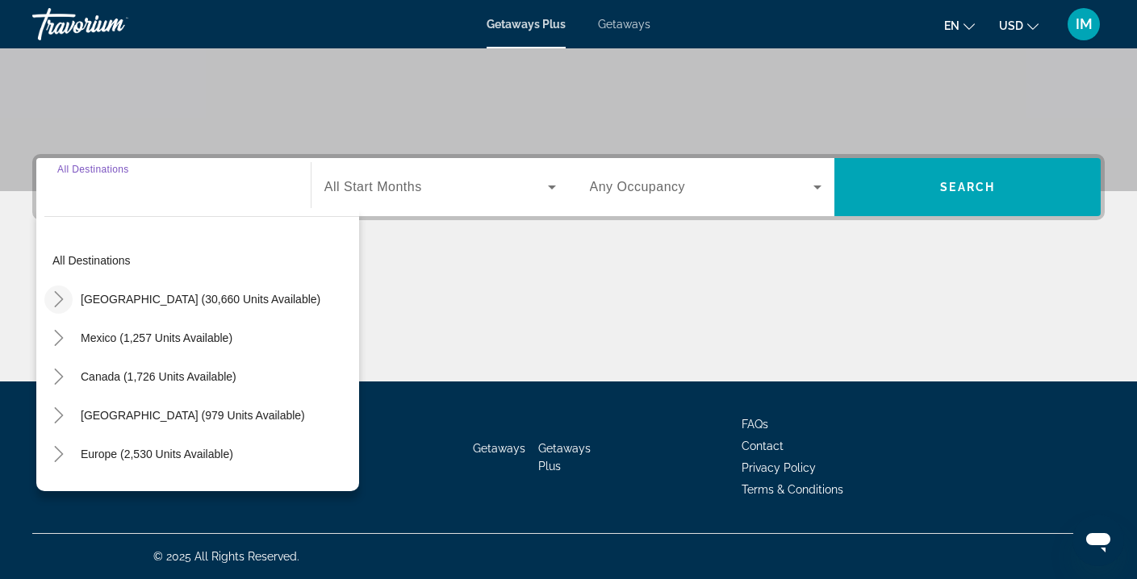
click at [59, 299] on icon "Toggle United States (30,660 units available)" at bounding box center [59, 299] width 16 height 16
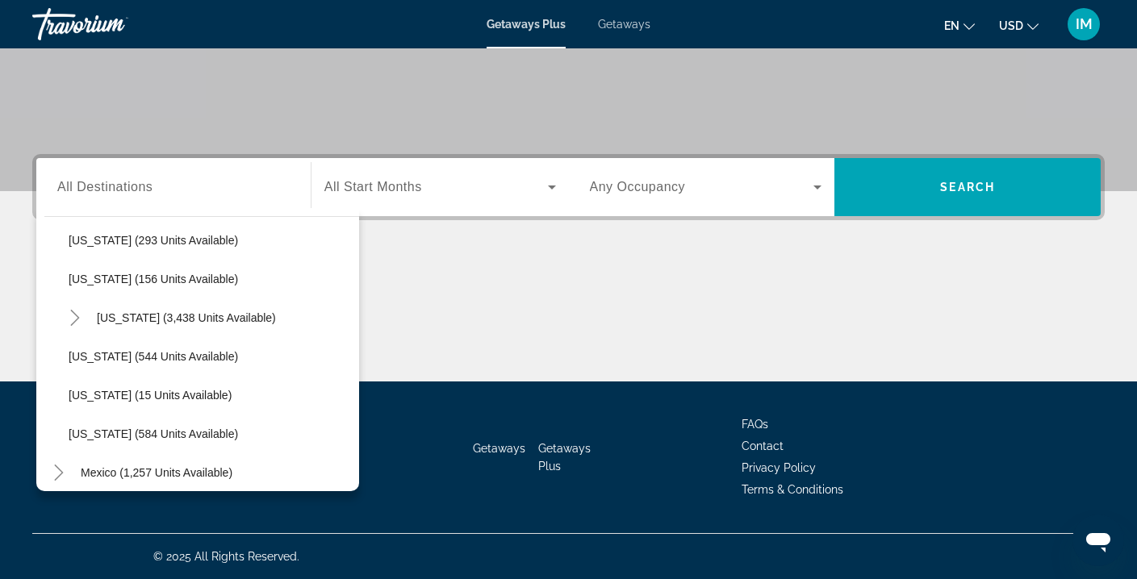
scroll to position [1301, 0]
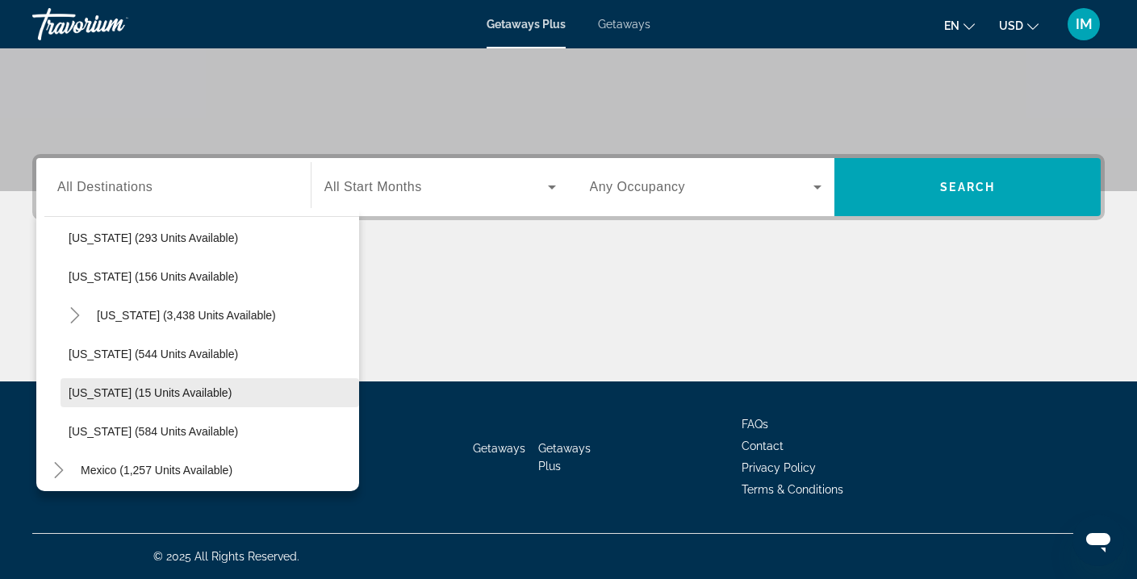
click at [110, 390] on span "[US_STATE] (15 units available)" at bounding box center [150, 393] width 163 height 13
type input "**********"
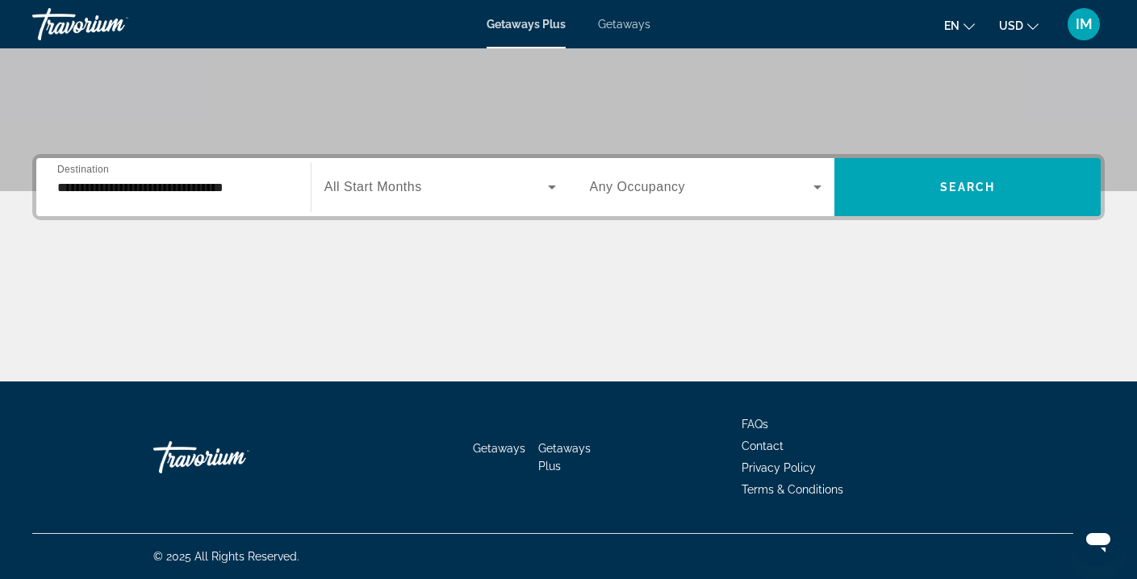
click at [507, 175] on div "Search widget" at bounding box center [440, 187] width 232 height 45
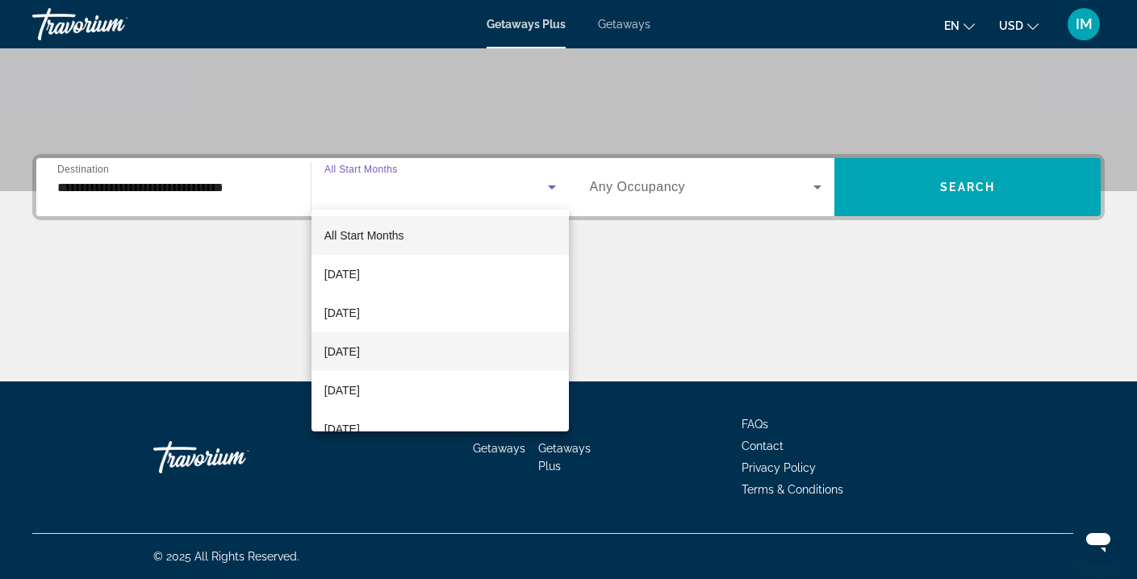
click at [360, 353] on span "[DATE]" at bounding box center [342, 351] width 36 height 19
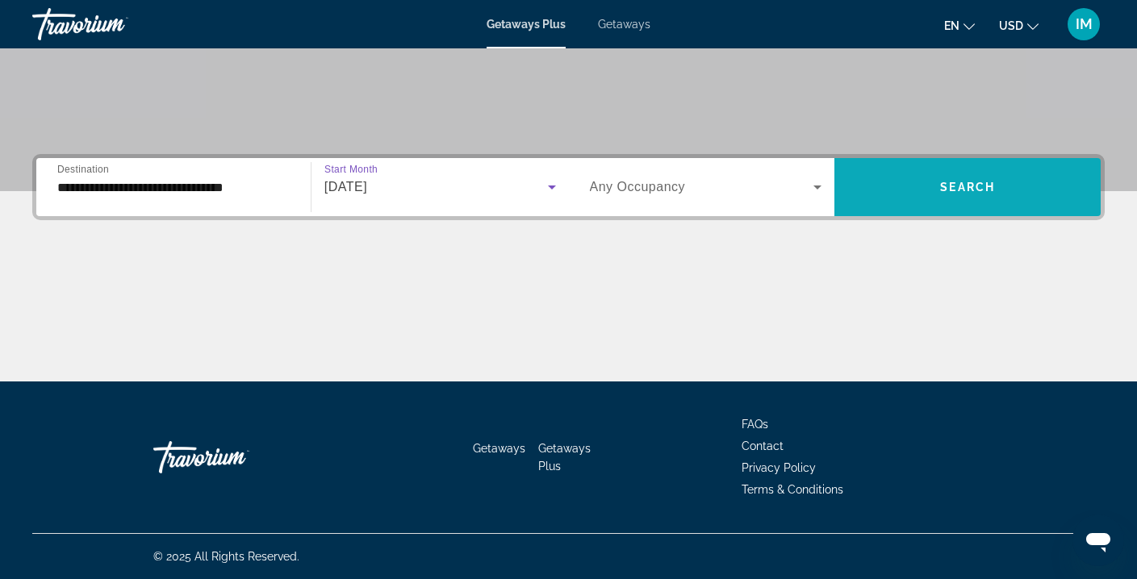
click at [892, 193] on span "Search widget" at bounding box center [968, 187] width 266 height 39
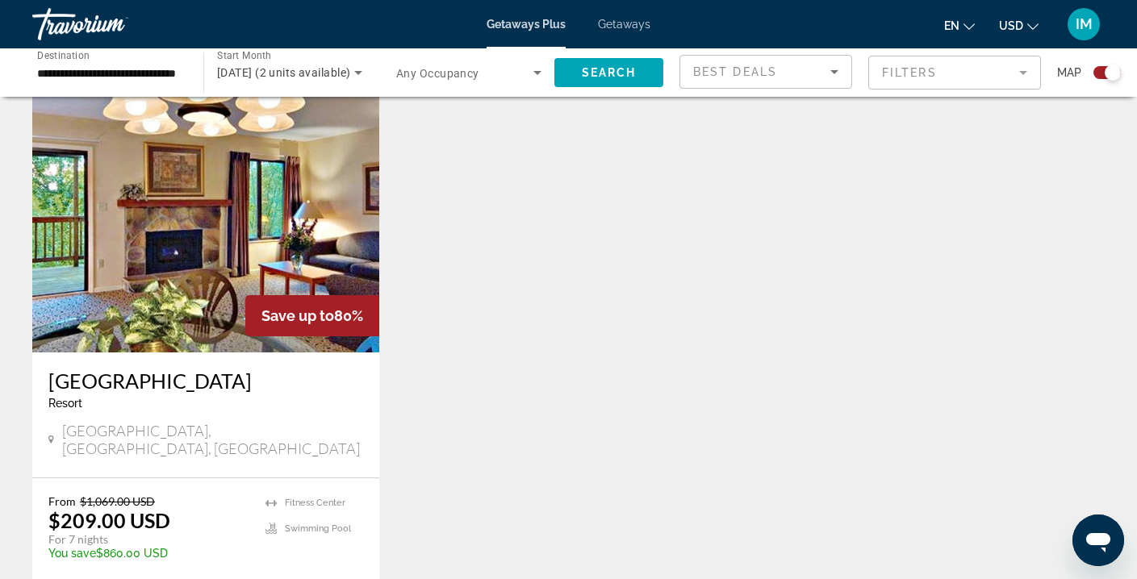
scroll to position [559, 0]
click at [627, 27] on span "Getaways" at bounding box center [624, 24] width 52 height 13
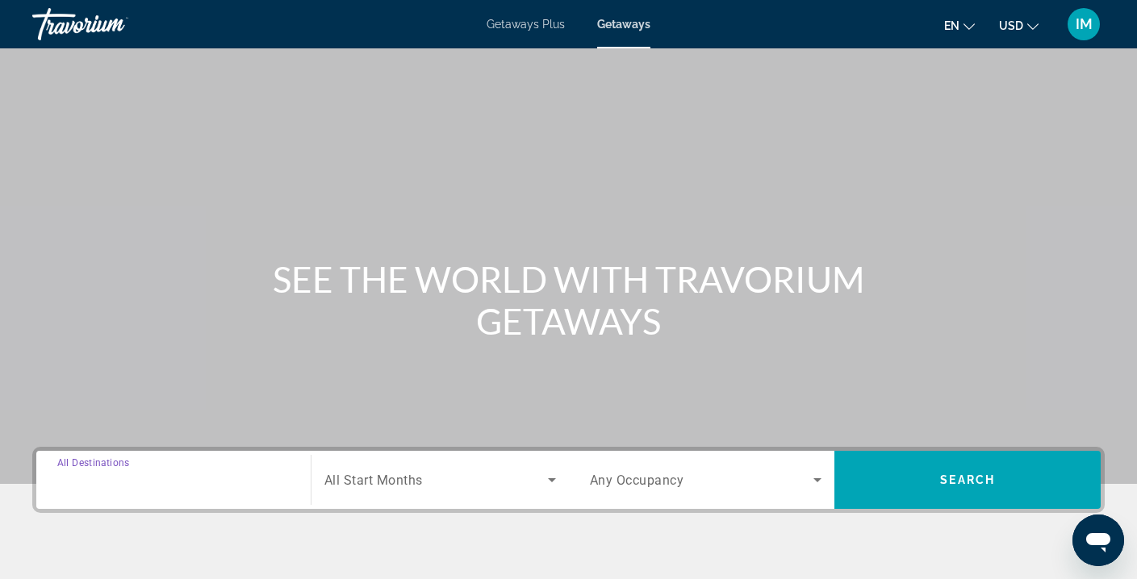
click at [182, 472] on input "Destination All Destinations" at bounding box center [173, 480] width 232 height 19
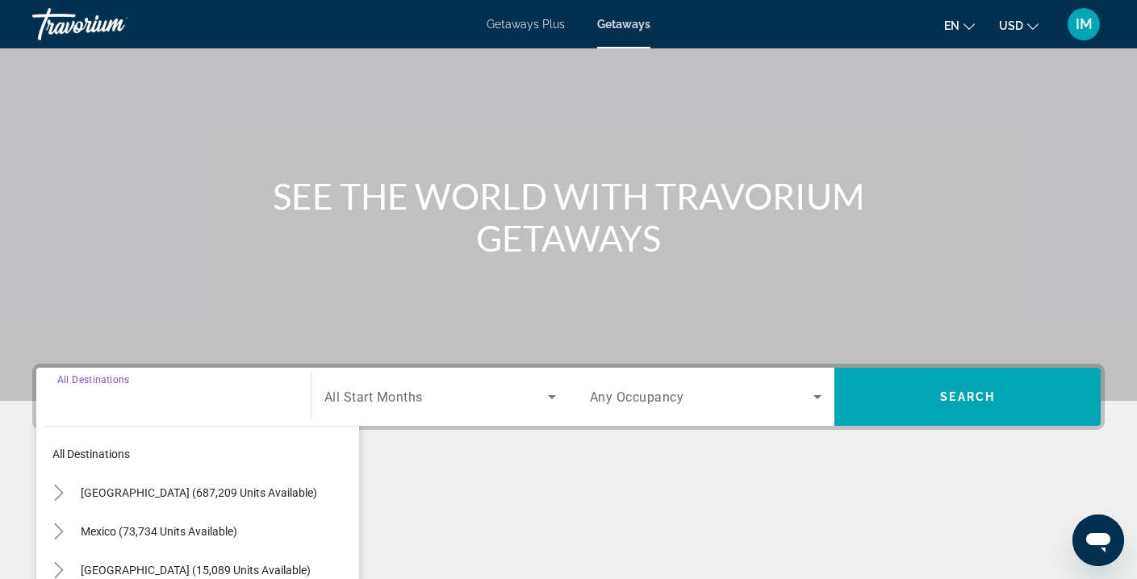
scroll to position [293, 0]
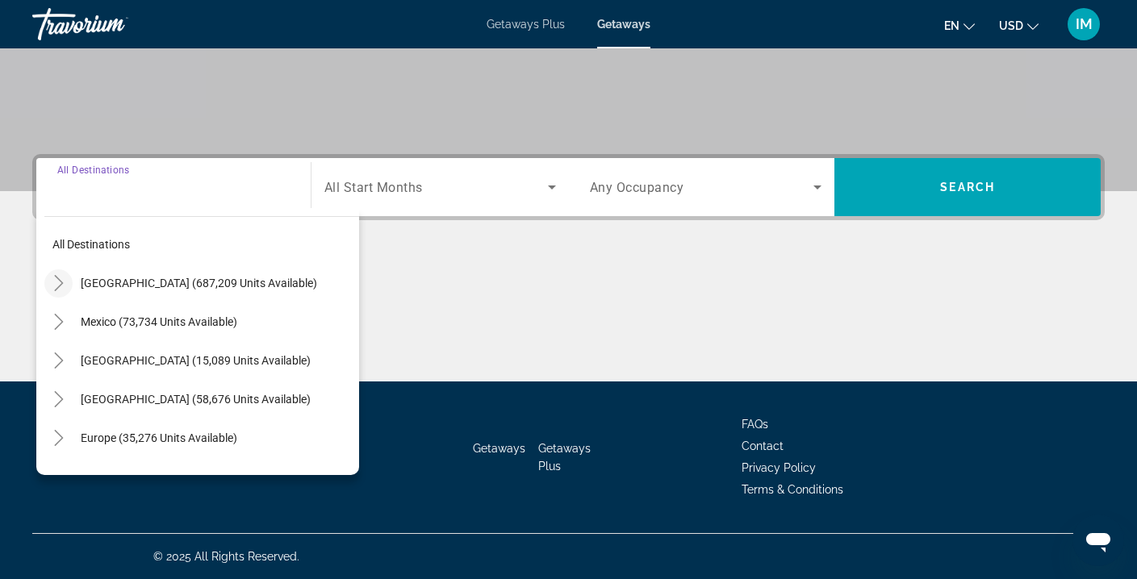
click at [56, 276] on icon "Toggle United States (687,209 units available)" at bounding box center [58, 283] width 9 height 16
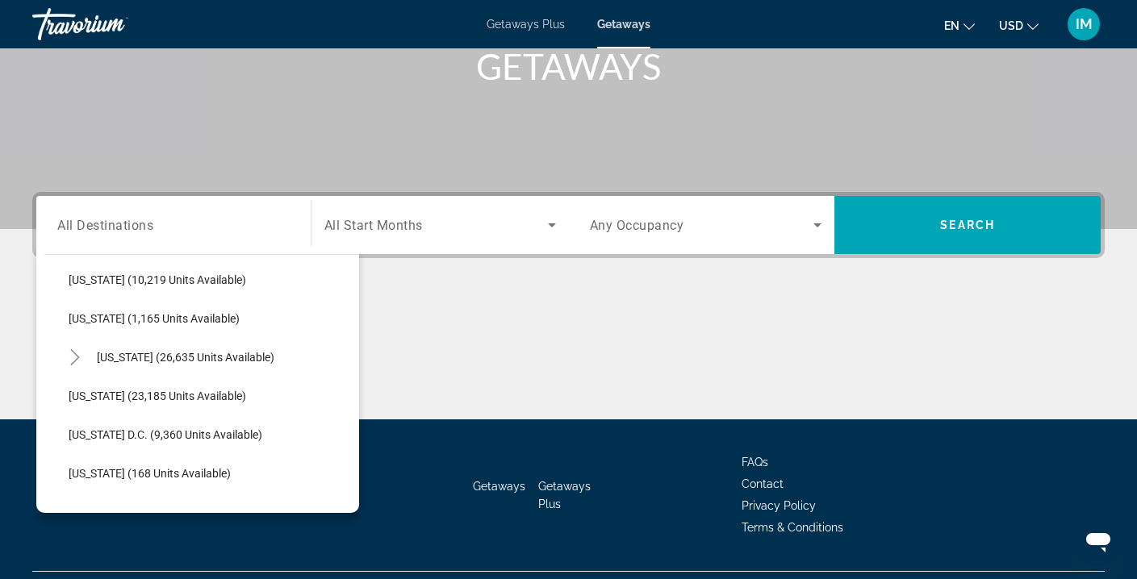
scroll to position [1520, 0]
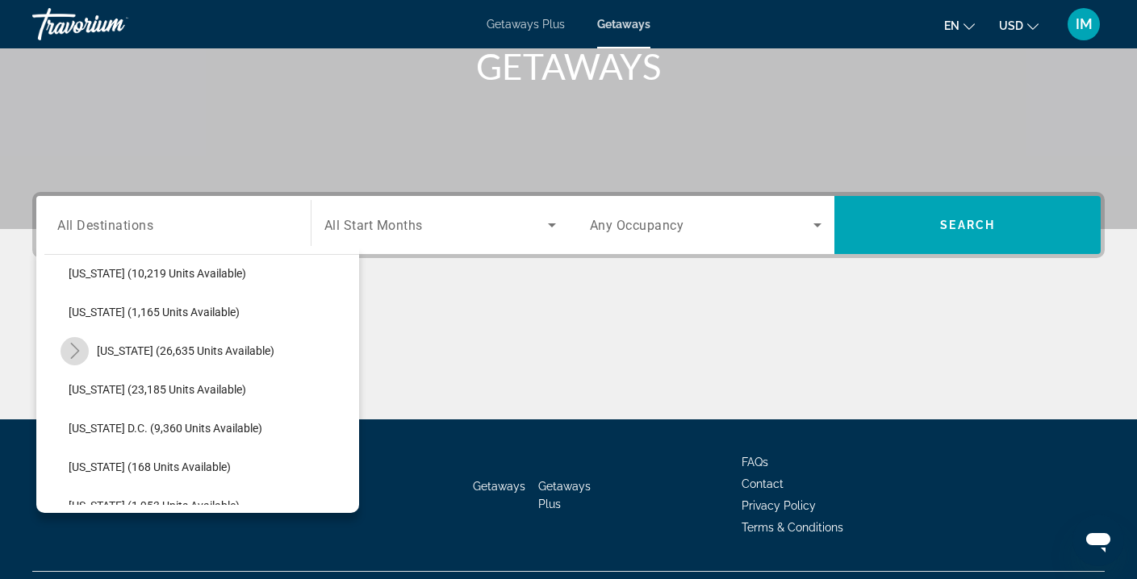
click at [77, 344] on icon "Toggle Virginia (26,635 units available)" at bounding box center [75, 351] width 16 height 16
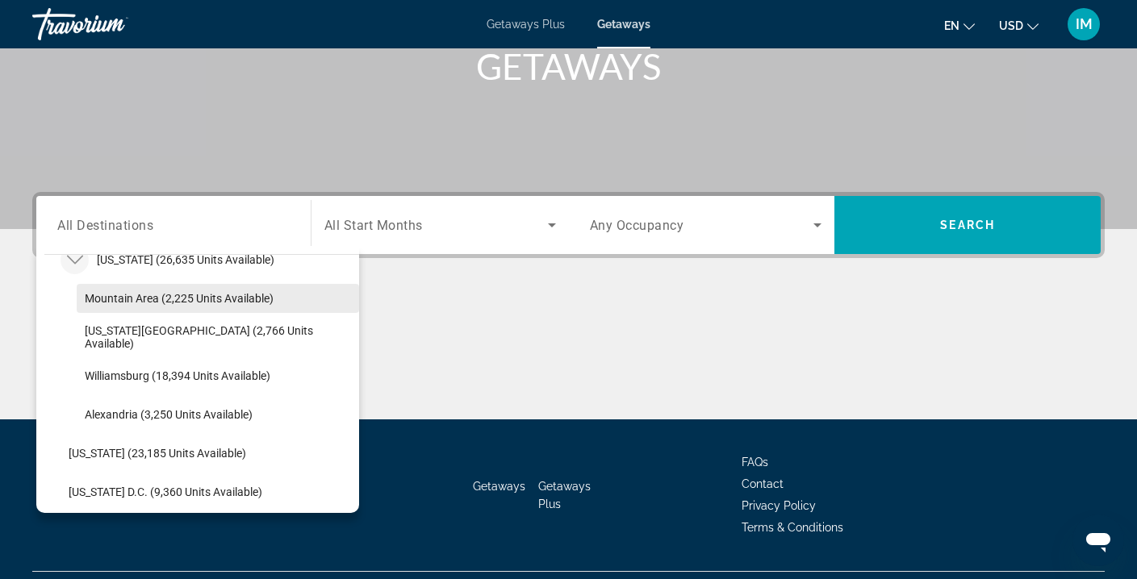
scroll to position [1612, 0]
click at [203, 295] on span "Mountain Area (2,225 units available)" at bounding box center [179, 297] width 189 height 13
type input "**********"
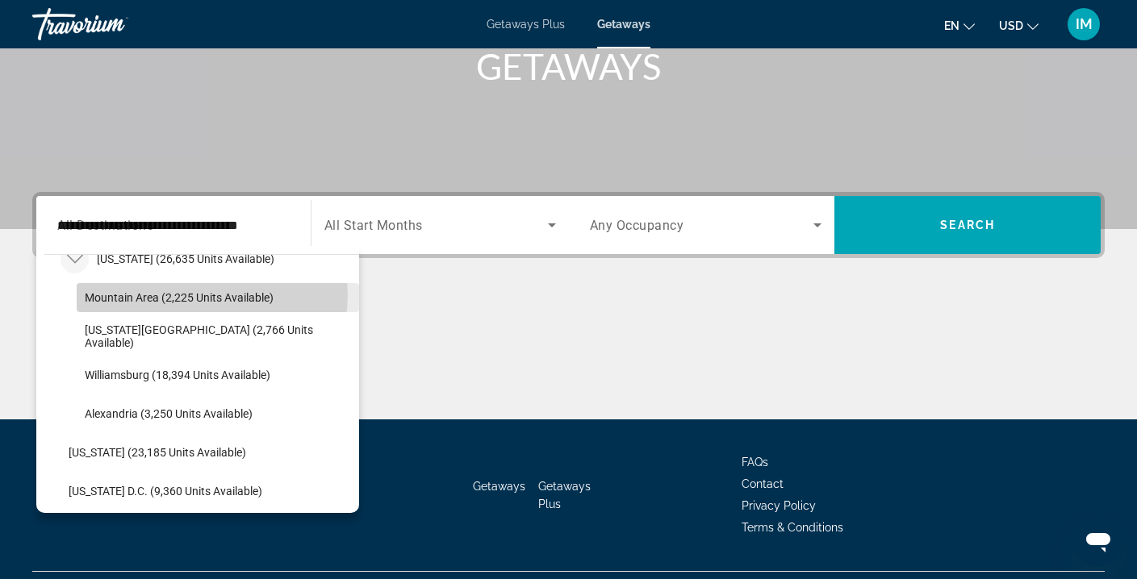
scroll to position [293, 0]
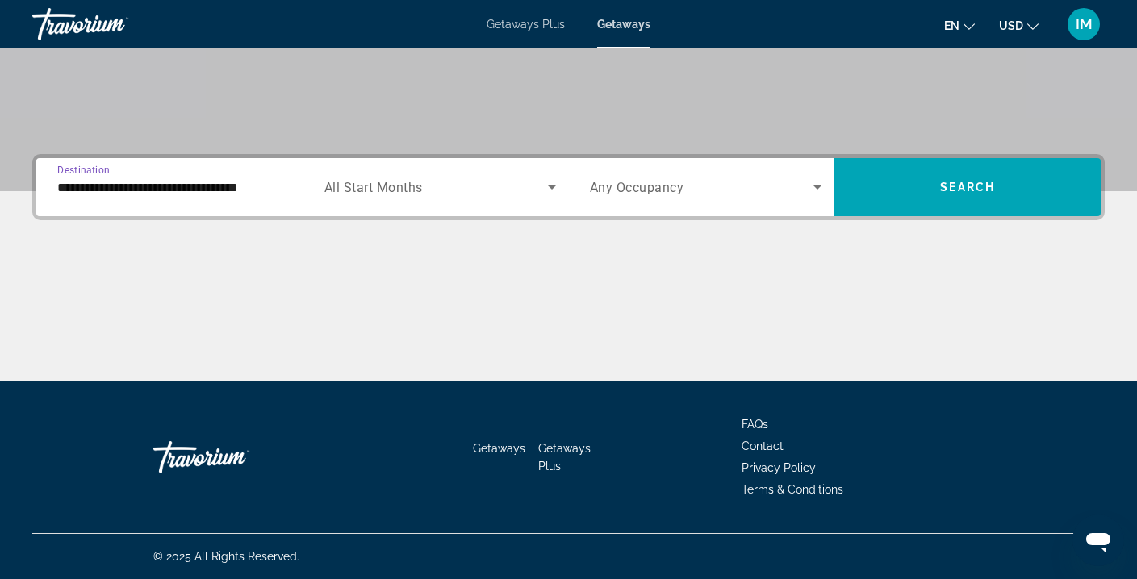
click at [476, 178] on span "Search widget" at bounding box center [436, 187] width 224 height 19
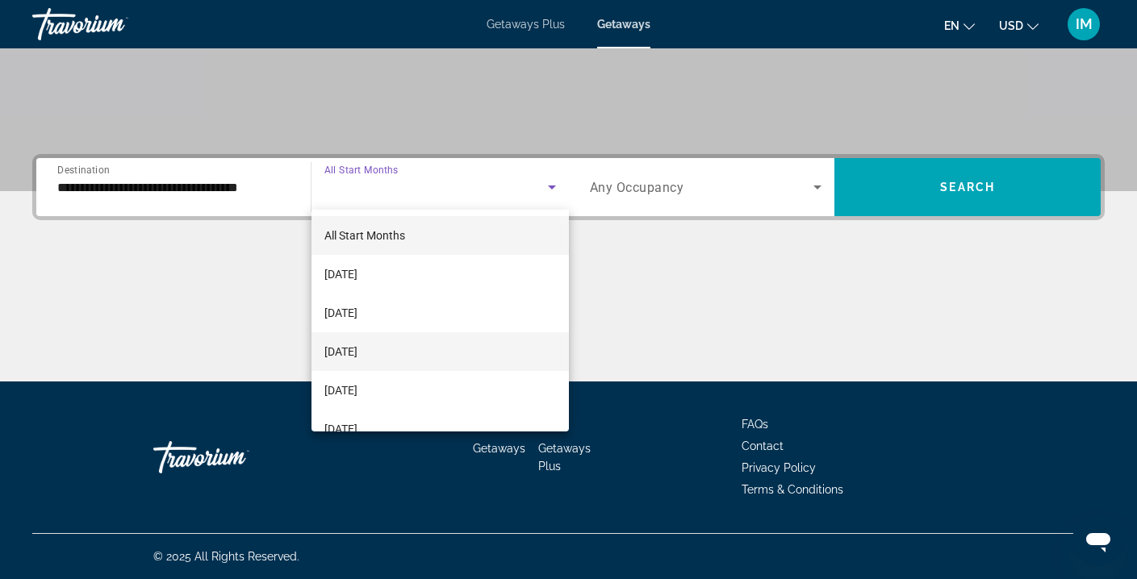
click at [358, 355] on span "[DATE]" at bounding box center [340, 351] width 33 height 19
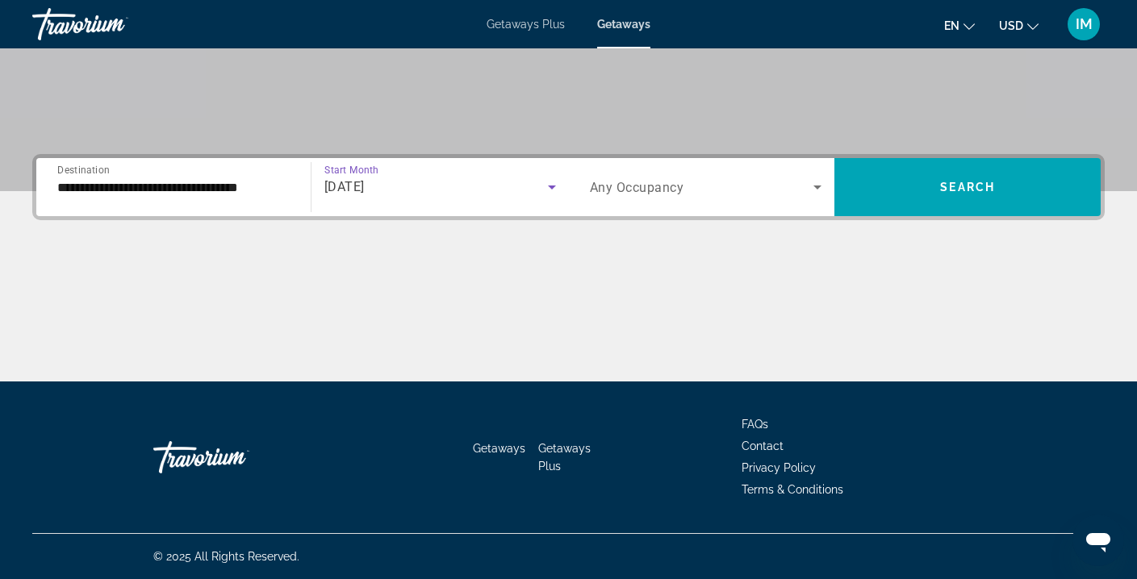
click at [811, 183] on icon "Search widget" at bounding box center [817, 187] width 19 height 19
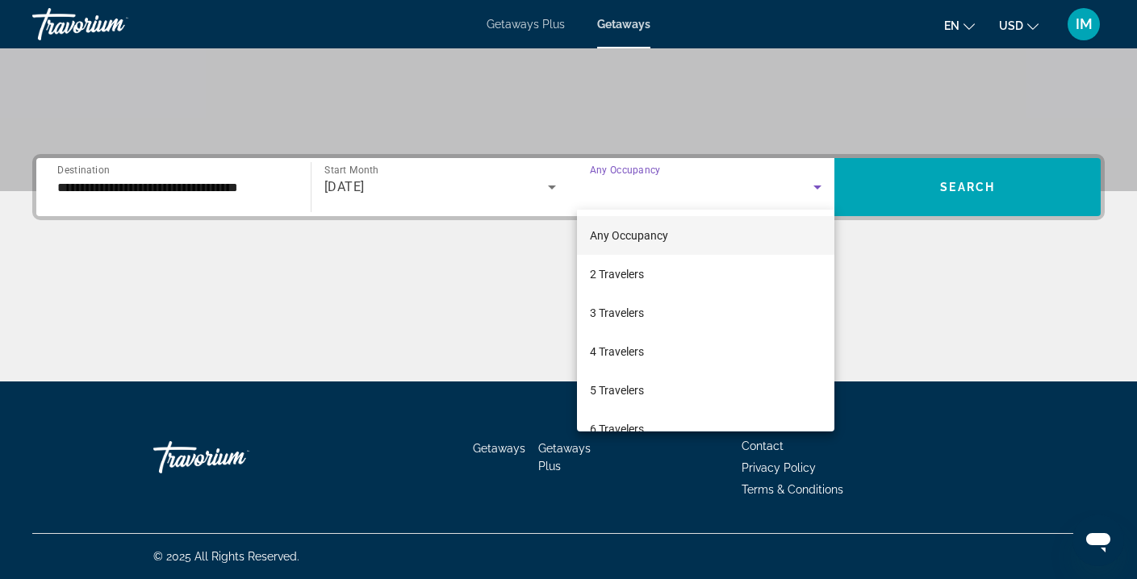
click at [897, 182] on div at bounding box center [568, 289] width 1137 height 579
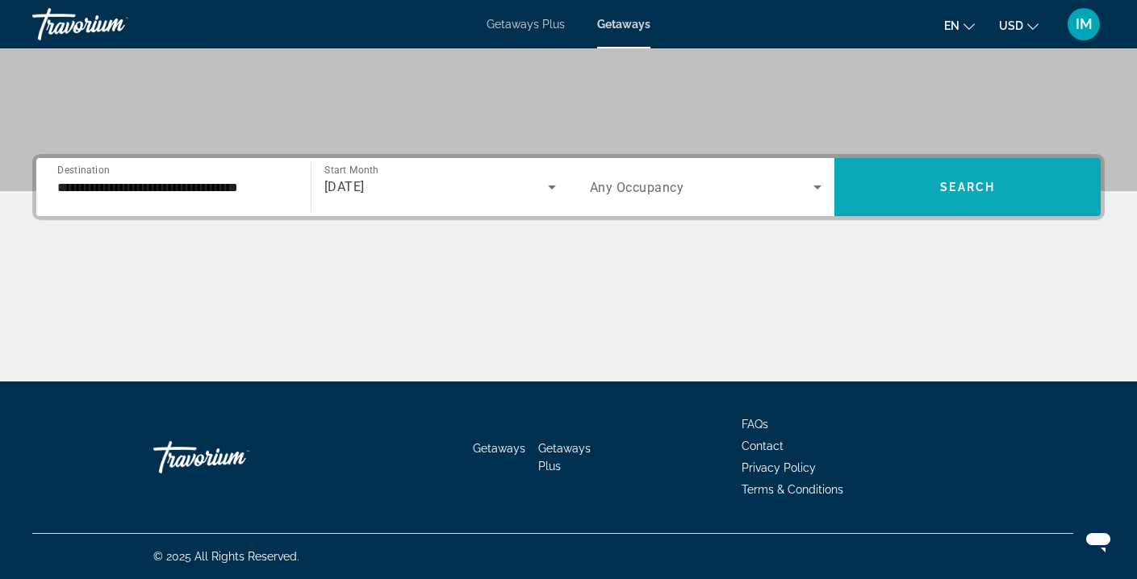
click at [896, 182] on span "Search widget" at bounding box center [968, 187] width 266 height 39
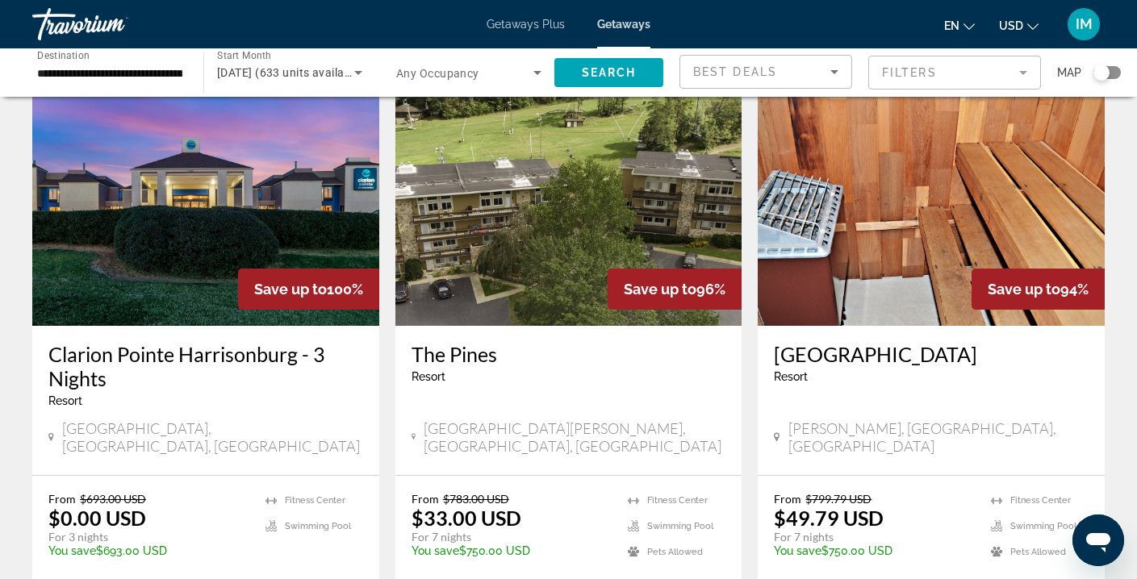
scroll to position [82, 0]
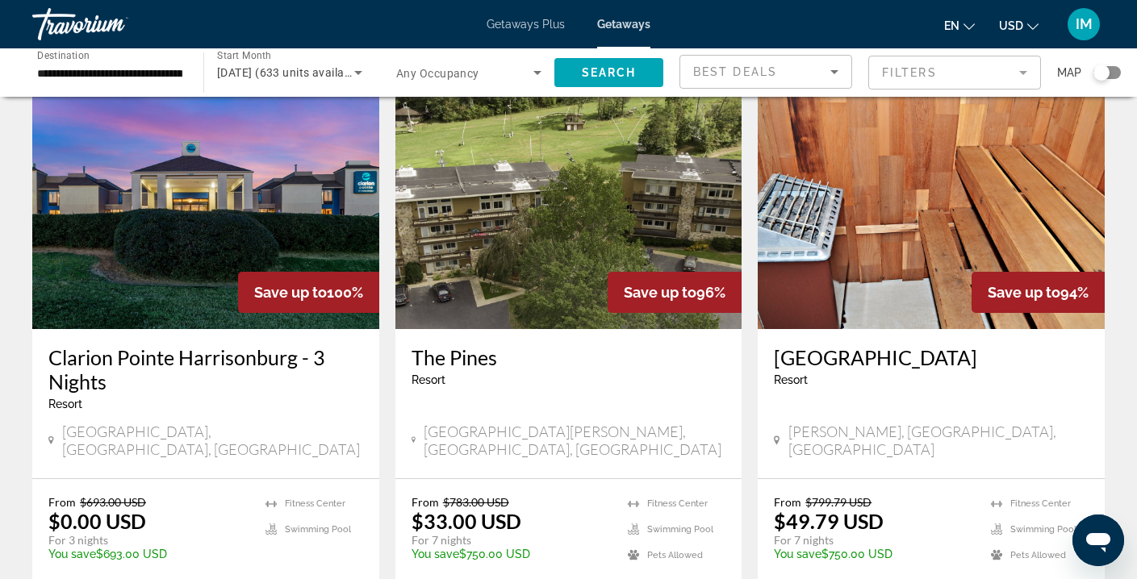
click at [170, 233] on img "Main content" at bounding box center [205, 200] width 347 height 258
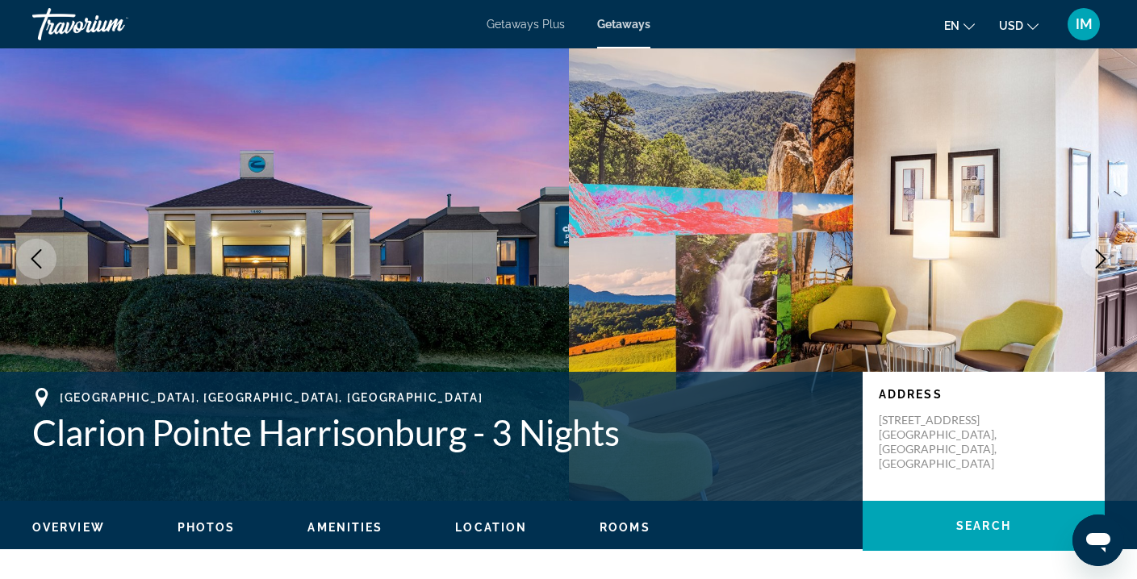
scroll to position [2, 0]
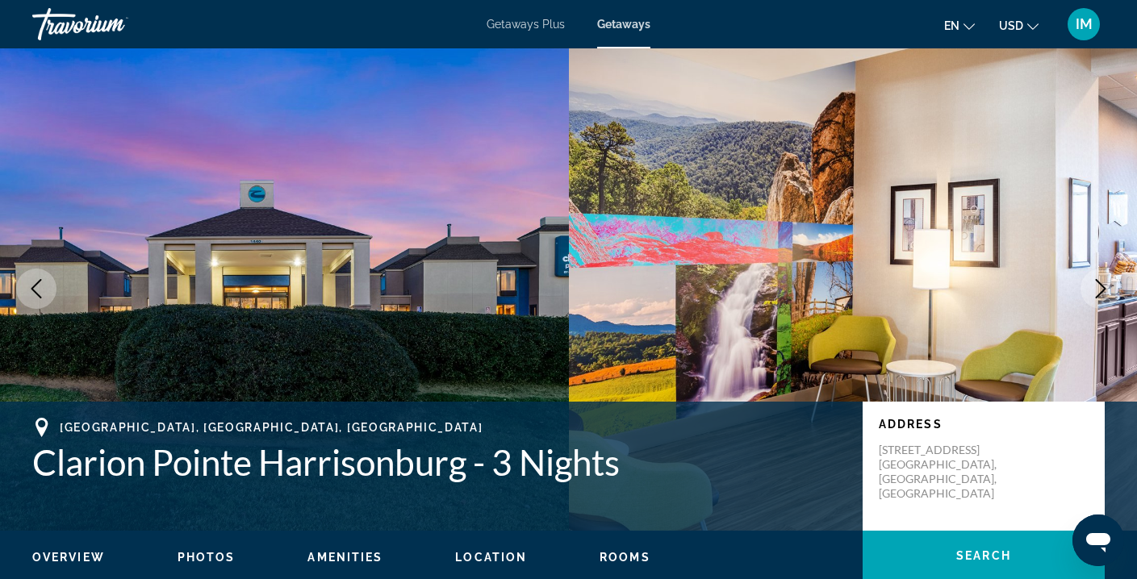
click at [1098, 293] on icon "Next image" at bounding box center [1100, 288] width 19 height 19
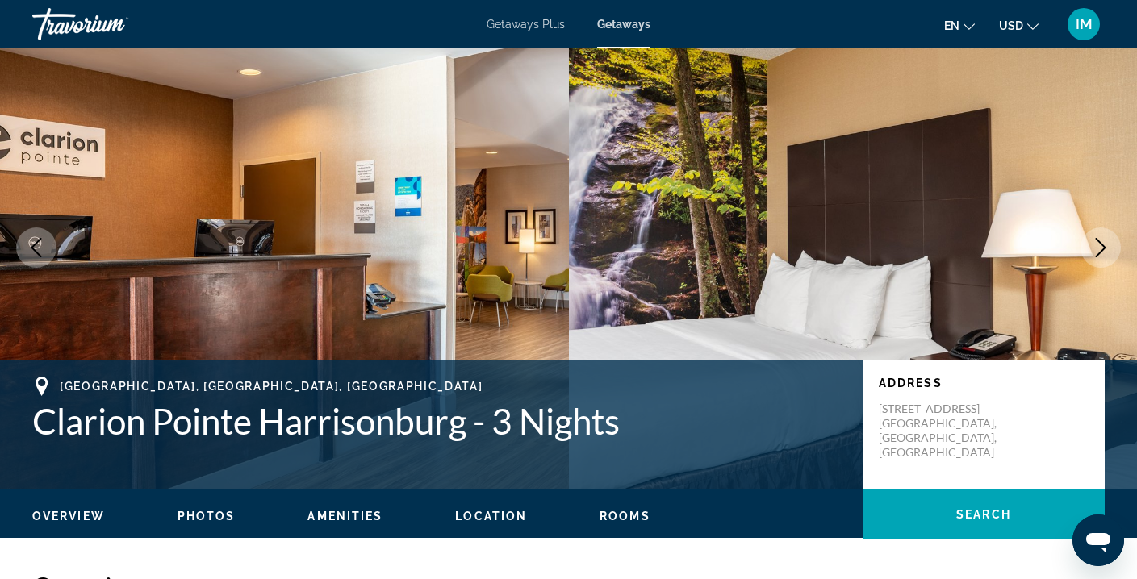
scroll to position [44, 0]
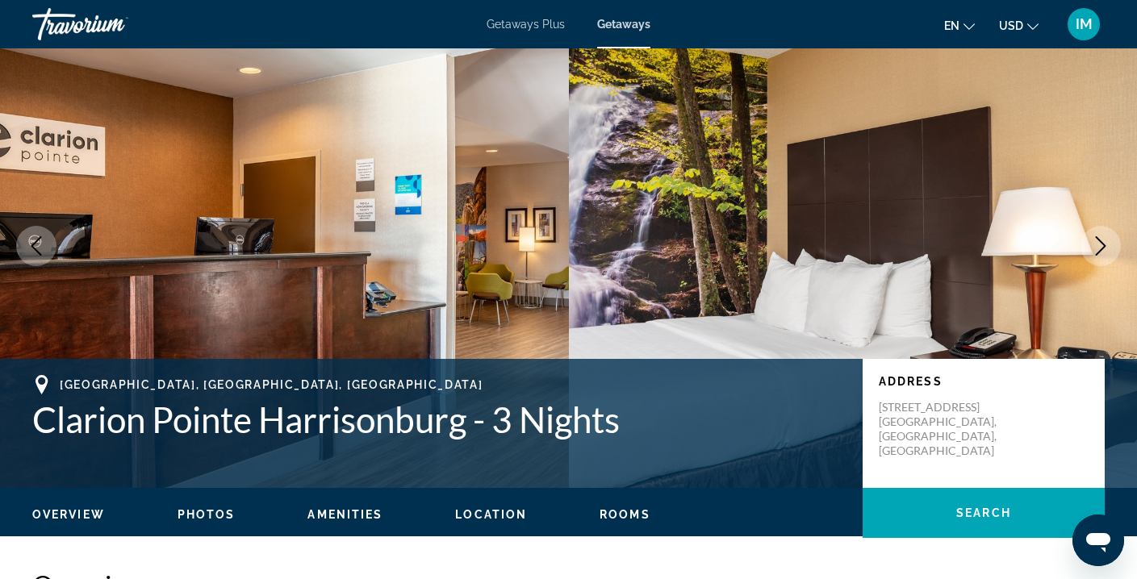
click at [1098, 244] on icon "Next image" at bounding box center [1100, 245] width 19 height 19
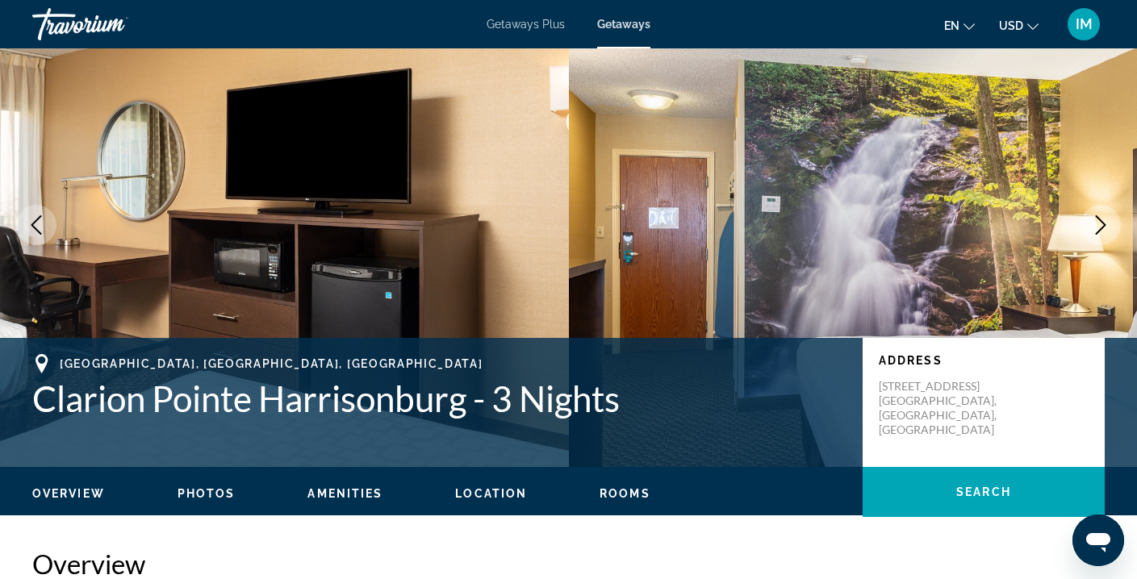
scroll to position [54, 0]
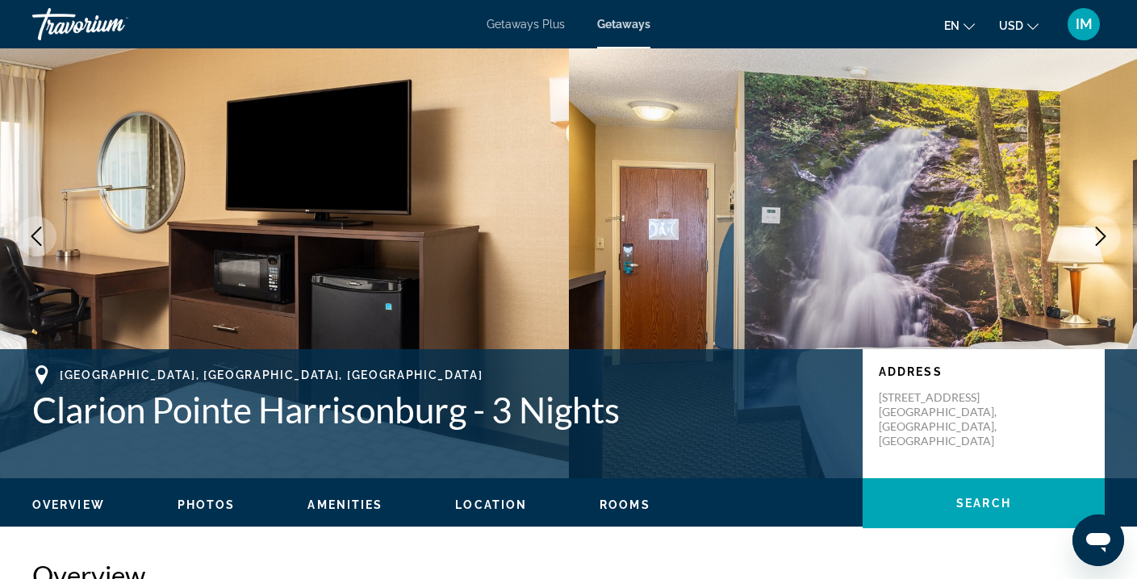
click at [1098, 244] on icon "Next image" at bounding box center [1100, 236] width 19 height 19
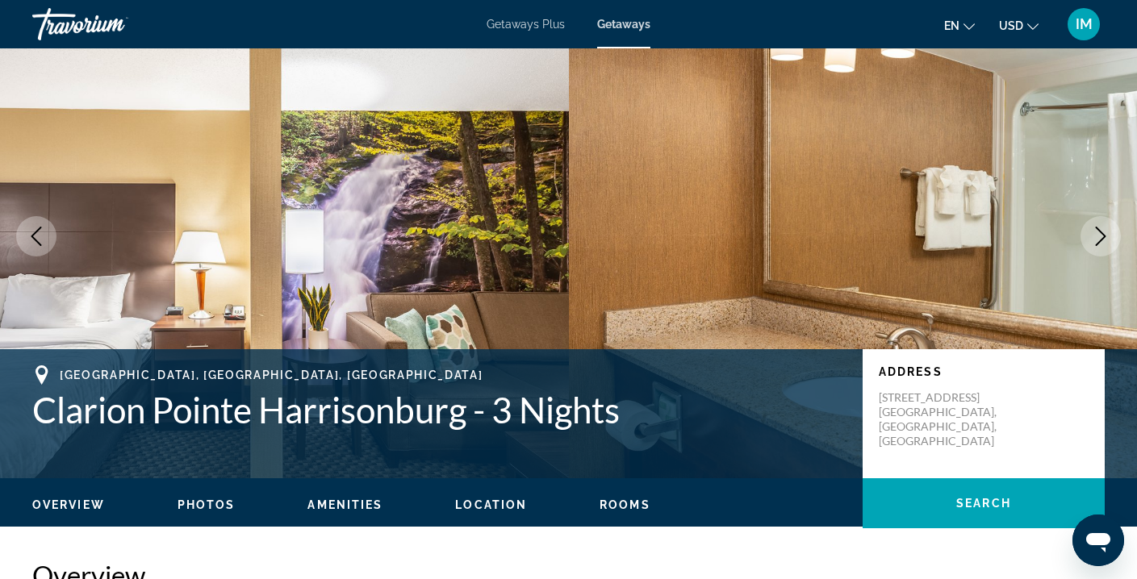
click at [1098, 244] on icon "Next image" at bounding box center [1100, 236] width 19 height 19
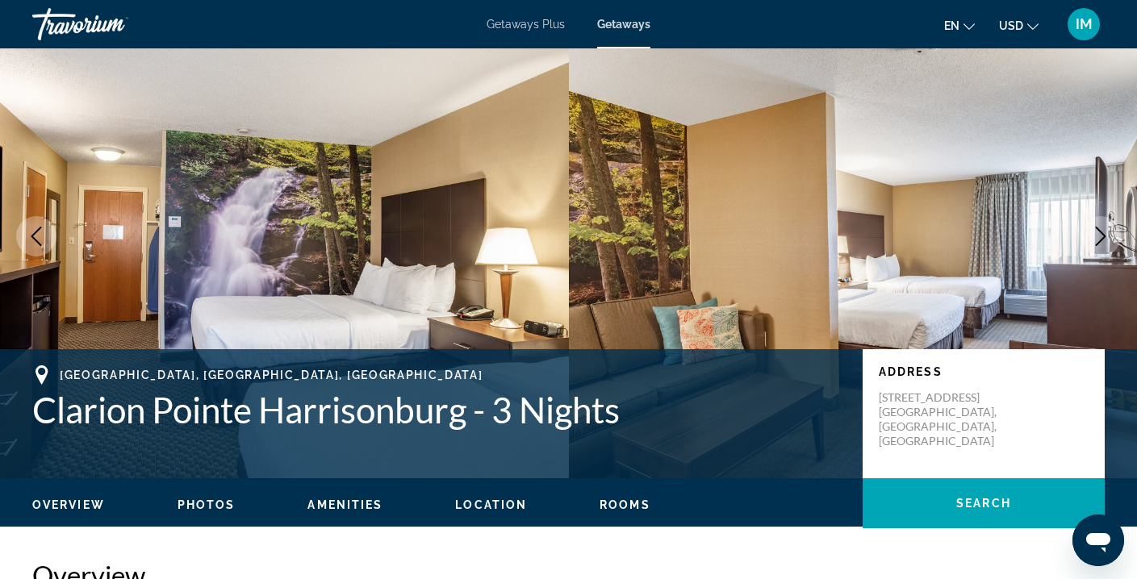
click at [1098, 244] on icon "Next image" at bounding box center [1100, 236] width 19 height 19
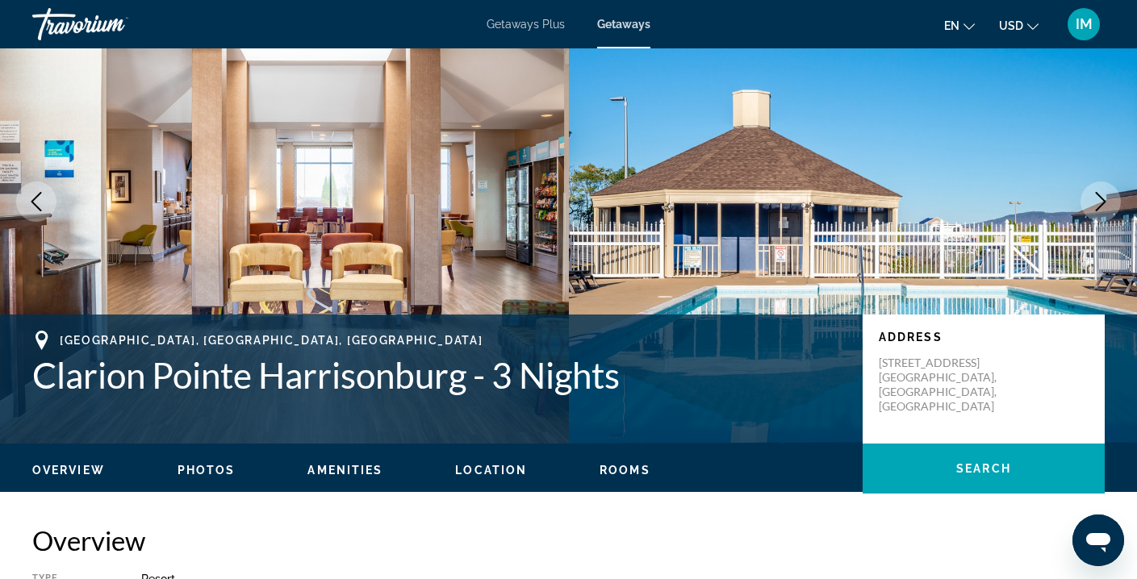
scroll to position [90, 0]
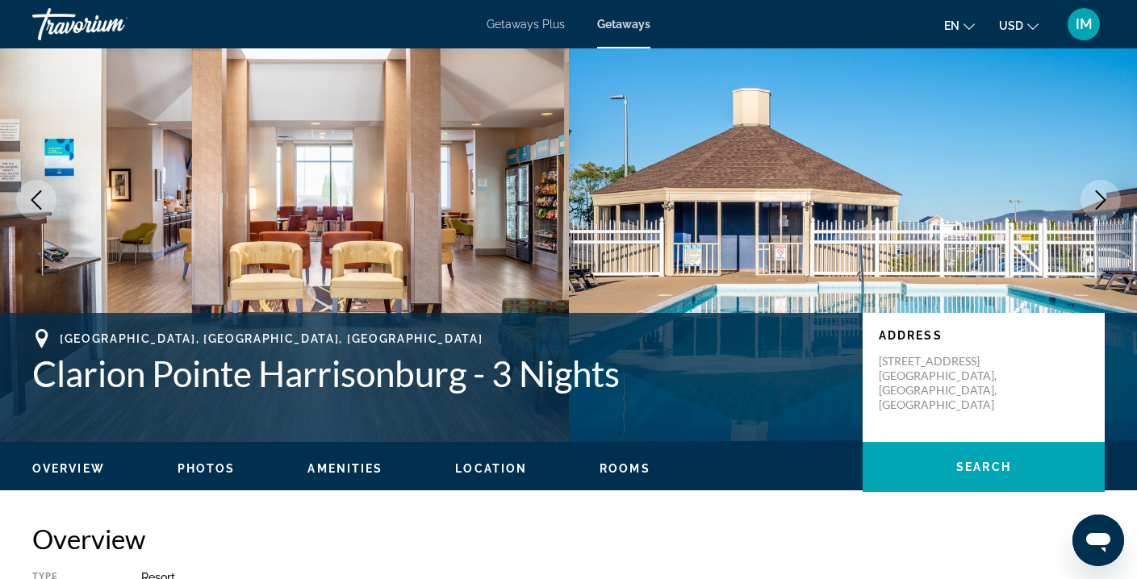
click at [1098, 198] on icon "Next image" at bounding box center [1100, 199] width 19 height 19
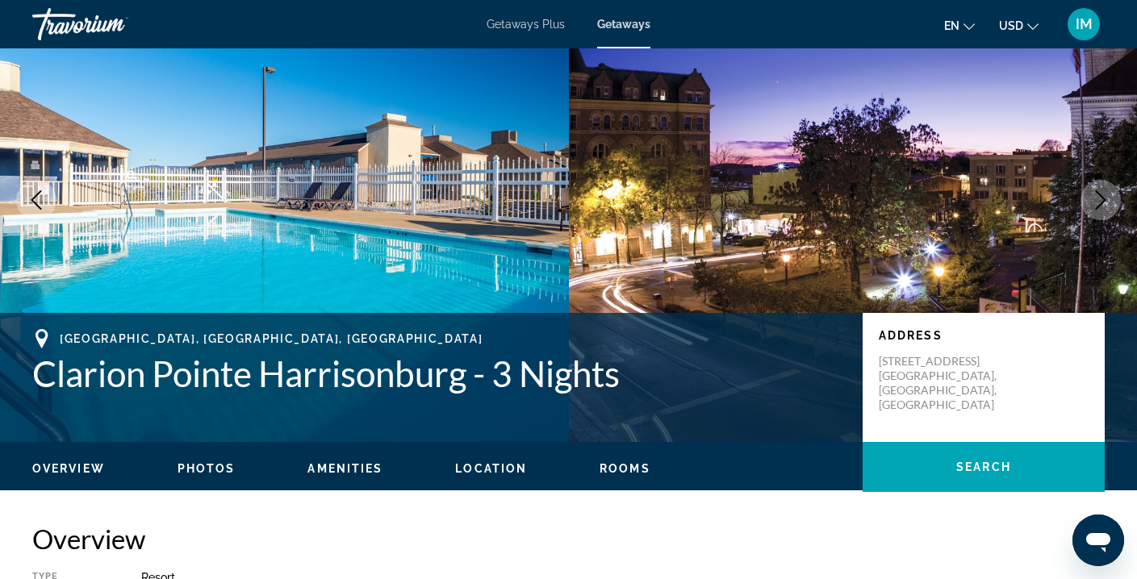
click at [1098, 198] on icon "Next image" at bounding box center [1100, 199] width 19 height 19
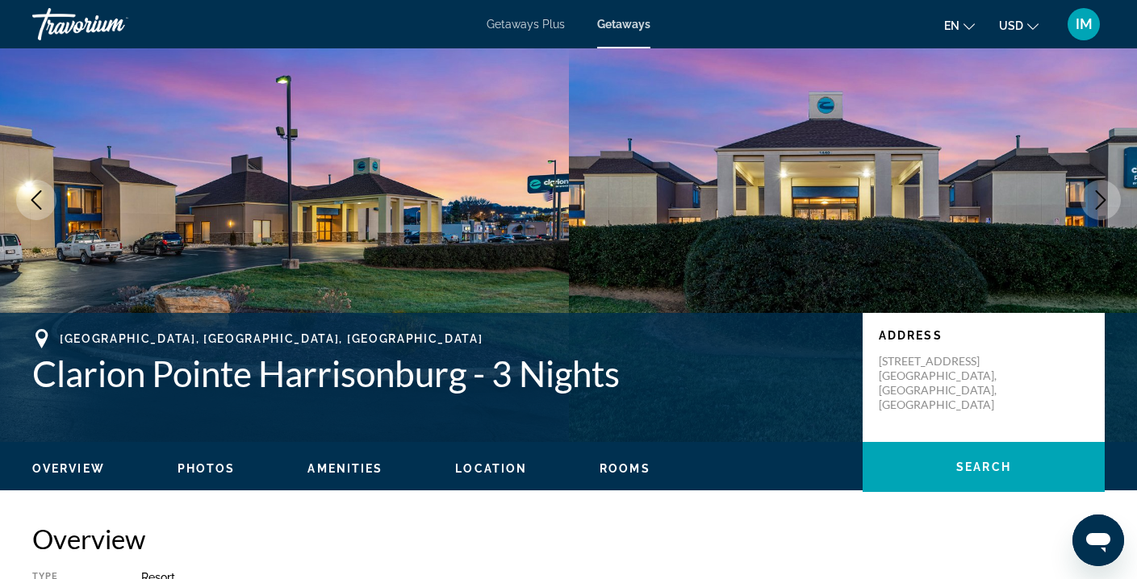
click at [1098, 198] on icon "Next image" at bounding box center [1100, 199] width 19 height 19
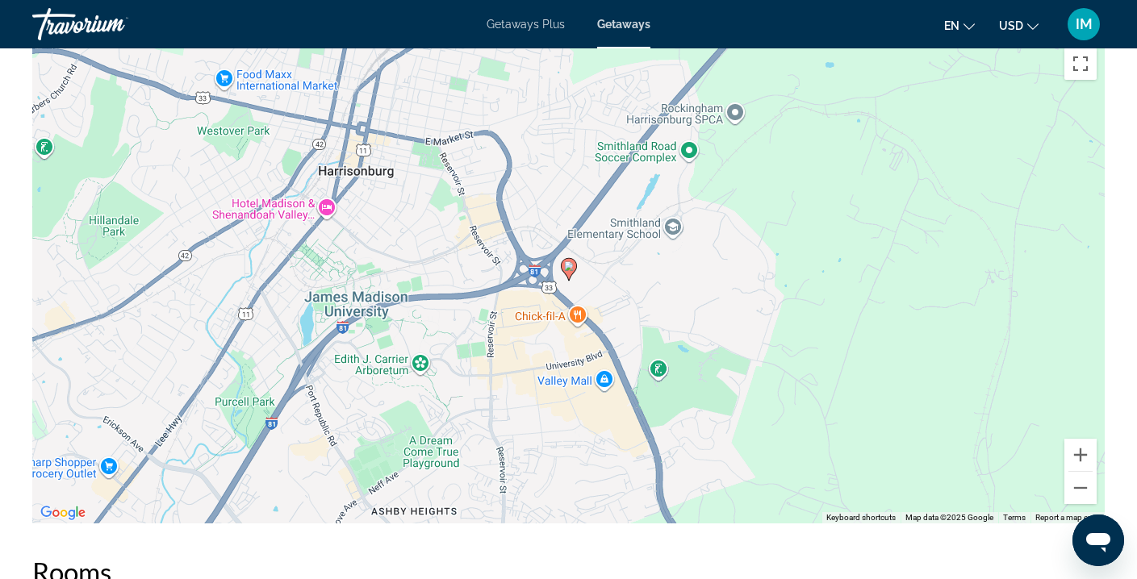
scroll to position [1663, 0]
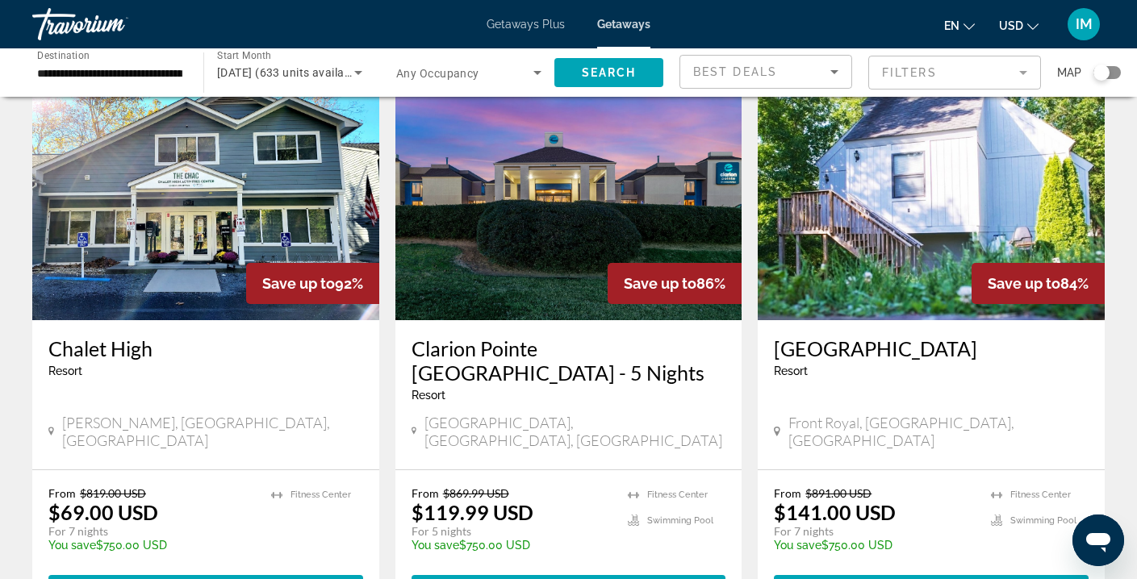
scroll to position [686, 0]
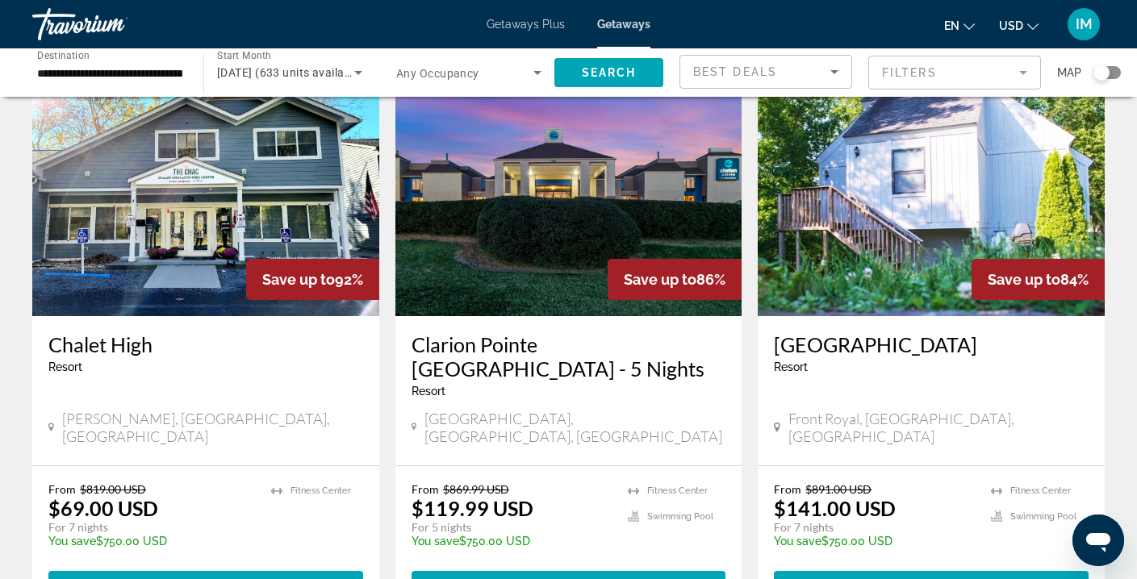
click at [847, 182] on img "Main content" at bounding box center [931, 187] width 347 height 258
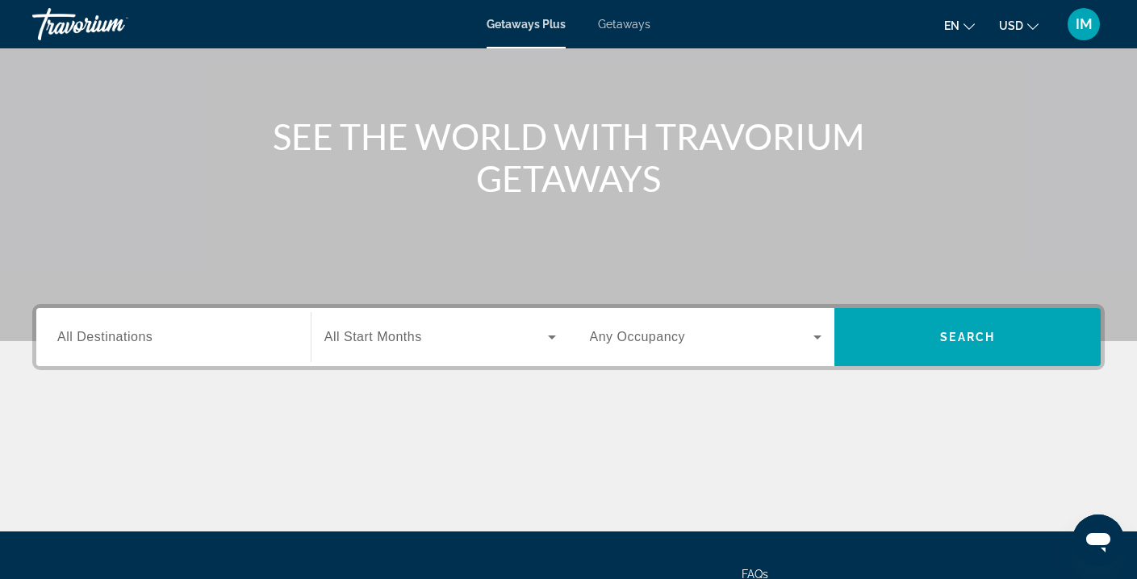
click at [98, 338] on span "All Destinations" at bounding box center [104, 337] width 95 height 14
click at [98, 338] on input "Destination All Destinations" at bounding box center [173, 337] width 232 height 19
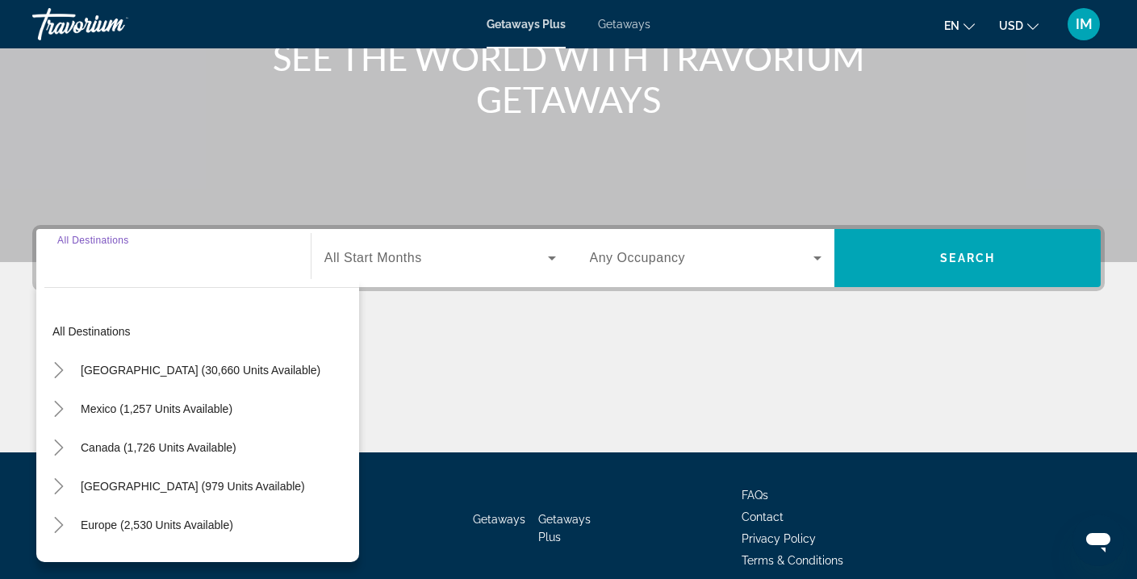
scroll to position [293, 0]
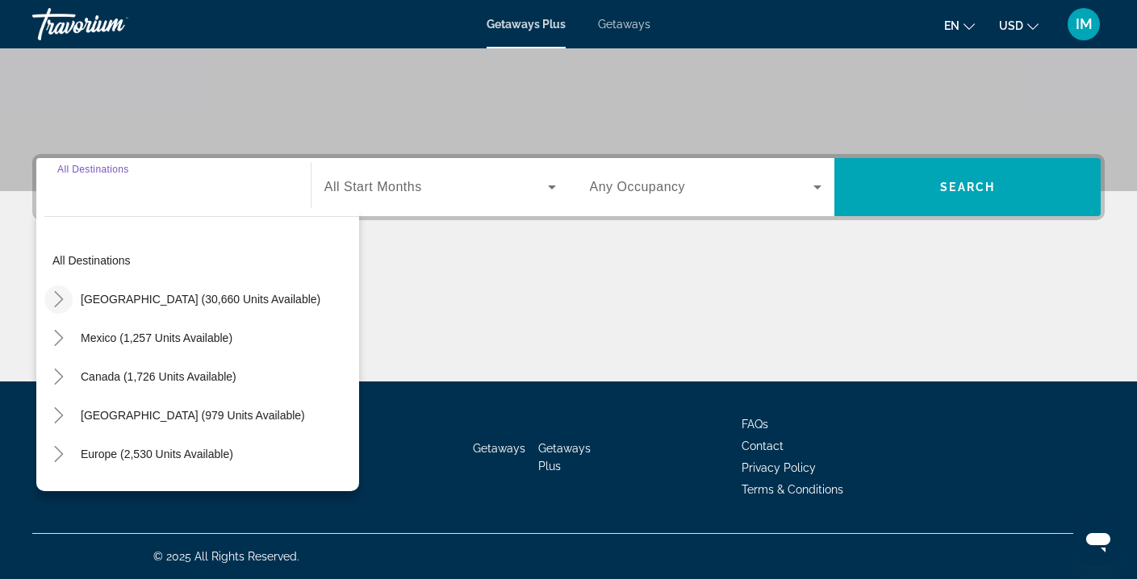
click at [60, 296] on icon "Toggle United States (30,660 units available)" at bounding box center [58, 299] width 9 height 16
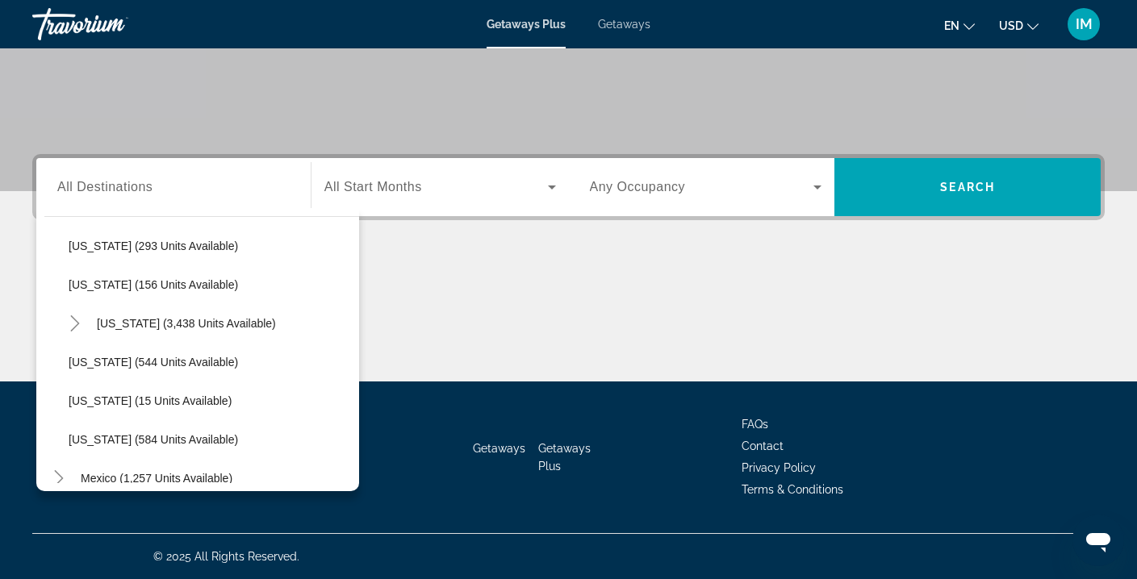
scroll to position [1294, 0]
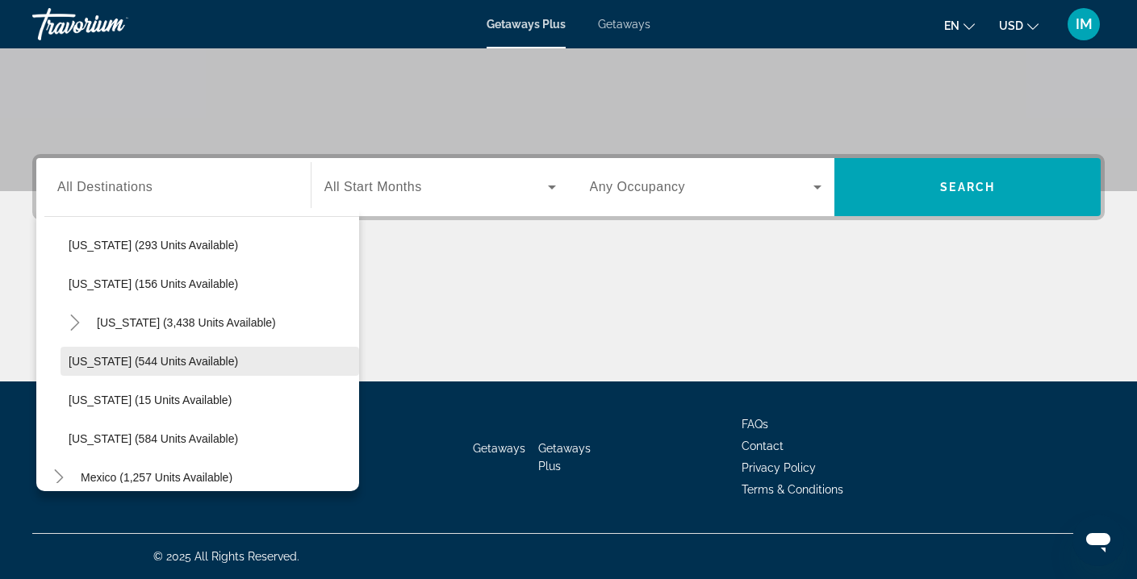
click at [111, 358] on span "[US_STATE] (544 units available)" at bounding box center [153, 361] width 169 height 13
type input "**********"
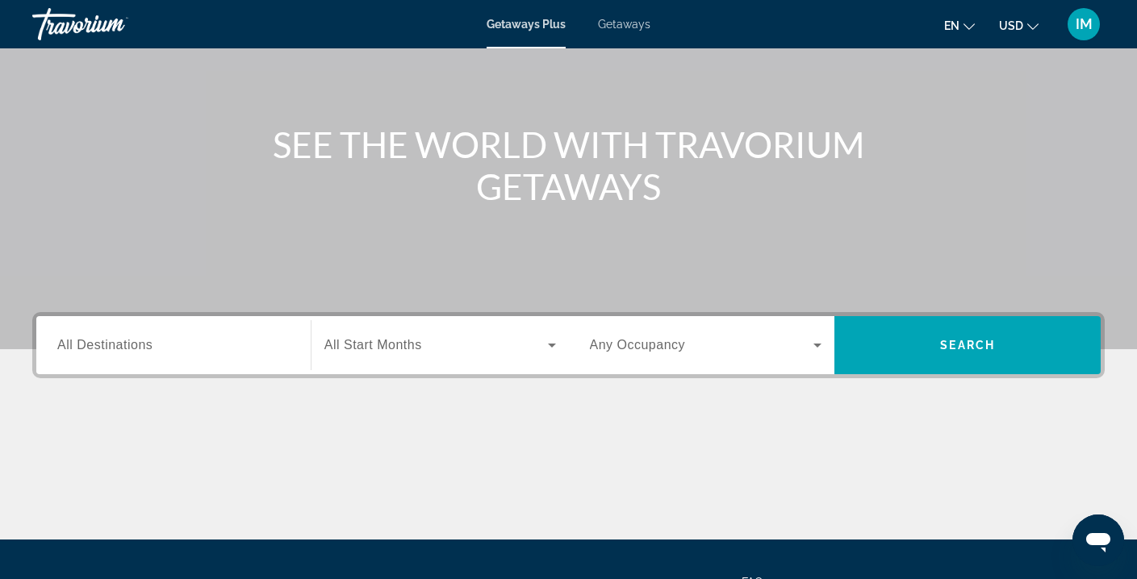
scroll to position [144, 0]
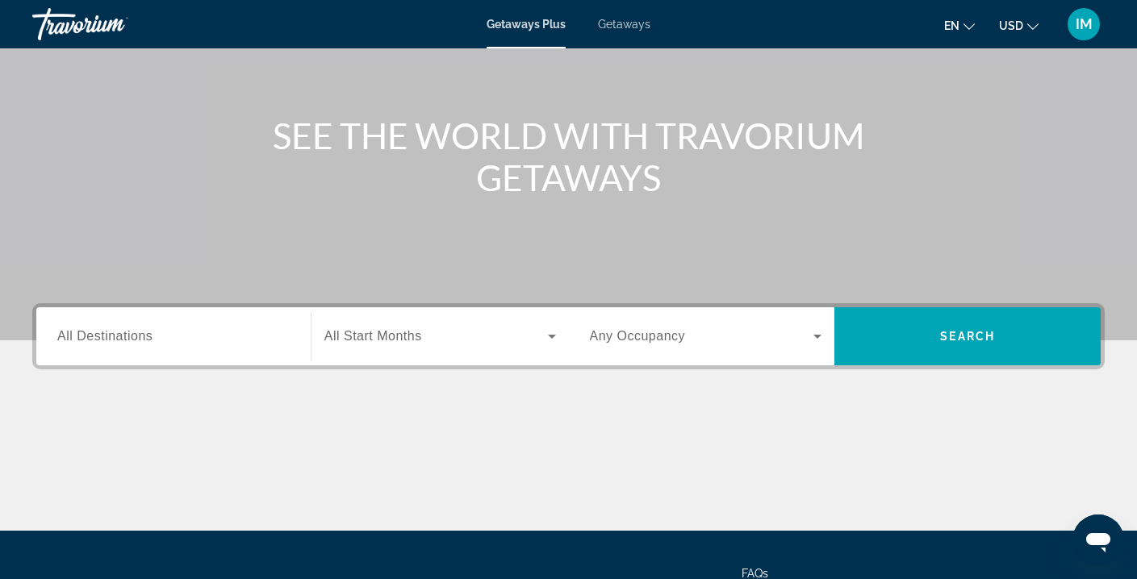
click at [121, 332] on span "All Destinations" at bounding box center [104, 336] width 95 height 14
click at [121, 332] on input "Destination All Destinations" at bounding box center [173, 337] width 232 height 19
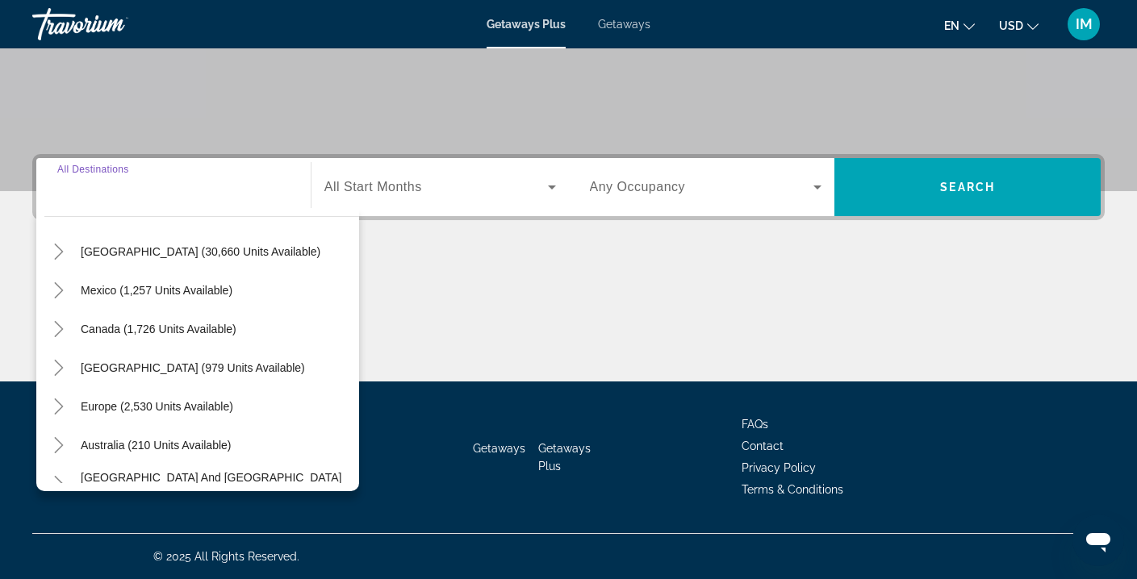
scroll to position [0, 0]
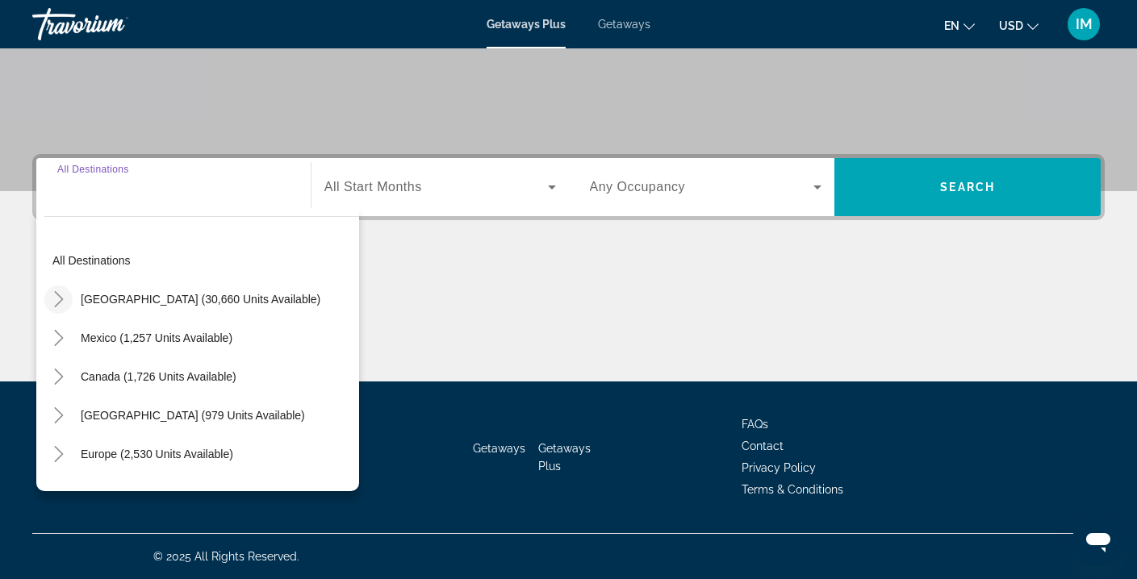
click at [60, 302] on icon "Toggle United States (30,660 units available)" at bounding box center [58, 299] width 9 height 16
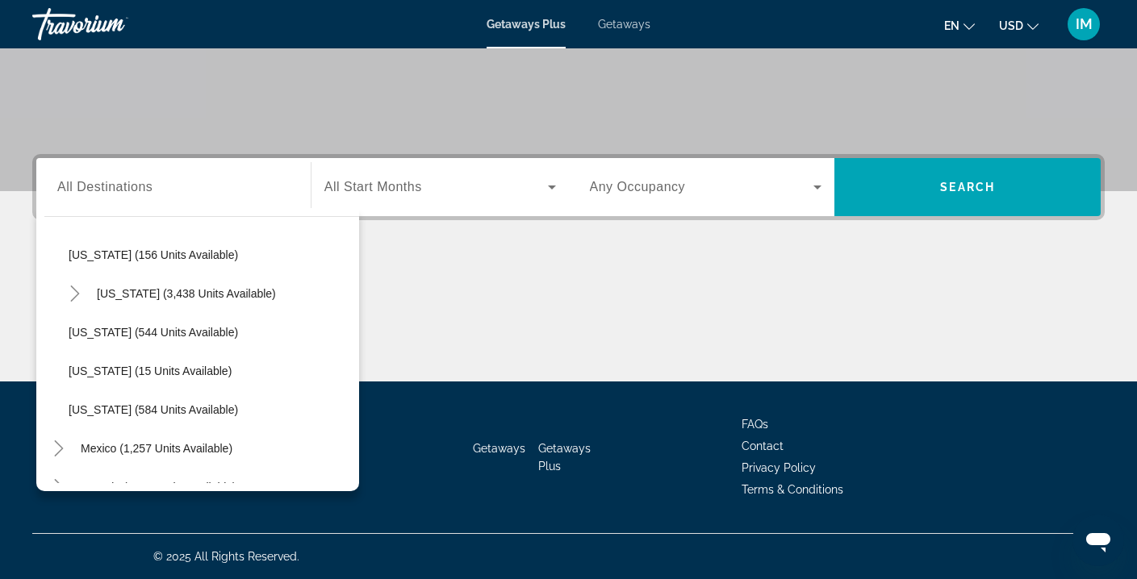
scroll to position [1324, 0]
click at [160, 333] on span "[US_STATE] (544 units available)" at bounding box center [153, 331] width 169 height 13
type input "**********"
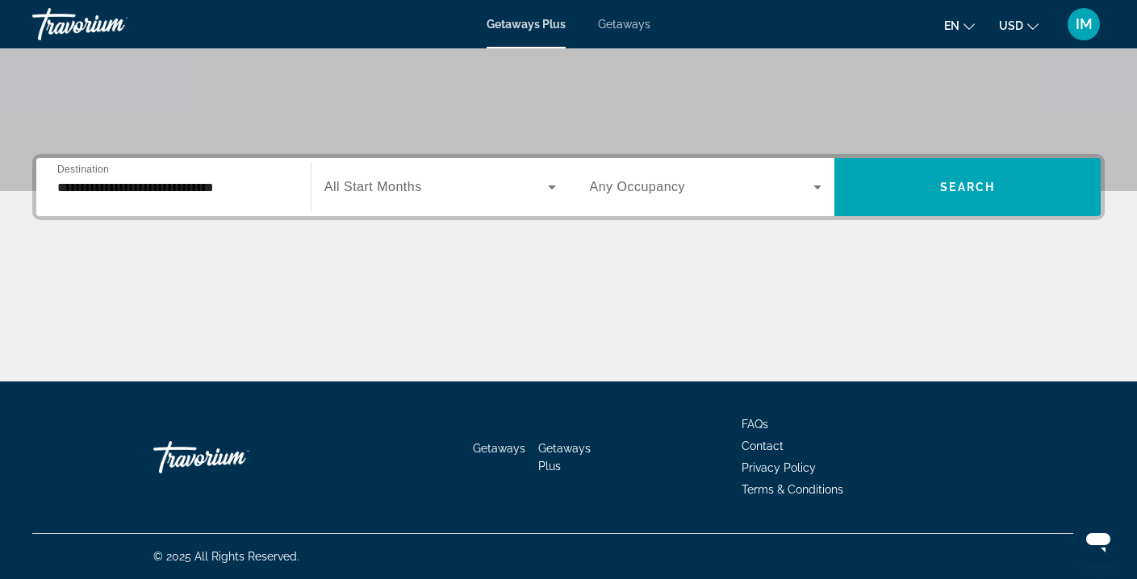
click at [448, 198] on div "Search widget" at bounding box center [440, 187] width 232 height 45
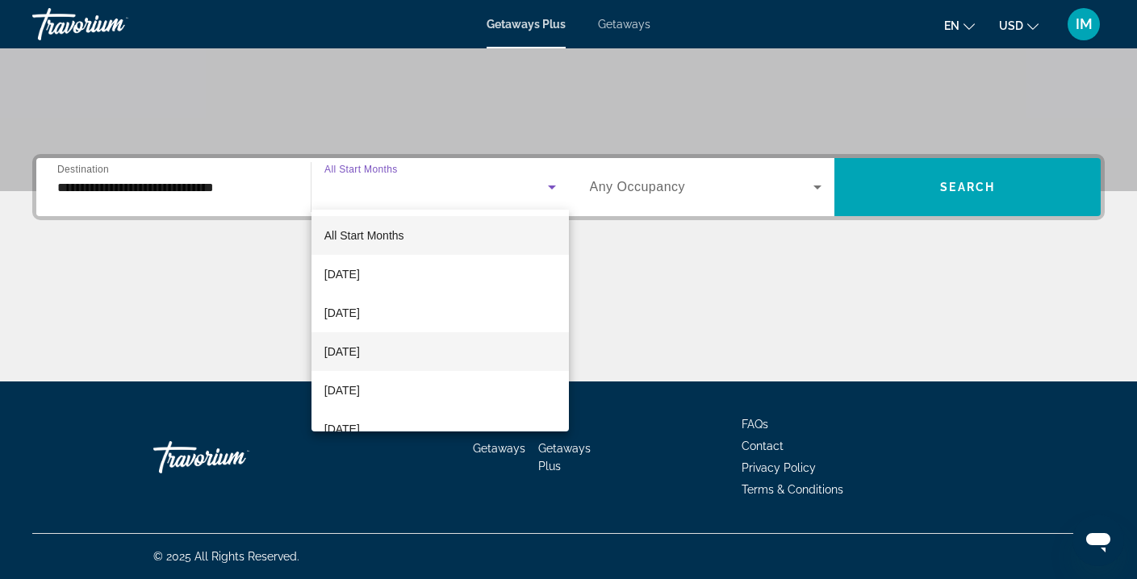
click at [360, 347] on span "[DATE]" at bounding box center [342, 351] width 36 height 19
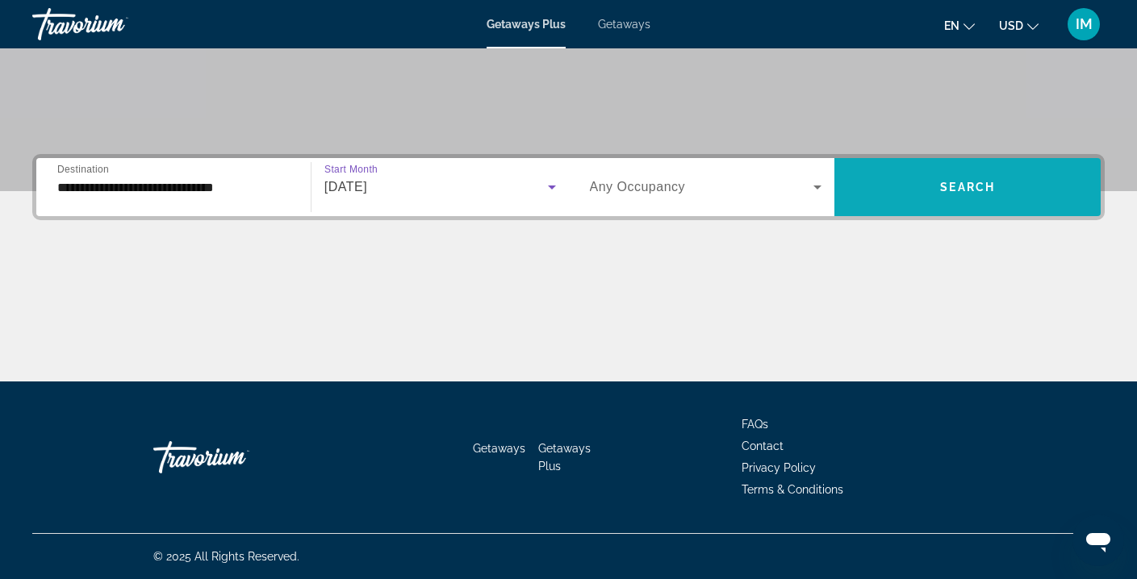
click at [901, 192] on span "Search widget" at bounding box center [968, 187] width 266 height 39
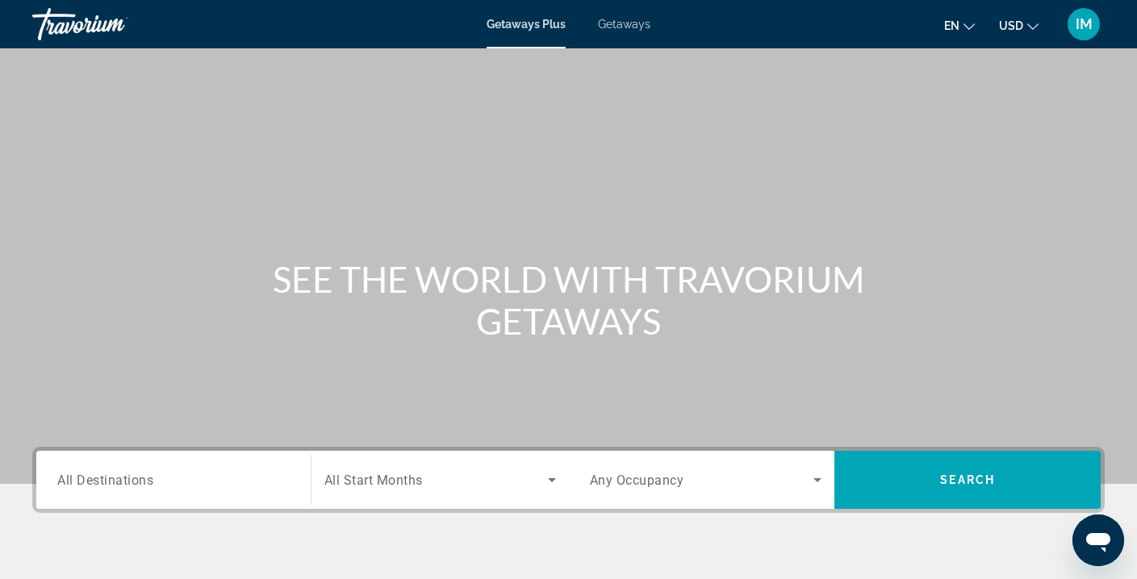
click at [92, 479] on span "All Destinations" at bounding box center [105, 479] width 96 height 15
click at [92, 479] on input "Destination All Destinations" at bounding box center [173, 480] width 232 height 19
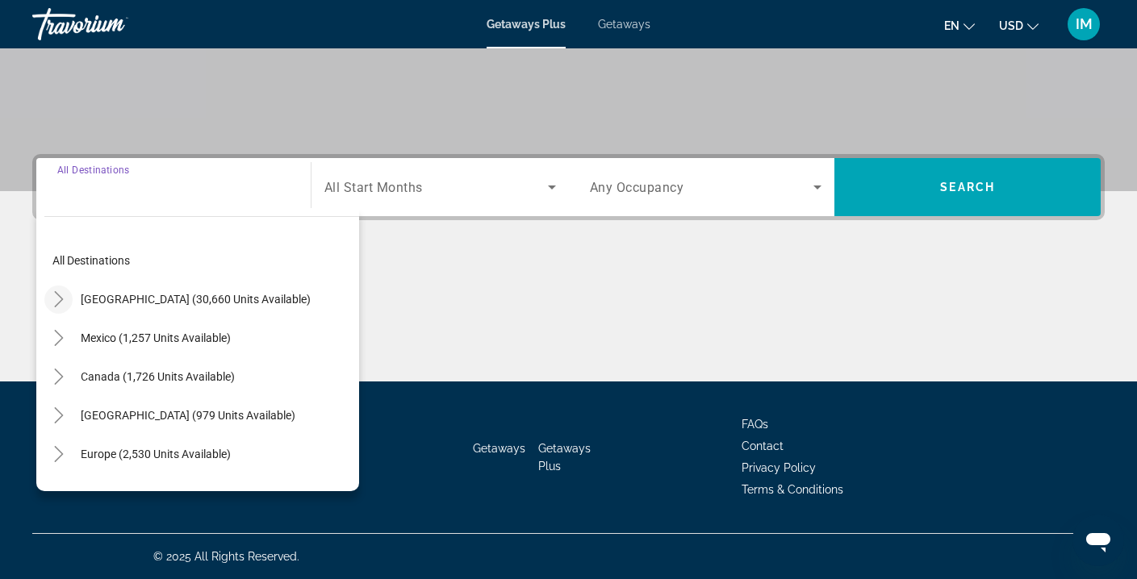
click at [59, 296] on icon "Toggle United States (30,660 units available)" at bounding box center [58, 299] width 9 height 16
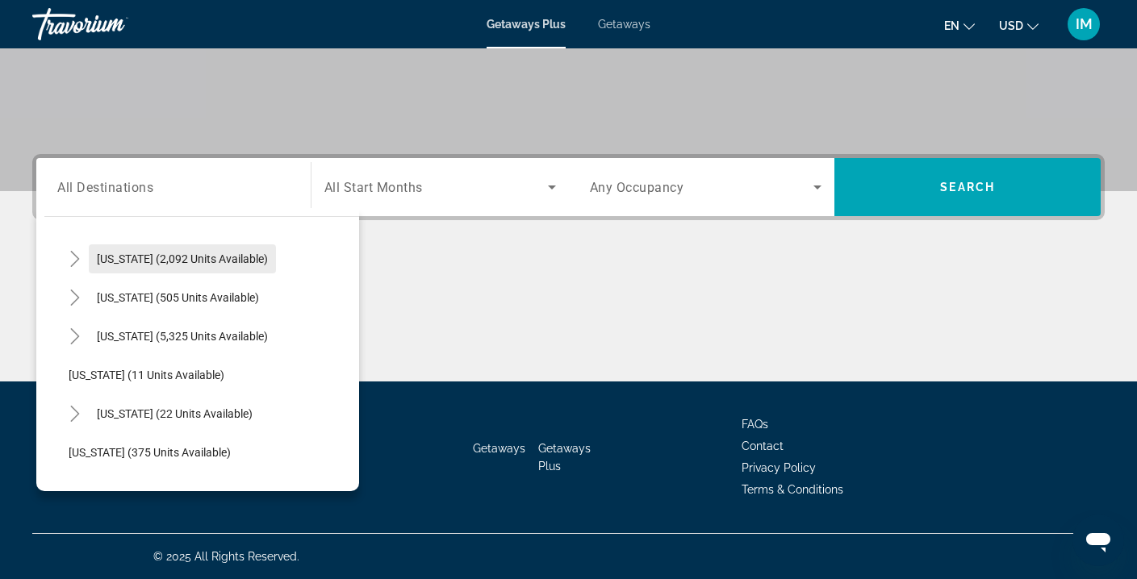
scroll to position [158, 0]
click at [72, 334] on icon "Toggle Florida (5,325 units available)" at bounding box center [75, 335] width 16 height 16
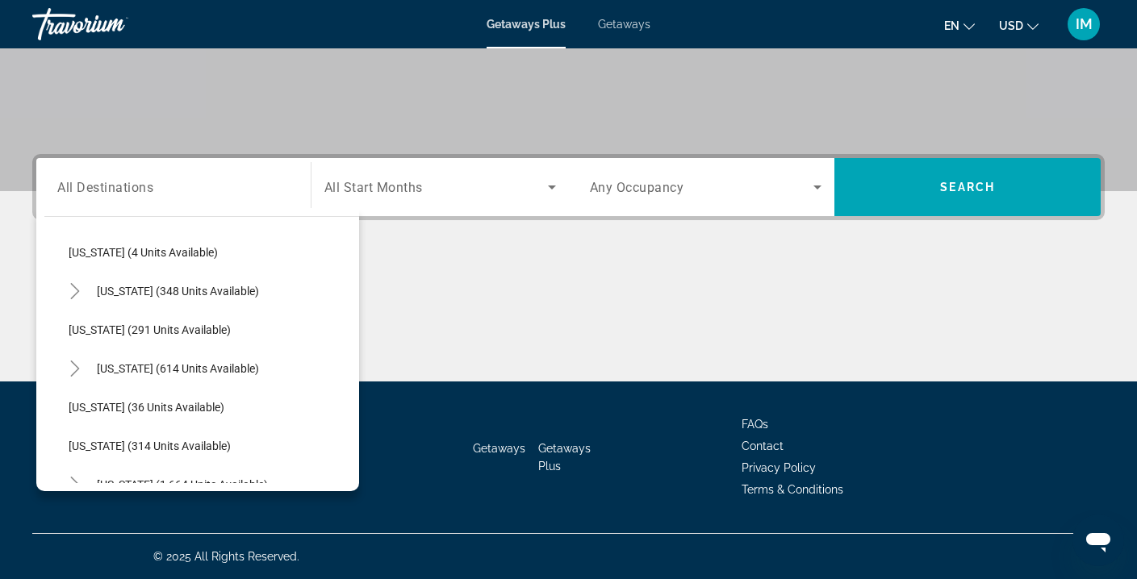
scroll to position [707, 0]
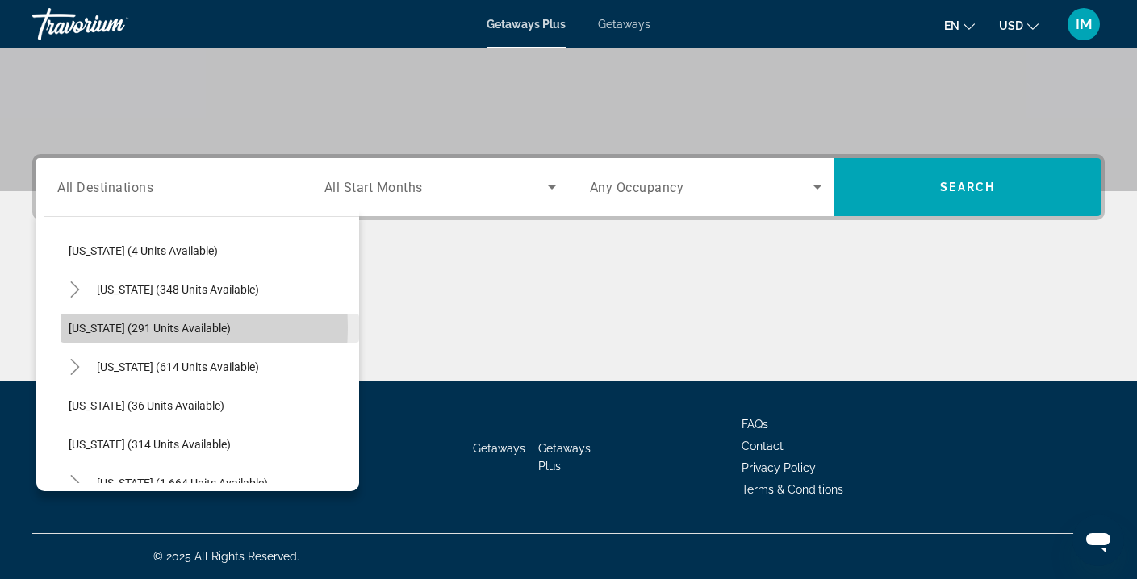
click at [113, 328] on span "[US_STATE] (291 units available)" at bounding box center [150, 328] width 162 height 13
type input "**********"
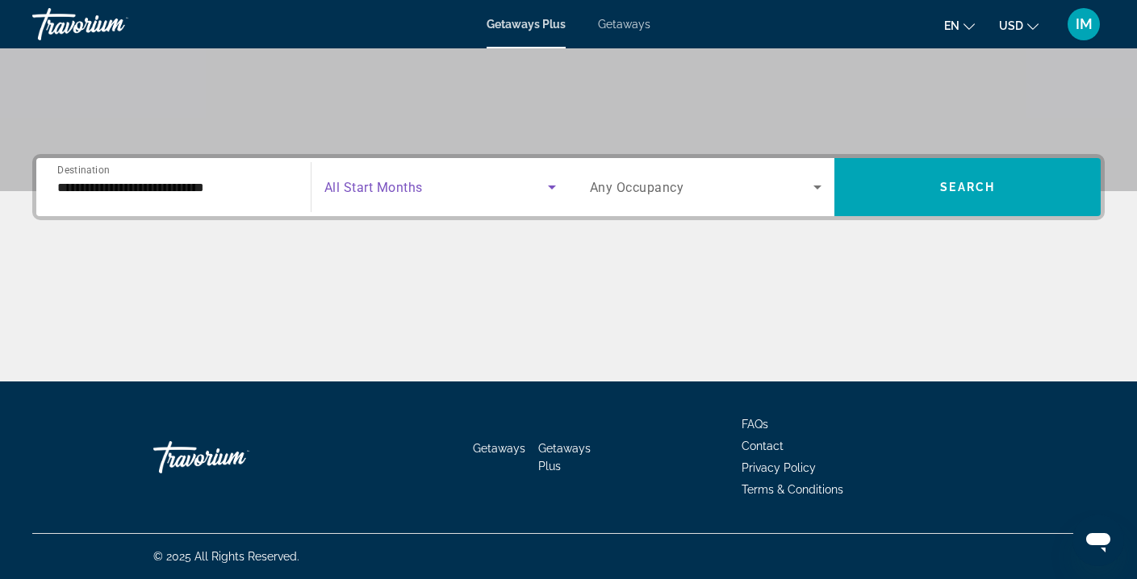
click at [464, 184] on span "Search widget" at bounding box center [436, 187] width 224 height 19
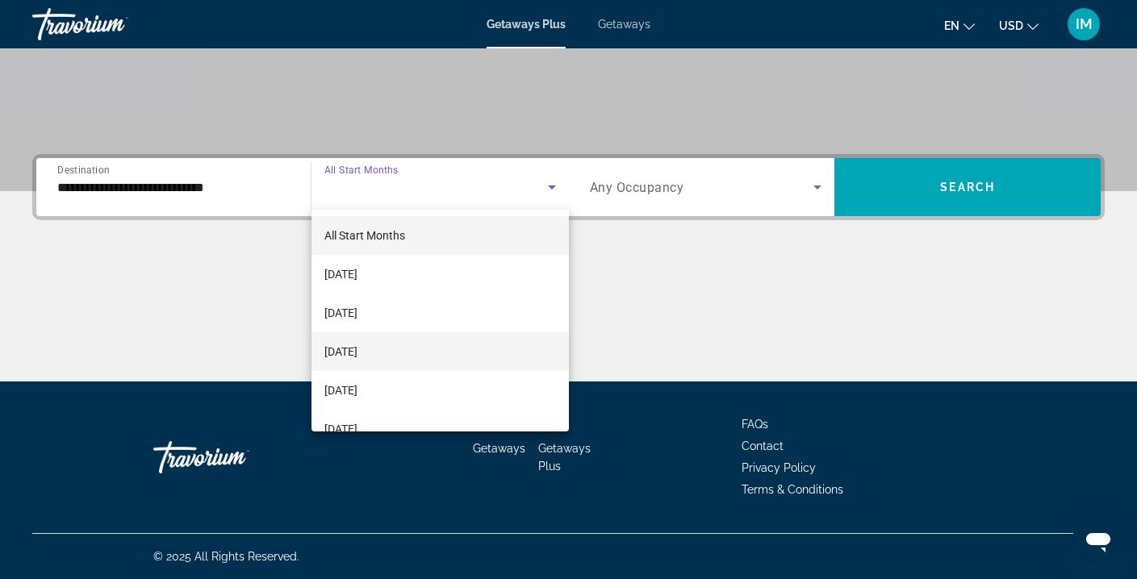
click at [358, 358] on span "[DATE]" at bounding box center [340, 351] width 33 height 19
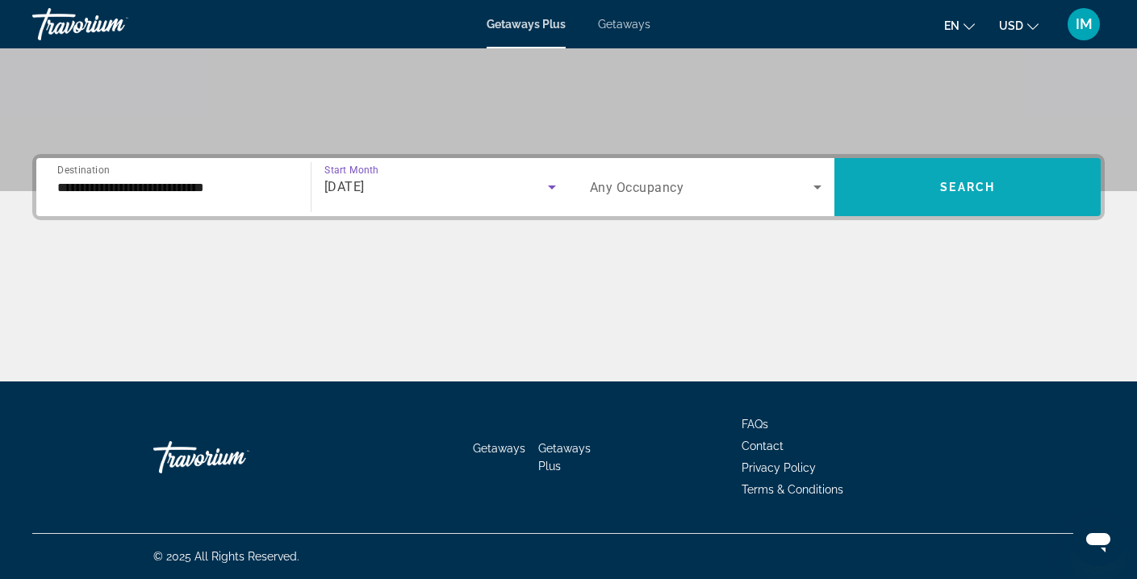
click at [901, 178] on span "Search widget" at bounding box center [968, 187] width 266 height 39
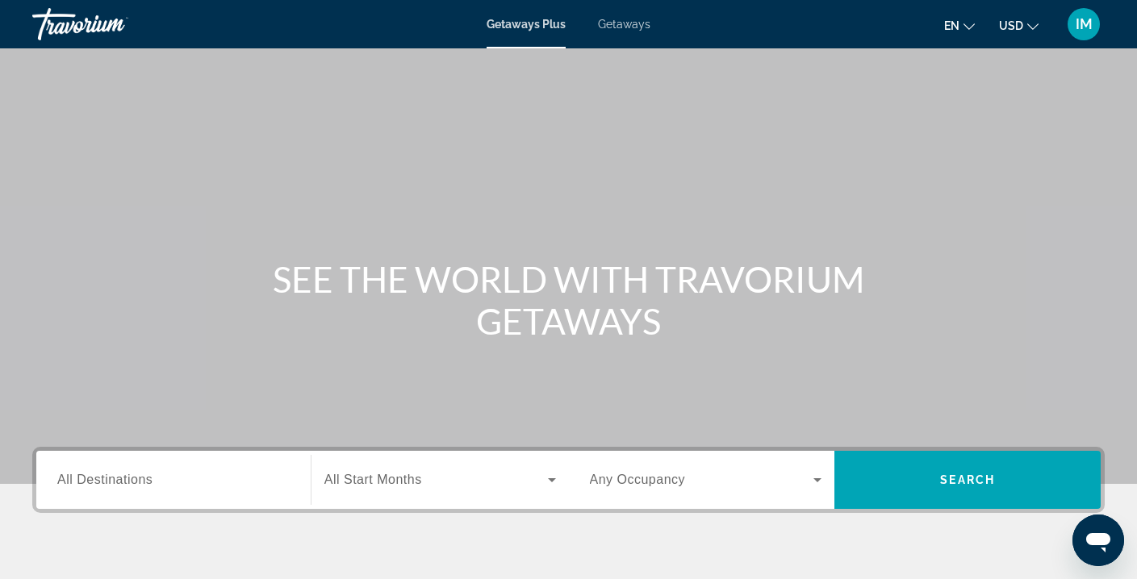
click at [628, 23] on span "Getaways" at bounding box center [624, 24] width 52 height 13
click at [140, 471] on input "Destination All Destinations" at bounding box center [173, 480] width 232 height 19
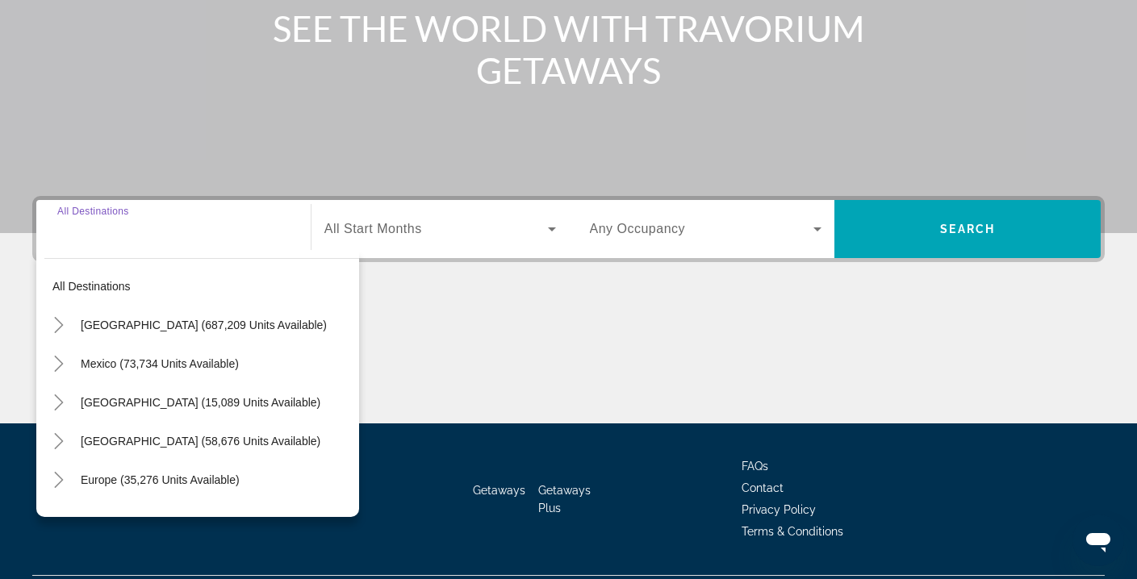
scroll to position [293, 0]
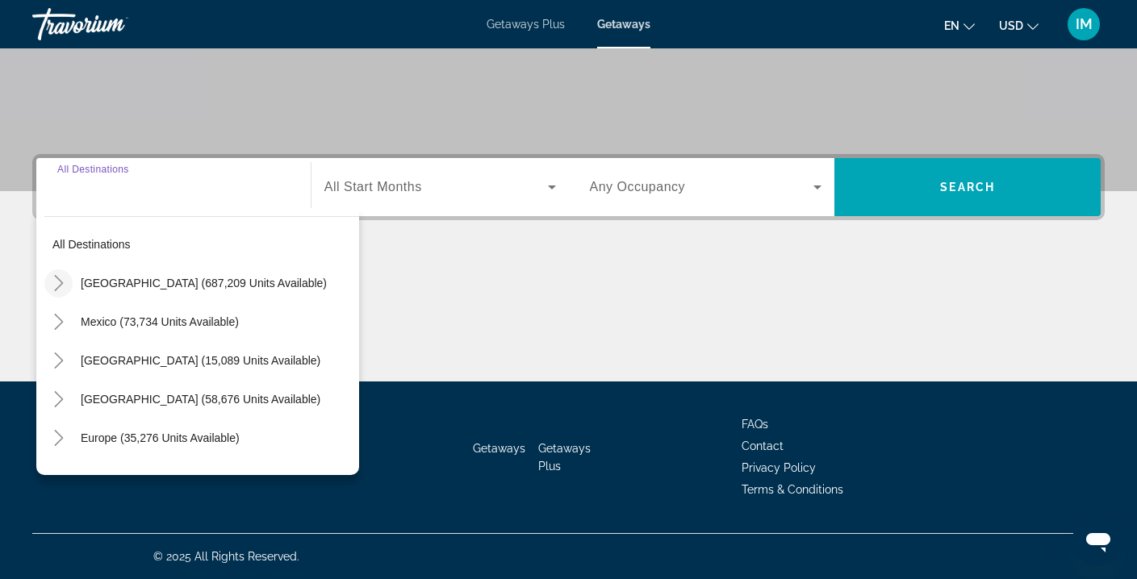
click at [59, 285] on icon "Toggle United States (687,209 units available)" at bounding box center [58, 283] width 9 height 16
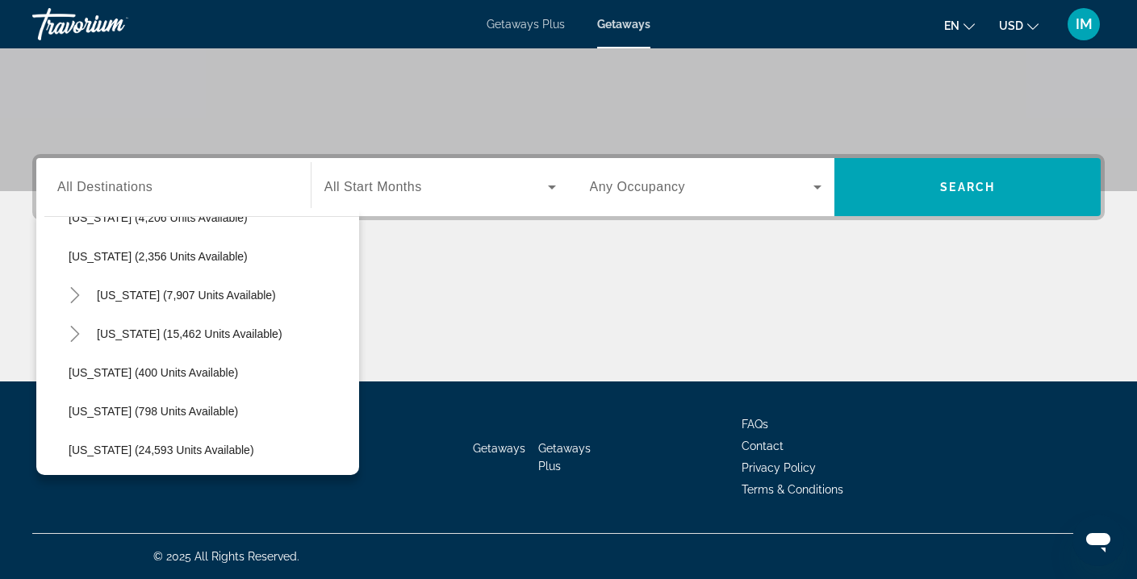
scroll to position [1073, 0]
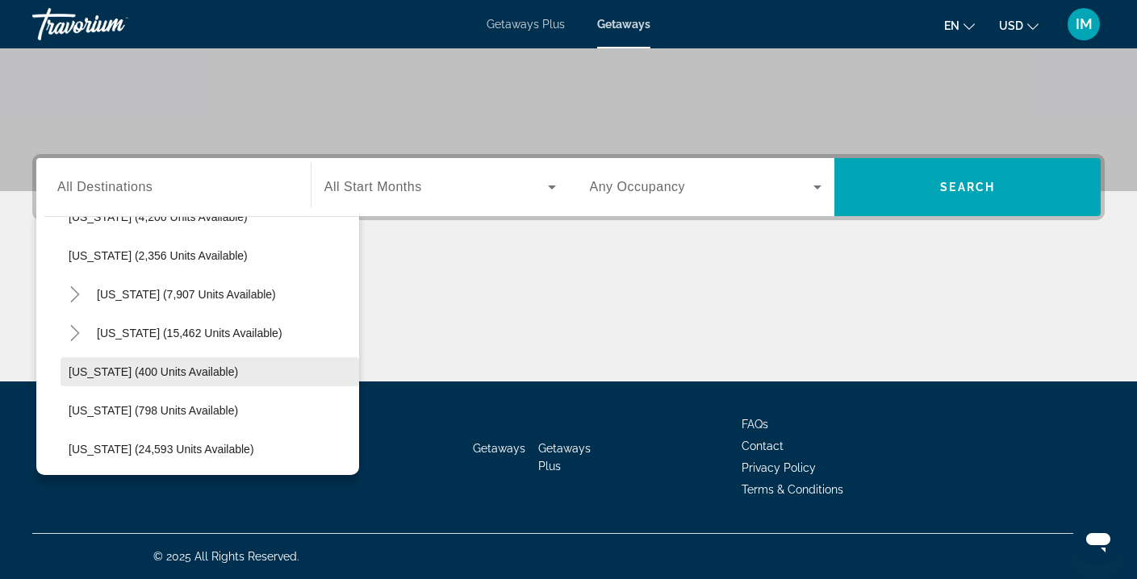
click at [92, 372] on span "[US_STATE] (400 units available)" at bounding box center [153, 372] width 169 height 13
type input "**********"
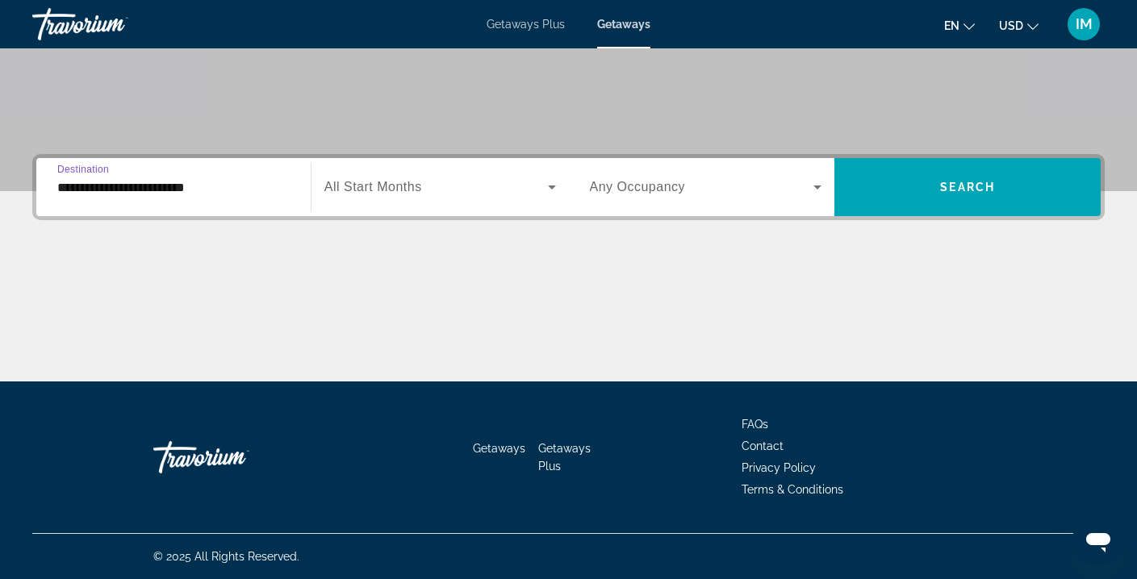
click at [449, 186] on span "Search widget" at bounding box center [436, 187] width 224 height 19
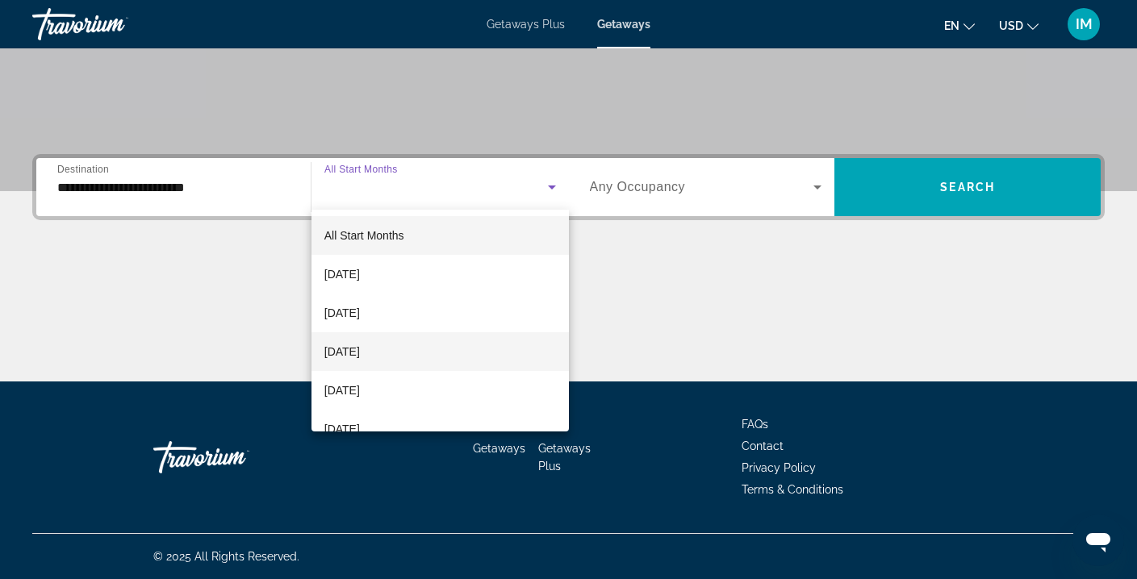
click at [360, 358] on span "[DATE]" at bounding box center [342, 351] width 36 height 19
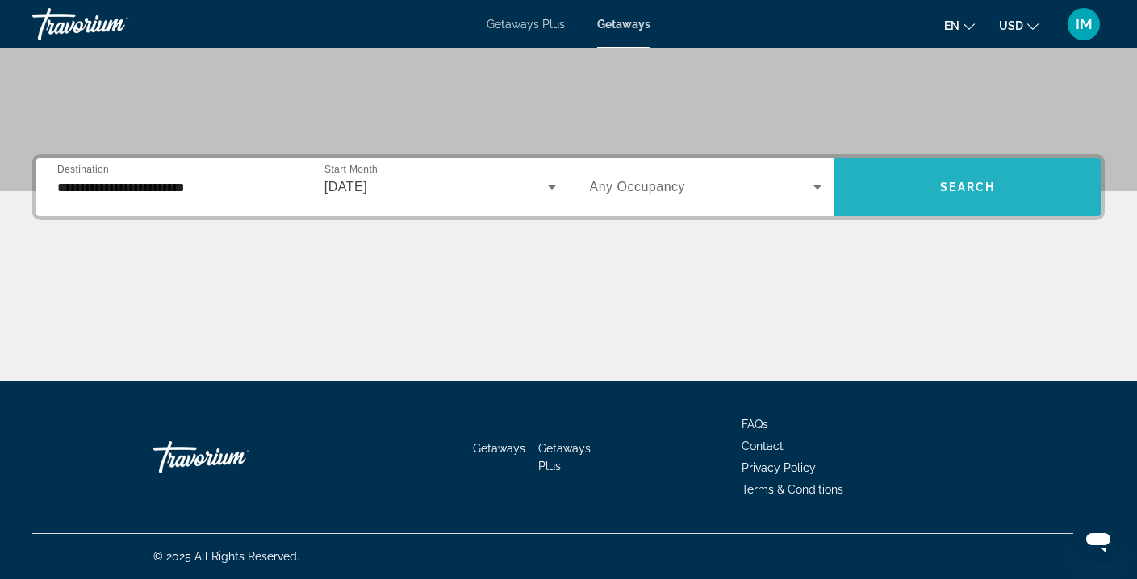
click at [905, 180] on span "Search widget" at bounding box center [968, 187] width 266 height 39
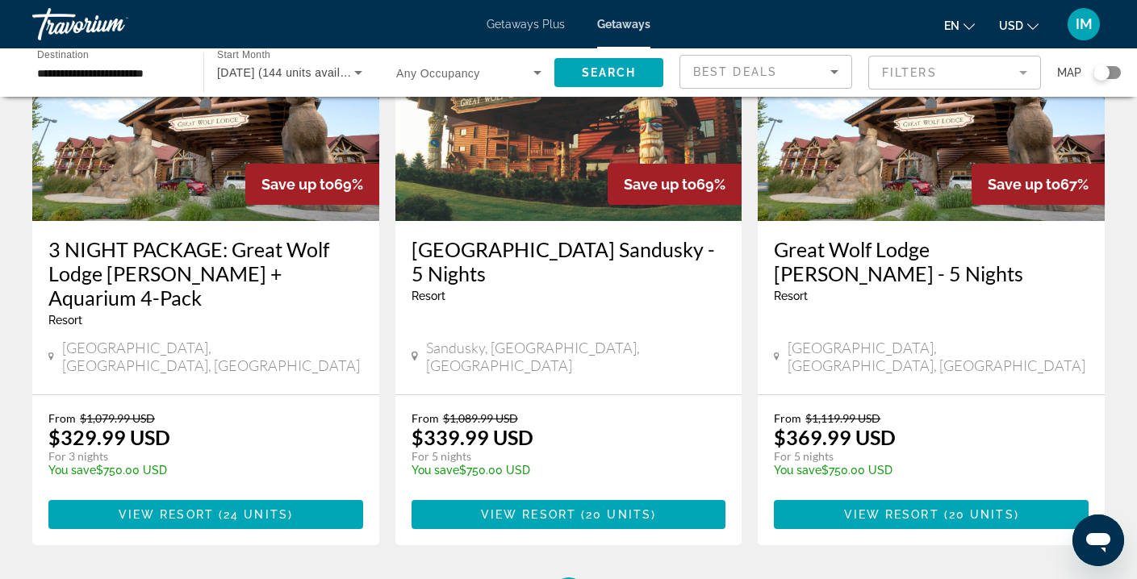
scroll to position [813, 0]
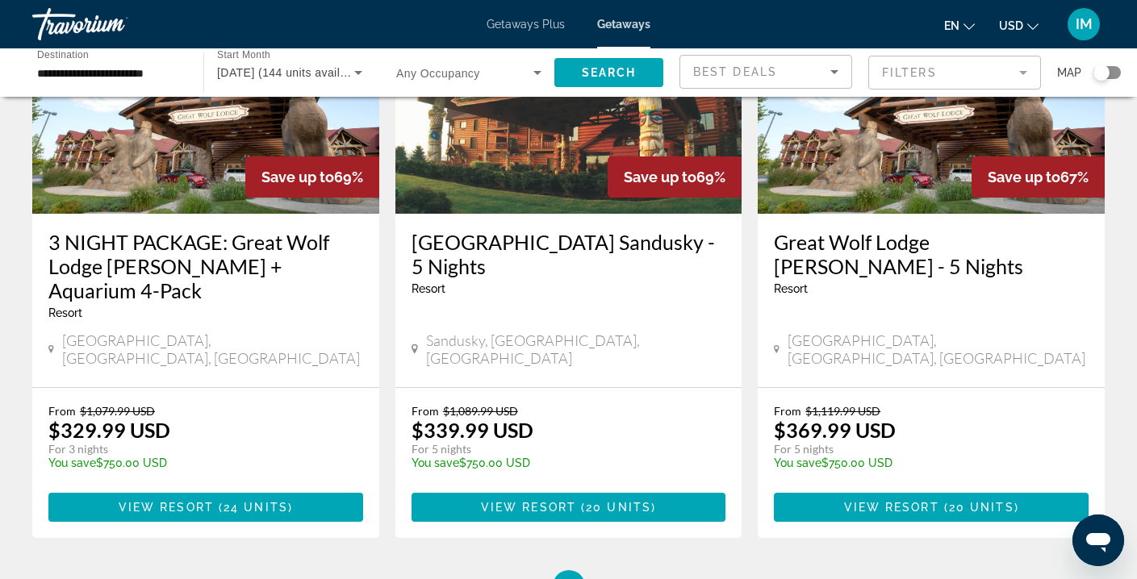
click at [202, 128] on img "Main content" at bounding box center [205, 85] width 347 height 258
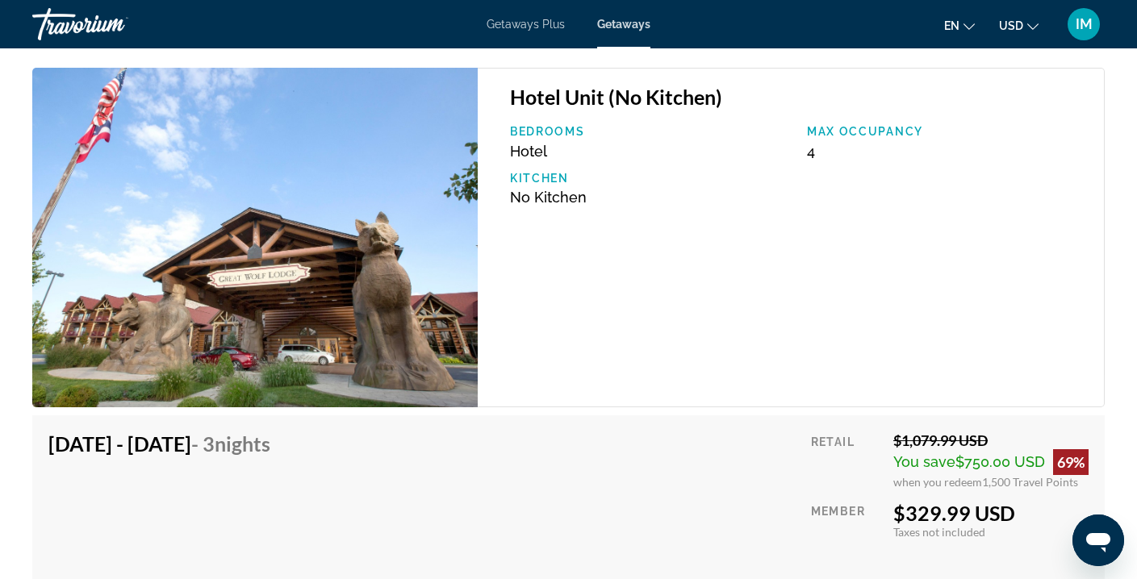
scroll to position [2490, 0]
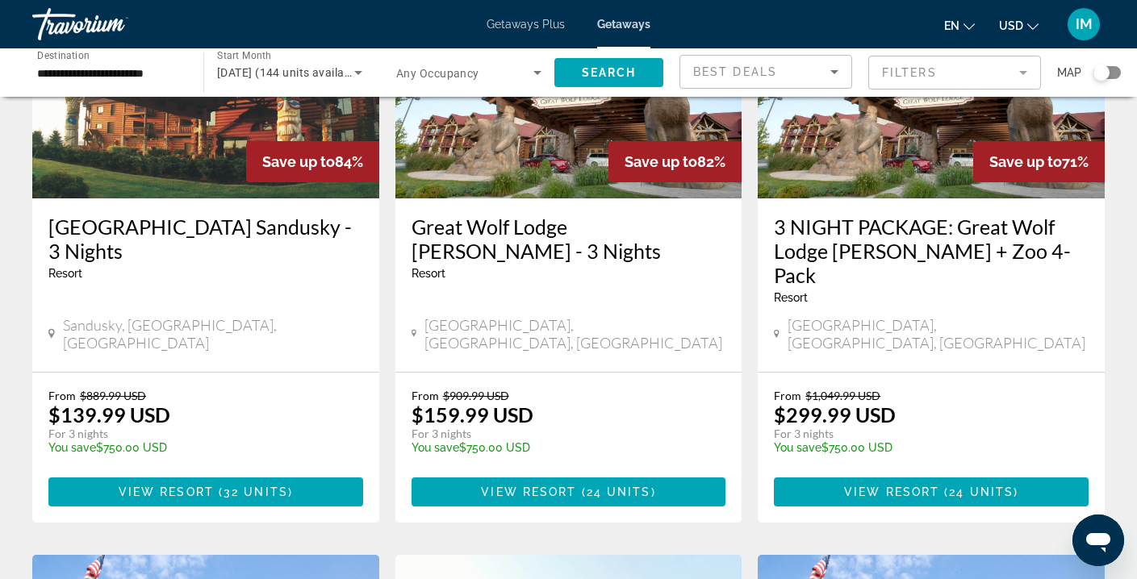
scroll to position [212, 0]
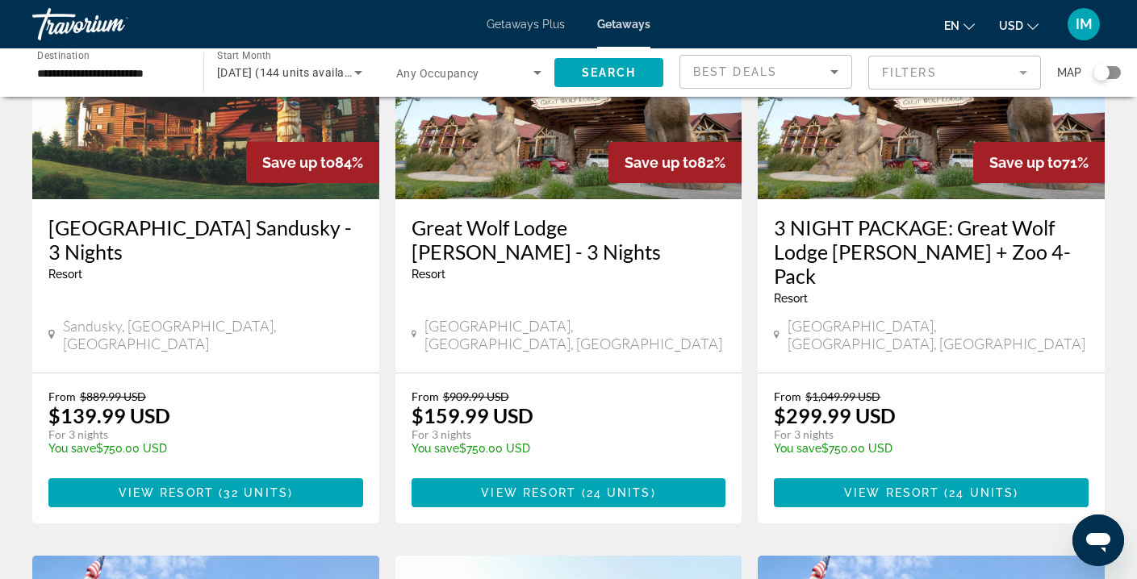
click at [525, 168] on img "Main content" at bounding box center [568, 70] width 347 height 258
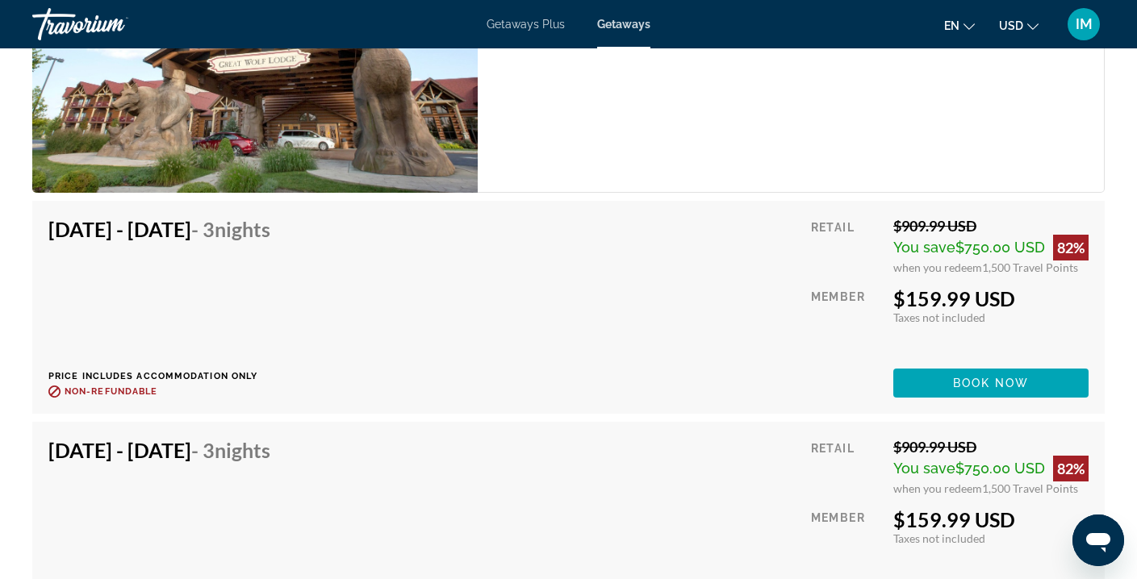
scroll to position [2519, 0]
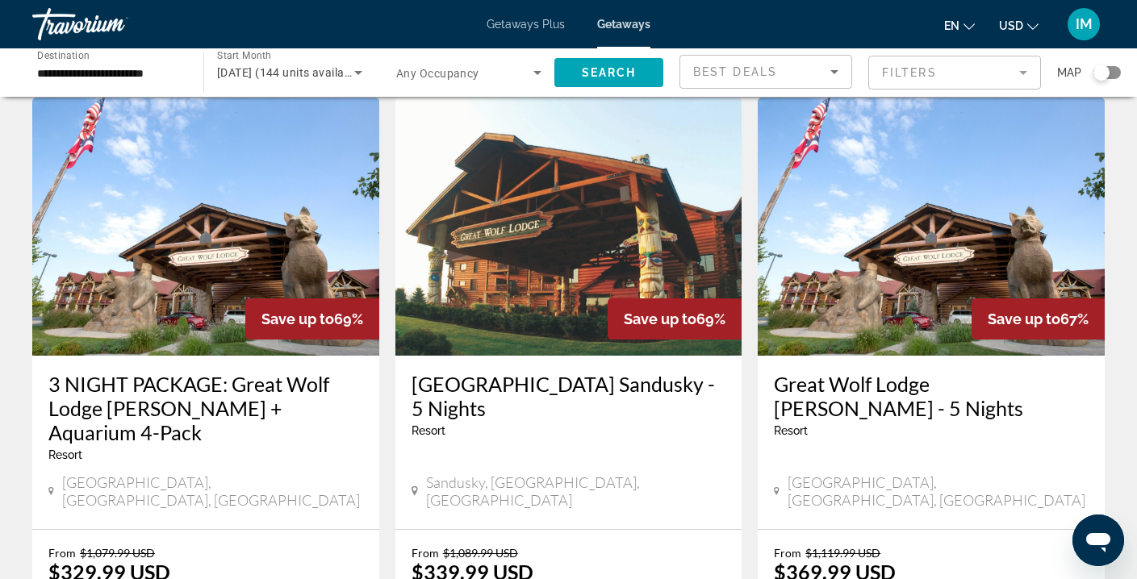
scroll to position [682, 0]
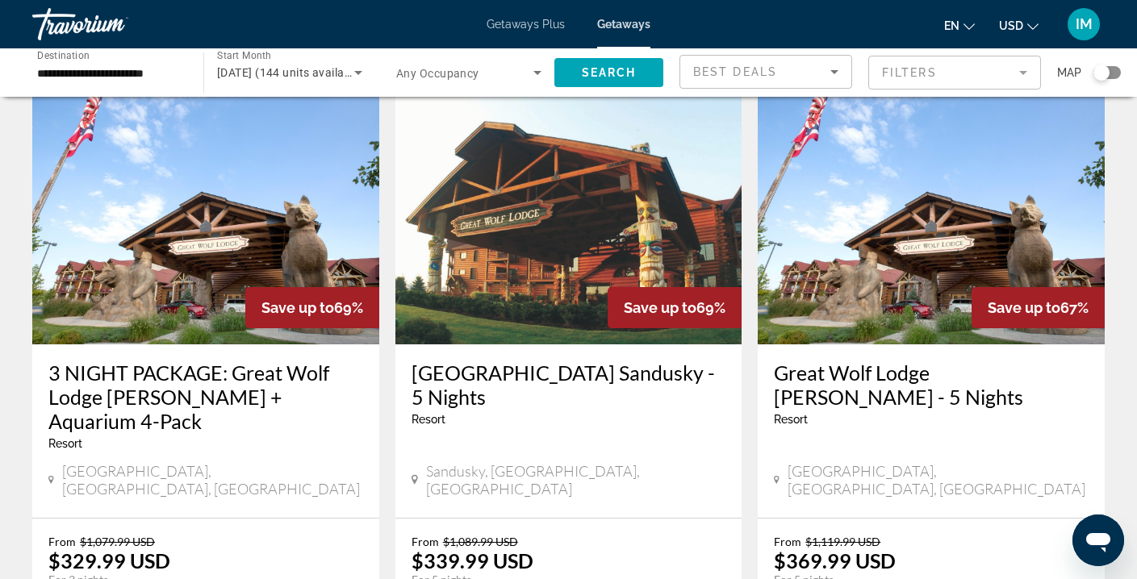
click at [533, 175] on img "Main content" at bounding box center [568, 215] width 347 height 258
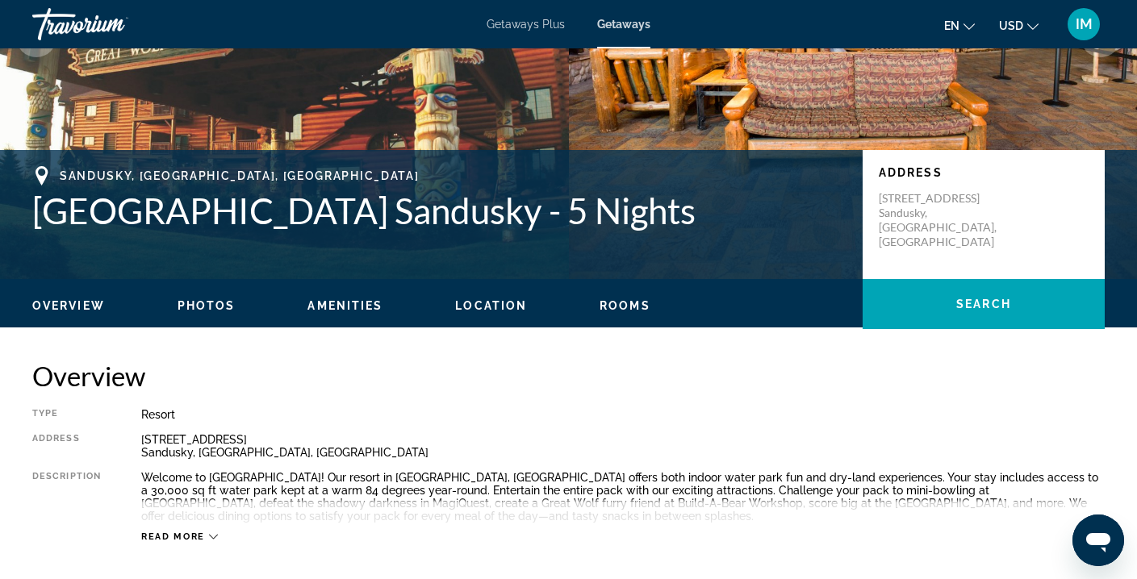
scroll to position [245, 0]
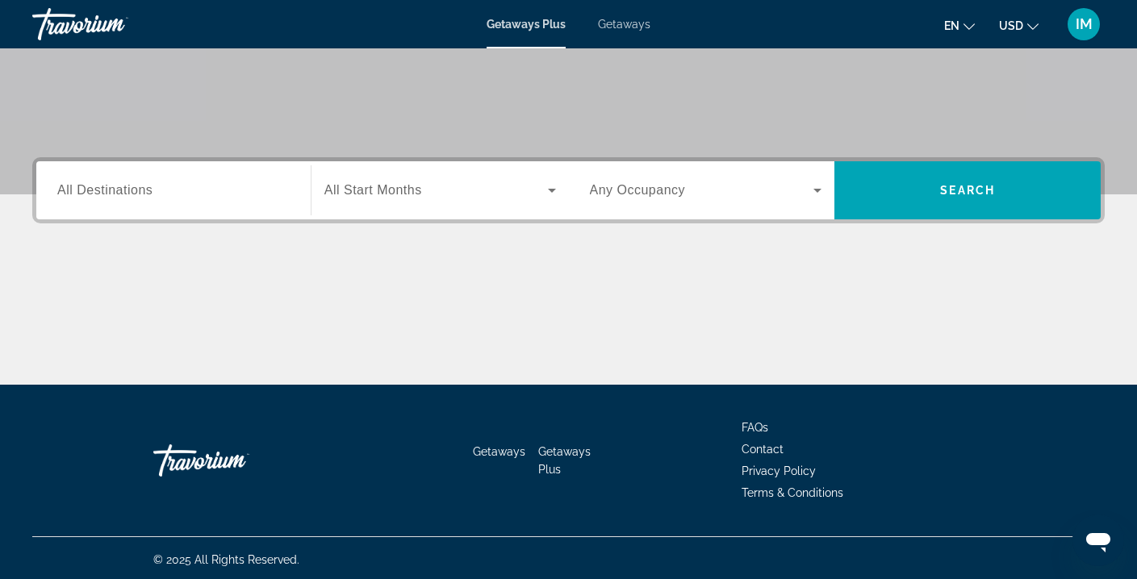
scroll to position [292, 0]
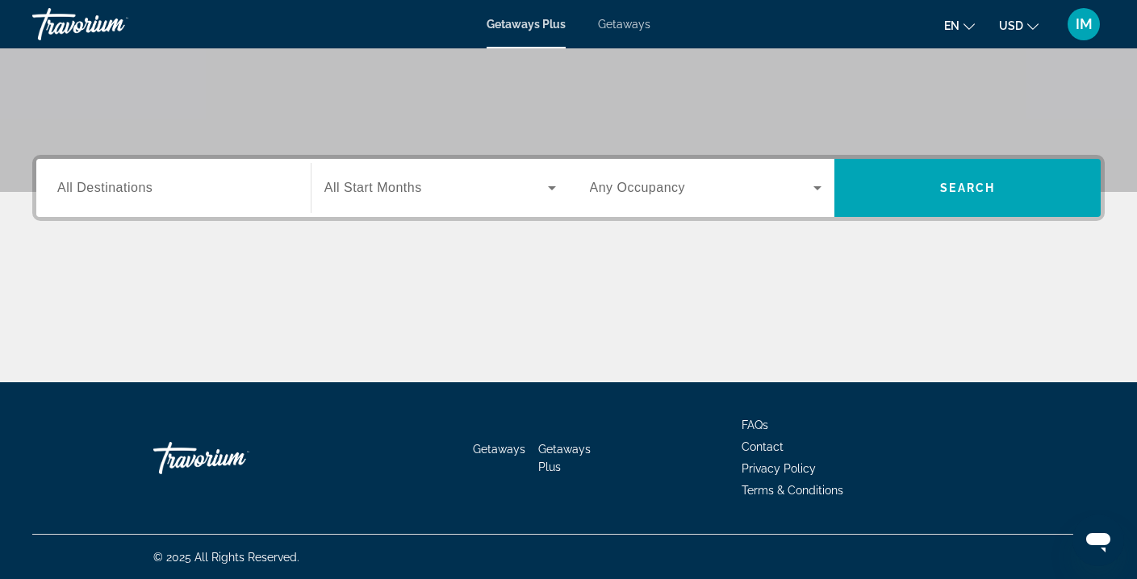
click at [98, 187] on span "All Destinations" at bounding box center [104, 188] width 95 height 14
click at [98, 187] on input "Destination All Destinations" at bounding box center [173, 188] width 232 height 19
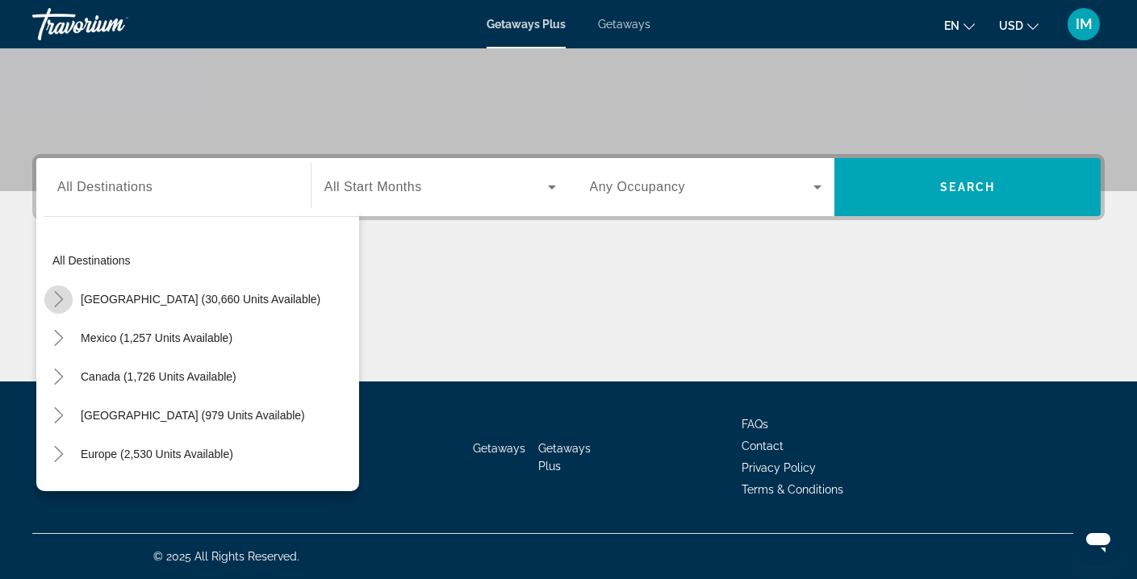
click at [56, 299] on icon "Toggle United States (30,660 units available)" at bounding box center [59, 299] width 16 height 16
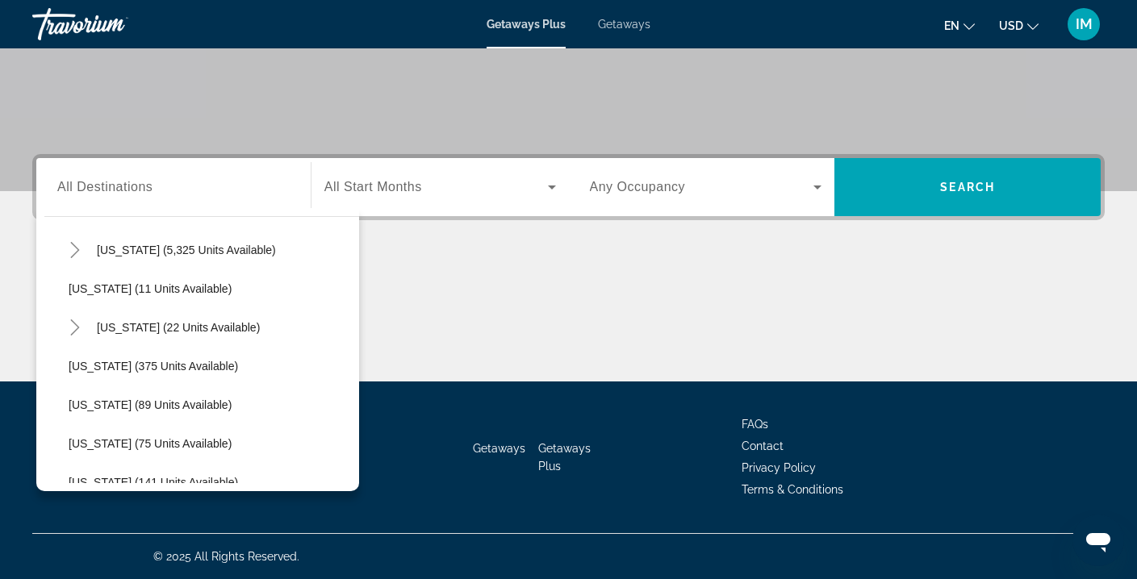
scroll to position [249, 0]
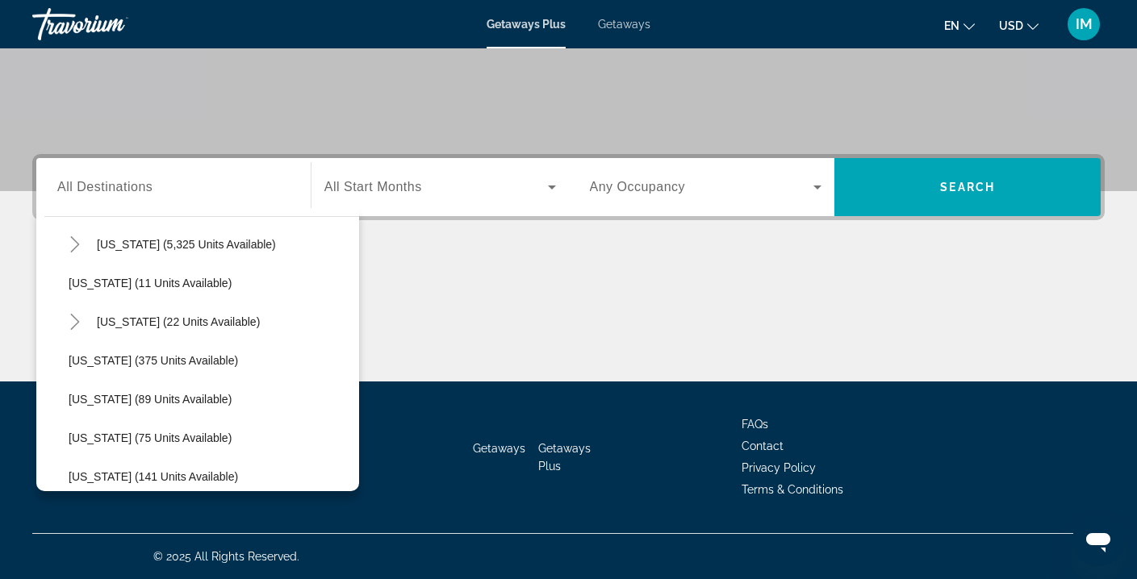
click at [613, 27] on span "Getaways" at bounding box center [624, 24] width 52 height 13
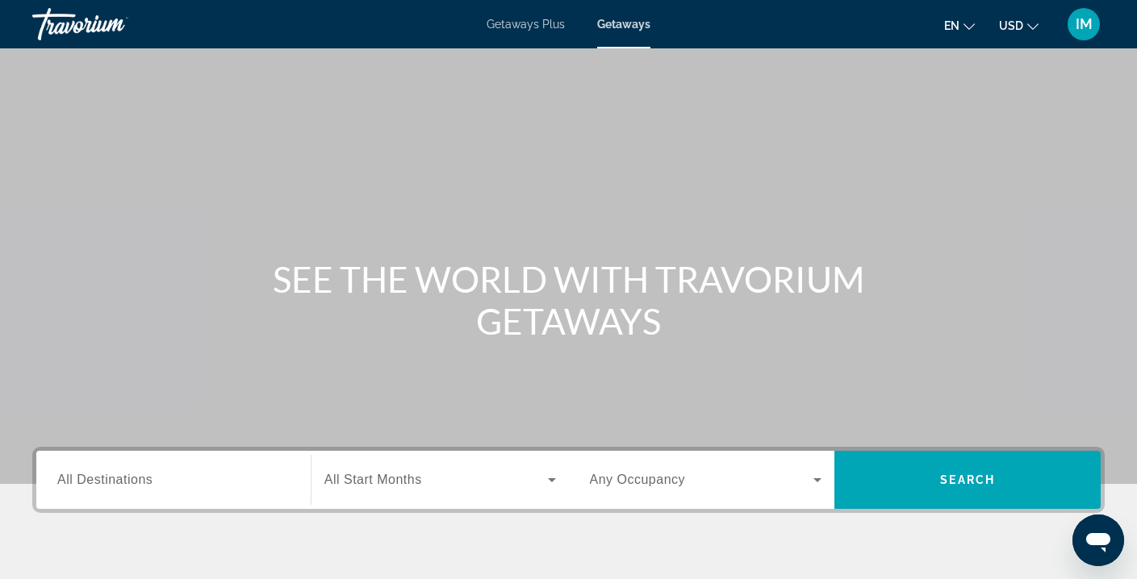
click at [67, 485] on span "All Destinations" at bounding box center [104, 480] width 95 height 14
click at [67, 485] on input "Destination All Destinations" at bounding box center [173, 480] width 232 height 19
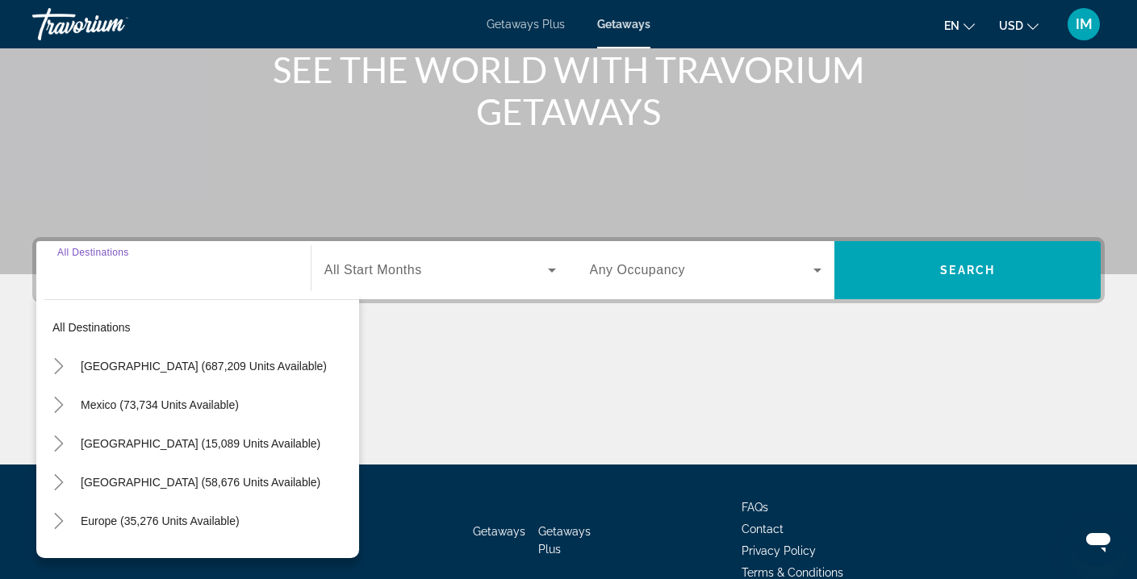
scroll to position [293, 0]
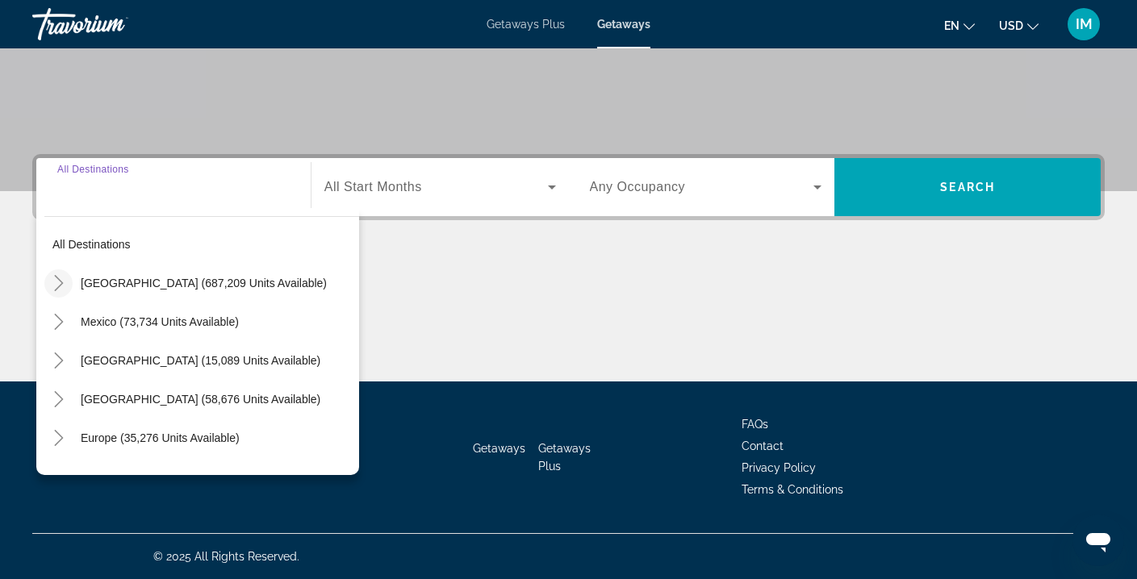
click at [61, 282] on icon "Toggle United States (687,209 units available)" at bounding box center [58, 283] width 9 height 16
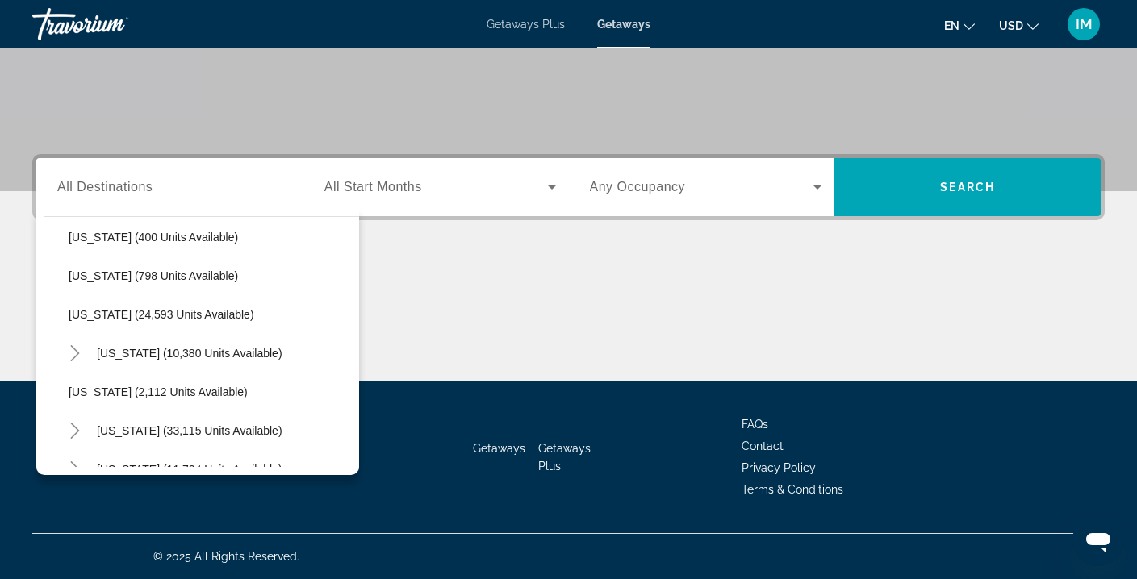
scroll to position [1211, 0]
click at [77, 346] on icon "Toggle Pennsylvania (10,380 units available)" at bounding box center [75, 351] width 16 height 16
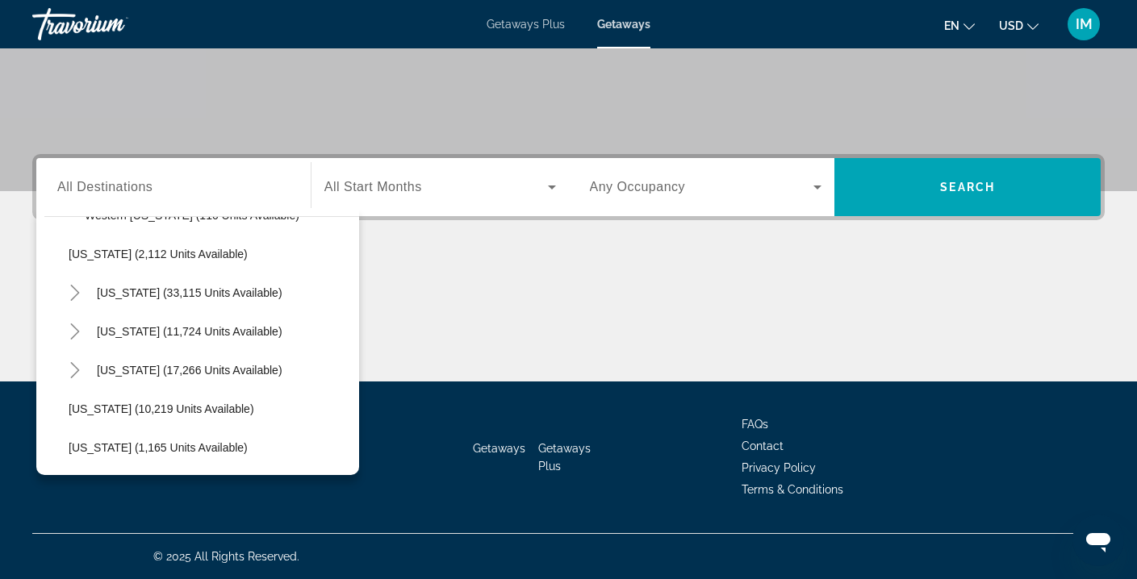
scroll to position [1496, 0]
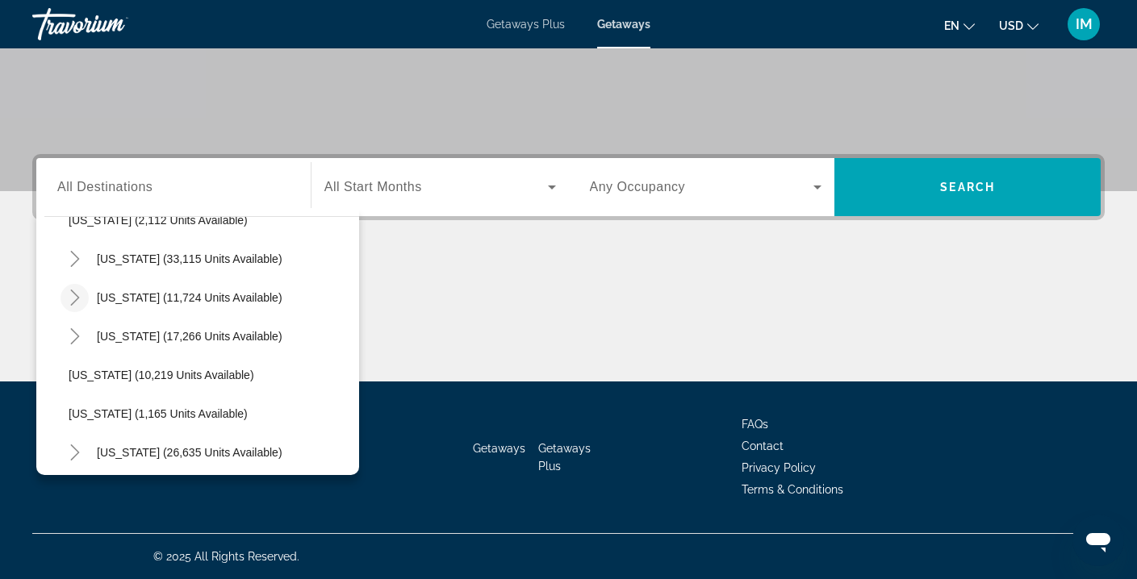
click at [76, 295] on icon "Toggle Tennessee (11,724 units available)" at bounding box center [74, 298] width 9 height 16
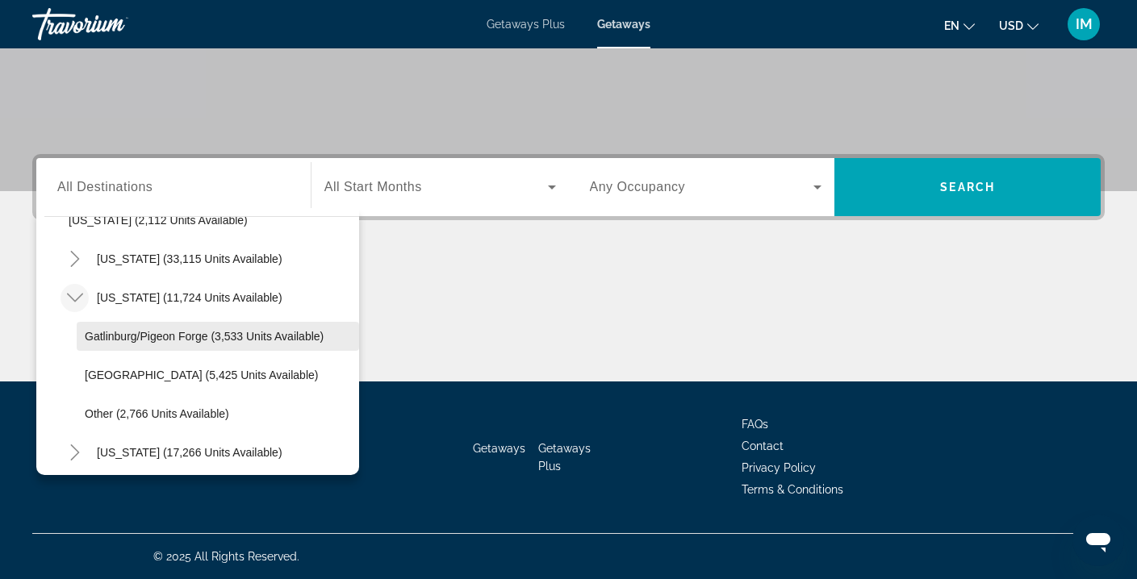
click at [175, 340] on span "Gatlinburg/Pigeon Forge (3,533 units available)" at bounding box center [204, 336] width 239 height 13
type input "**********"
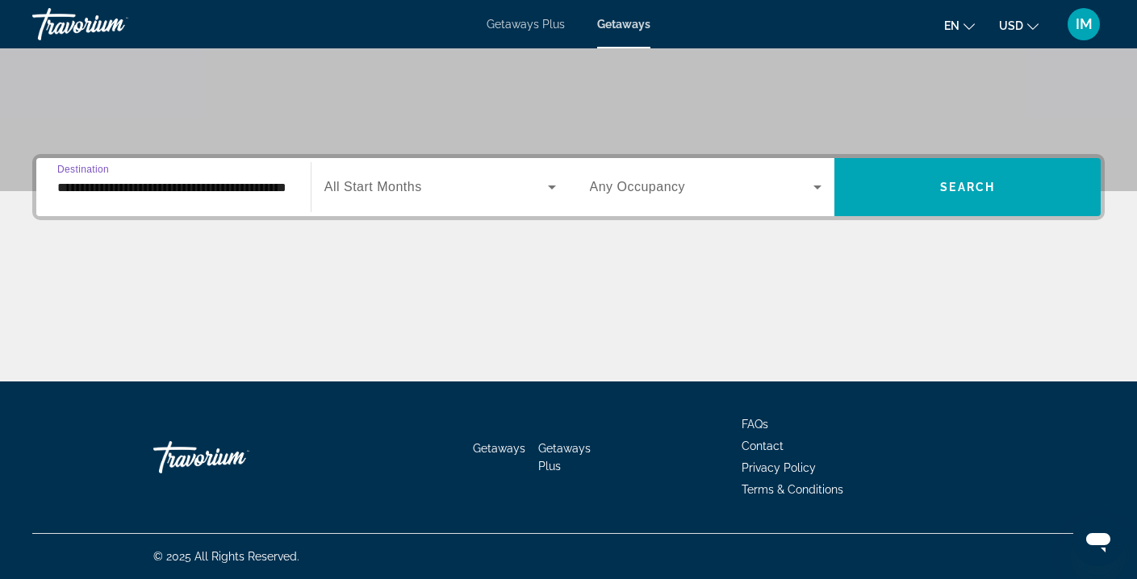
click at [480, 194] on span "Search widget" at bounding box center [436, 187] width 224 height 19
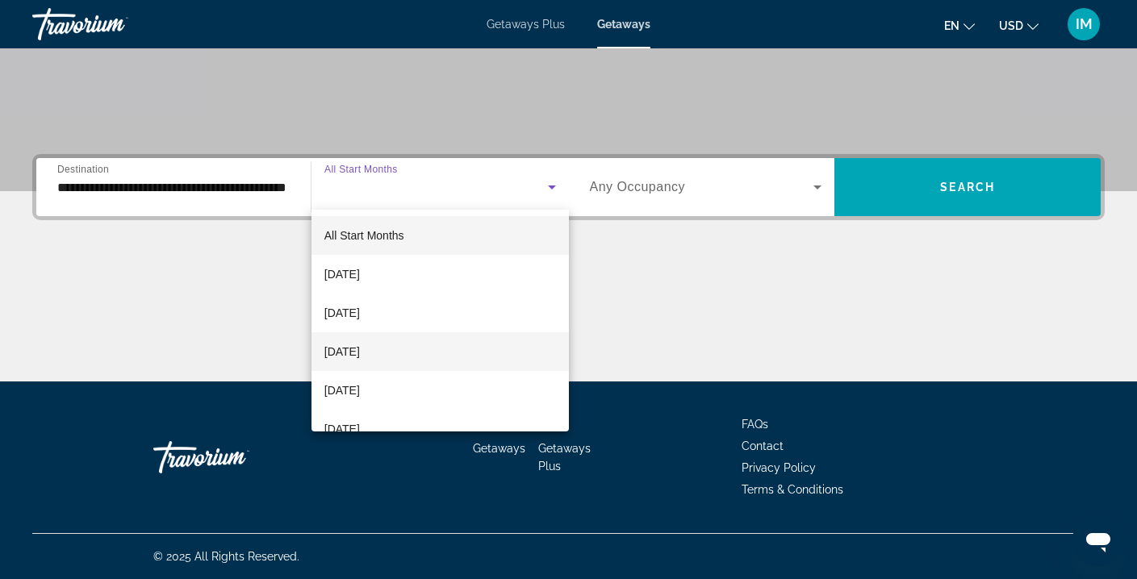
click at [360, 354] on span "[DATE]" at bounding box center [342, 351] width 36 height 19
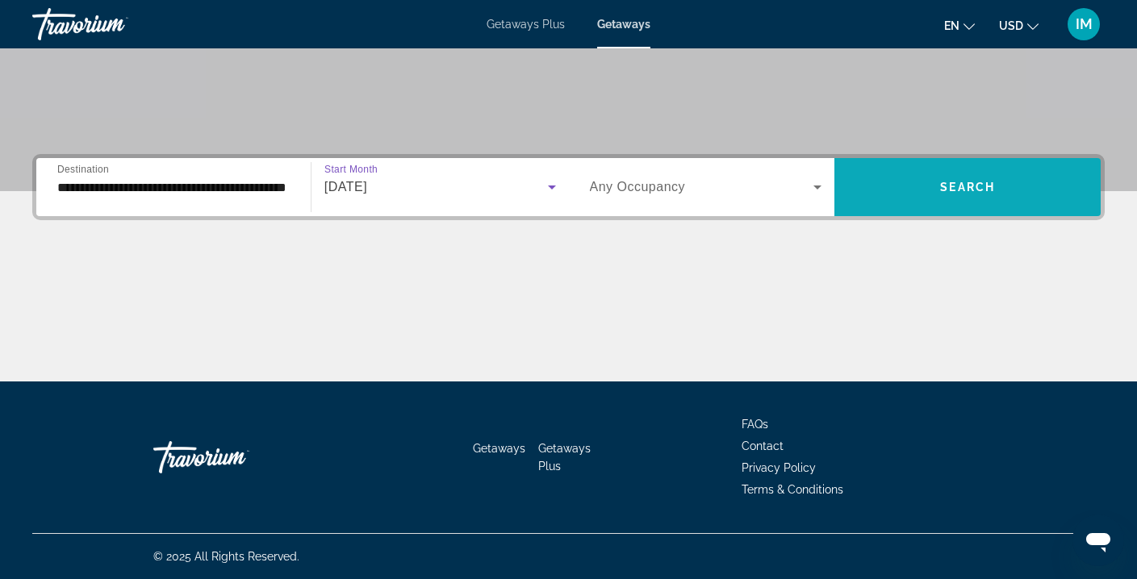
click at [909, 170] on span "Search widget" at bounding box center [968, 187] width 266 height 39
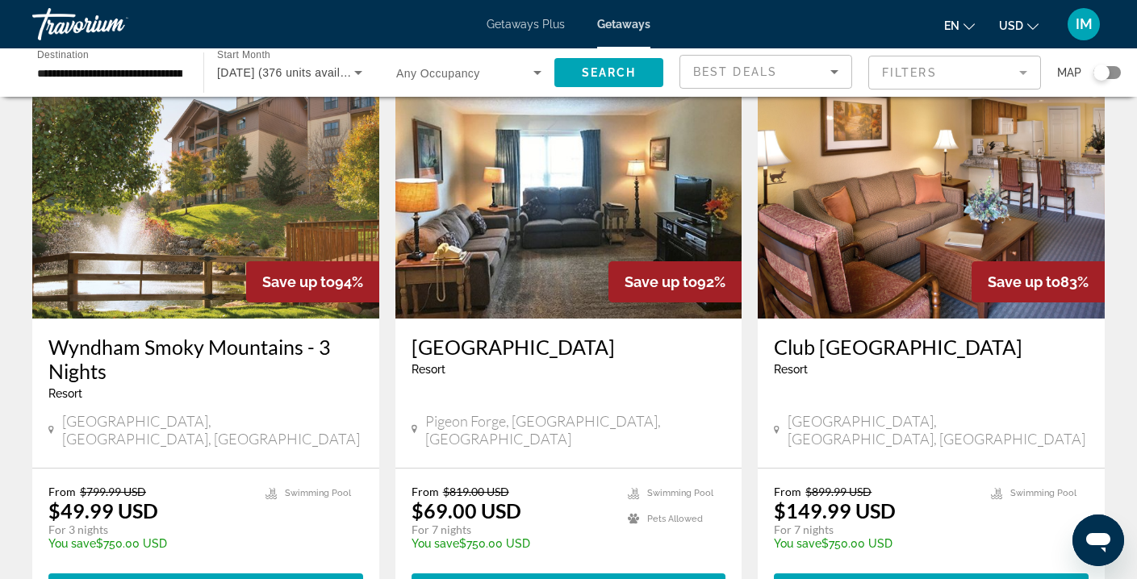
scroll to position [97, 0]
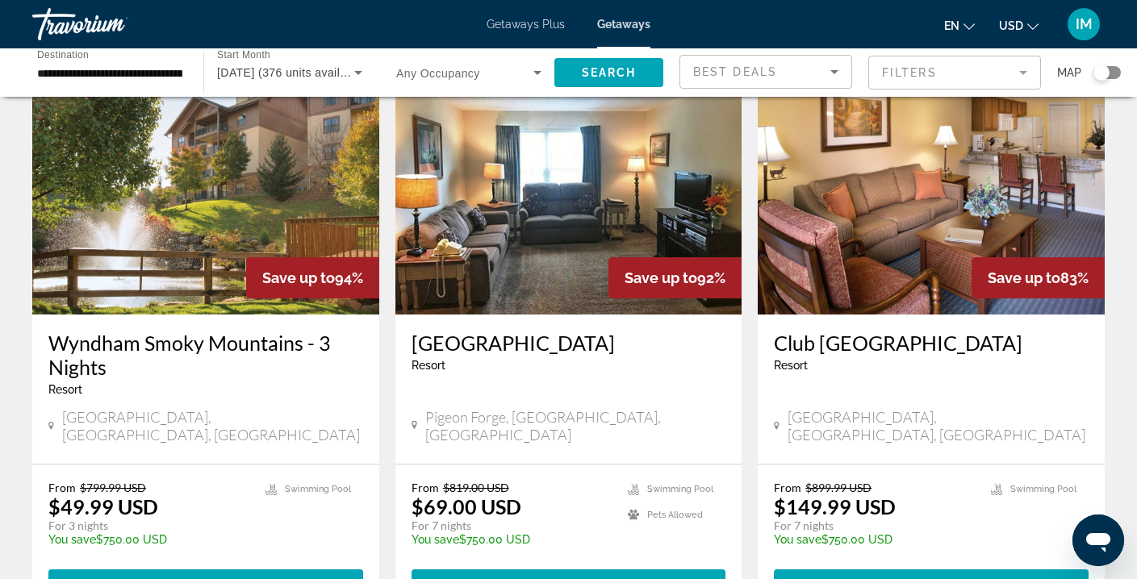
click at [273, 216] on img "Main content" at bounding box center [205, 185] width 347 height 258
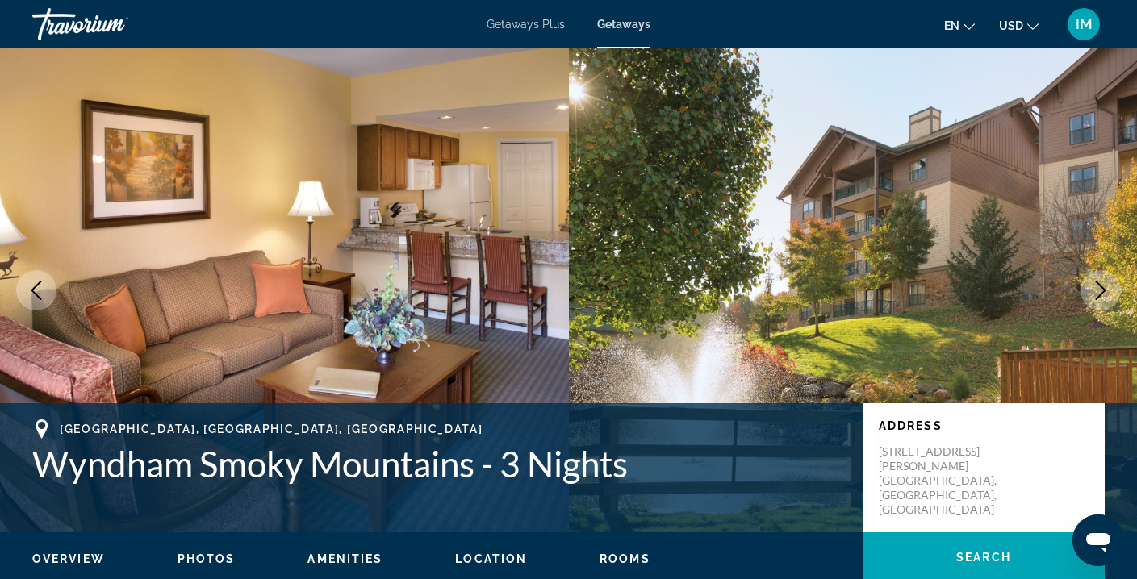
click at [1104, 286] on icon "Next image" at bounding box center [1100, 290] width 19 height 19
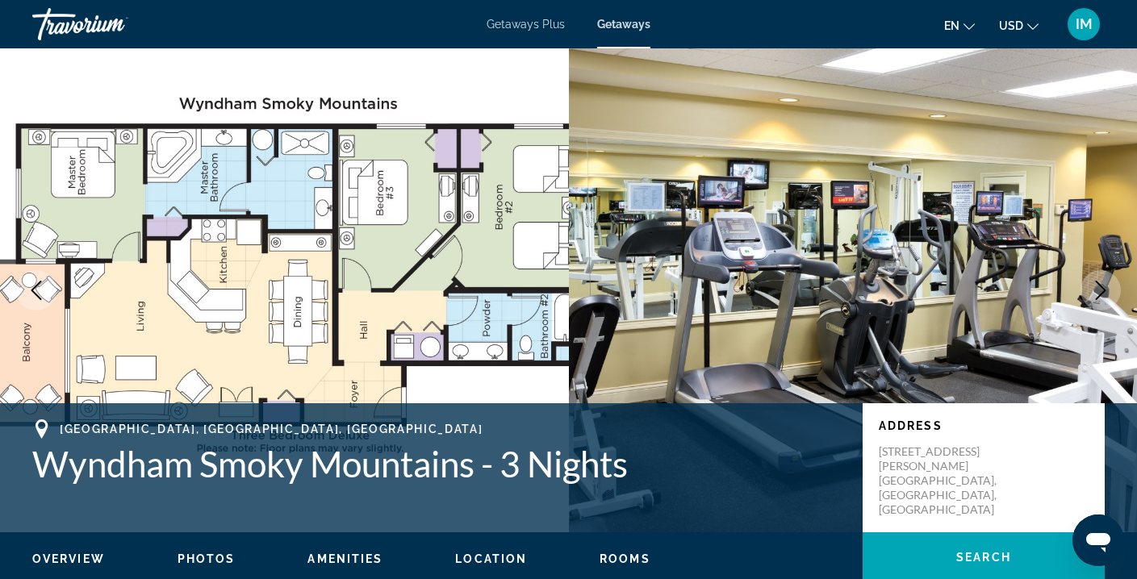
click at [1104, 286] on icon "Next image" at bounding box center [1100, 290] width 19 height 19
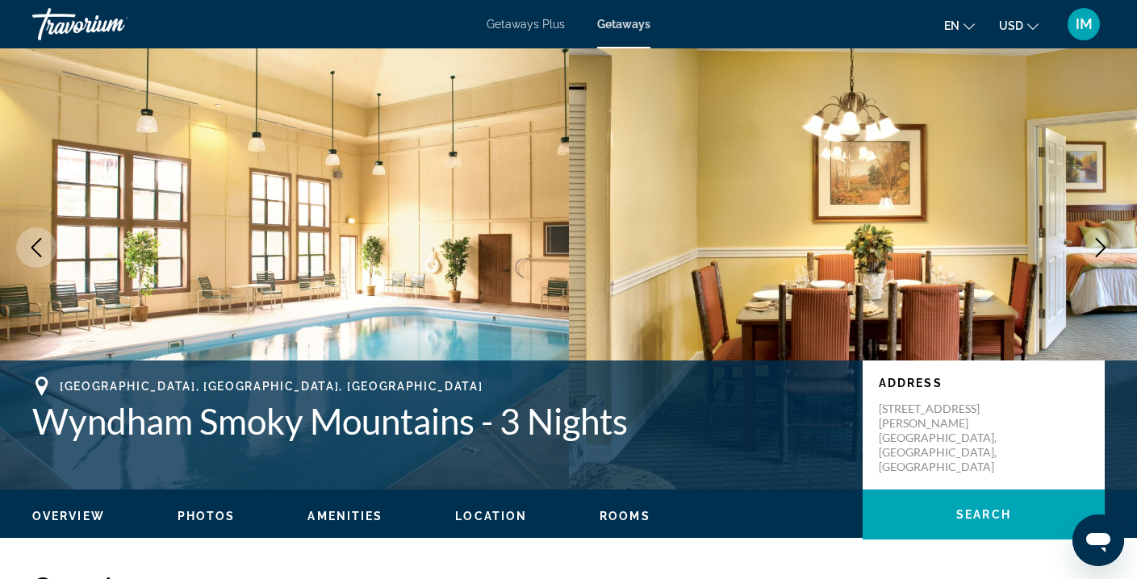
scroll to position [42, 0]
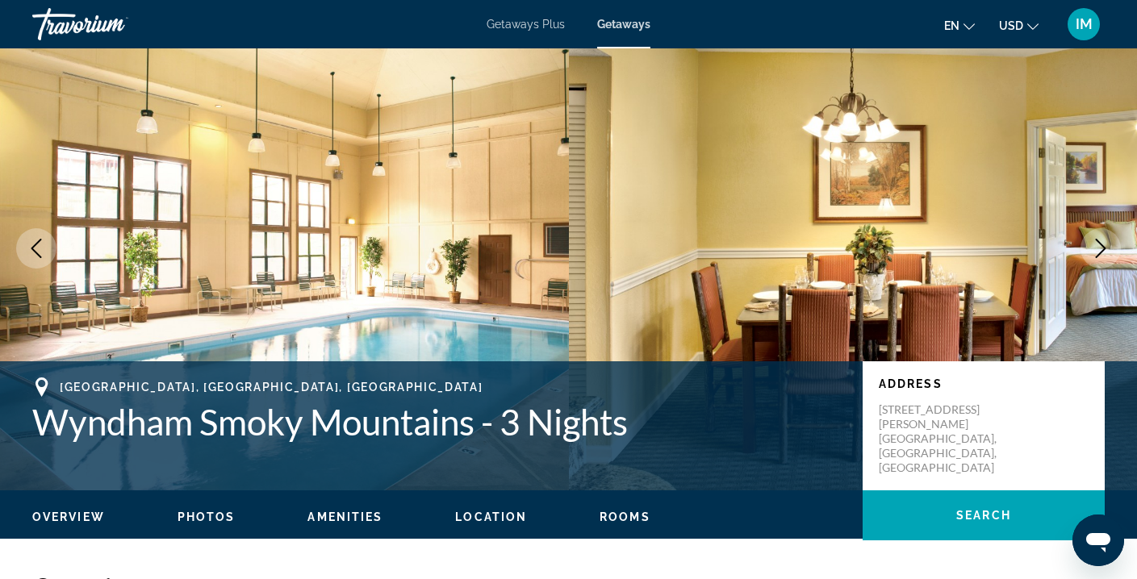
click at [1097, 246] on icon "Next image" at bounding box center [1100, 248] width 19 height 19
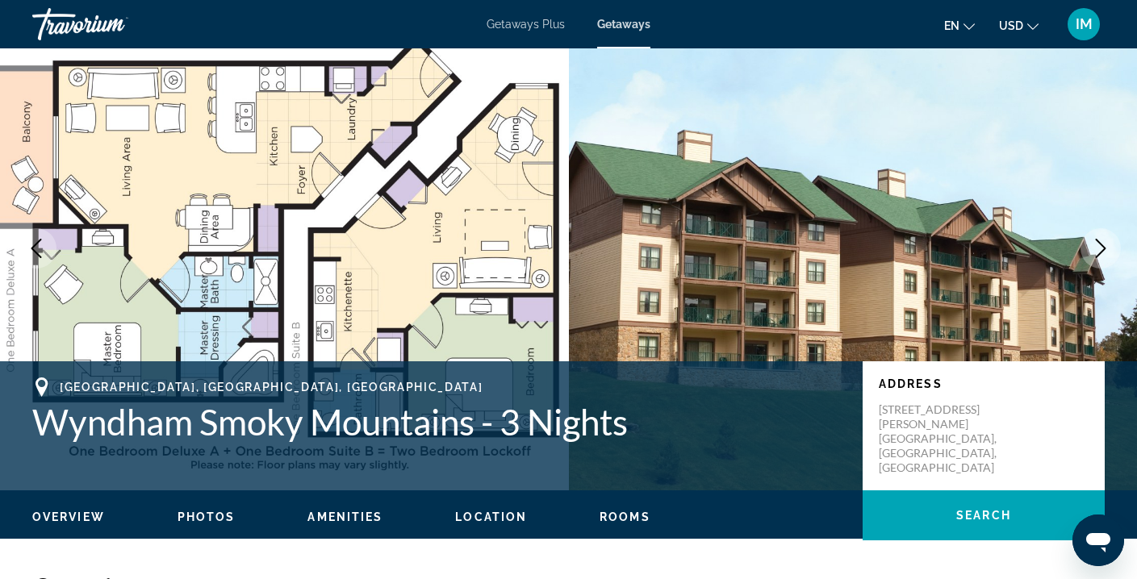
click at [1100, 250] on icon "Next image" at bounding box center [1100, 248] width 19 height 19
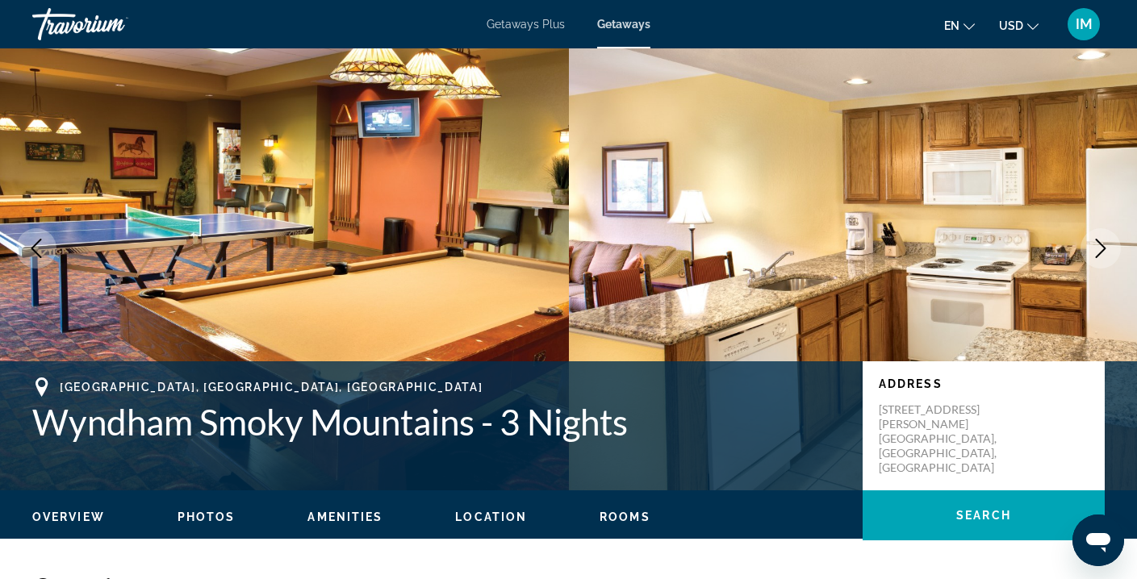
click at [1100, 250] on icon "Next image" at bounding box center [1100, 248] width 19 height 19
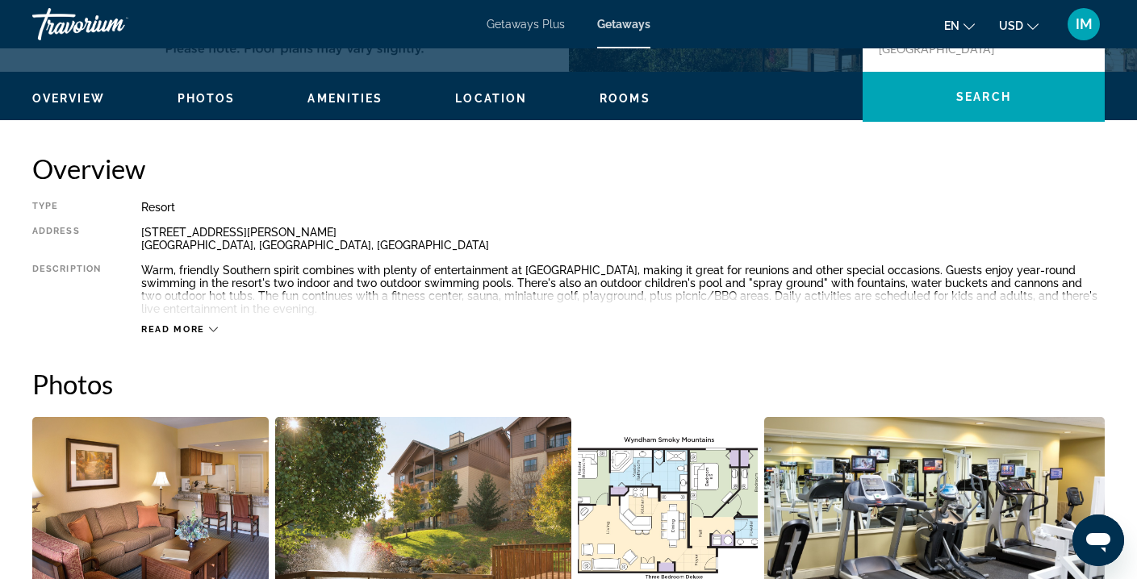
scroll to position [227, 0]
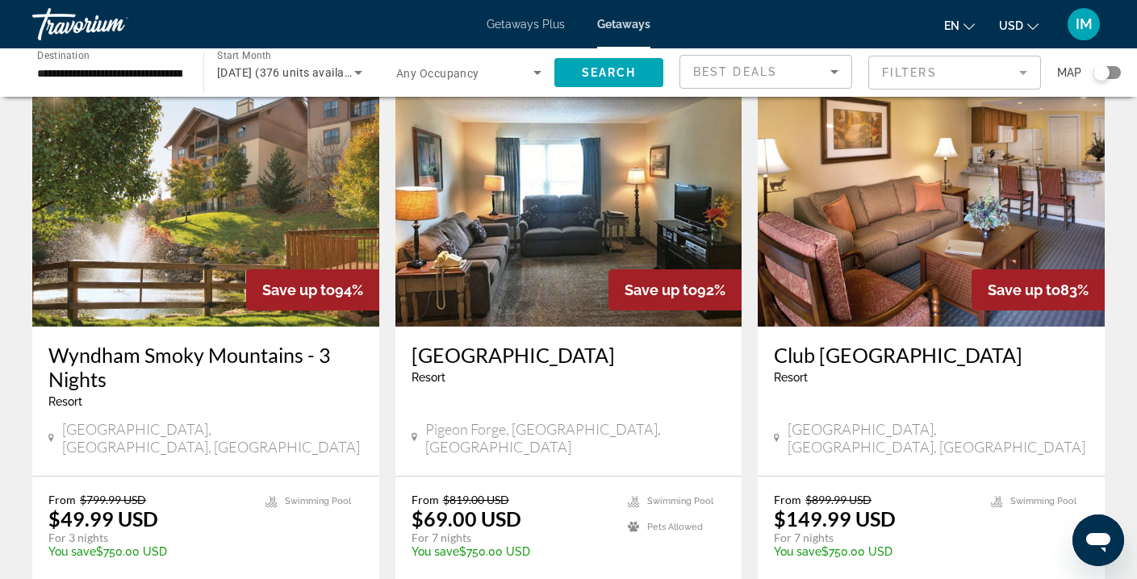
scroll to position [42, 0]
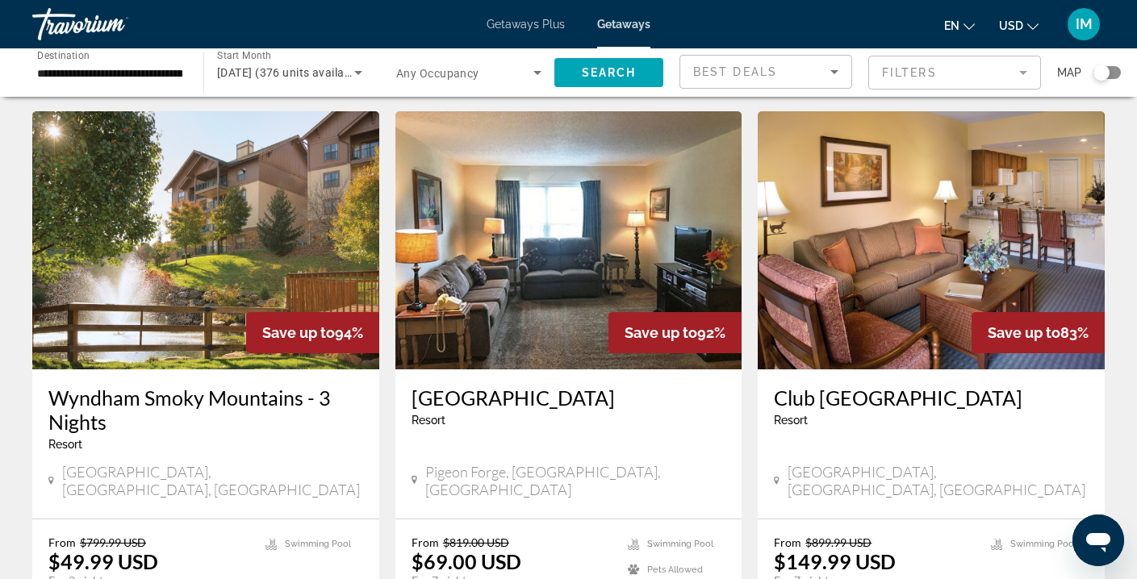
click at [508, 228] on img "Main content" at bounding box center [568, 240] width 347 height 258
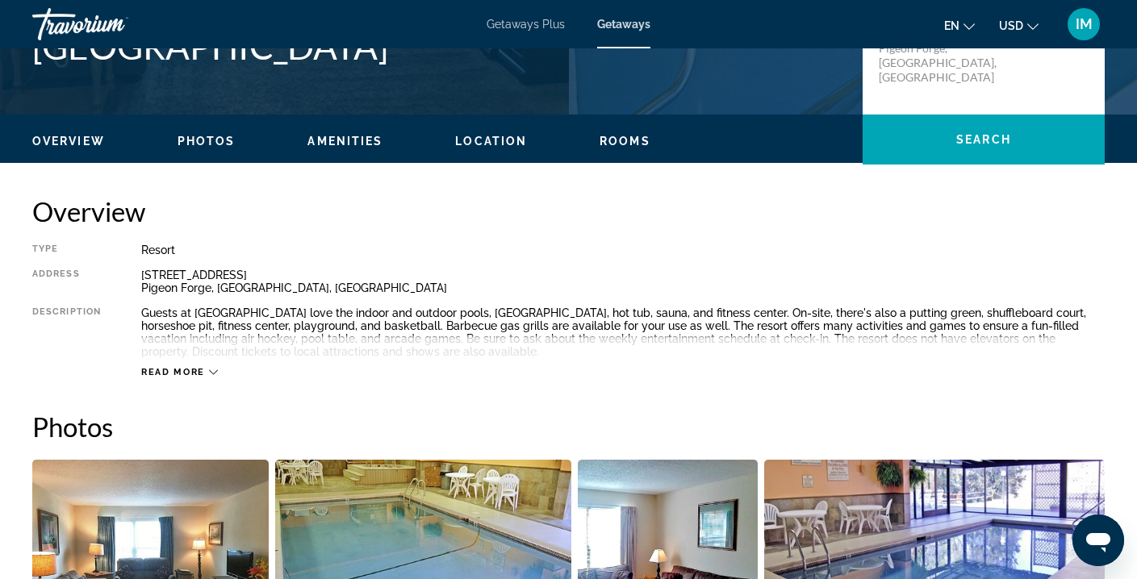
scroll to position [374, 0]
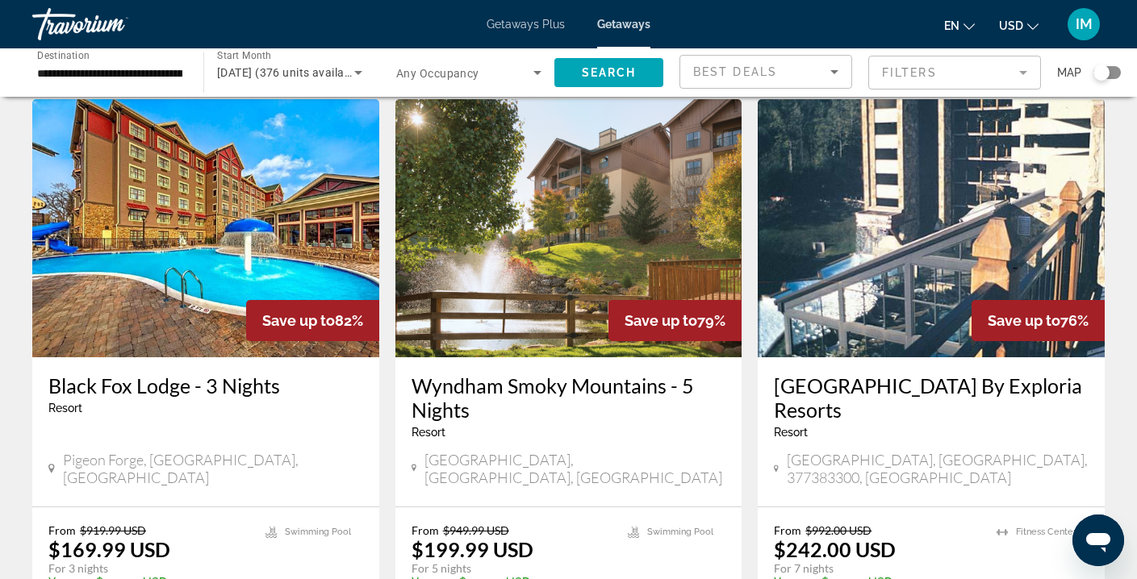
scroll to position [646, 0]
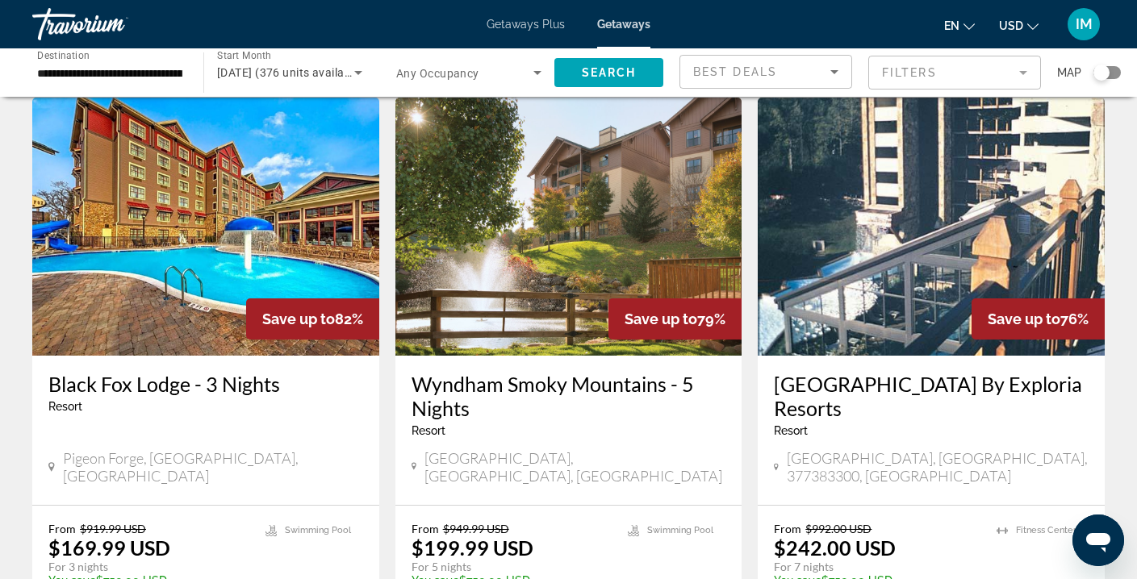
click at [530, 226] on img "Main content" at bounding box center [568, 227] width 347 height 258
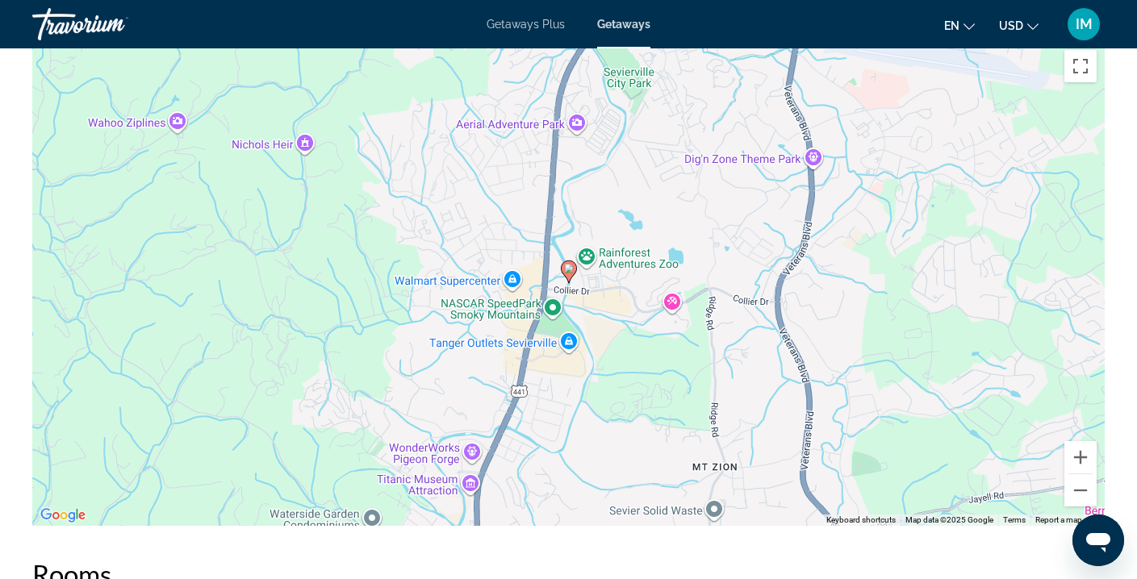
scroll to position [2276, 0]
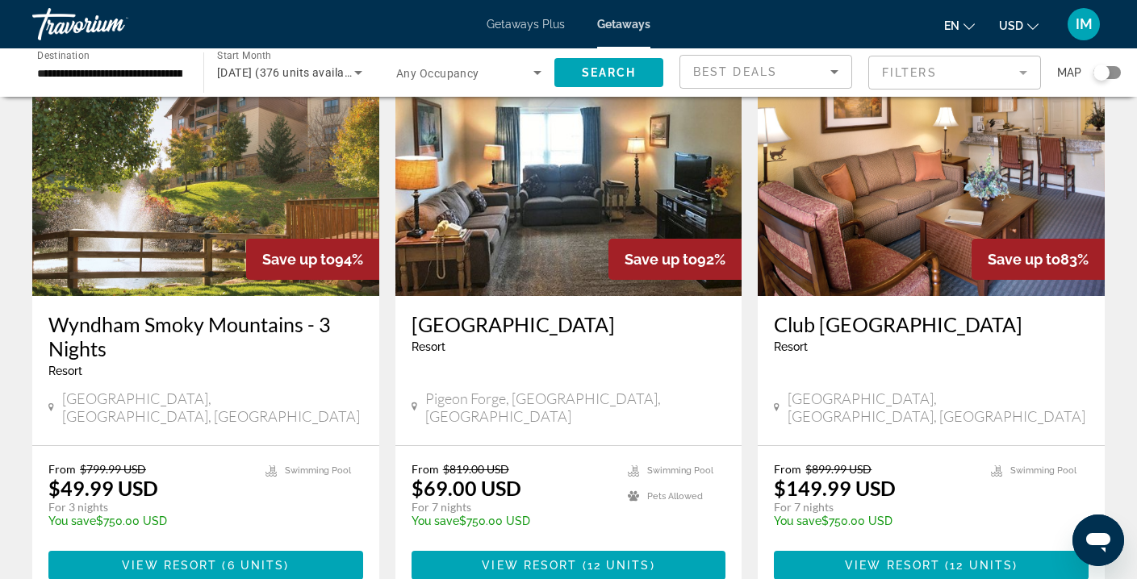
scroll to position [120, 0]
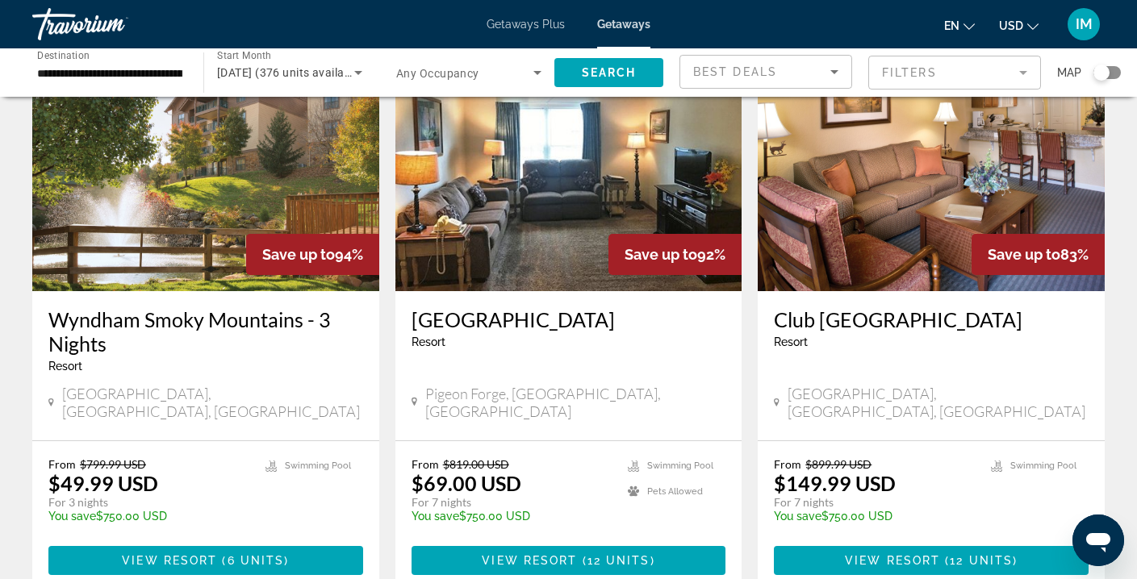
click at [826, 198] on img "Main content" at bounding box center [931, 162] width 347 height 258
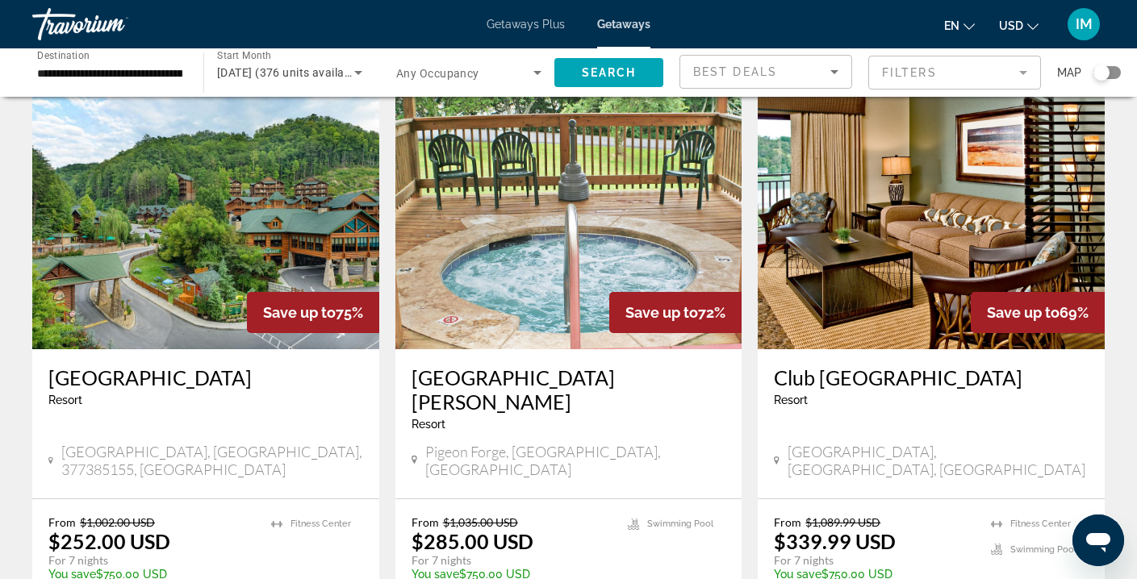
scroll to position [1240, 0]
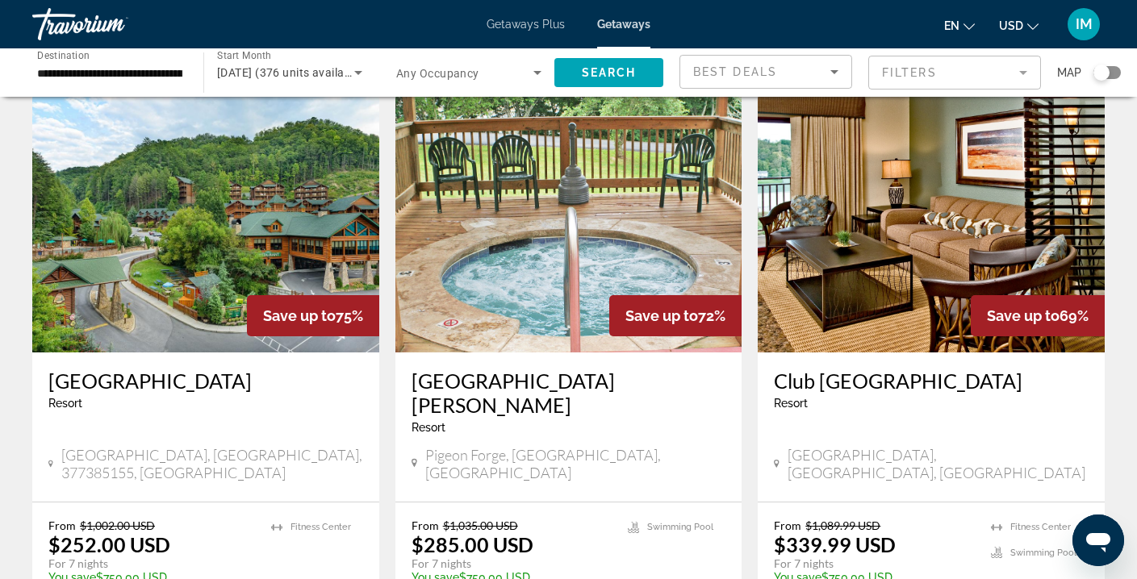
click at [241, 212] on img "Main content" at bounding box center [205, 223] width 347 height 258
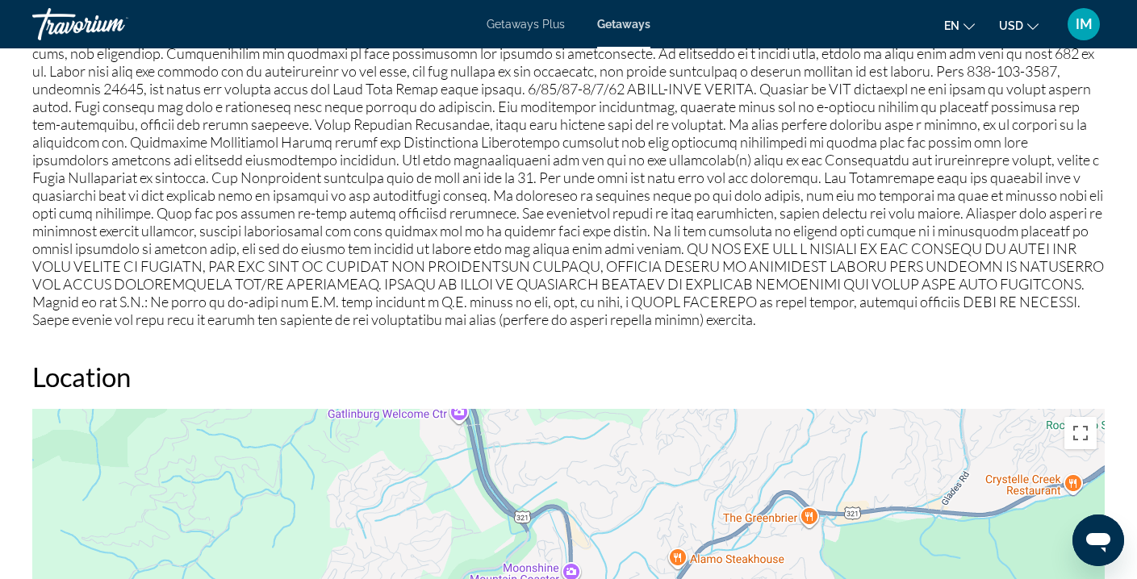
scroll to position [1630, 0]
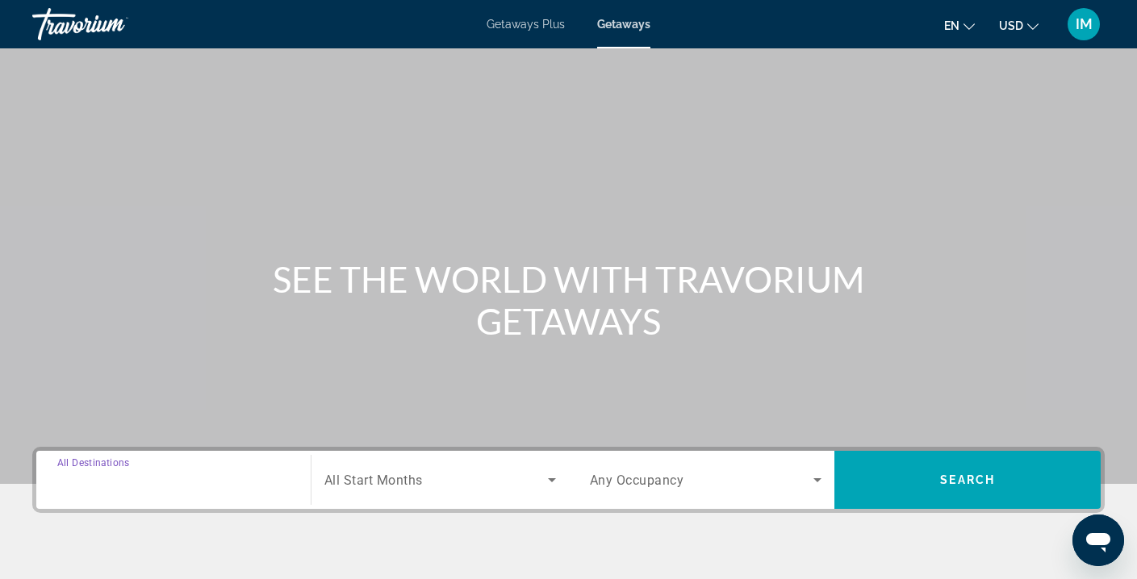
click at [157, 486] on input "Destination All Destinations" at bounding box center [173, 480] width 232 height 19
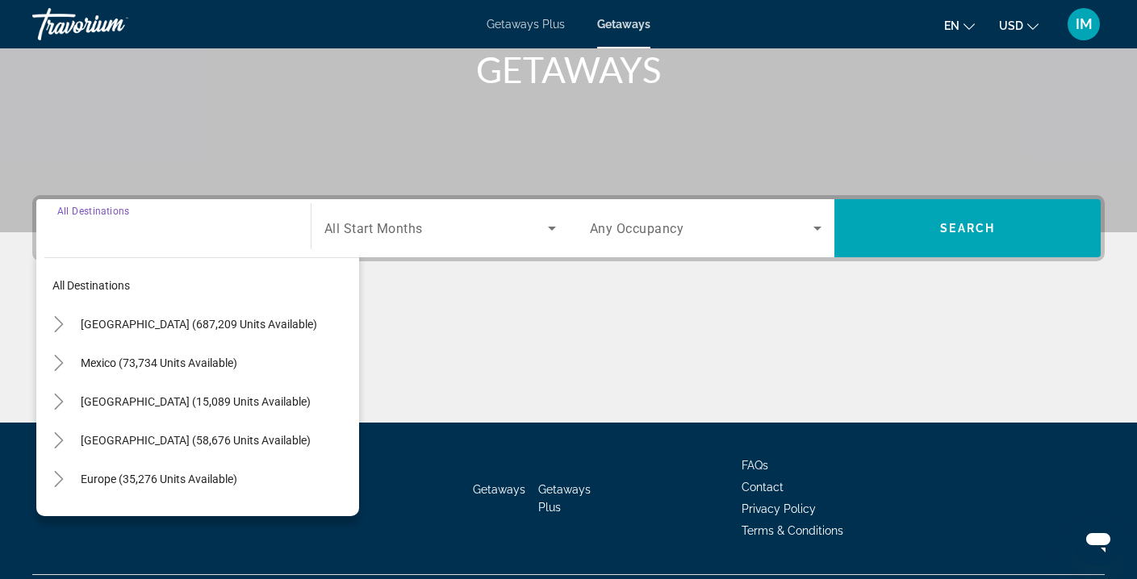
scroll to position [293, 0]
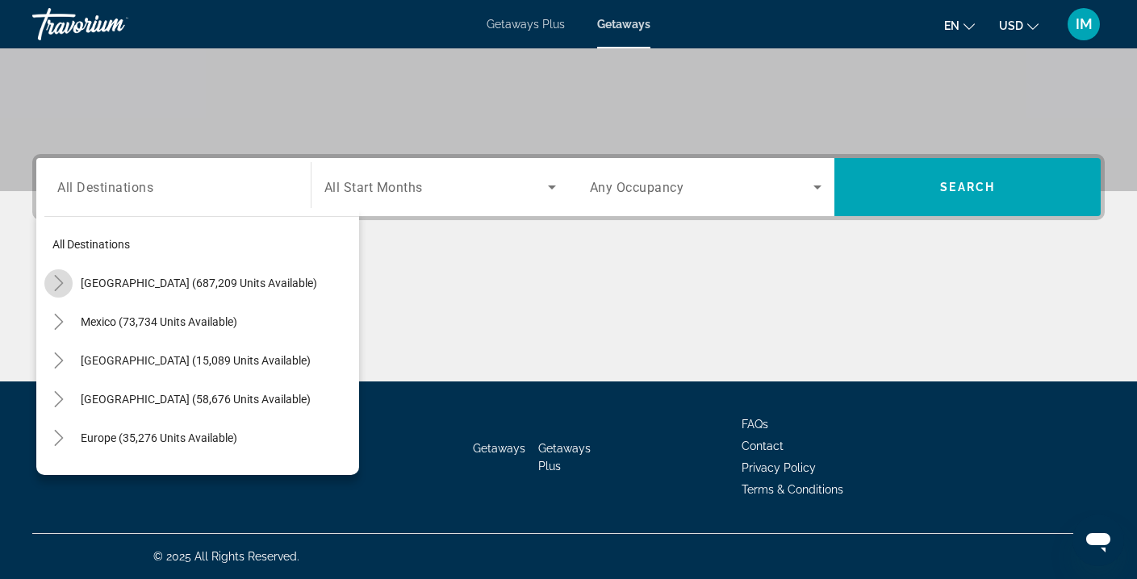
click at [58, 282] on icon "Toggle United States (687,209 units available)" at bounding box center [59, 283] width 16 height 16
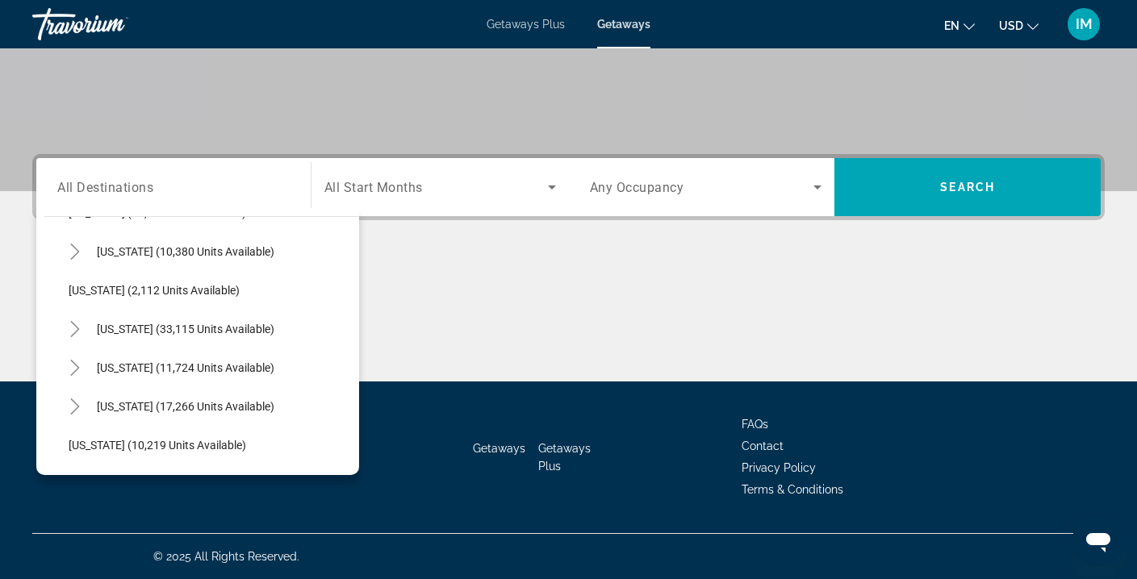
scroll to position [1314, 0]
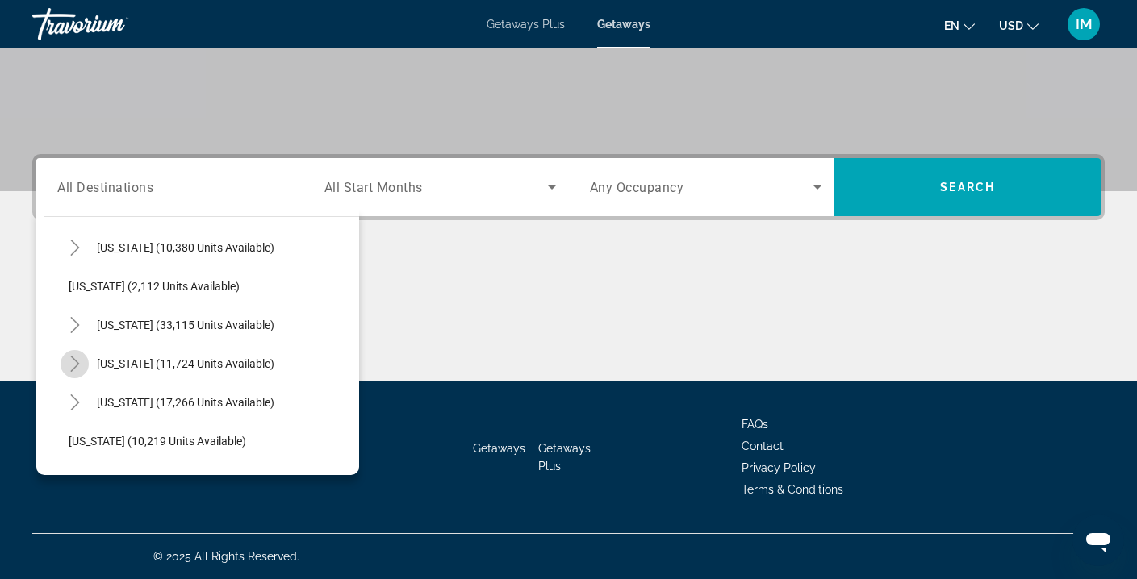
click at [75, 361] on icon "Toggle Tennessee (11,724 units available)" at bounding box center [74, 364] width 9 height 16
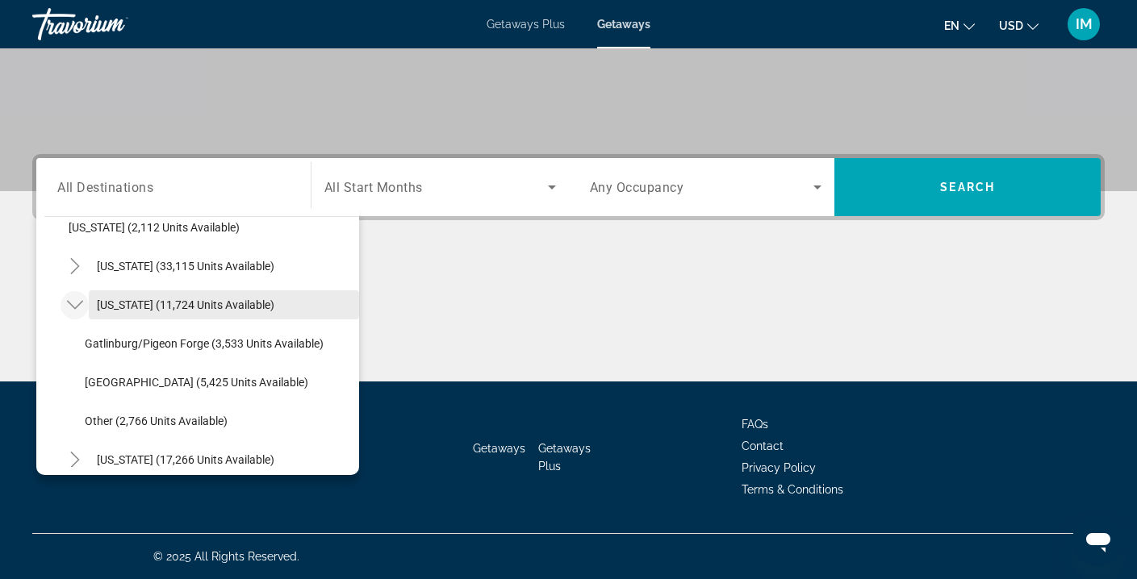
scroll to position [1389, 0]
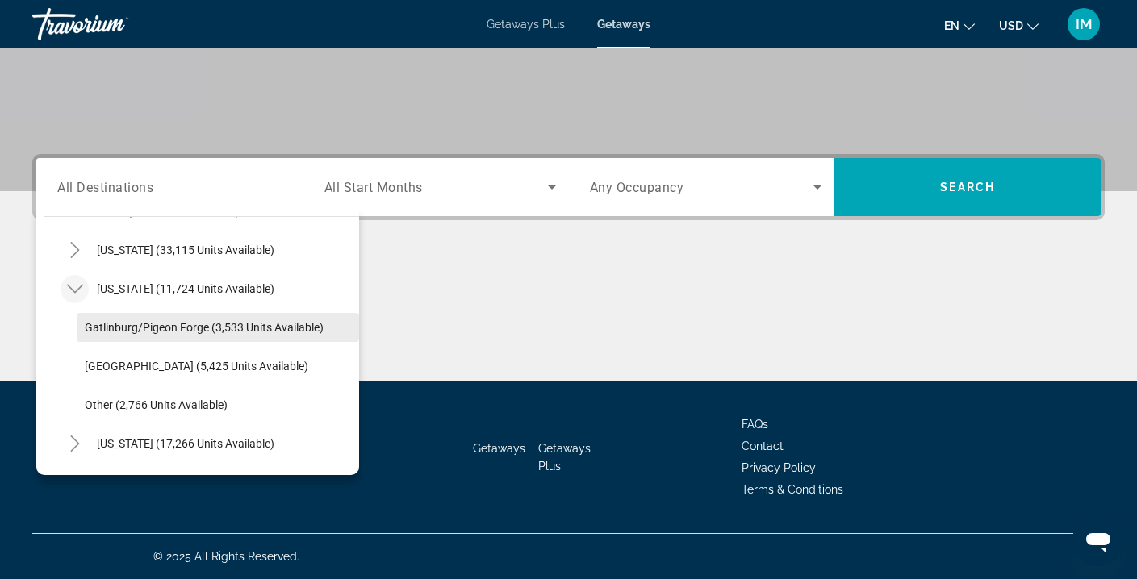
click at [173, 328] on span "Gatlinburg/Pigeon Forge (3,533 units available)" at bounding box center [204, 327] width 239 height 13
type input "**********"
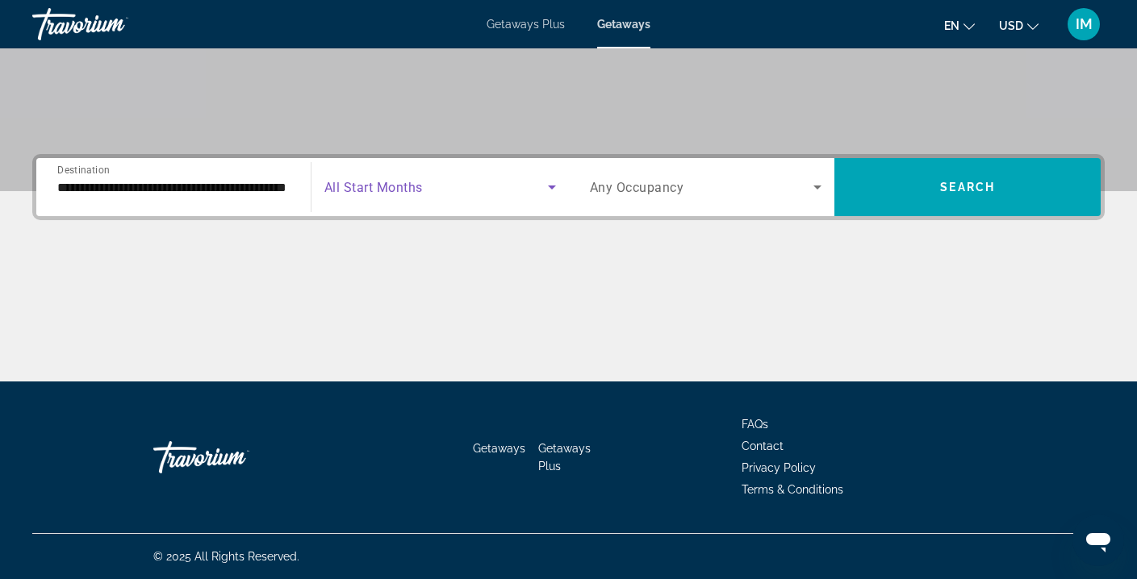
click at [433, 196] on span "Search widget" at bounding box center [436, 187] width 224 height 19
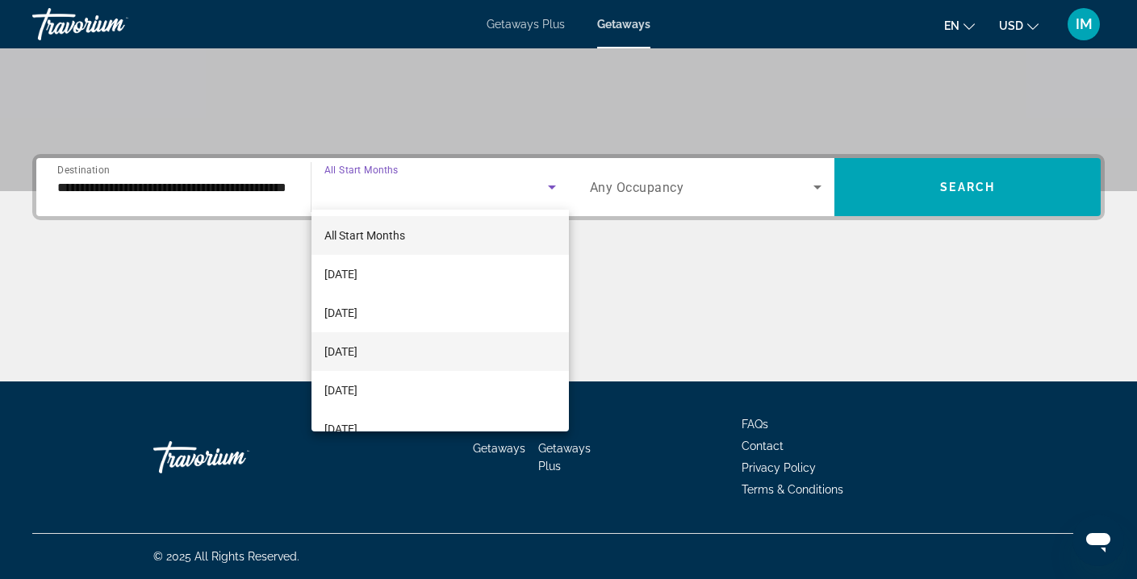
click at [358, 354] on span "[DATE]" at bounding box center [340, 351] width 33 height 19
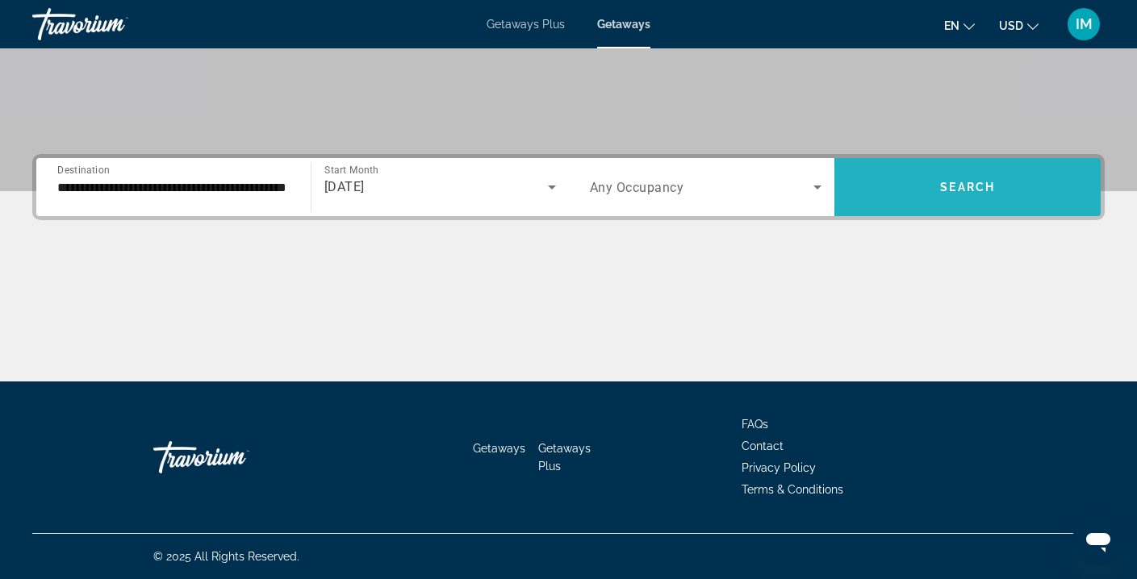
click at [889, 193] on span "Search widget" at bounding box center [968, 187] width 266 height 39
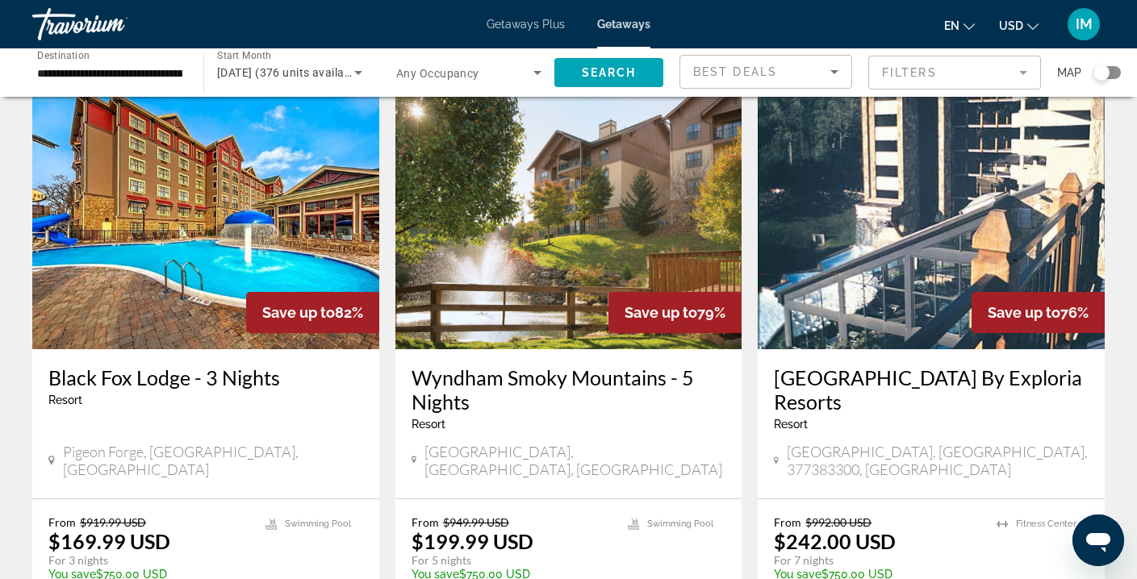
scroll to position [654, 0]
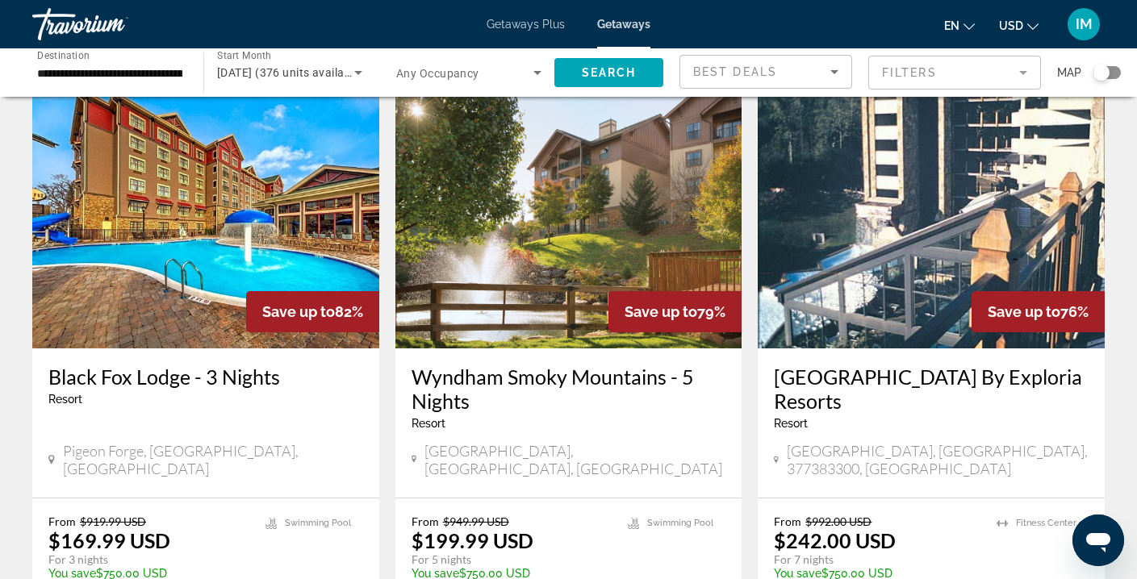
click at [289, 189] on img "Main content" at bounding box center [205, 219] width 347 height 258
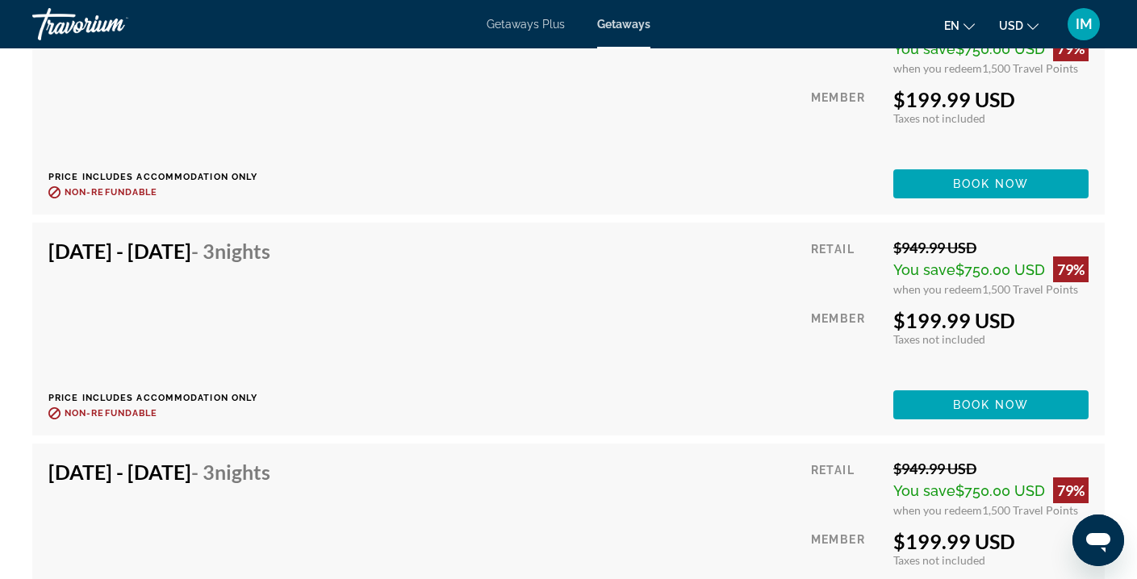
scroll to position [6861, 0]
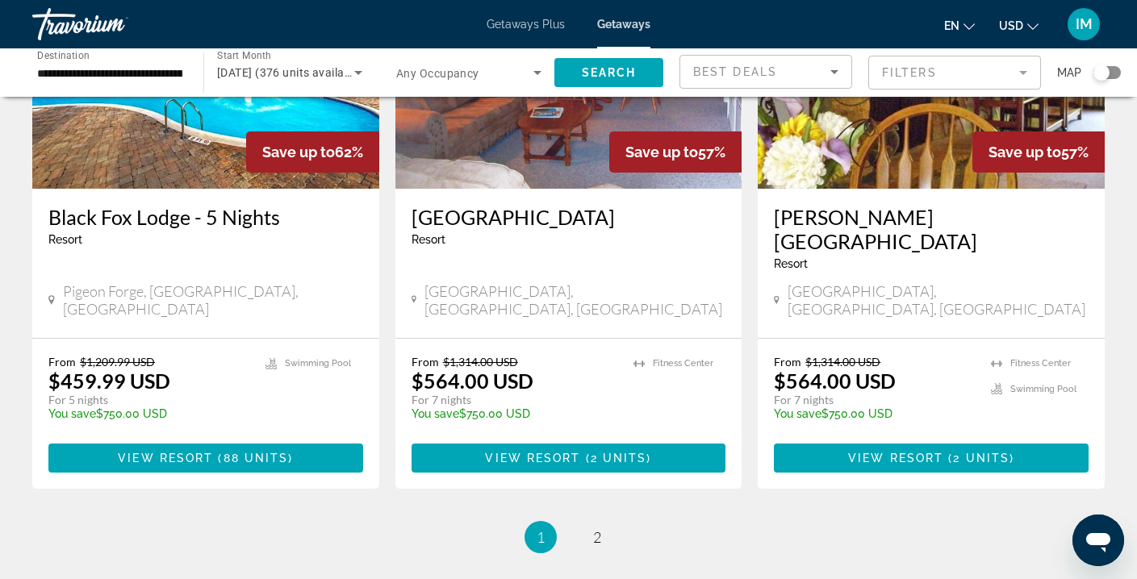
scroll to position [2104, 0]
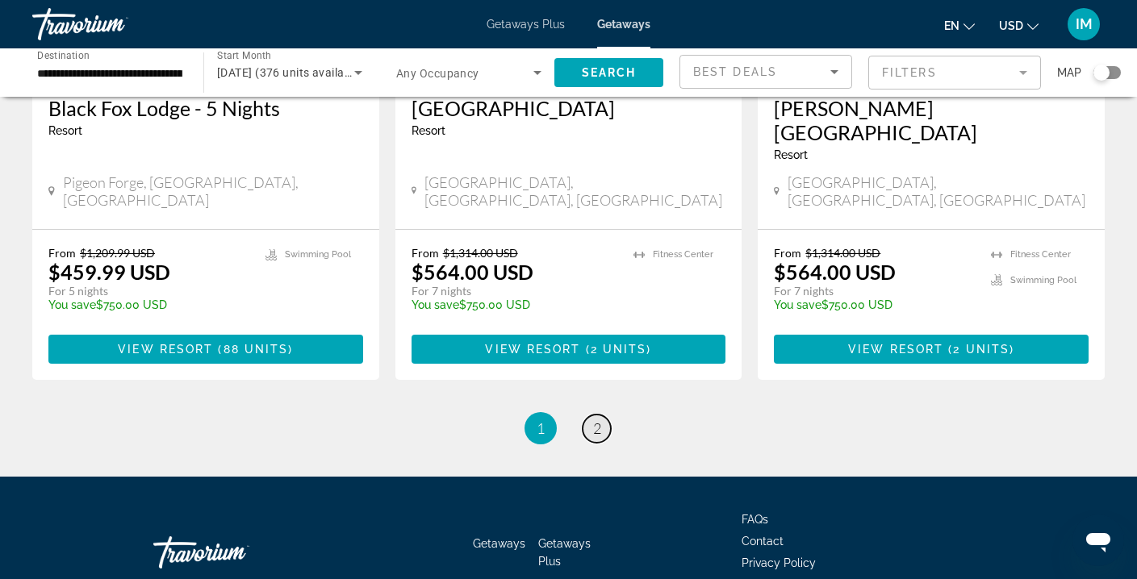
click at [596, 420] on span "2" at bounding box center [597, 429] width 8 height 18
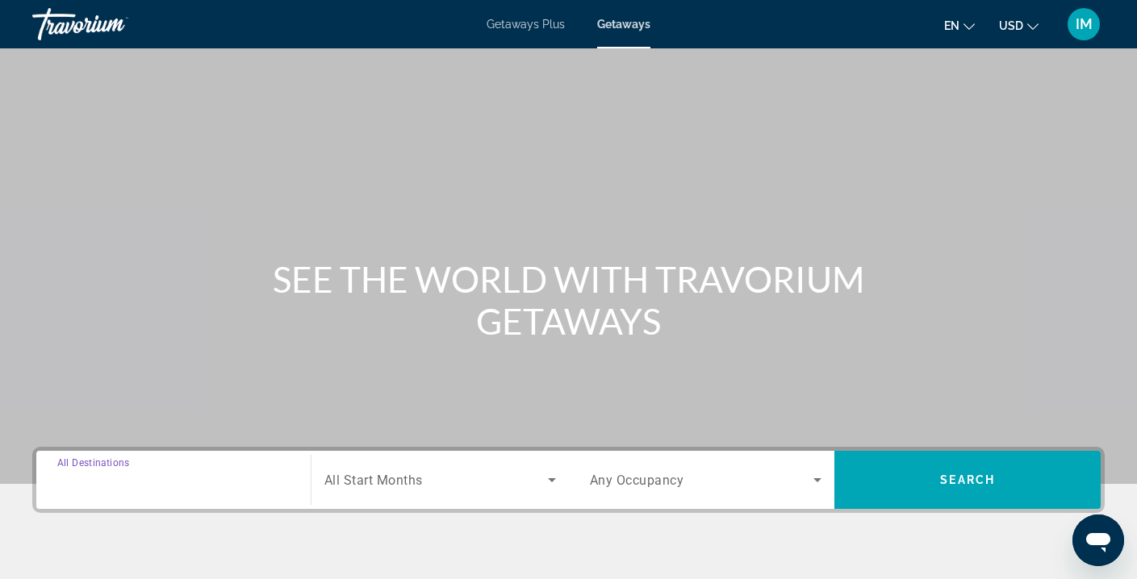
click at [141, 471] on input "Destination All Destinations" at bounding box center [173, 480] width 232 height 19
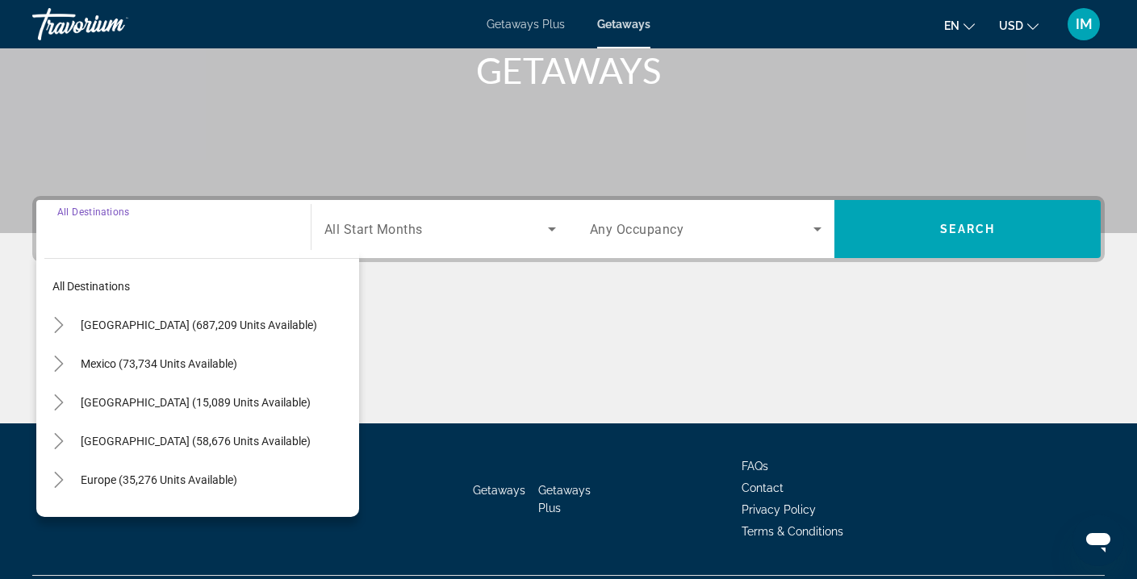
scroll to position [293, 0]
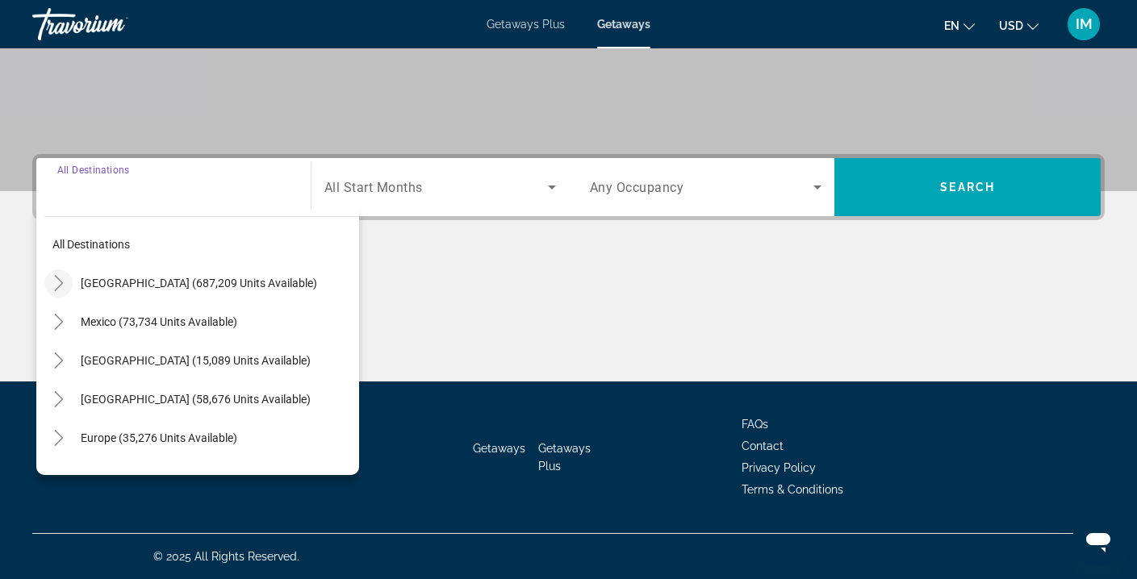
click at [56, 282] on icon "Toggle United States (687,209 units available)" at bounding box center [59, 283] width 16 height 16
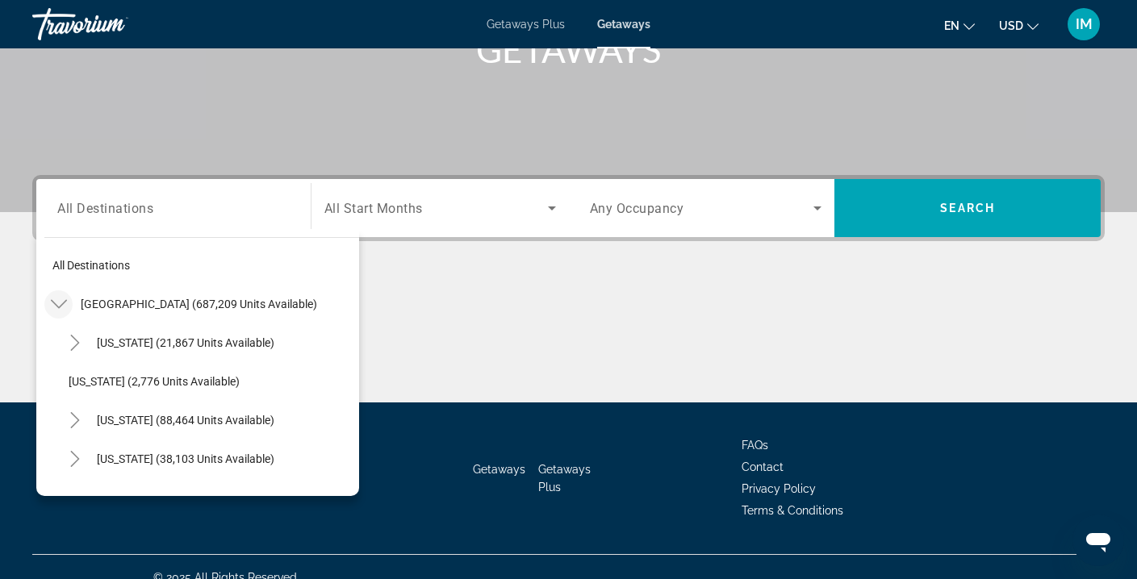
scroll to position [267, 0]
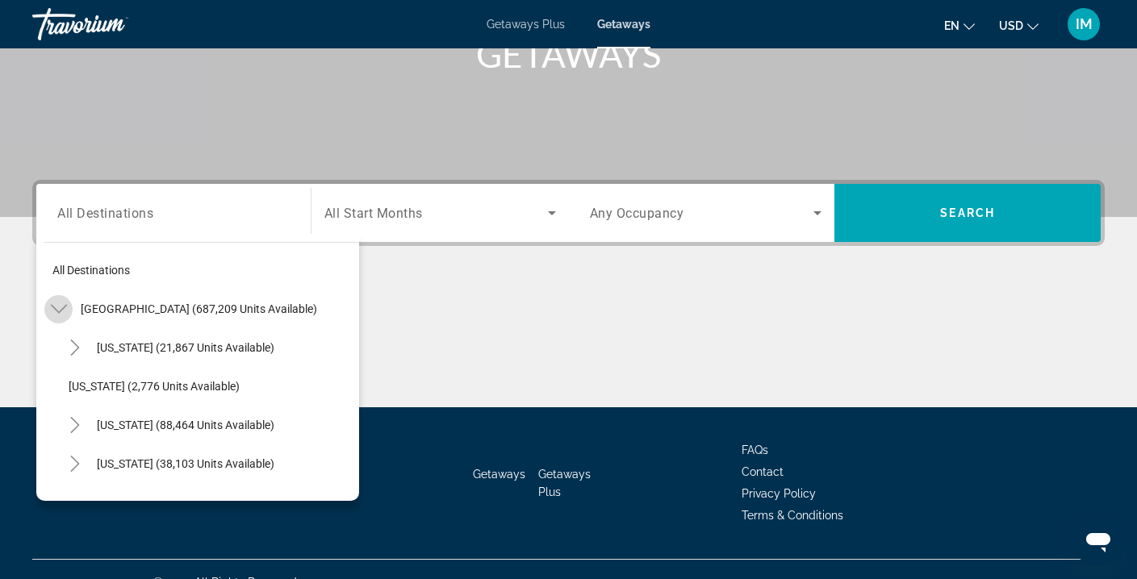
click at [60, 310] on icon "Toggle United States (687,209 units available)" at bounding box center [58, 309] width 16 height 9
click at [60, 310] on icon "Toggle United States (687,209 units available)" at bounding box center [58, 309] width 9 height 16
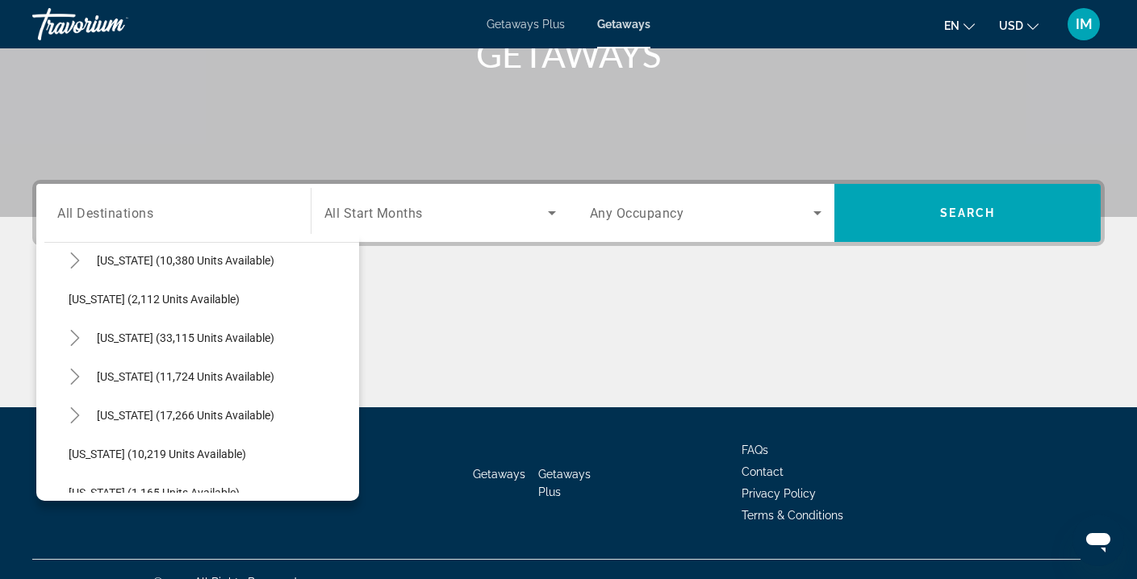
scroll to position [1332, 0]
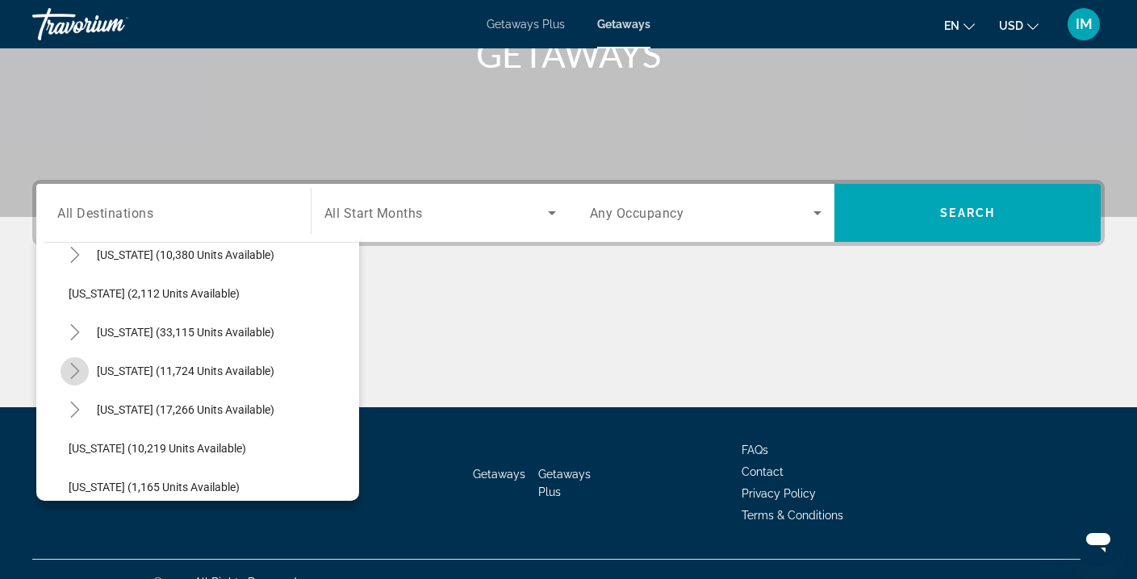
click at [77, 370] on icon "Toggle Tennessee (11,724 units available)" at bounding box center [74, 371] width 9 height 16
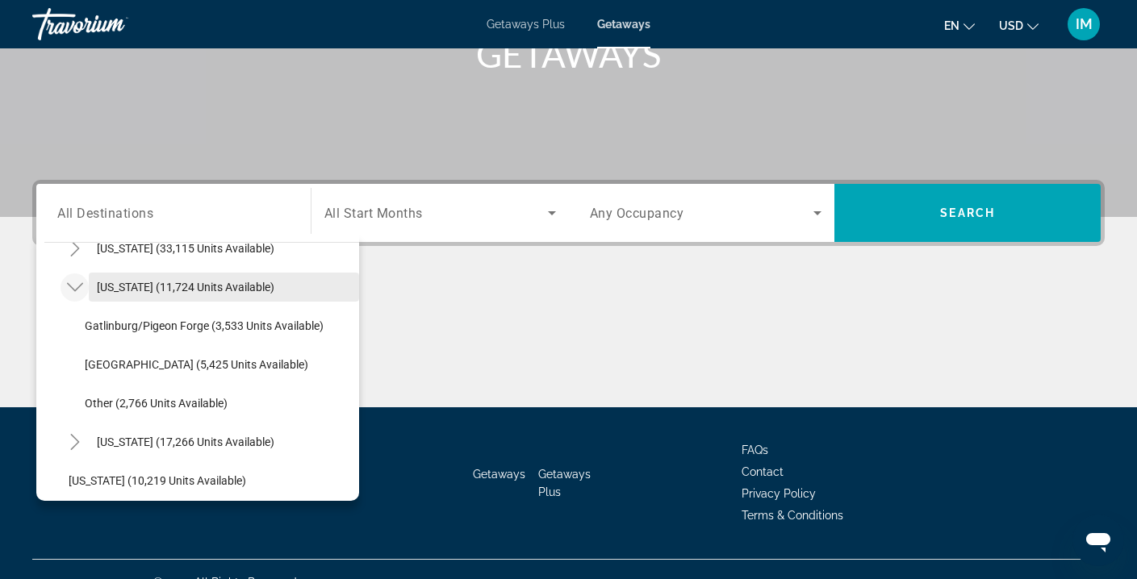
scroll to position [1427, 0]
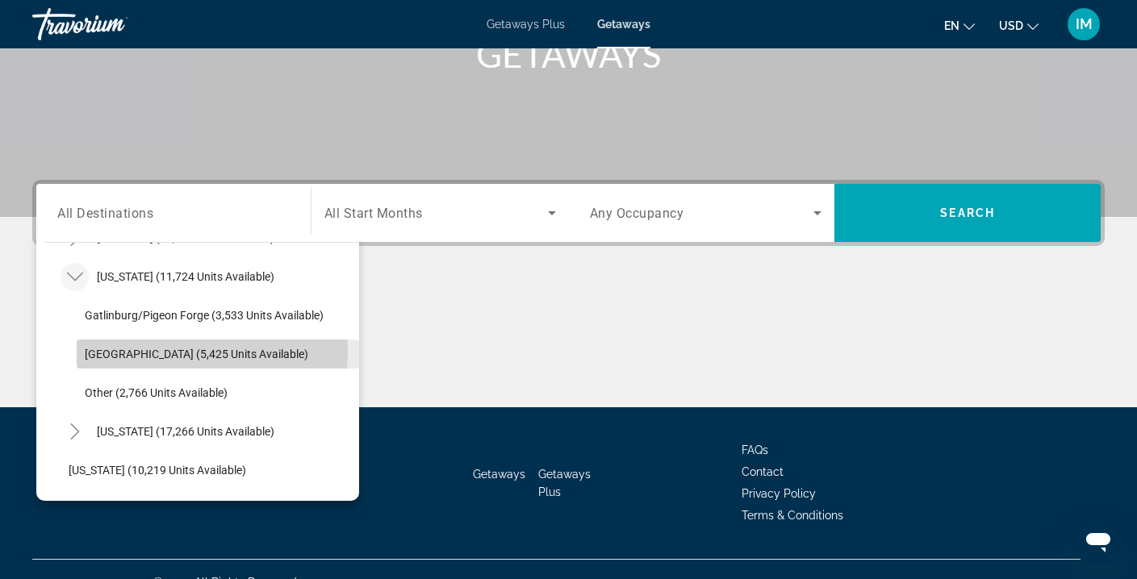
click at [171, 353] on span "Nashville (5,425 units available)" at bounding box center [197, 354] width 224 height 13
type input "**********"
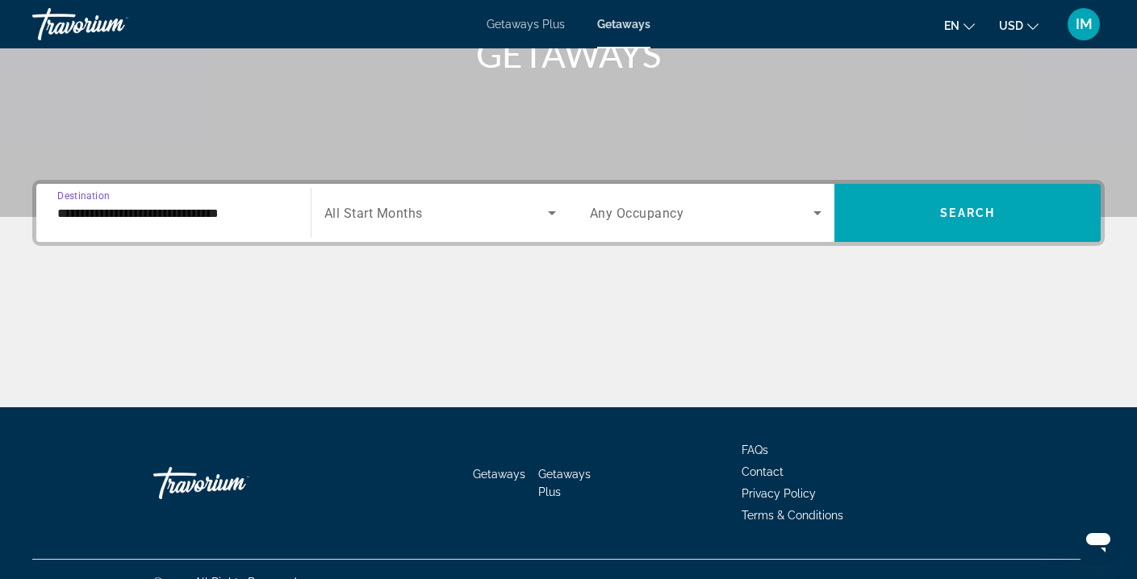
scroll to position [293, 0]
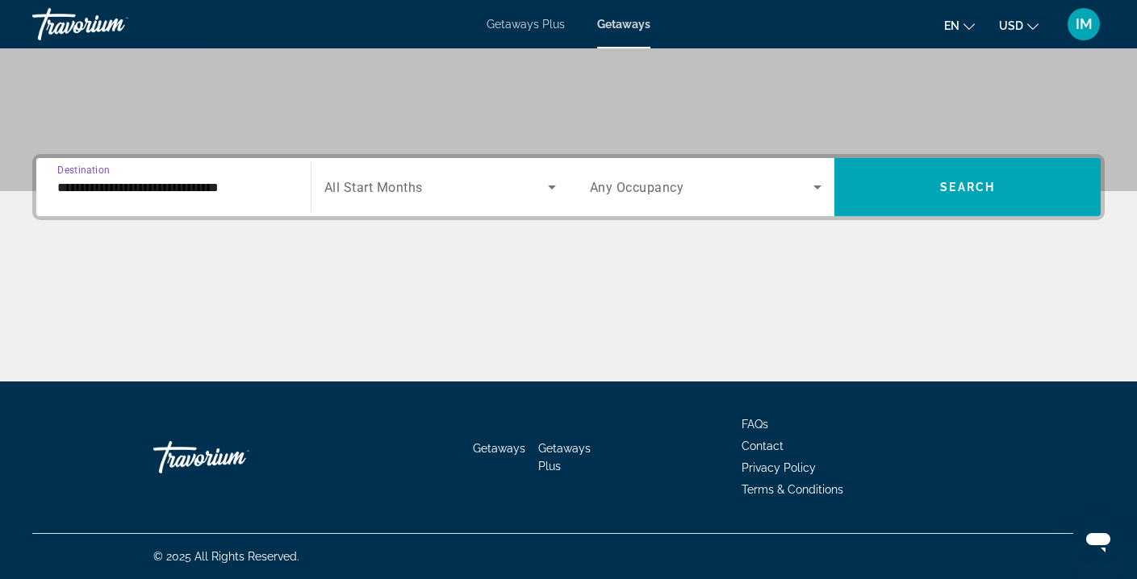
click at [456, 181] on span "Search widget" at bounding box center [436, 187] width 224 height 19
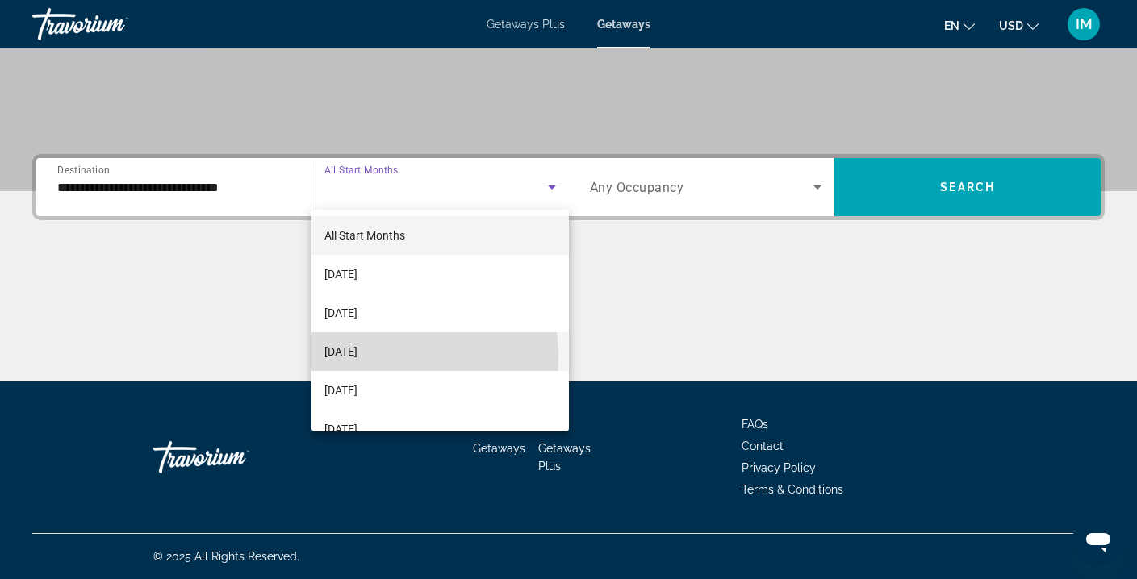
click at [358, 358] on span "[DATE]" at bounding box center [340, 351] width 33 height 19
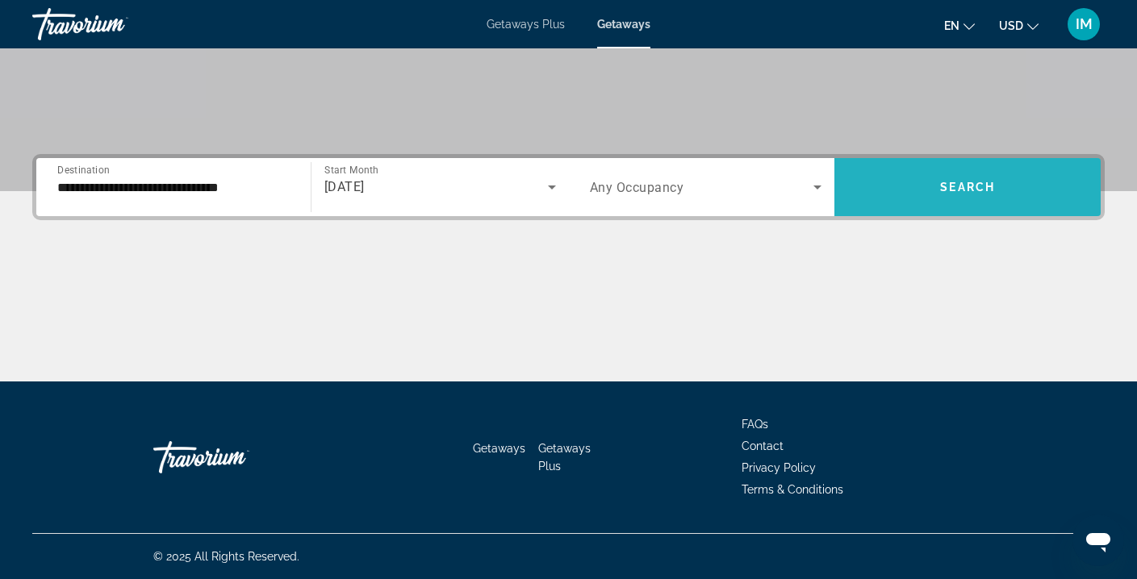
click at [911, 188] on span "Search widget" at bounding box center [968, 187] width 266 height 39
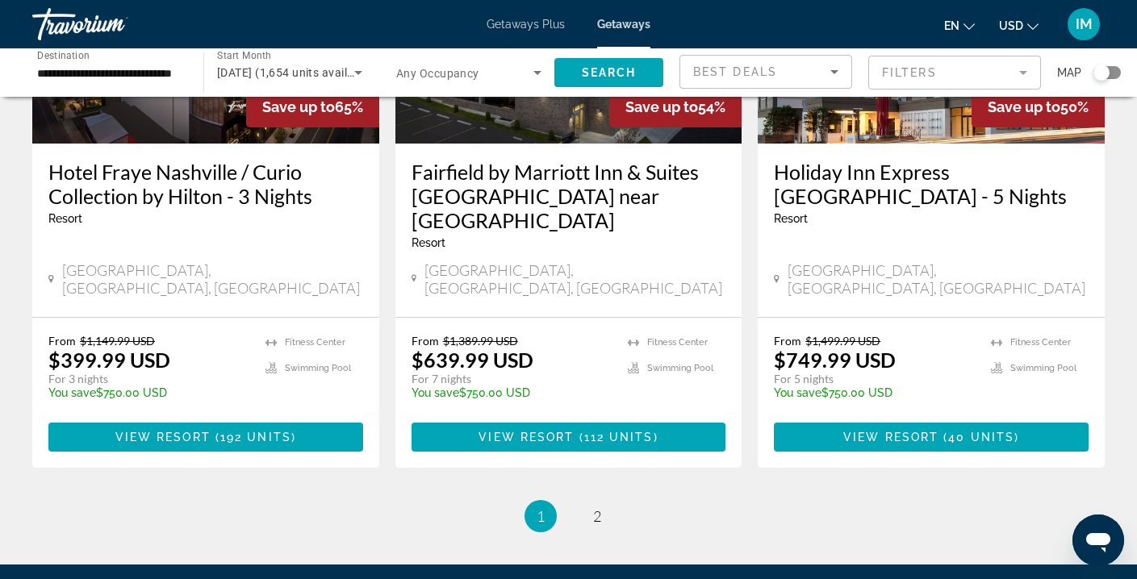
scroll to position [2068, 0]
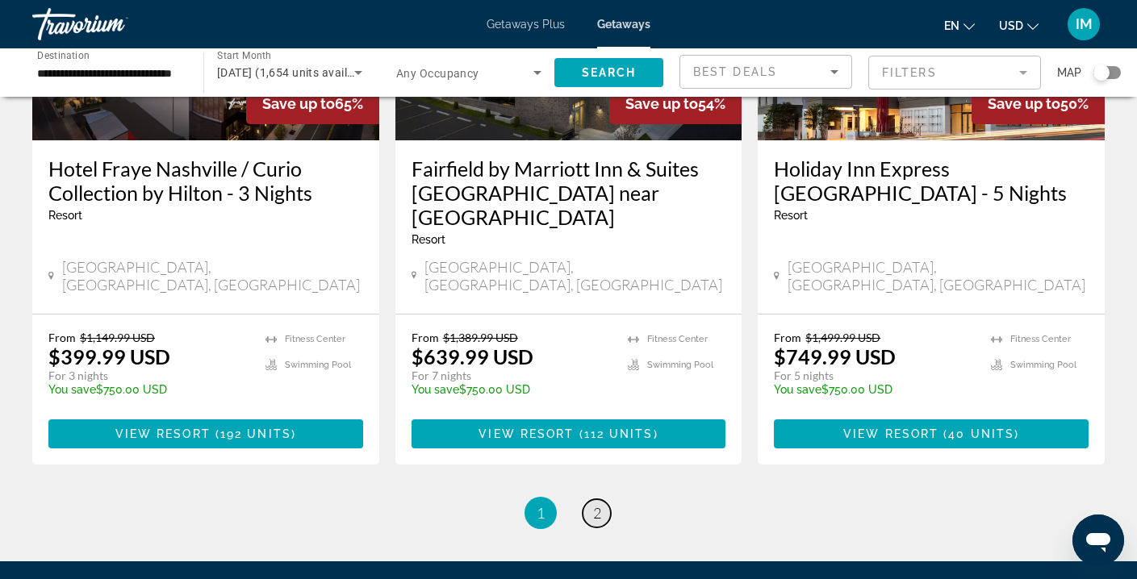
click at [593, 504] on span "2" at bounding box center [597, 513] width 8 height 18
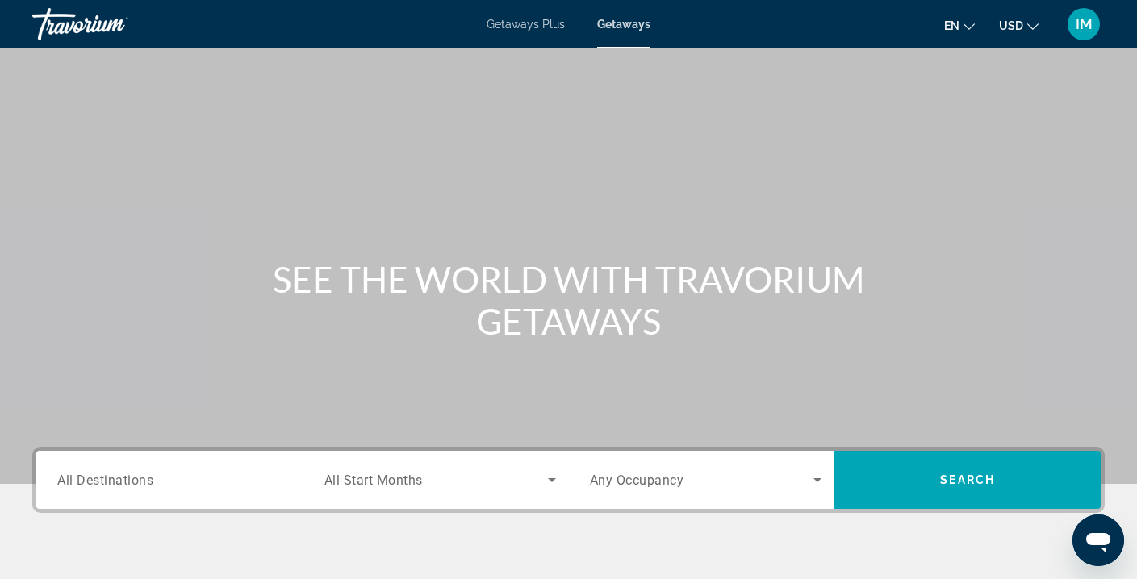
click at [89, 481] on span "All Destinations" at bounding box center [105, 479] width 96 height 15
click at [89, 481] on input "Destination All Destinations" at bounding box center [173, 480] width 232 height 19
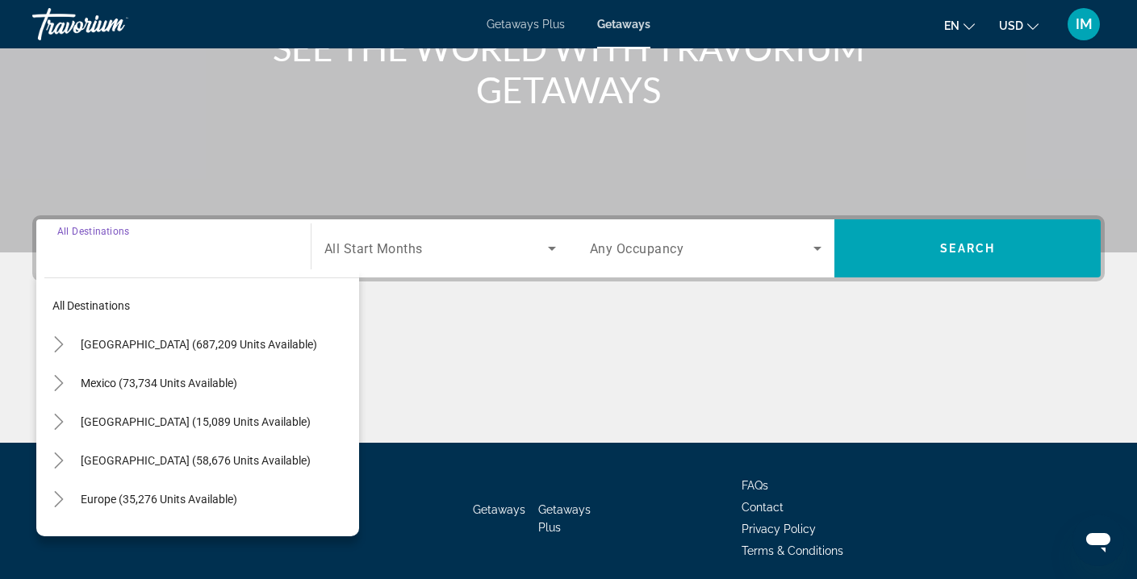
scroll to position [293, 0]
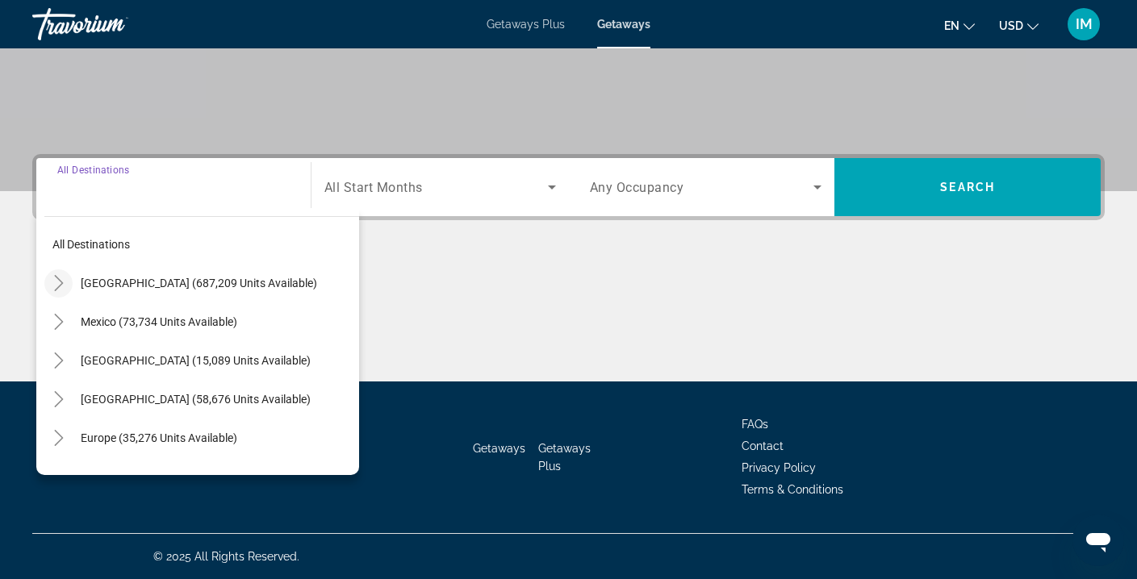
click at [60, 280] on icon "Toggle United States (687,209 units available)" at bounding box center [58, 283] width 9 height 16
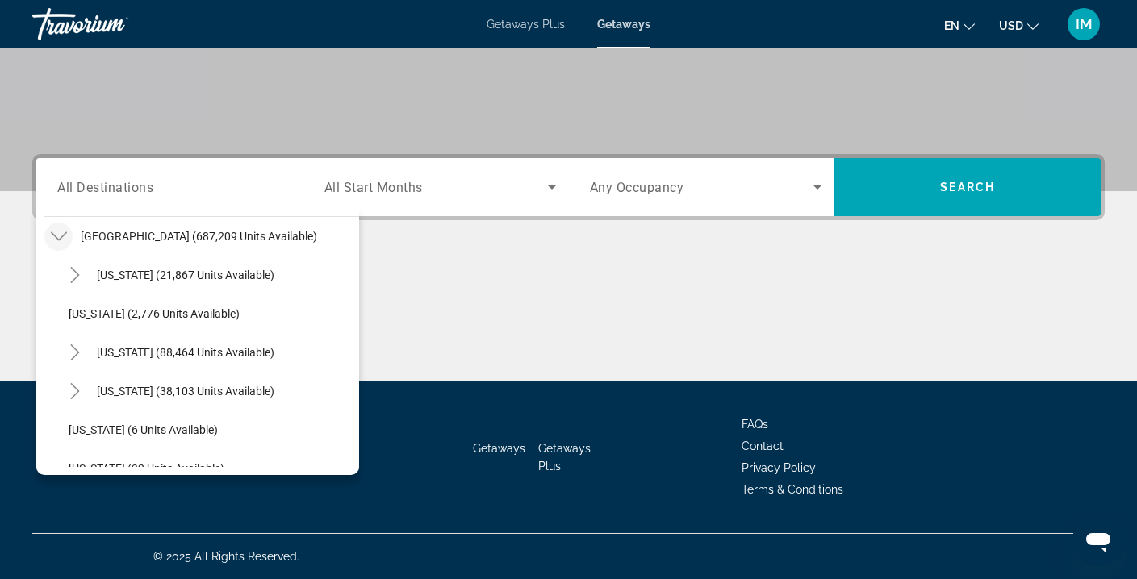
click at [55, 239] on icon "Toggle United States (687,209 units available)" at bounding box center [59, 236] width 16 height 16
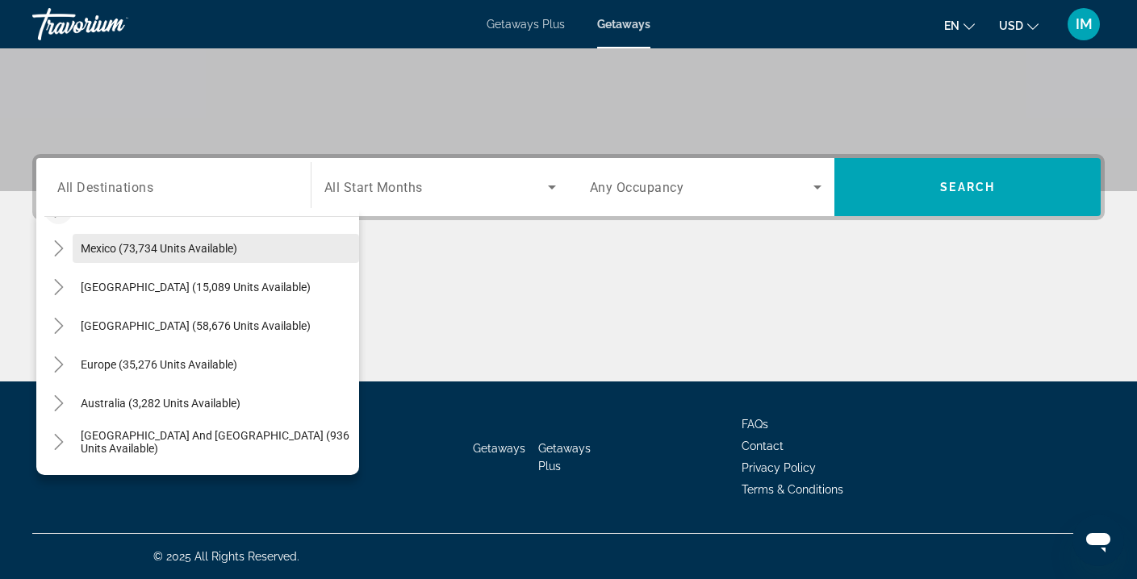
scroll to position [0, 0]
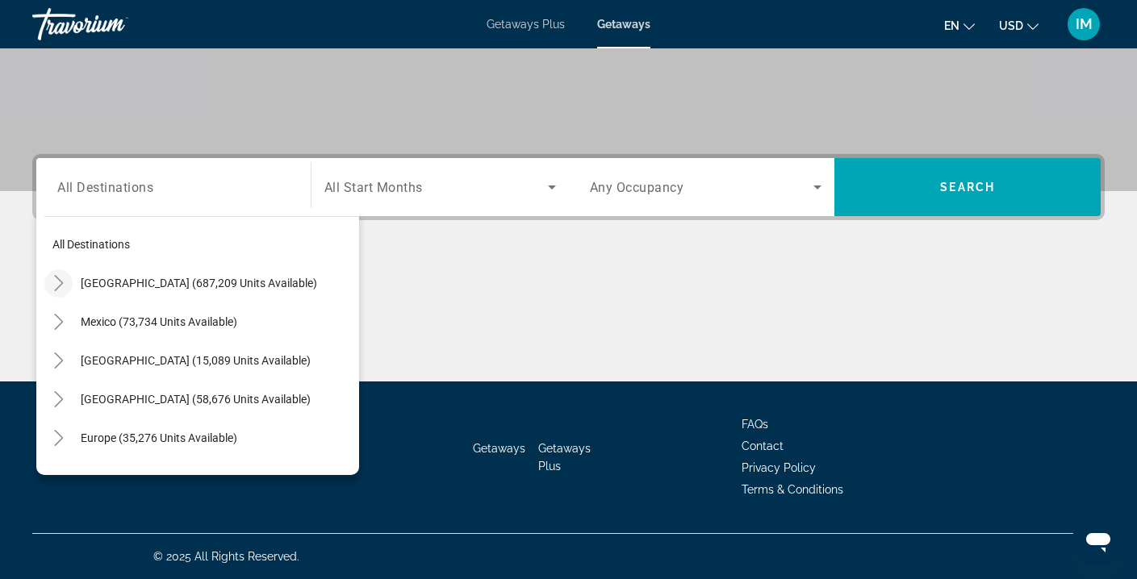
click at [53, 280] on icon "Toggle United States (687,209 units available)" at bounding box center [59, 283] width 16 height 16
click at [56, 282] on icon "Toggle United States (687,209 units available)" at bounding box center [59, 283] width 16 height 16
click at [58, 281] on icon "Toggle United States (687,209 units available)" at bounding box center [59, 283] width 16 height 16
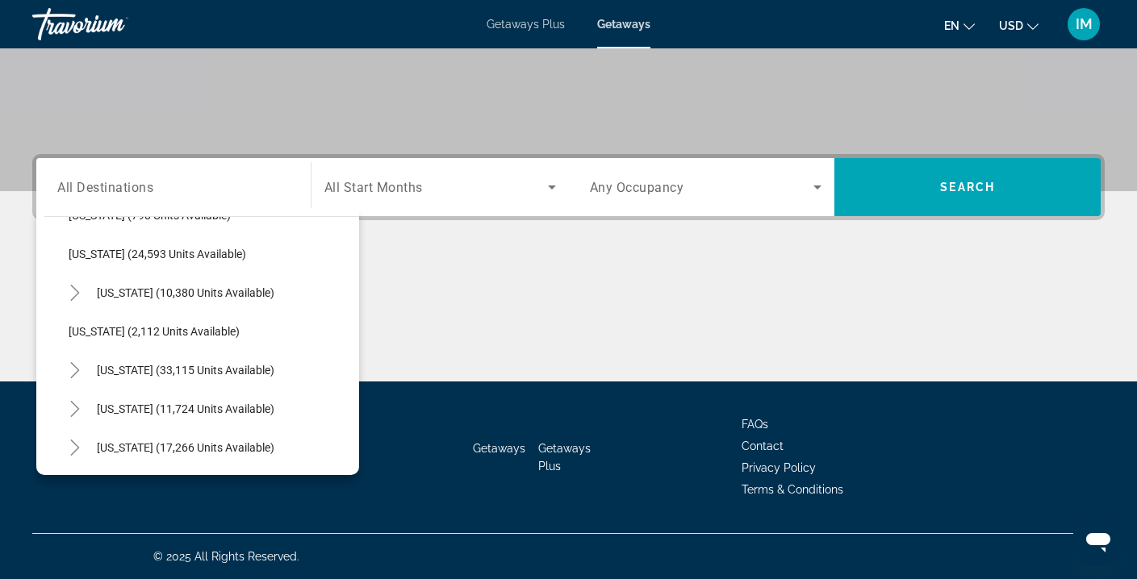
scroll to position [1271, 0]
click at [77, 291] on icon "Toggle Pennsylvania (10,380 units available)" at bounding box center [74, 290] width 9 height 16
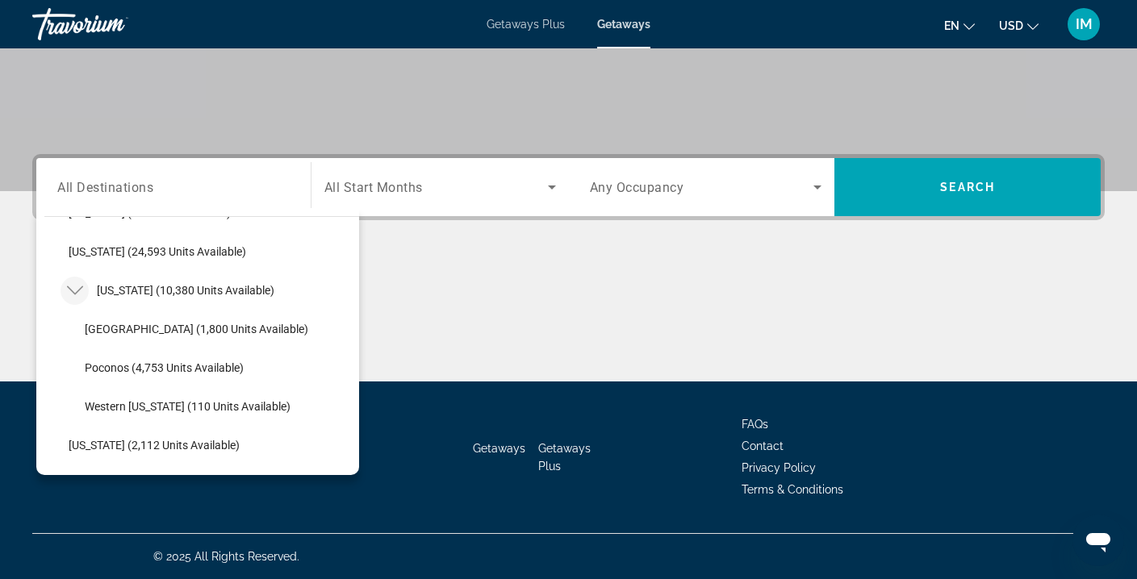
click at [73, 289] on icon "Toggle Pennsylvania (10,380 units available)" at bounding box center [75, 290] width 16 height 16
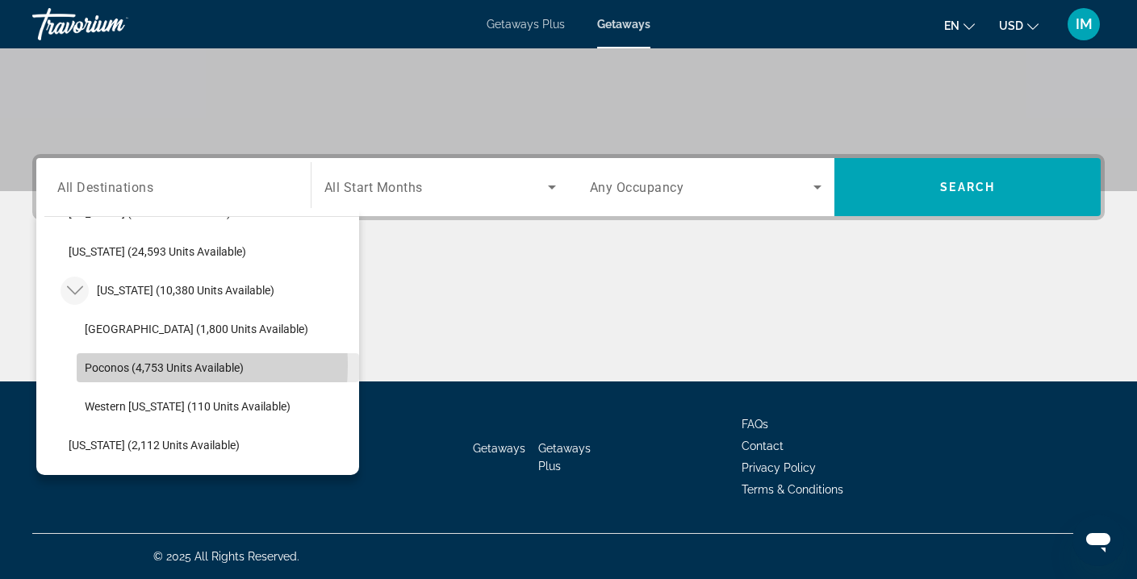
click at [127, 366] on span "Poconos (4,753 units available)" at bounding box center [164, 368] width 159 height 13
type input "**********"
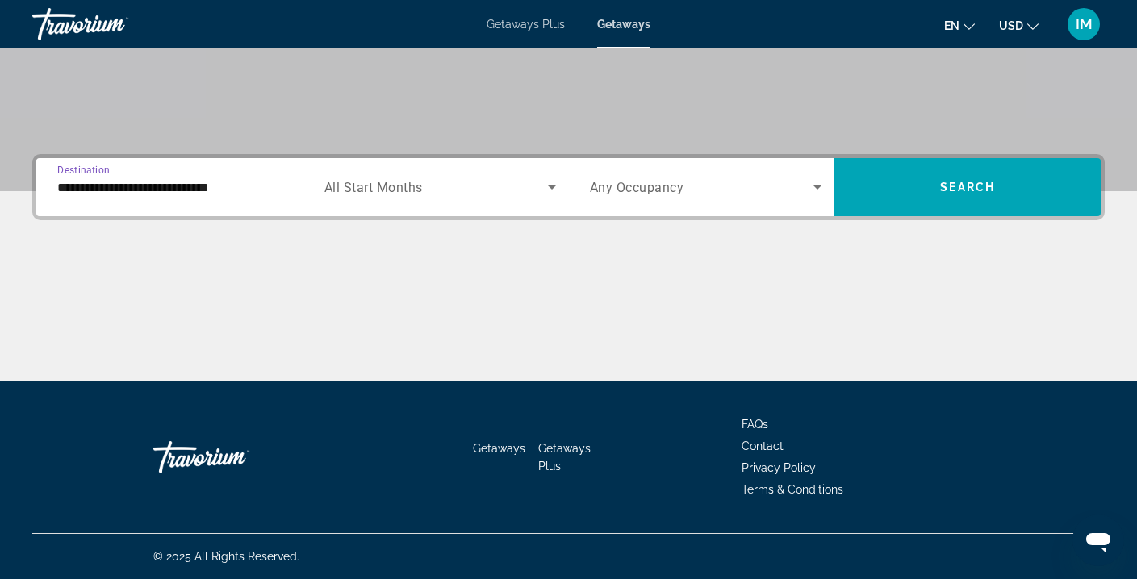
click at [502, 192] on span "Search widget" at bounding box center [436, 187] width 224 height 19
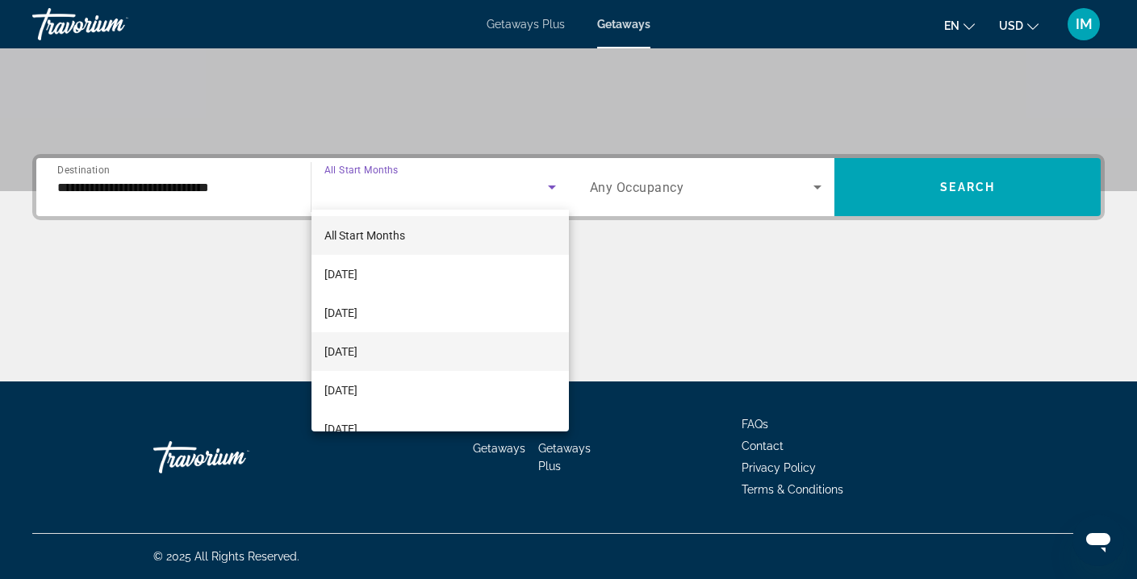
click at [358, 349] on span "[DATE]" at bounding box center [340, 351] width 33 height 19
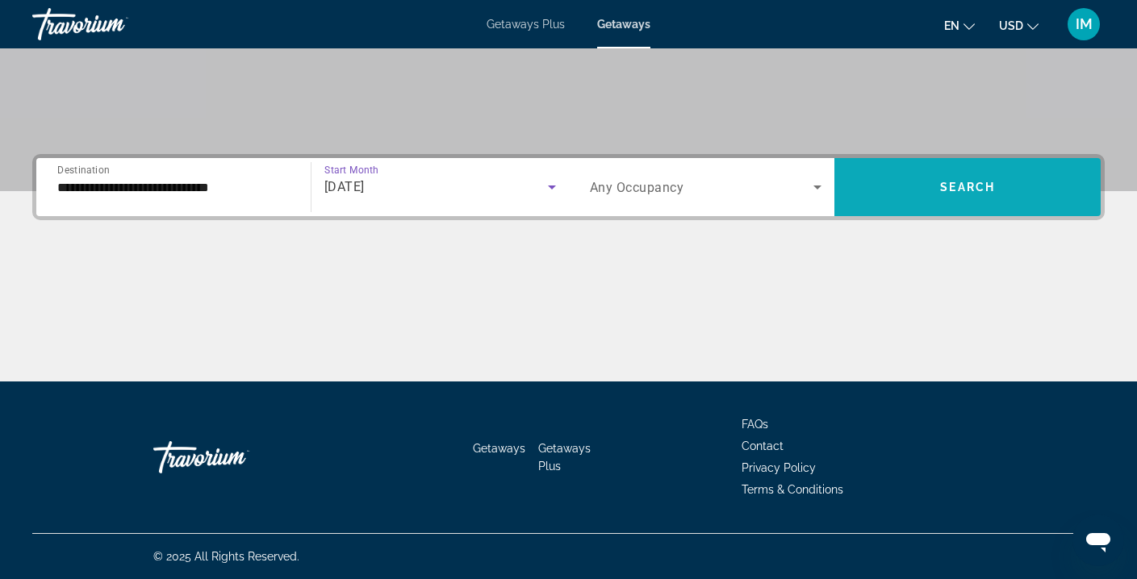
click at [903, 194] on span "Search widget" at bounding box center [968, 187] width 266 height 39
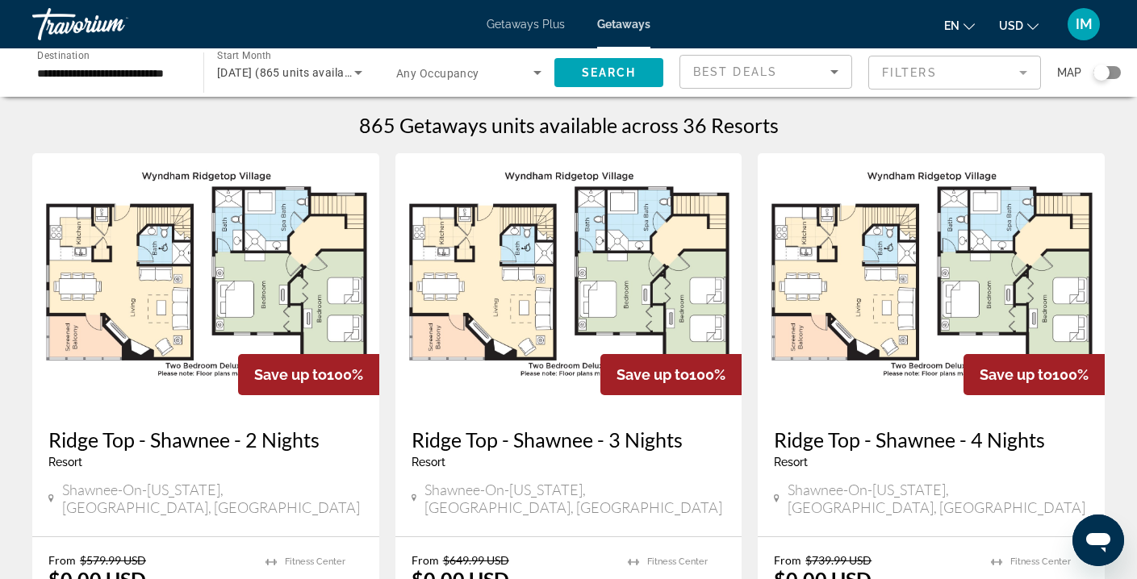
click at [1000, 74] on mat-form-field "Filters" at bounding box center [954, 73] width 173 height 34
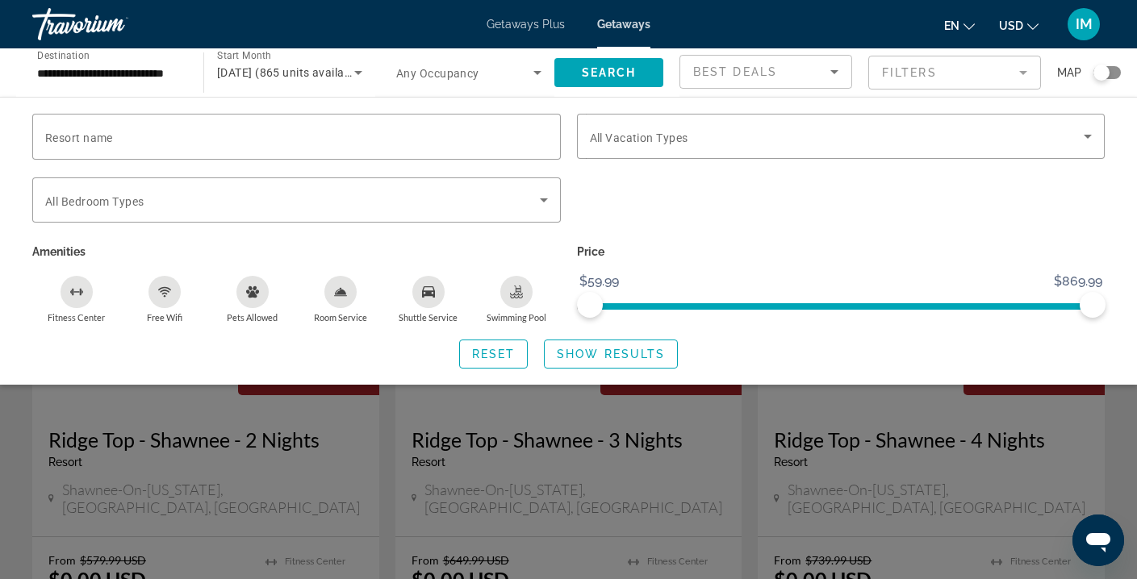
click at [841, 191] on div "Search widget" at bounding box center [841, 209] width 545 height 63
click at [792, 191] on div "Search widget" at bounding box center [841, 209] width 545 height 63
click at [630, 63] on span "Search widget" at bounding box center [608, 72] width 109 height 39
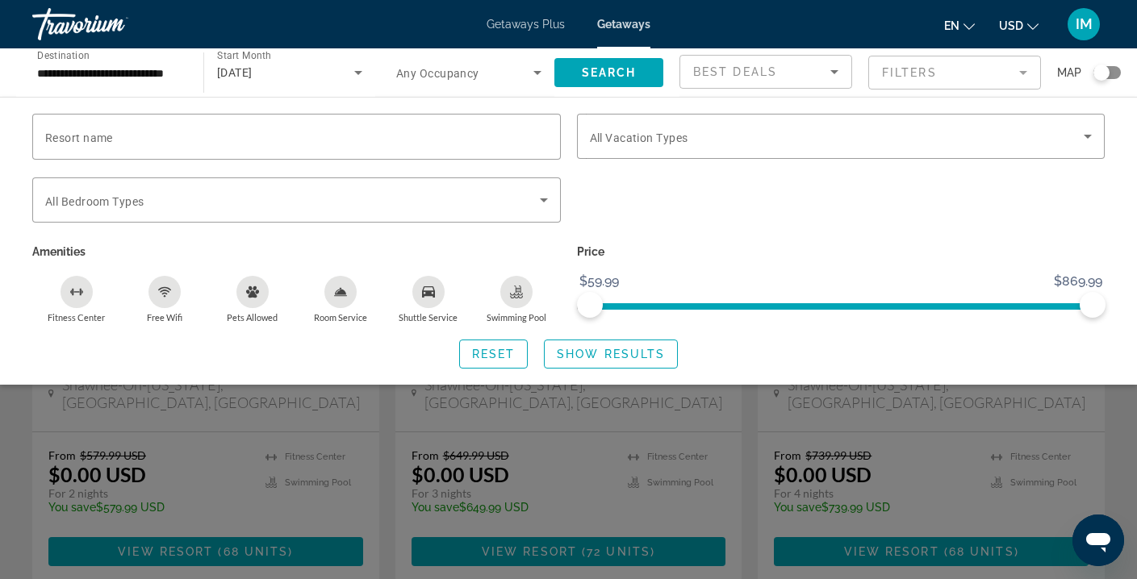
click at [749, 503] on div "Search widget" at bounding box center [568, 410] width 1137 height 337
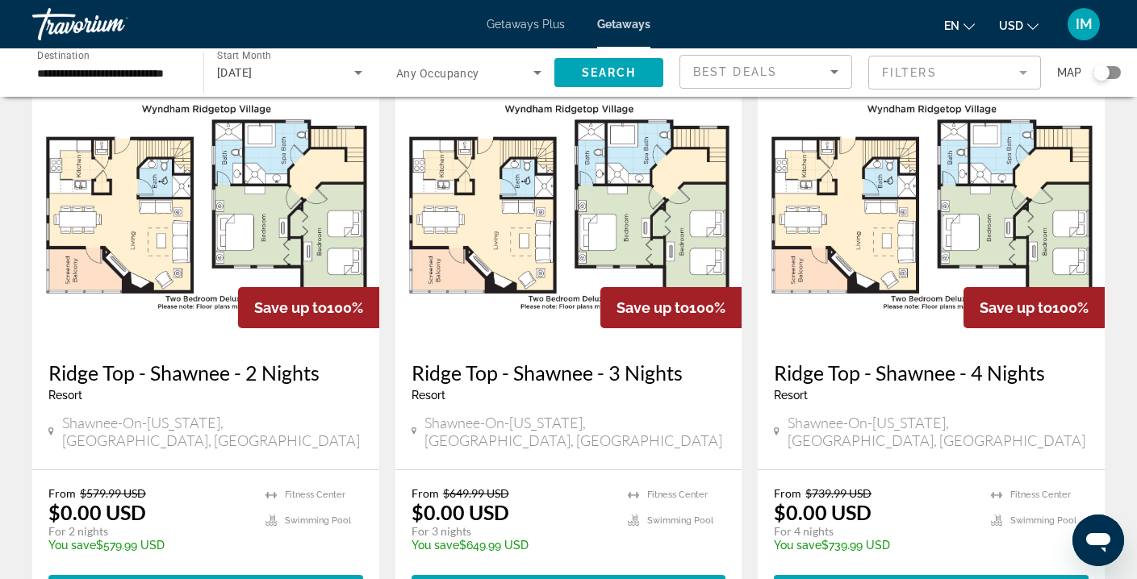
scroll to position [69, 0]
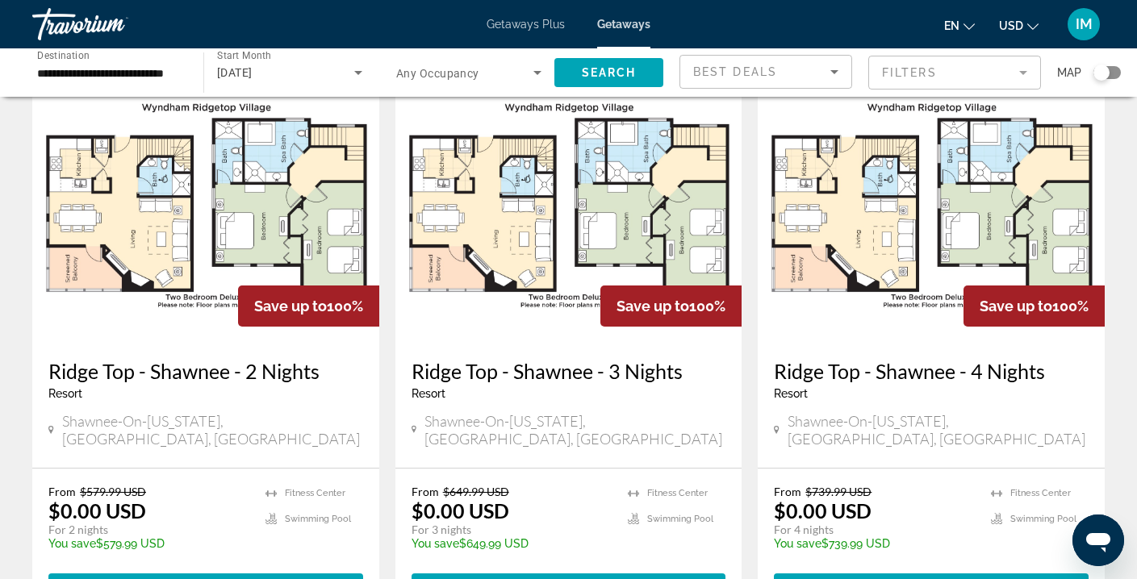
click at [568, 218] on img "Main content" at bounding box center [568, 214] width 347 height 258
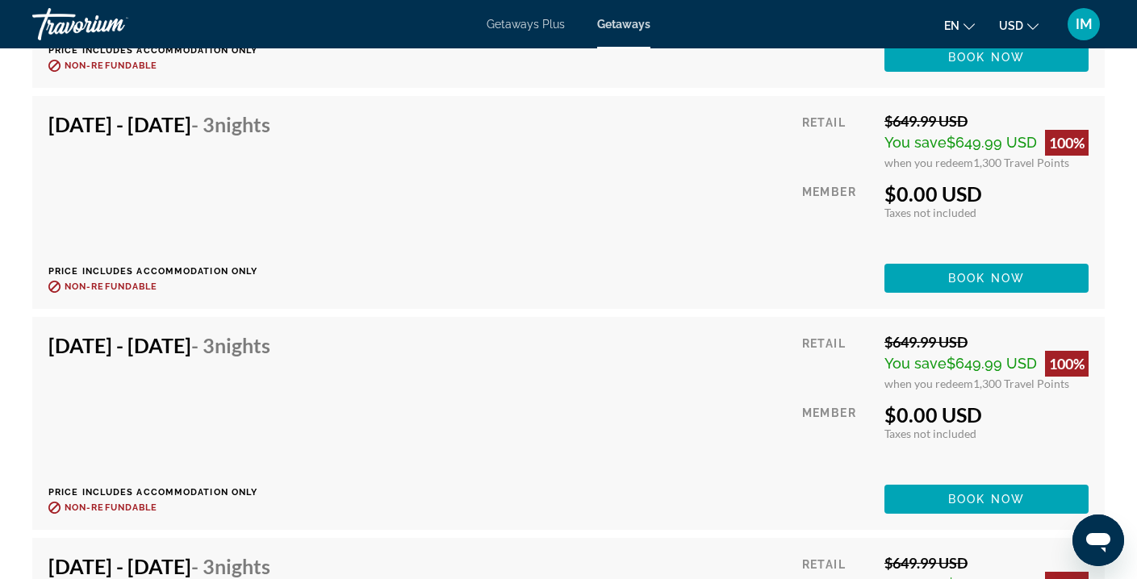
scroll to position [4945, 0]
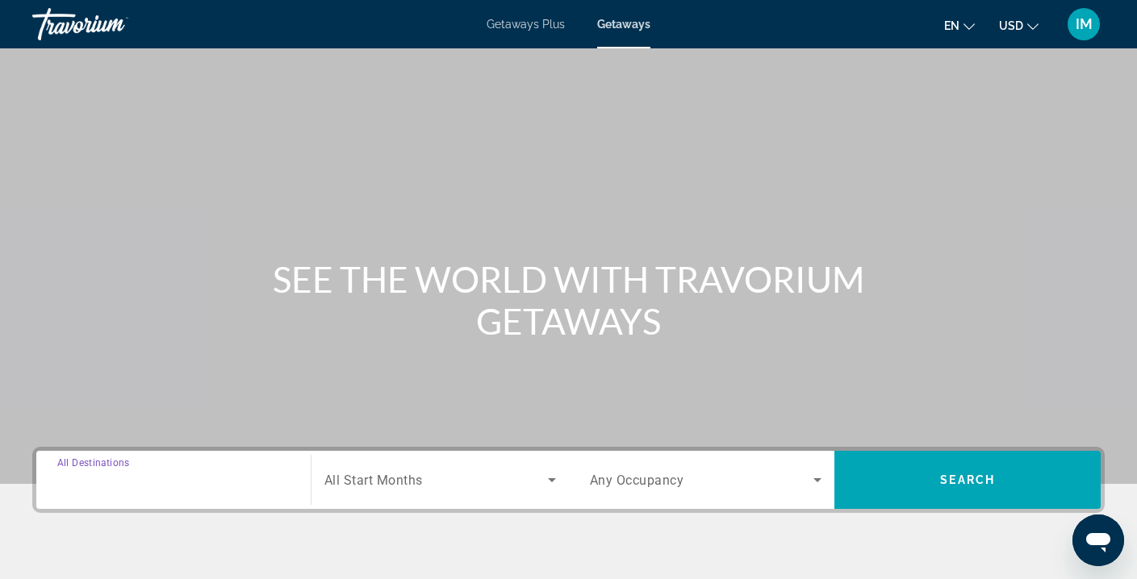
click at [159, 481] on input "Destination All Destinations" at bounding box center [173, 480] width 232 height 19
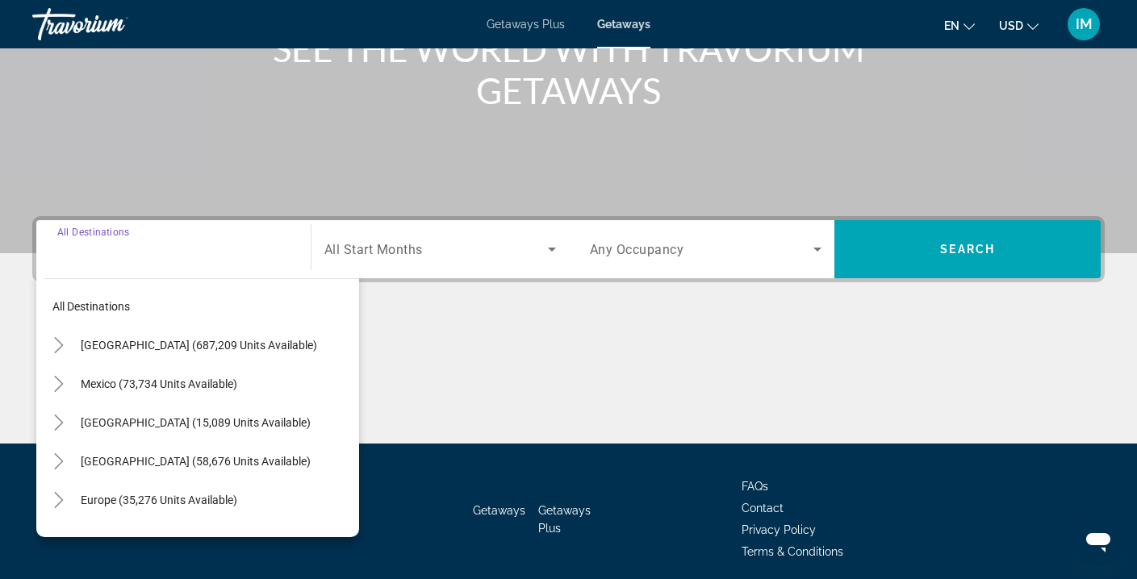
scroll to position [293, 0]
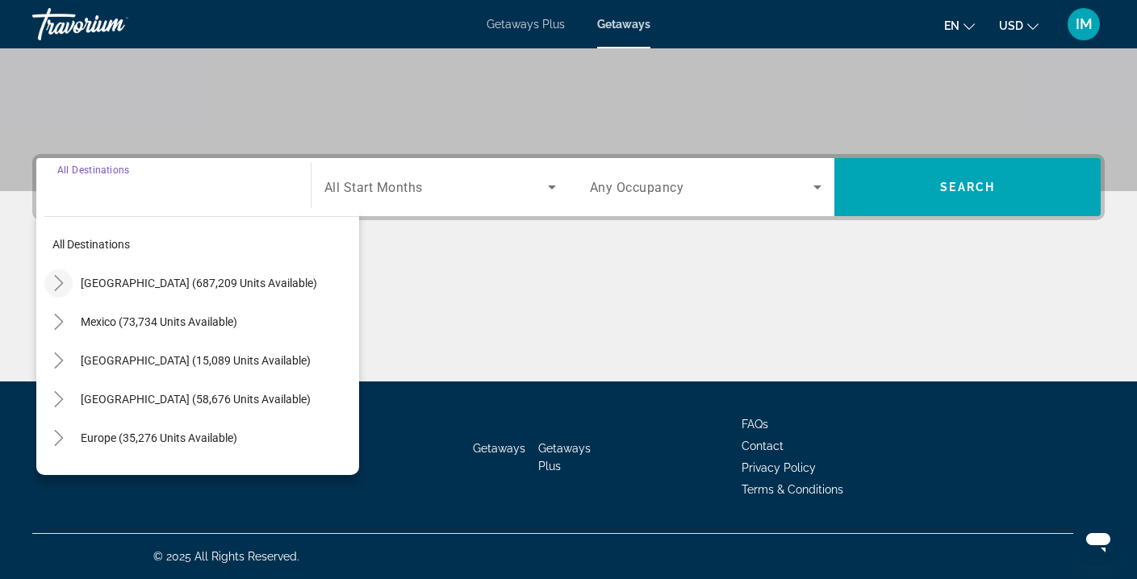
click at [60, 281] on icon "Toggle United States (687,209 units available)" at bounding box center [58, 283] width 9 height 16
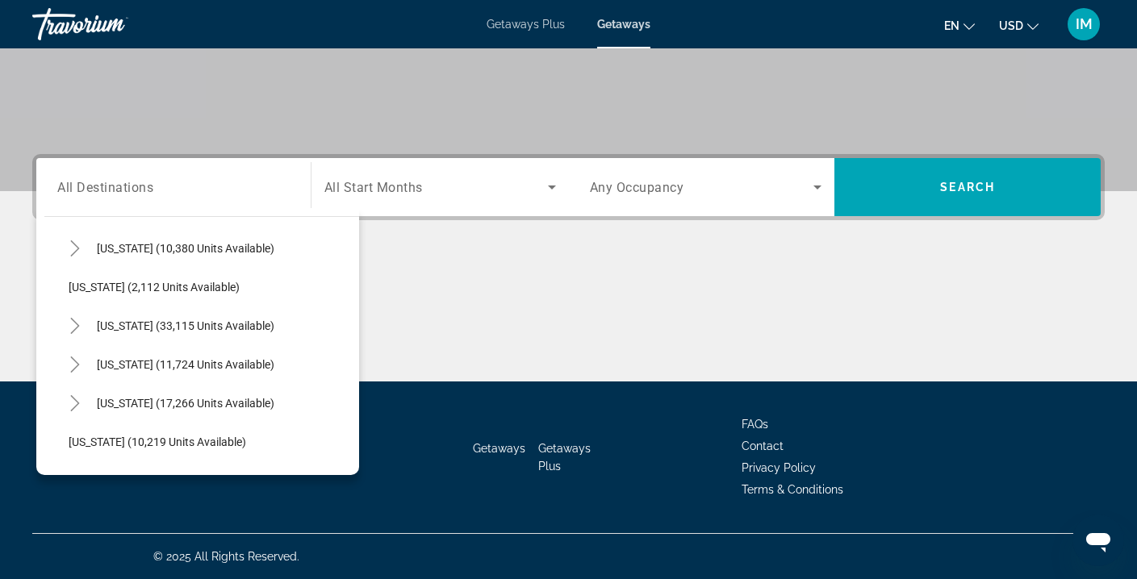
scroll to position [1314, 0]
click at [76, 358] on icon "Toggle Tennessee (11,724 units available)" at bounding box center [75, 364] width 16 height 16
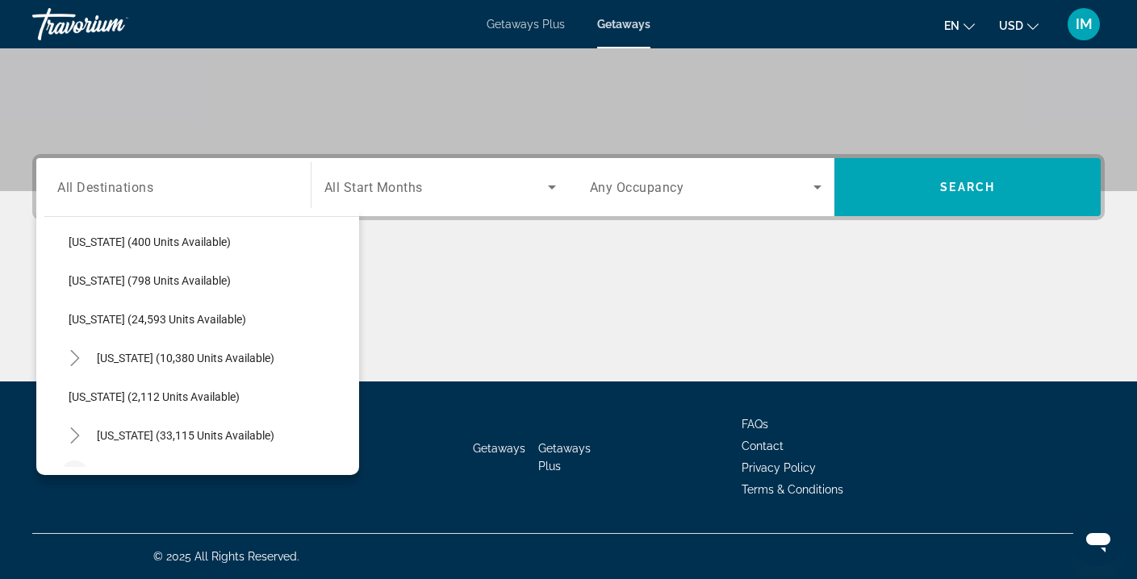
scroll to position [1203, 0]
click at [81, 361] on icon "Toggle Pennsylvania (10,380 units available)" at bounding box center [75, 359] width 16 height 16
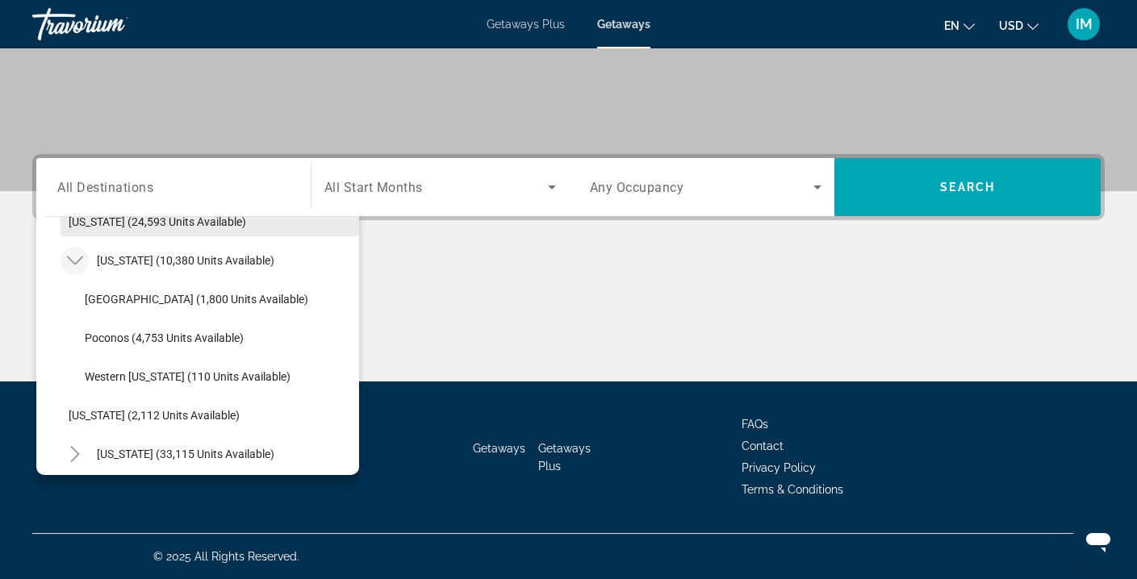
scroll to position [1307, 0]
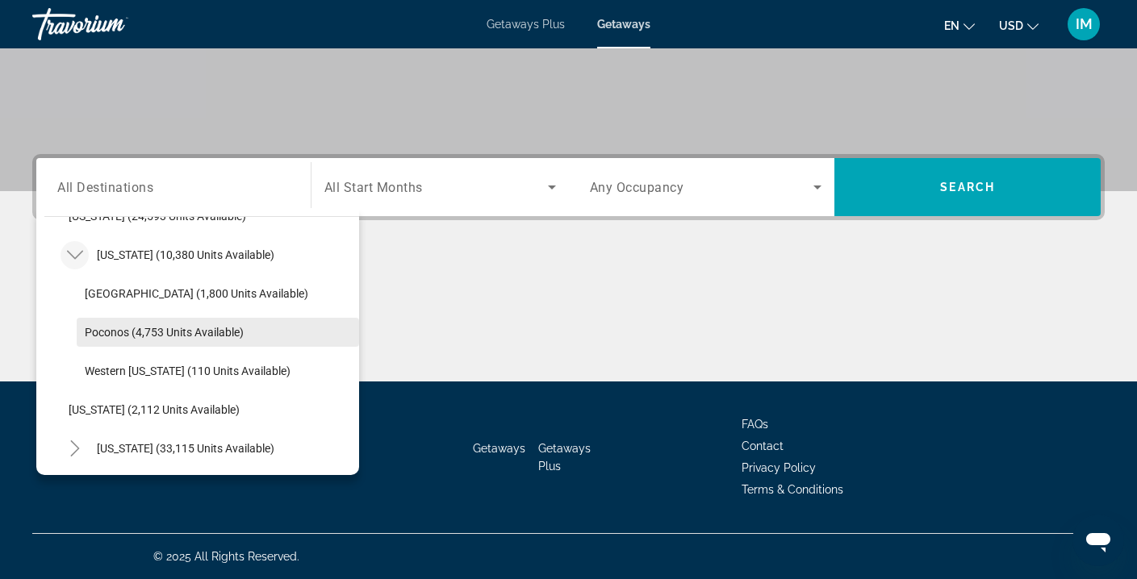
click at [174, 334] on span "Poconos (4,753 units available)" at bounding box center [164, 332] width 159 height 13
type input "**********"
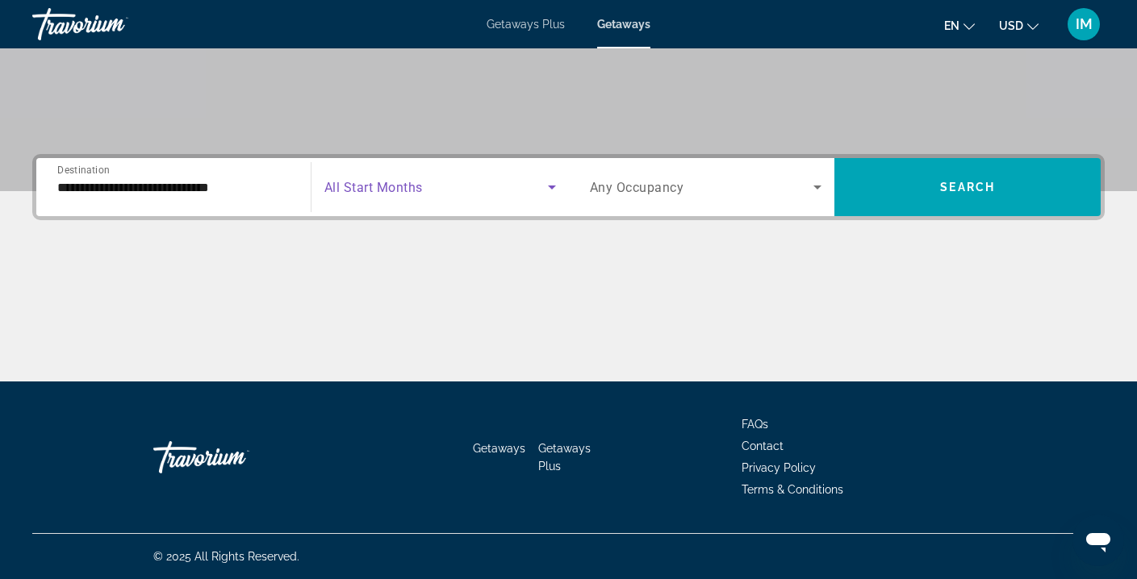
click at [426, 194] on span "Search widget" at bounding box center [436, 187] width 224 height 19
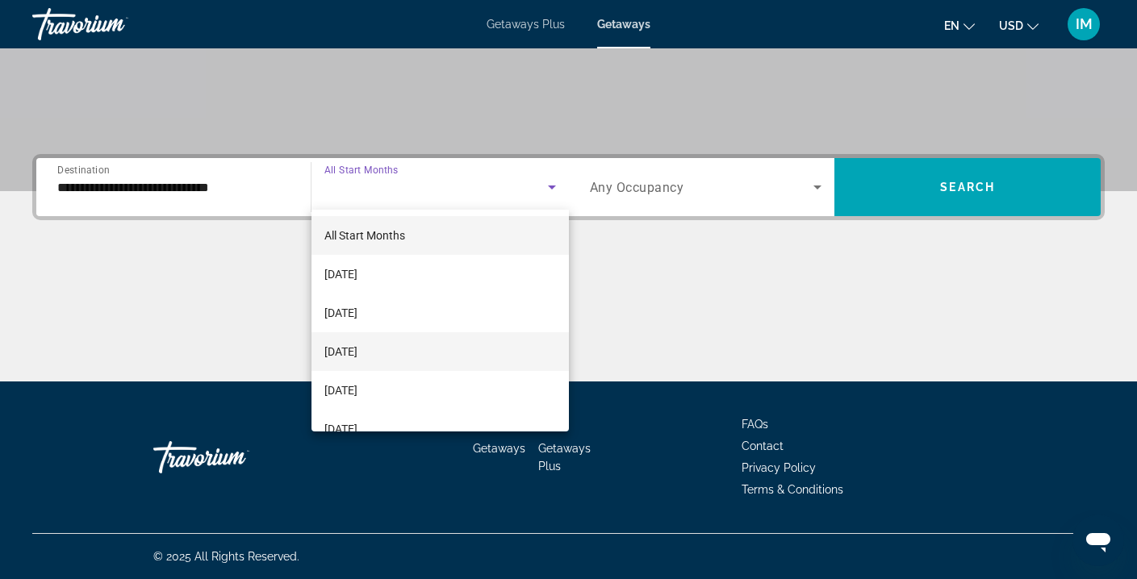
click at [358, 358] on span "[DATE]" at bounding box center [340, 351] width 33 height 19
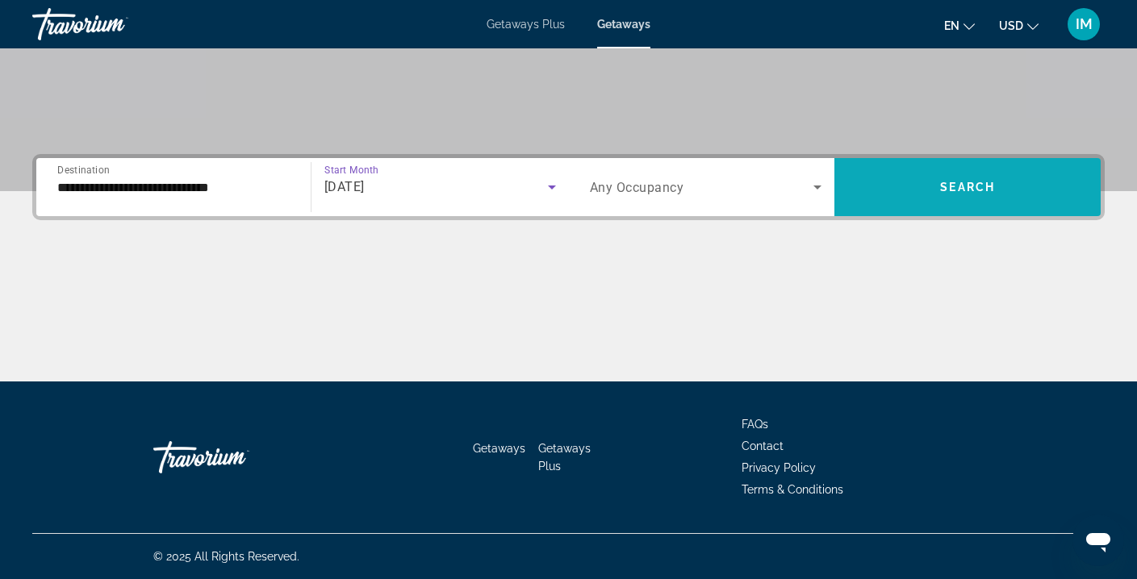
click at [889, 201] on span "Search widget" at bounding box center [968, 187] width 266 height 39
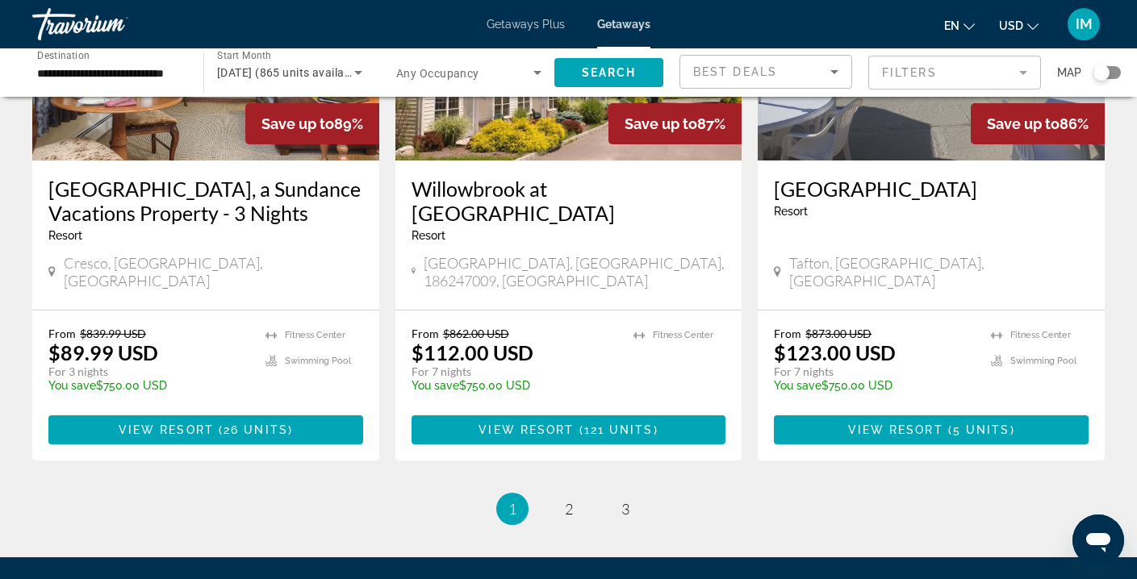
scroll to position [2104, 0]
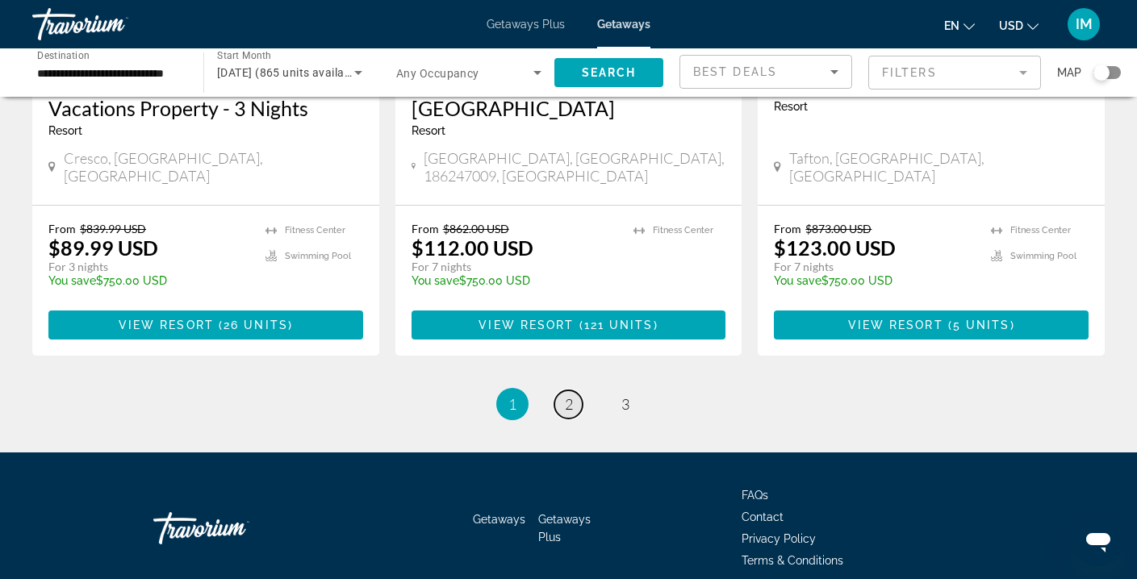
click at [569, 395] on span "2" at bounding box center [569, 404] width 8 height 18
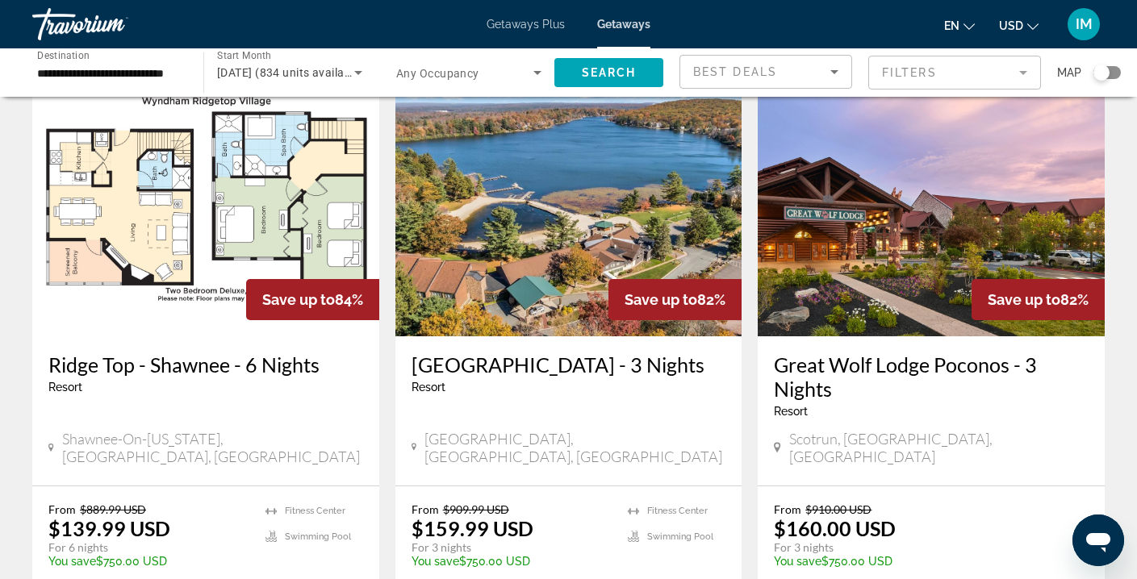
scroll to position [67, 0]
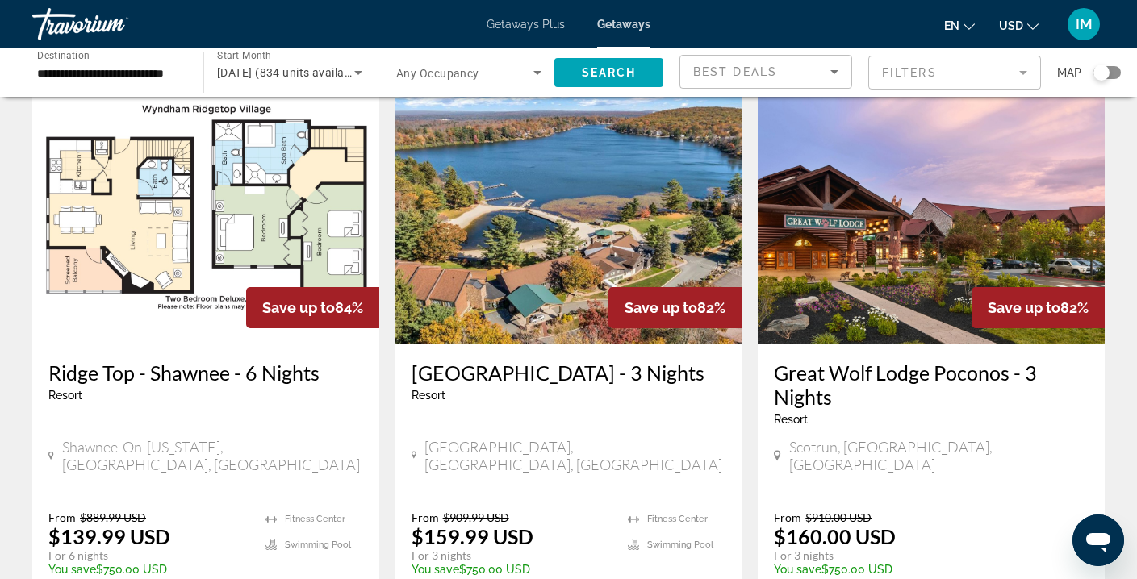
click at [889, 263] on img "Main content" at bounding box center [931, 215] width 347 height 258
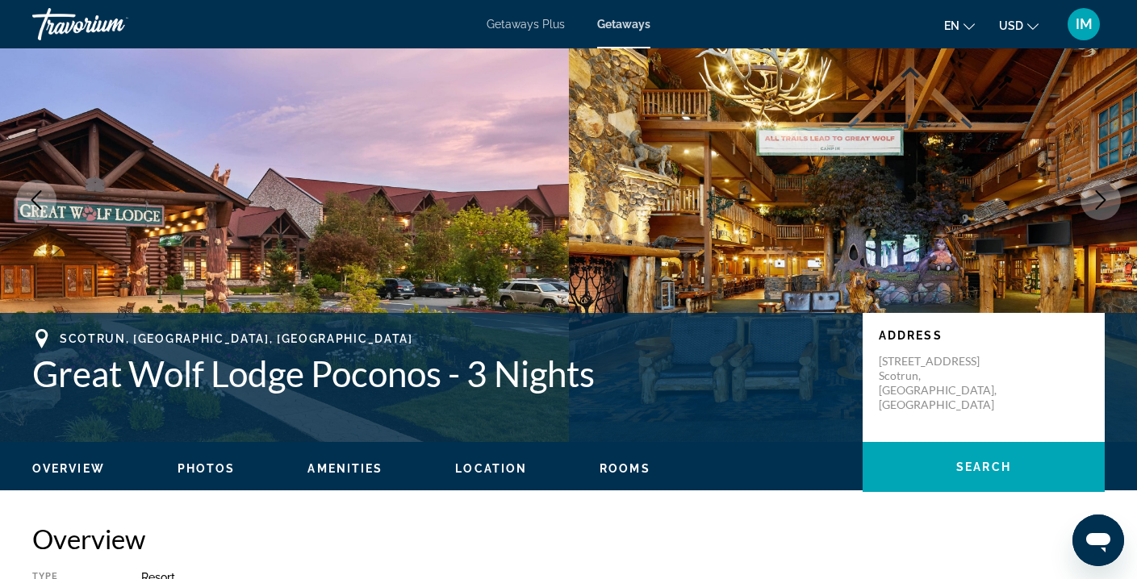
scroll to position [98, 0]
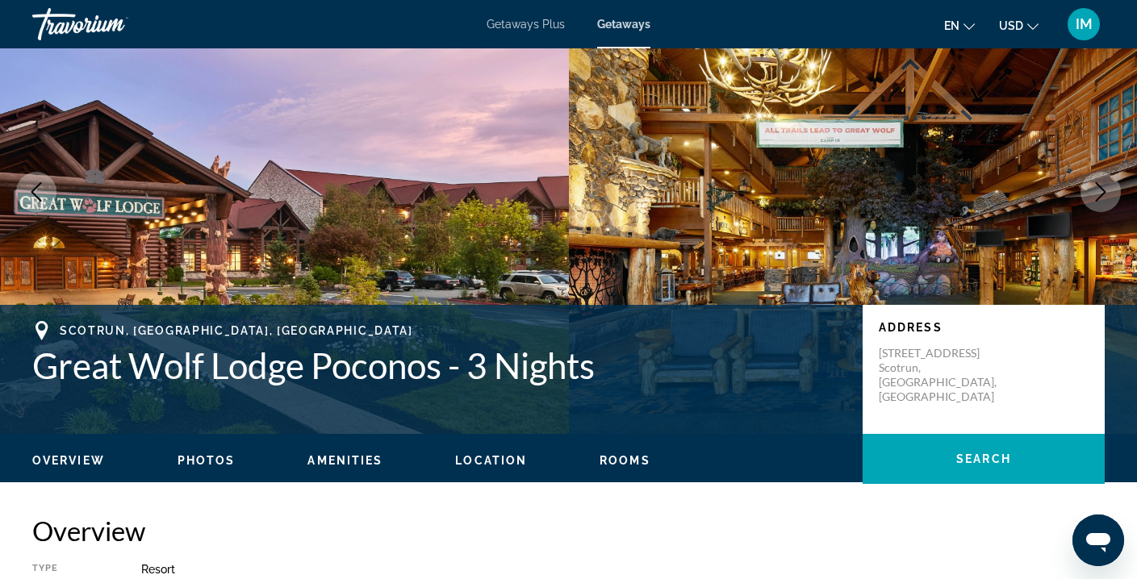
click at [1103, 191] on icon "Next image" at bounding box center [1100, 191] width 19 height 19
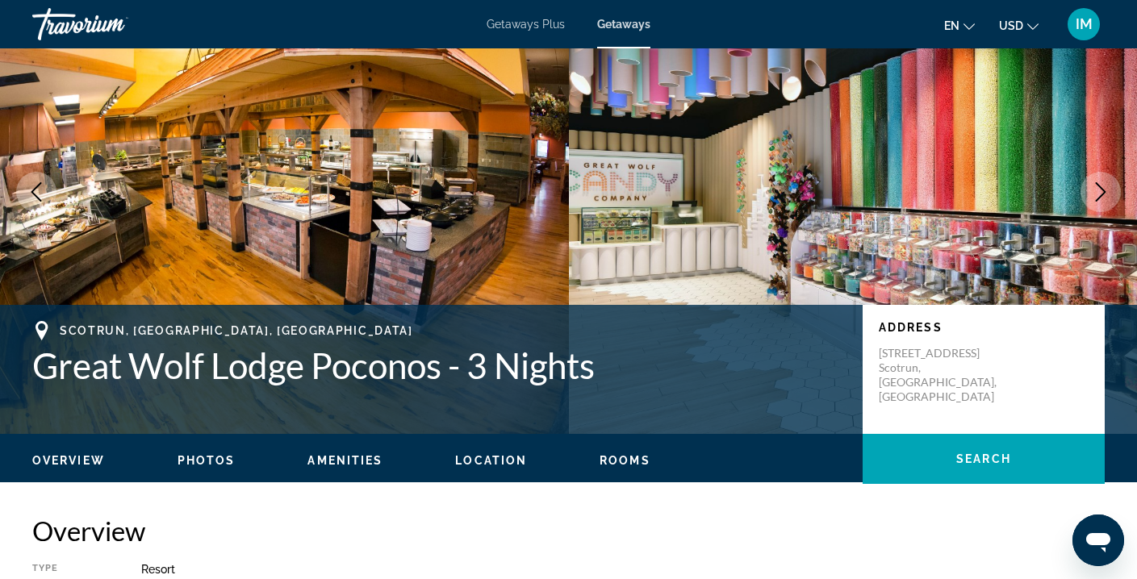
click at [1103, 191] on icon "Next image" at bounding box center [1100, 191] width 19 height 19
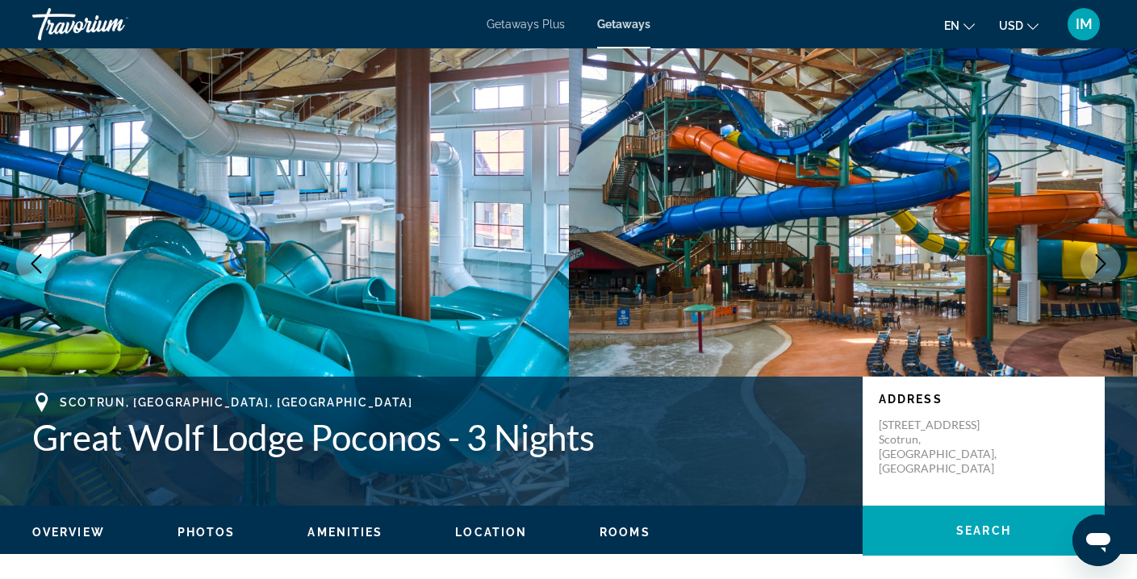
scroll to position [25, 0]
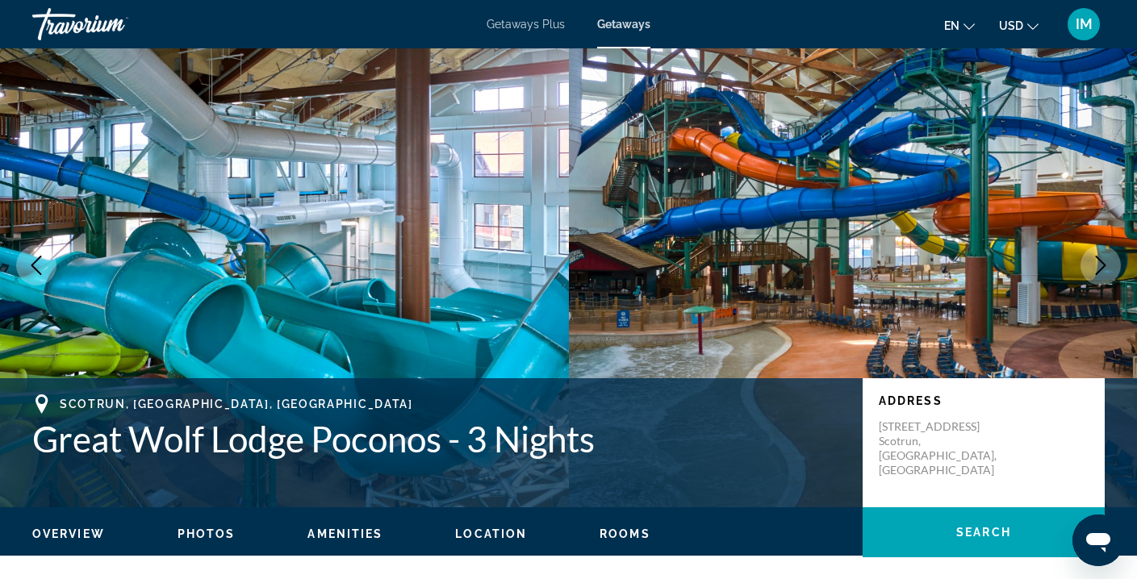
click at [1101, 262] on icon "Next image" at bounding box center [1101, 265] width 10 height 19
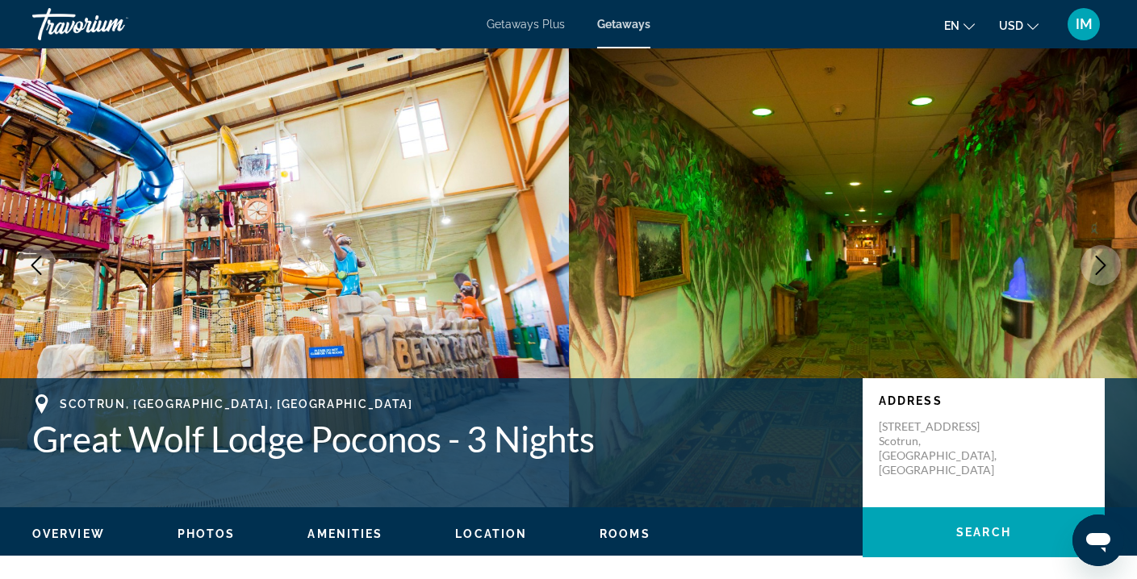
click at [1101, 262] on icon "Next image" at bounding box center [1101, 265] width 10 height 19
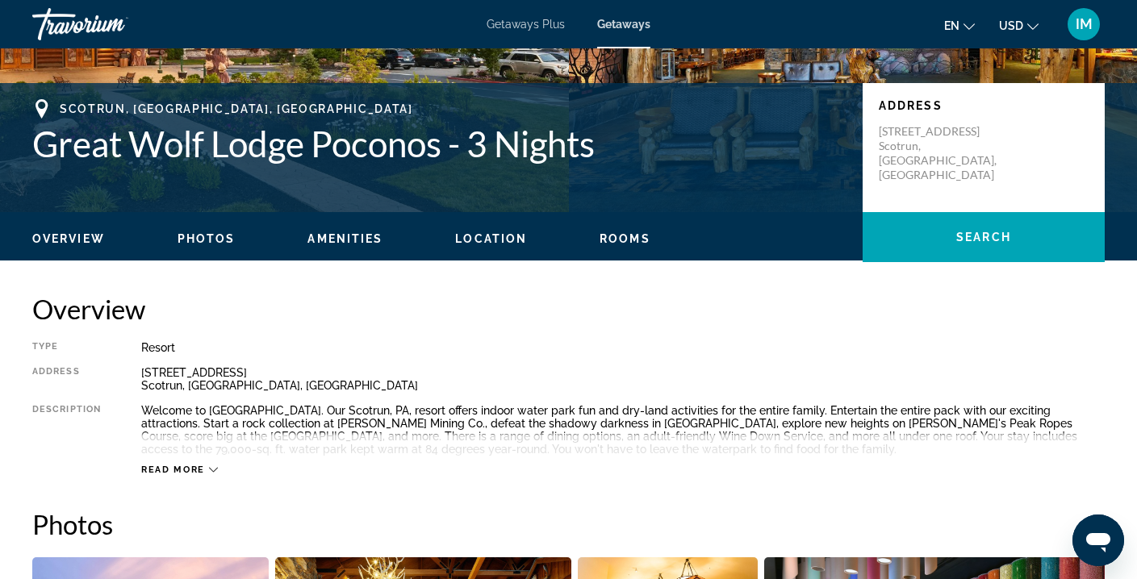
scroll to position [320, 0]
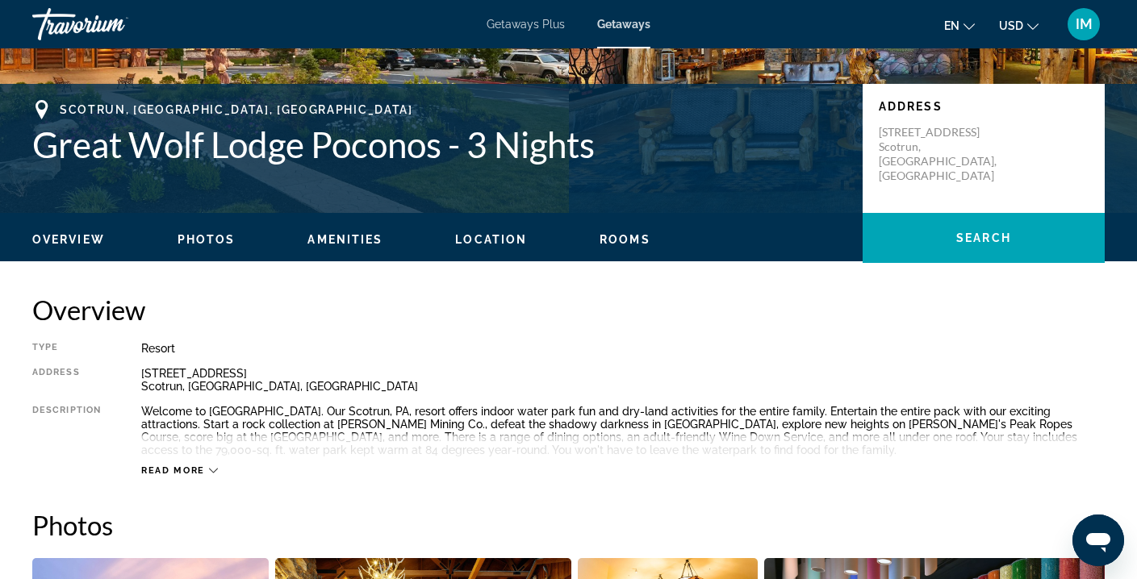
click at [212, 468] on icon "Main content" at bounding box center [213, 470] width 9 height 9
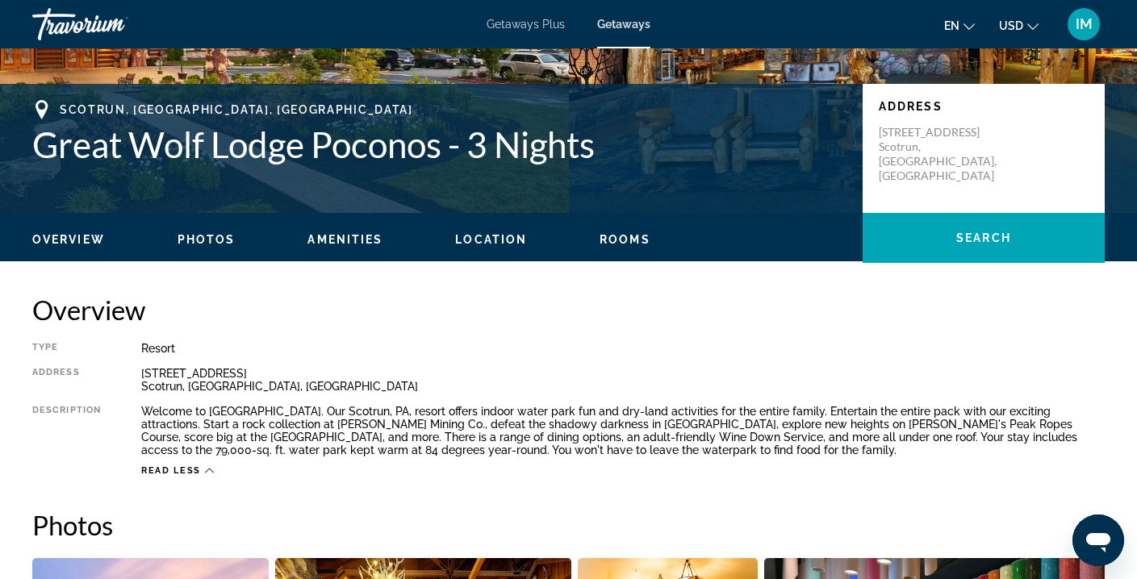
scroll to position [304, 0]
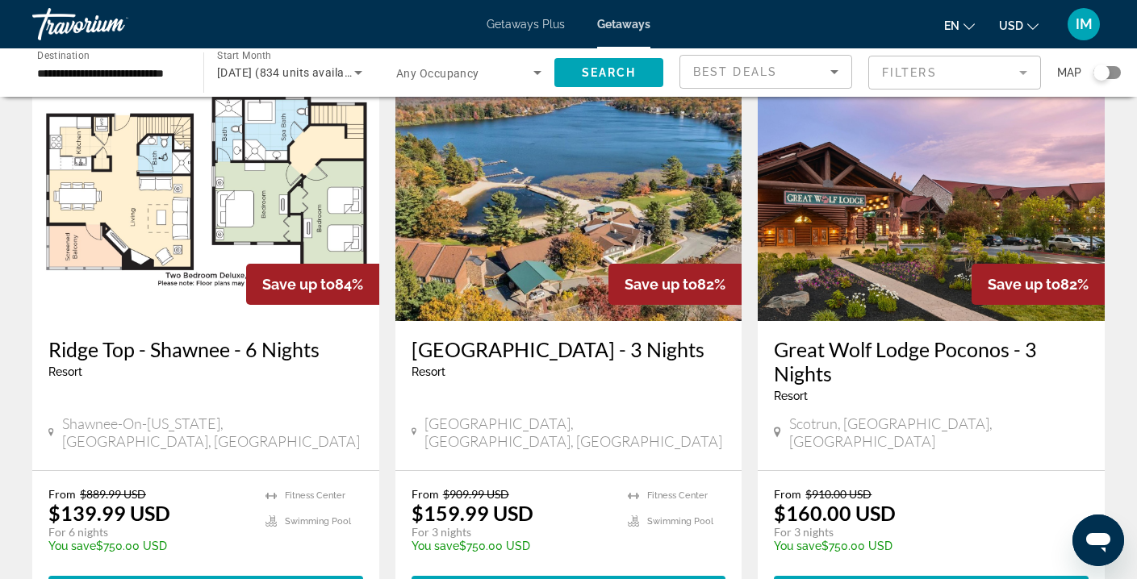
scroll to position [89, 0]
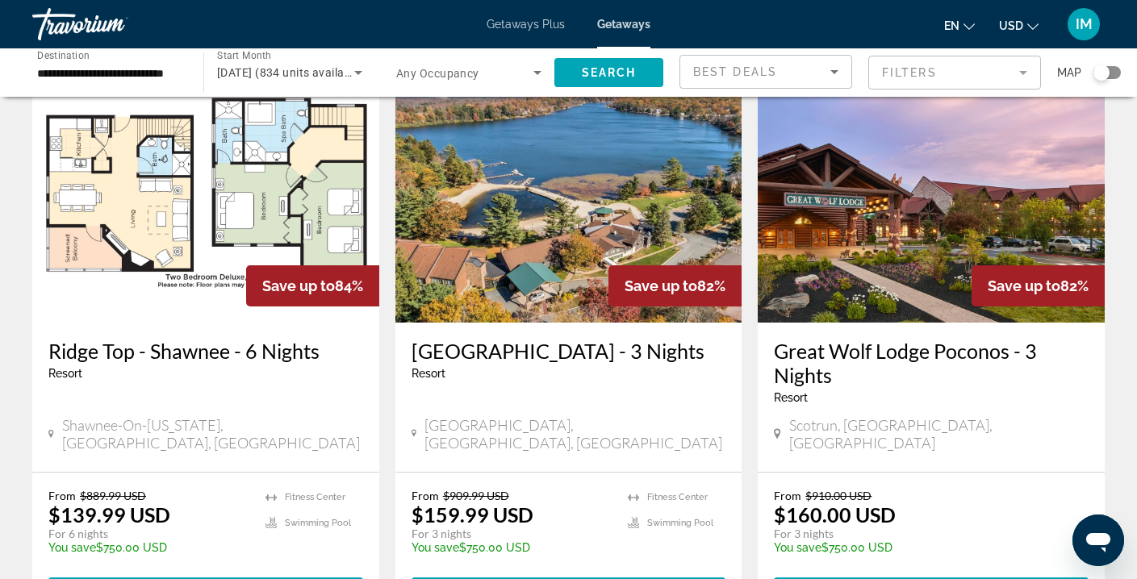
click at [924, 239] on img "Main content" at bounding box center [931, 194] width 347 height 258
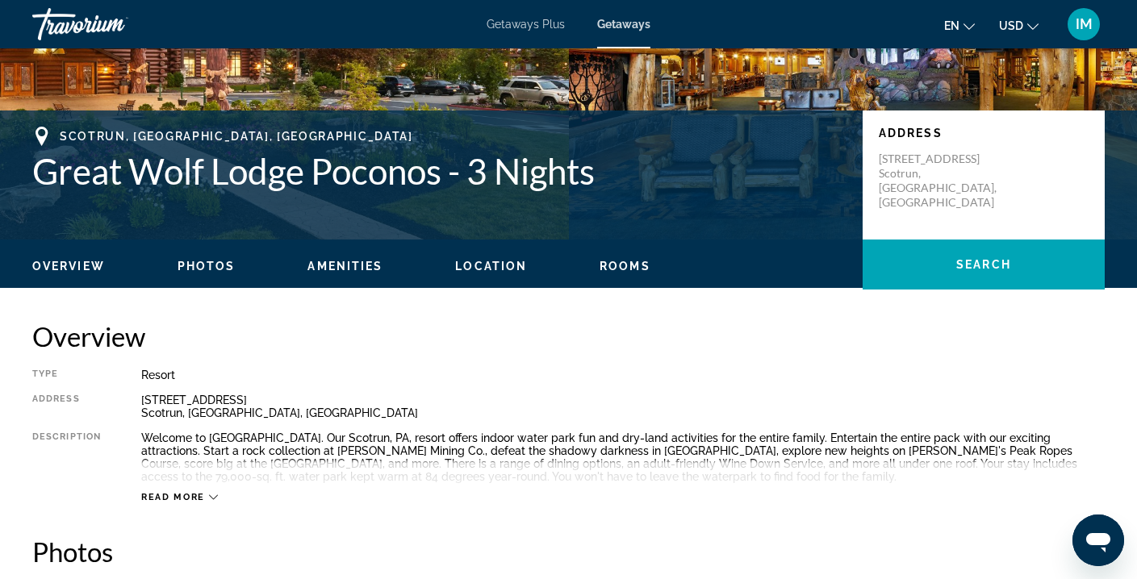
scroll to position [291, 0]
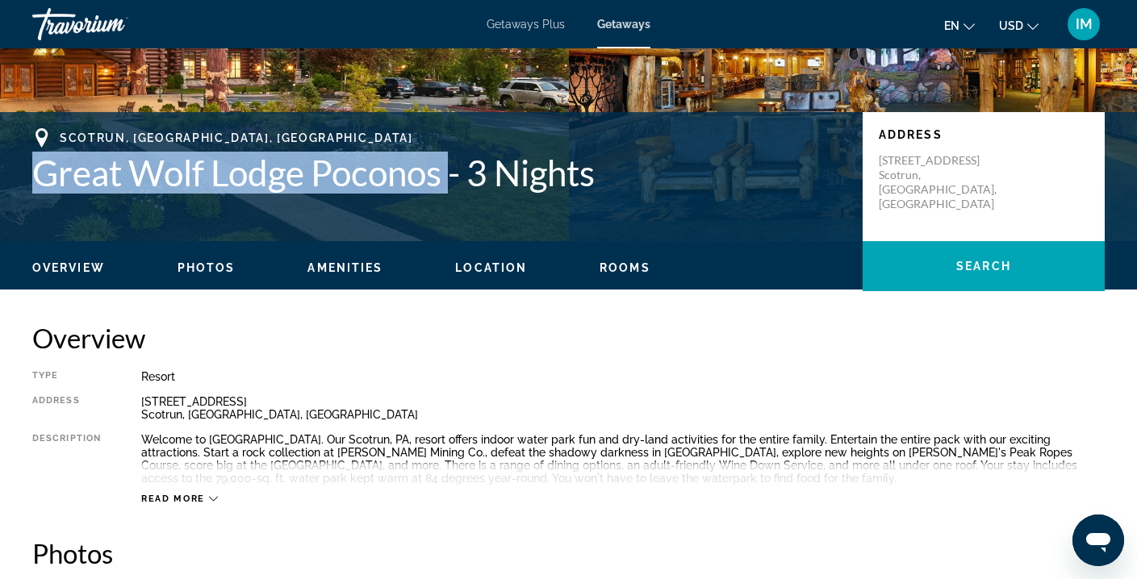
drag, startPoint x: 450, startPoint y: 176, endPoint x: 40, endPoint y: 183, distance: 410.1
click at [40, 183] on h1 "Great Wolf Lodge Poconos - 3 Nights" at bounding box center [439, 173] width 814 height 42
copy h1 "Great Wolf Lodge Poconos"
click at [40, 135] on icon "Main content" at bounding box center [41, 137] width 19 height 19
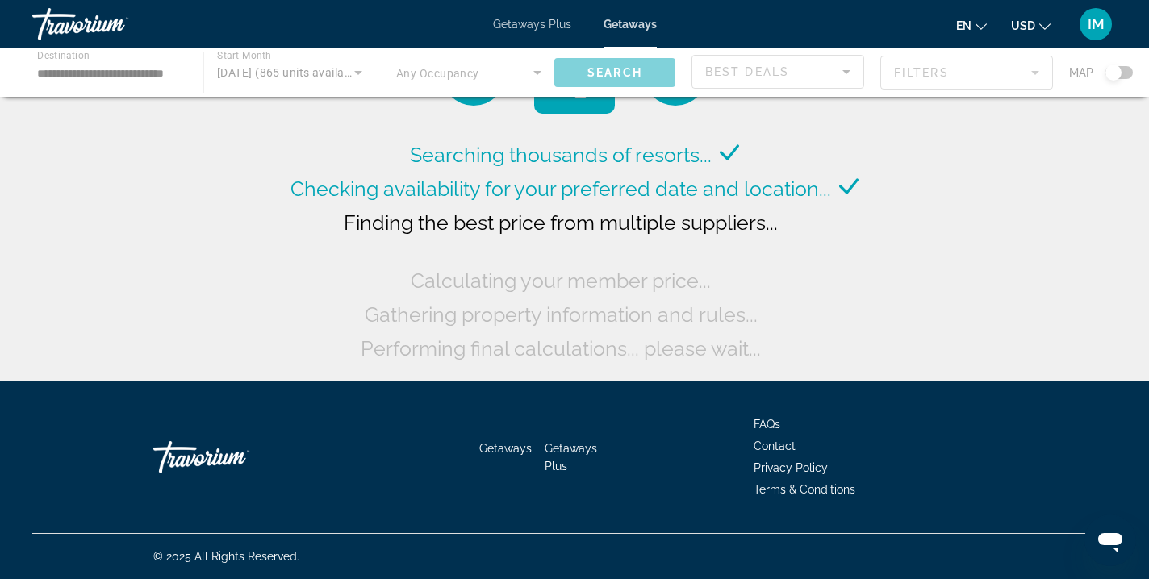
click at [152, 71] on div "Main content" at bounding box center [574, 72] width 1149 height 48
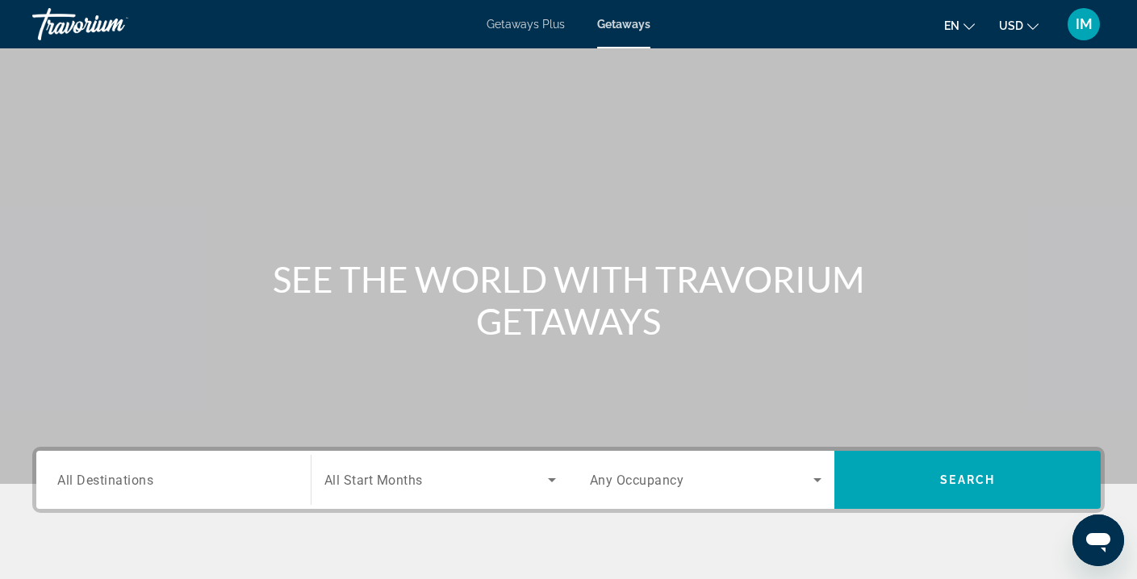
click at [104, 484] on span "All Destinations" at bounding box center [105, 479] width 96 height 15
click at [104, 484] on input "Destination All Destinations" at bounding box center [173, 480] width 232 height 19
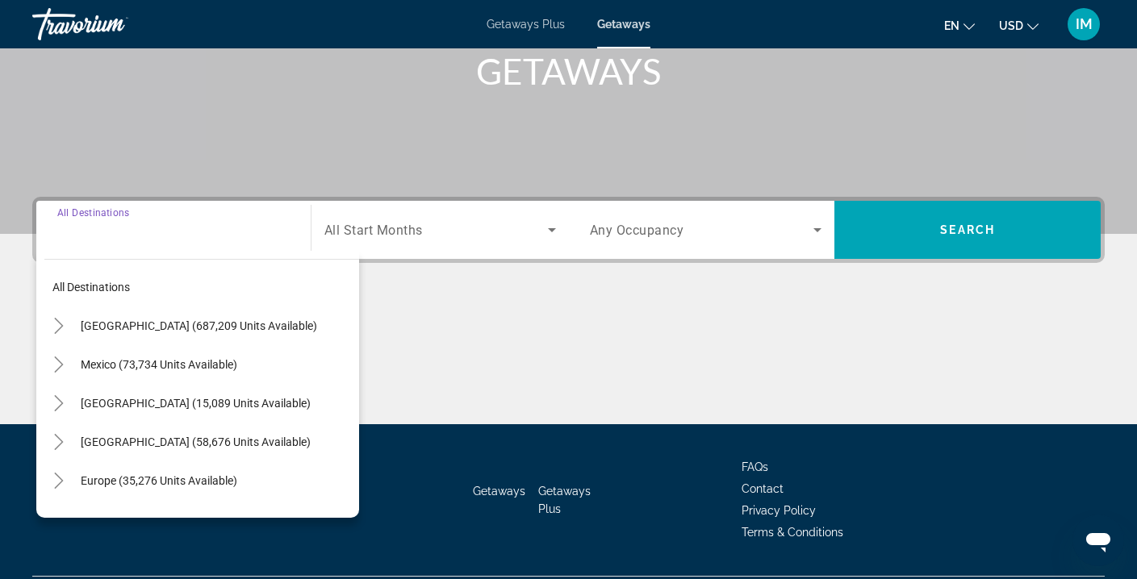
scroll to position [293, 0]
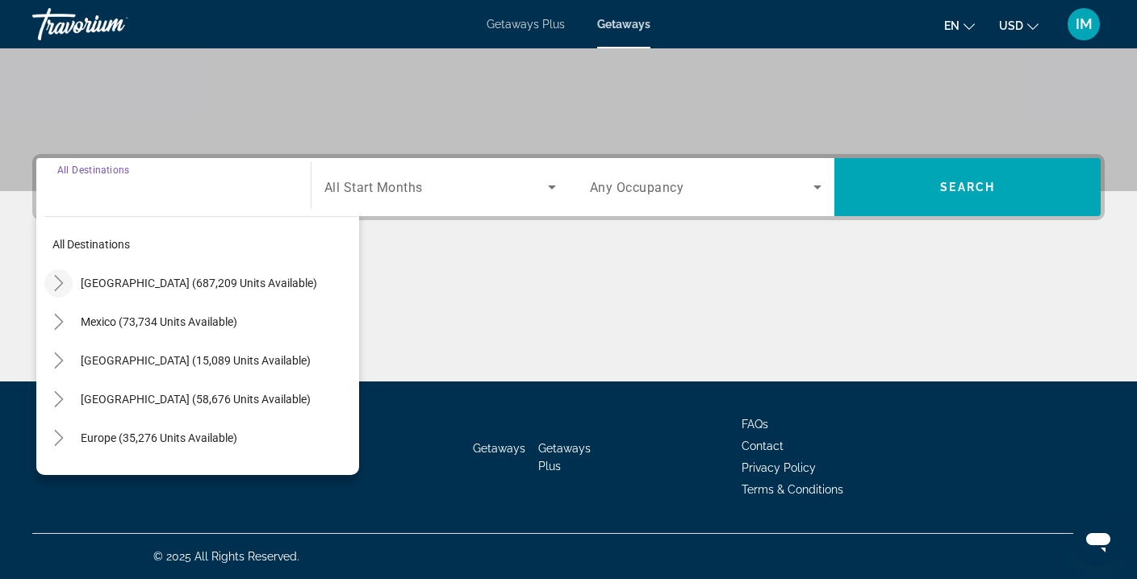
click at [61, 280] on icon "Toggle United States (687,209 units available)" at bounding box center [59, 283] width 16 height 16
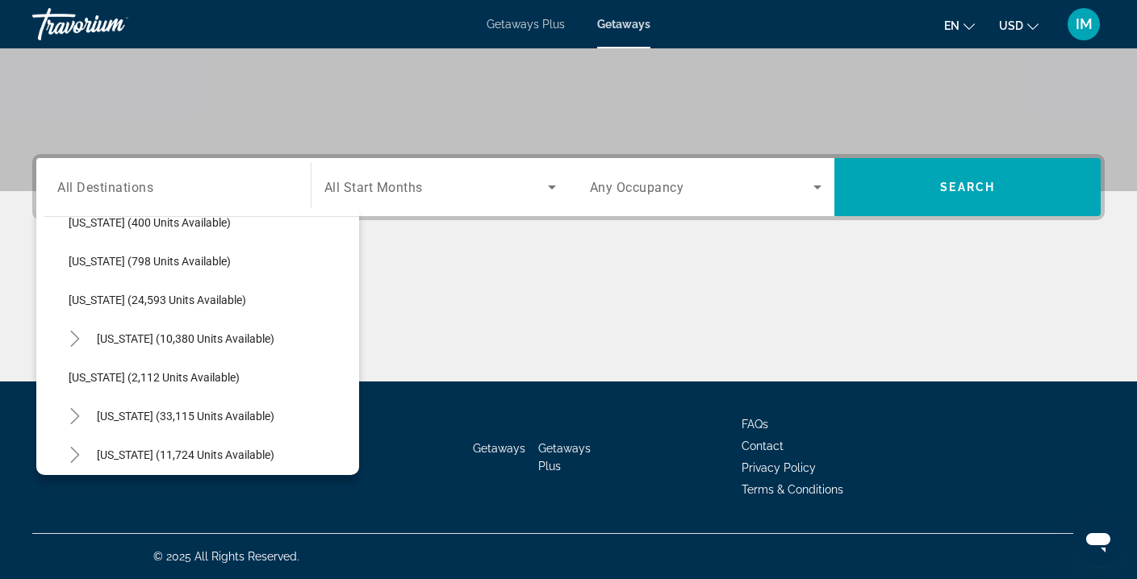
scroll to position [1224, 0]
click at [71, 334] on icon "Toggle Pennsylvania (10,380 units available)" at bounding box center [75, 338] width 16 height 16
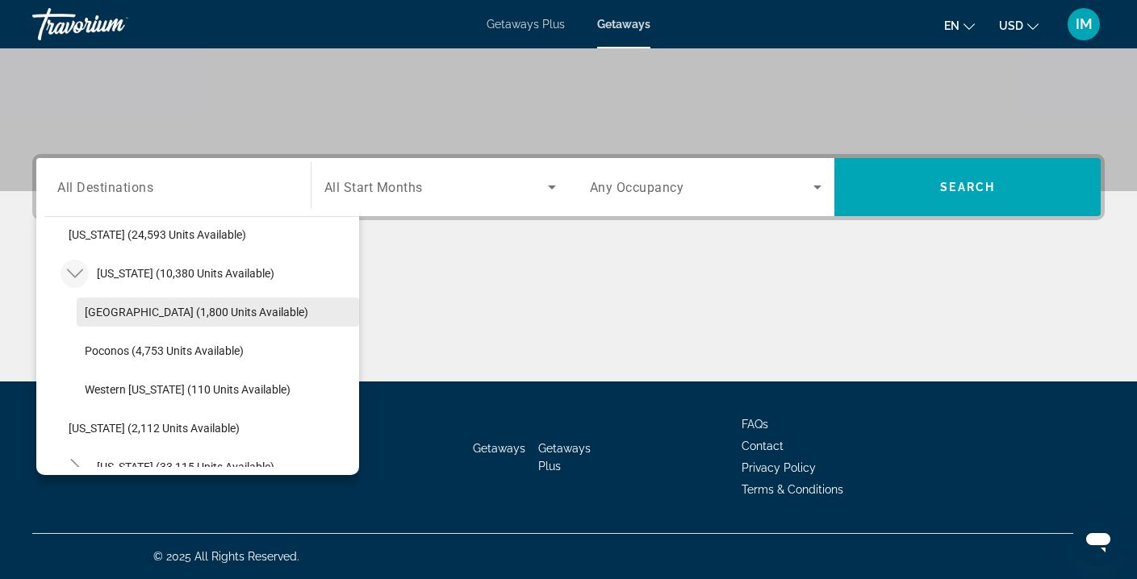
scroll to position [1290, 0]
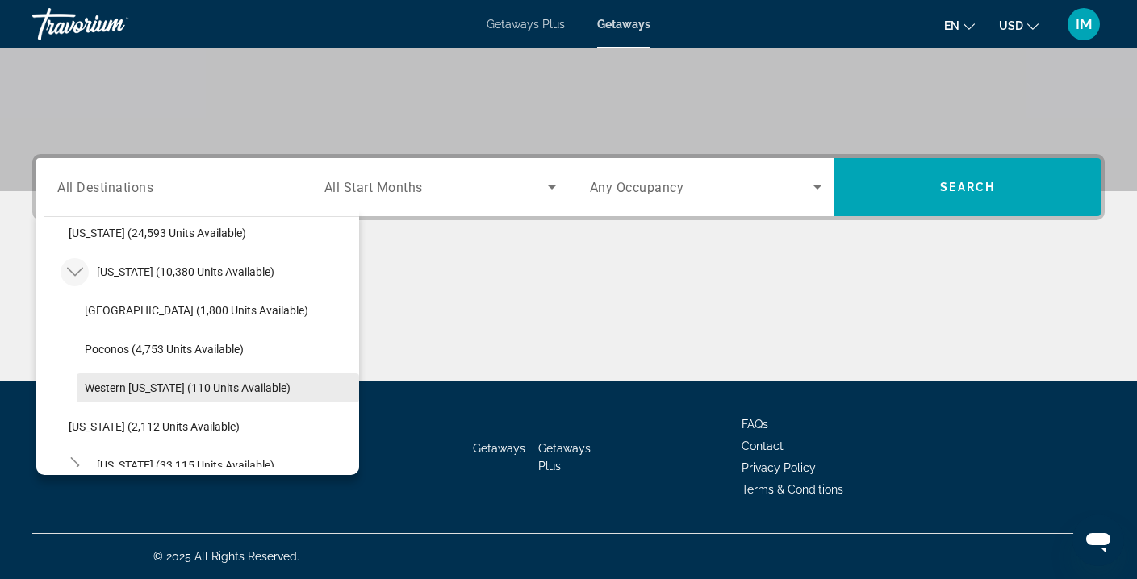
click at [116, 396] on span "Search widget" at bounding box center [218, 388] width 282 height 39
type input "**********"
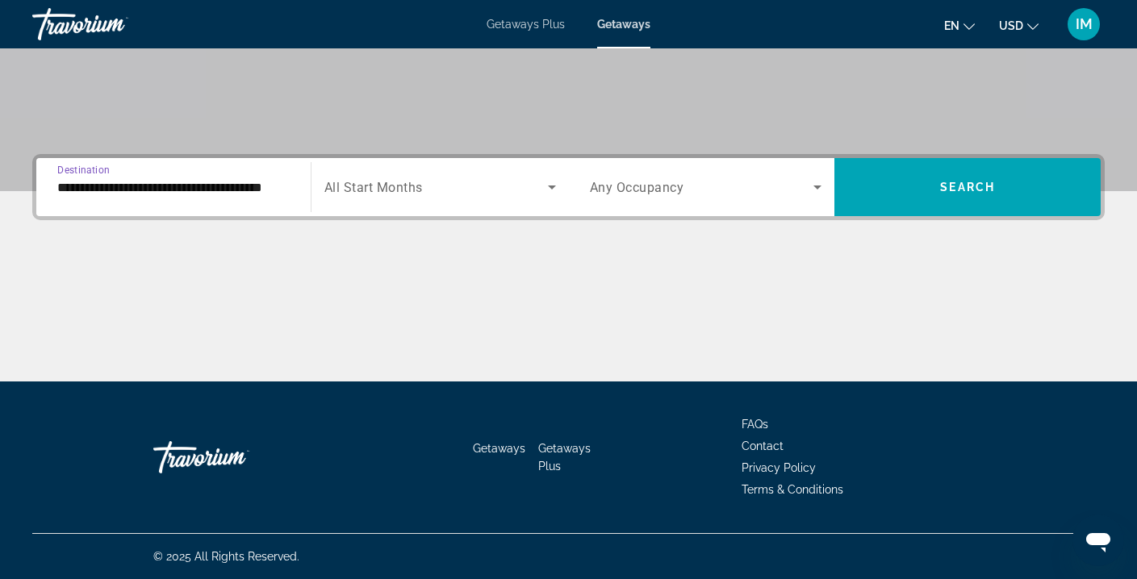
click at [547, 186] on icon "Search widget" at bounding box center [551, 187] width 19 height 19
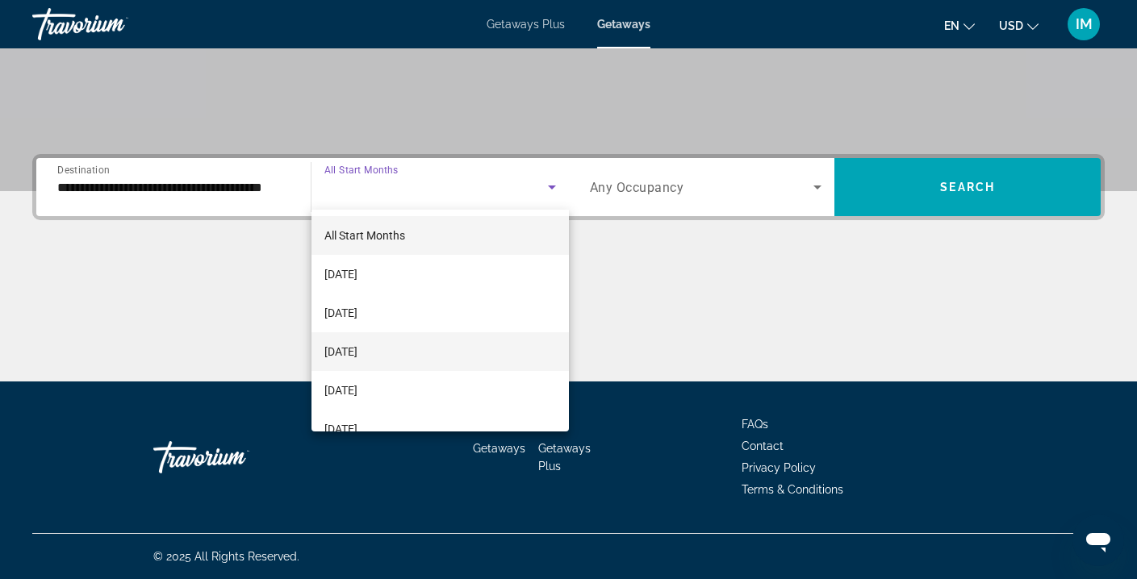
click at [358, 346] on span "[DATE]" at bounding box center [340, 351] width 33 height 19
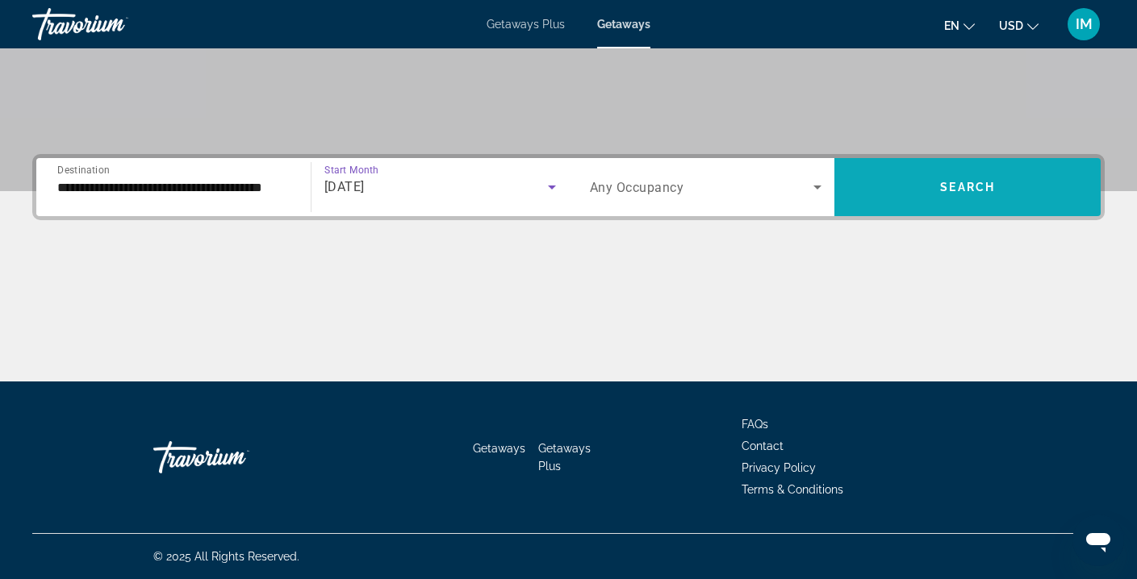
click at [983, 183] on span "Search" at bounding box center [967, 187] width 55 height 13
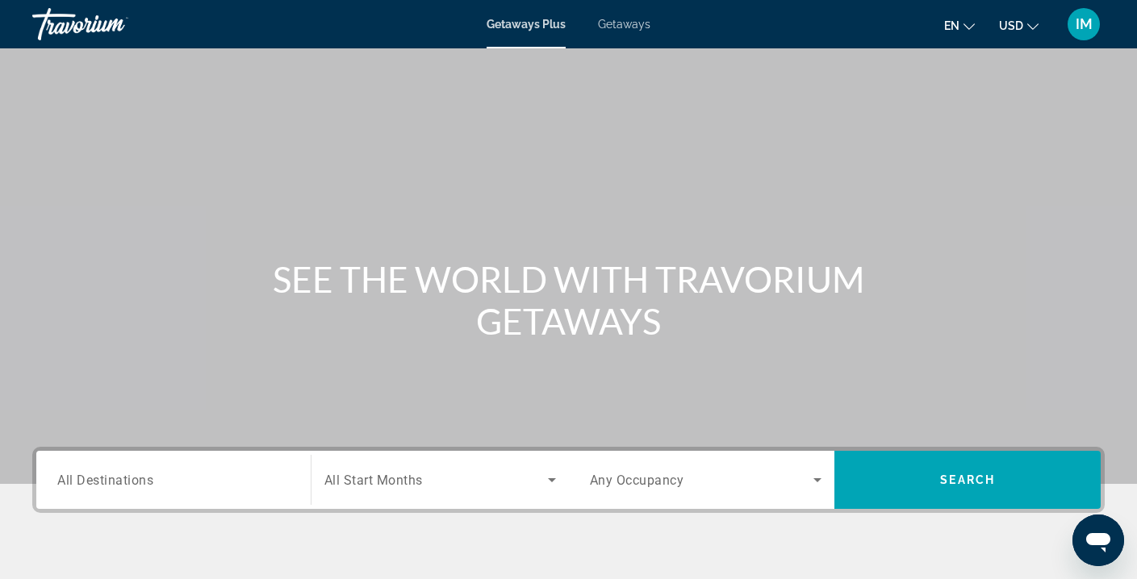
click at [96, 476] on span "All Destinations" at bounding box center [105, 479] width 96 height 15
click at [96, 476] on input "Destination All Destinations" at bounding box center [173, 480] width 232 height 19
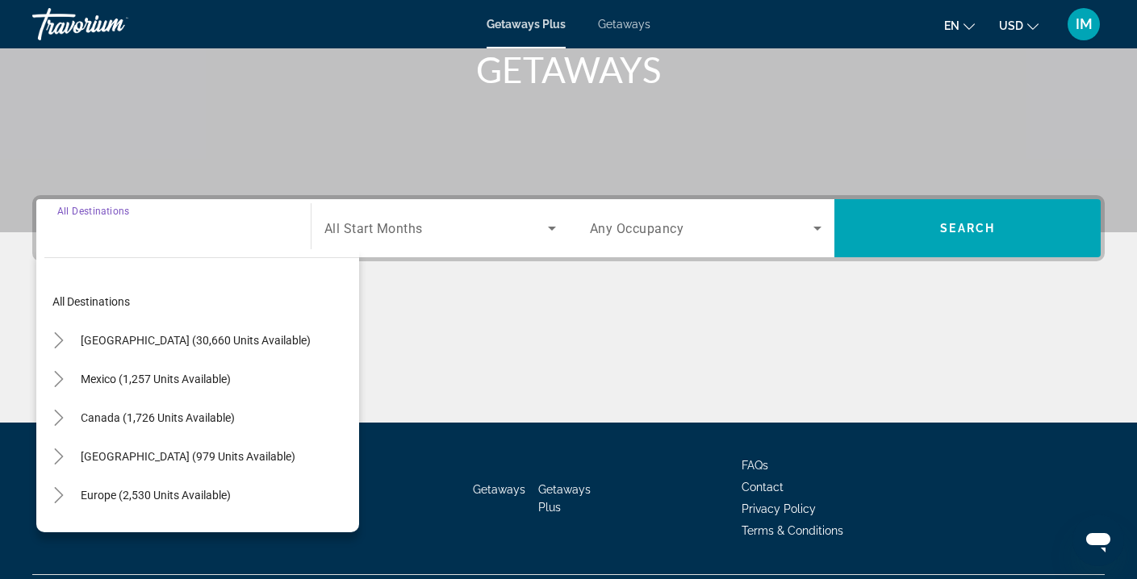
scroll to position [293, 0]
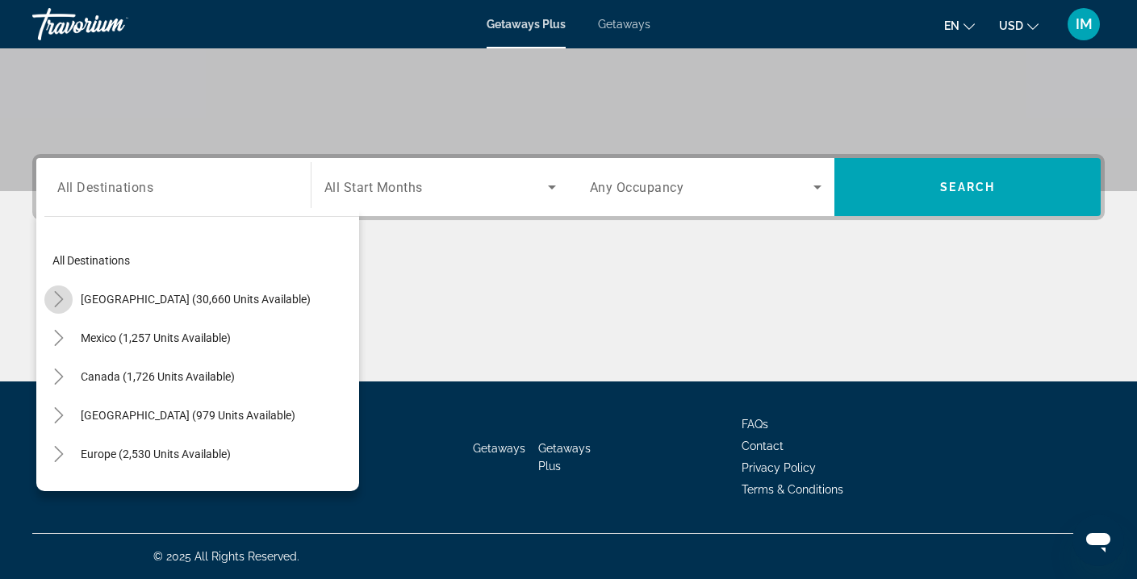
click at [59, 301] on icon "Toggle United States (30,660 units available)" at bounding box center [58, 299] width 9 height 16
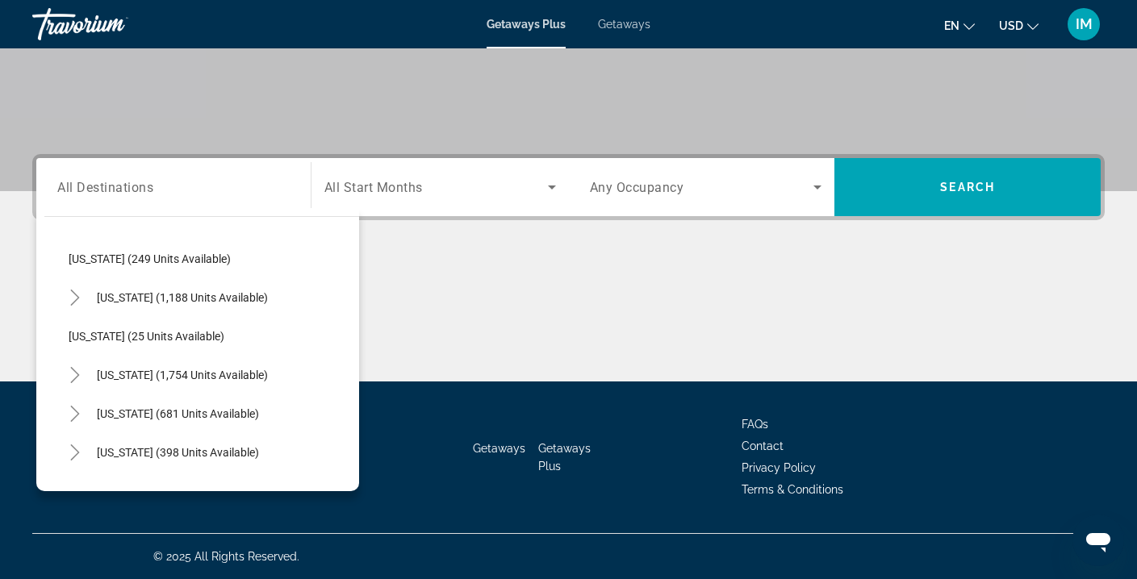
scroll to position [1077, 0]
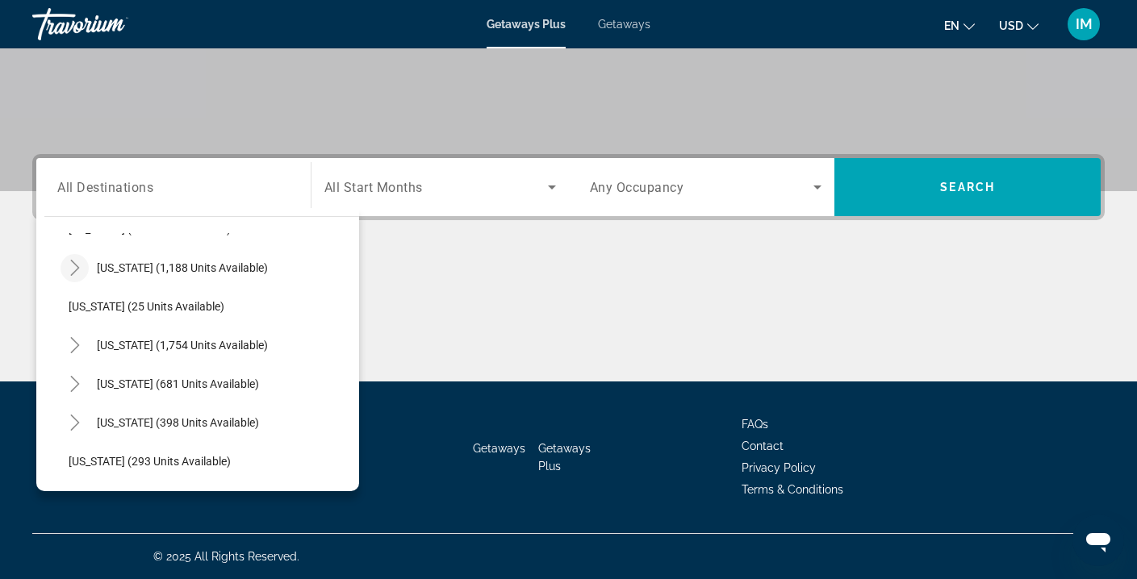
click at [73, 262] on icon "Toggle Pennsylvania (1,188 units available)" at bounding box center [75, 268] width 16 height 16
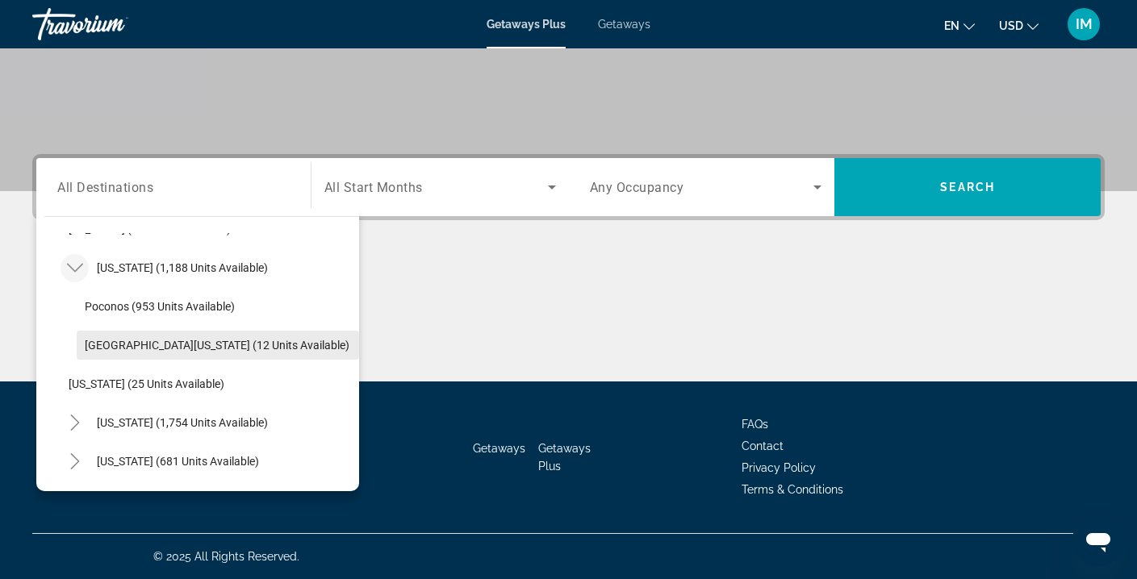
click at [156, 346] on span "[GEOGRAPHIC_DATA][US_STATE] (12 units available)" at bounding box center [217, 345] width 265 height 13
type input "**********"
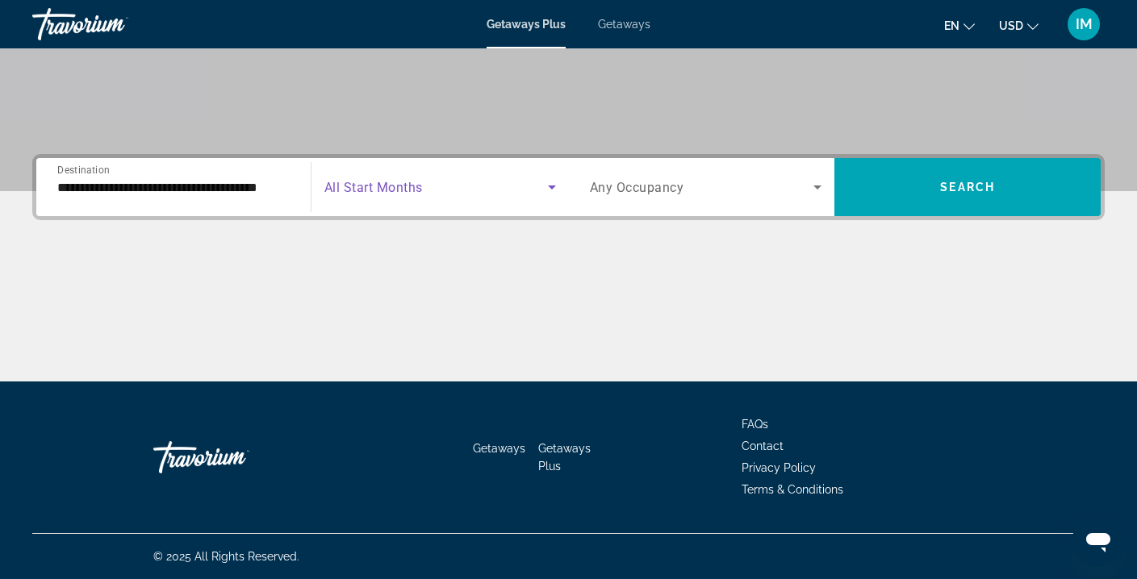
click at [469, 187] on span "Search widget" at bounding box center [436, 187] width 224 height 19
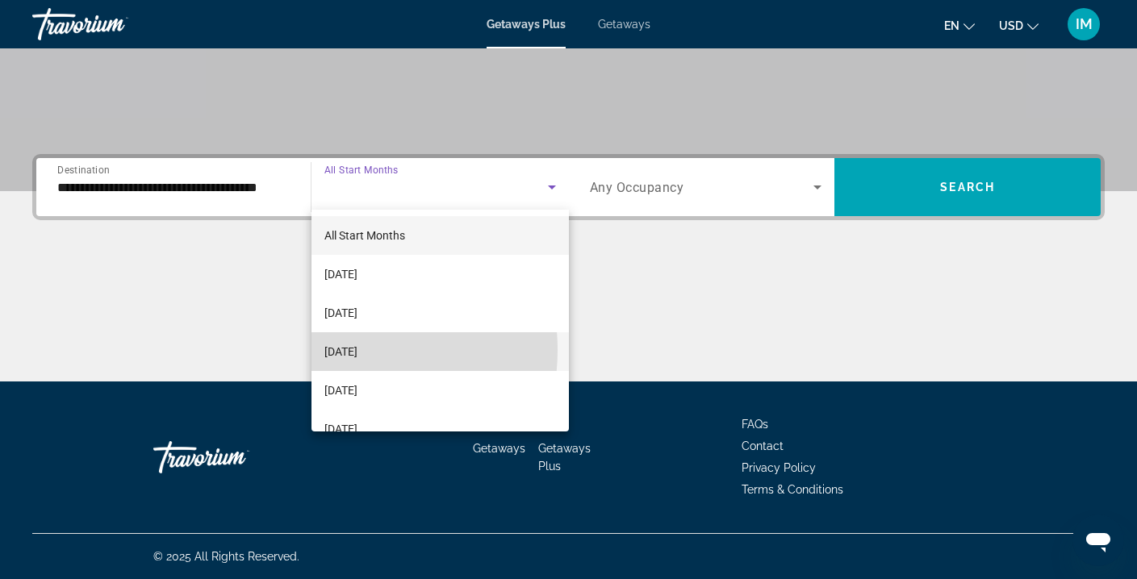
click at [337, 350] on span "[DATE]" at bounding box center [340, 351] width 33 height 19
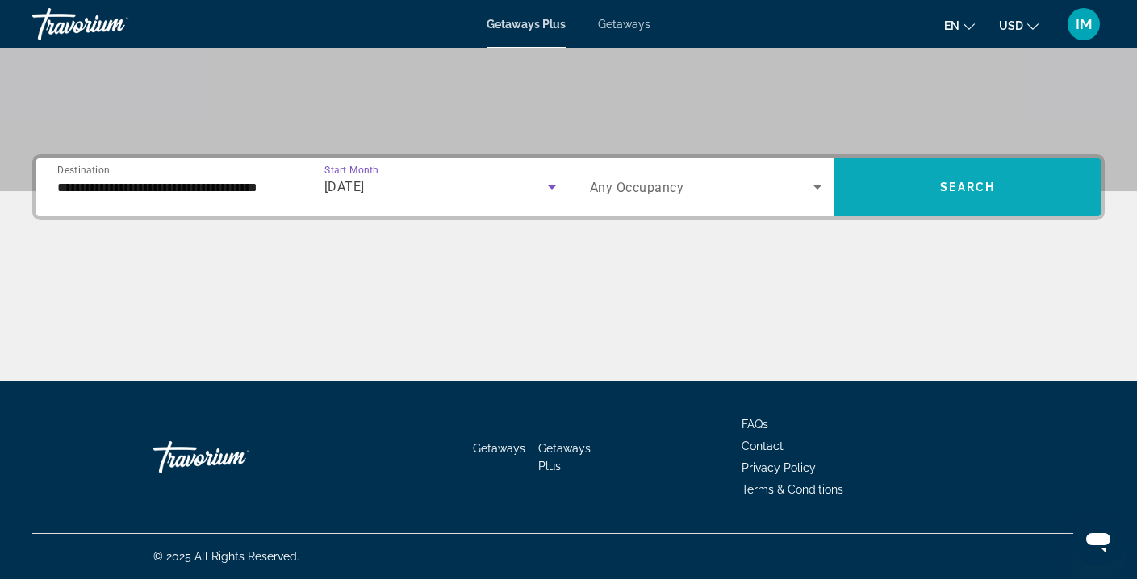
click at [883, 188] on span "Search widget" at bounding box center [968, 187] width 266 height 39
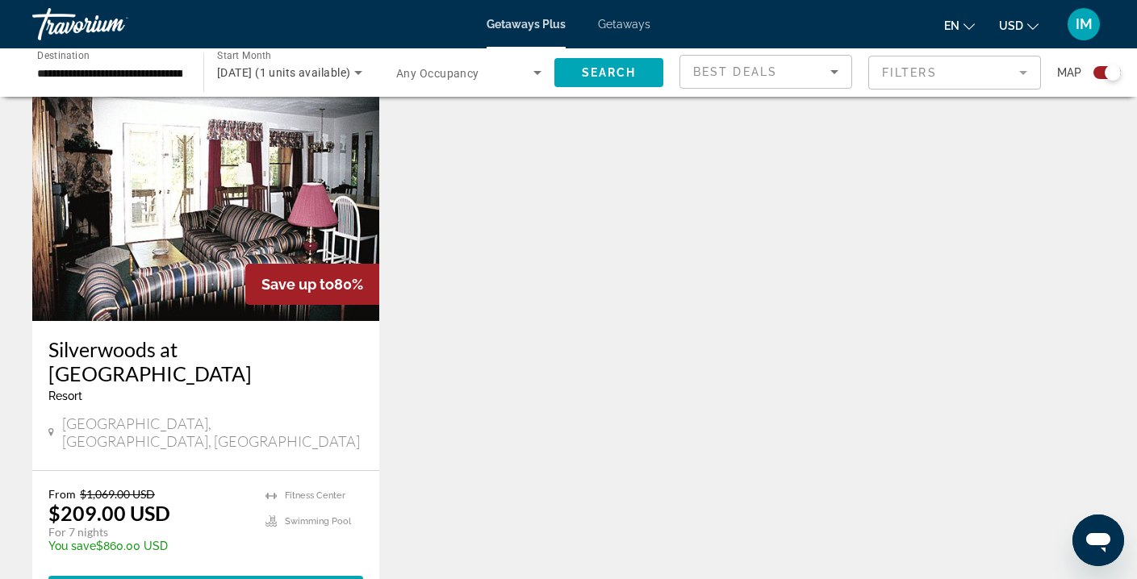
scroll to position [588, 0]
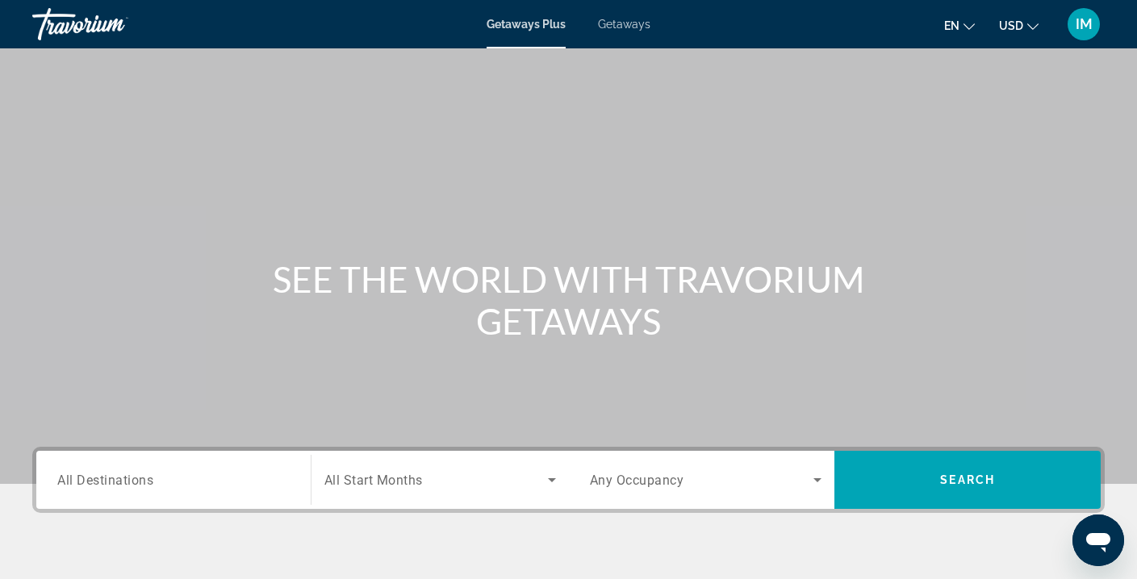
click at [87, 479] on span "All Destinations" at bounding box center [105, 479] width 96 height 15
click at [87, 479] on input "Destination All Destinations" at bounding box center [173, 480] width 232 height 19
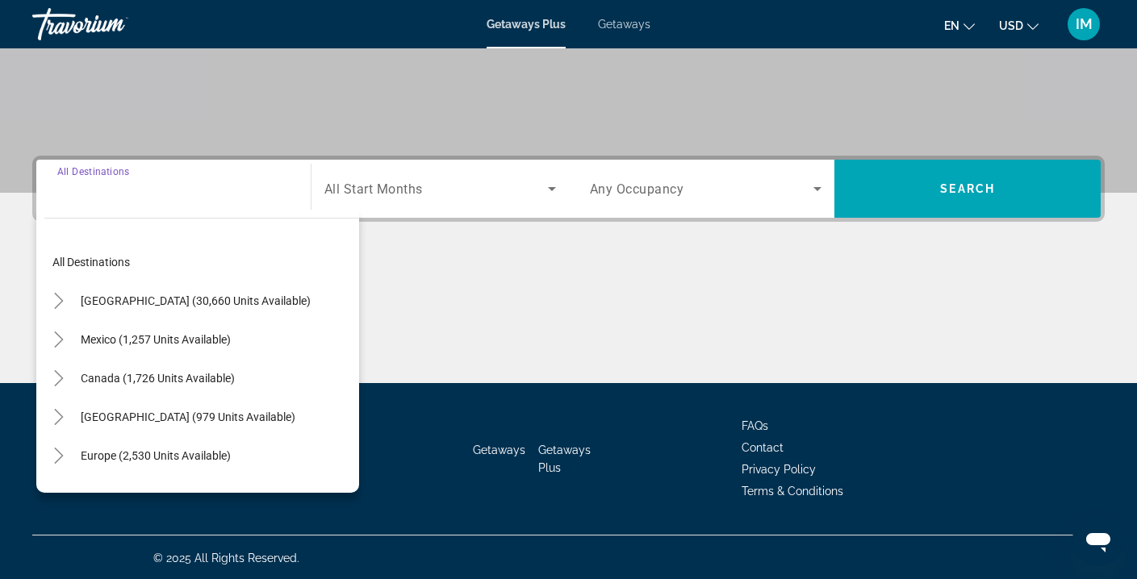
scroll to position [293, 0]
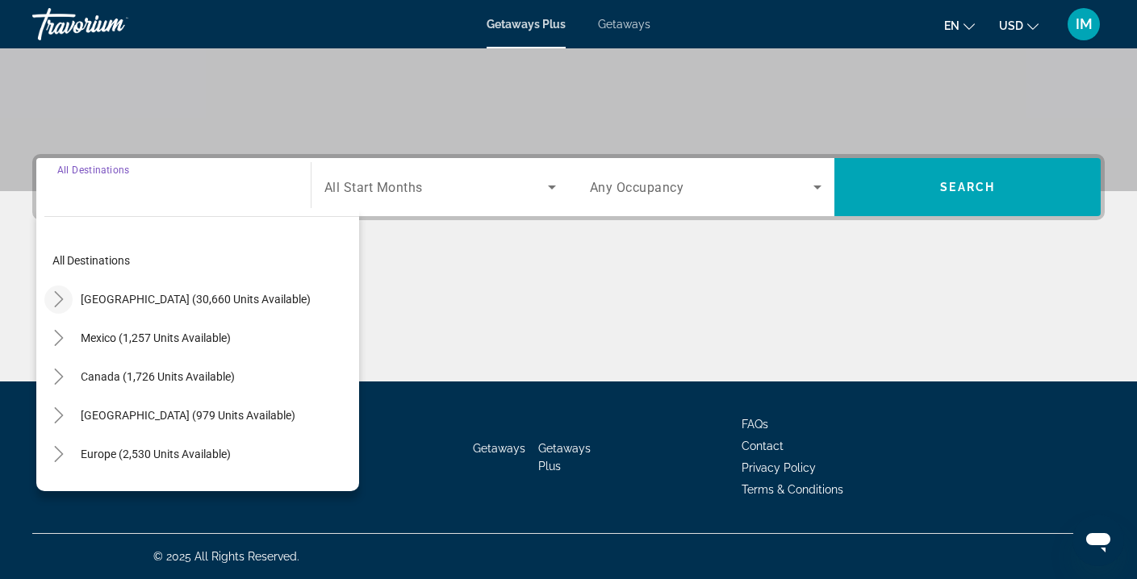
click at [56, 295] on icon "Toggle United States (30,660 units available)" at bounding box center [59, 299] width 16 height 16
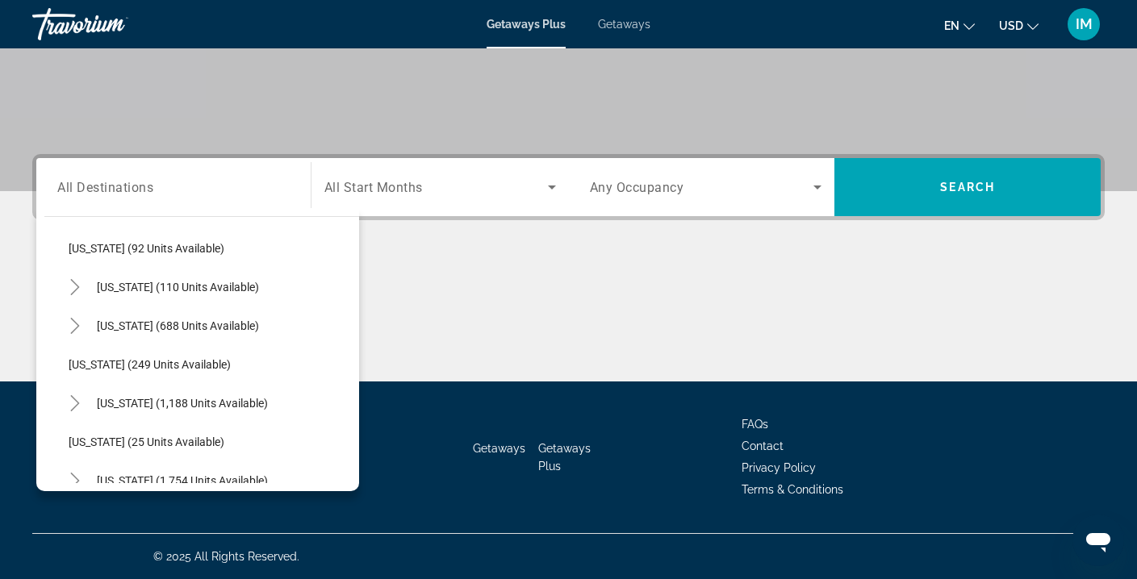
scroll to position [1006, 0]
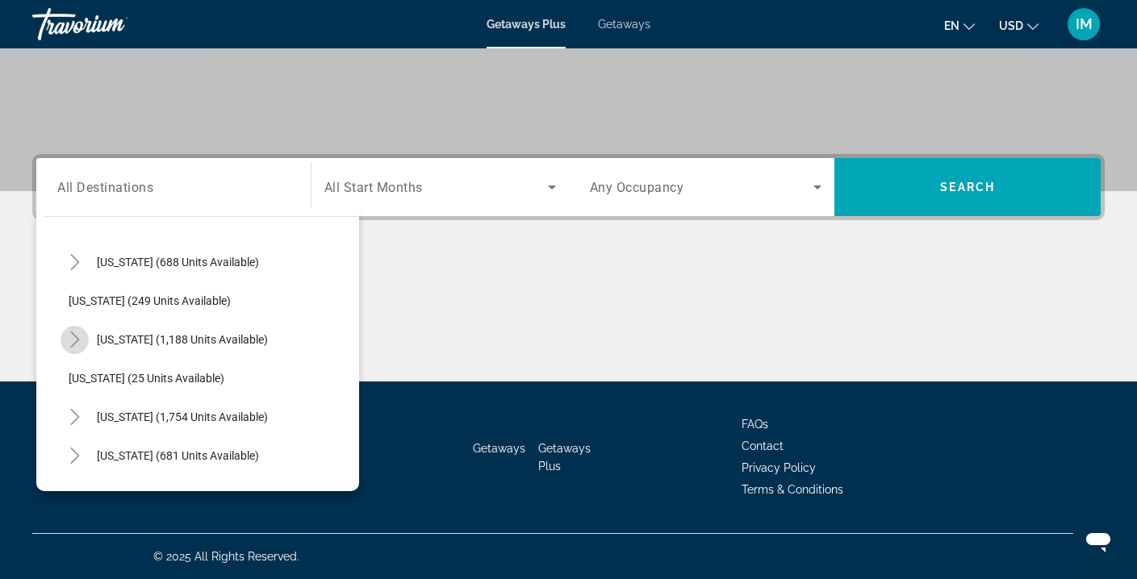
click at [74, 338] on icon "Toggle Pennsylvania (1,188 units available)" at bounding box center [75, 340] width 16 height 16
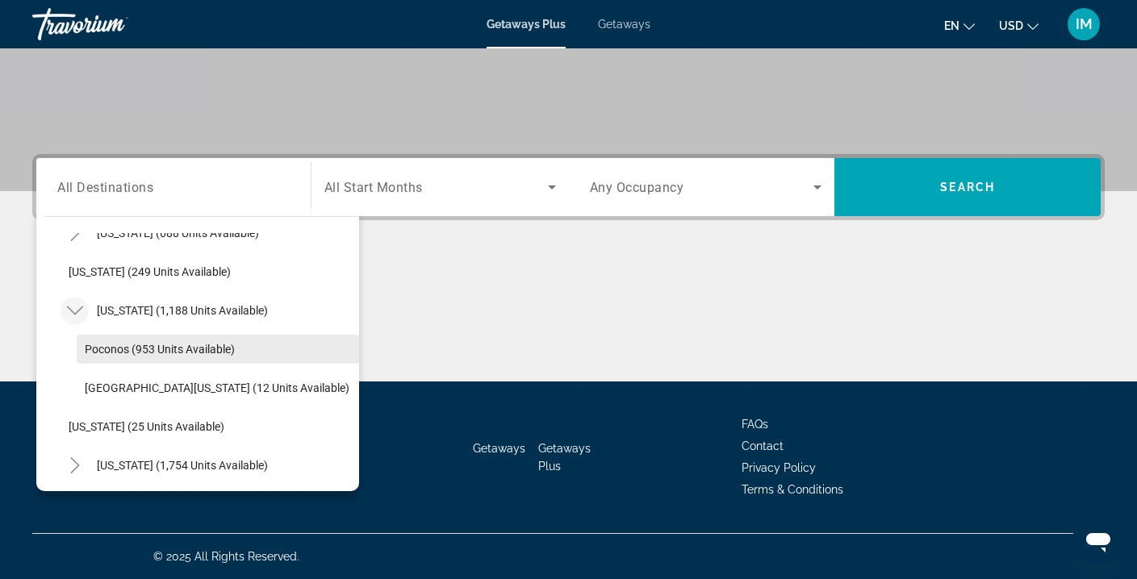
scroll to position [1034, 0]
click at [149, 348] on span "Poconos (953 units available)" at bounding box center [160, 350] width 150 height 13
type input "**********"
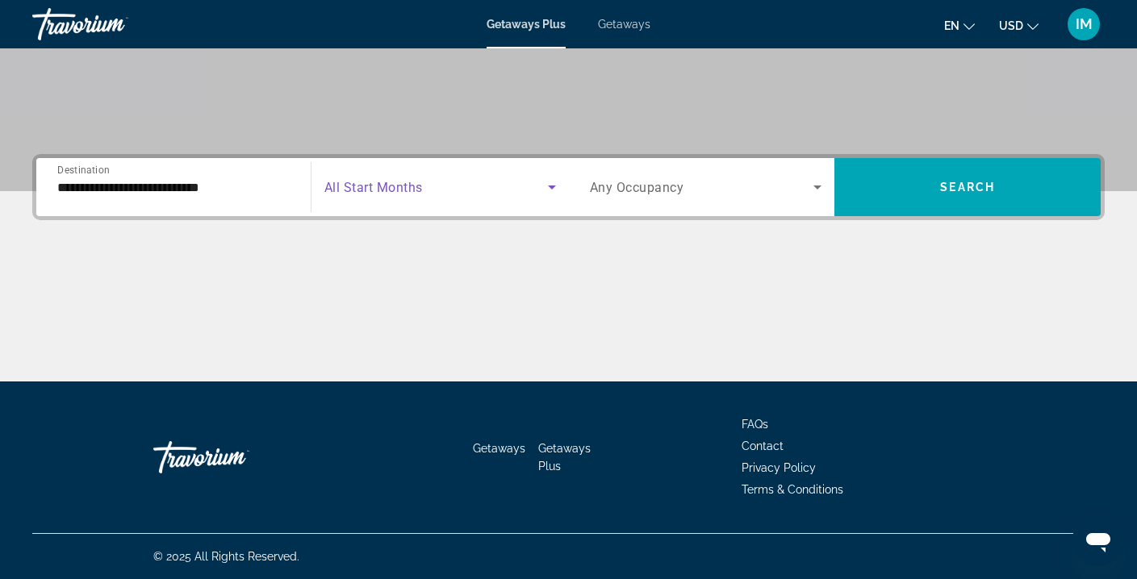
click at [454, 188] on span "Search widget" at bounding box center [436, 187] width 224 height 19
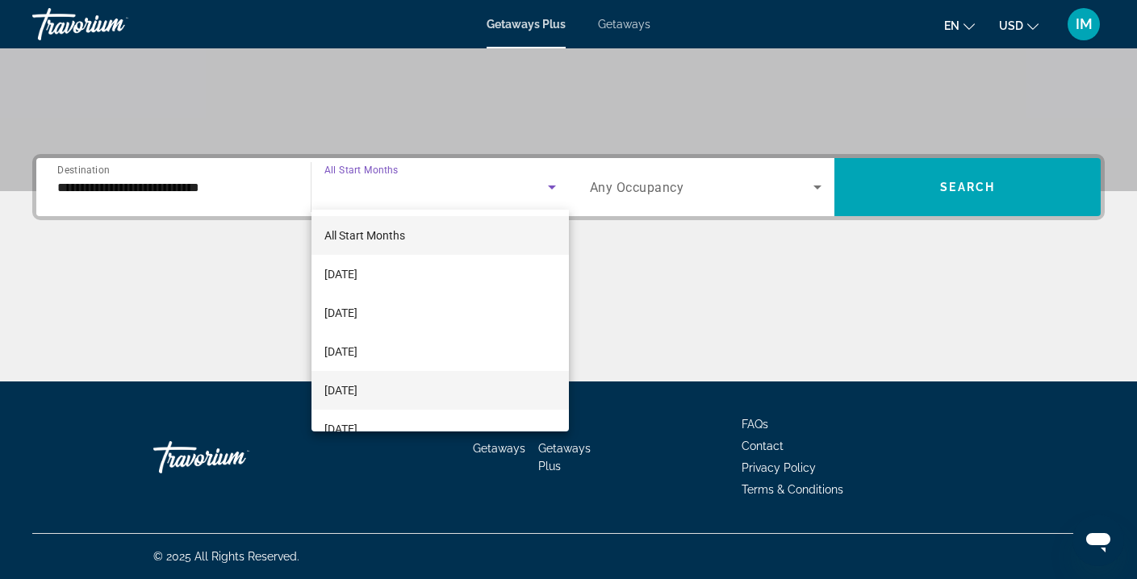
click at [358, 390] on span "[DATE]" at bounding box center [340, 390] width 33 height 19
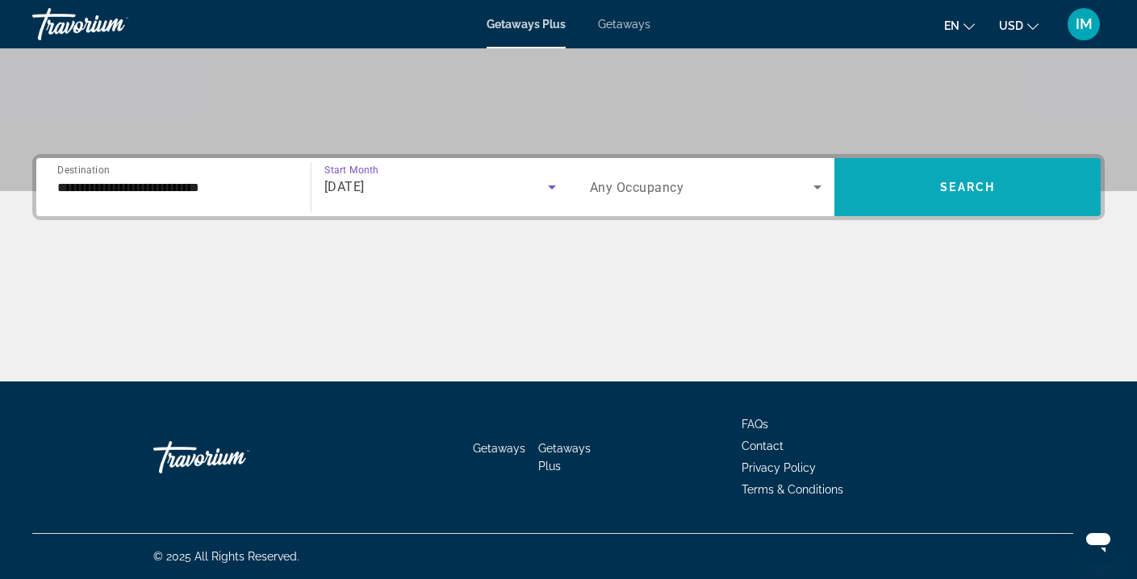
click at [893, 190] on span "Search widget" at bounding box center [968, 187] width 266 height 39
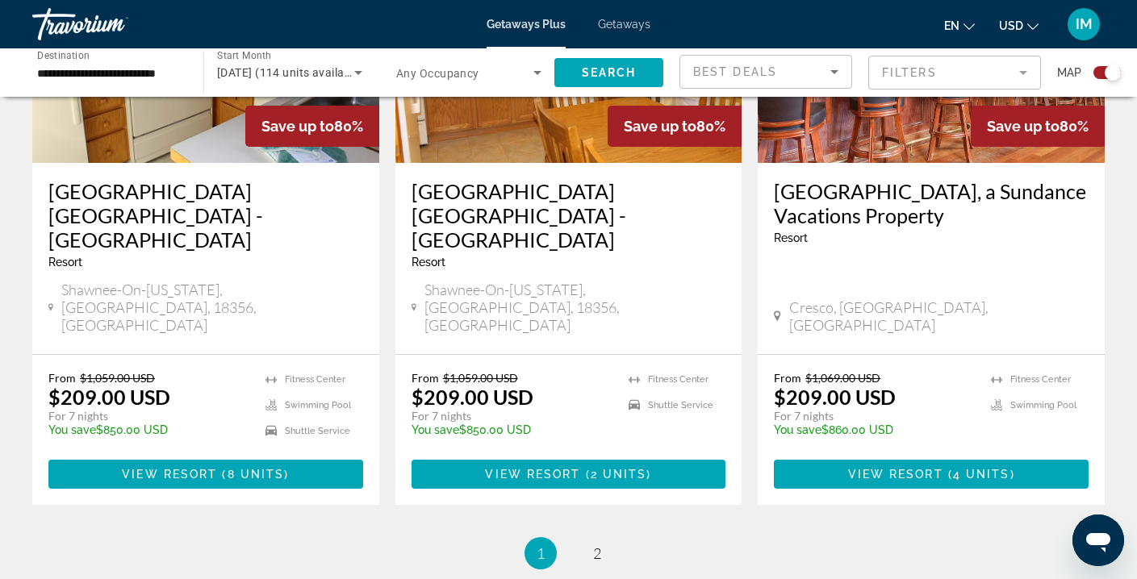
scroll to position [2562, 0]
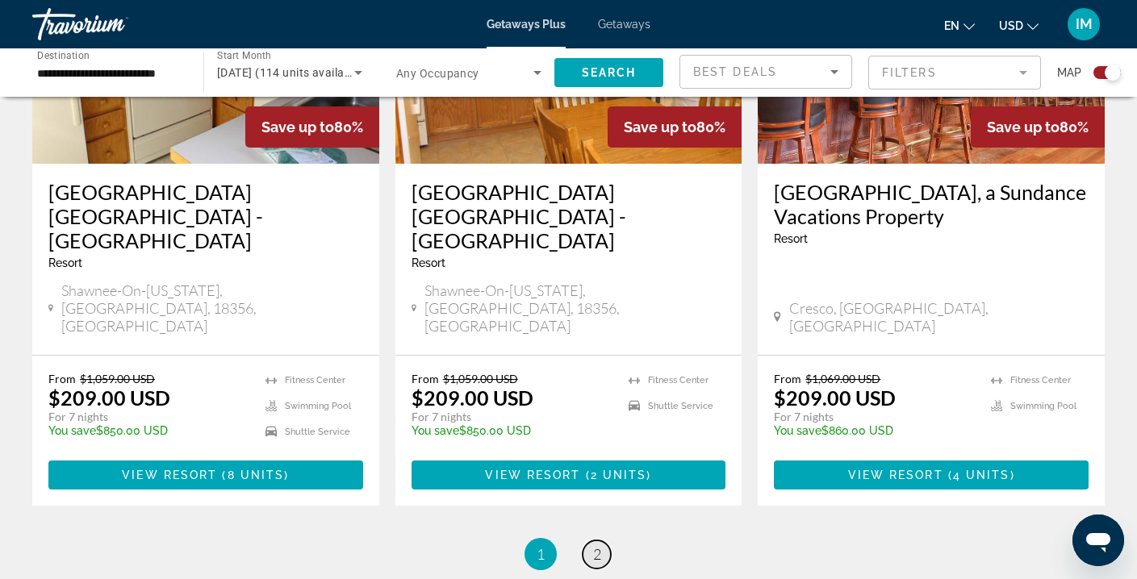
click at [595, 546] on span "2" at bounding box center [597, 555] width 8 height 18
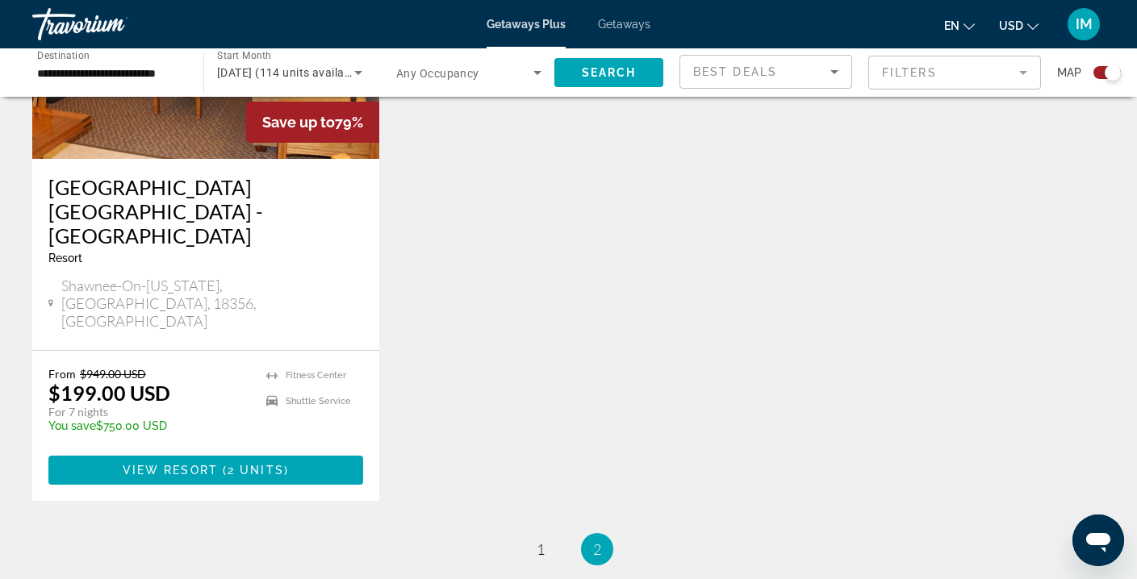
scroll to position [2022, 0]
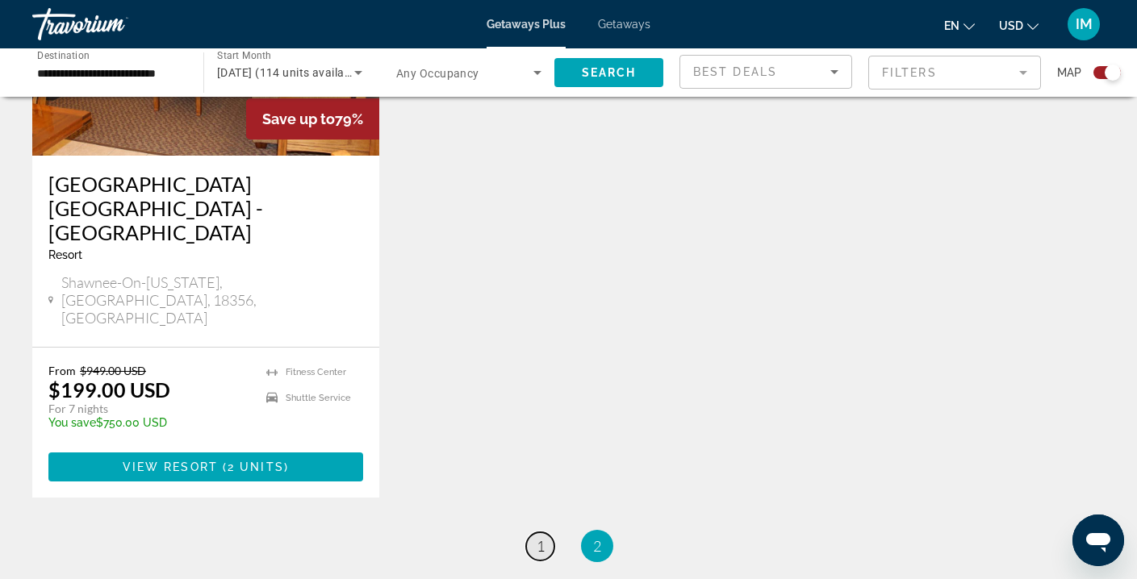
click at [539, 538] on span "1" at bounding box center [541, 547] width 8 height 18
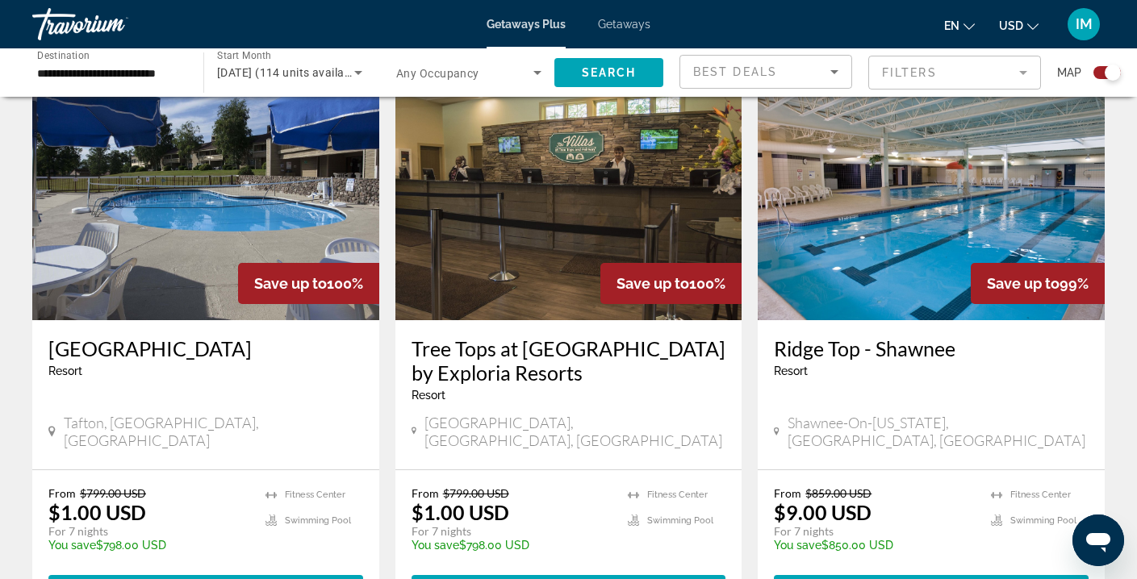
scroll to position [594, 0]
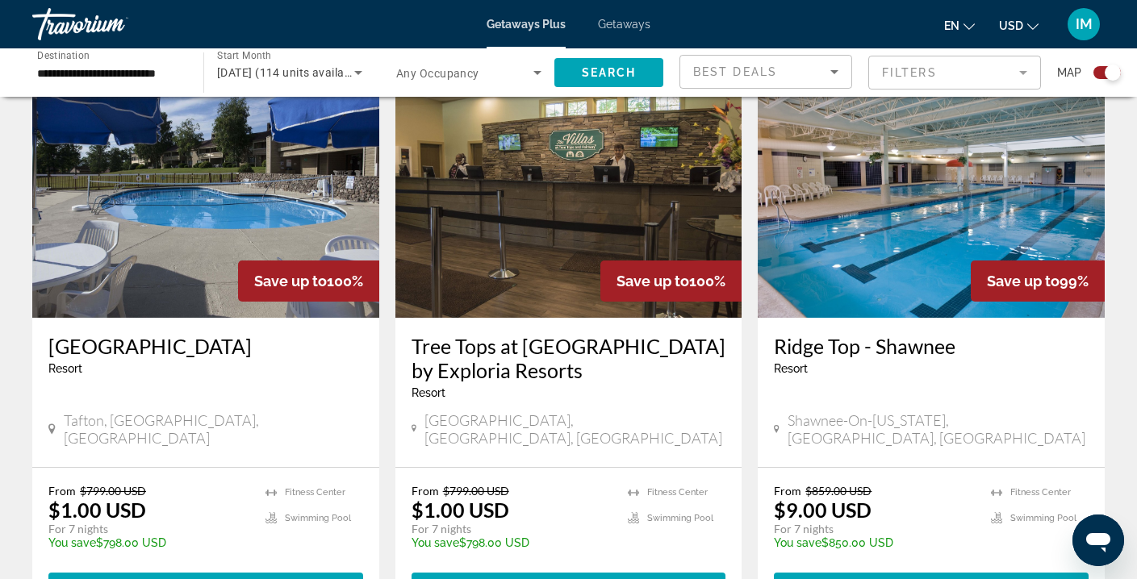
click at [553, 189] on img "Main content" at bounding box center [568, 189] width 347 height 258
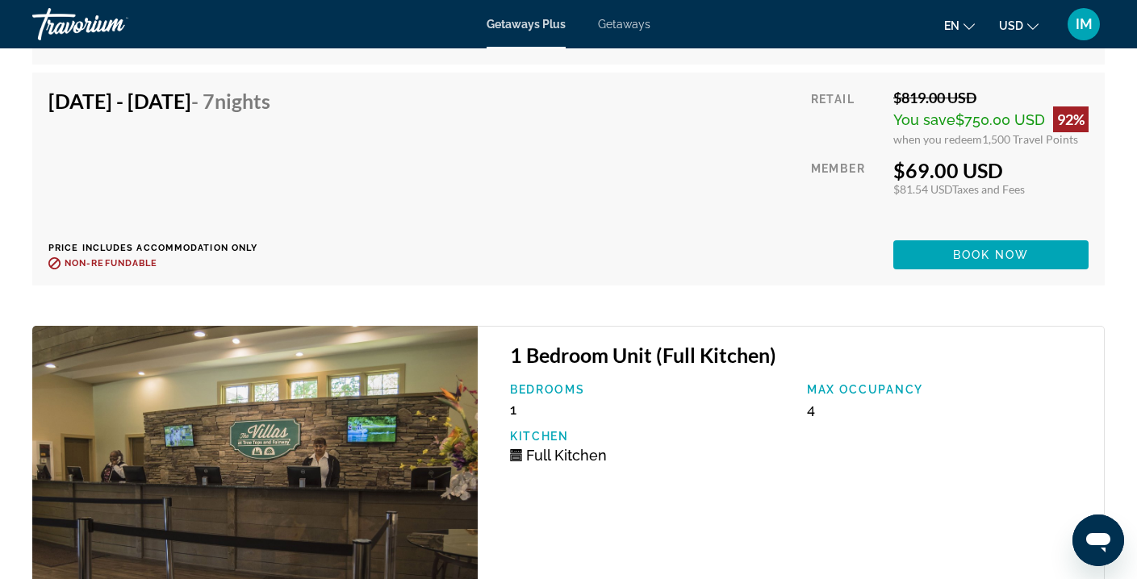
scroll to position [3529, 0]
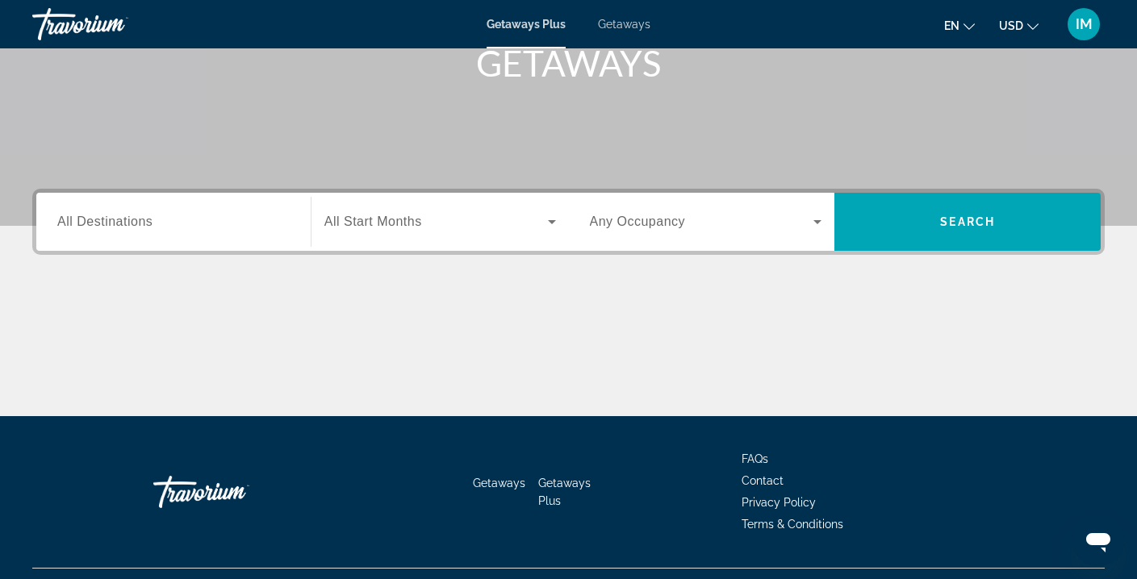
scroll to position [259, 0]
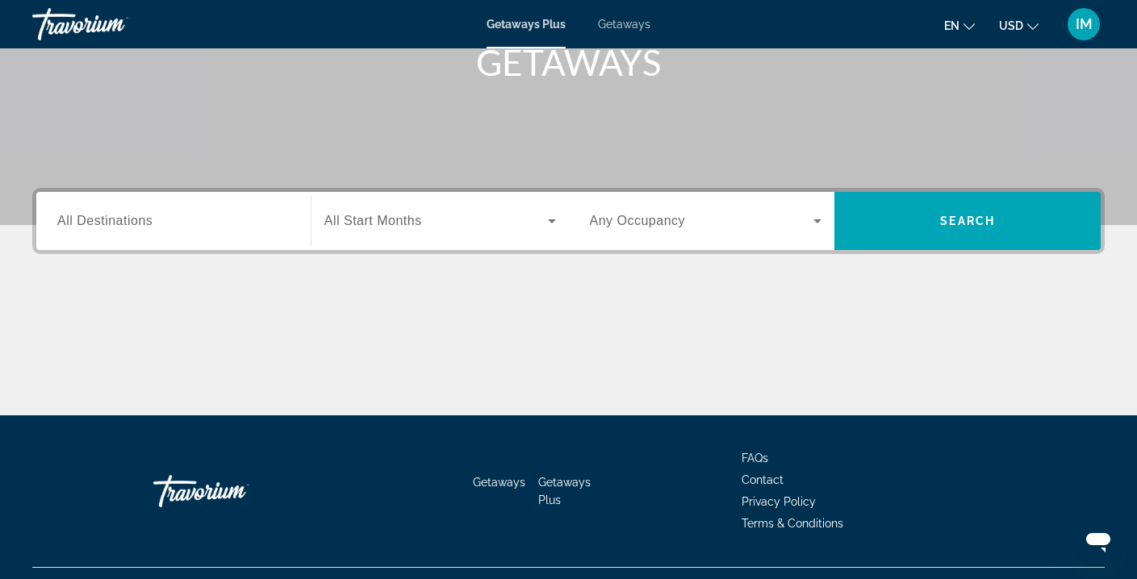
click at [146, 220] on span "All Destinations" at bounding box center [104, 221] width 95 height 14
click at [146, 220] on input "Destination All Destinations" at bounding box center [173, 221] width 232 height 19
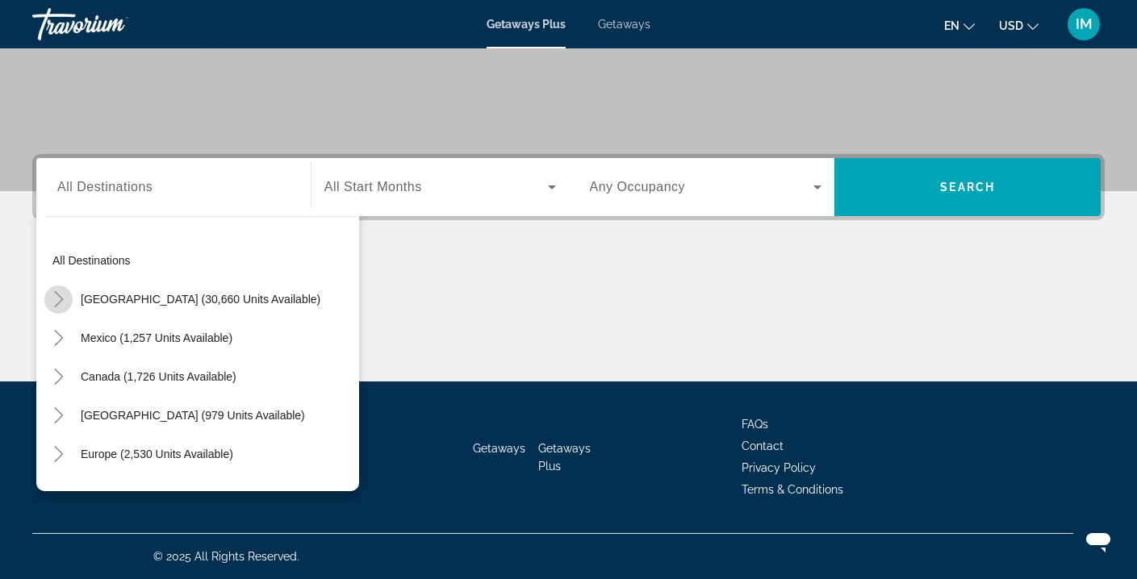
click at [61, 299] on icon "Toggle United States (30,660 units available)" at bounding box center [58, 299] width 9 height 16
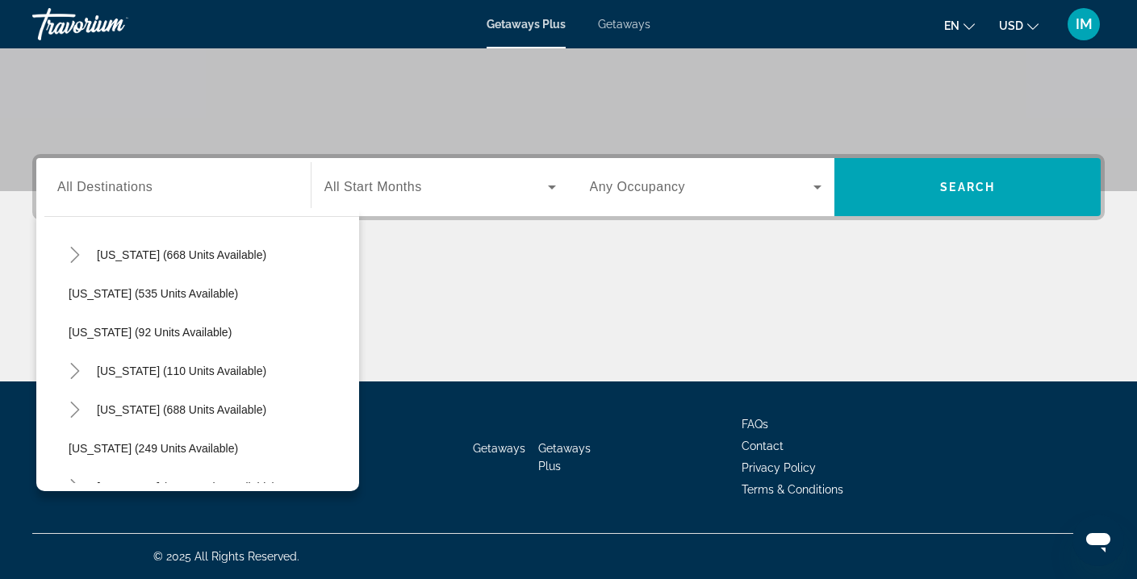
scroll to position [972, 0]
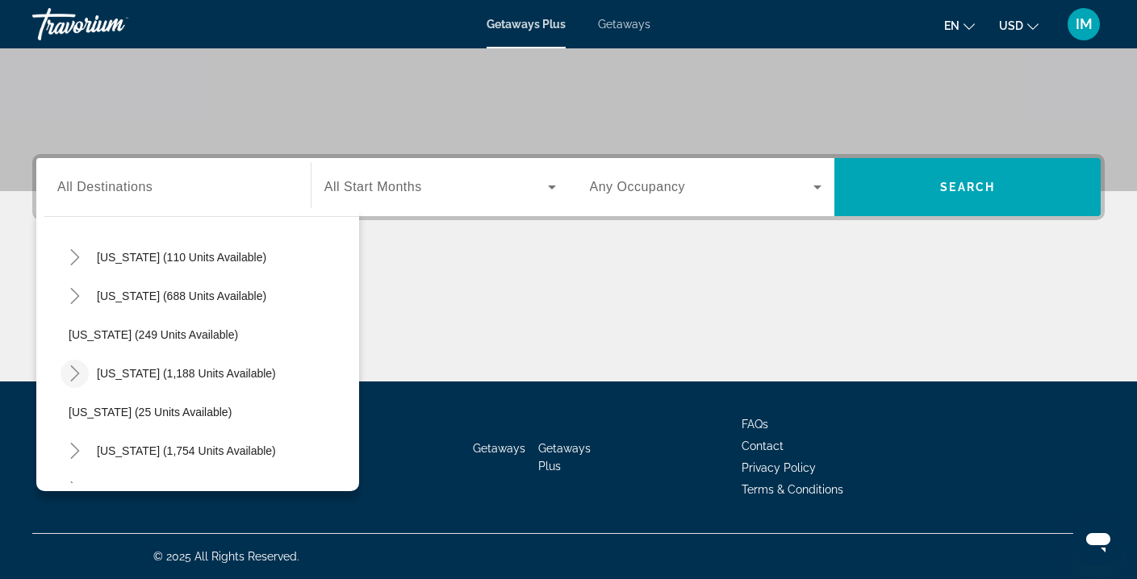
click at [80, 372] on icon "Toggle Pennsylvania (1,188 units available)" at bounding box center [75, 374] width 16 height 16
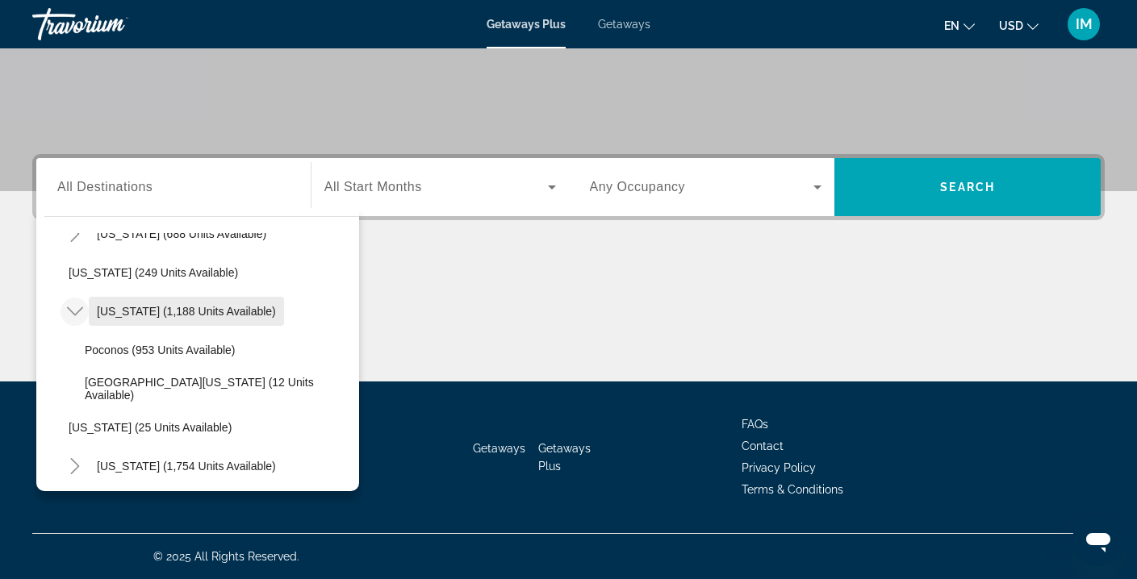
scroll to position [1035, 0]
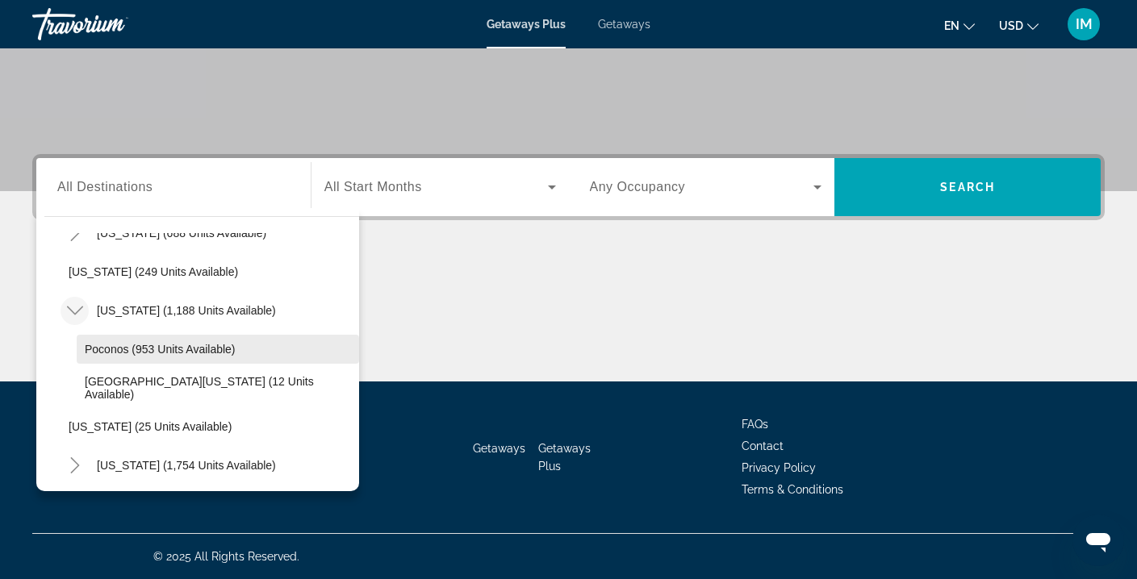
click at [172, 350] on span "Poconos (953 units available)" at bounding box center [160, 349] width 151 height 13
type input "**********"
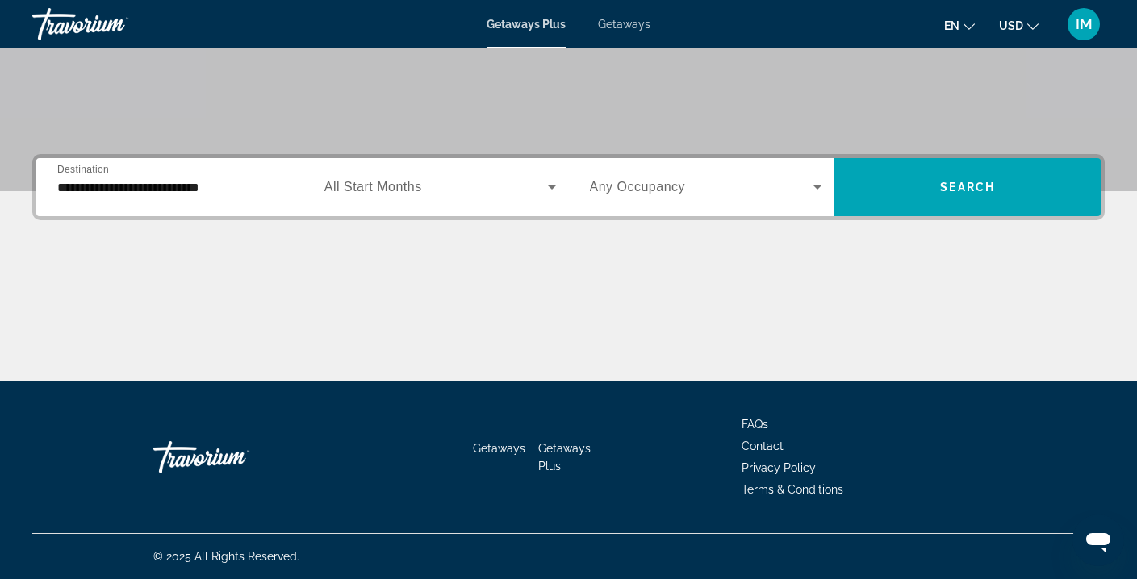
click at [420, 190] on span "All Start Months" at bounding box center [373, 187] width 98 height 14
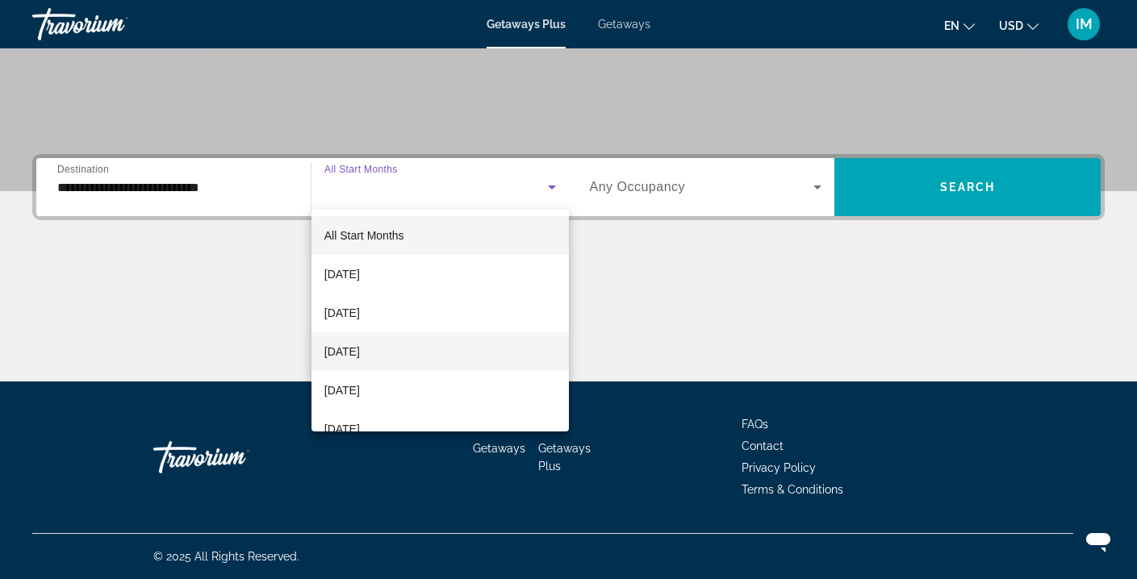
click at [360, 352] on span "[DATE]" at bounding box center [342, 351] width 36 height 19
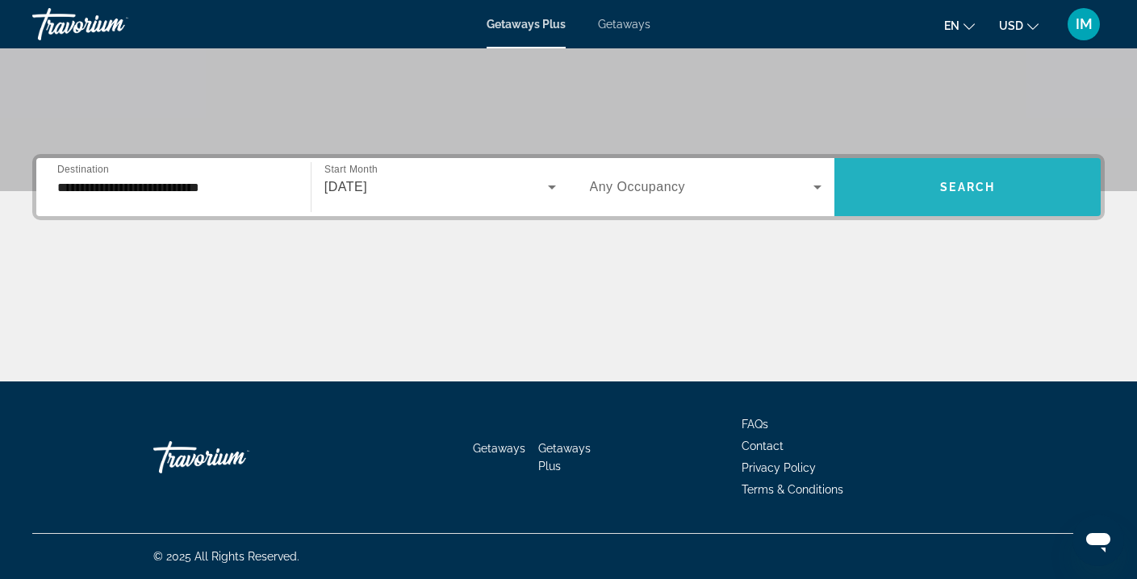
click at [890, 184] on span "Search widget" at bounding box center [968, 187] width 266 height 39
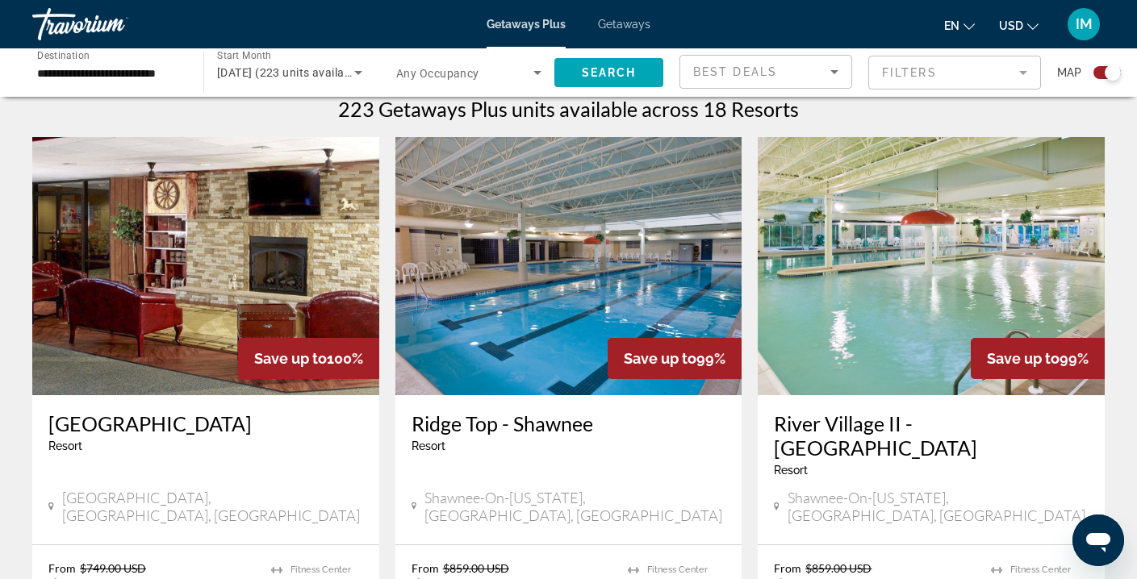
scroll to position [567, 0]
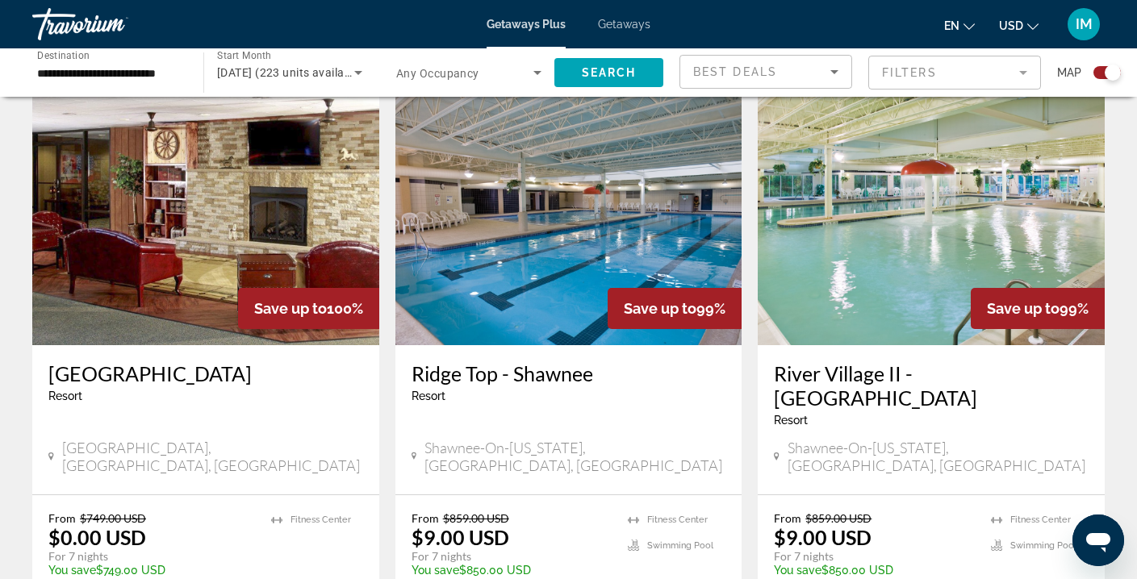
click at [253, 210] on img "Main content" at bounding box center [205, 216] width 347 height 258
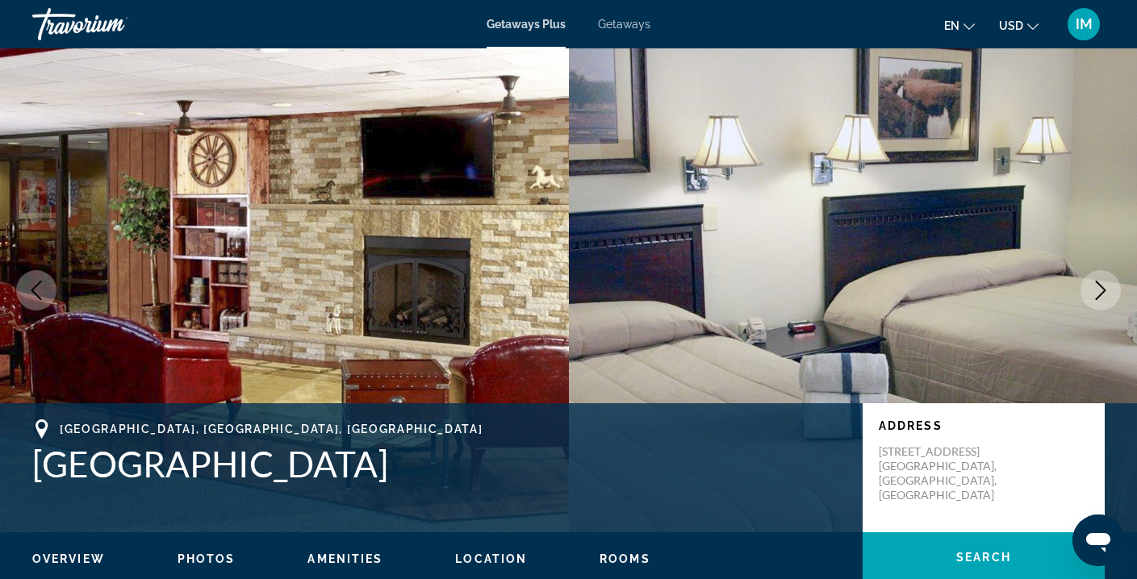
click at [1101, 290] on icon "Next image" at bounding box center [1100, 290] width 19 height 19
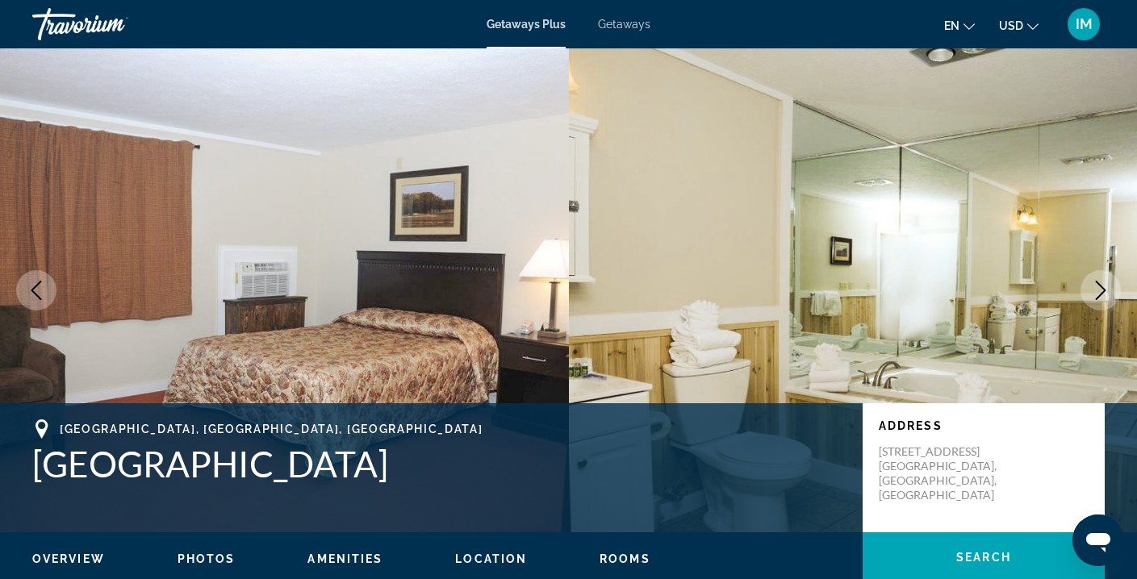
click at [1101, 290] on icon "Next image" at bounding box center [1100, 290] width 19 height 19
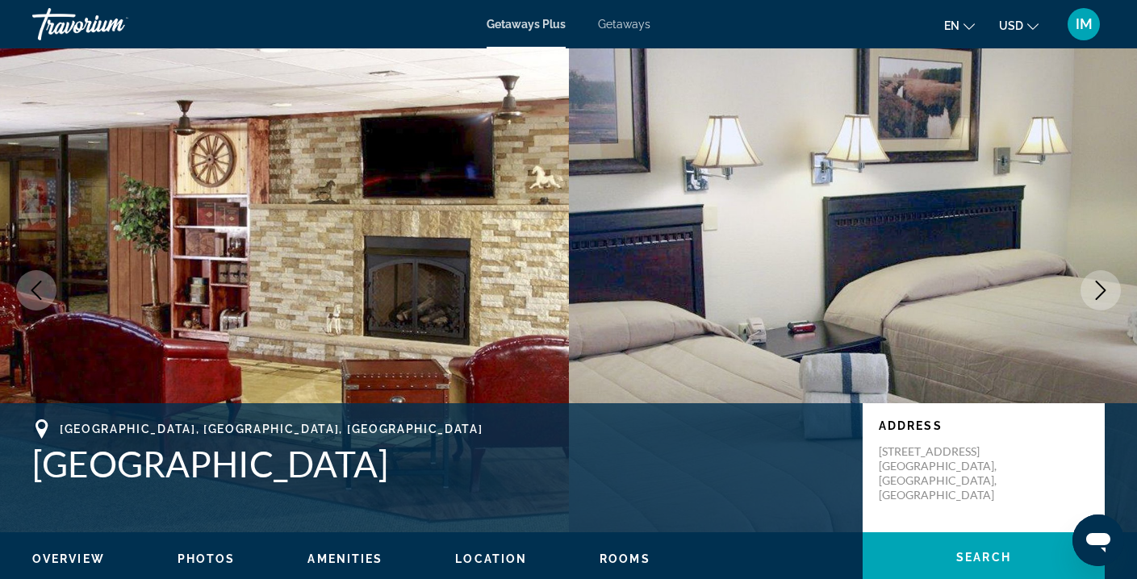
click at [1101, 290] on icon "Next image" at bounding box center [1100, 290] width 19 height 19
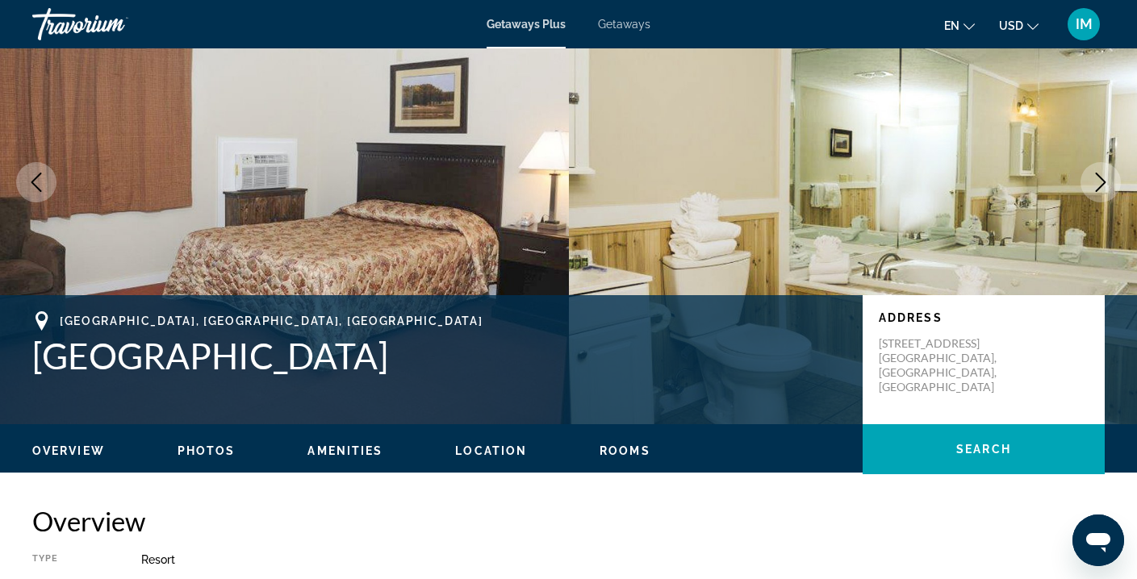
scroll to position [90, 0]
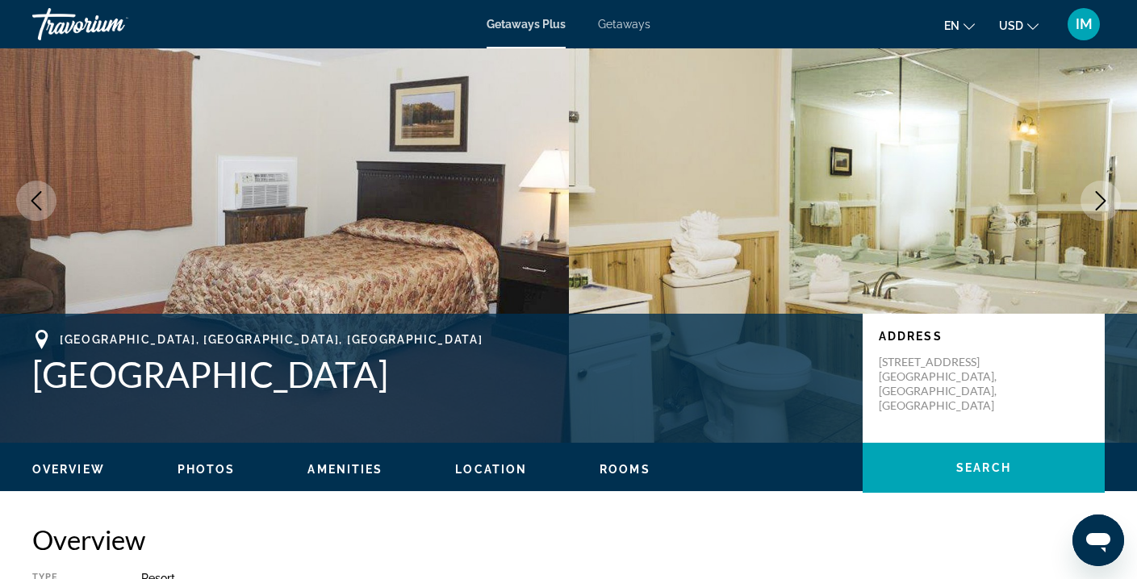
click at [1103, 199] on icon "Next image" at bounding box center [1101, 200] width 10 height 19
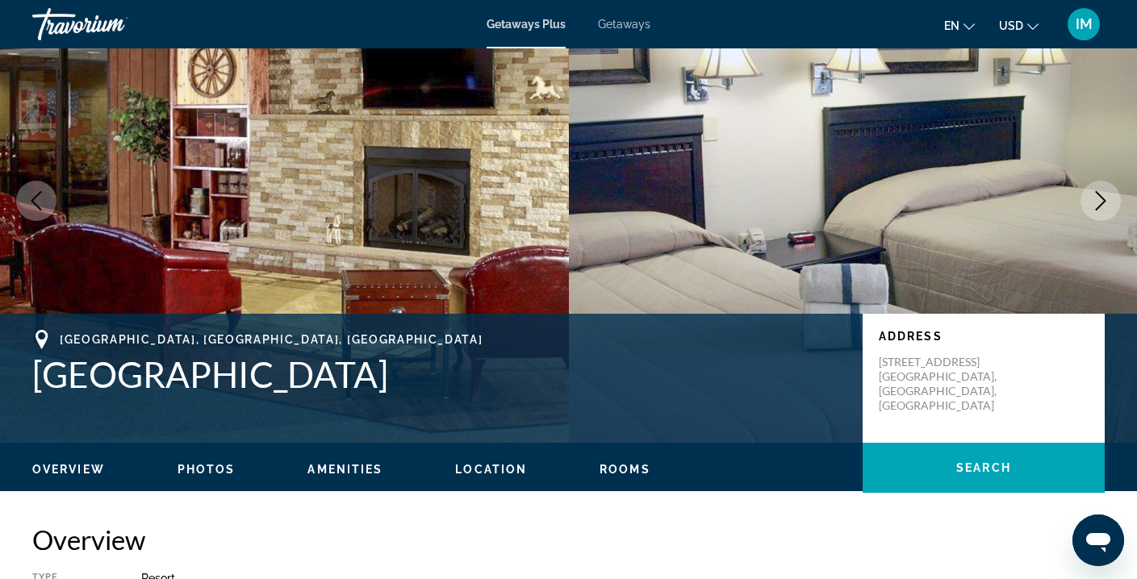
click at [1103, 199] on icon "Next image" at bounding box center [1101, 200] width 10 height 19
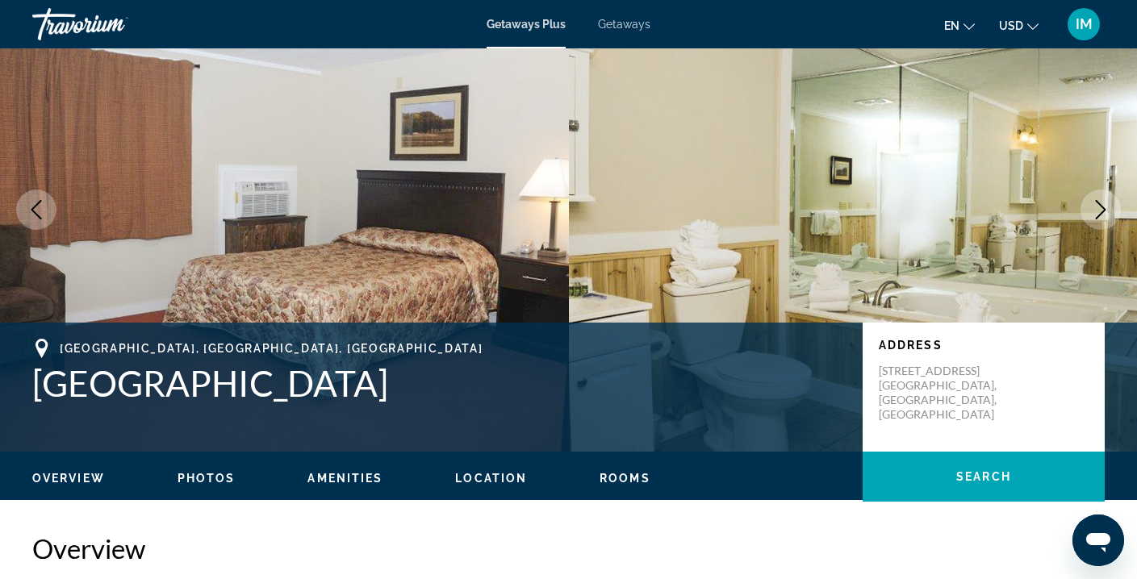
scroll to position [63, 0]
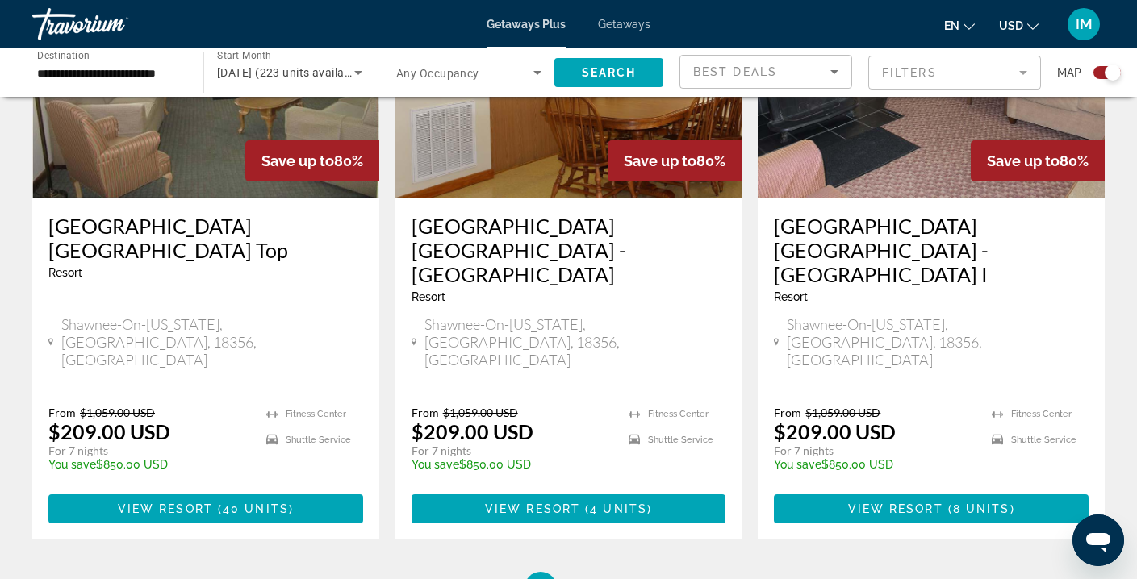
scroll to position [2604, 0]
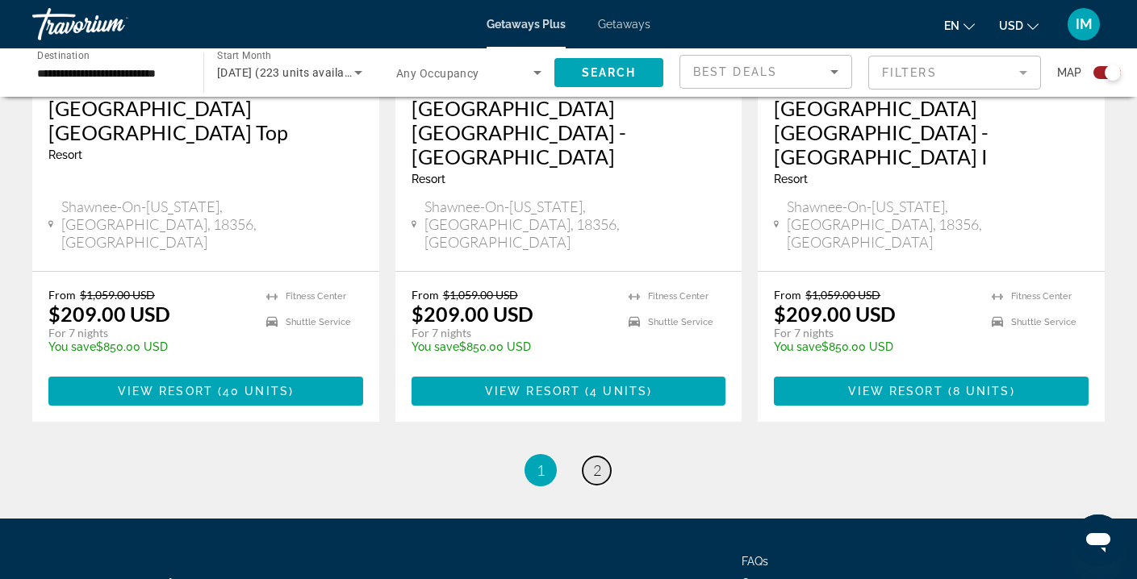
click at [599, 462] on span "2" at bounding box center [597, 471] width 8 height 18
